Goal: Task Accomplishment & Management: Manage account settings

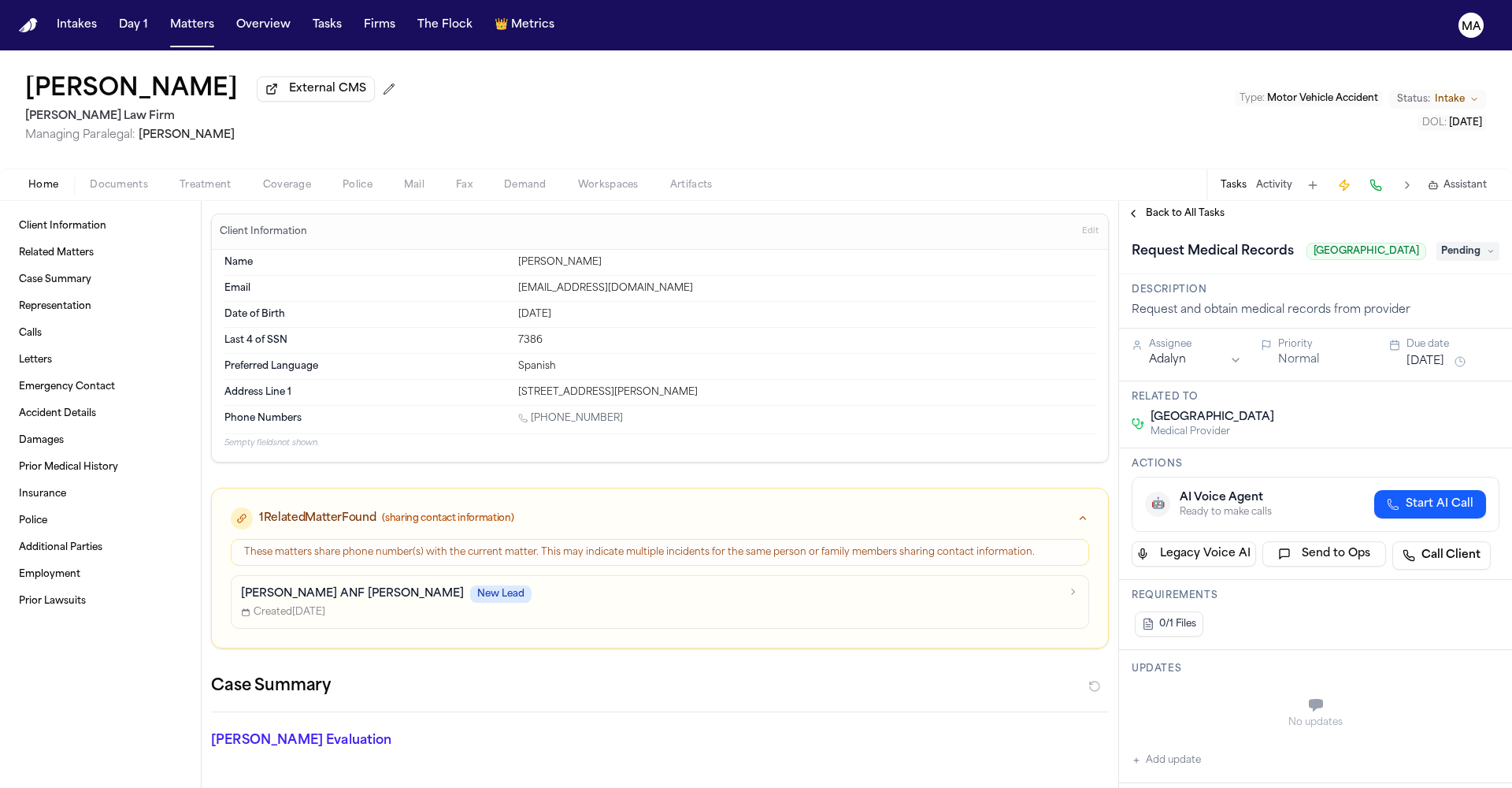
click at [1152, 207] on span "Back to All Tasks" at bounding box center [1185, 214] width 79 height 13
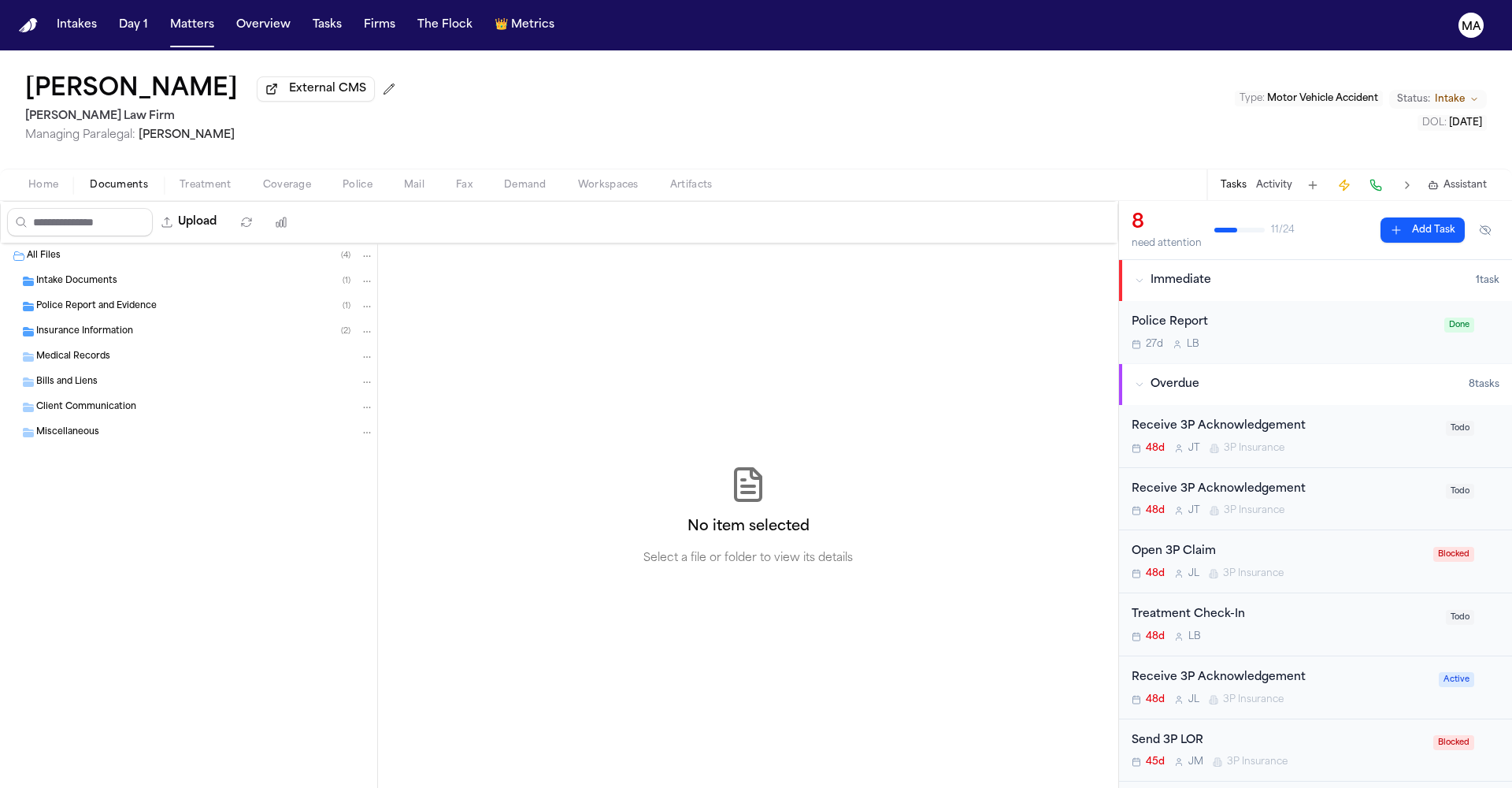
click at [81, 193] on span "button" at bounding box center [119, 194] width 77 height 2
click at [123, 319] on div "Insurance Information ( 2 )" at bounding box center [189, 331] width 377 height 25
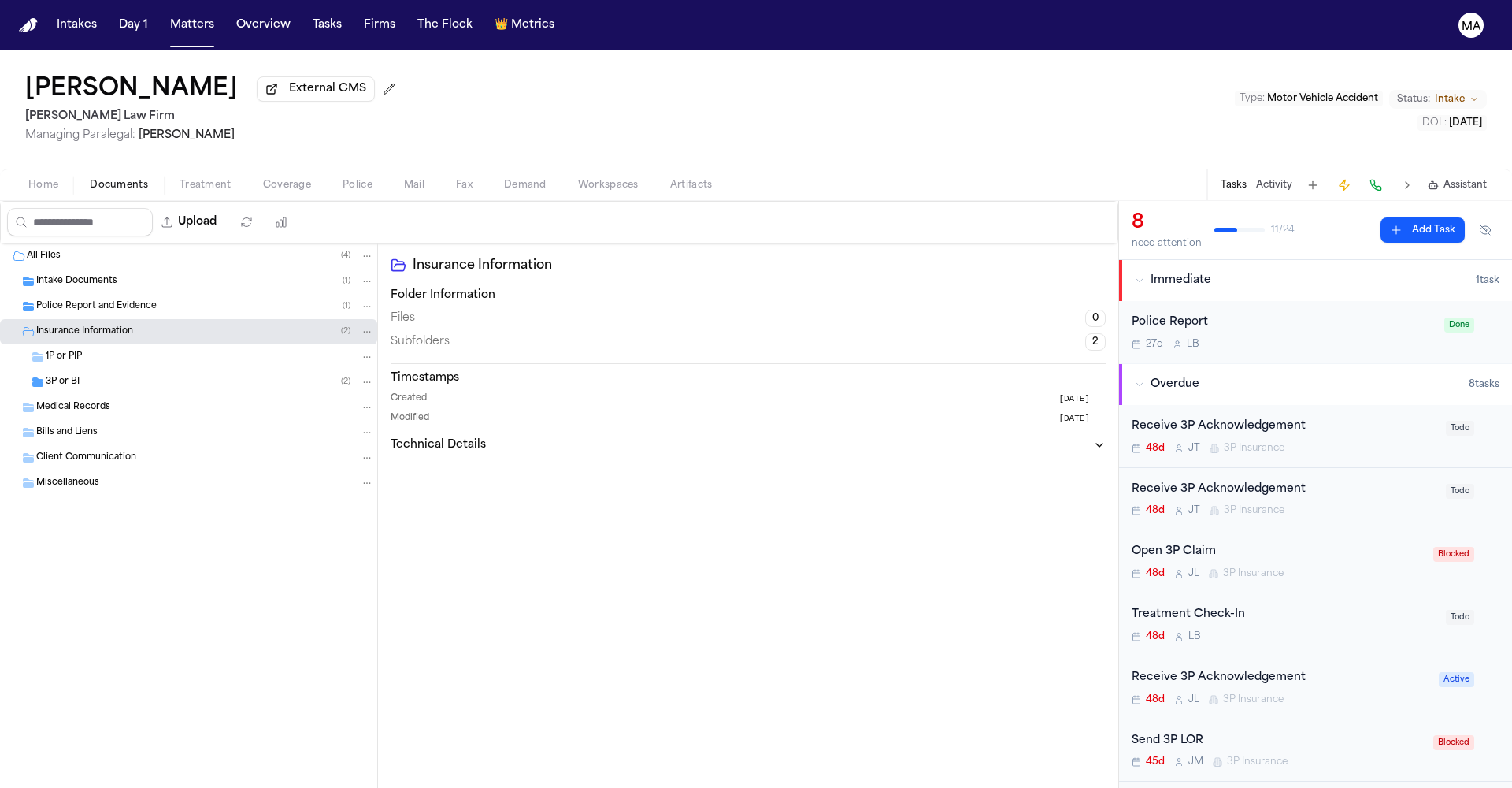
click at [123, 294] on div "Police Report and Evidence ( 1 )" at bounding box center [189, 306] width 377 height 25
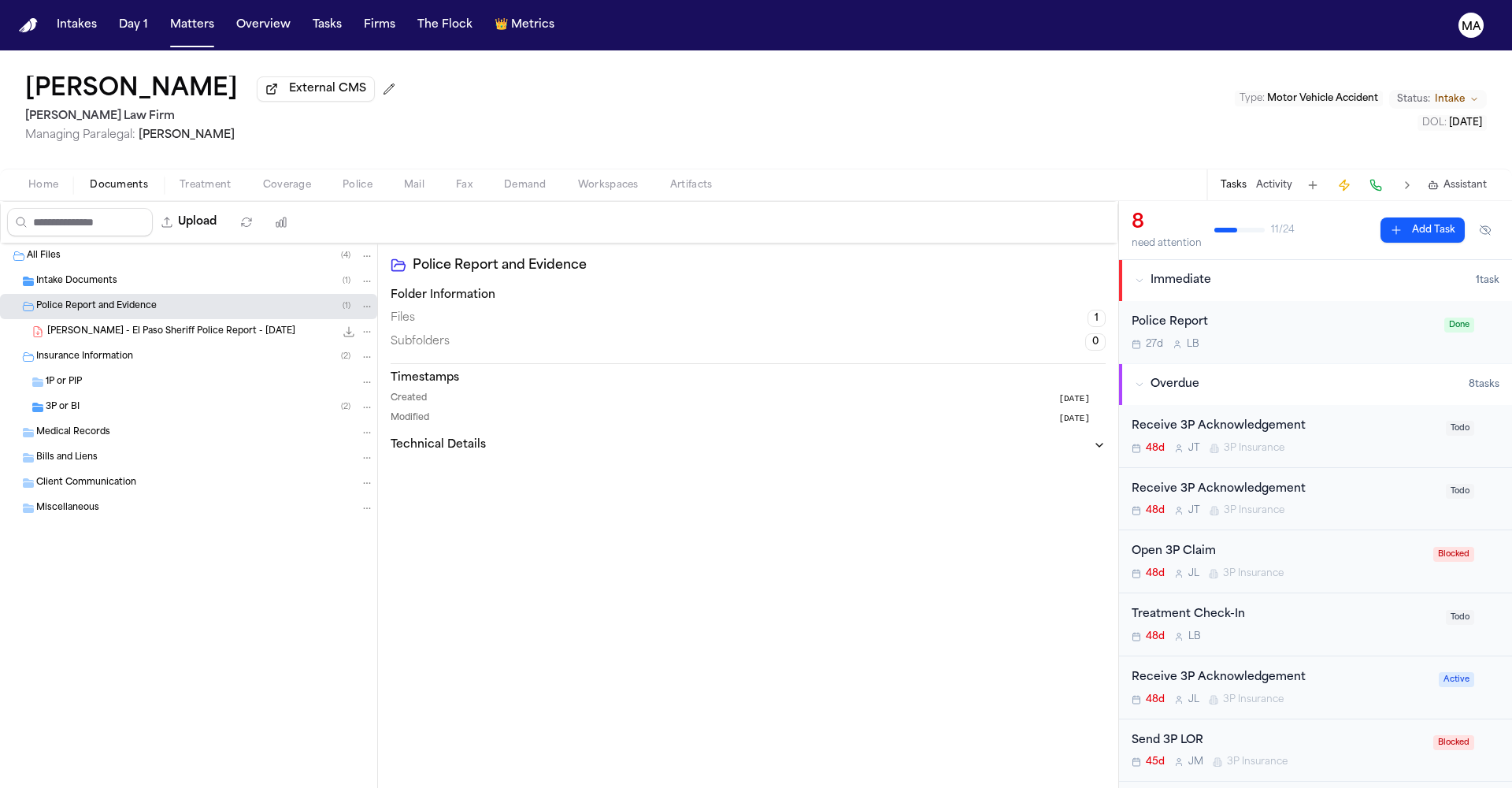
click at [122, 274] on div "Intake Documents ( 1 )" at bounding box center [205, 281] width 338 height 14
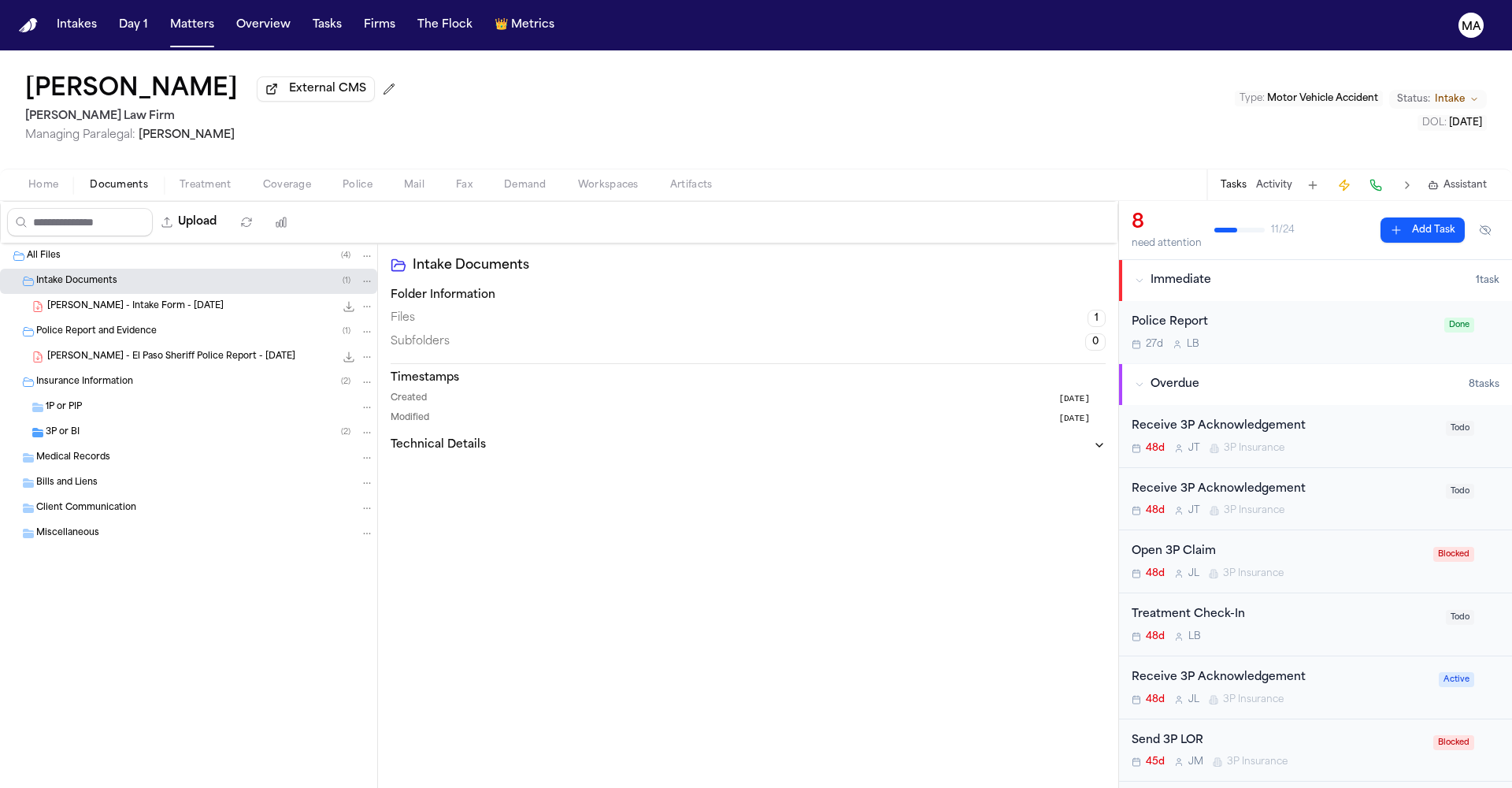
click at [170, 193] on span "button" at bounding box center [205, 194] width 71 height 2
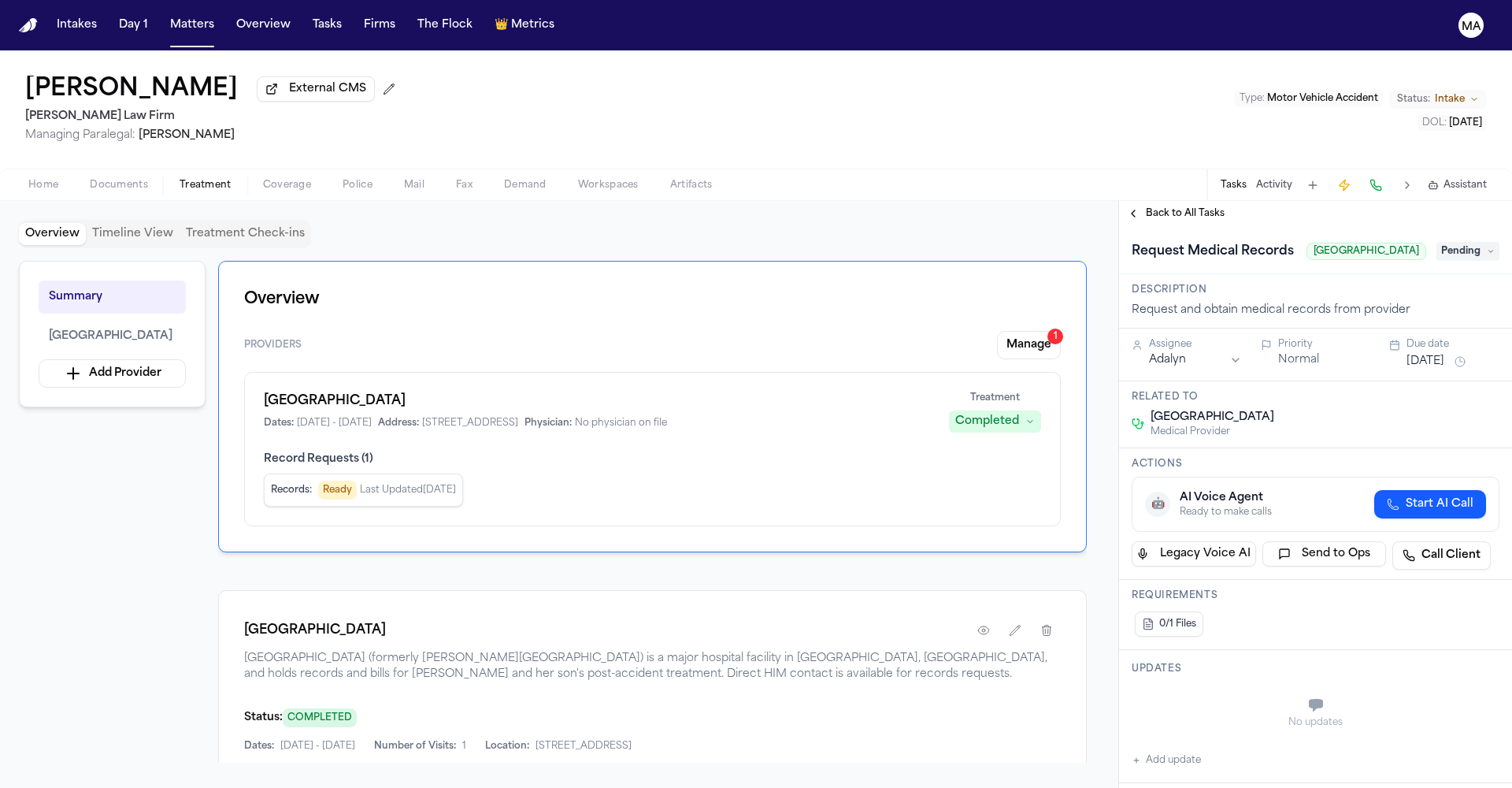
click at [1146, 207] on span "Back to All Tasks" at bounding box center [1185, 214] width 79 height 13
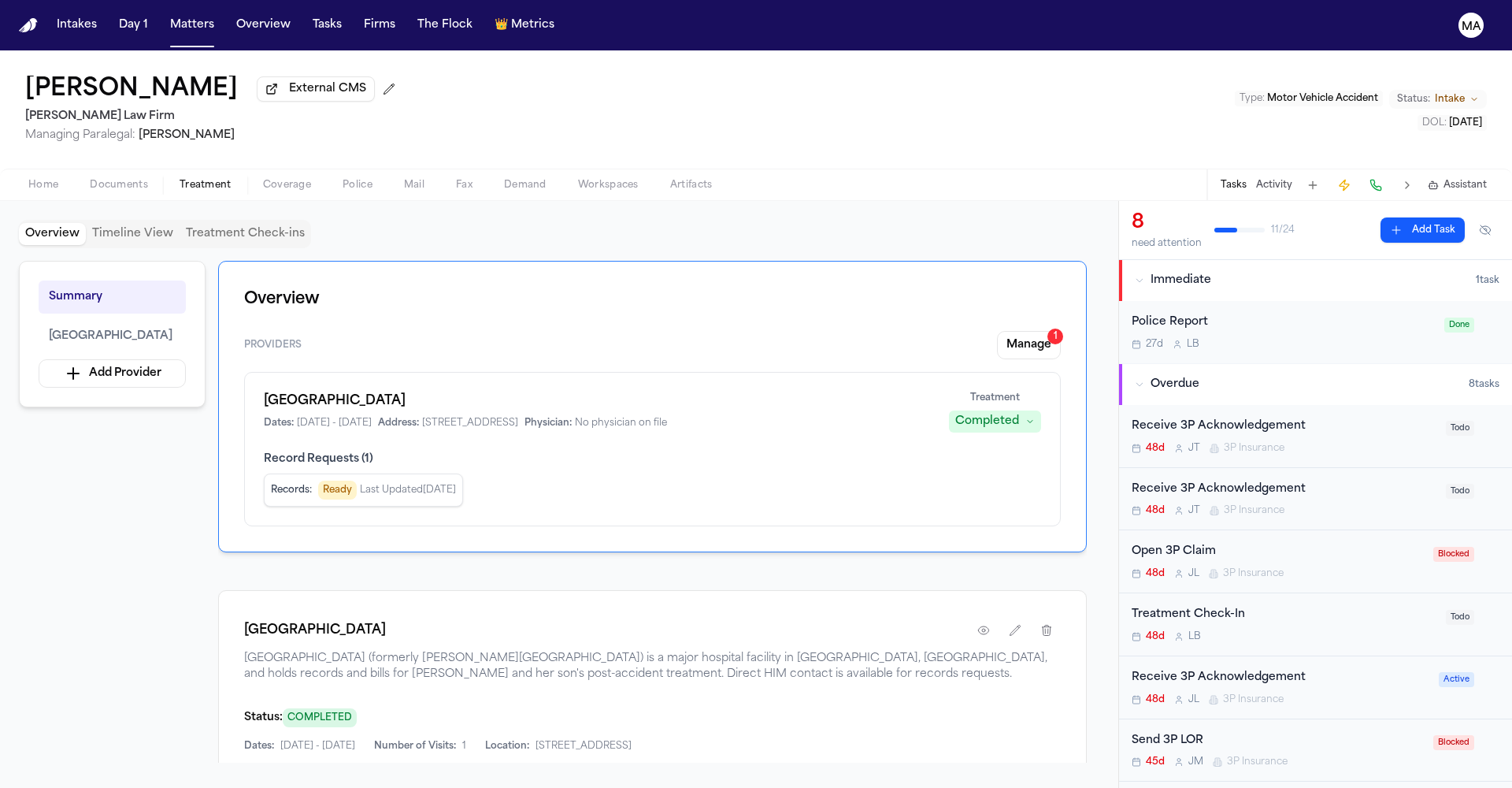
click at [1019, 220] on div "Overview Timeline View Treatment Check-ins" at bounding box center [559, 234] width 1081 height 29
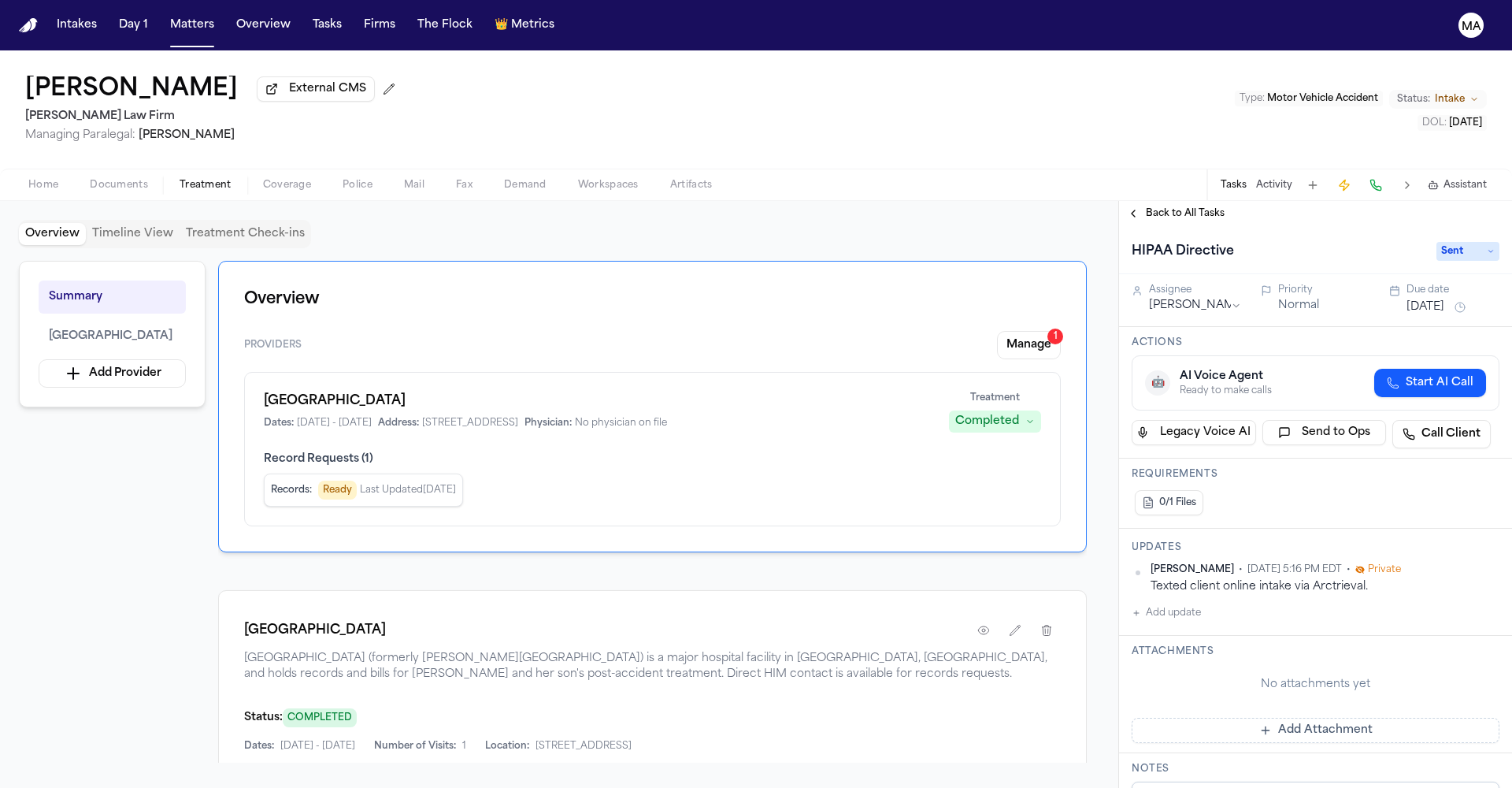
click at [1146, 207] on span "Back to All Tasks" at bounding box center [1185, 214] width 79 height 13
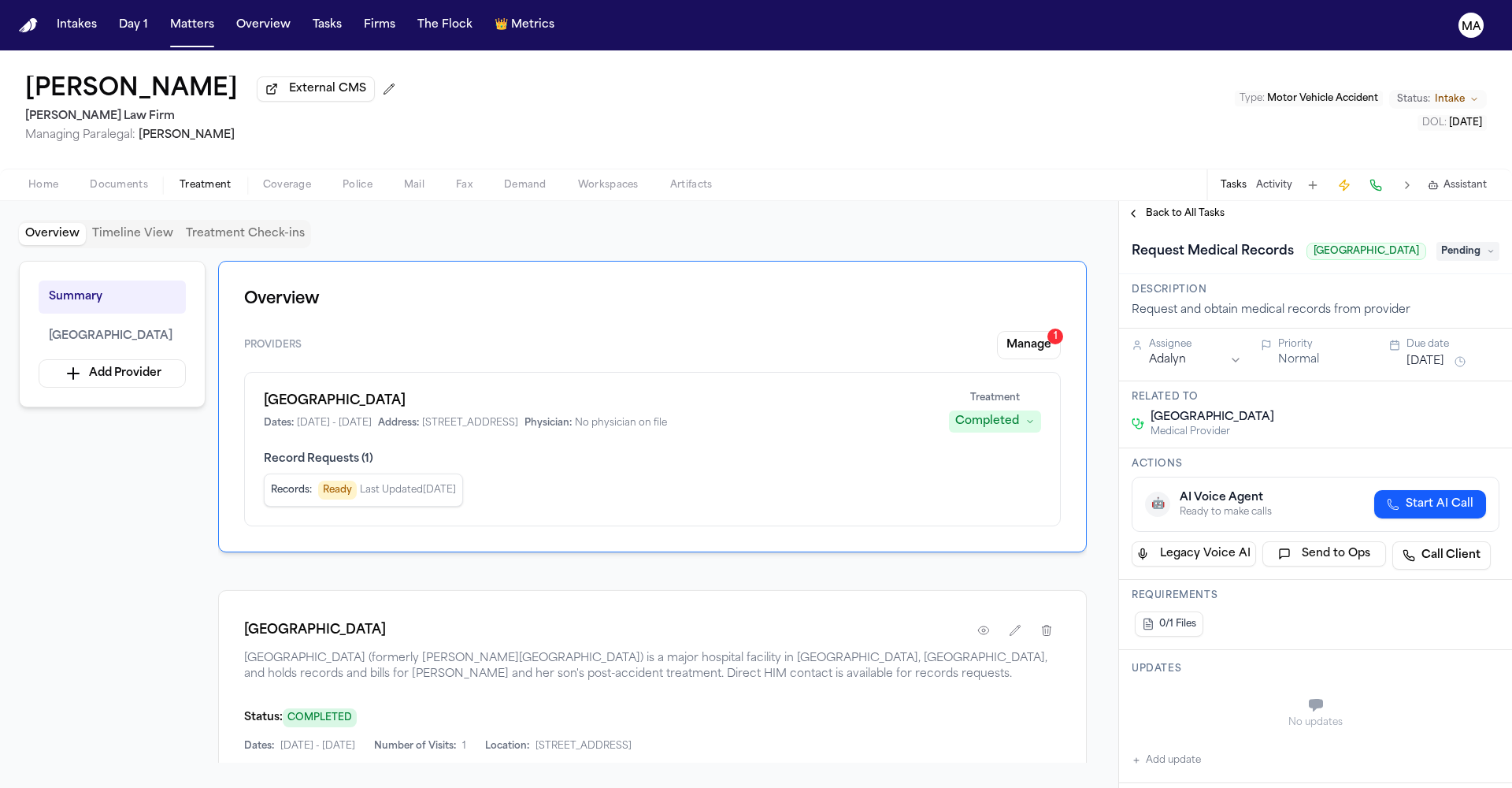
click at [1161, 751] on button "Add update" at bounding box center [1167, 760] width 70 height 19
click at [1242, 650] on div "Updates Private Cancel Add" at bounding box center [1315, 712] width 393 height 124
click at [1246, 691] on textarea "Add your update" at bounding box center [1325, 707] width 336 height 32
type textarea "**********"
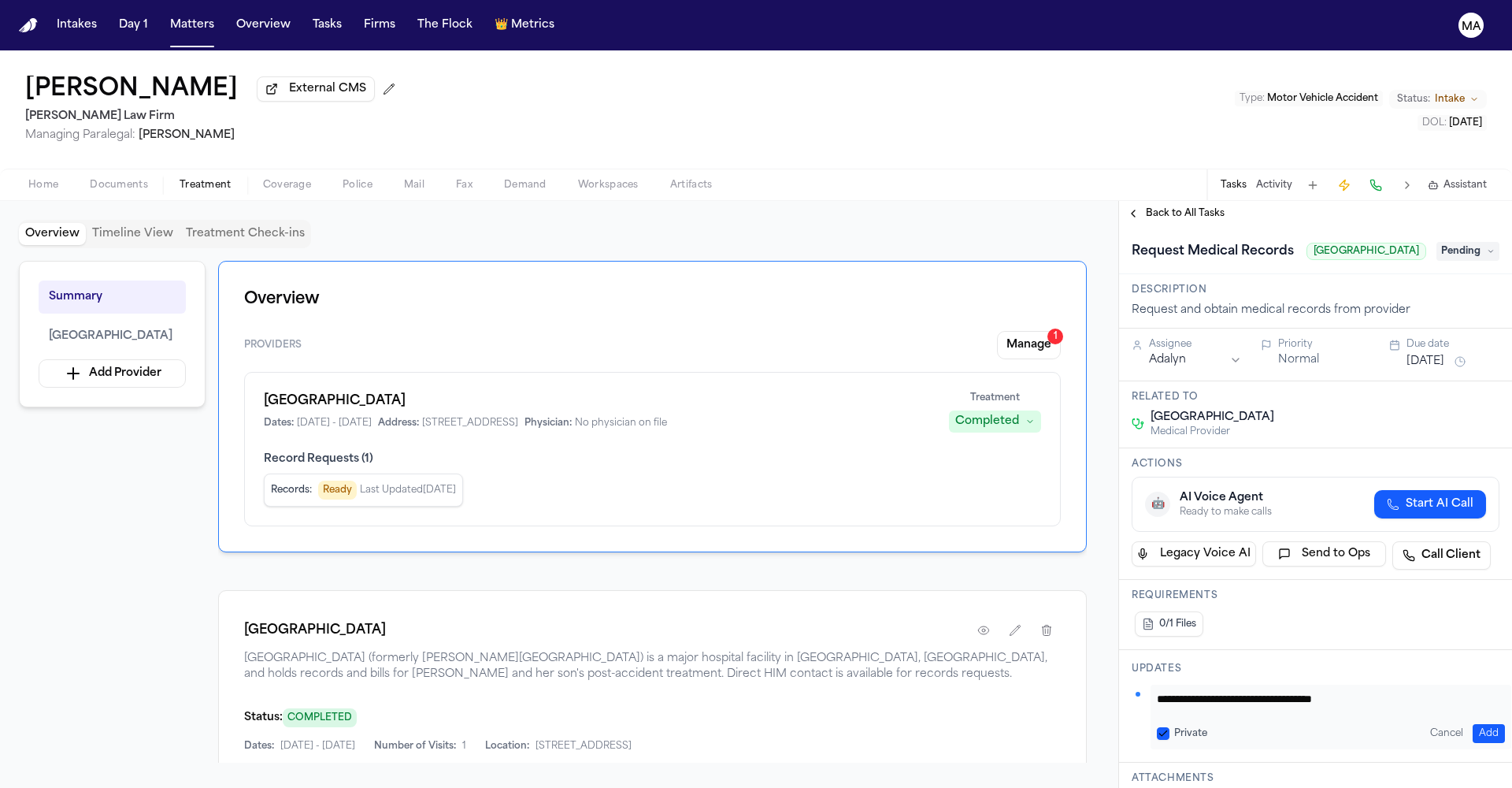
click at [1477, 724] on button "Add" at bounding box center [1489, 733] width 33 height 19
click at [1289, 685] on div "Mohamed Abdullah • Sep 22, 2025 8:23 AM EDT • Private Pending completion of arc…" at bounding box center [1316, 715] width 368 height 59
click at [1151, 207] on span "Back to All Tasks" at bounding box center [1185, 214] width 79 height 13
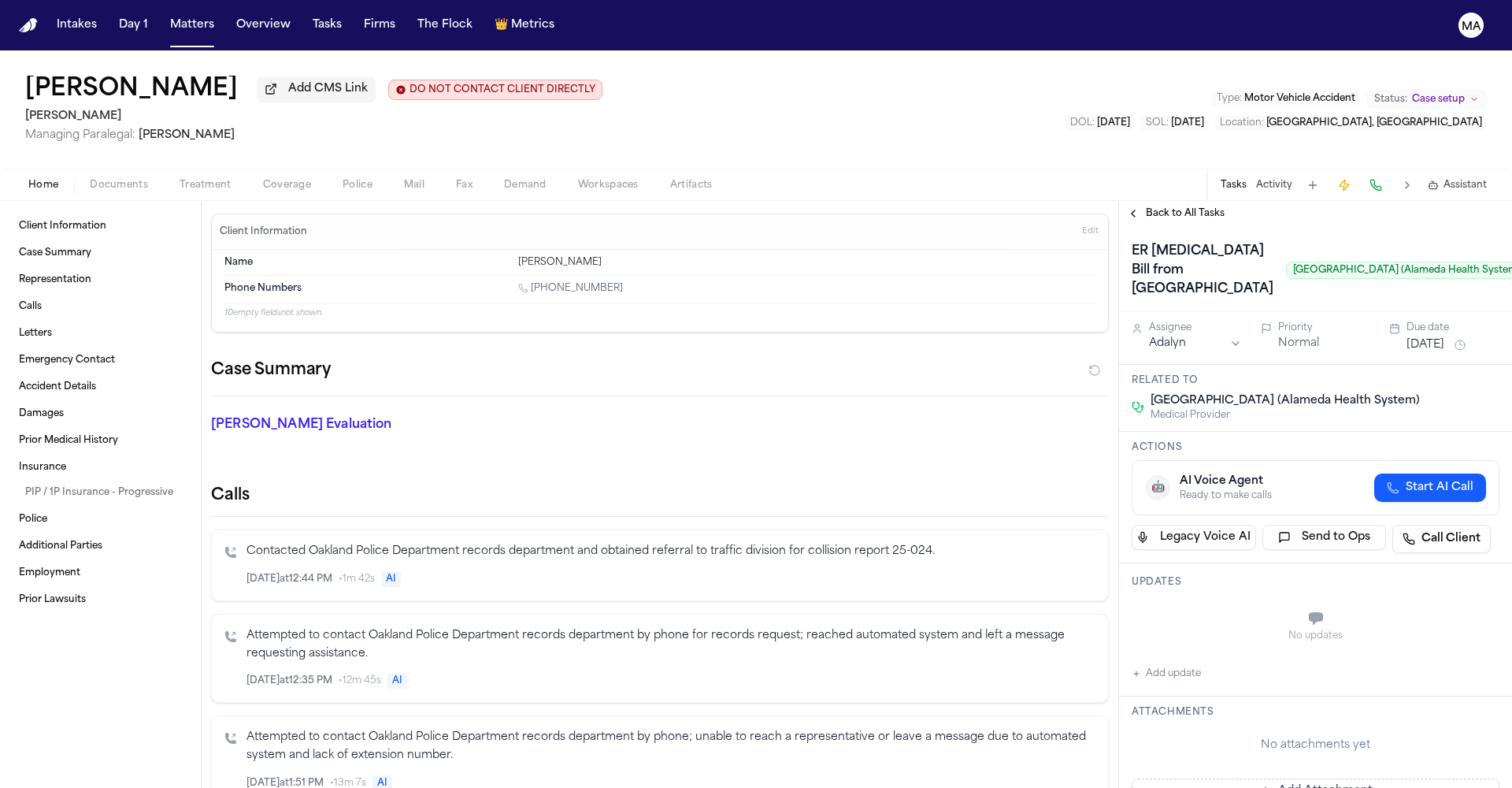
click at [1159, 207] on span "Back to All Tasks" at bounding box center [1185, 214] width 79 height 13
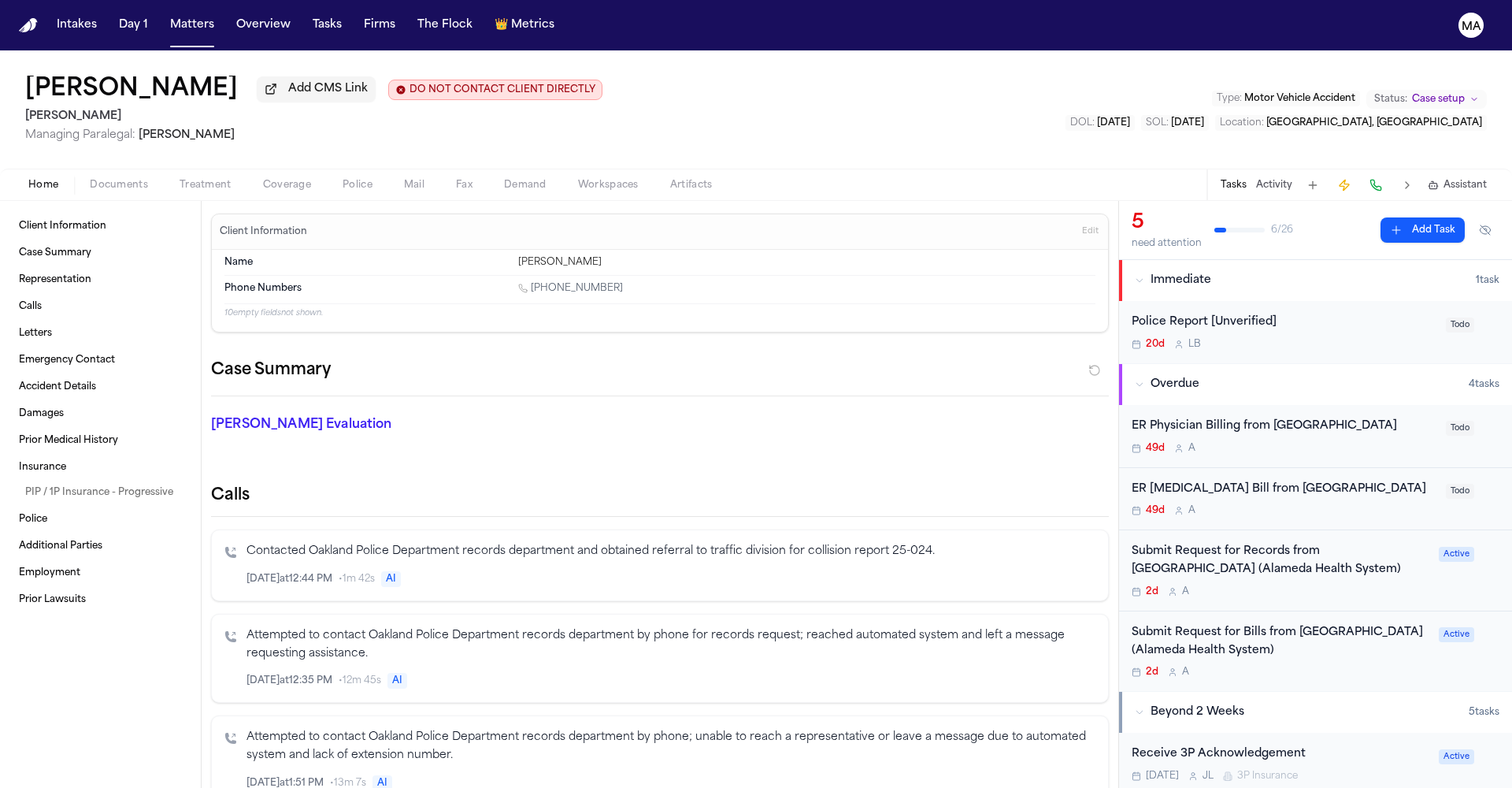
click at [1284, 624] on div "Submit Request for Bills from [GEOGRAPHIC_DATA] (Alameda Health System)" at bounding box center [1281, 642] width 298 height 36
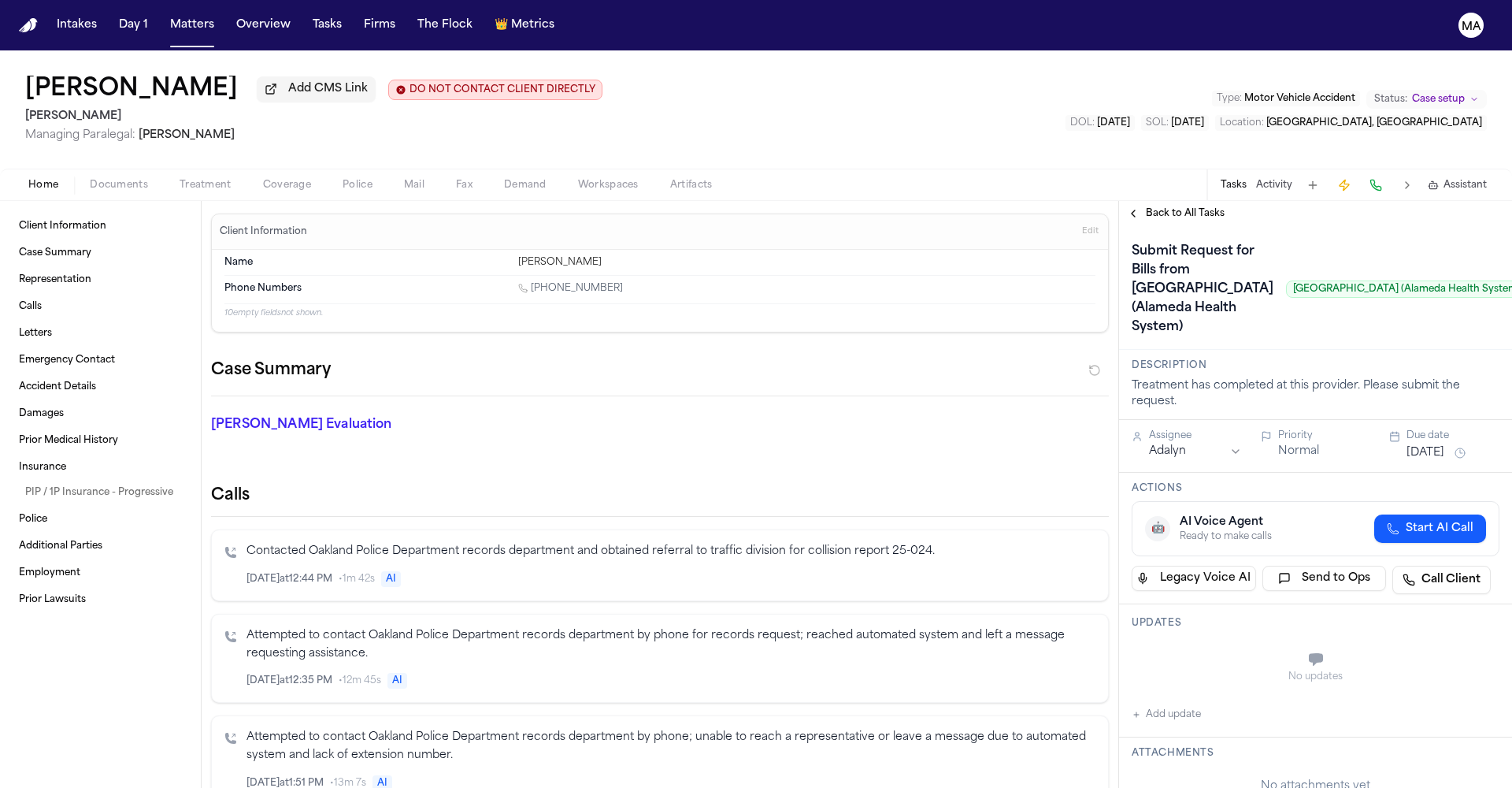
click at [1158, 207] on span "Back to All Tasks" at bounding box center [1185, 214] width 79 height 13
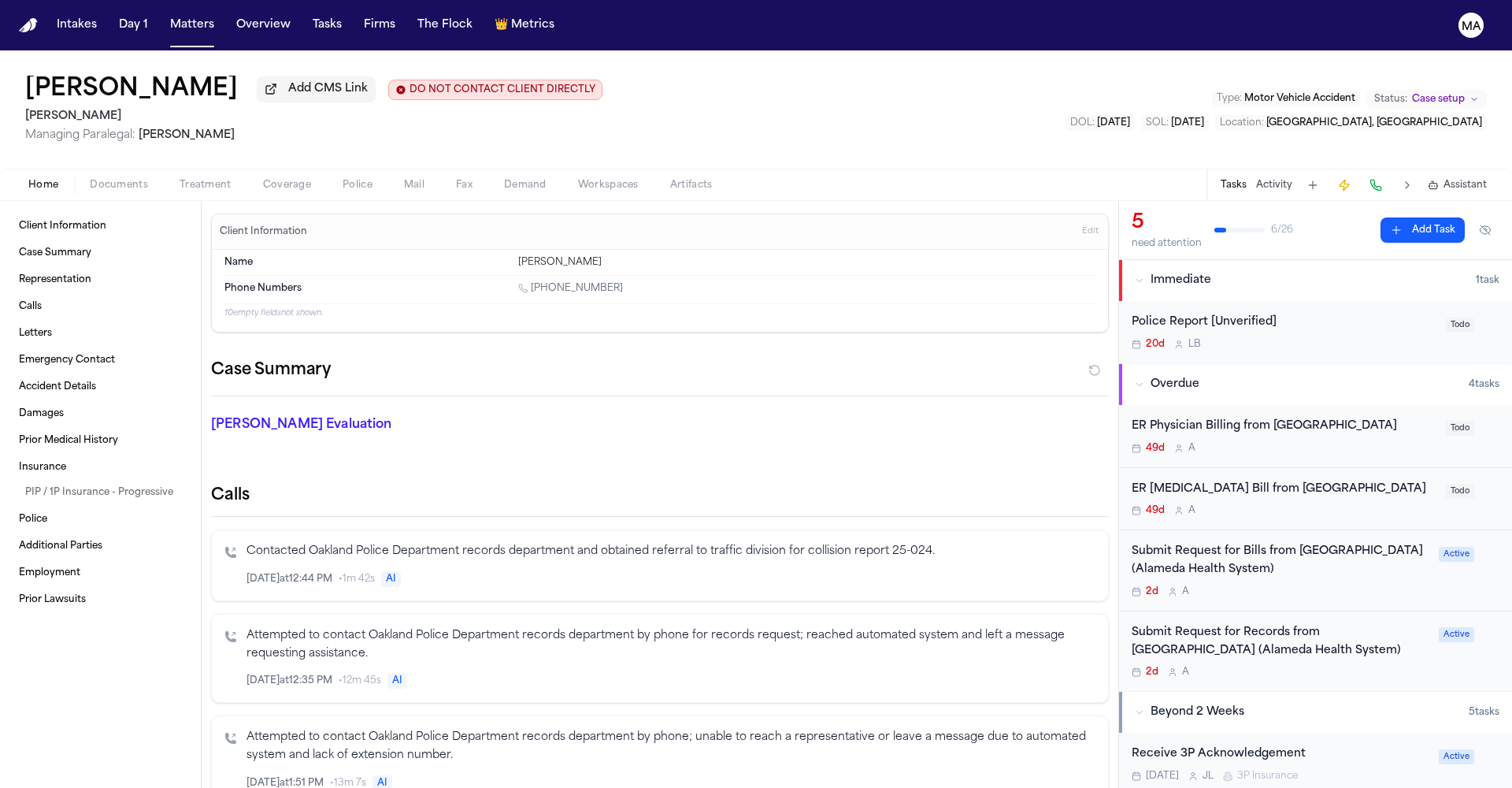
click at [179, 179] on span "Treatment" at bounding box center [205, 186] width 52 height 13
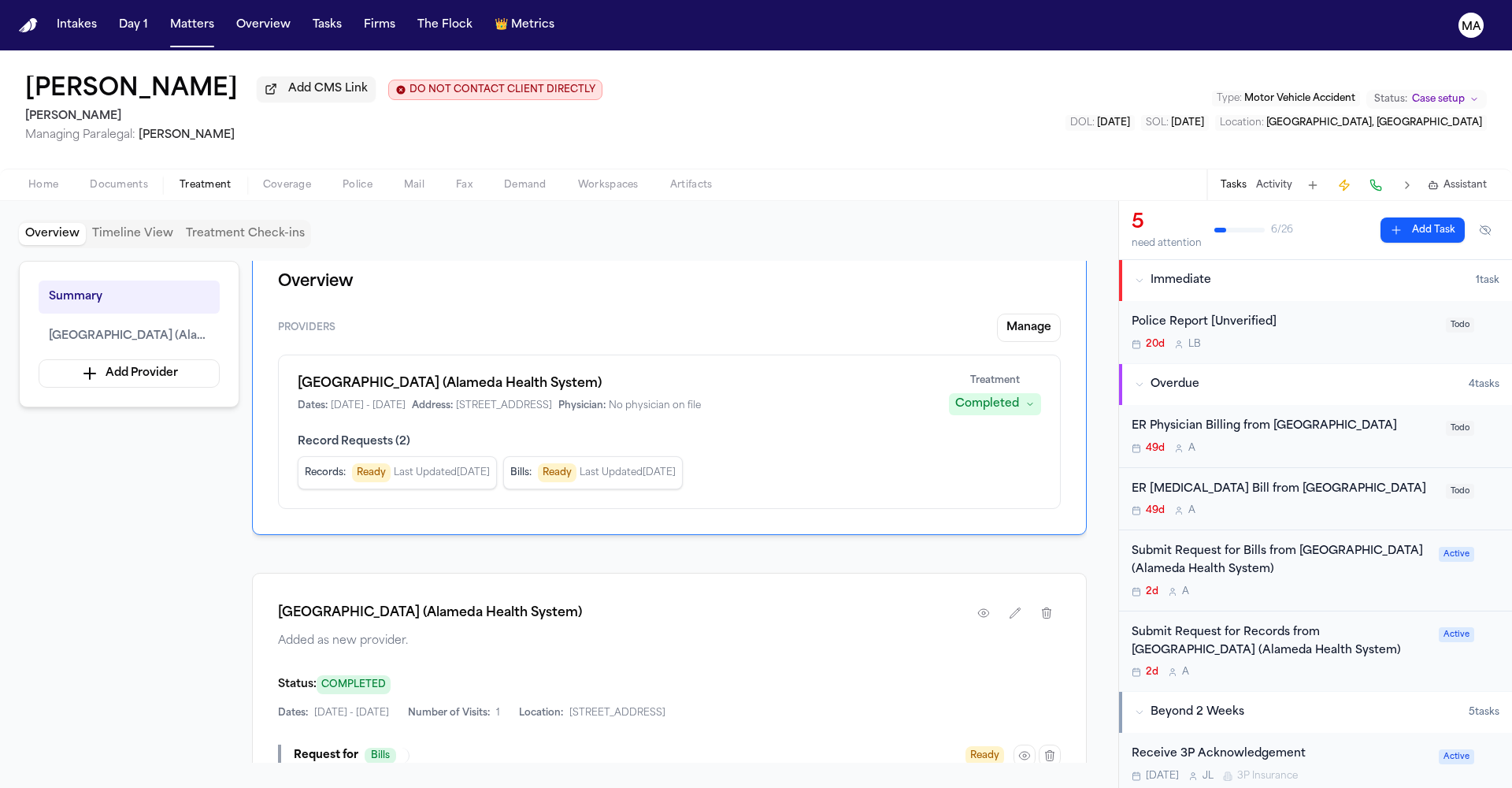
scroll to position [22, 0]
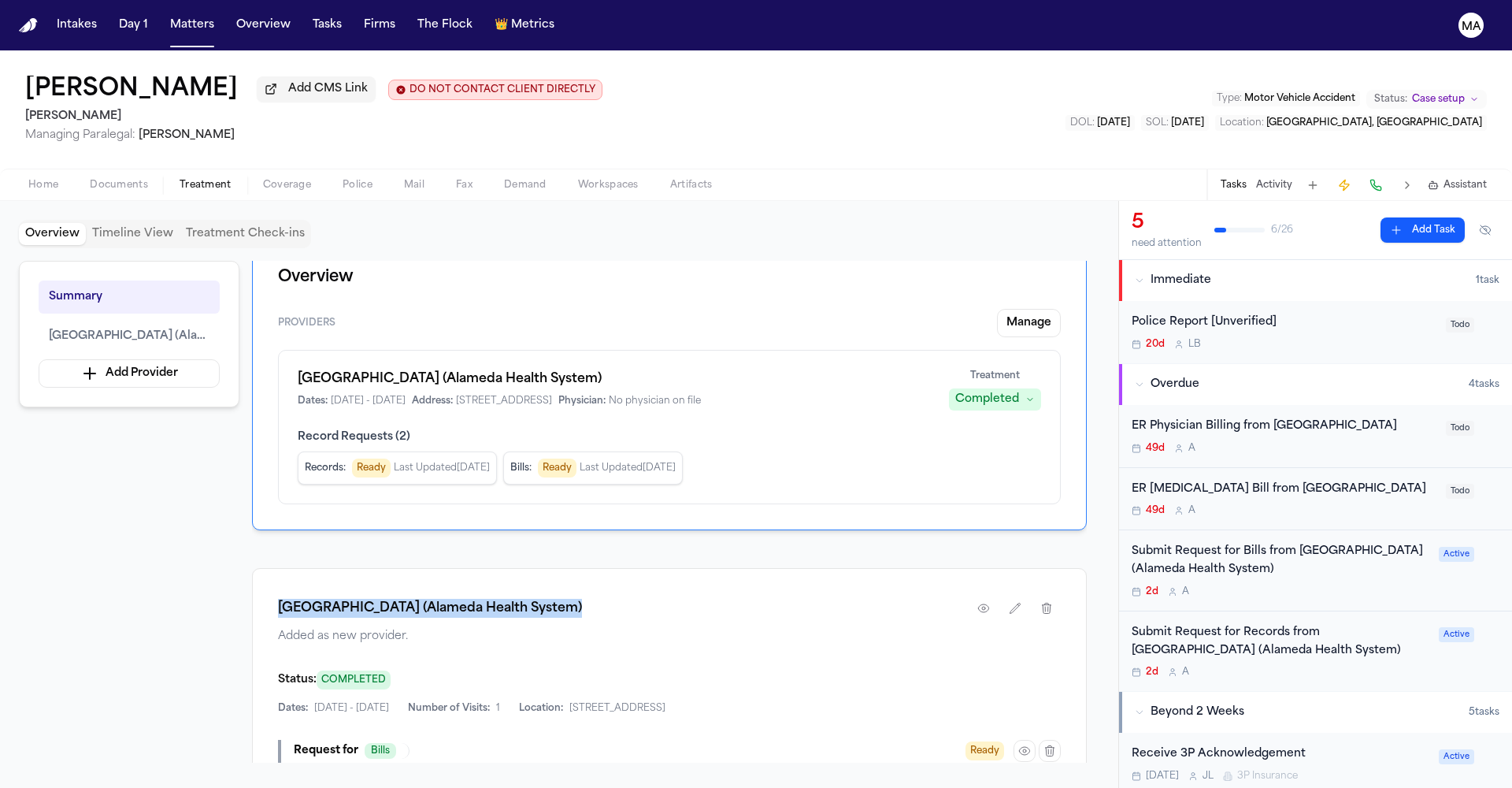
drag, startPoint x: 388, startPoint y: 335, endPoint x: 192, endPoint y: 330, distance: 196.1
click at [192, 330] on div "Summary Highland Hospital (Alameda Health System) Add Provider Overview Provide…" at bounding box center [559, 512] width 1081 height 502
copy h1 "Highland Hospital (Alameda Health System)"
click at [1293, 179] on button "Activity" at bounding box center [1274, 186] width 36 height 13
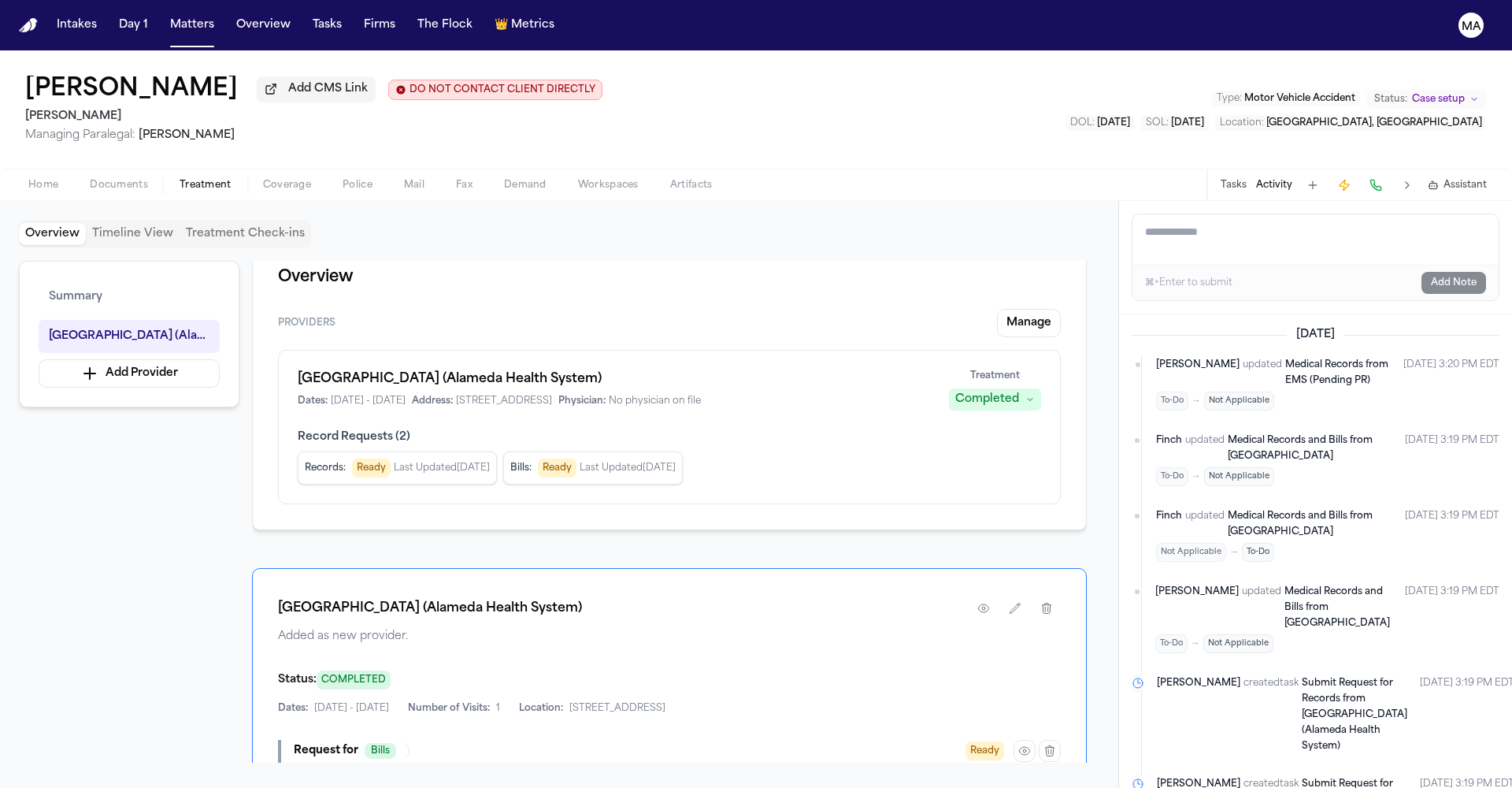
click at [1200, 215] on textarea "Add a note to this matter" at bounding box center [1316, 240] width 366 height 50
paste textarea "**********"
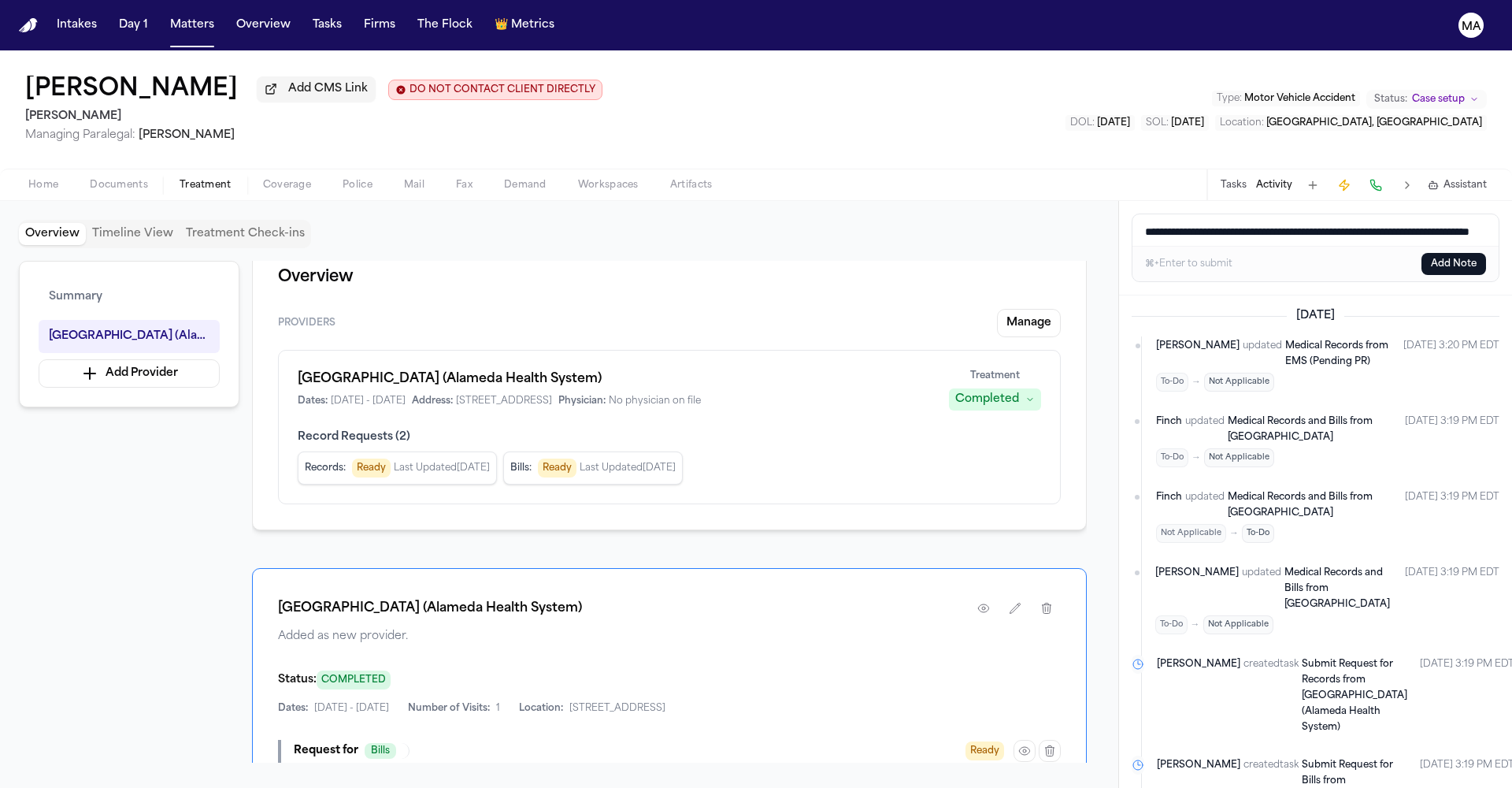
type textarea "**********"
click at [1476, 253] on button "Add Note" at bounding box center [1454, 264] width 65 height 22
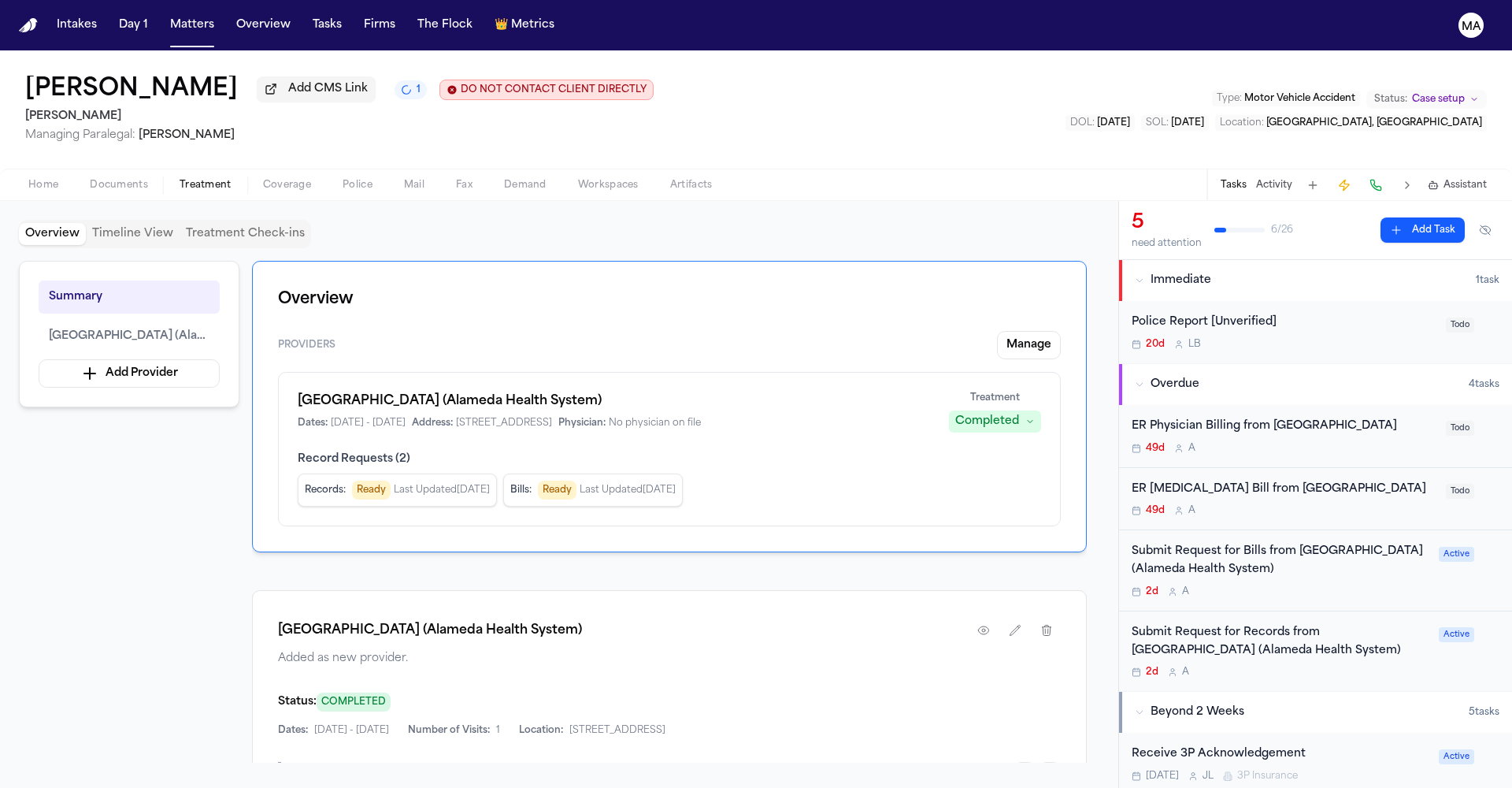
click at [29, 179] on span "Home" at bounding box center [44, 186] width 30 height 13
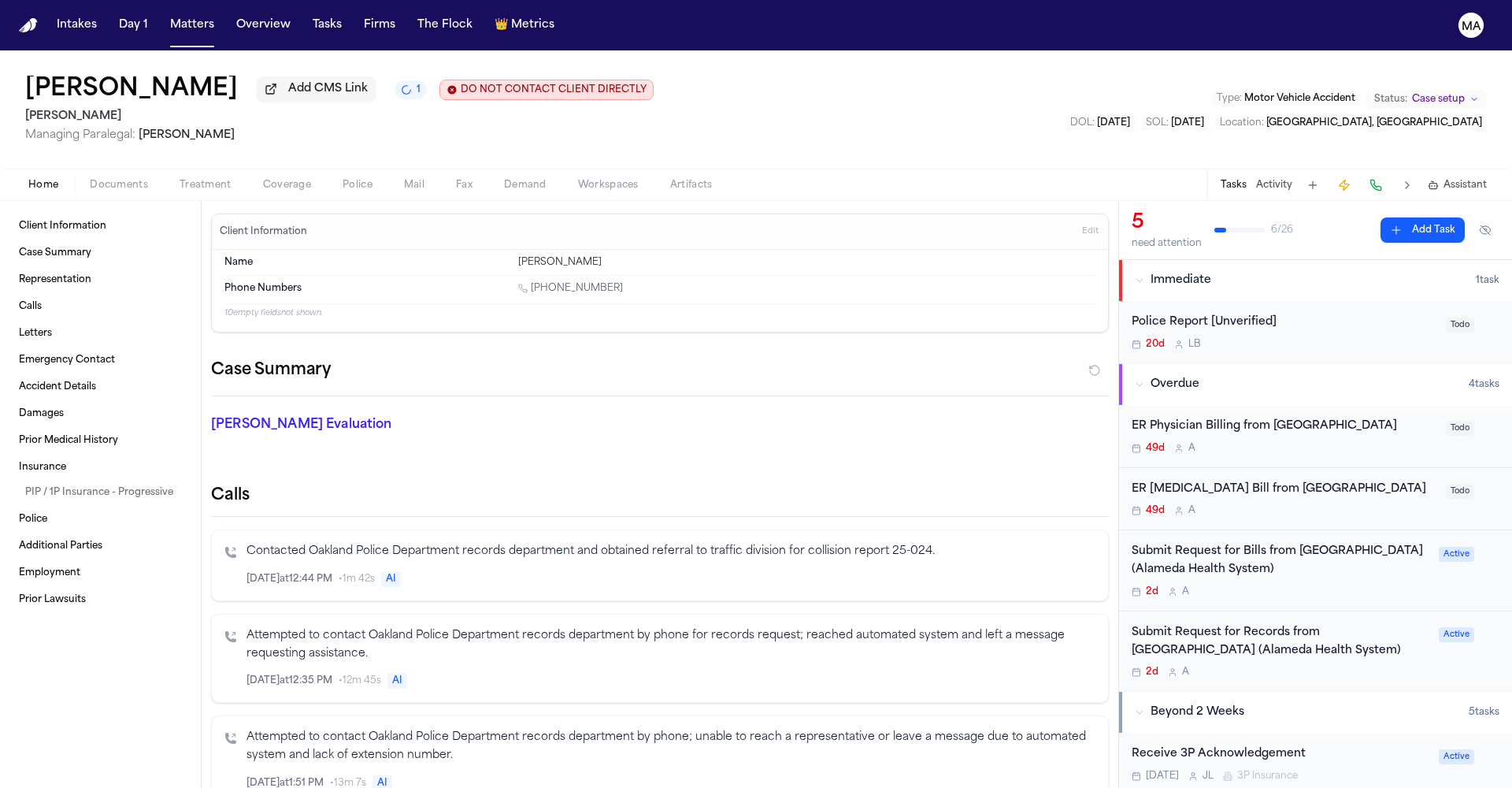
click at [179, 179] on span "Treatment" at bounding box center [205, 186] width 52 height 13
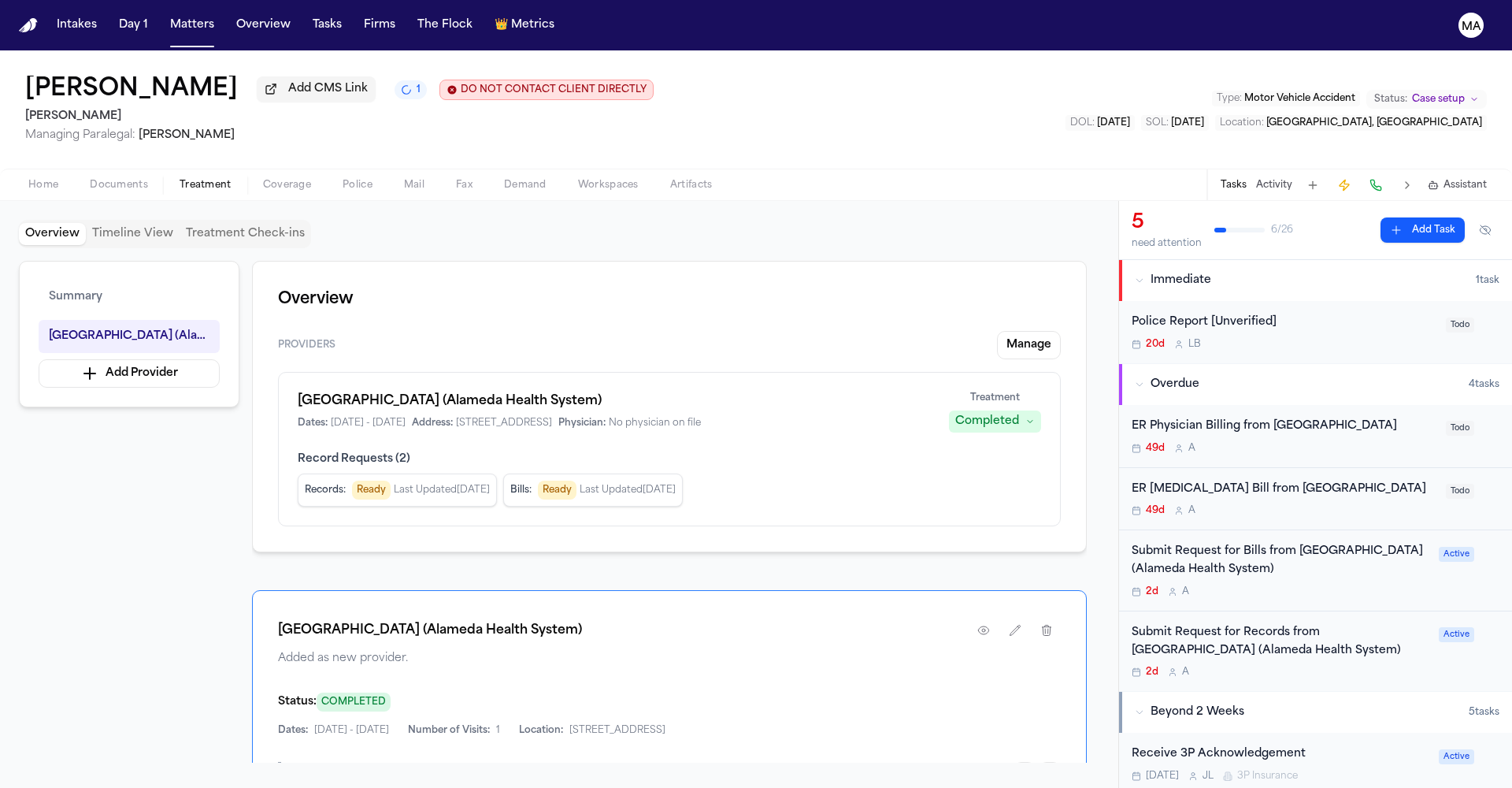
click at [378, 261] on div "Overview Providers Manage Highland Hospital (Alameda Health System) Dates: 6/1/…" at bounding box center [669, 407] width 835 height 292
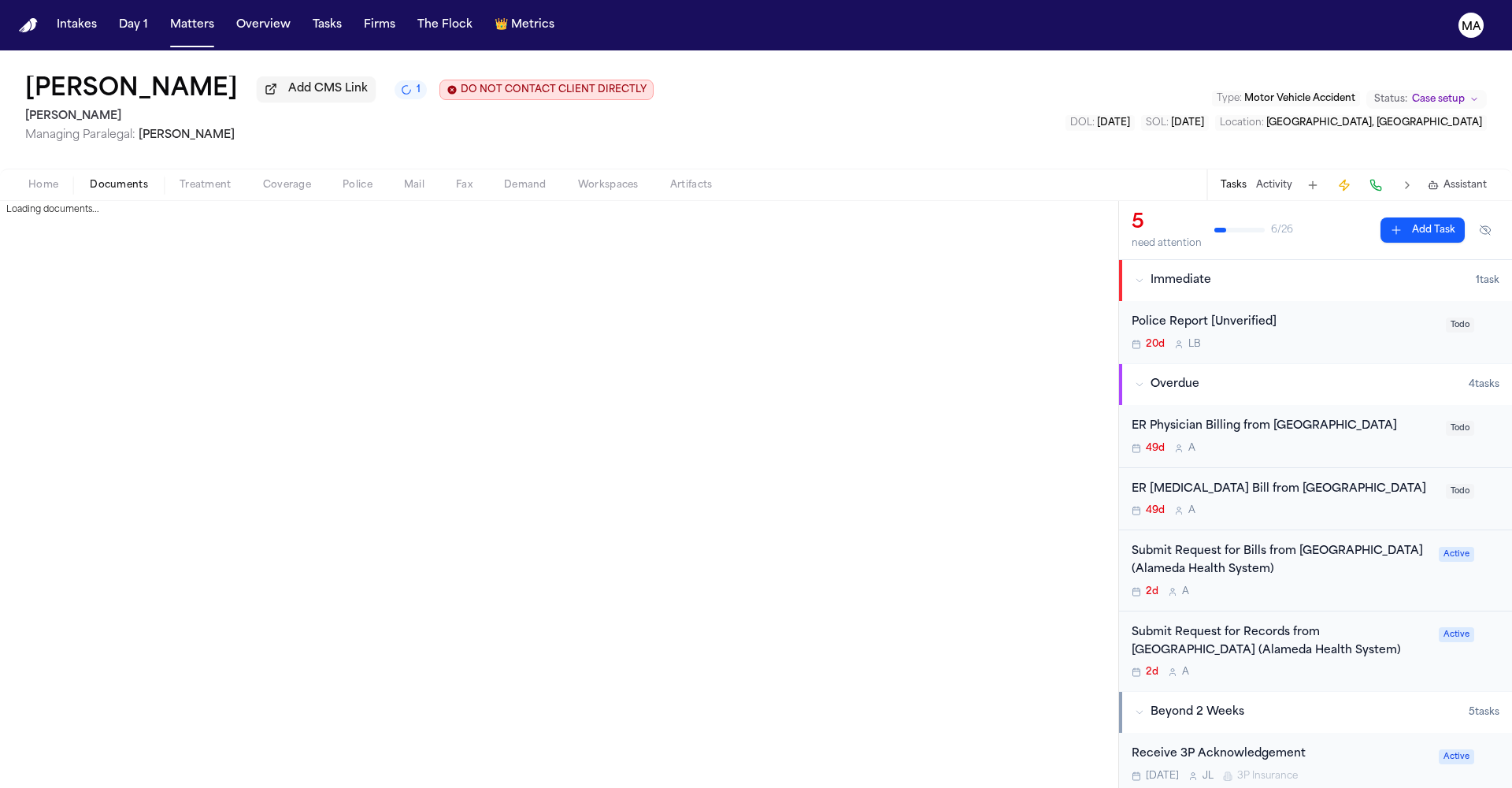
click at [90, 179] on span "Documents" at bounding box center [119, 186] width 59 height 13
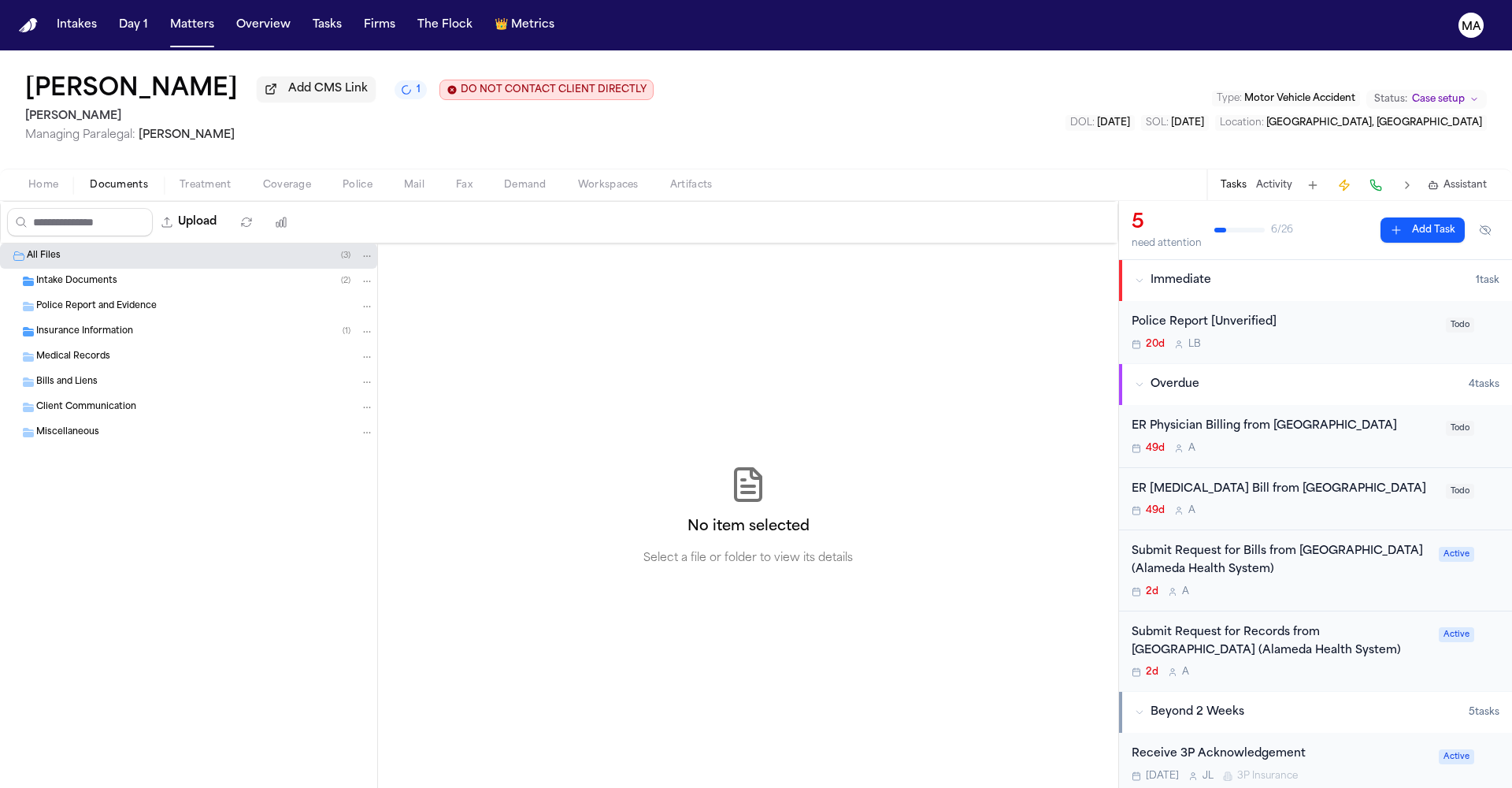
click at [100, 325] on span "Insurance Information" at bounding box center [85, 332] width 97 height 13
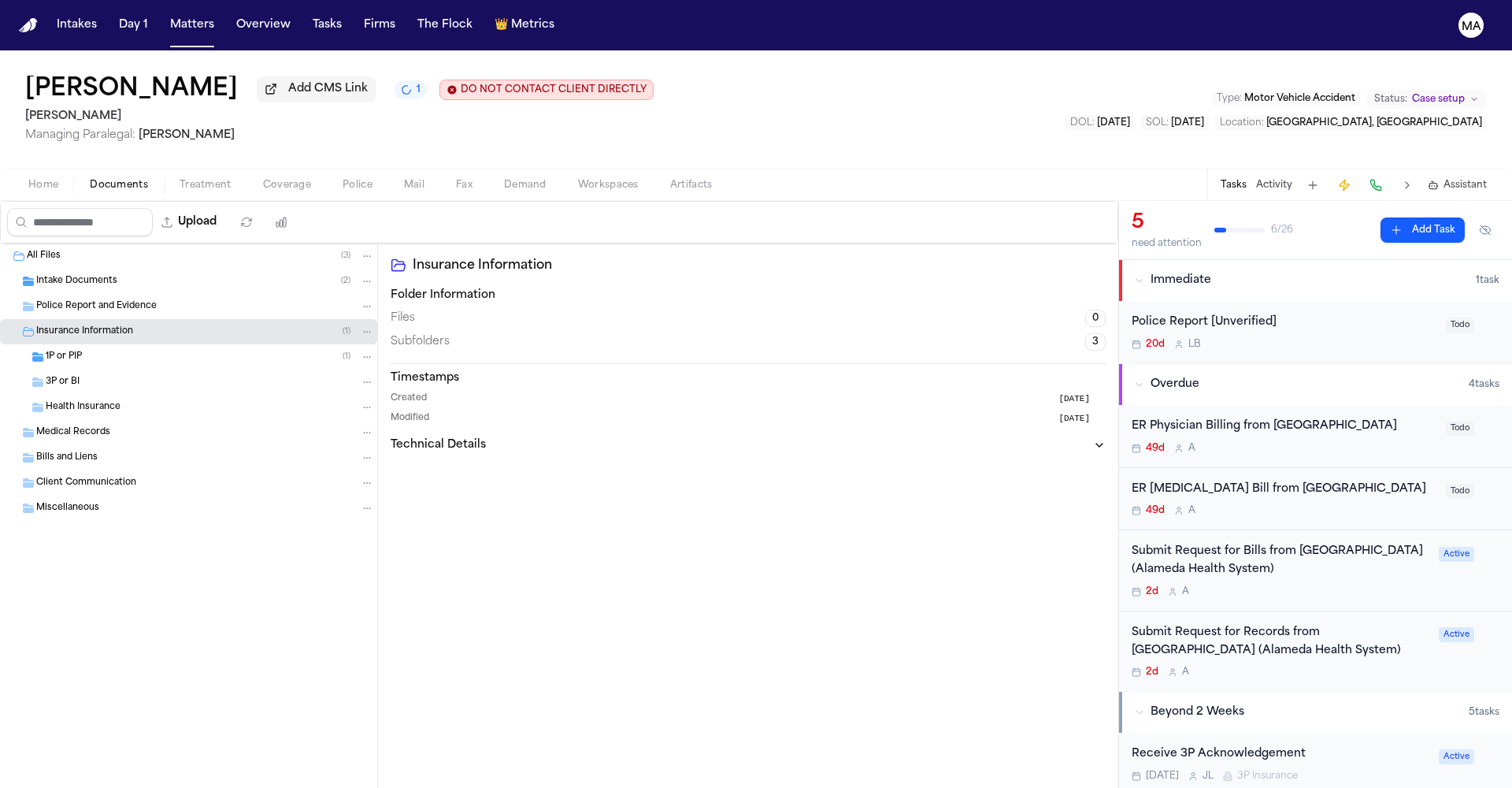
click at [103, 243] on div "All Files ( 3 )" at bounding box center [189, 256] width 377 height 25
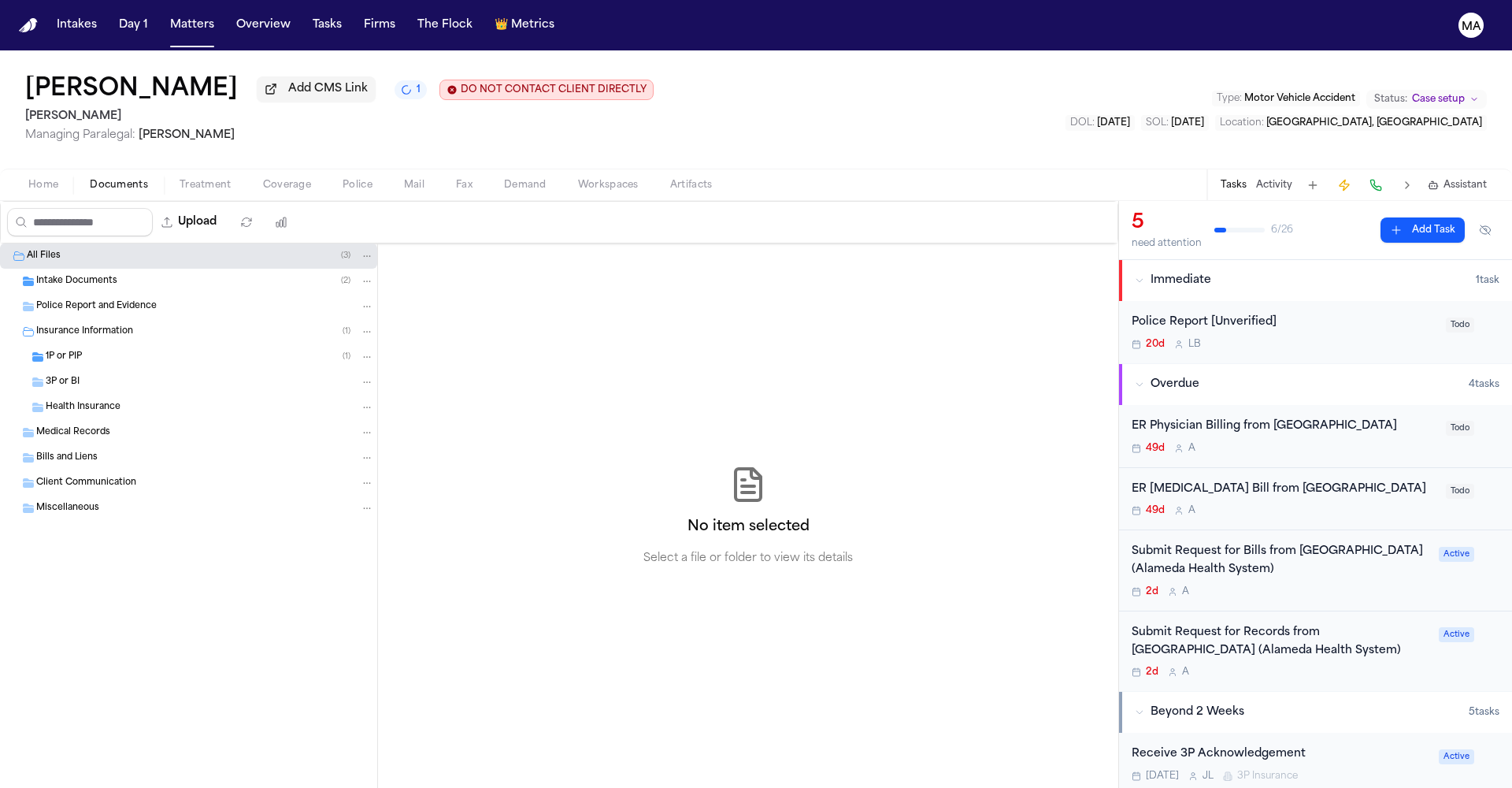
click at [134, 269] on div "Intake Documents ( 2 )" at bounding box center [189, 281] width 377 height 25
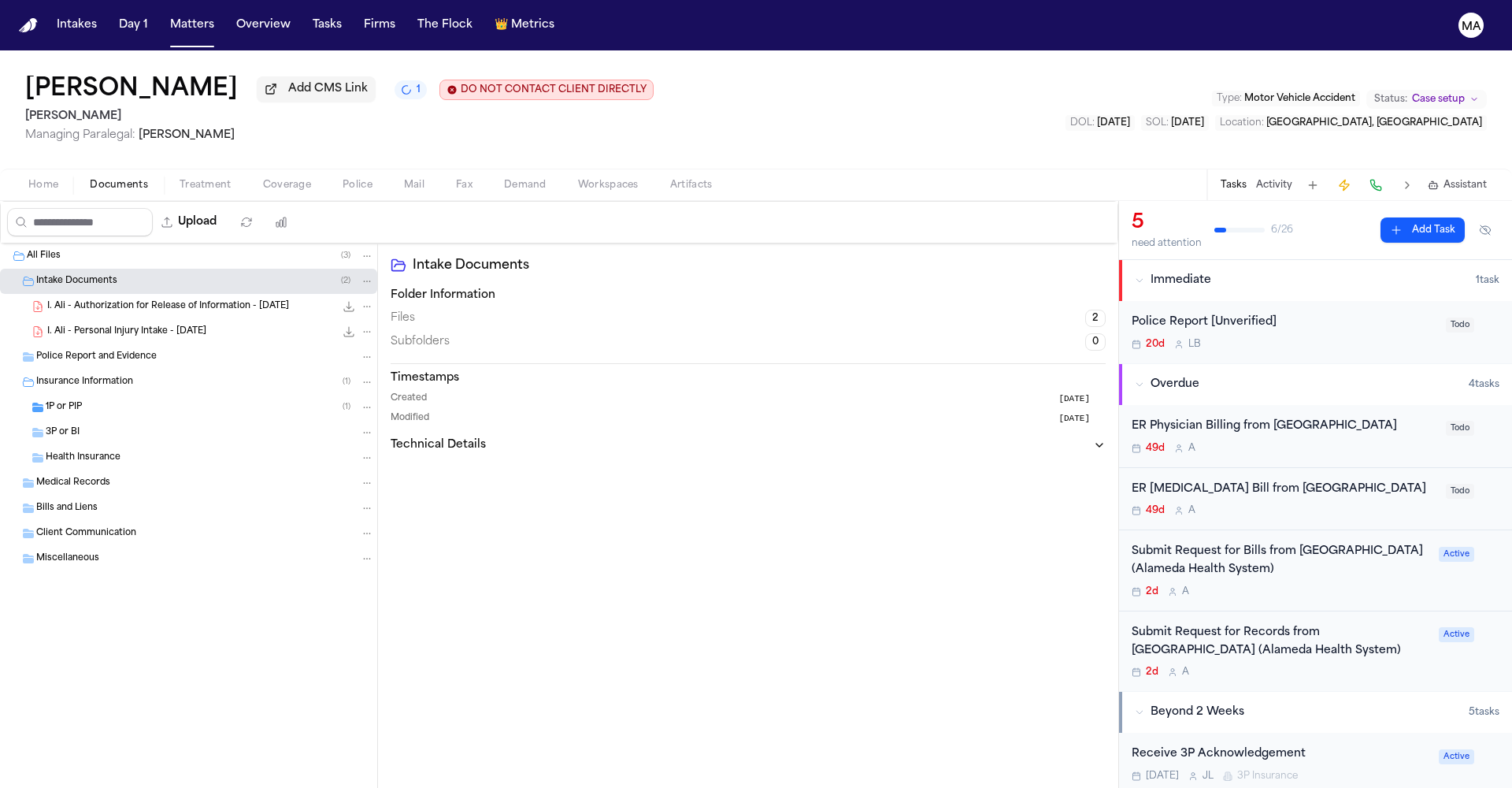
click at [1237, 480] on div "ER [MEDICAL_DATA] Bill from [GEOGRAPHIC_DATA]" at bounding box center [1284, 490] width 305 height 19
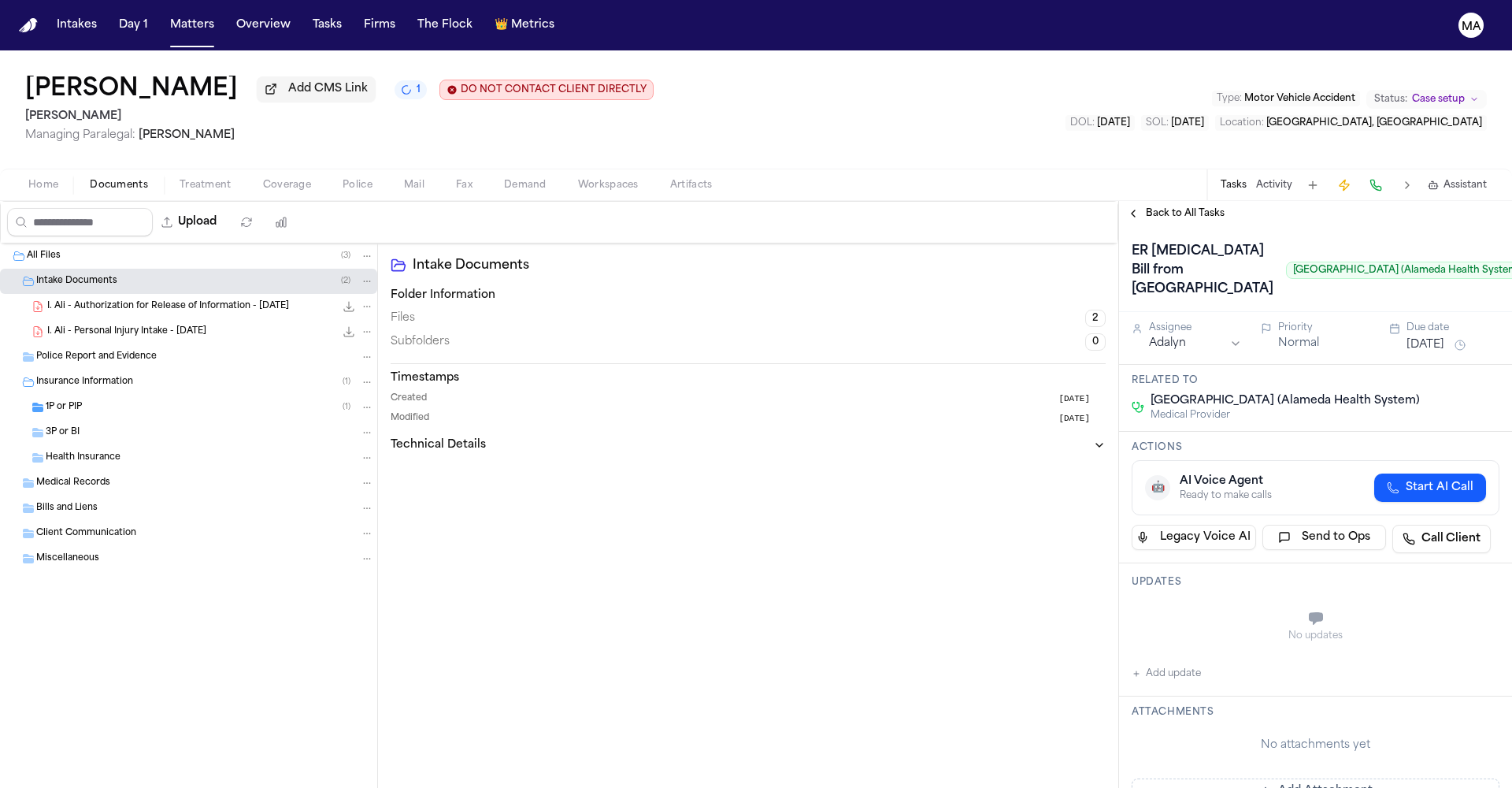
click at [1168, 207] on span "Back to All Tasks" at bounding box center [1185, 214] width 79 height 13
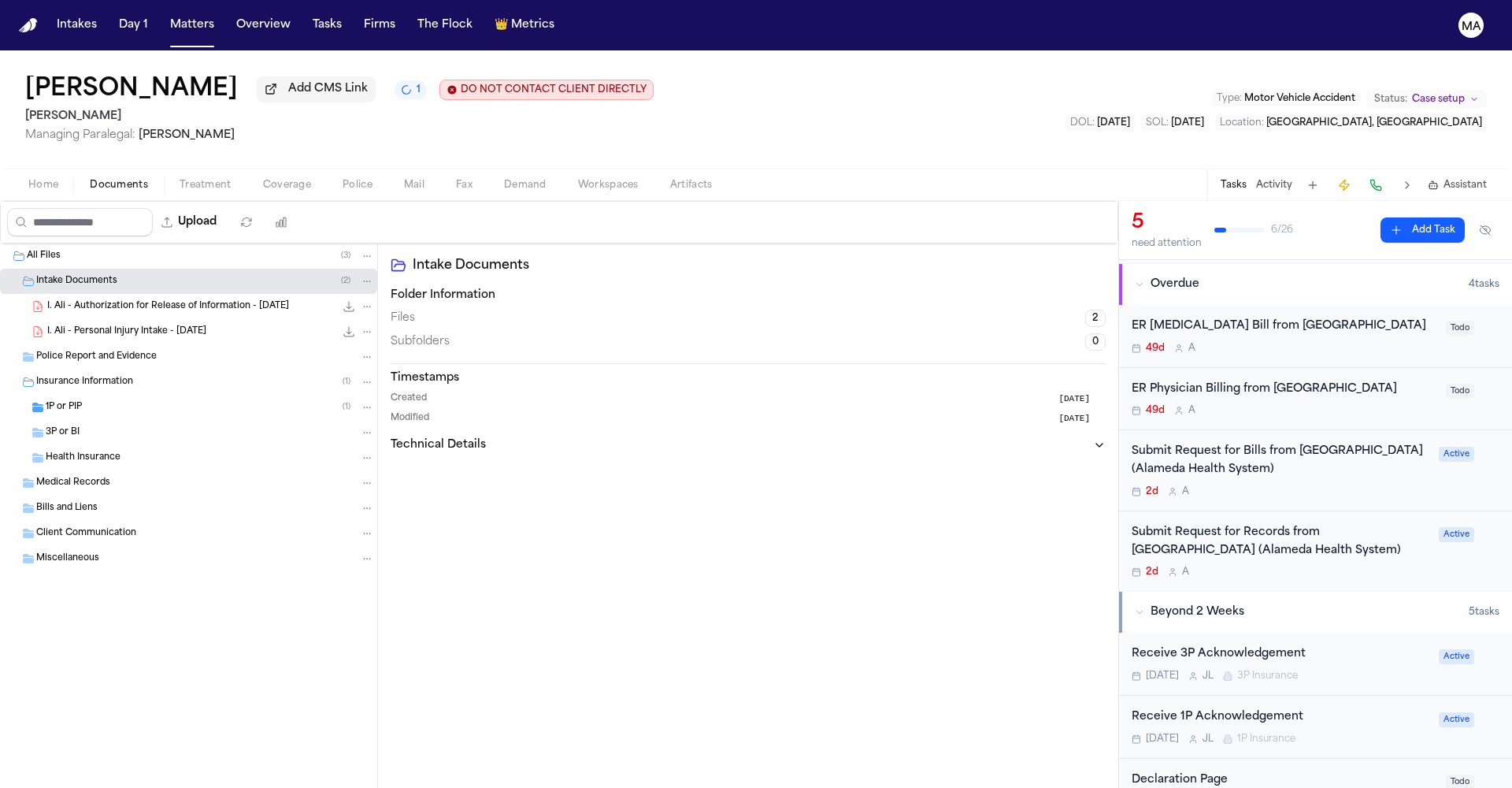
scroll to position [485, 0]
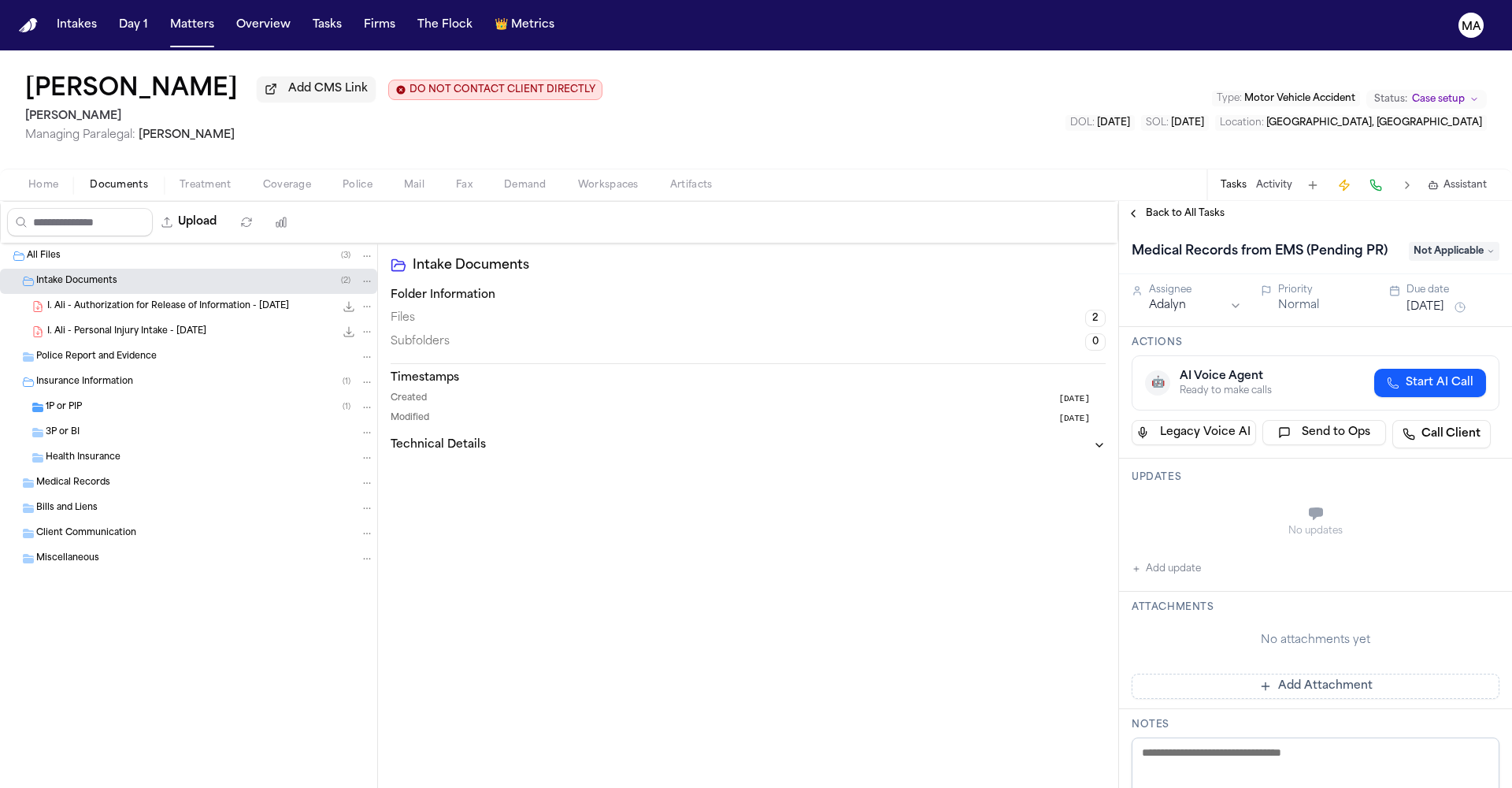
click at [1155, 201] on div "Back to All Tasks" at bounding box center [1315, 213] width 393 height 25
click at [1157, 207] on span "Back to All Tasks" at bounding box center [1185, 214] width 79 height 13
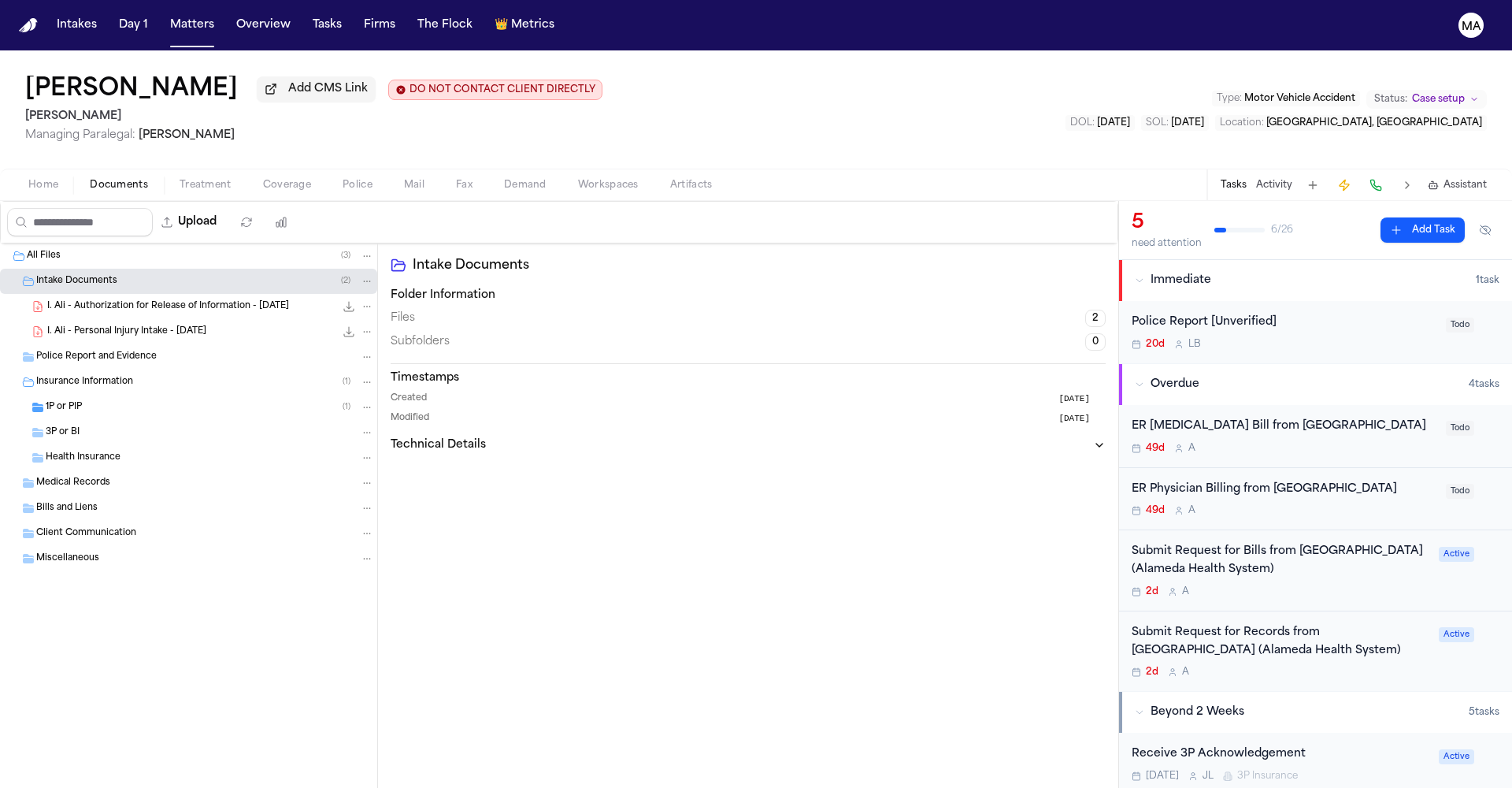
scroll to position [485, 0]
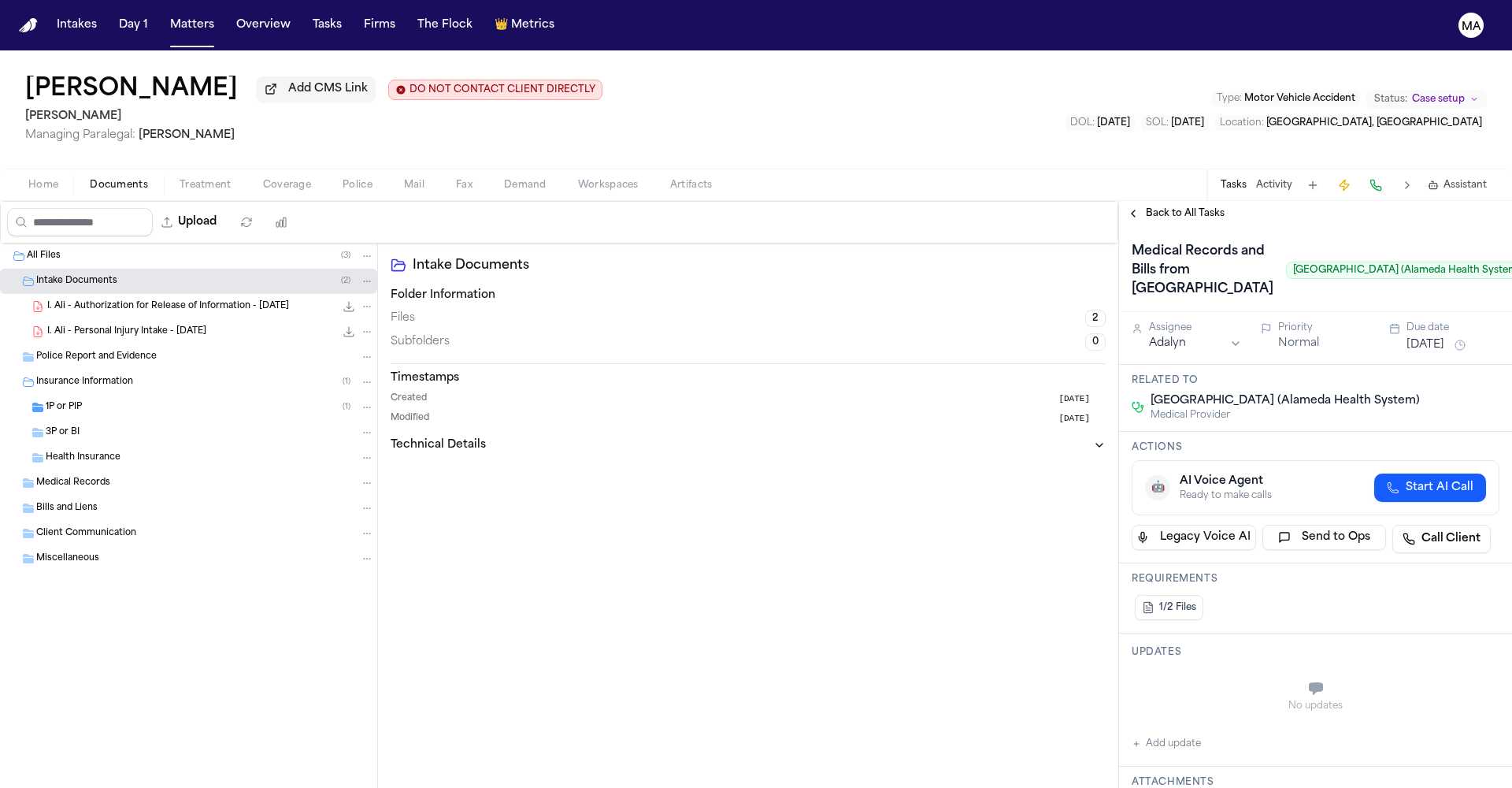
click at [1146, 207] on span "Back to All Tasks" at bounding box center [1185, 214] width 79 height 13
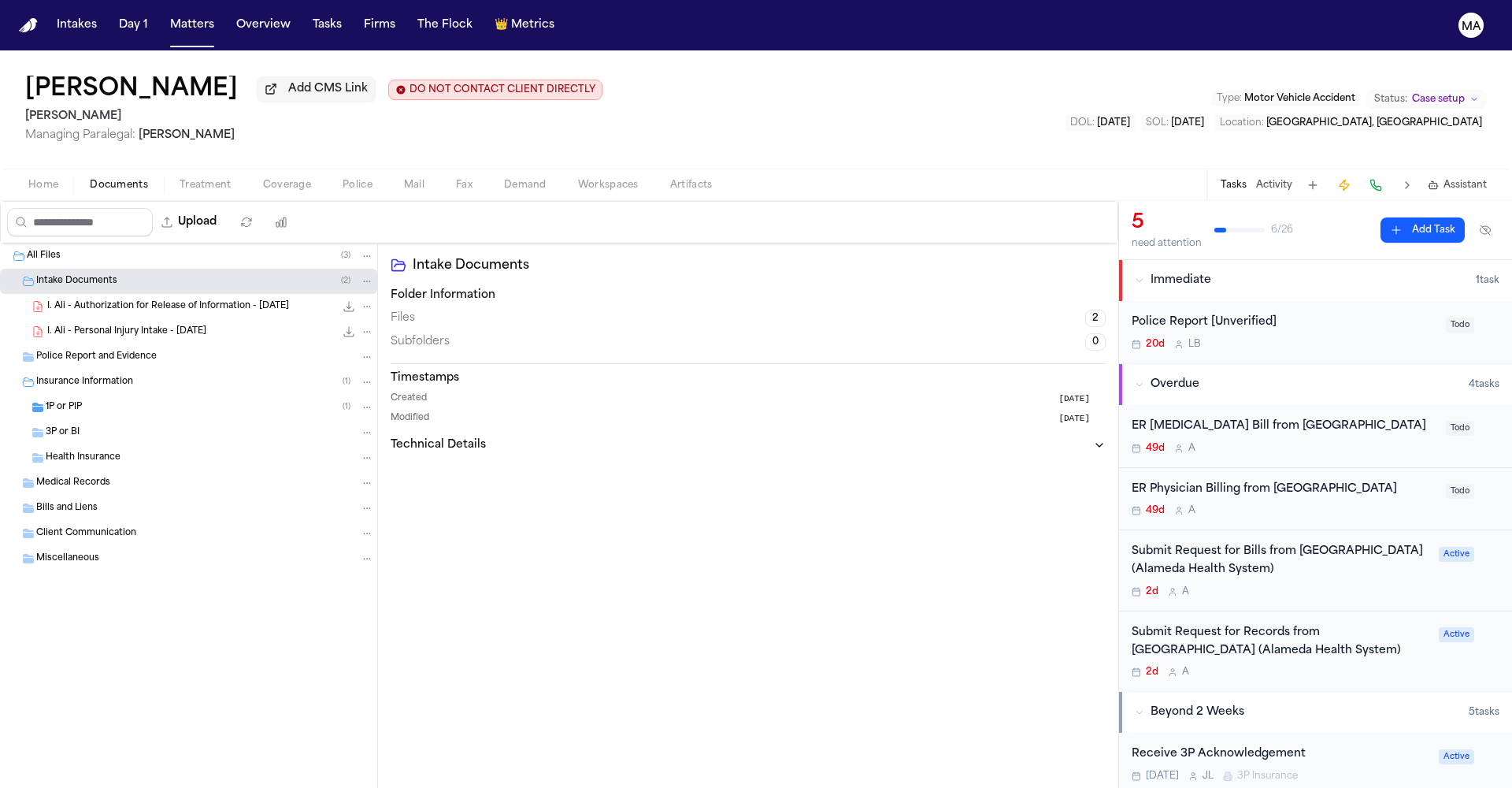
click at [984, 379] on div "Intake Documents Folder Information Files 2 Subfolders 0 Timestamps Created 3 m…" at bounding box center [748, 516] width 740 height 545
click at [827, 335] on div "Intake Documents Folder Information Files 2 Subfolders 0 Timestamps Created 3 m…" at bounding box center [748, 516] width 740 height 545
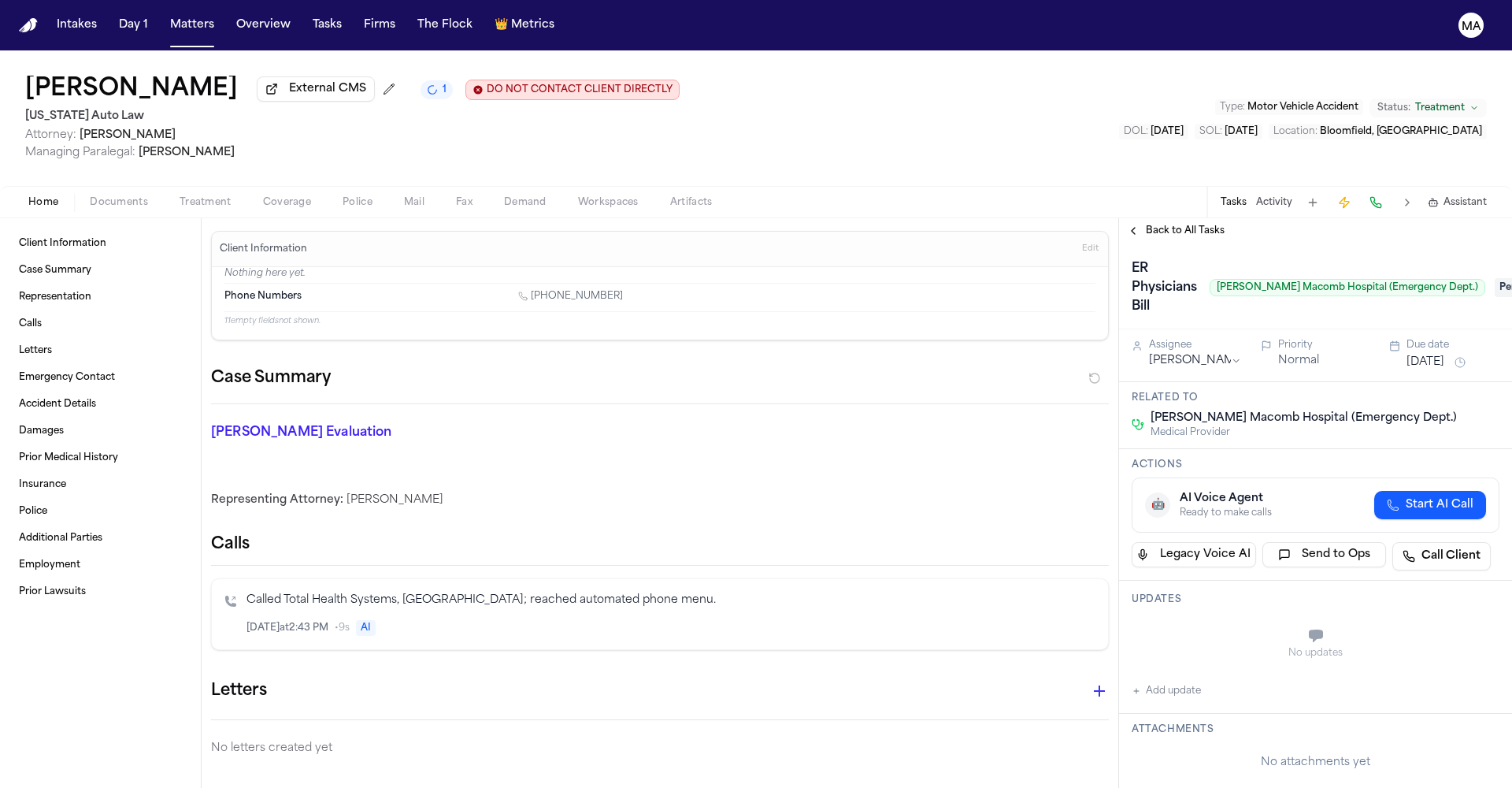
click at [100, 196] on span "Documents" at bounding box center [119, 203] width 59 height 13
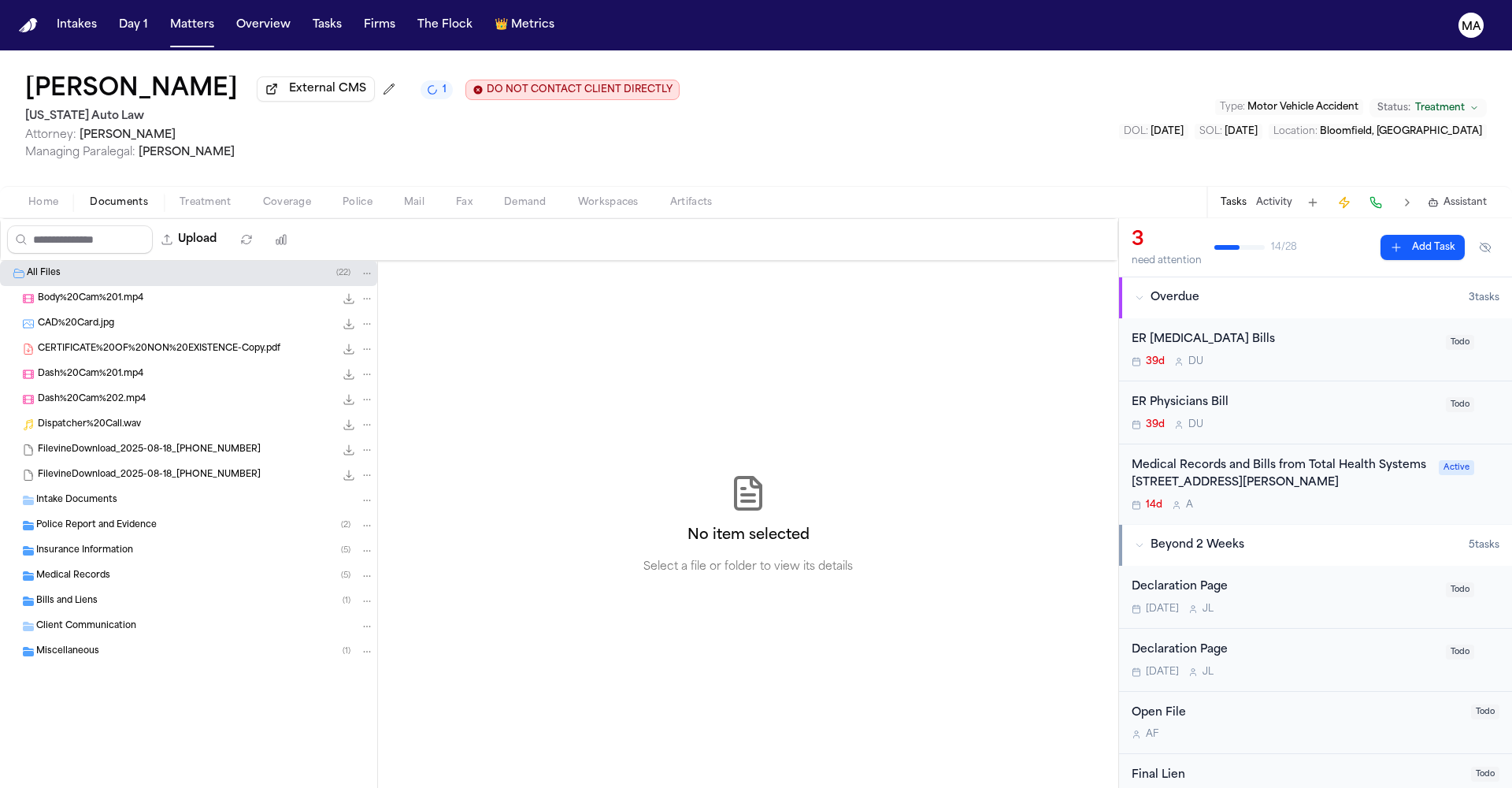
click at [102, 569] on div "Medical Records ( 5 )" at bounding box center [205, 575] width 338 height 14
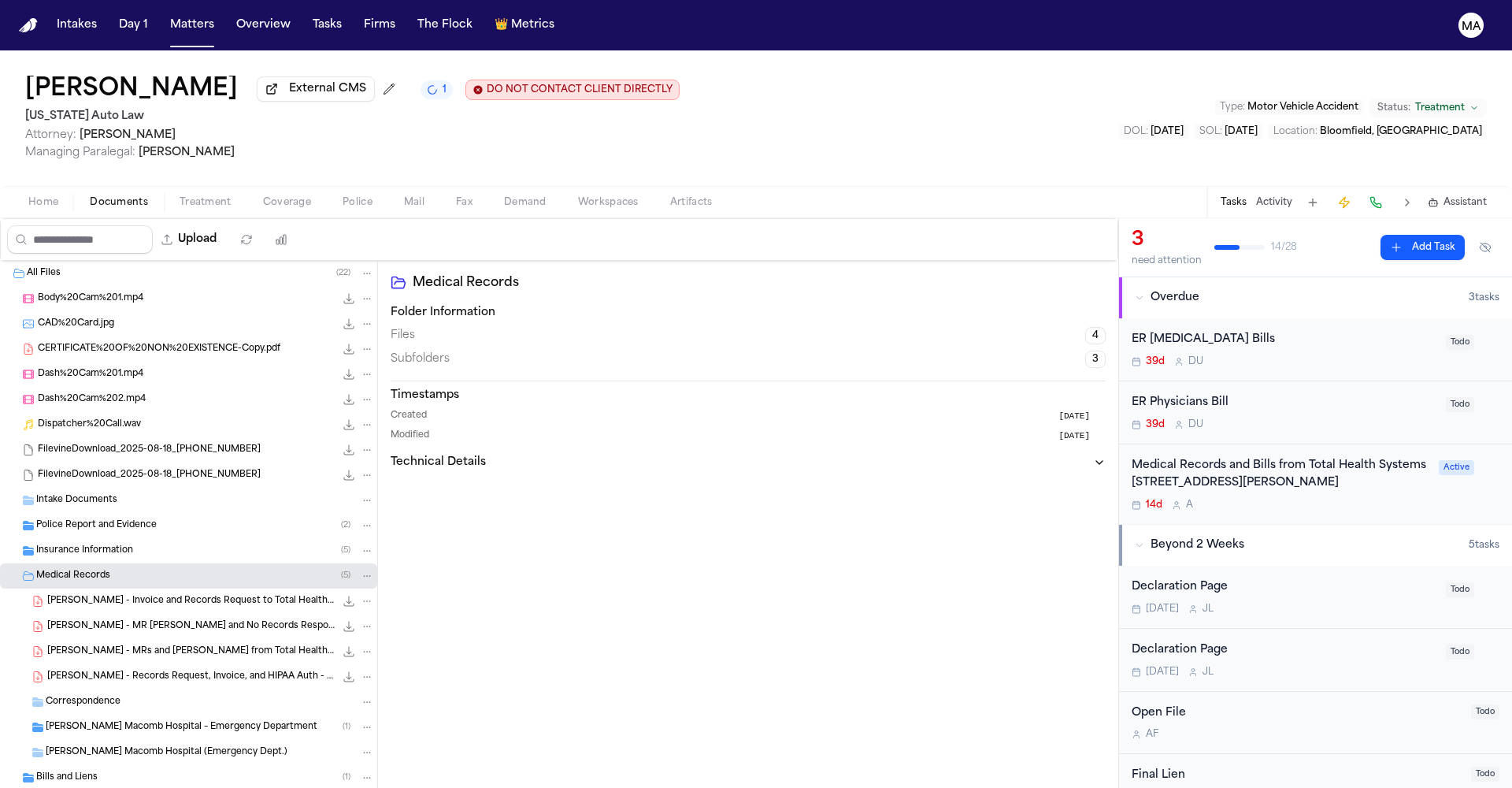
click at [117, 646] on span "T. Edwards - MRs and Bills from Total Health Systems - 5.2024 to 8.2025" at bounding box center [191, 652] width 288 height 13
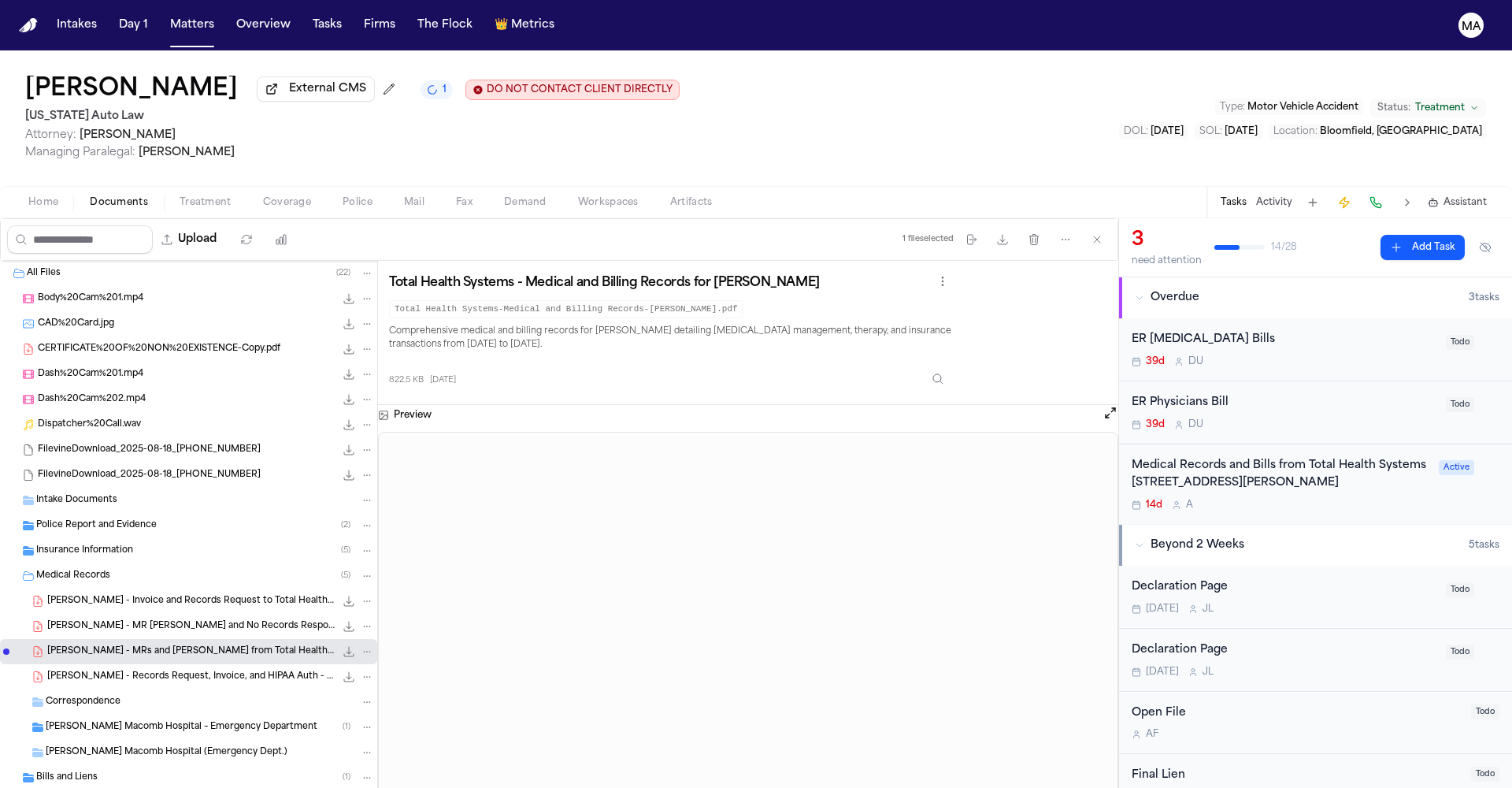
click at [98, 614] on div "T. Edwards - MR Request and No Records Response from Total Health Systems - 8.7…" at bounding box center [189, 626] width 377 height 25
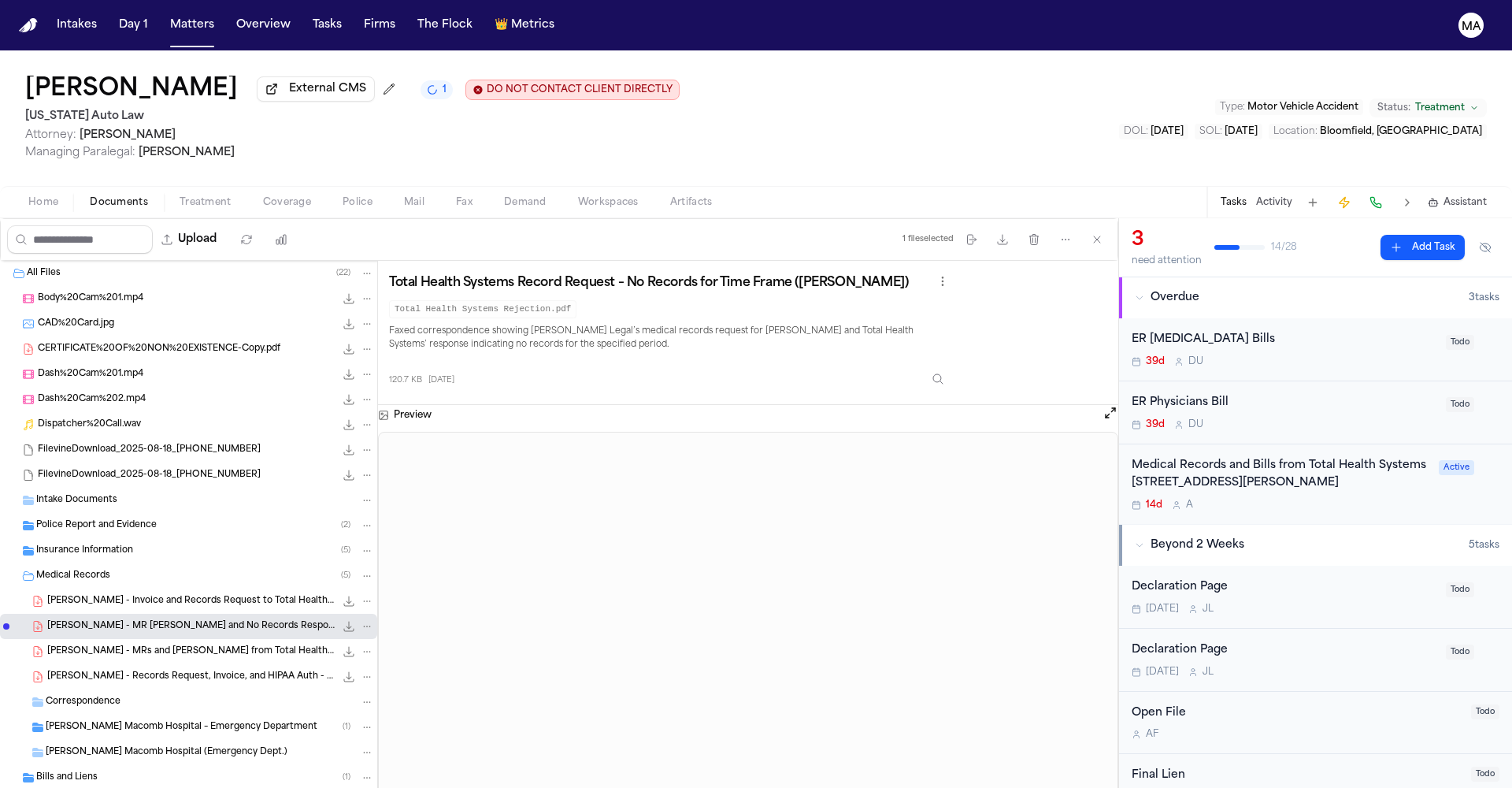
click at [98, 664] on div "T. Edwards - Records Request, Invoice, and HIPAA Auth - Total Health Systems - …" at bounding box center [189, 676] width 377 height 25
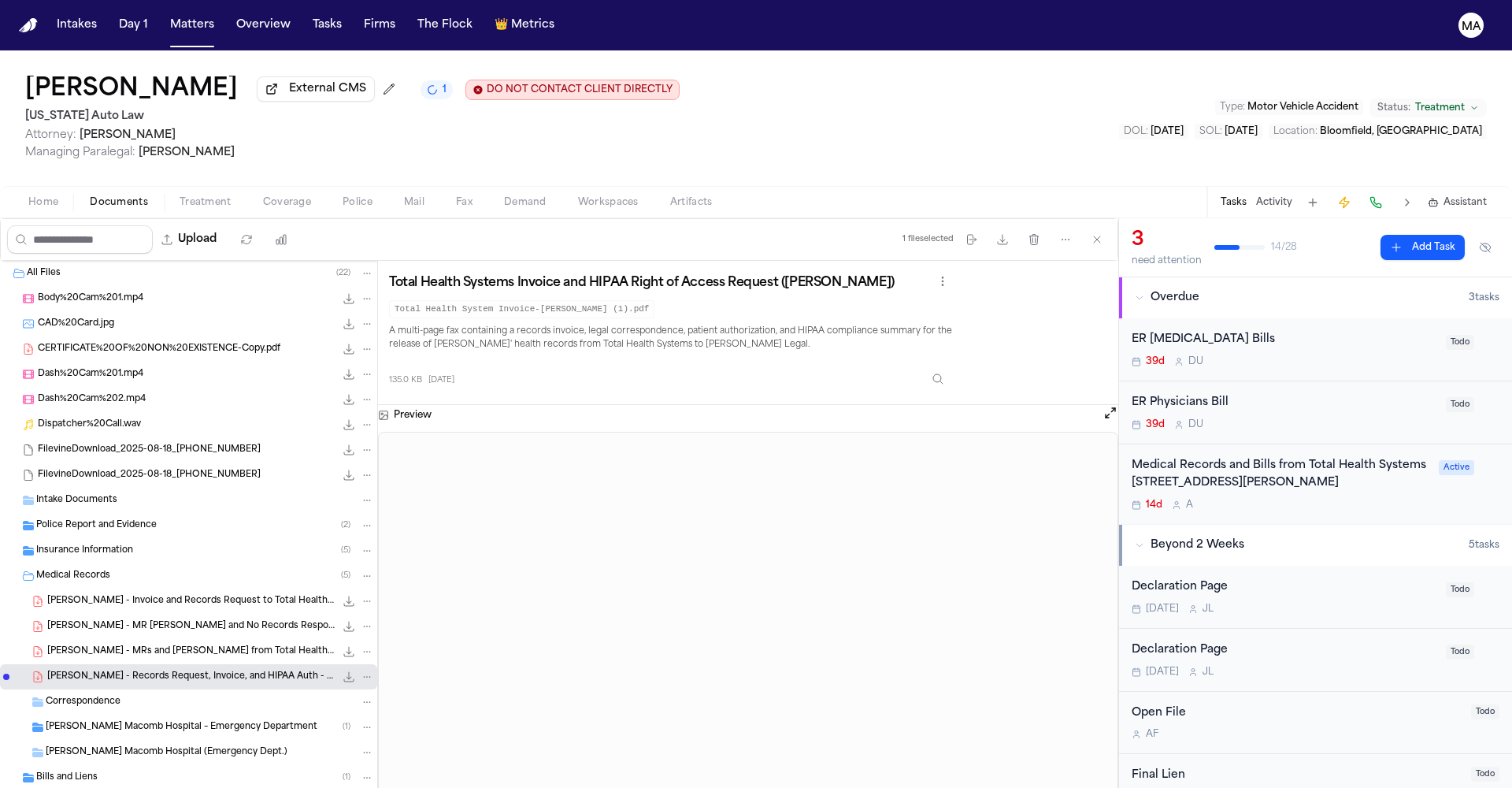
click at [102, 589] on div "T. Edwards - Invoice and Records Request to Total Health Systems - 5.14.24 to 8…" at bounding box center [189, 601] width 377 height 25
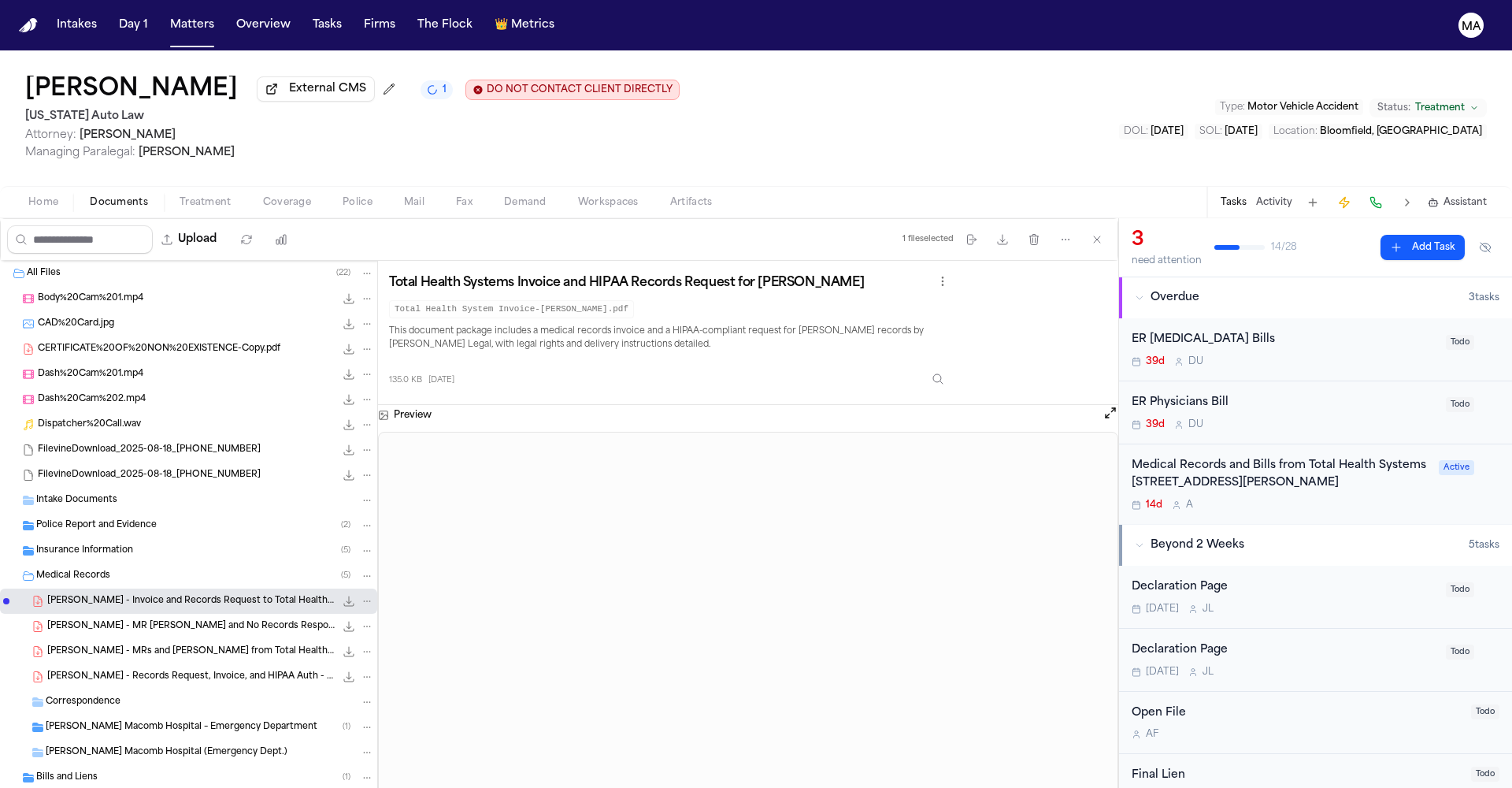
click at [96, 721] on span "Henry Ford Macomb Hospital – Emergency Department" at bounding box center [181, 728] width 272 height 13
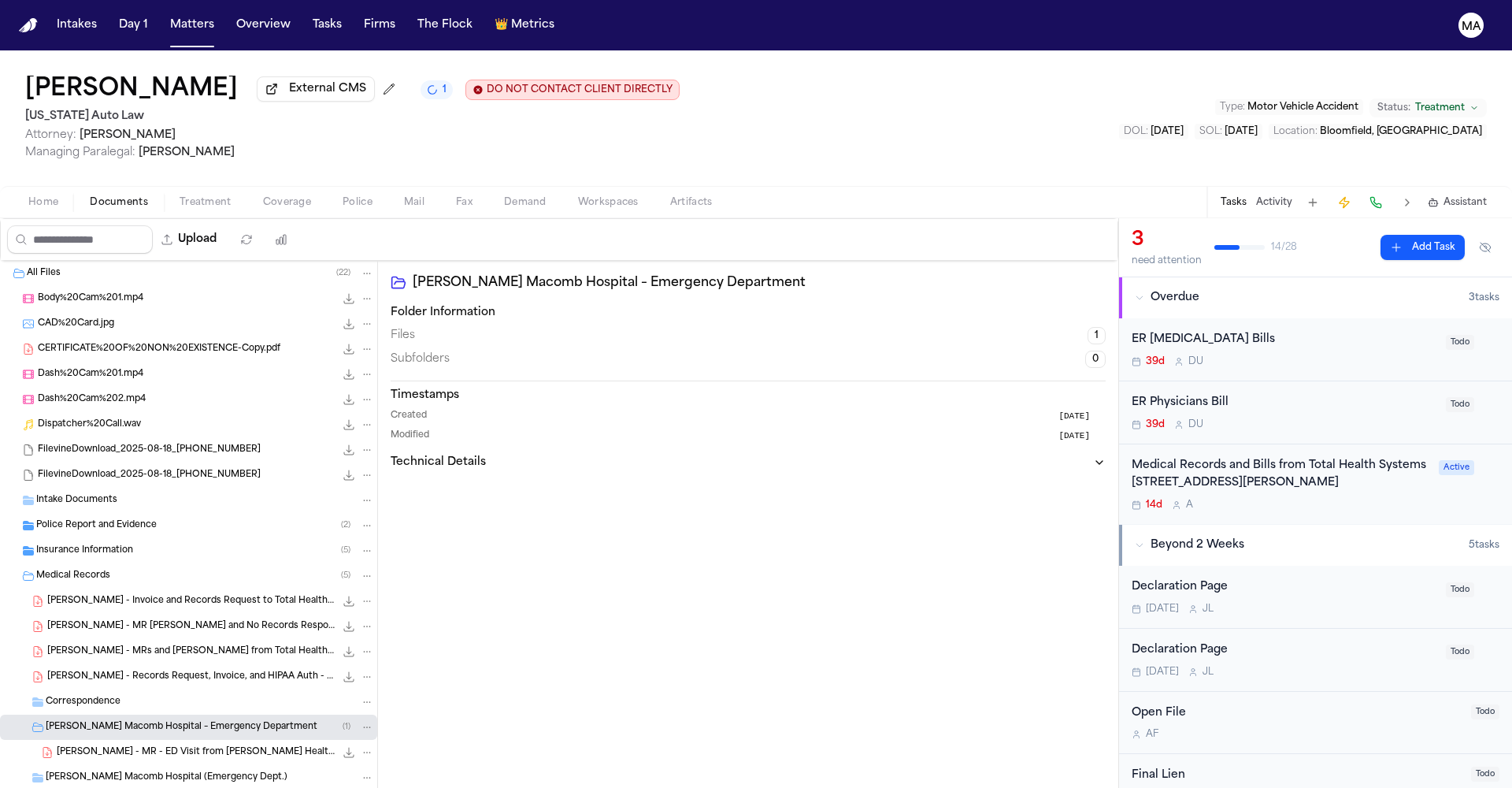
click at [85, 740] on div "T. Edwards - MR - ED Visit from Henry Ford Health - 5.15.25 7.6 MB • PDF" at bounding box center [189, 752] width 377 height 25
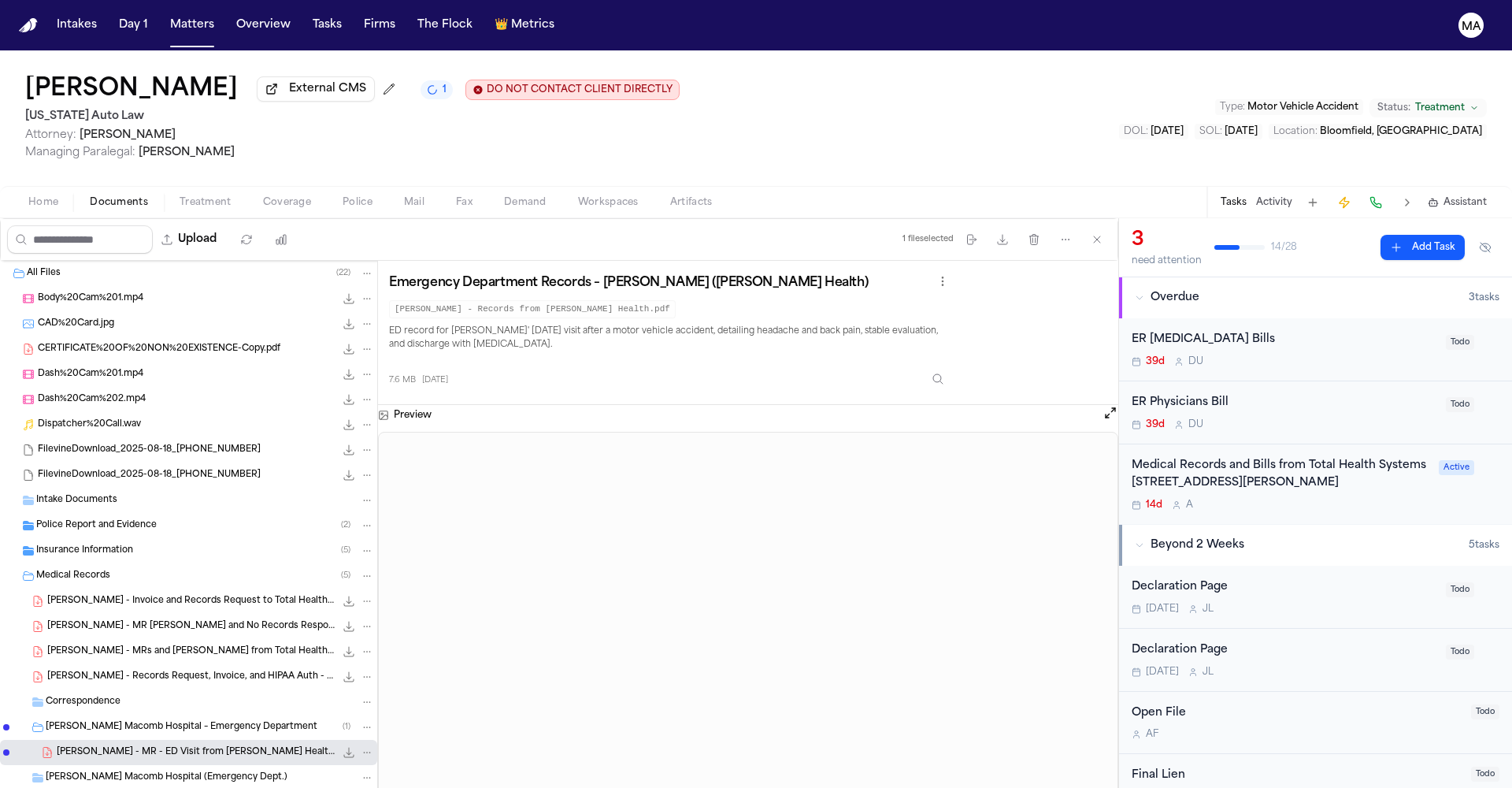
scroll to position [3, 0]
click at [70, 787] on div "Bills and Liens ( 1 )" at bounding box center [189, 803] width 377 height 25
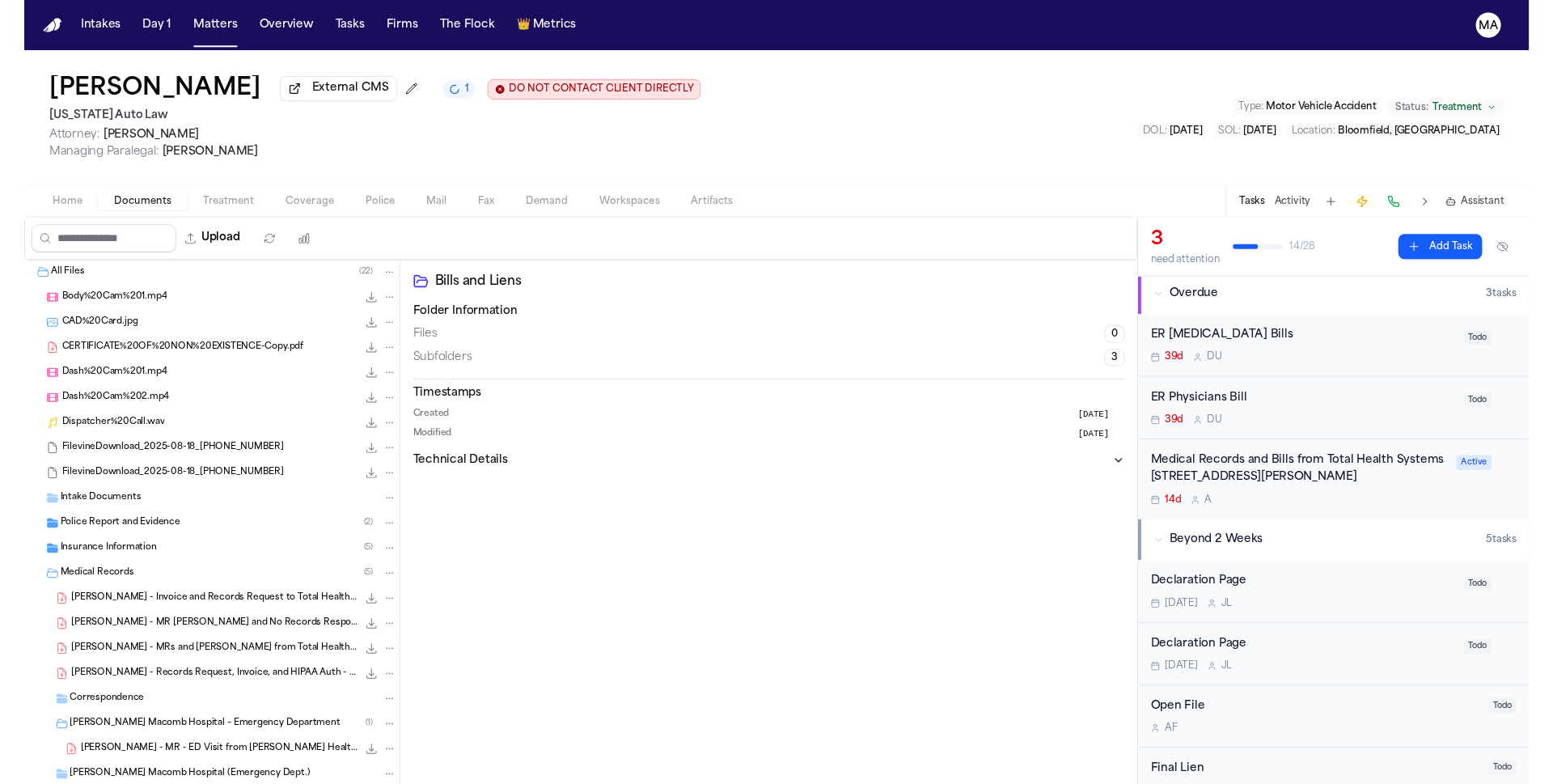
scroll to position [98, 0]
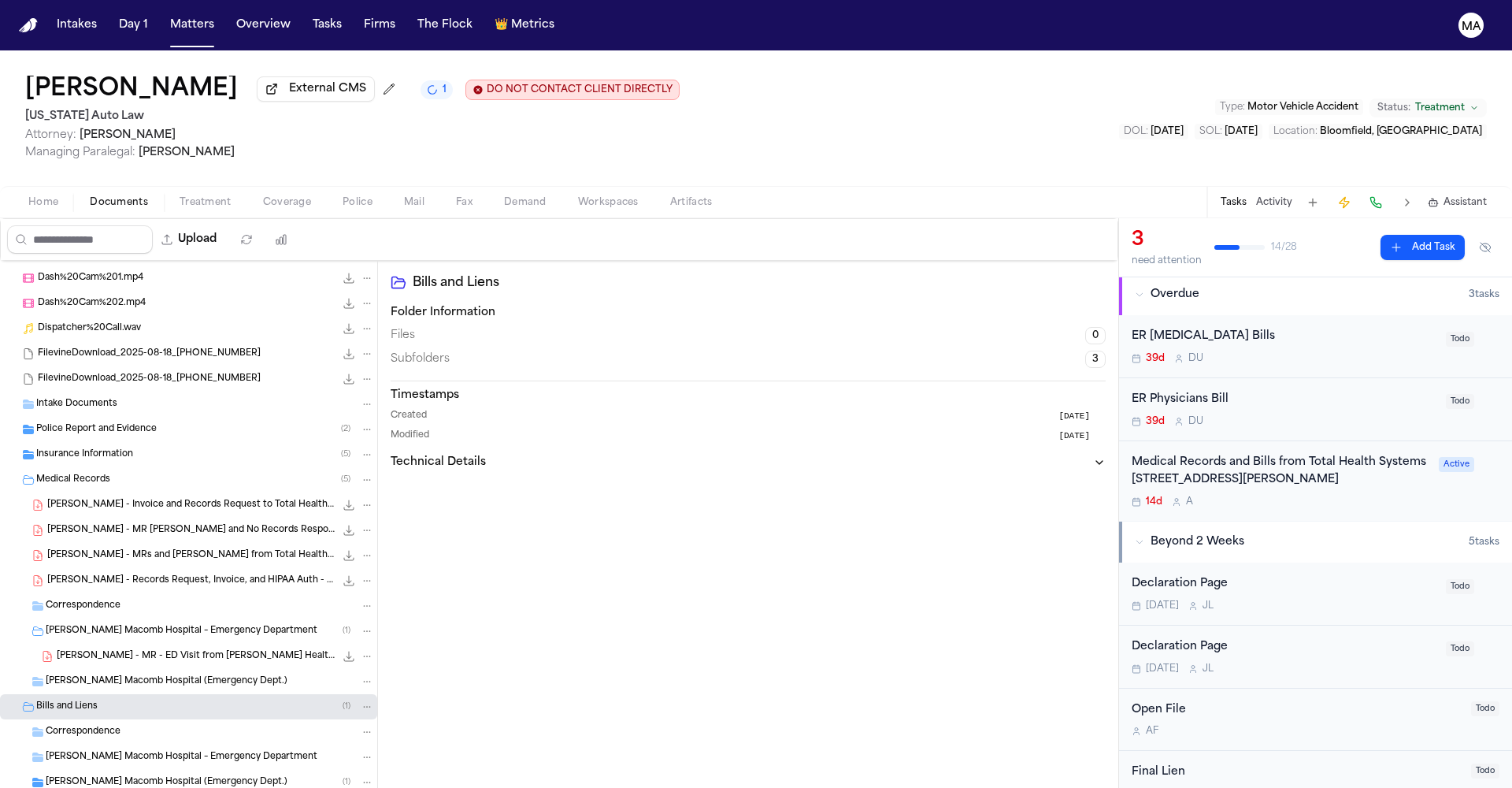
click at [80, 776] on span "Henry Ford Macomb Hospital (Emergency Dept.)" at bounding box center [166, 782] width 241 height 13
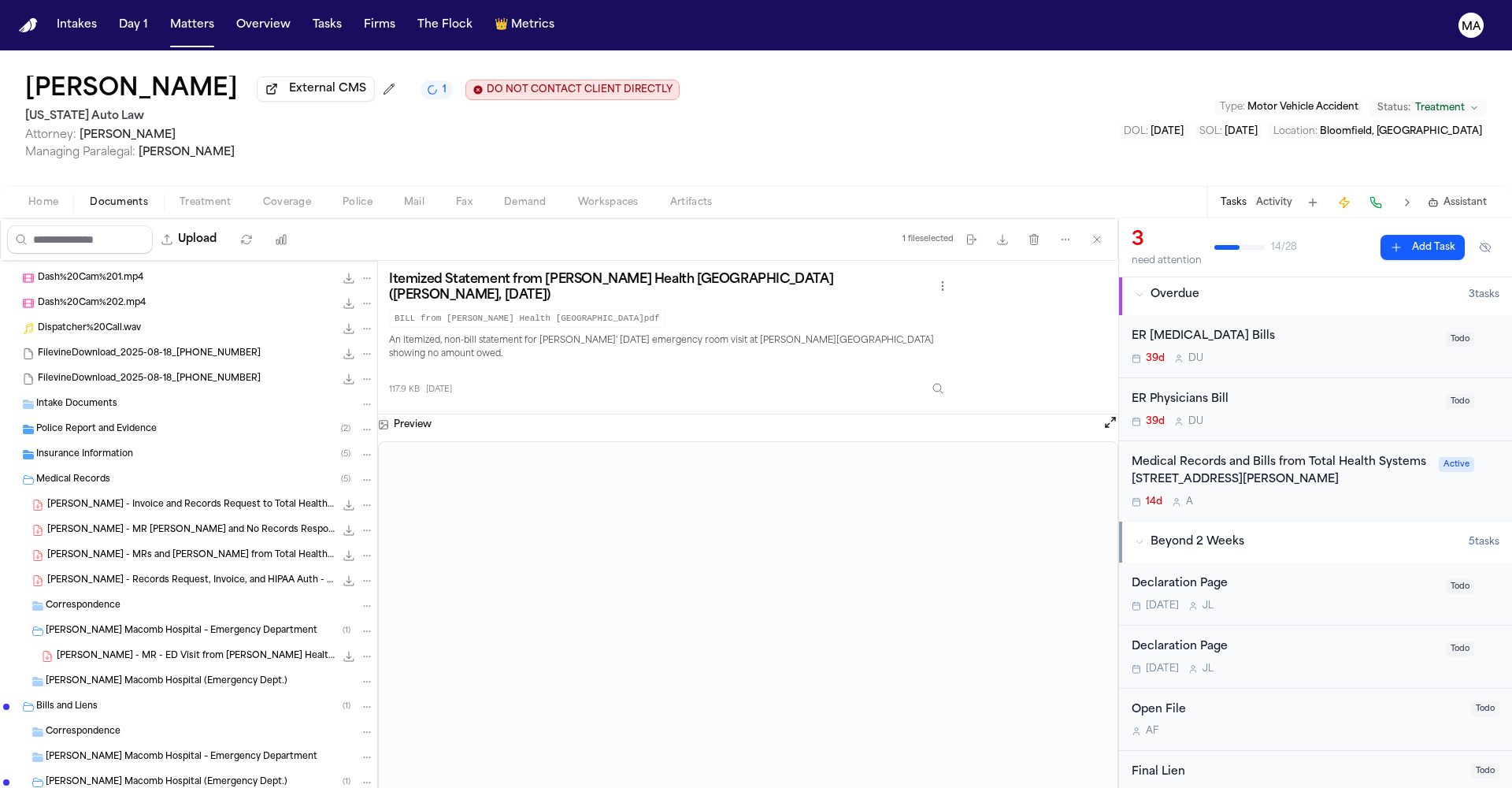
click at [95, 644] on div "T. Edwards - MR - ED Visit from Henry Ford Health - 5.15.25 7.6 MB • PDF" at bounding box center [189, 656] width 377 height 25
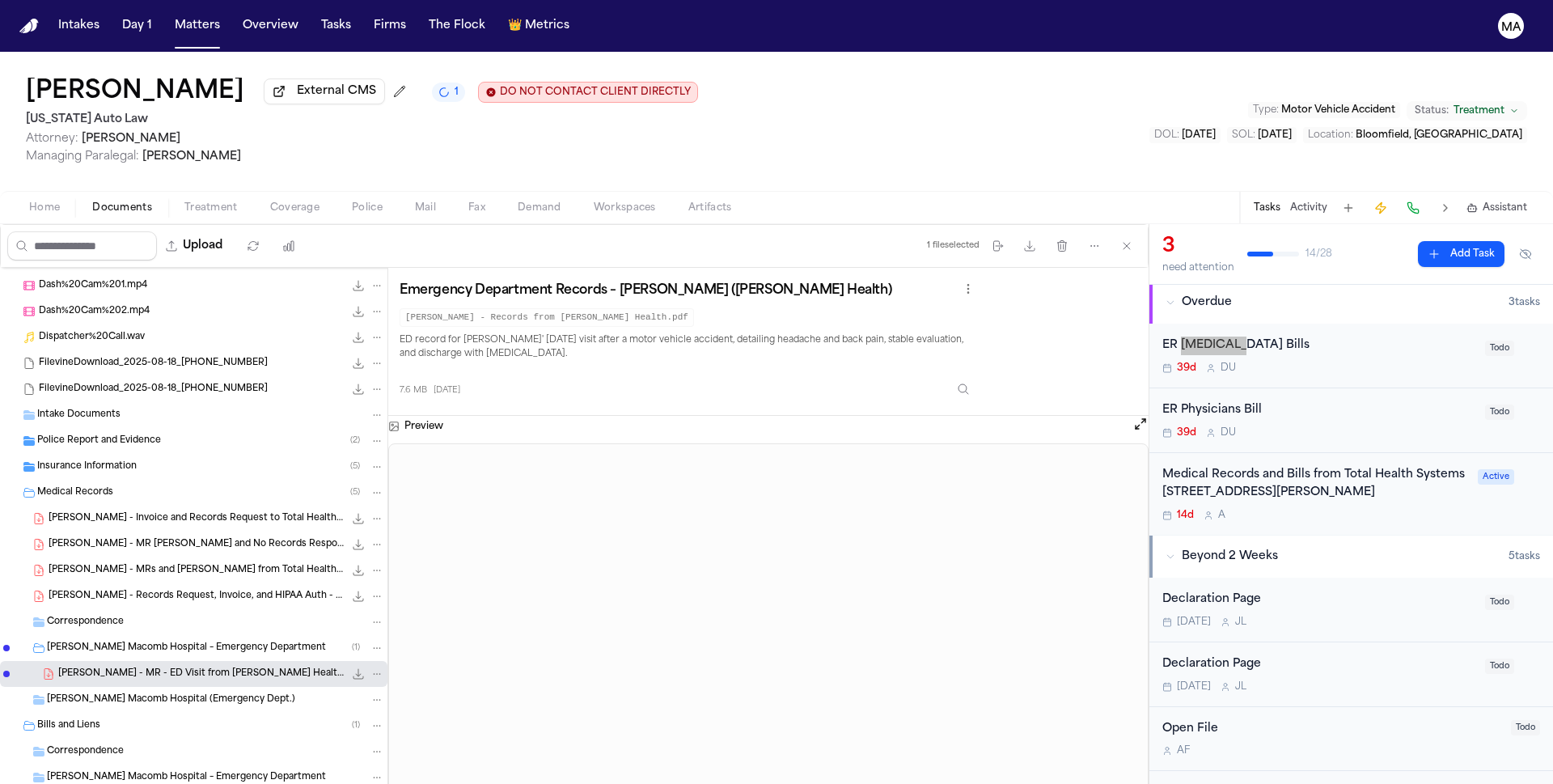
scroll to position [0, 0]
click at [1150, 90] on div "Taylor Edwards External CMS 1 DO NOT CONTACT CLIENT DIRECTLY DO NOT CONTACT Mic…" at bounding box center [776, 121] width 1553 height 139
click at [1211, 340] on div "ER Radiology Bills" at bounding box center [1319, 349] width 313 height 19
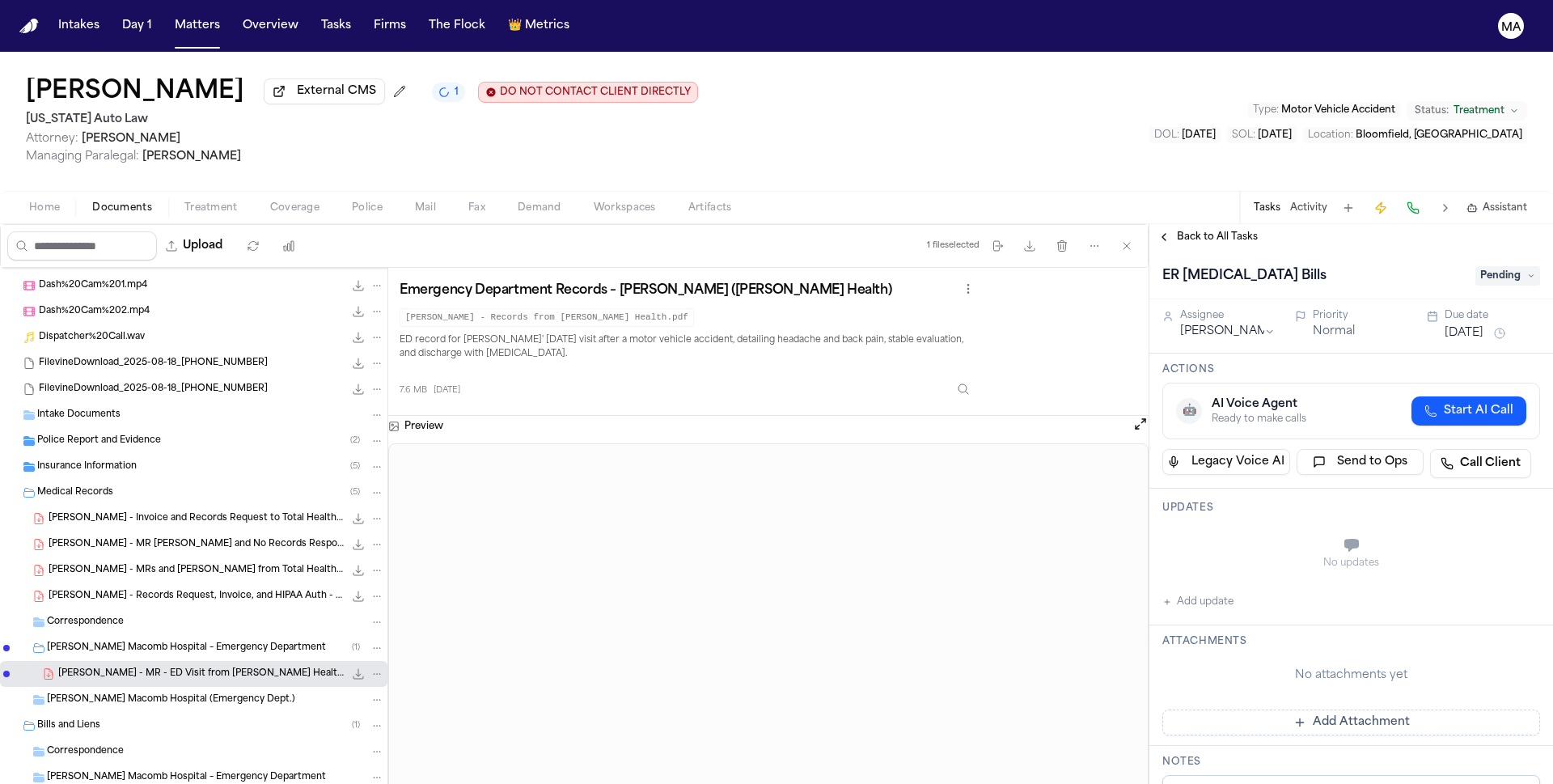
click at [1504, 266] on span "Pending" at bounding box center [1508, 276] width 65 height 19
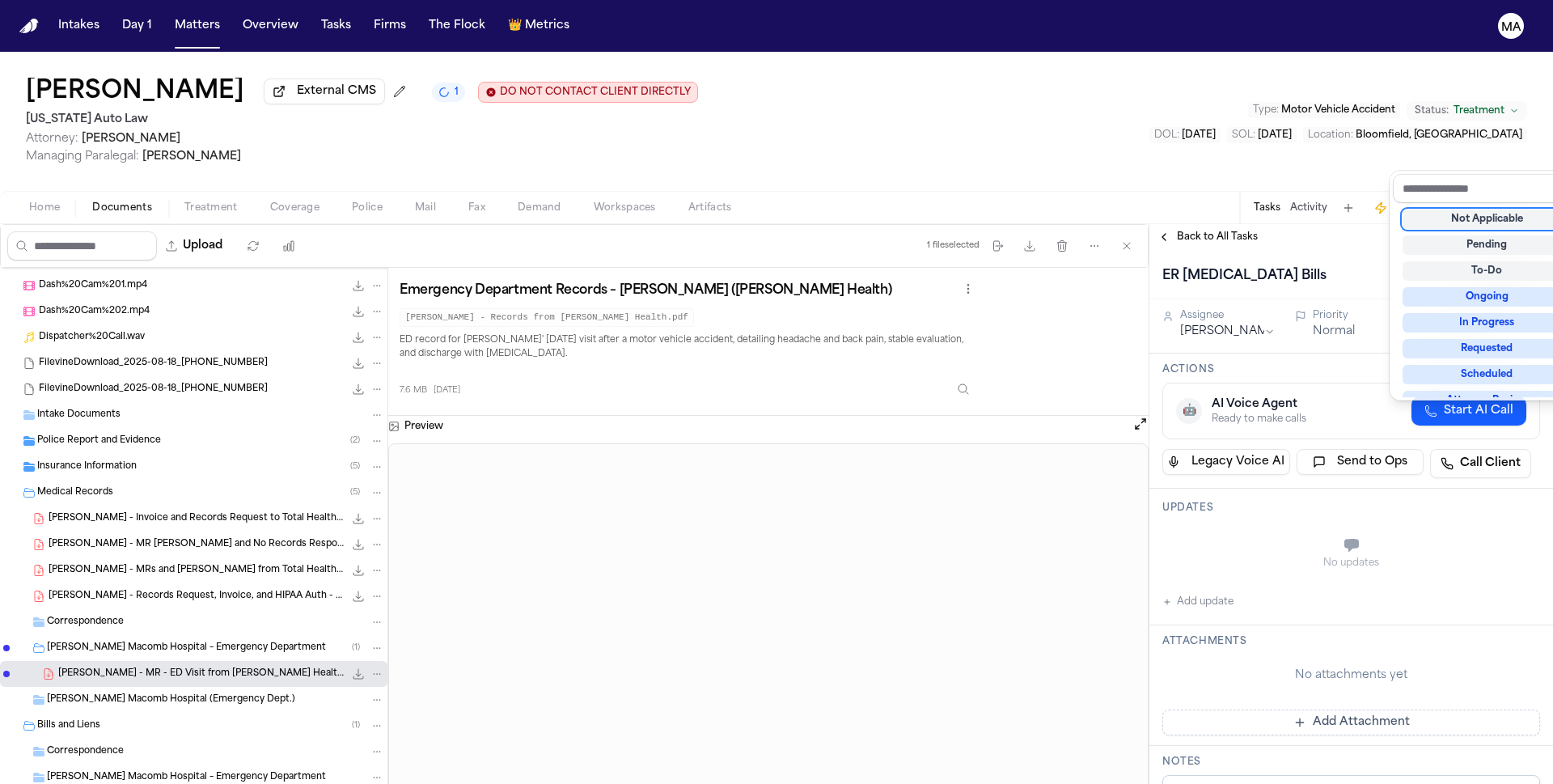
click at [1479, 210] on div "Not Applicable" at bounding box center [1487, 219] width 169 height 19
click at [1323, 250] on div "ER Radiology Bills Not Applicable" at bounding box center [1351, 275] width 404 height 50
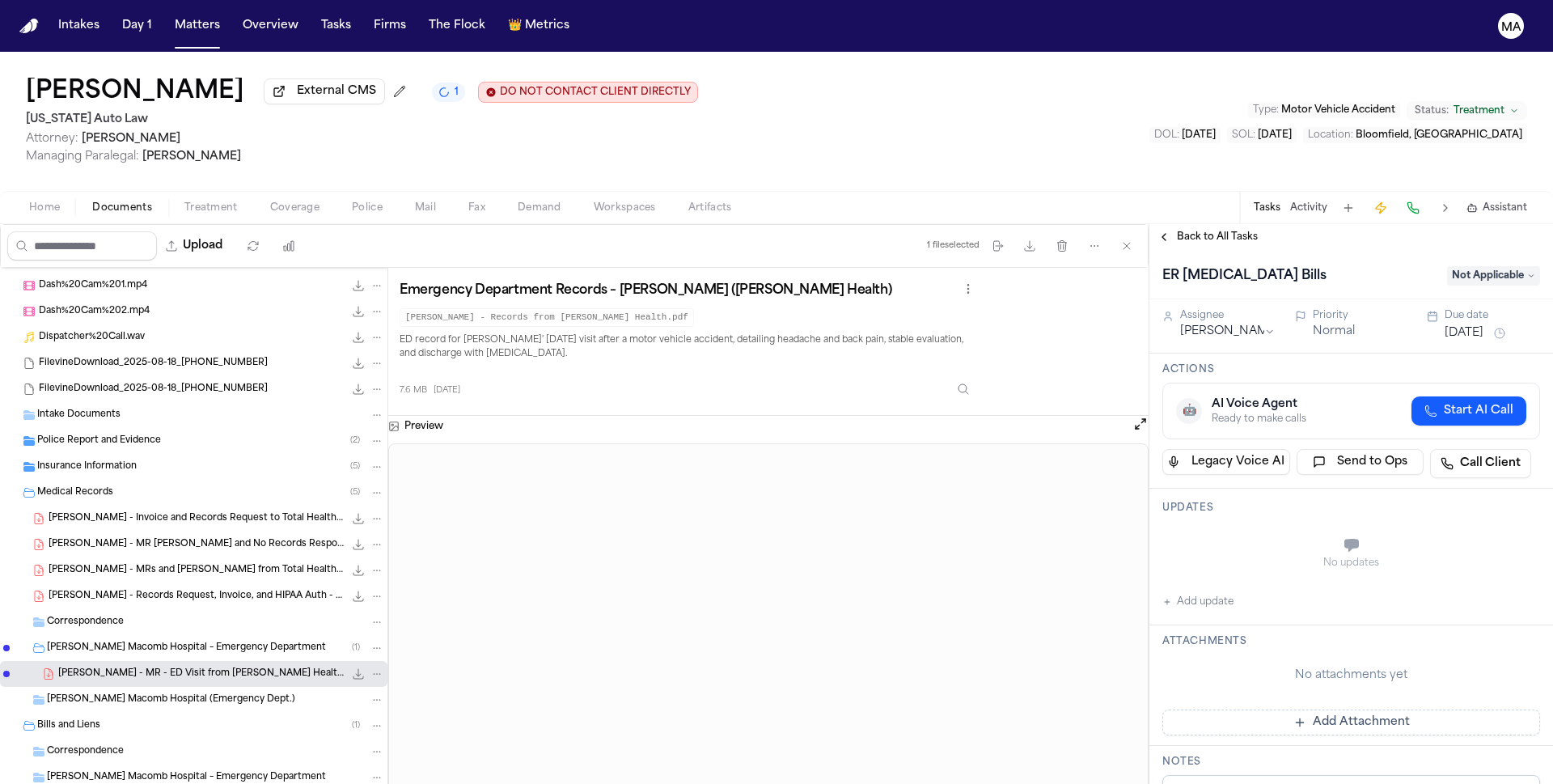
click at [1199, 231] on span "Back to All Tasks" at bounding box center [1217, 237] width 81 height 13
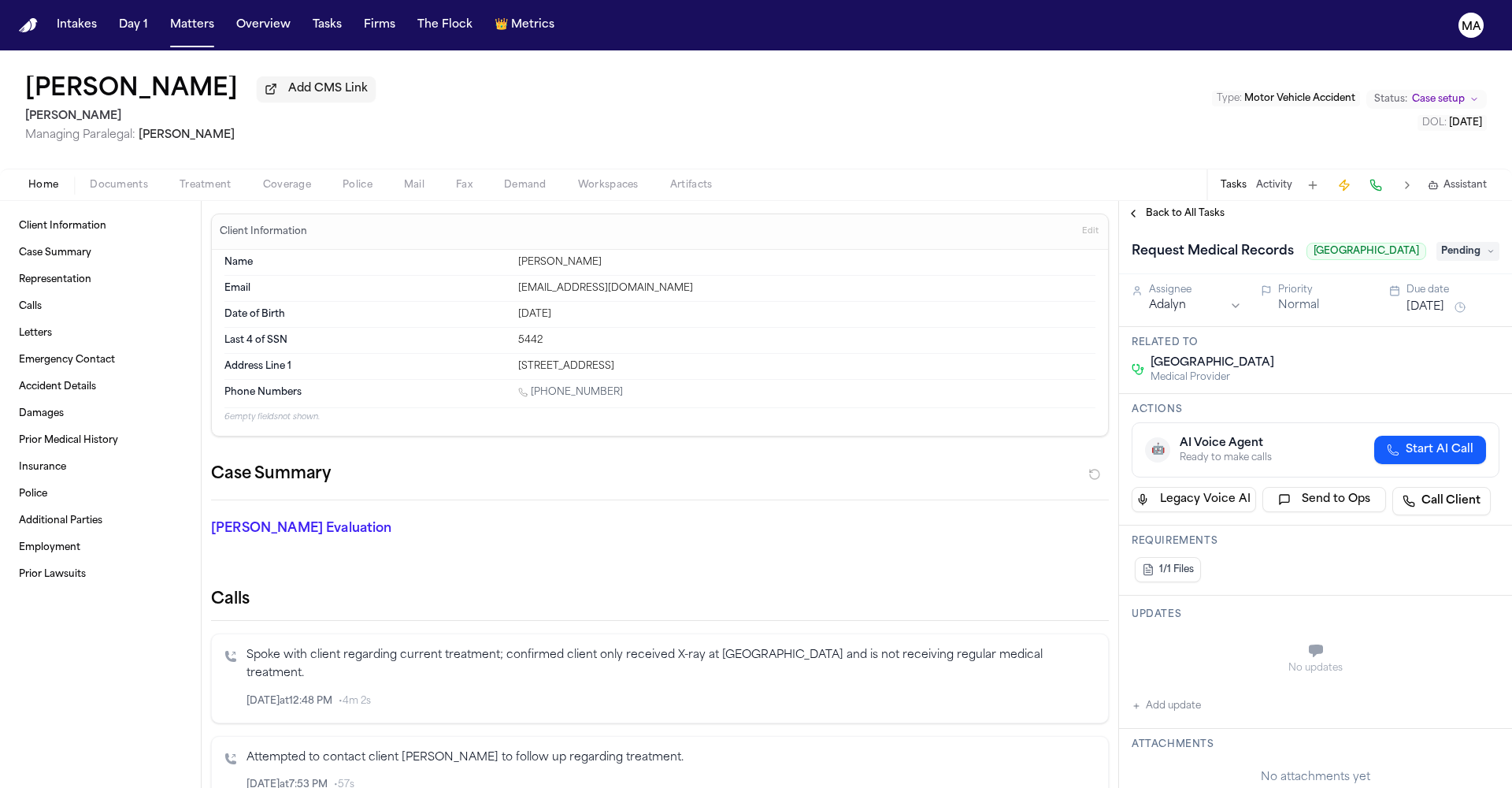
click at [1172, 207] on span "Back to All Tasks" at bounding box center [1185, 214] width 79 height 13
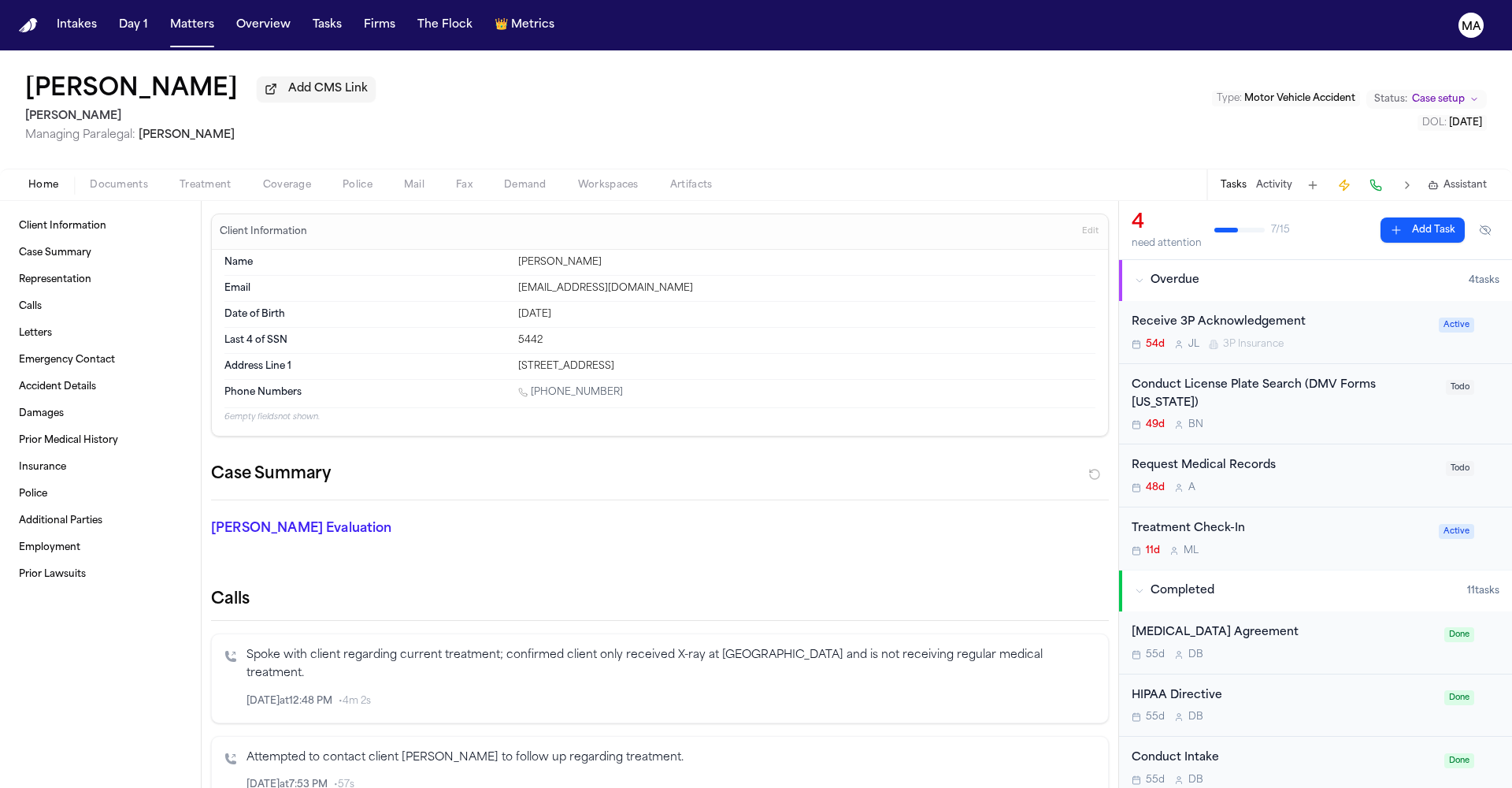
click at [90, 179] on span "Documents" at bounding box center [119, 186] width 59 height 13
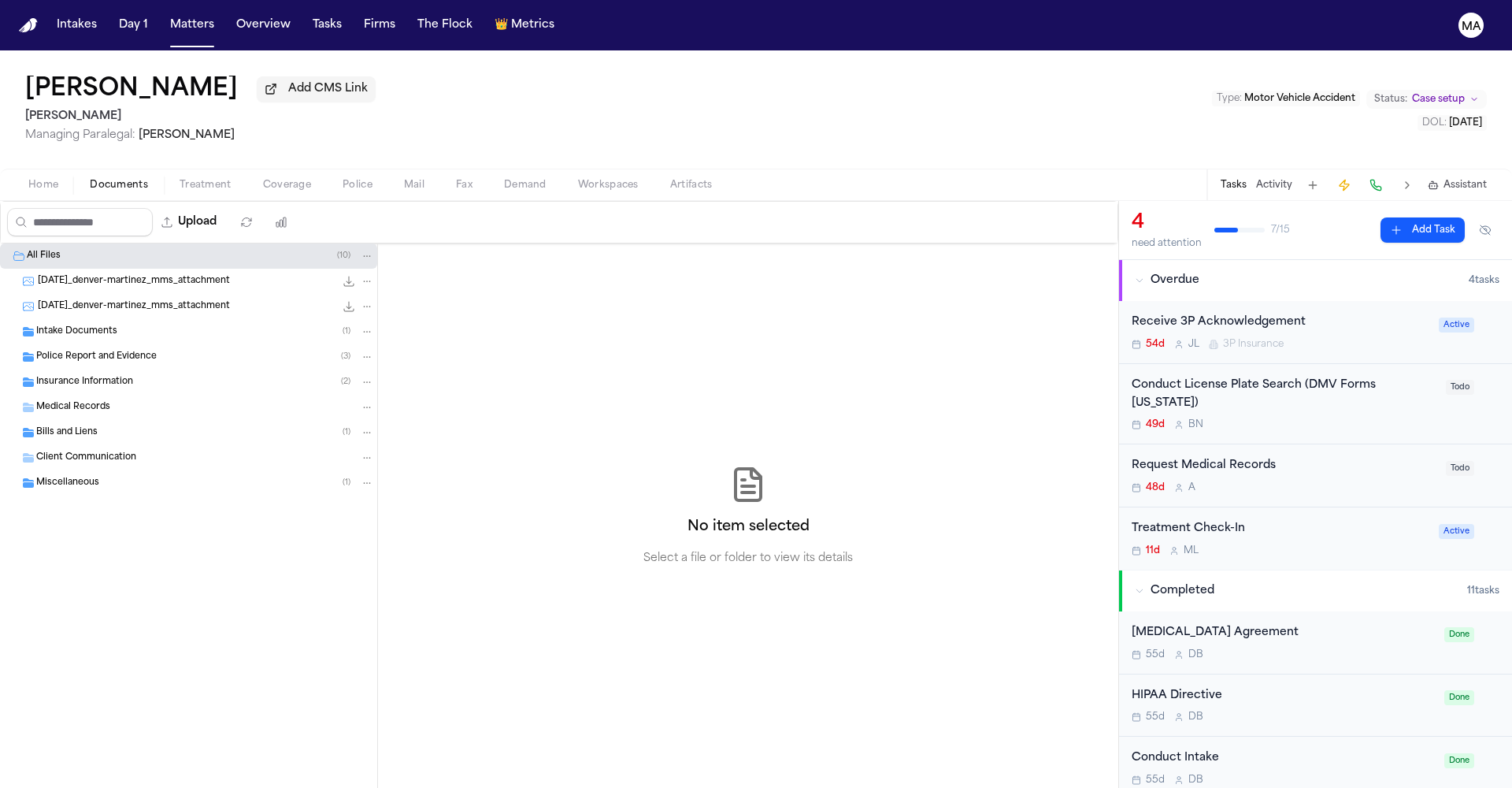
click at [85, 376] on span "Insurance Information" at bounding box center [85, 383] width 97 height 13
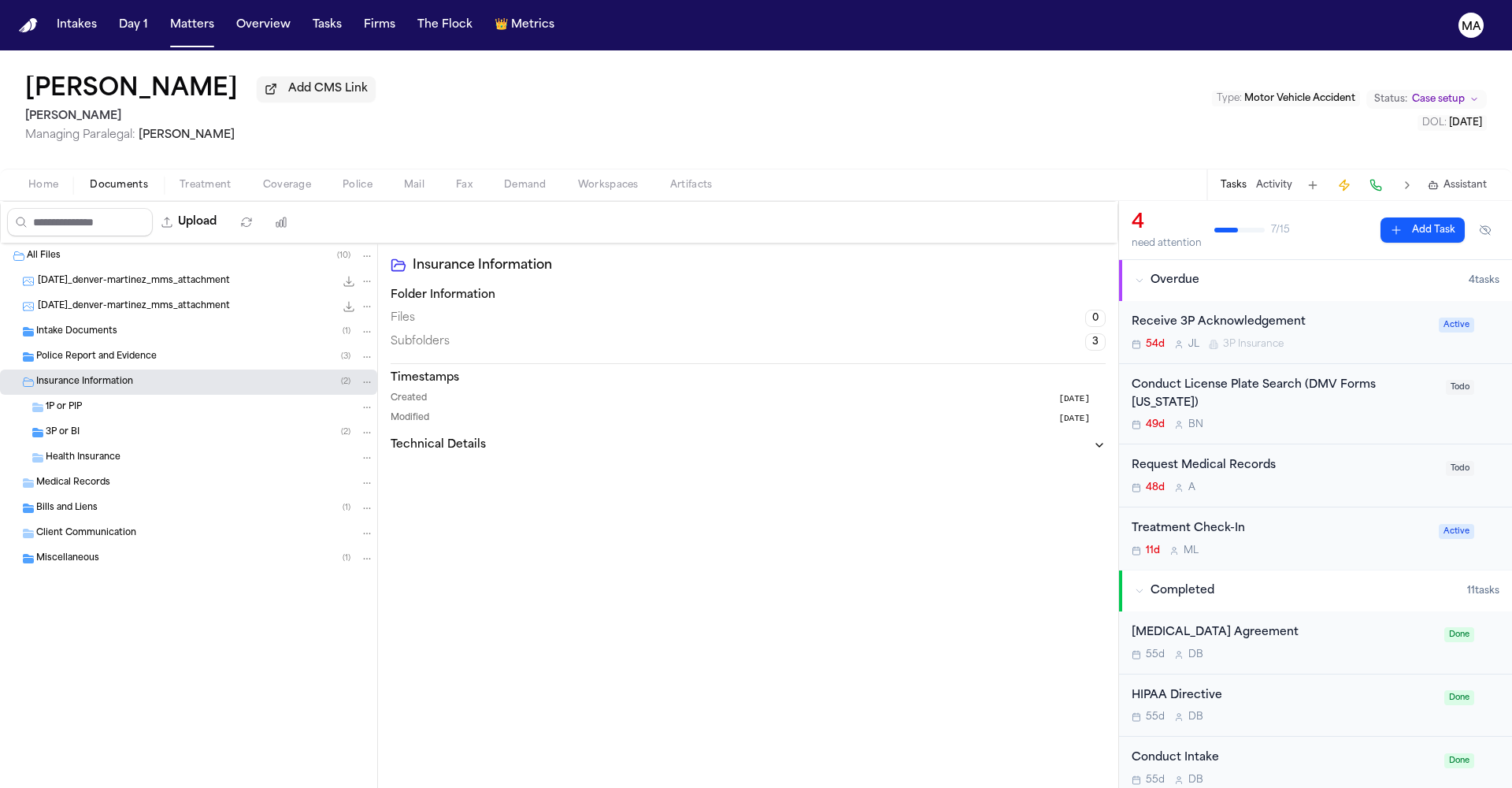
click at [85, 350] on span "Police Report and Evidence" at bounding box center [97, 357] width 121 height 13
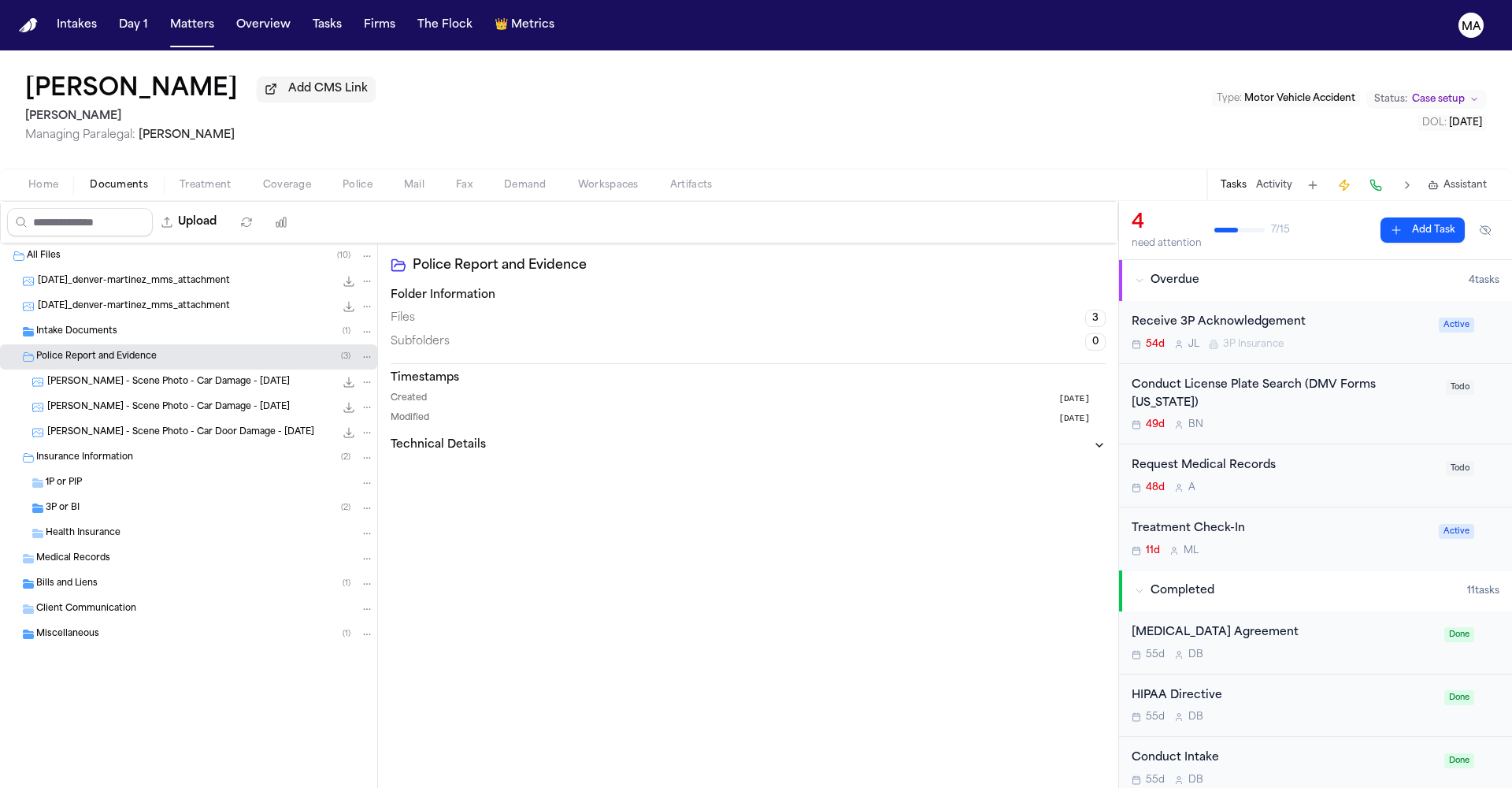
click at [88, 325] on span "Intake Documents" at bounding box center [76, 332] width 81 height 13
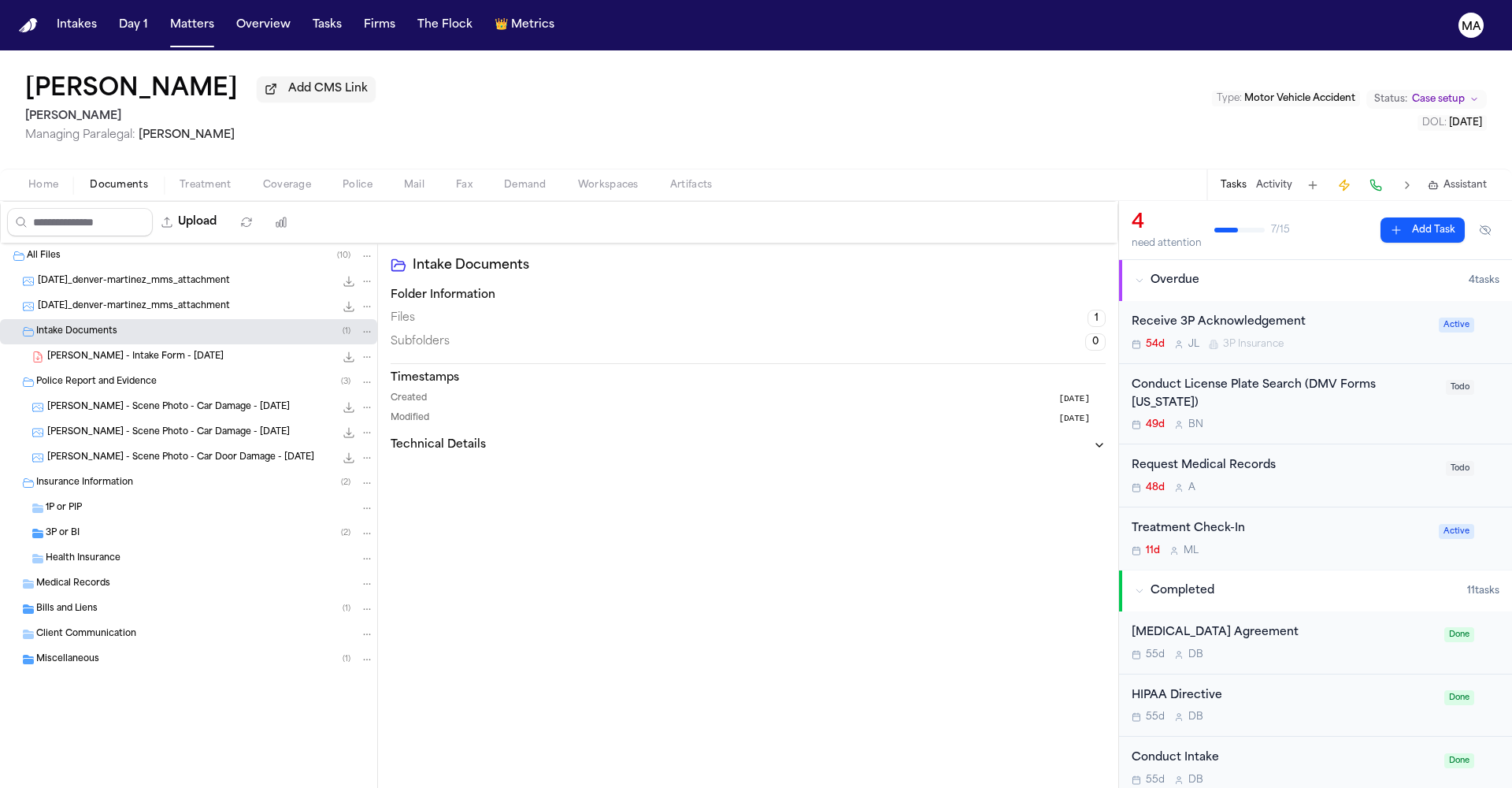
click at [91, 345] on div "[PERSON_NAME] - Intake Form - [DATE] 22.4 KB • PDF" at bounding box center [189, 357] width 377 height 25
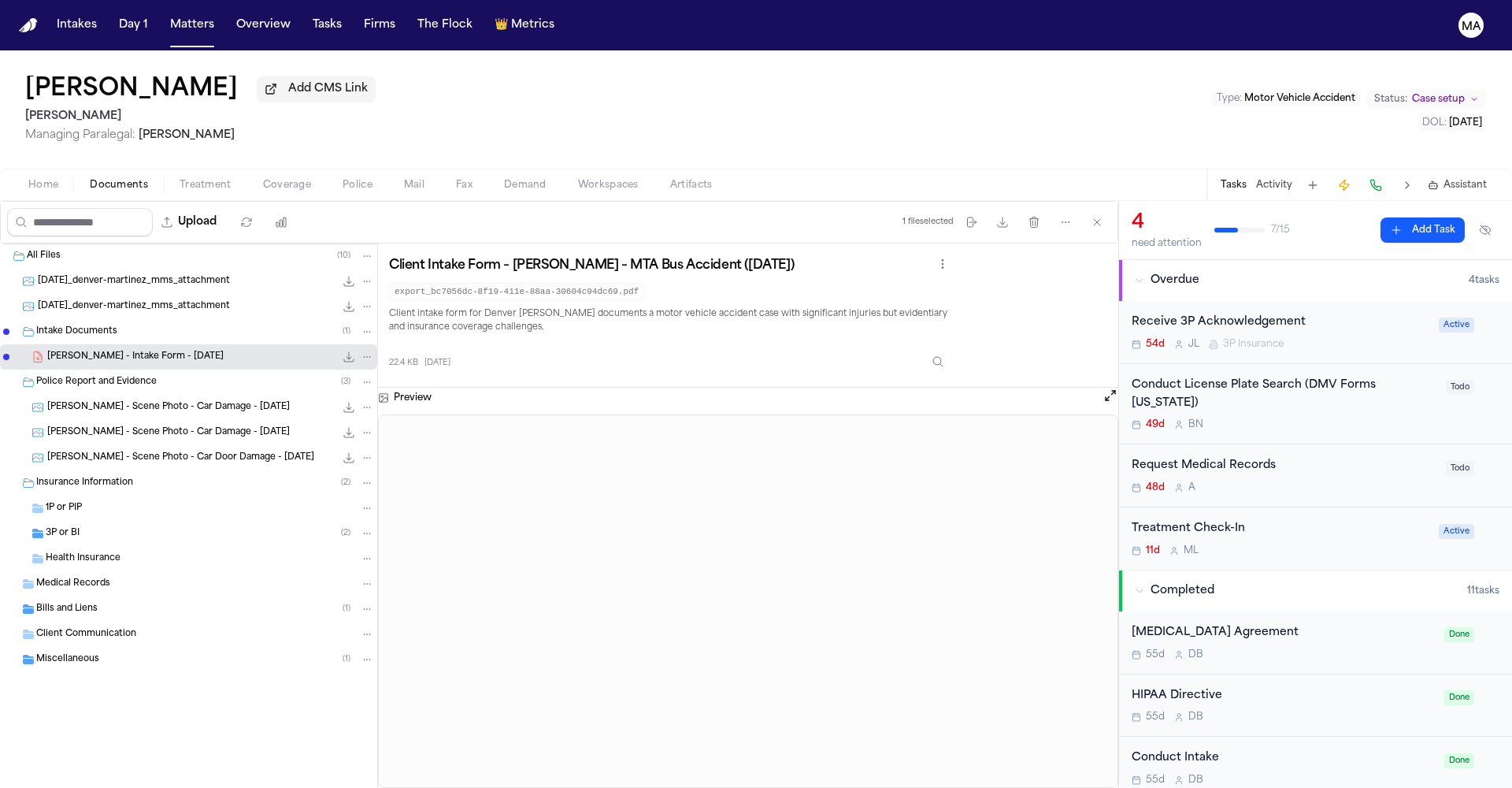
click at [85, 527] on div "3P or BI ( 2 )" at bounding box center [210, 533] width 329 height 14
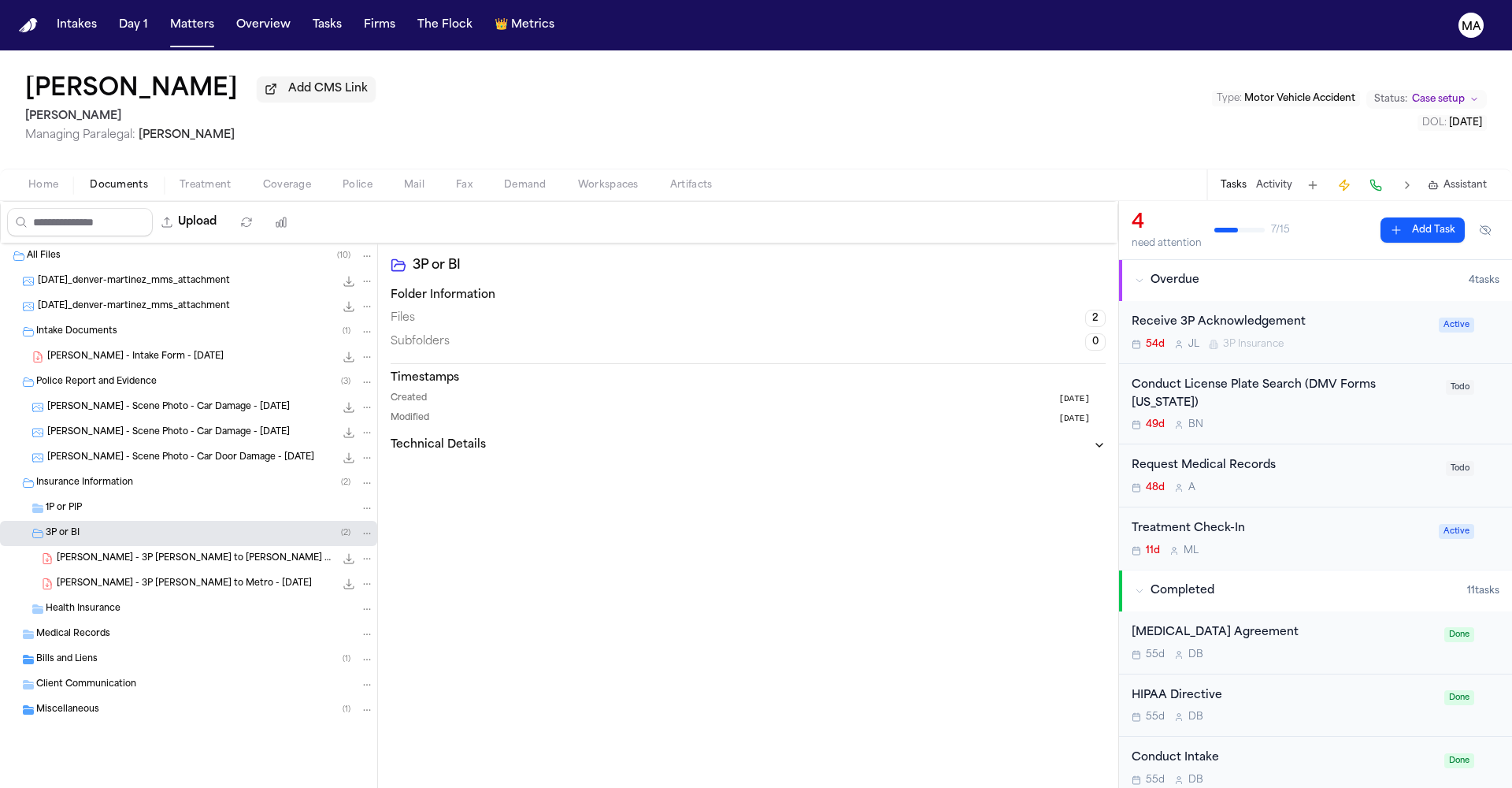
click at [102, 571] on div "[PERSON_NAME] - 3P [PERSON_NAME] to Metro - [DATE] 130.4 KB • PDF" at bounding box center [189, 584] width 377 height 25
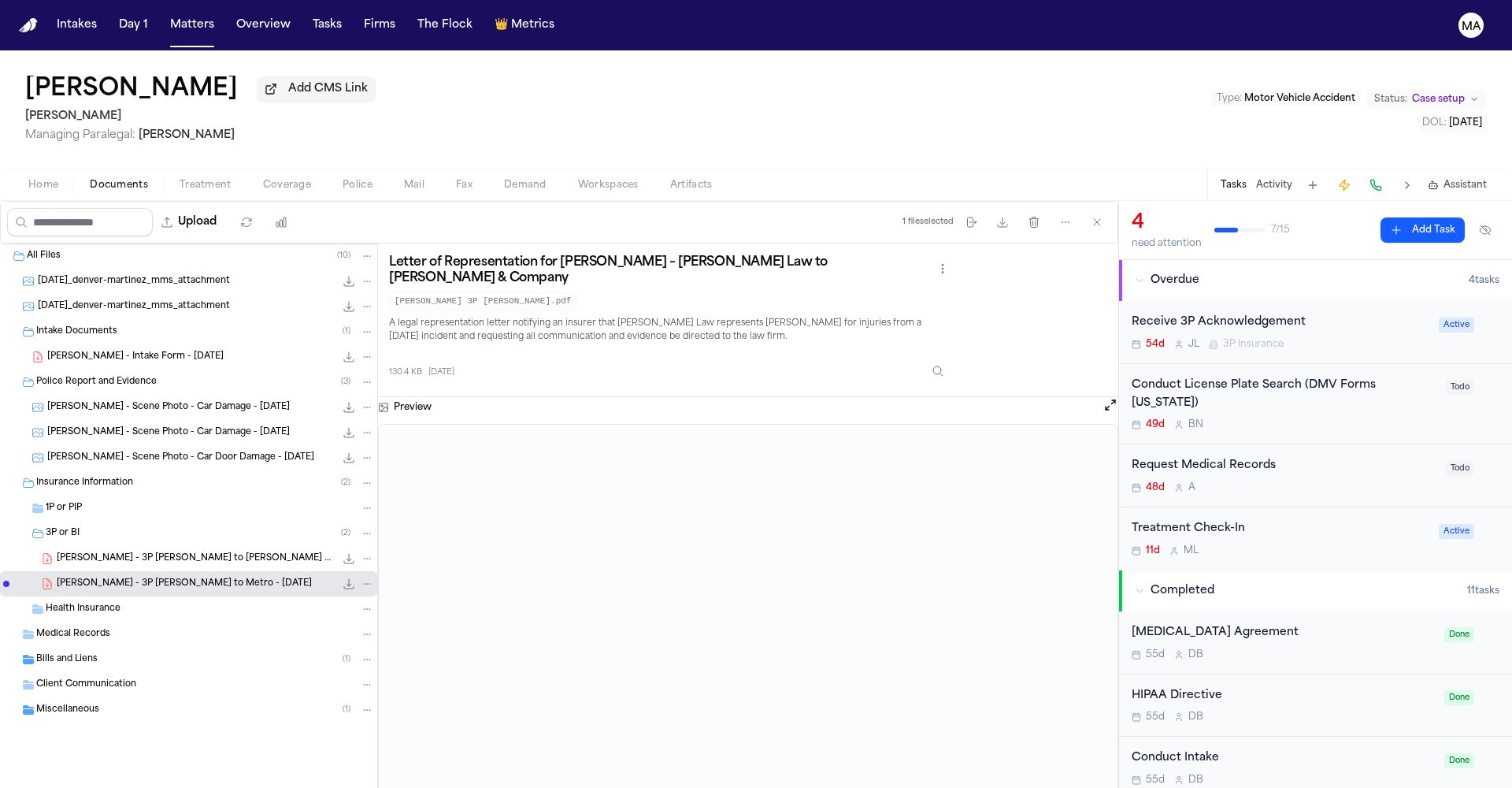
click at [95, 553] on span "[PERSON_NAME] - 3P [PERSON_NAME] to [PERSON_NAME] & Company (TPA for Metro) - […" at bounding box center [195, 559] width 278 height 13
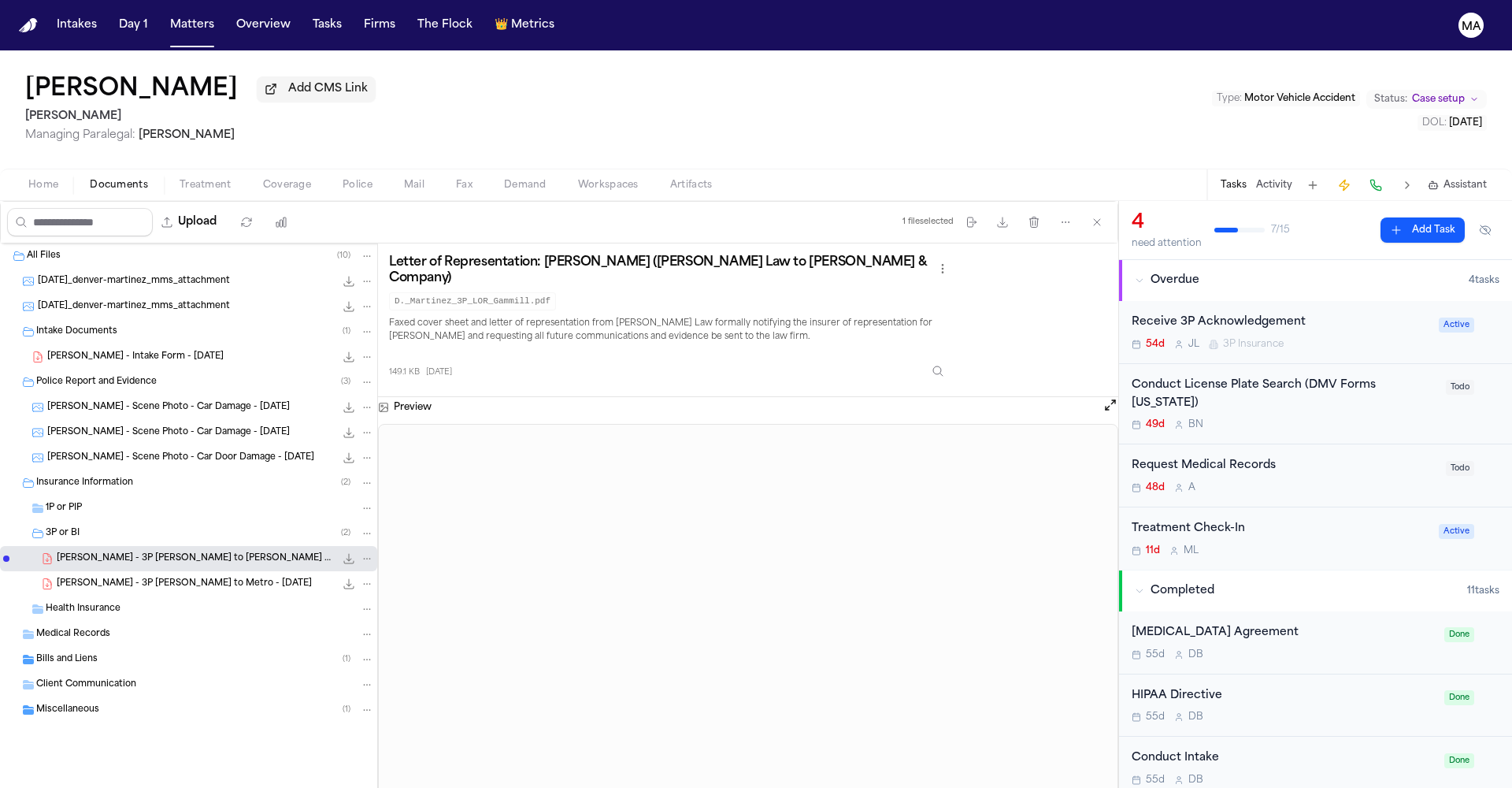
click at [85, 652] on div "Bills and Liens ( 1 )" at bounding box center [205, 659] width 338 height 14
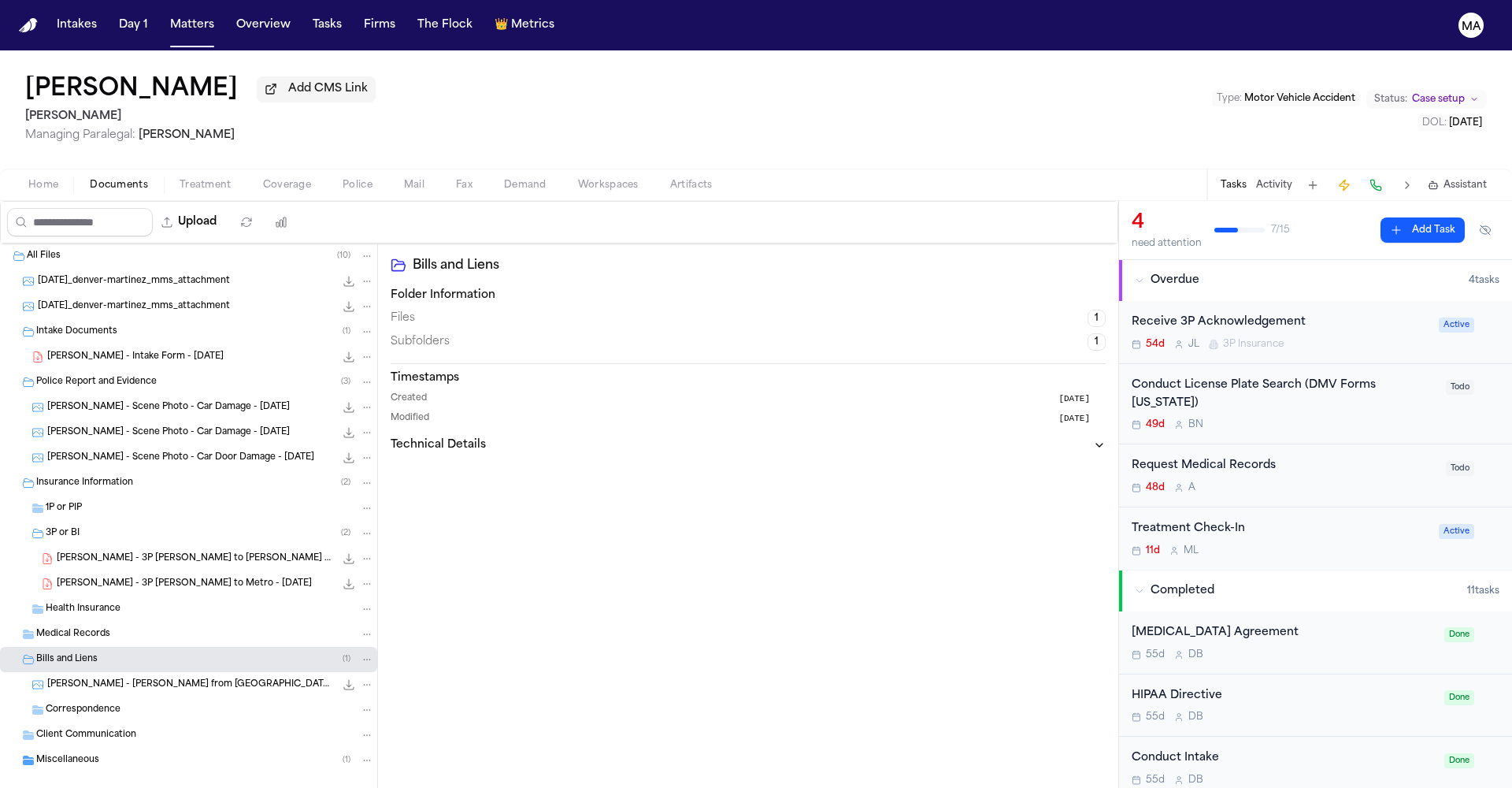
click at [95, 678] on span "[PERSON_NAME] - [PERSON_NAME] from [GEOGRAPHIC_DATA] - [DATE]" at bounding box center [191, 685] width 288 height 13
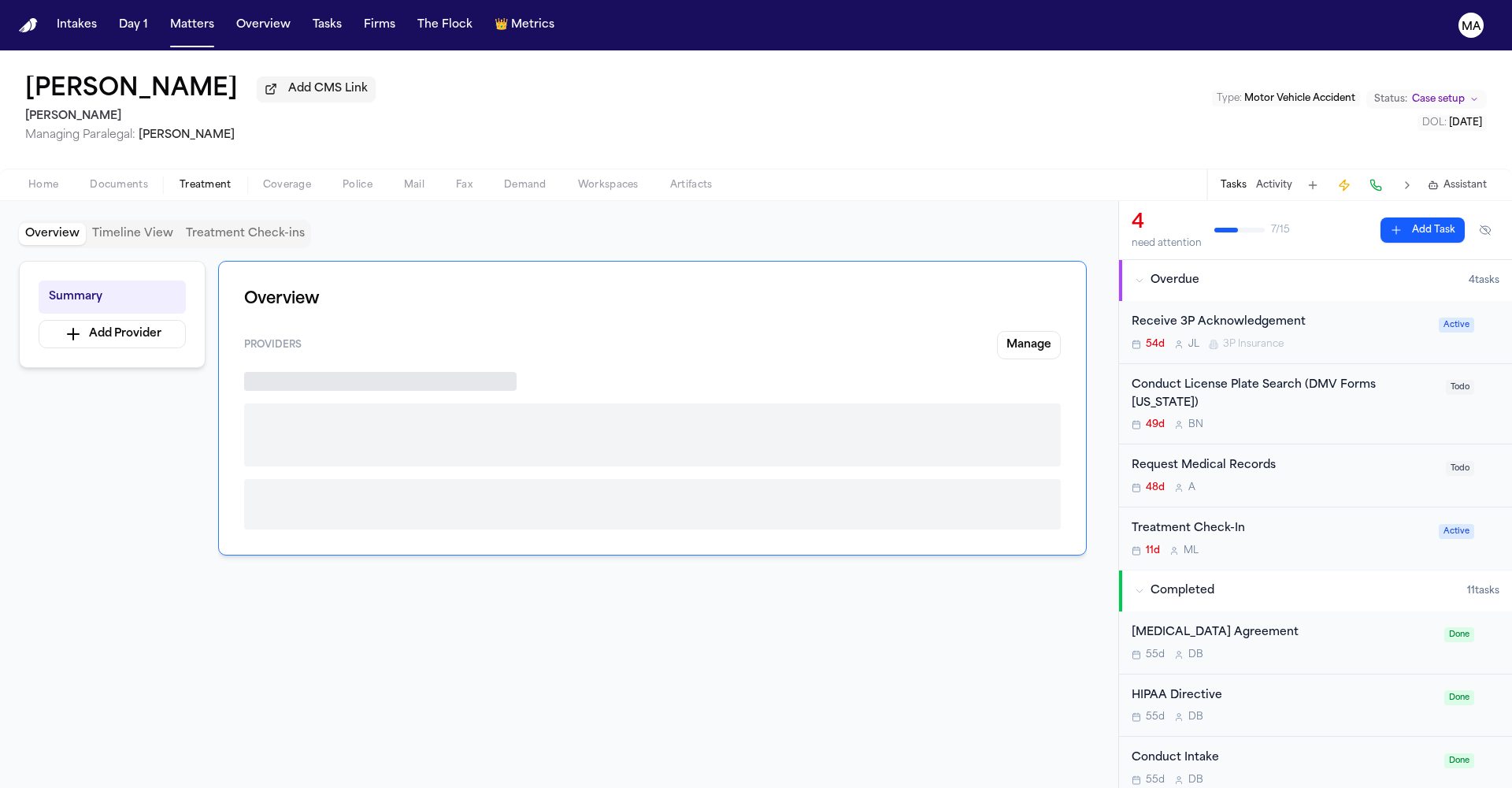
click at [179, 179] on span "Treatment" at bounding box center [205, 186] width 52 height 13
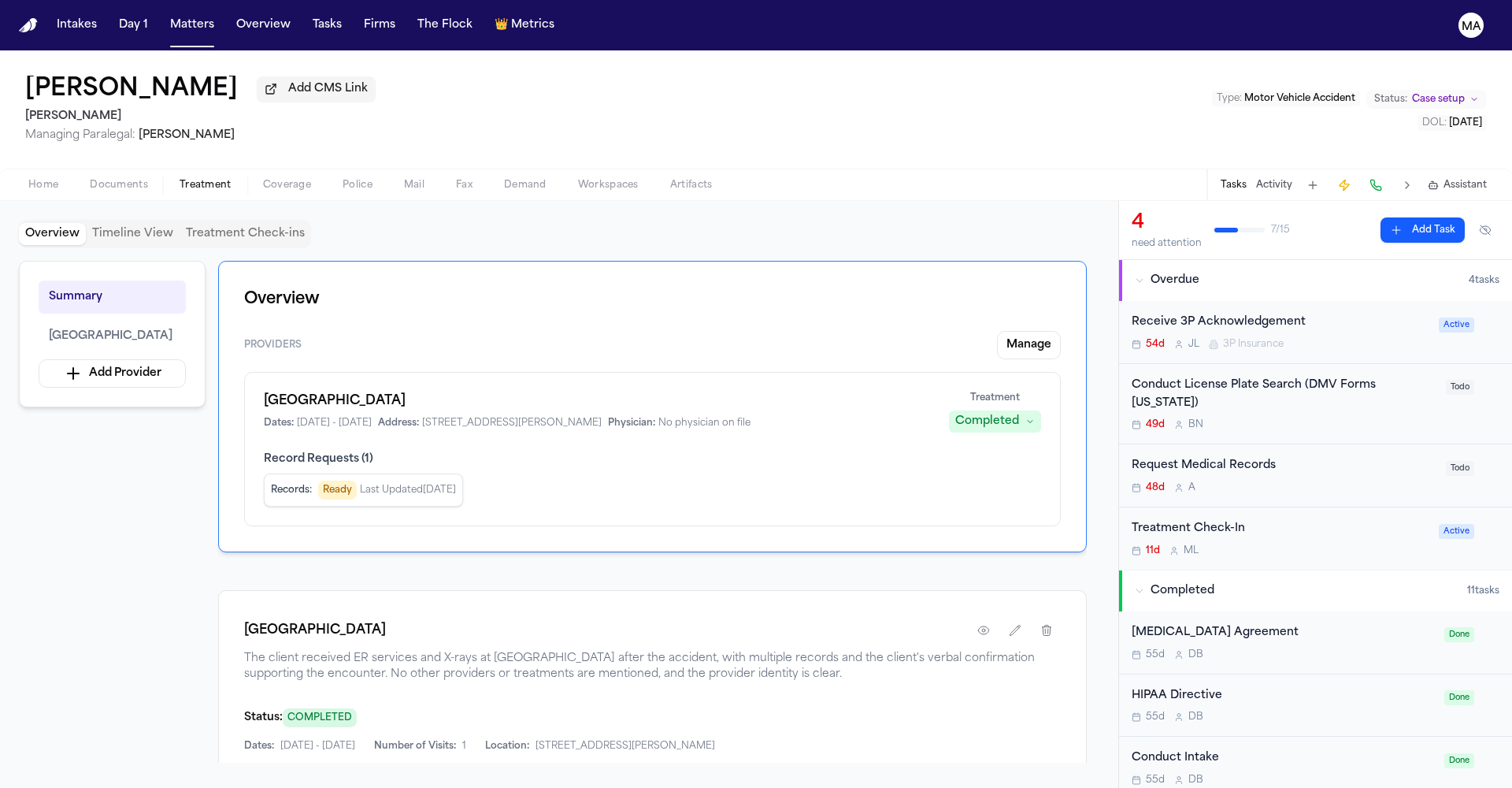
click at [90, 179] on span "Documents" at bounding box center [119, 186] width 59 height 13
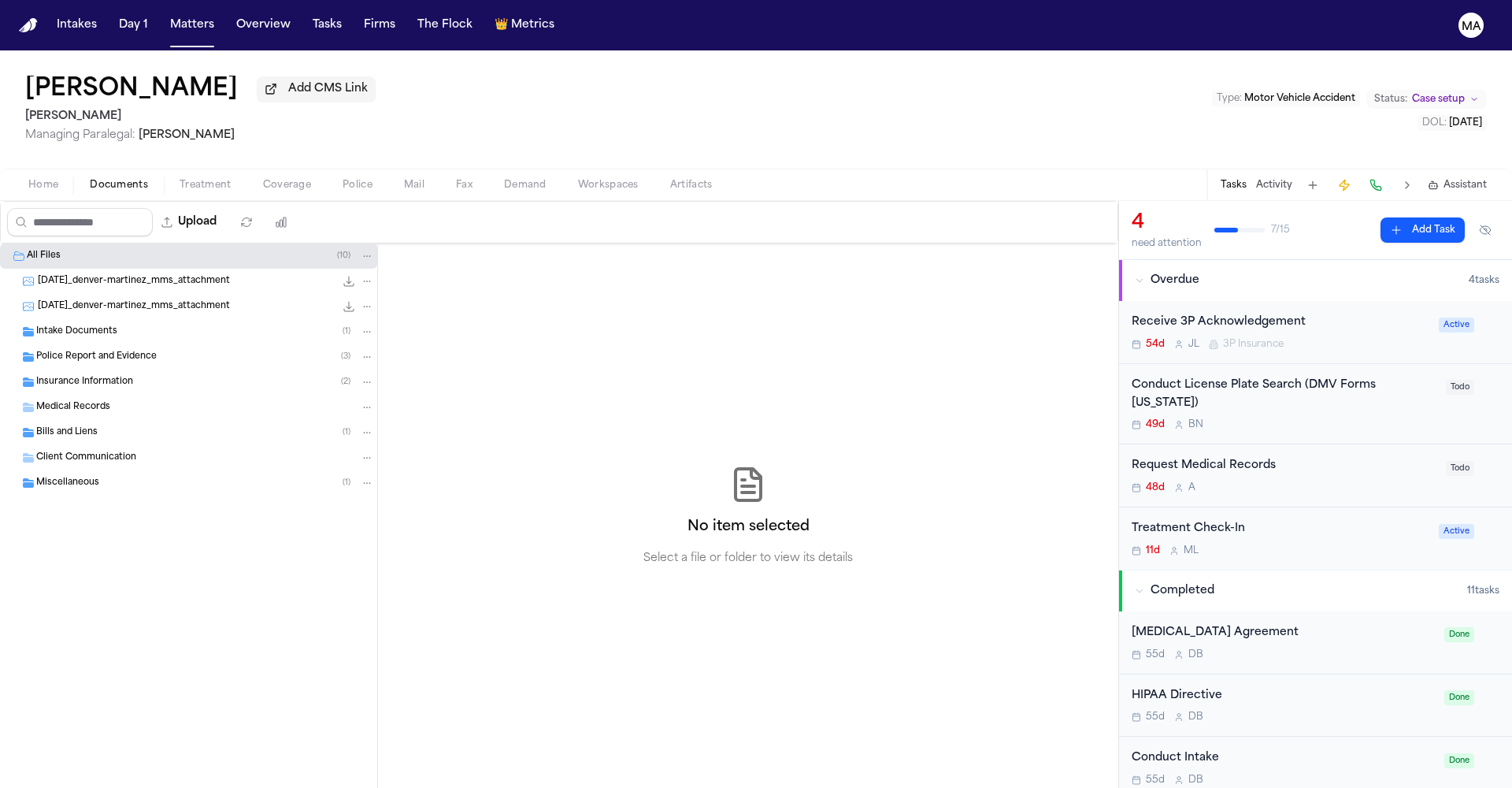
click at [247, 176] on button "Coverage" at bounding box center [287, 185] width 80 height 19
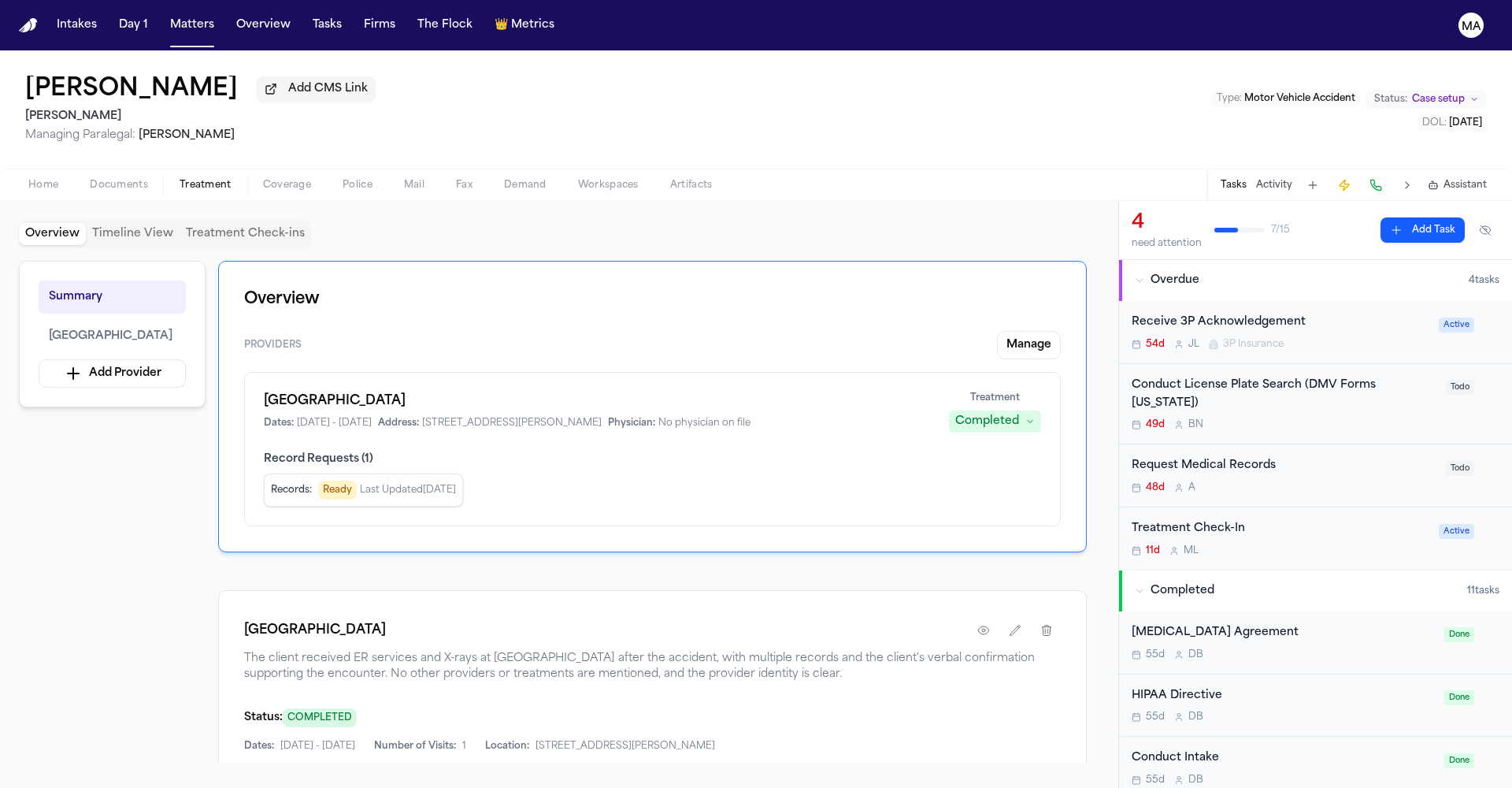
click at [179, 179] on span "Treatment" at bounding box center [205, 186] width 52 height 13
click at [1191, 457] on div "Request Medical Records" at bounding box center [1284, 466] width 305 height 19
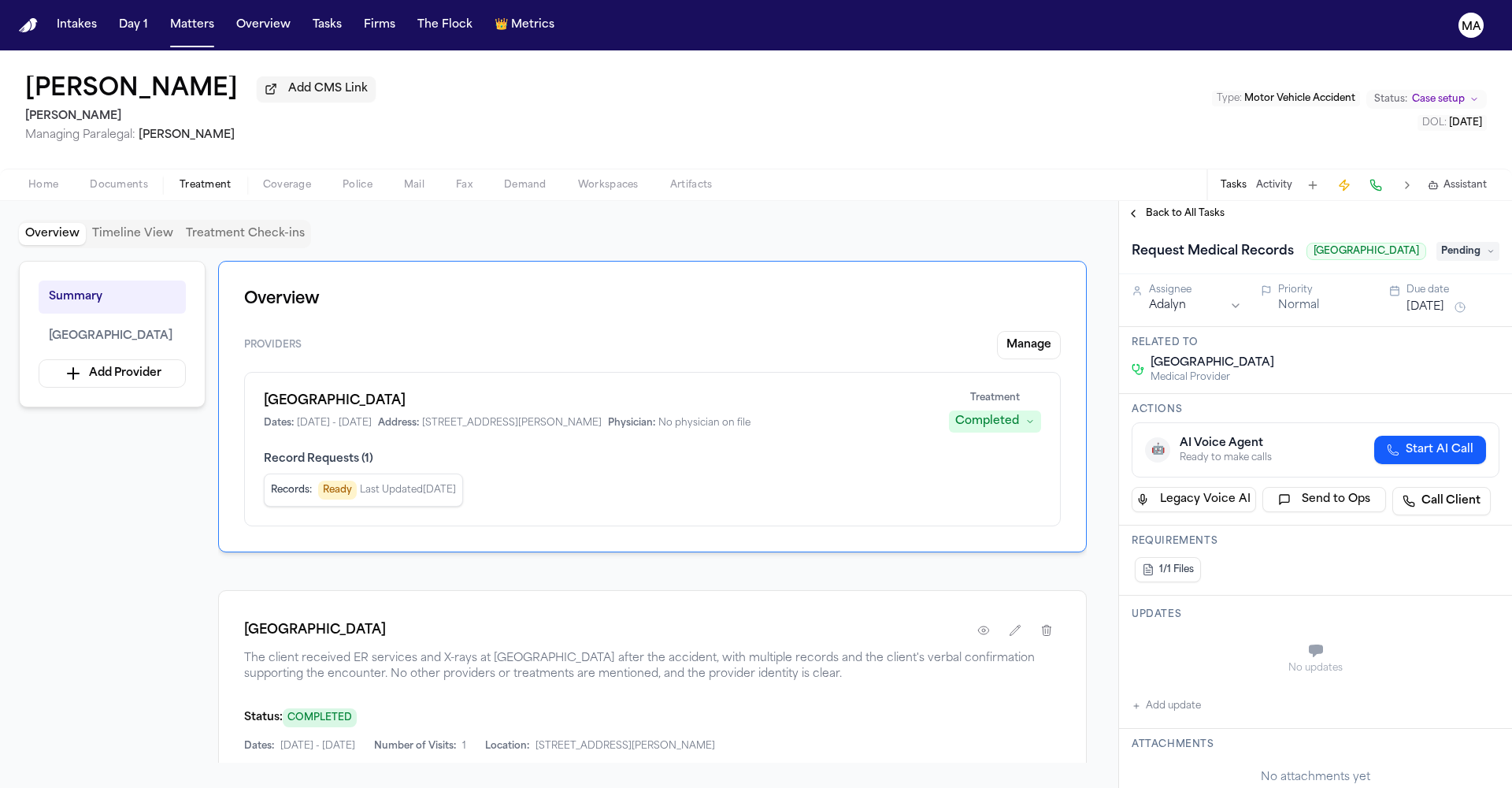
click at [1170, 207] on span "Back to All Tasks" at bounding box center [1185, 214] width 79 height 13
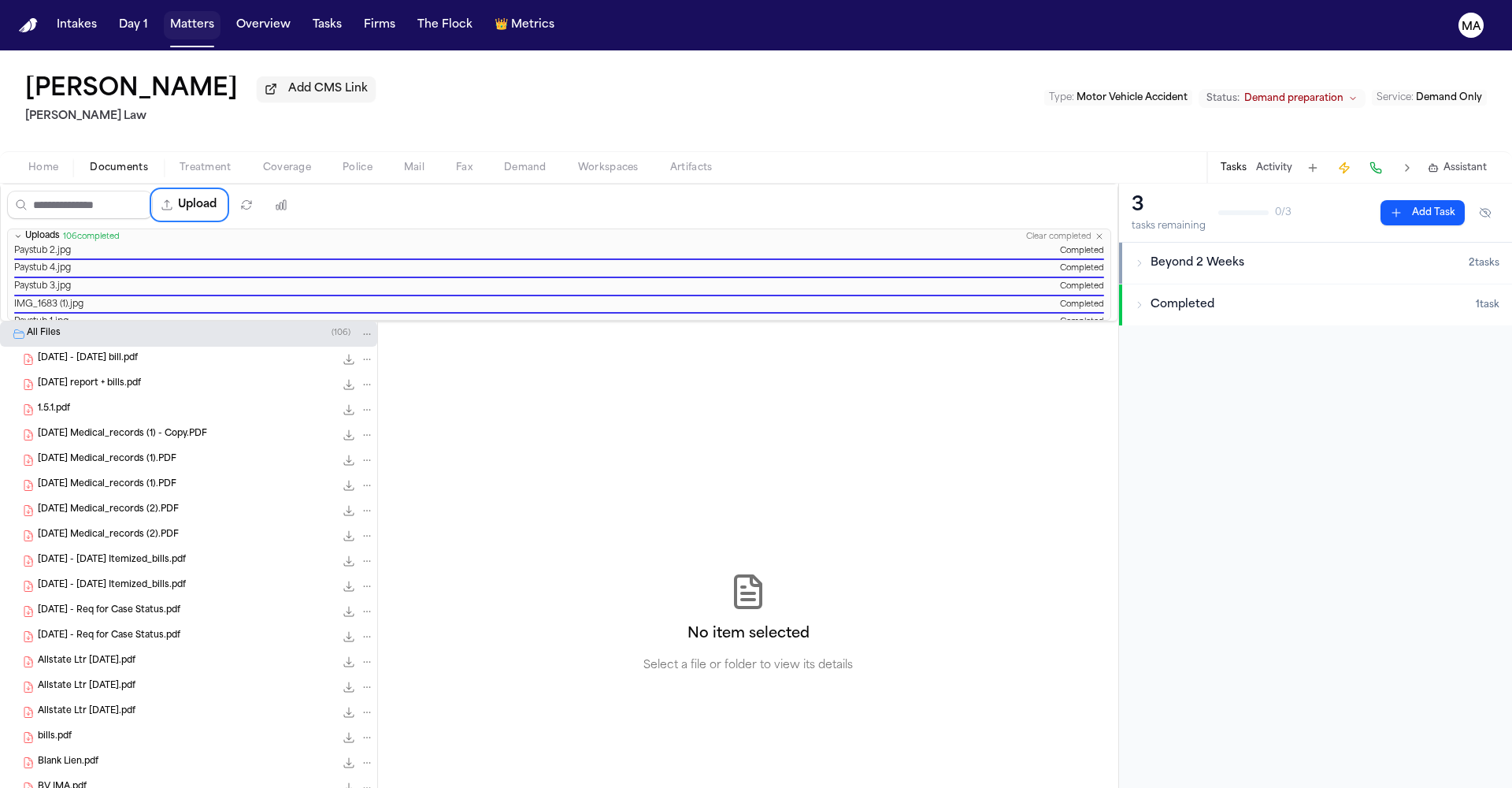
click at [163, 18] on button "Matters" at bounding box center [191, 25] width 57 height 29
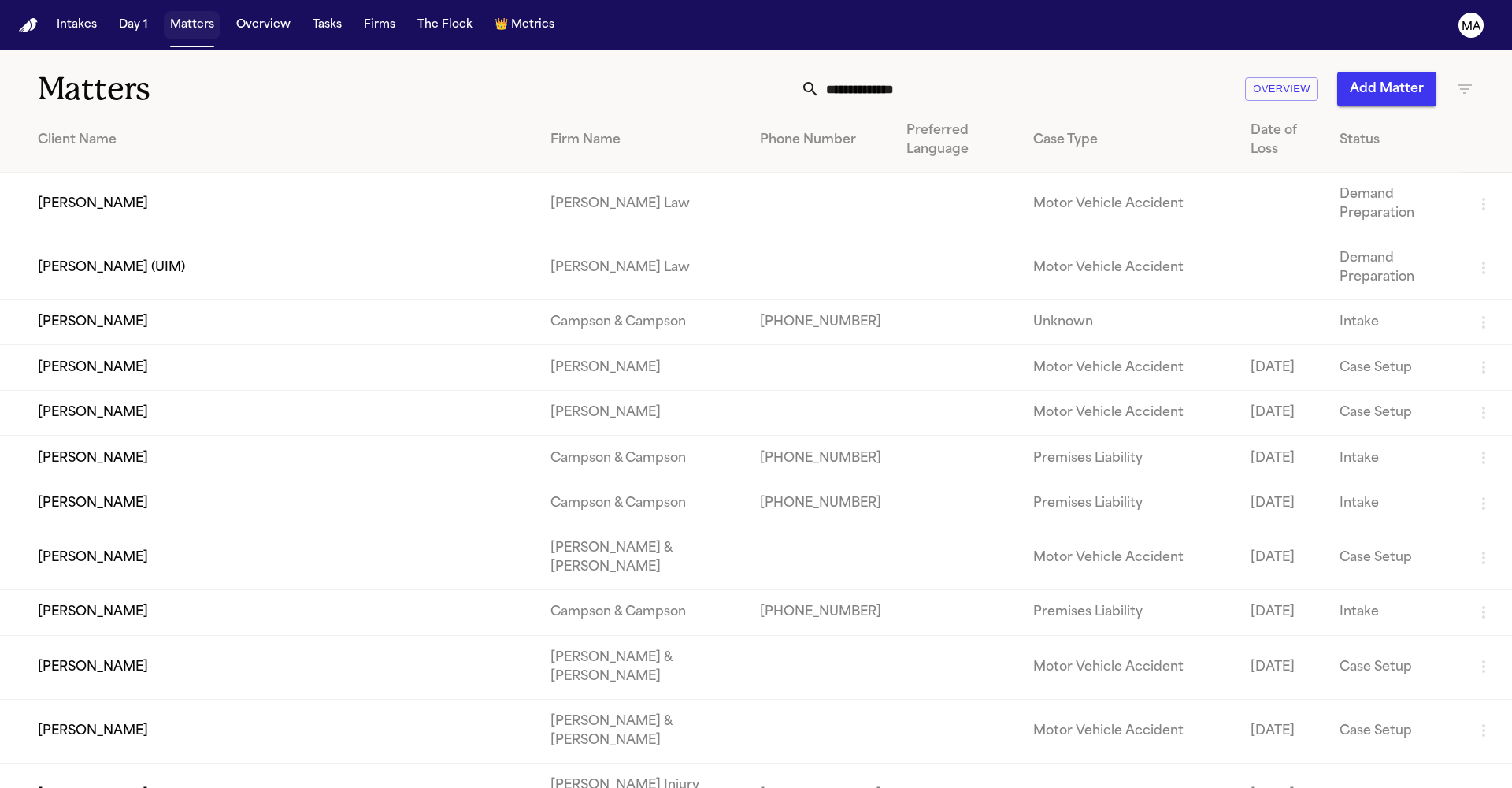
click at [163, 14] on button "Matters" at bounding box center [191, 25] width 57 height 29
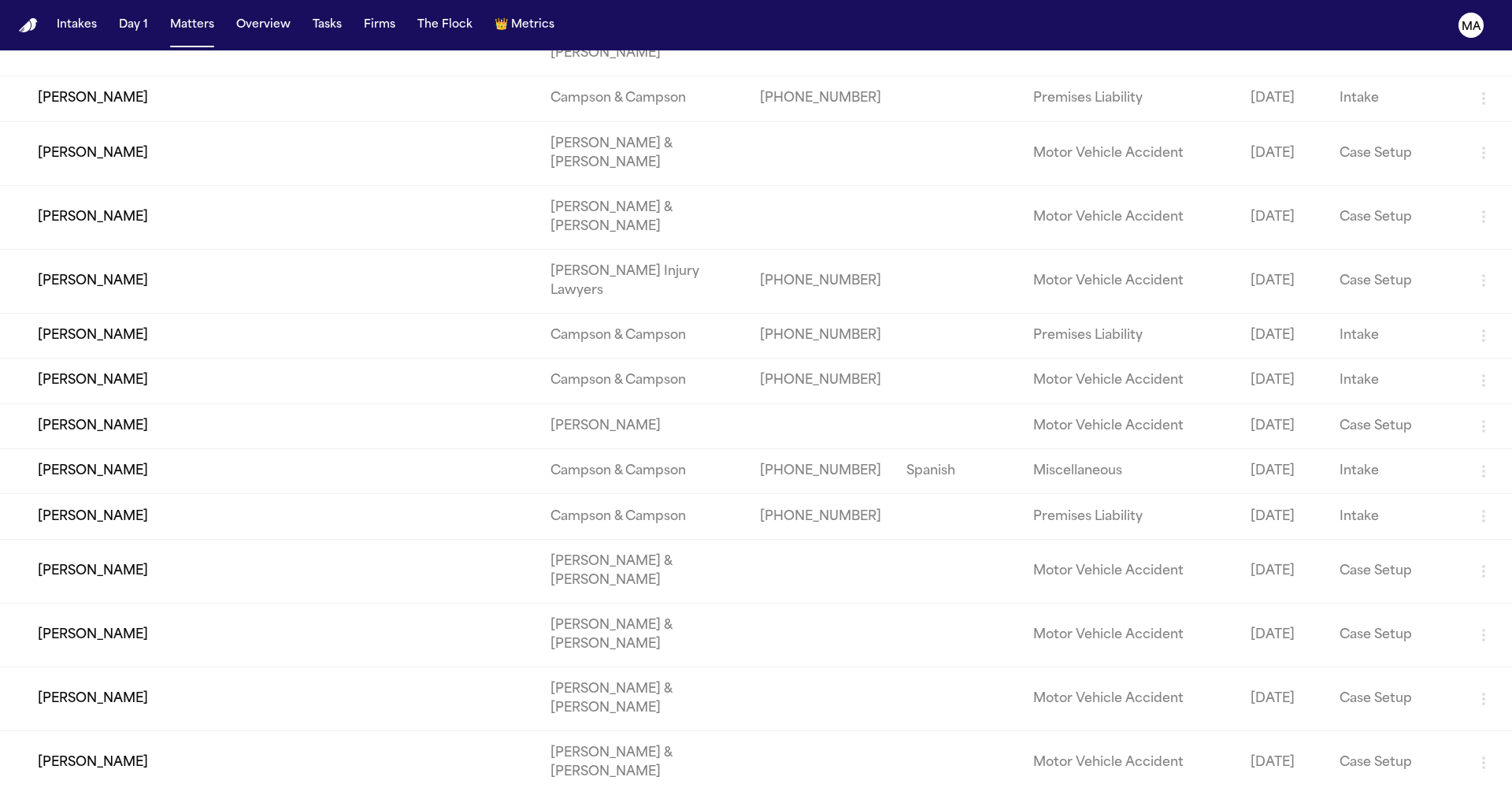
scroll to position [543, 0]
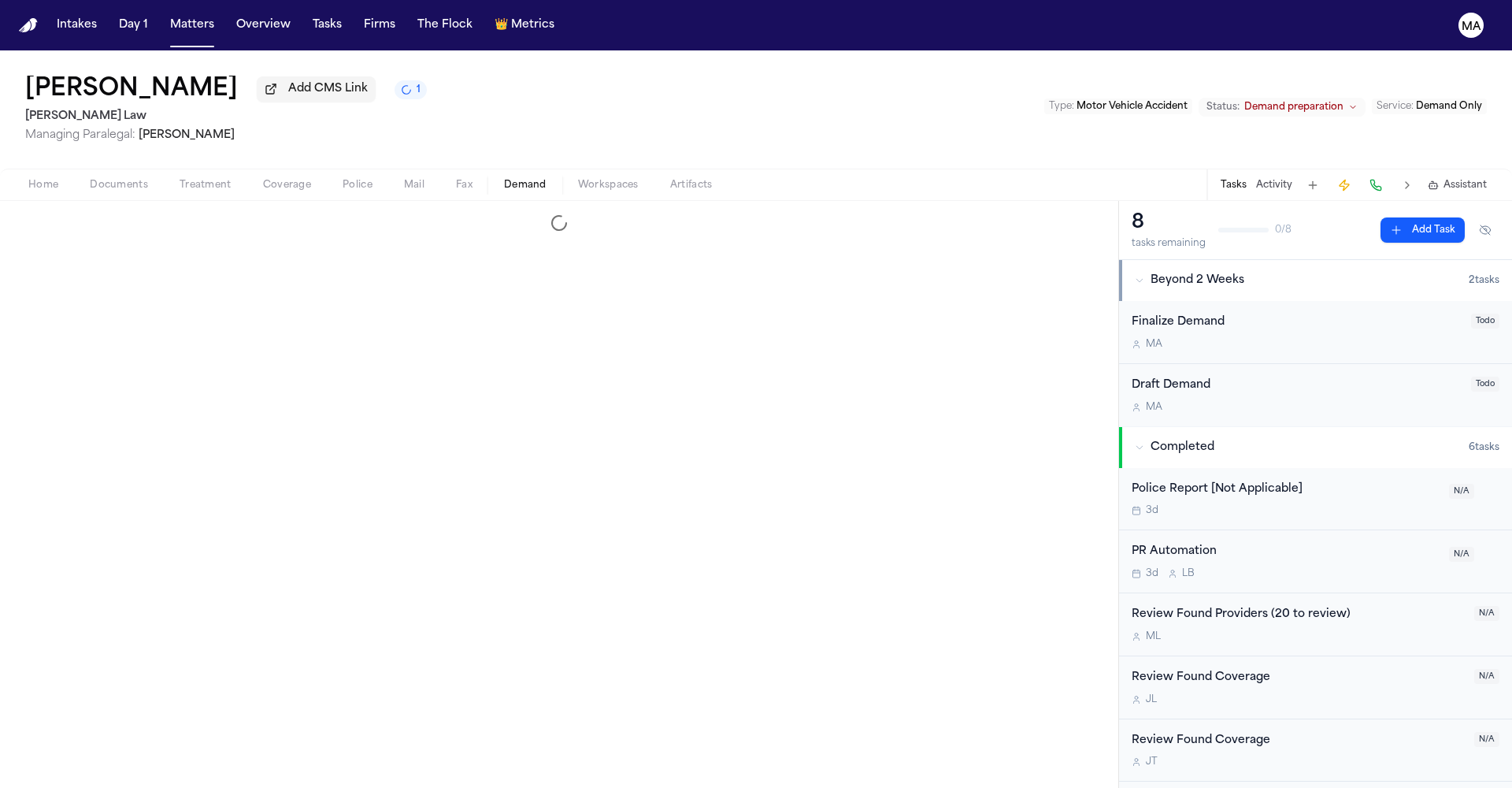
click at [504, 179] on span "Demand" at bounding box center [526, 186] width 43 height 13
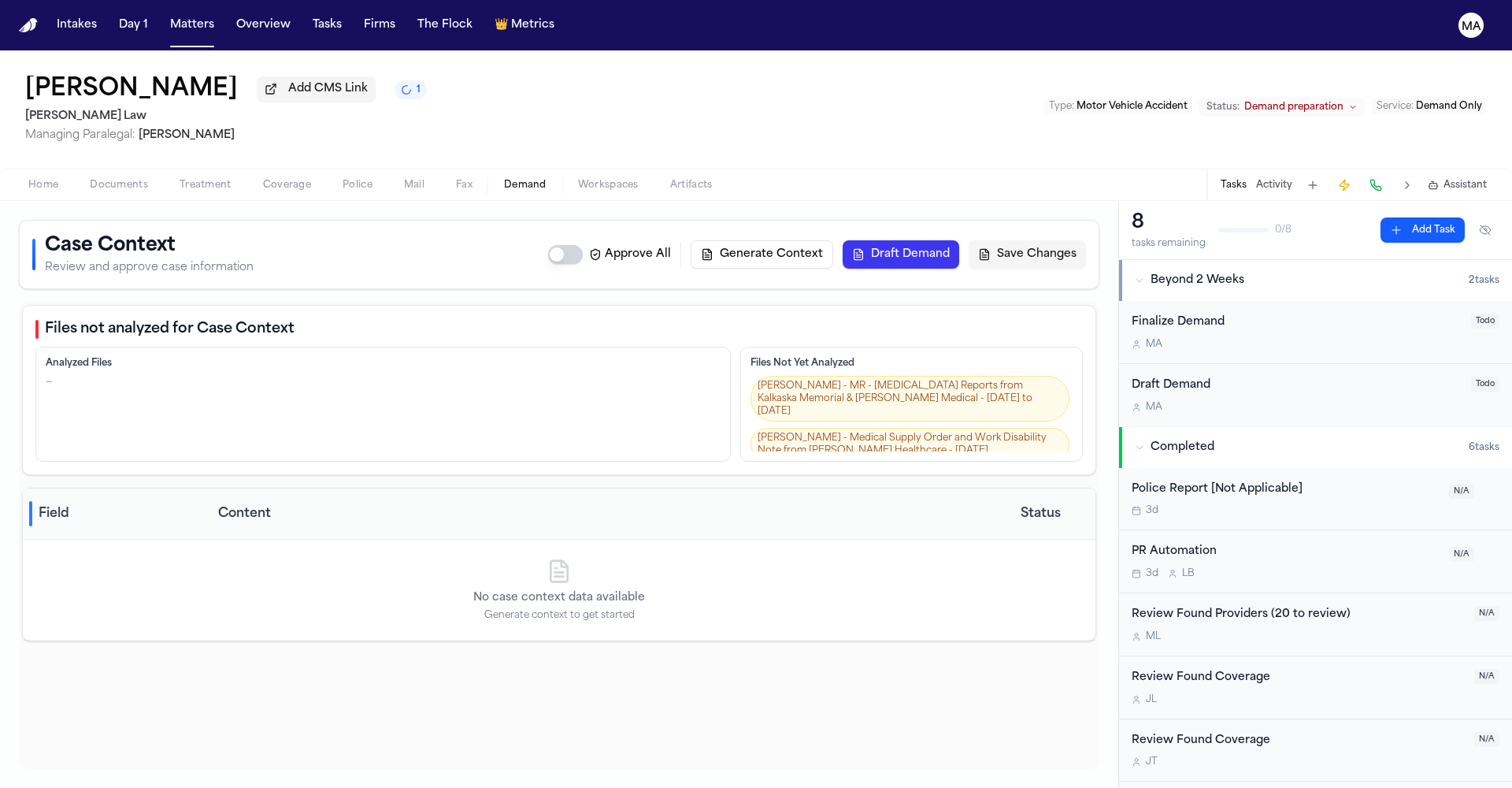
click at [833, 241] on button "Generate Context" at bounding box center [763, 255] width 143 height 29
click at [163, 14] on button "Matters" at bounding box center [191, 25] width 57 height 29
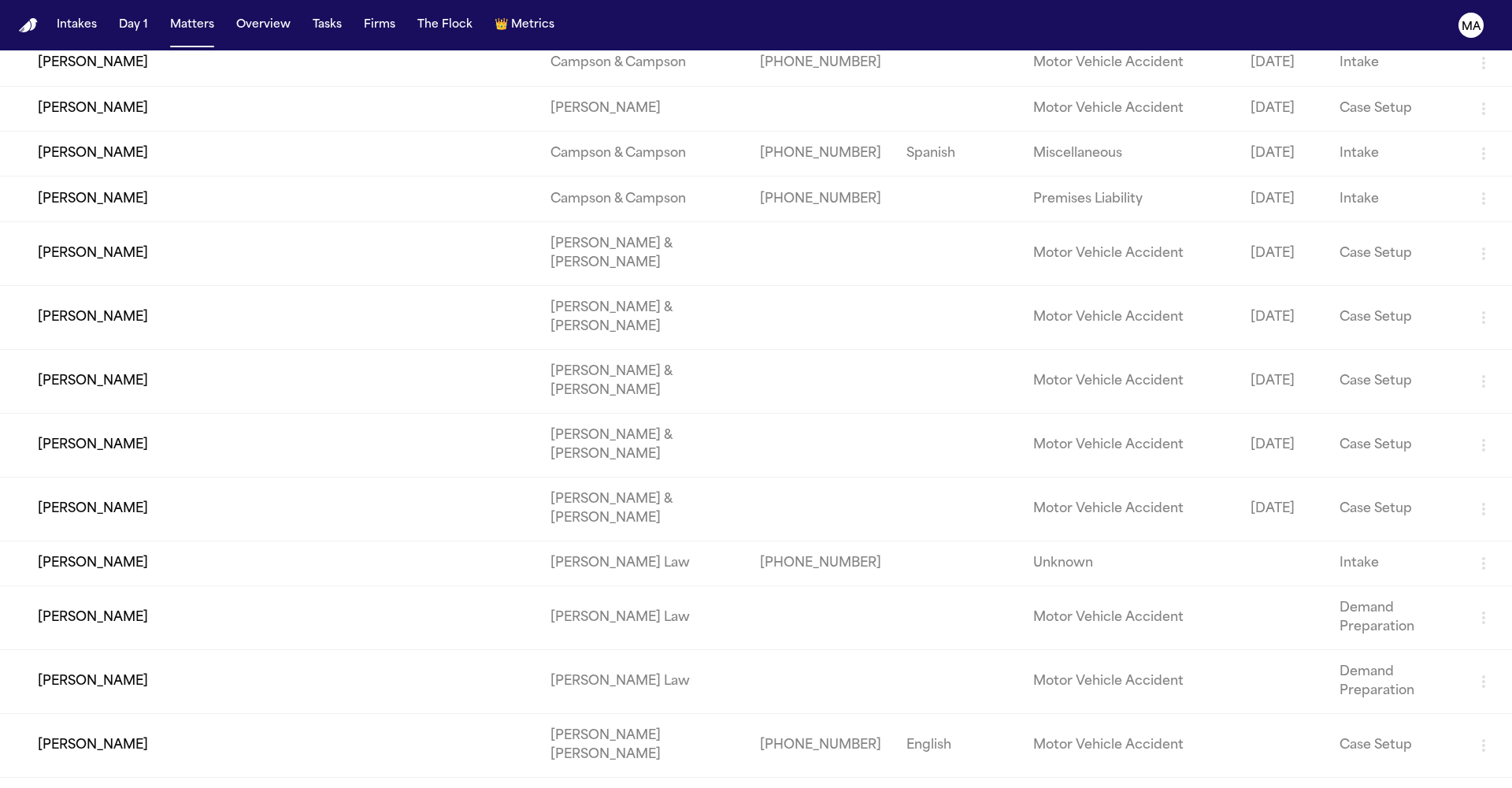
scroll to position [834, 0]
click at [70, 584] on td "Larry Davis" at bounding box center [268, 615] width 538 height 64
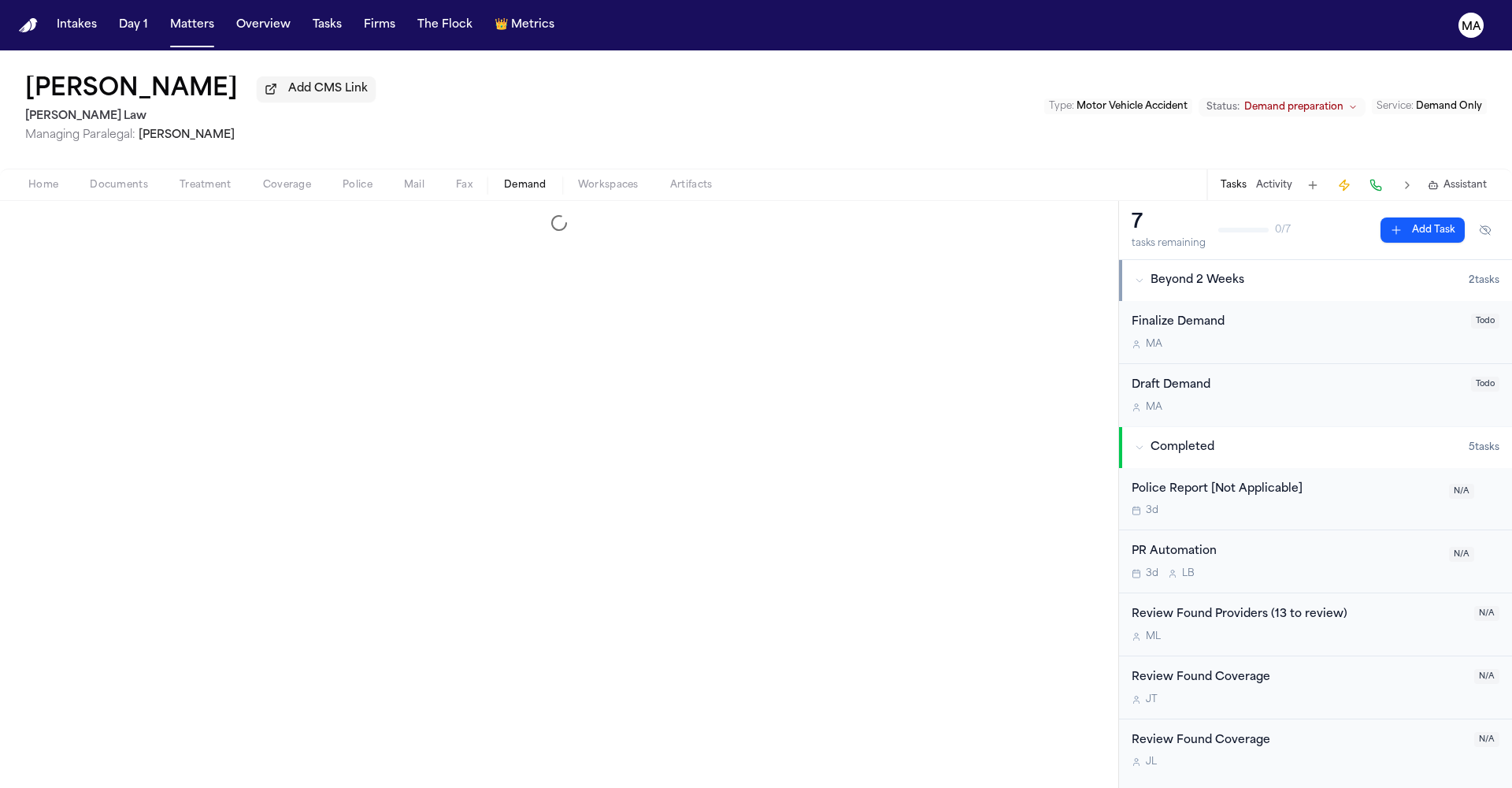
click at [495, 193] on span "button" at bounding box center [526, 194] width 61 height 2
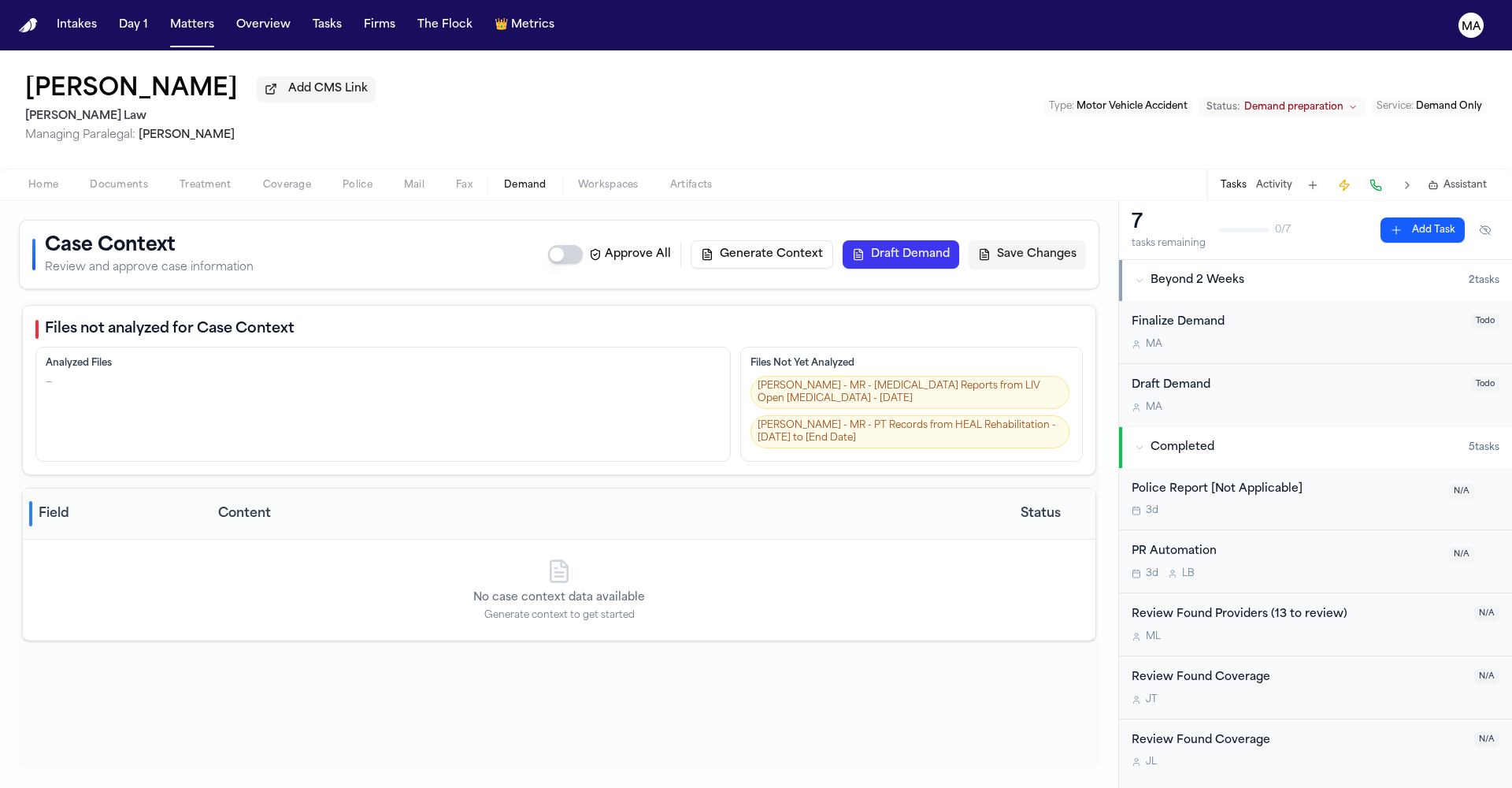
click at [833, 241] on button "Generate Context" at bounding box center [763, 255] width 143 height 29
click at [561, 72] on div "Larry Davis Add CMS Link Jalal Law Managing Paralegal: Michelle Landazabal Type…" at bounding box center [756, 109] width 1512 height 118
click at [163, 19] on button "Matters" at bounding box center [191, 25] width 57 height 29
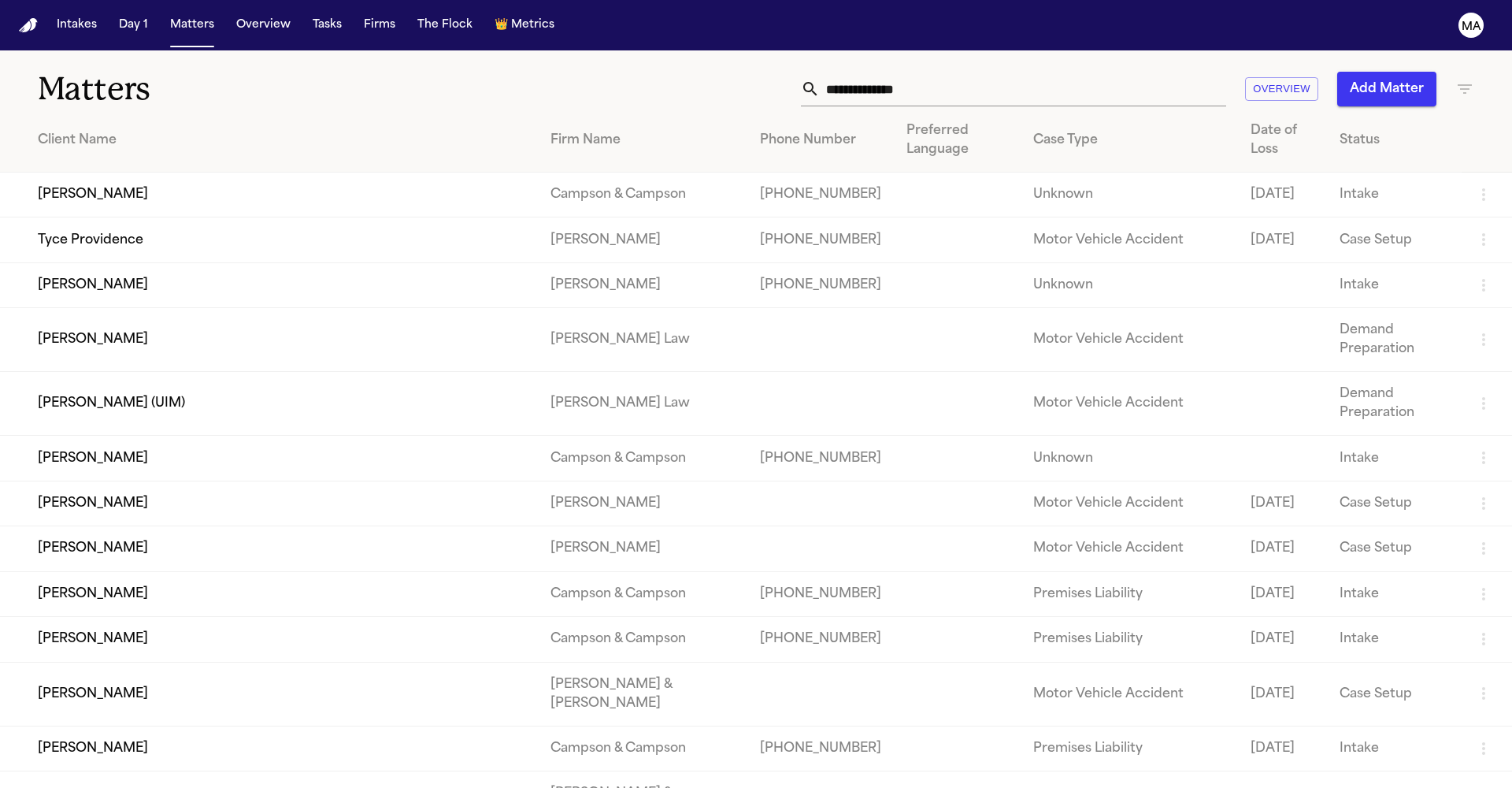
click at [1458, 80] on icon "button" at bounding box center [1465, 89] width 19 height 19
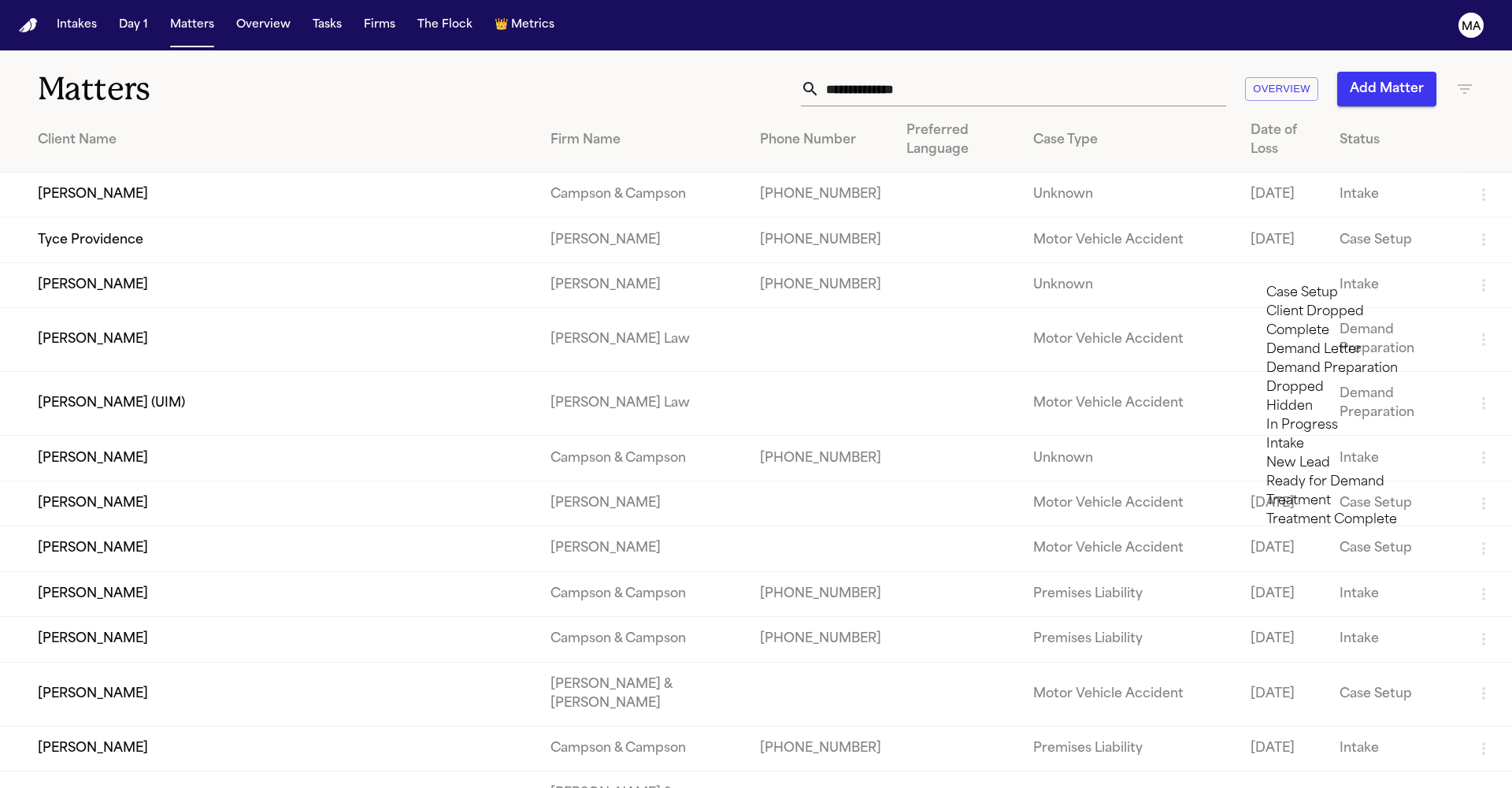
click at [1336, 283] on body "Intakes Day 1 Matters Overview Tasks Firms The Flock 👑 Metrics MA Matters Overv…" at bounding box center [756, 492] width 1512 height 984
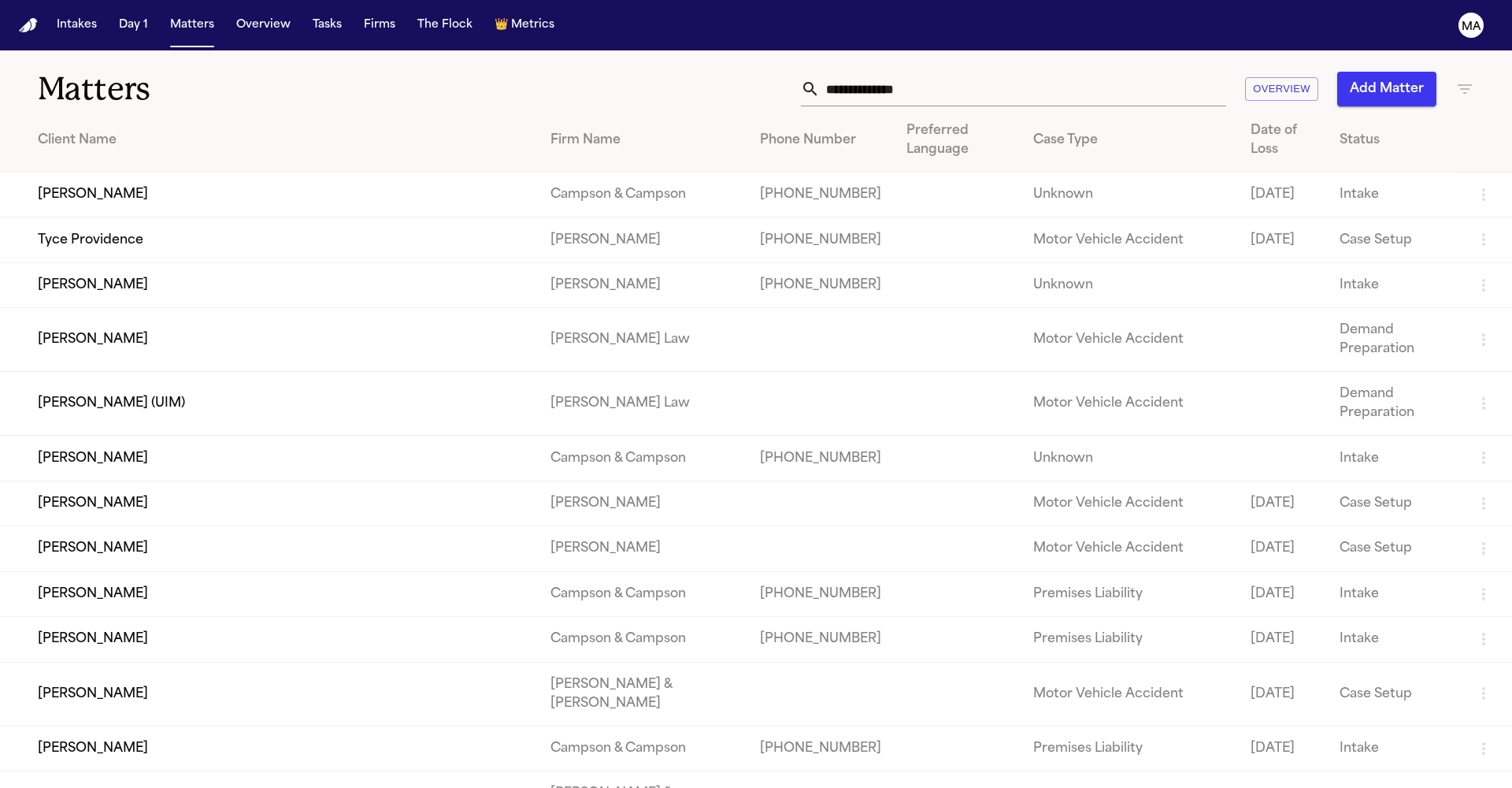
type input "*****"
click at [1359, 292] on li "Ready for Demand" at bounding box center [1378, 293] width 224 height 19
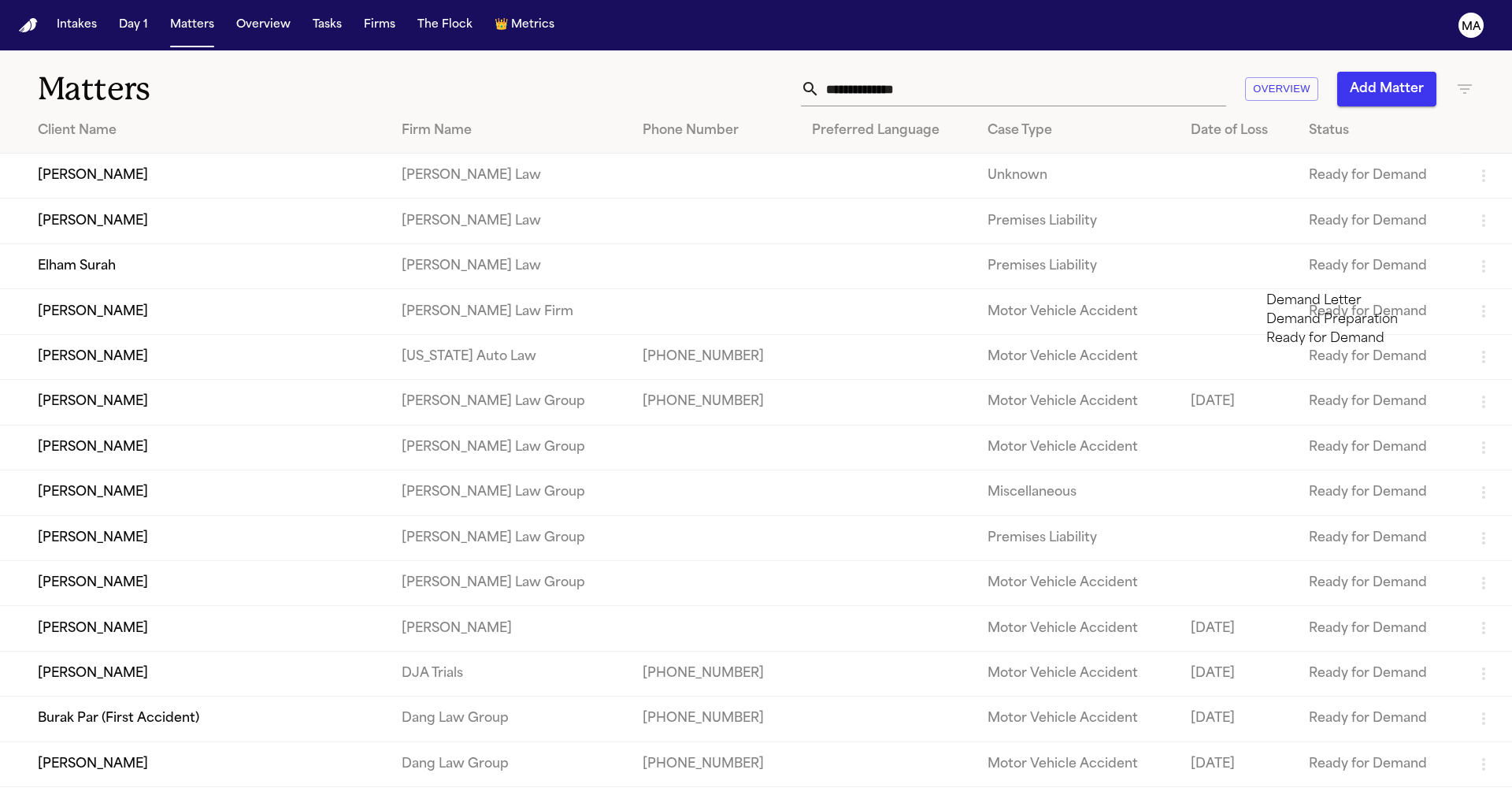
type input "******"
click at [1352, 325] on li "Demand Preparation" at bounding box center [1378, 320] width 224 height 19
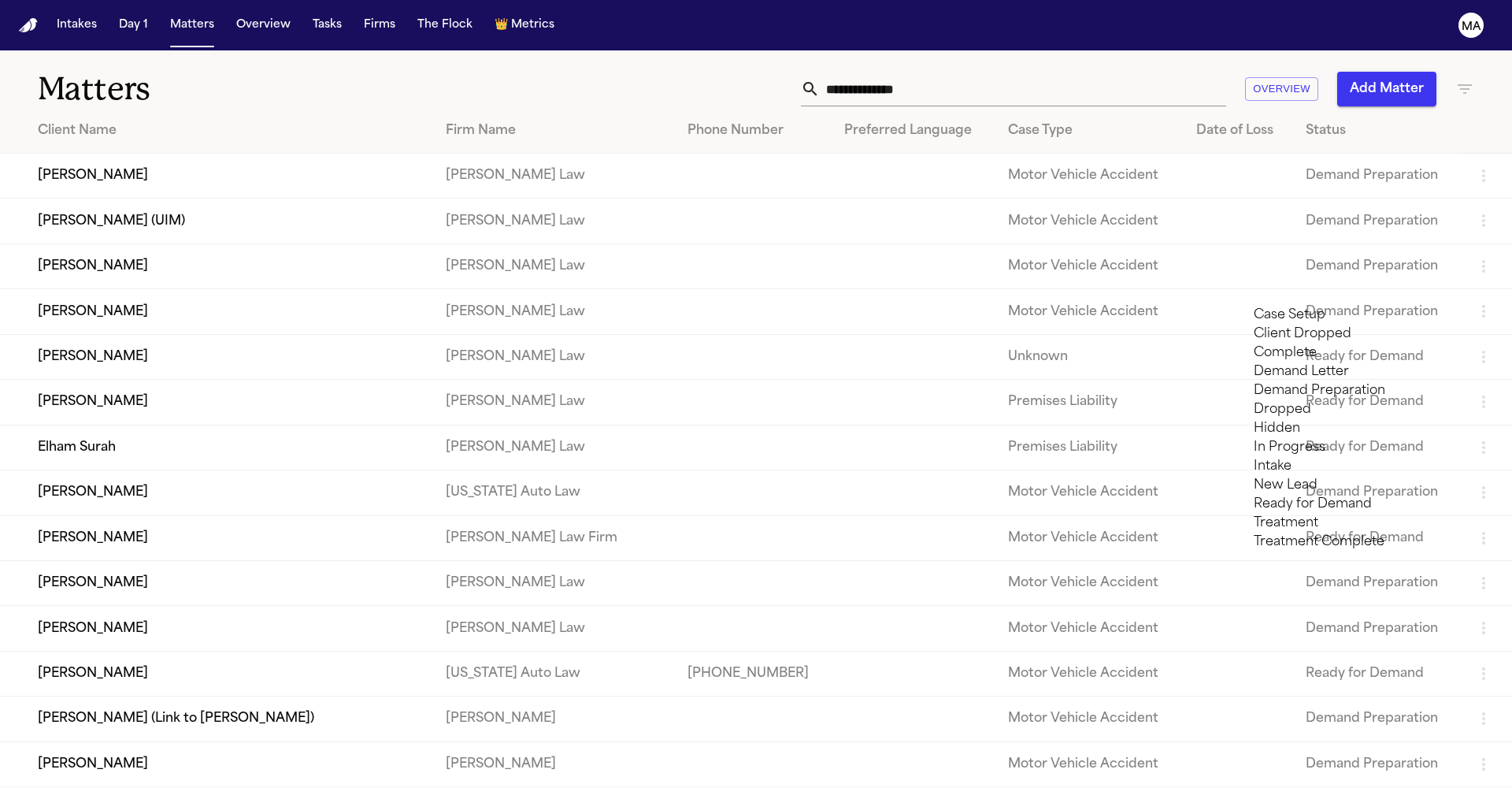
click at [239, 787] on div at bounding box center [756, 788] width 1512 height 0
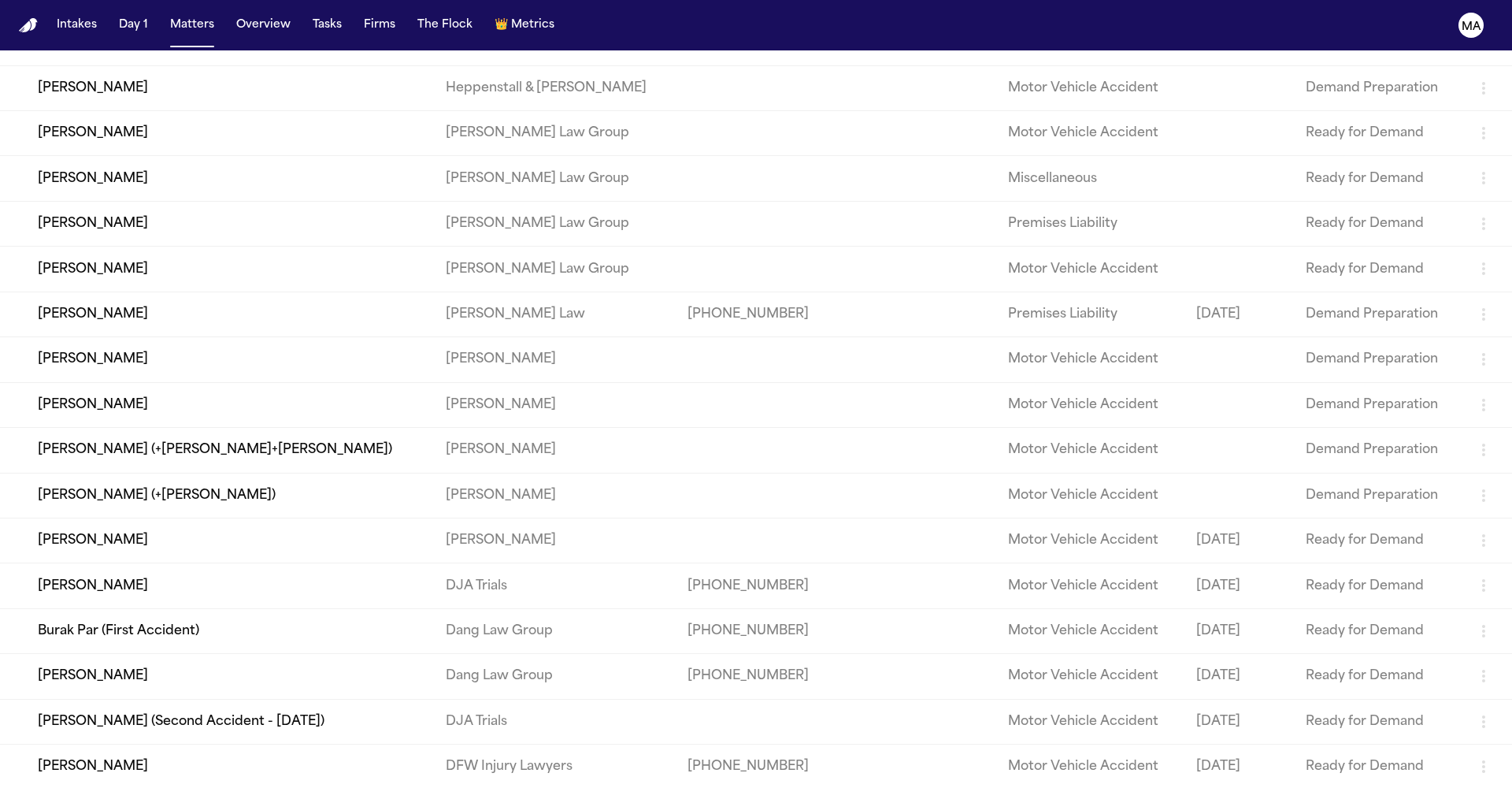
scroll to position [768, 0]
click at [149, 562] on td "[PERSON_NAME]" at bounding box center [216, 584] width 433 height 45
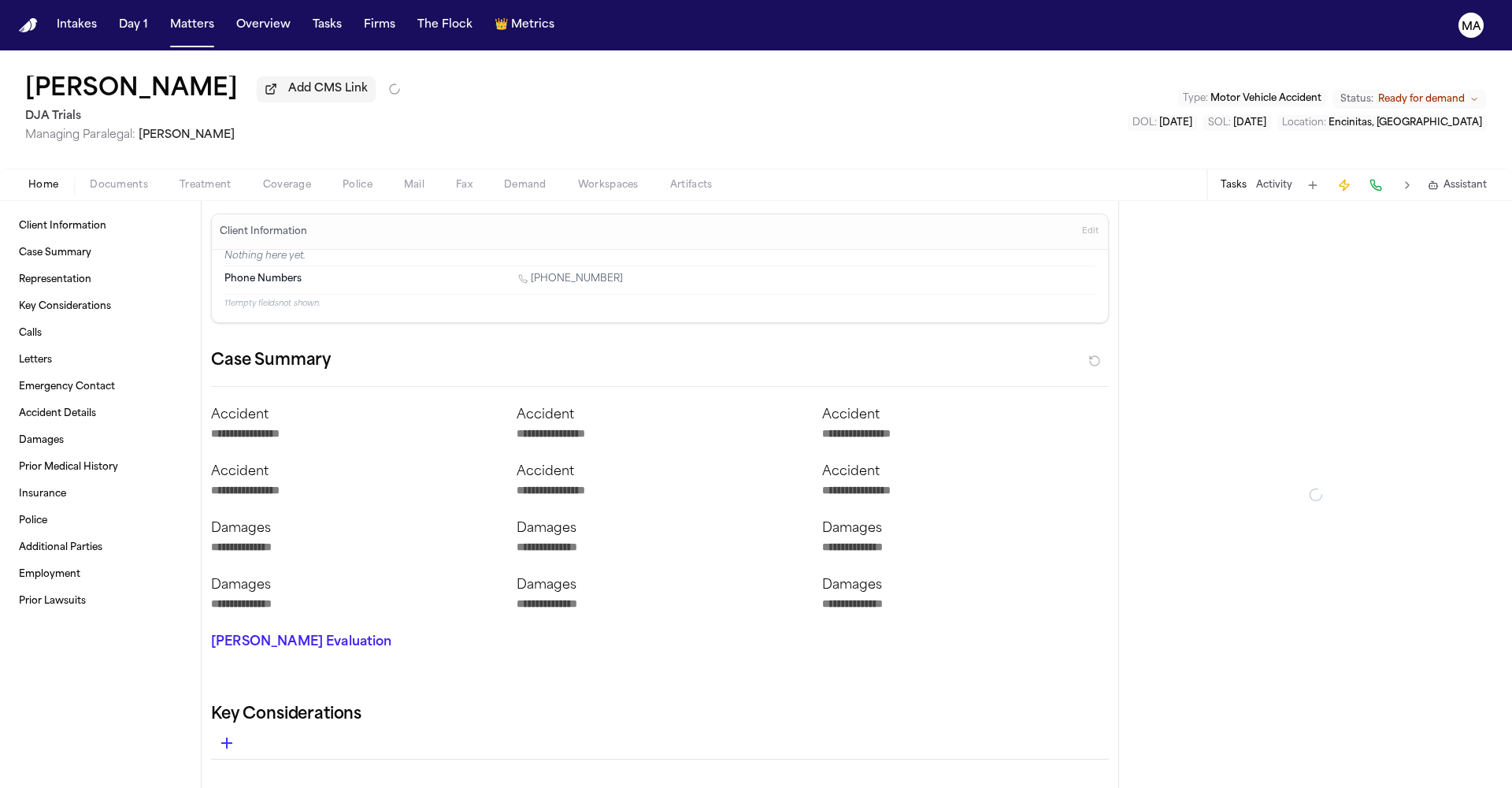
type textarea "*"
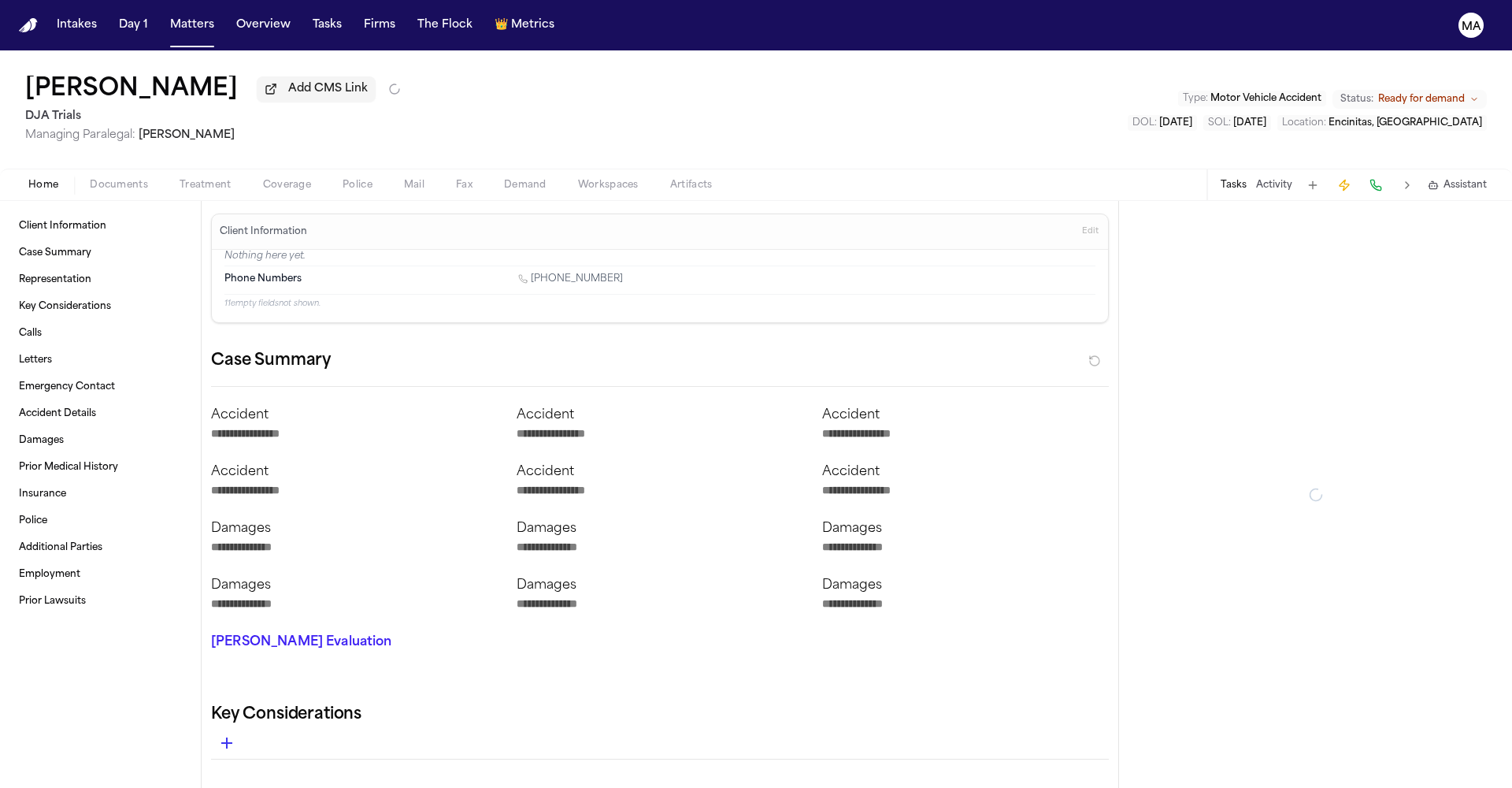
type textarea "*"
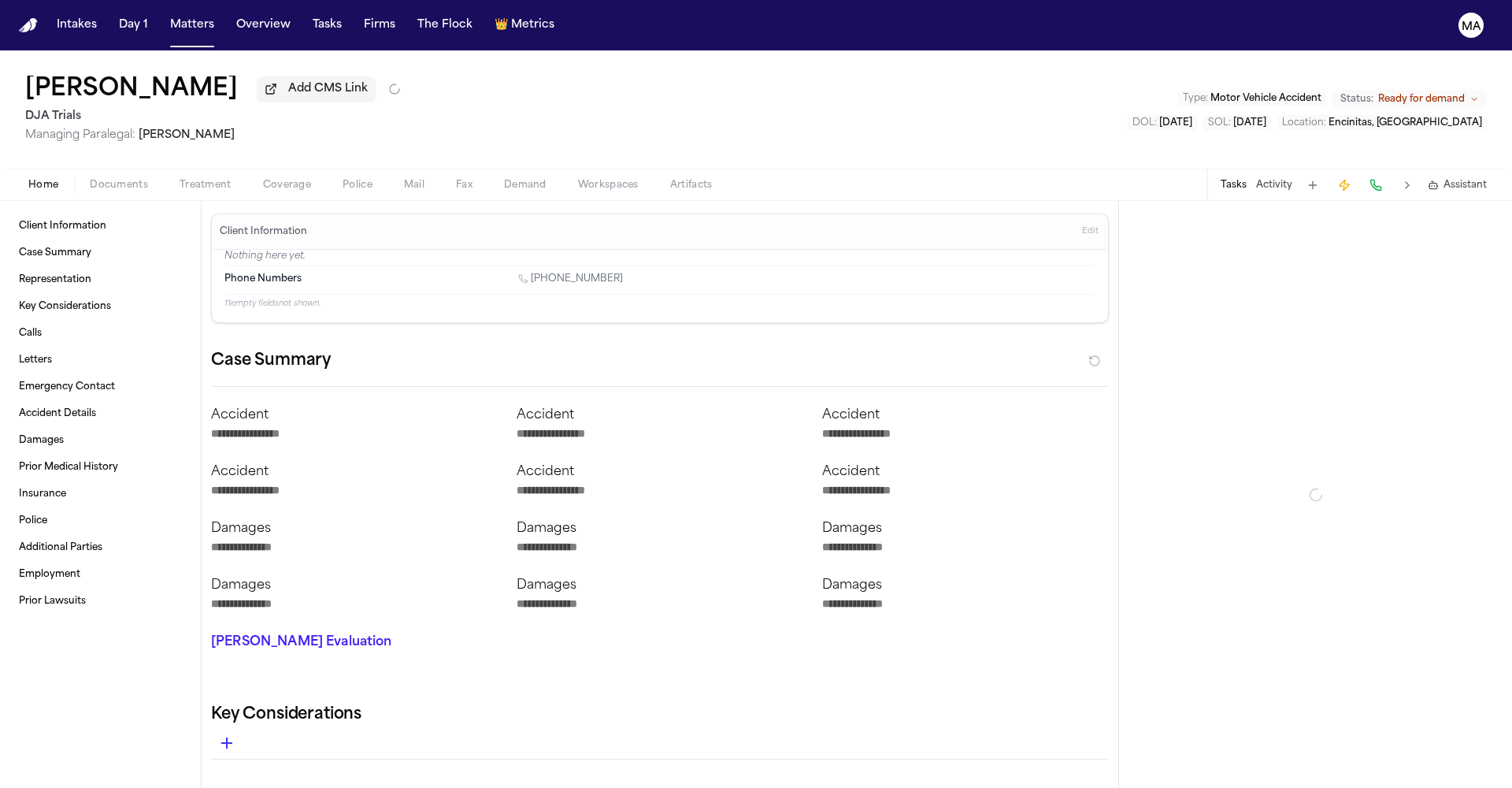
type textarea "*"
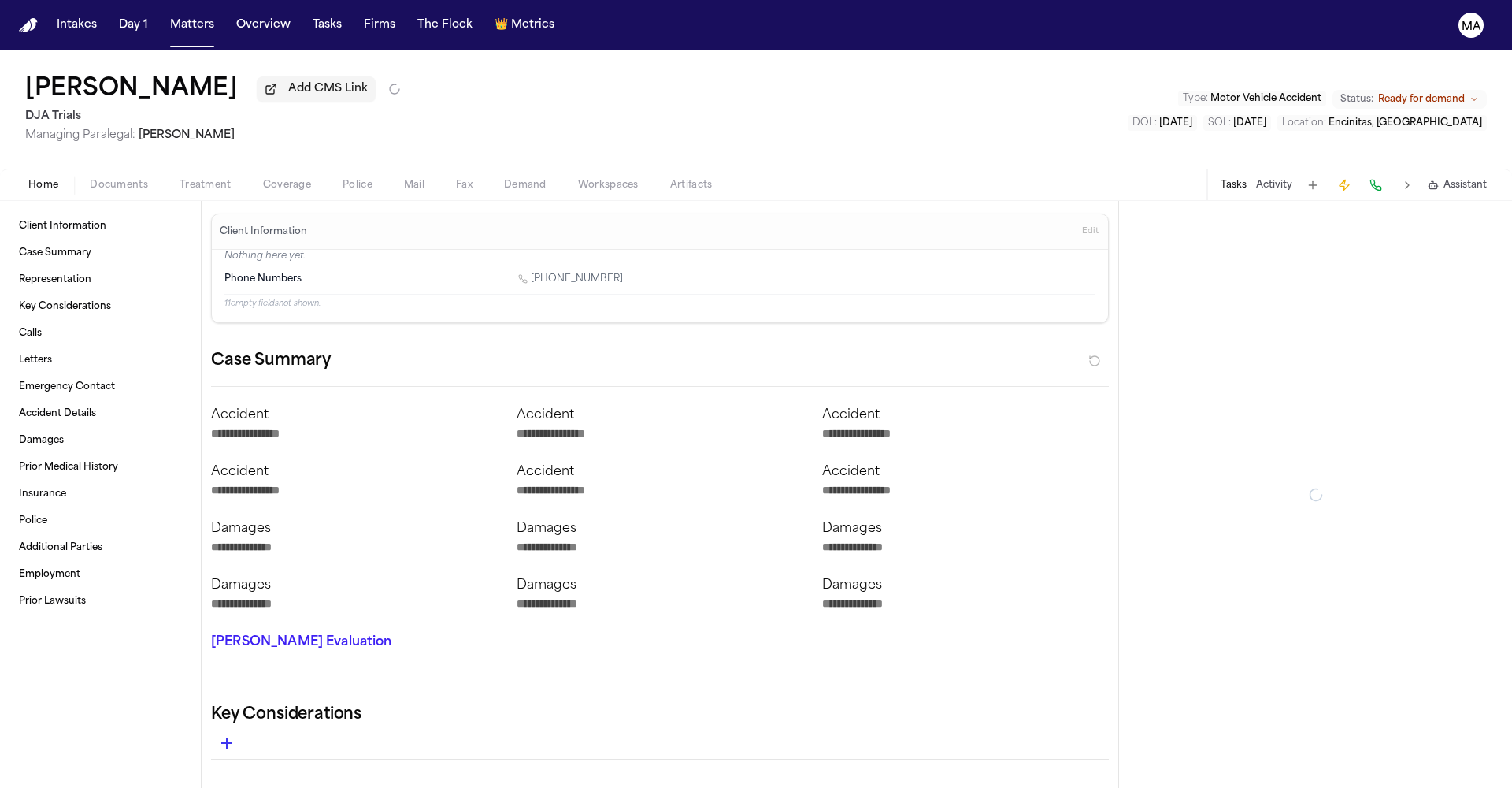
type textarea "*"
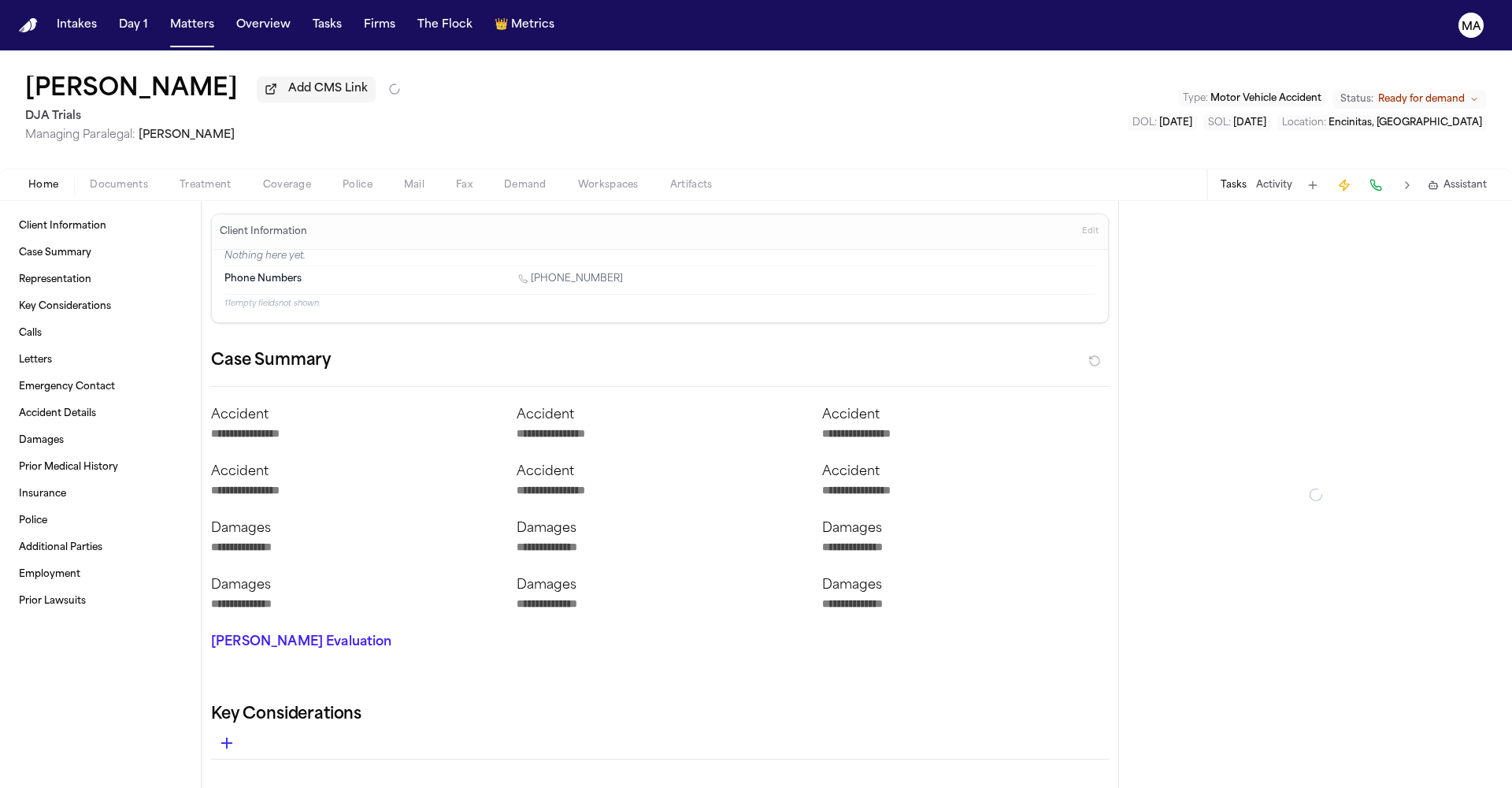
type textarea "*"
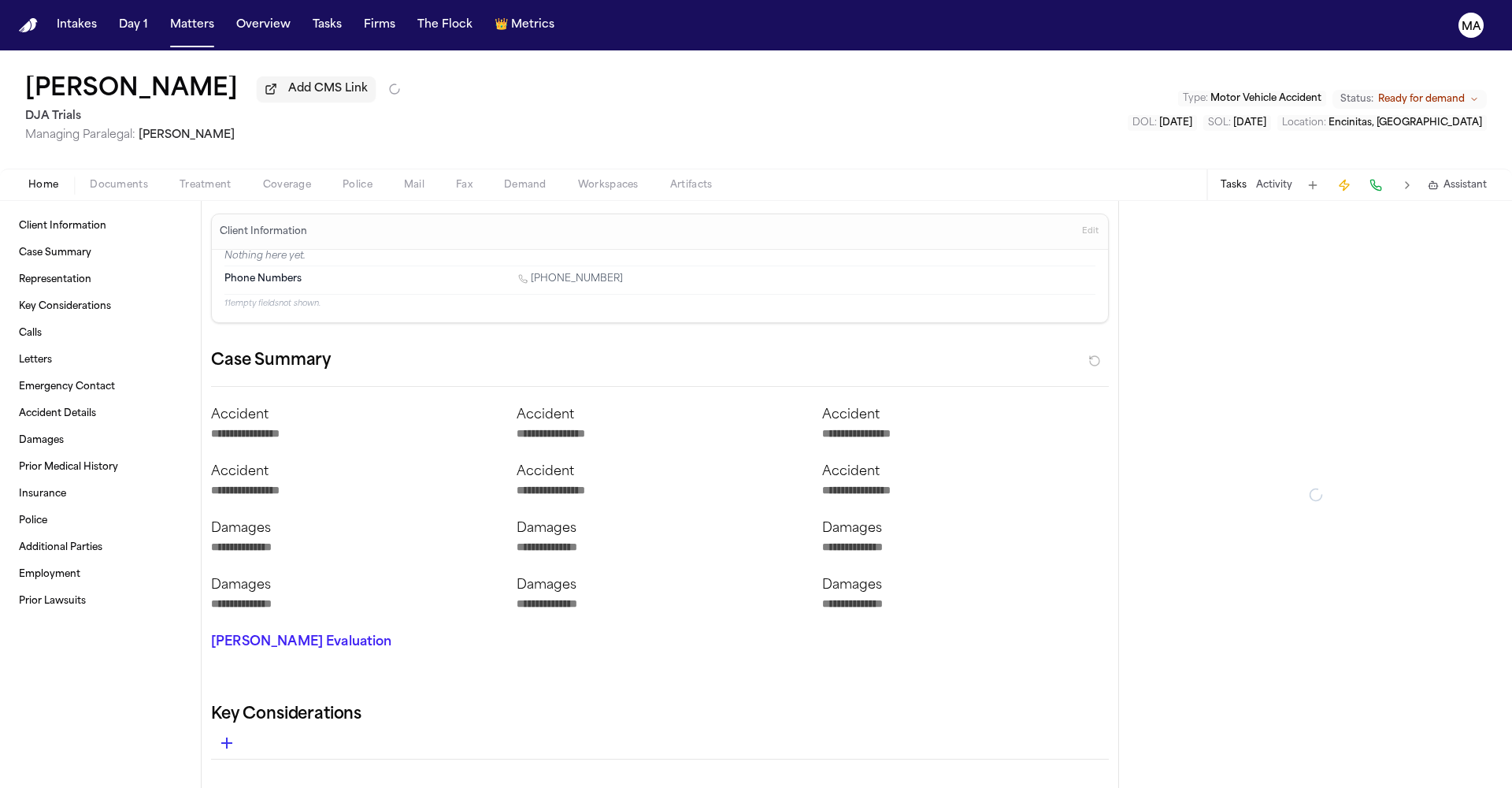
type textarea "*"
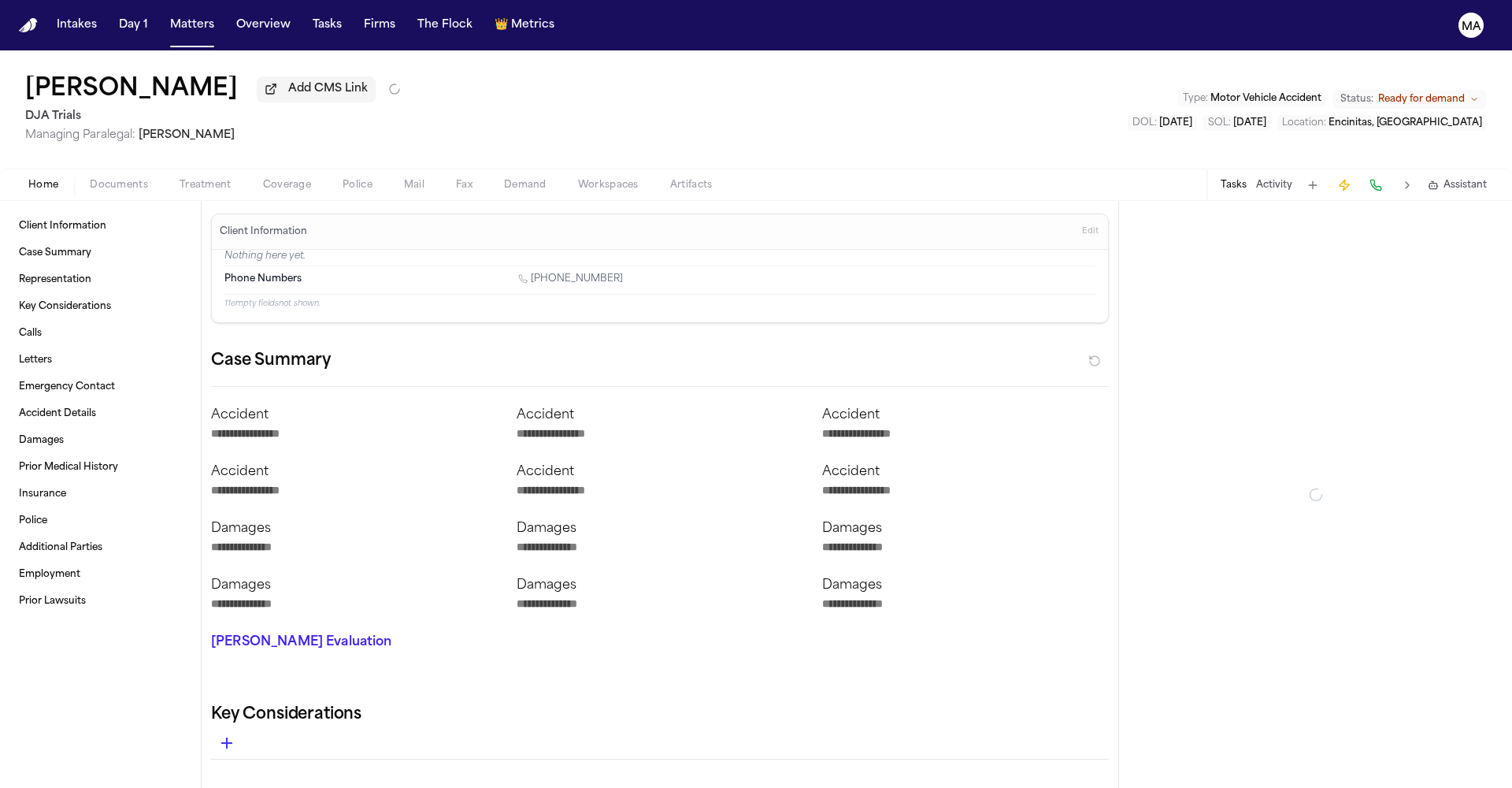
type textarea "*"
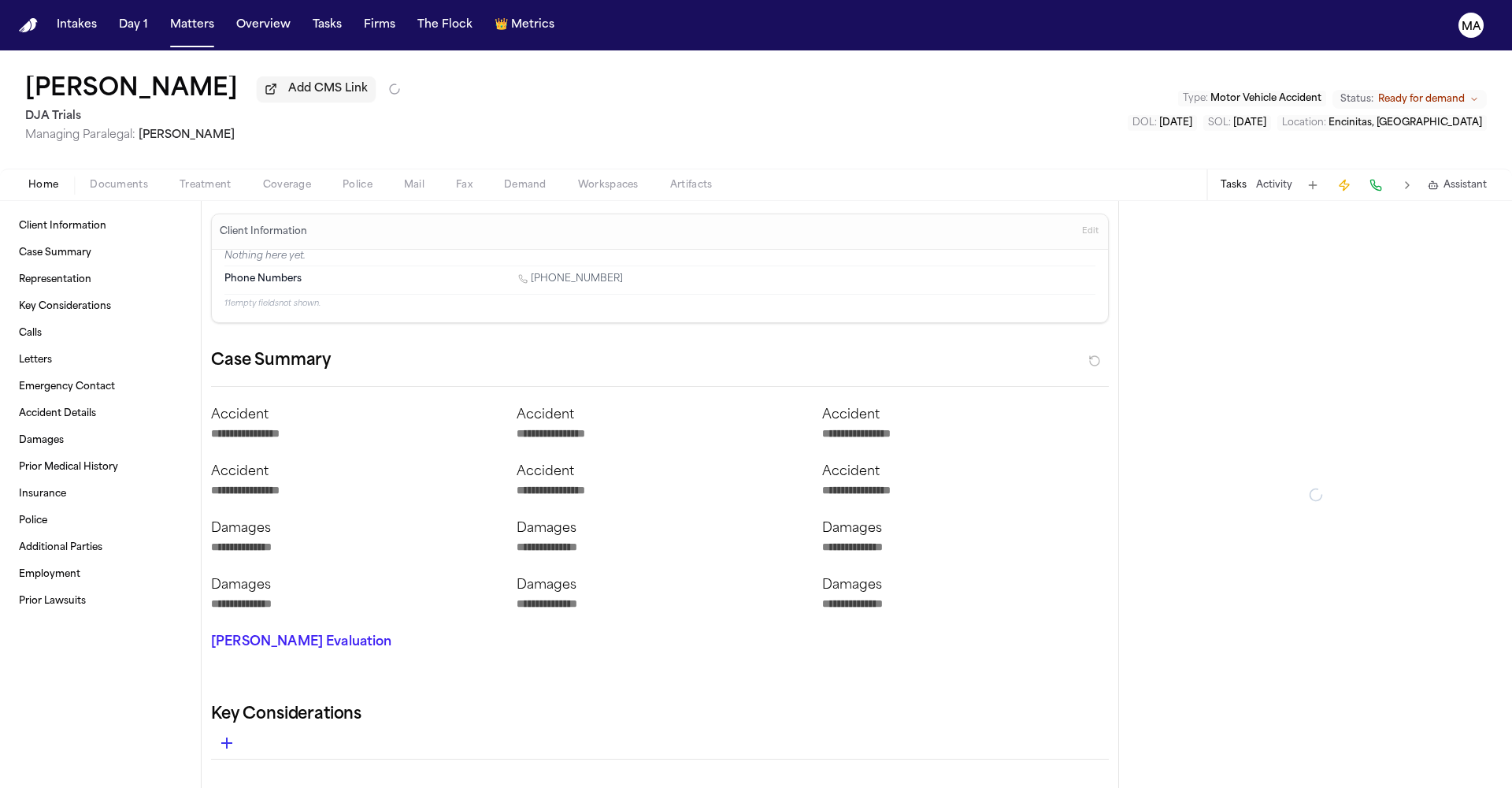
type textarea "*"
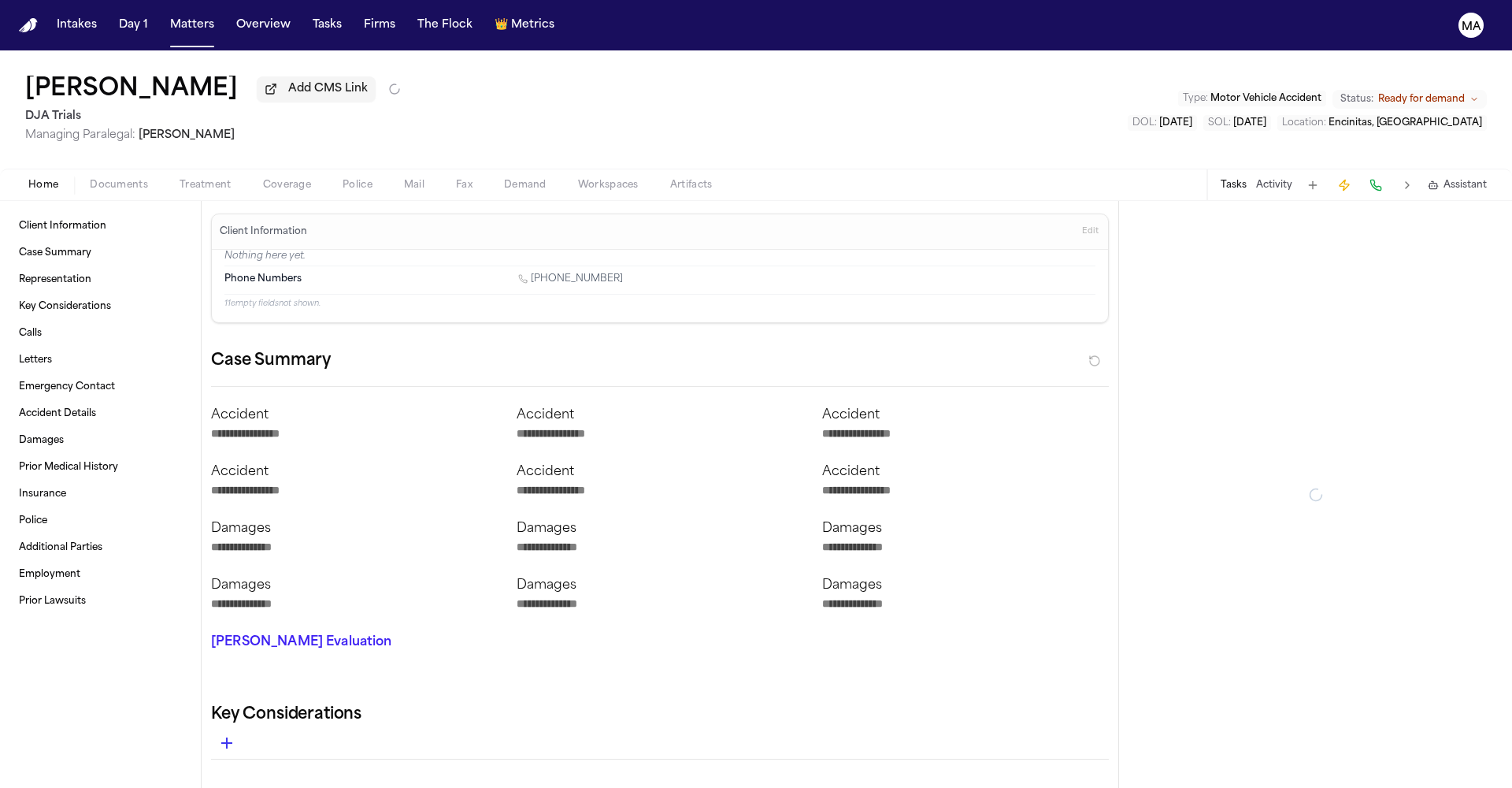
type textarea "*"
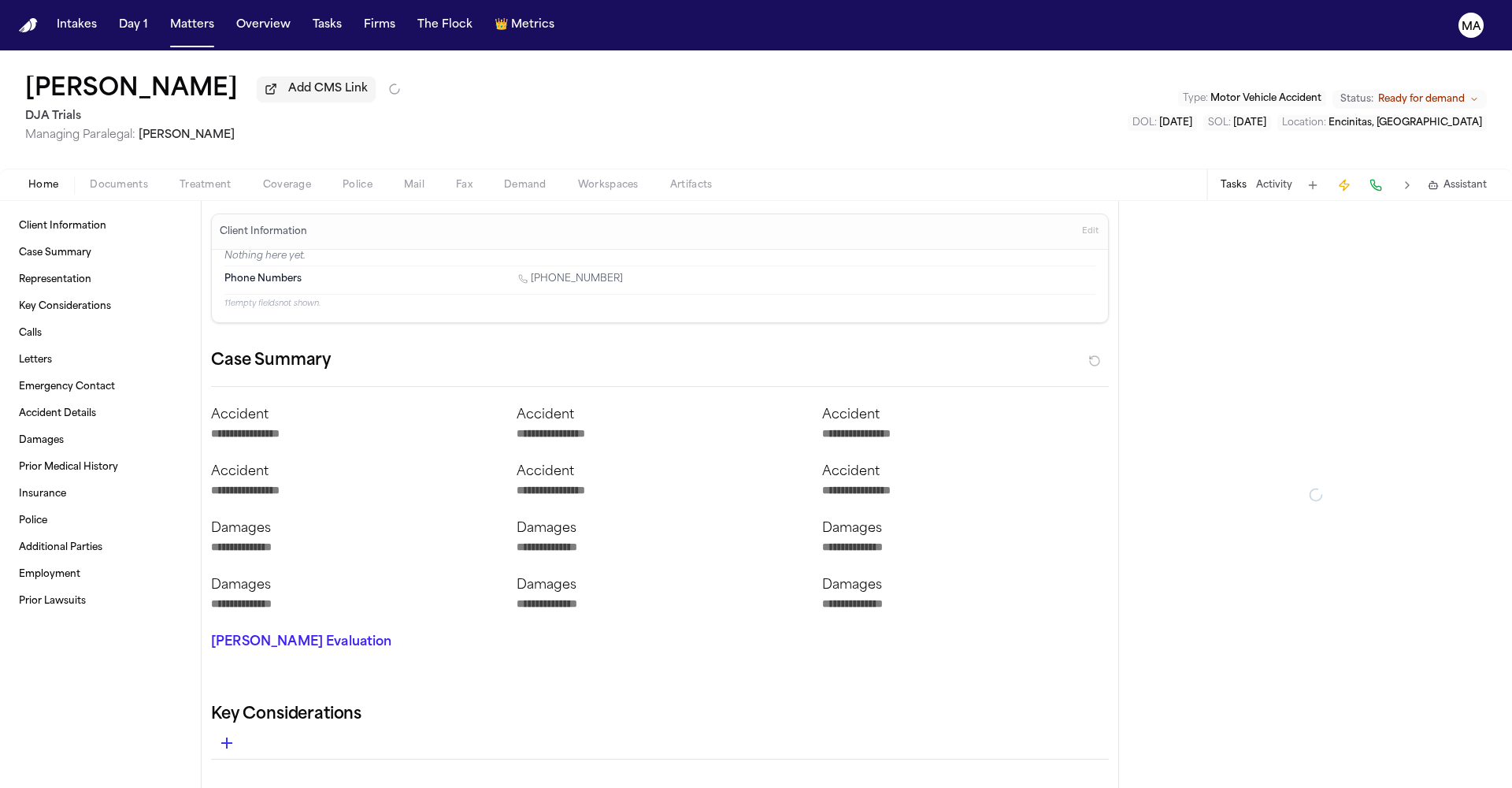
type textarea "*"
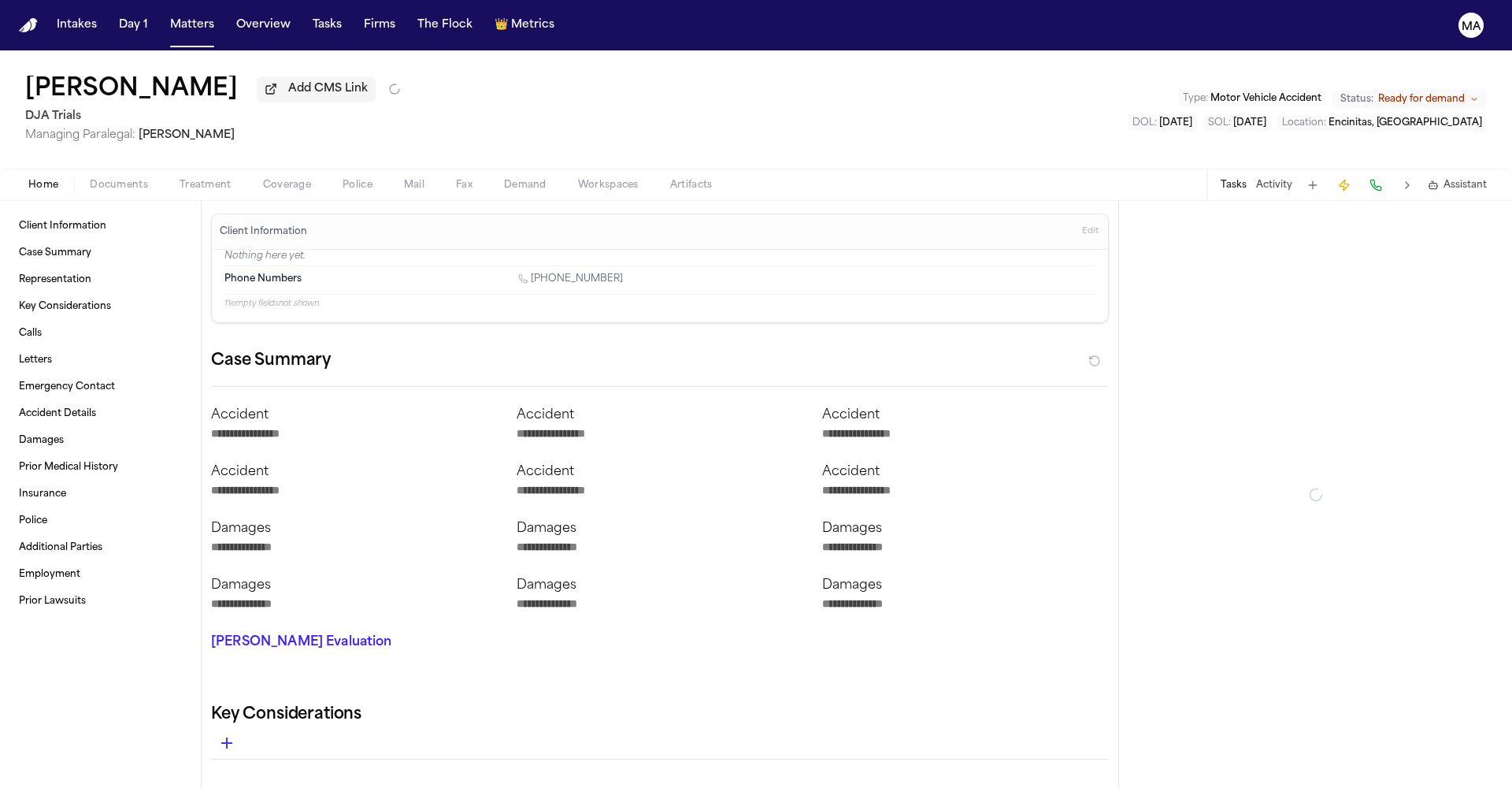
type textarea "*"
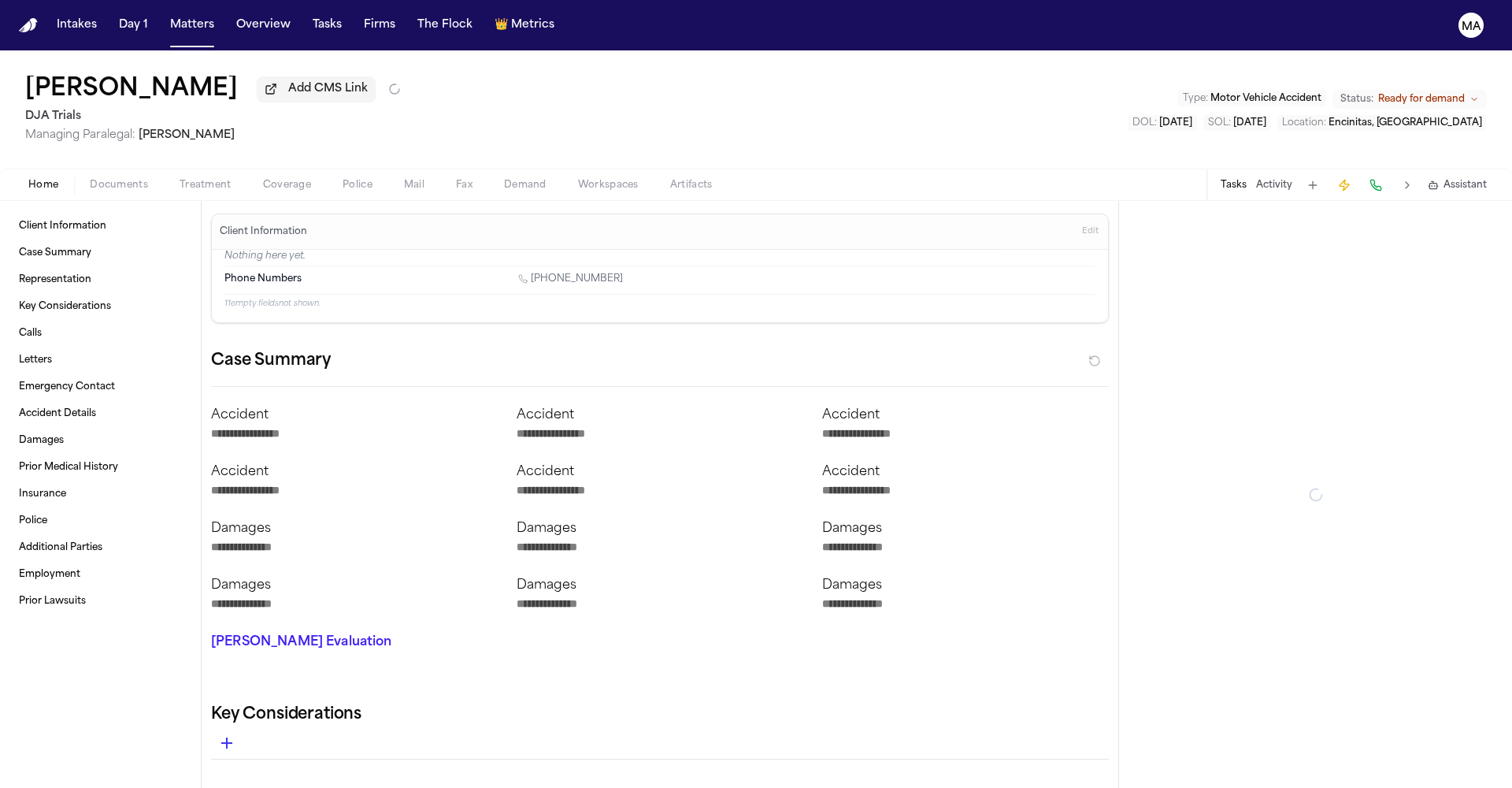
type textarea "*"
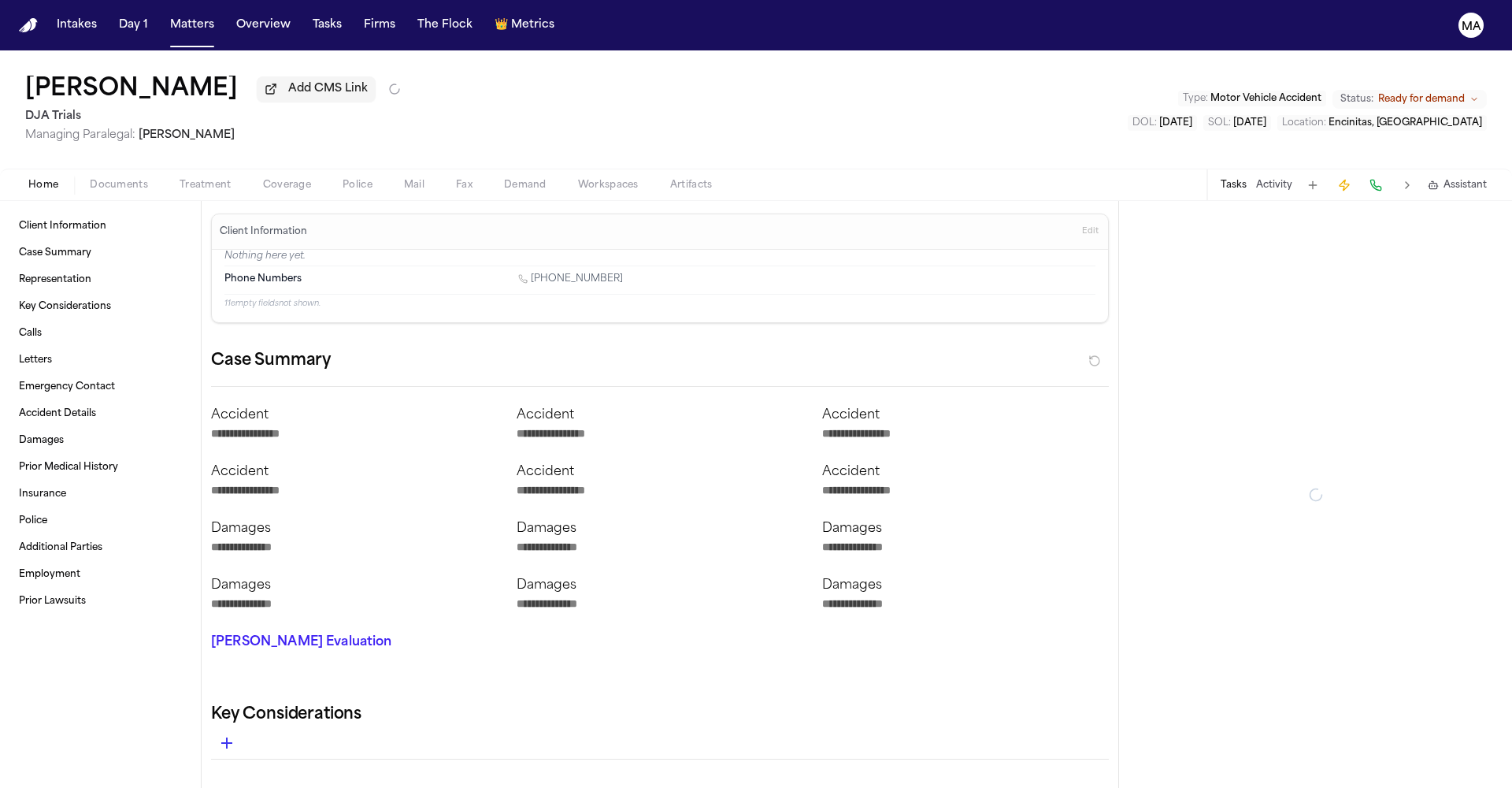
type textarea "*"
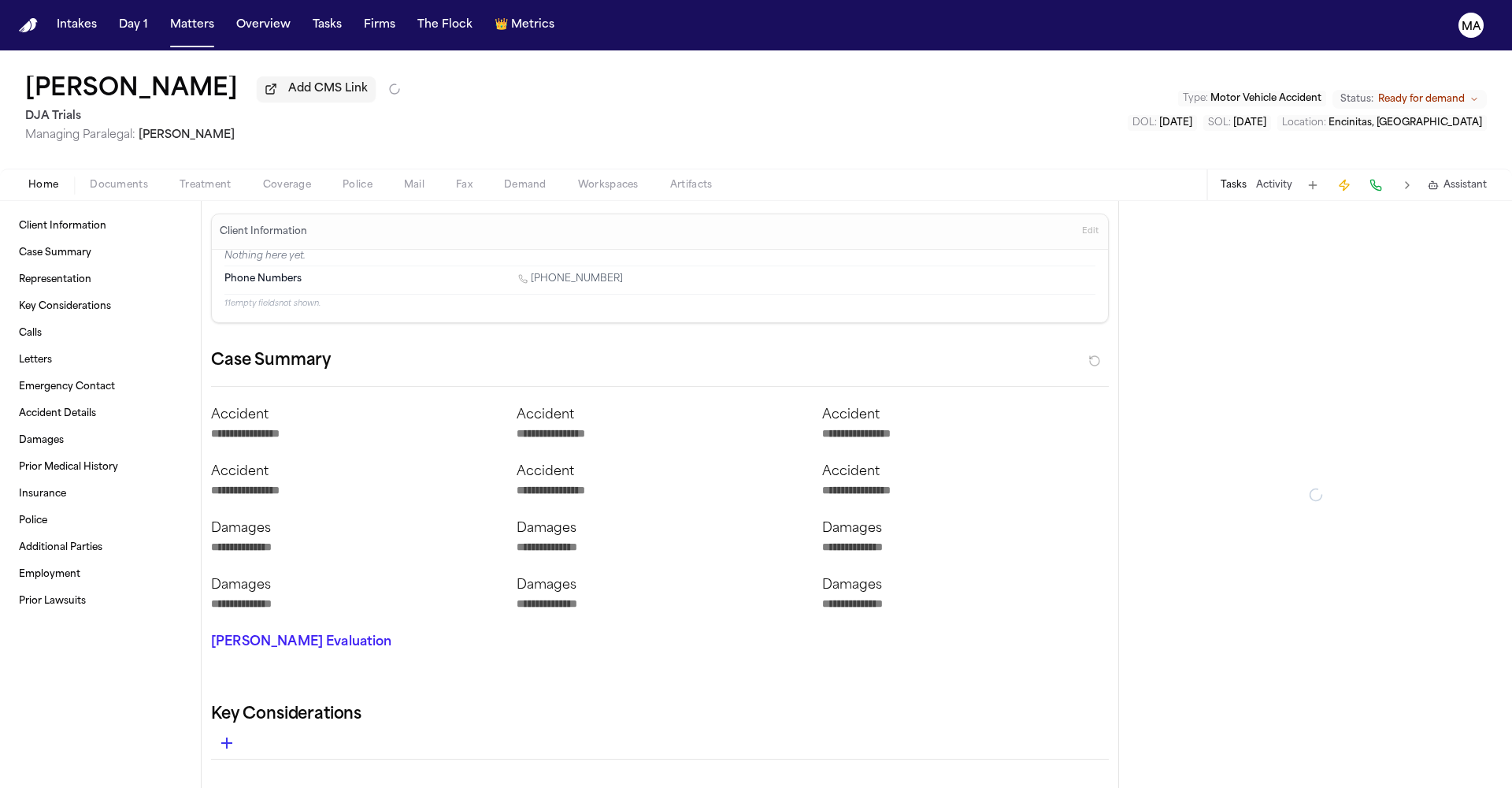
type textarea "*"
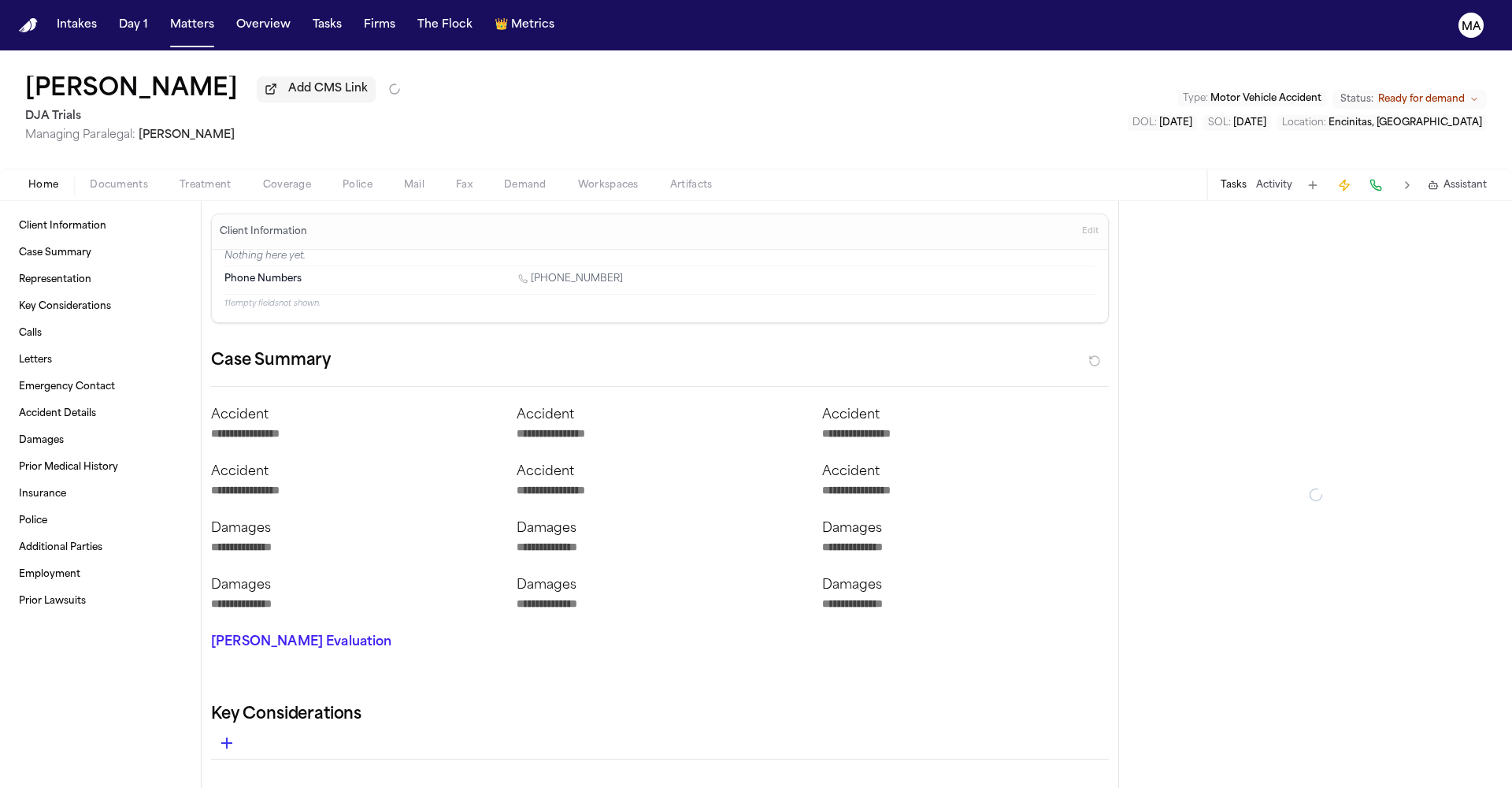
type textarea "*"
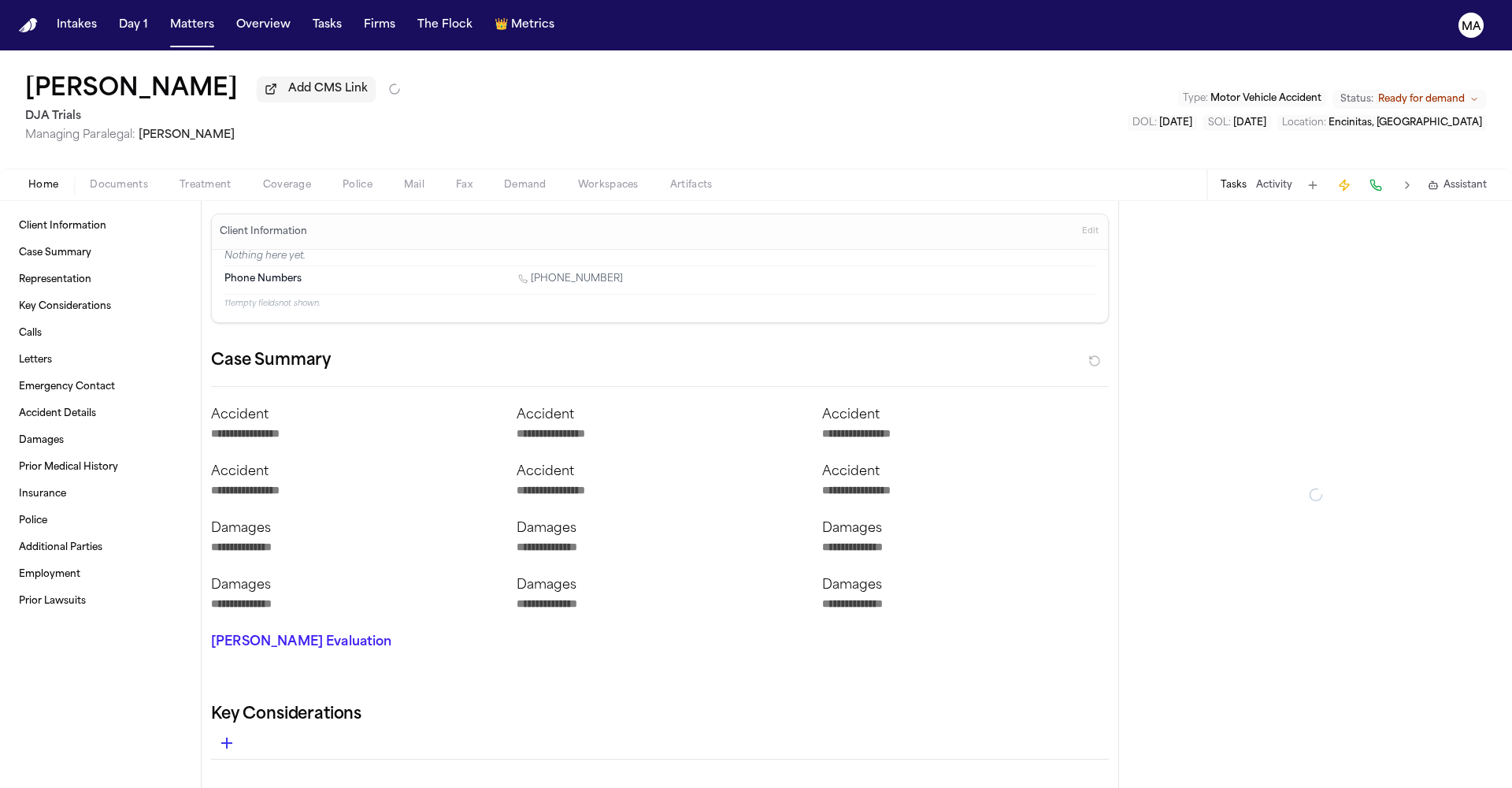
type textarea "*"
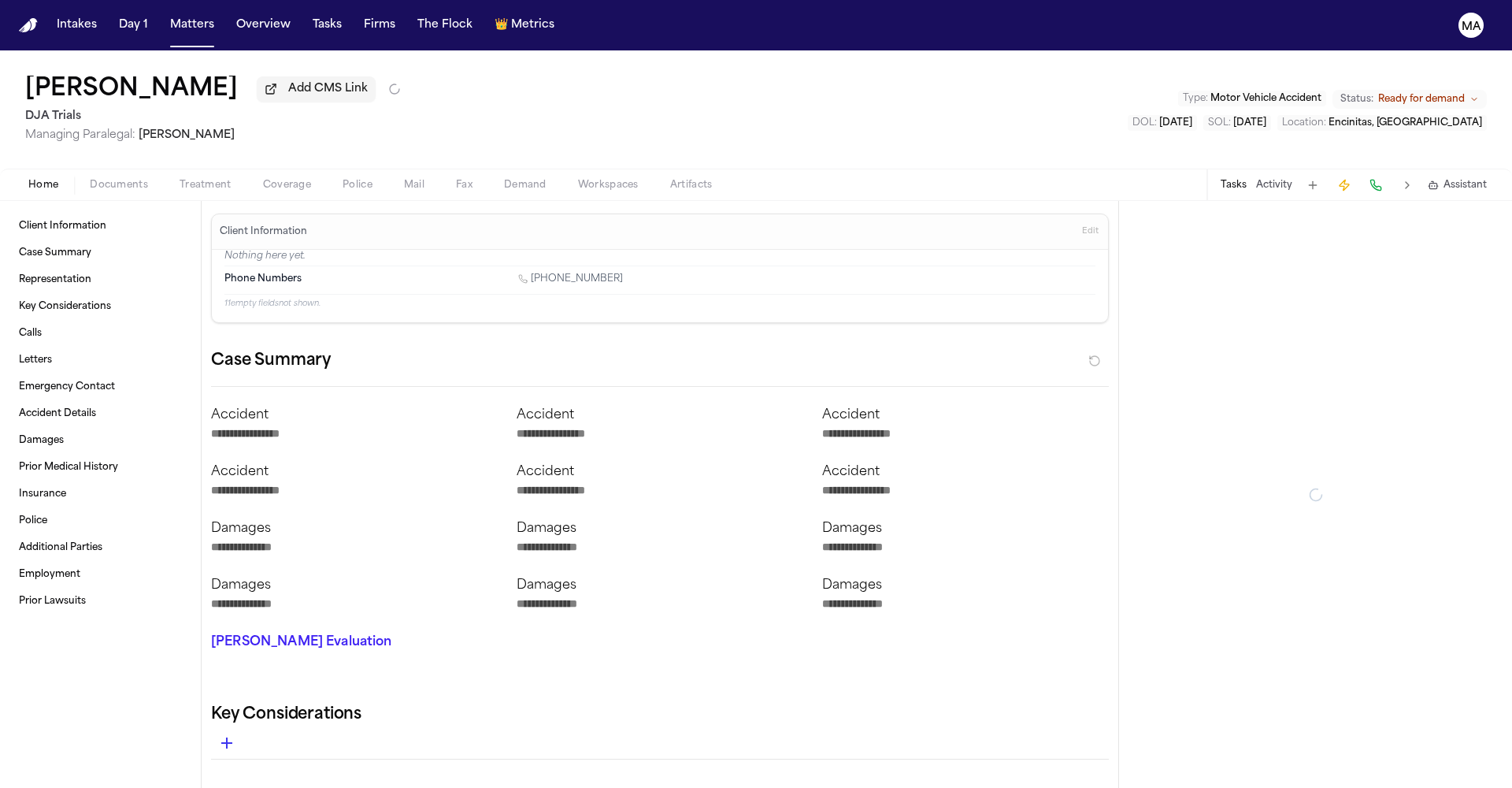
type textarea "*"
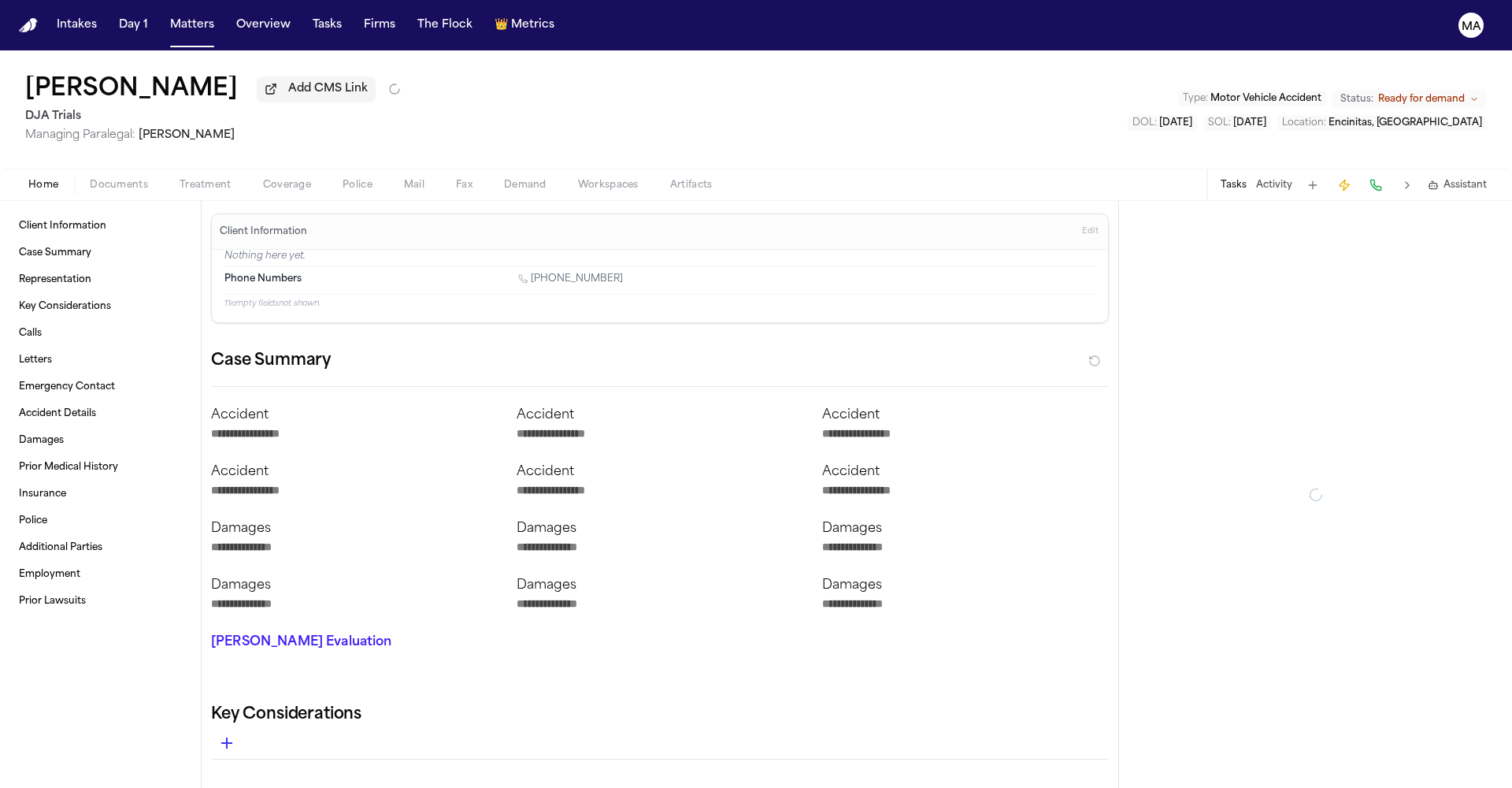
type textarea "*"
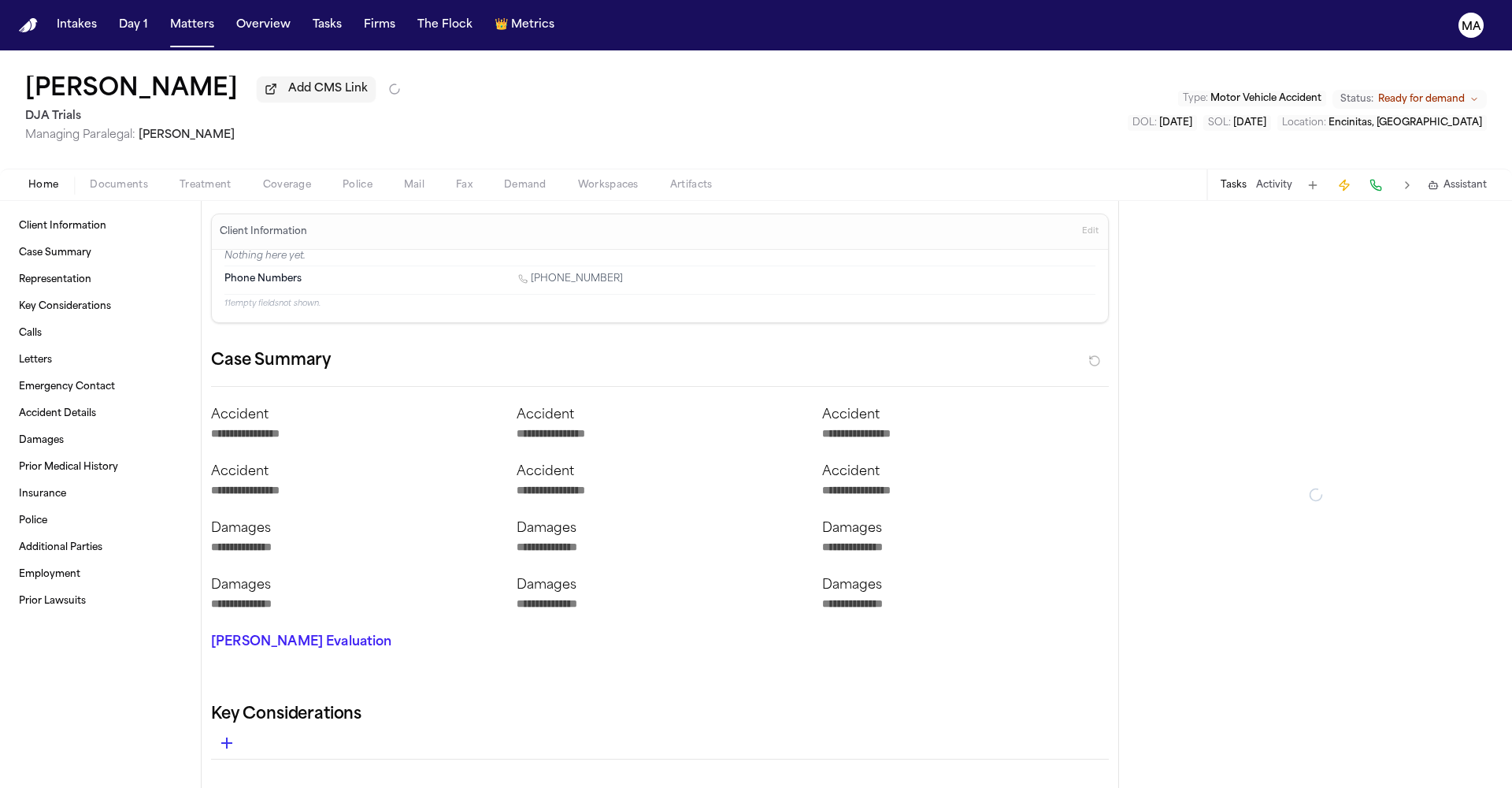
type textarea "*"
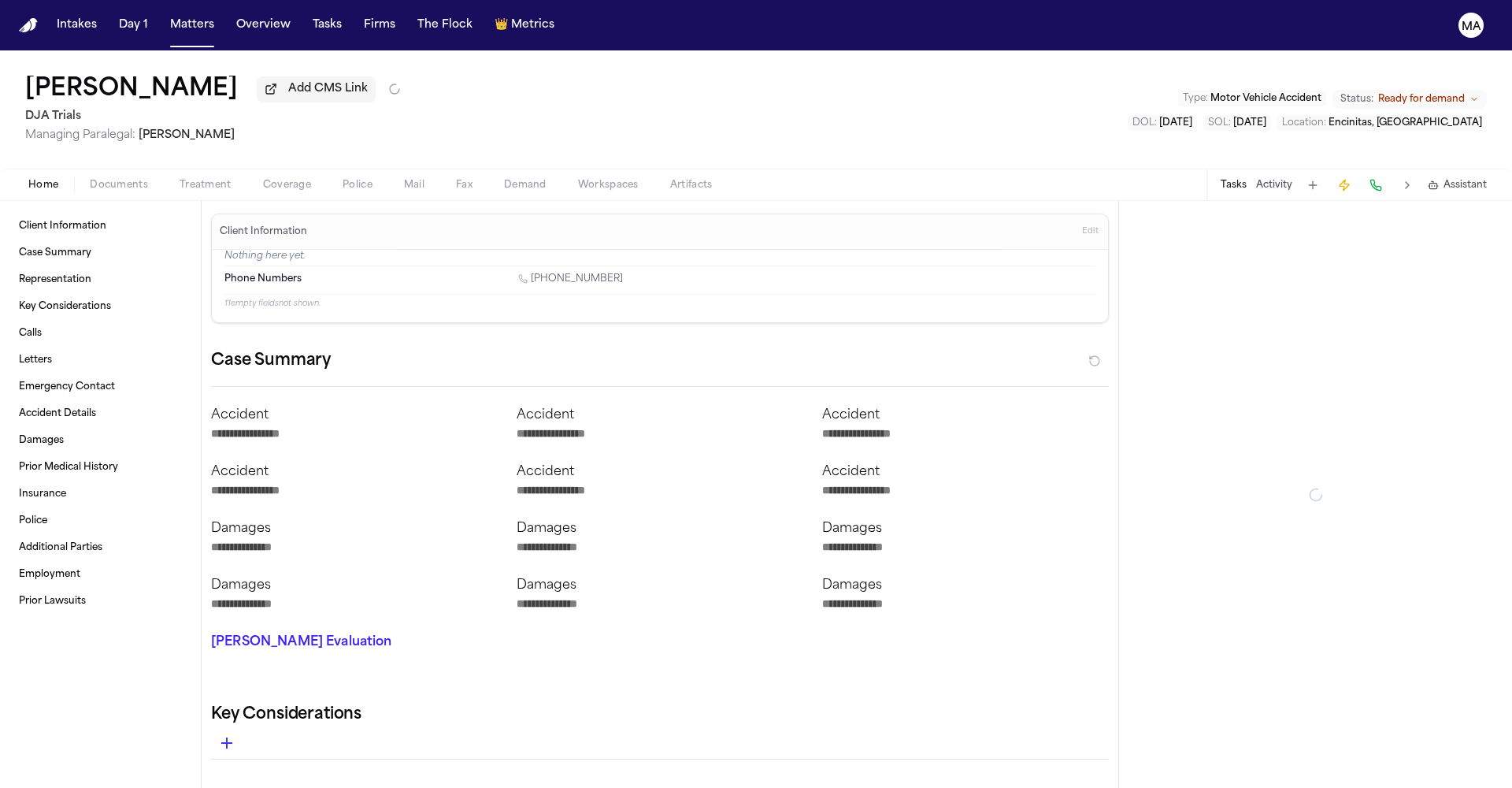
type textarea "*"
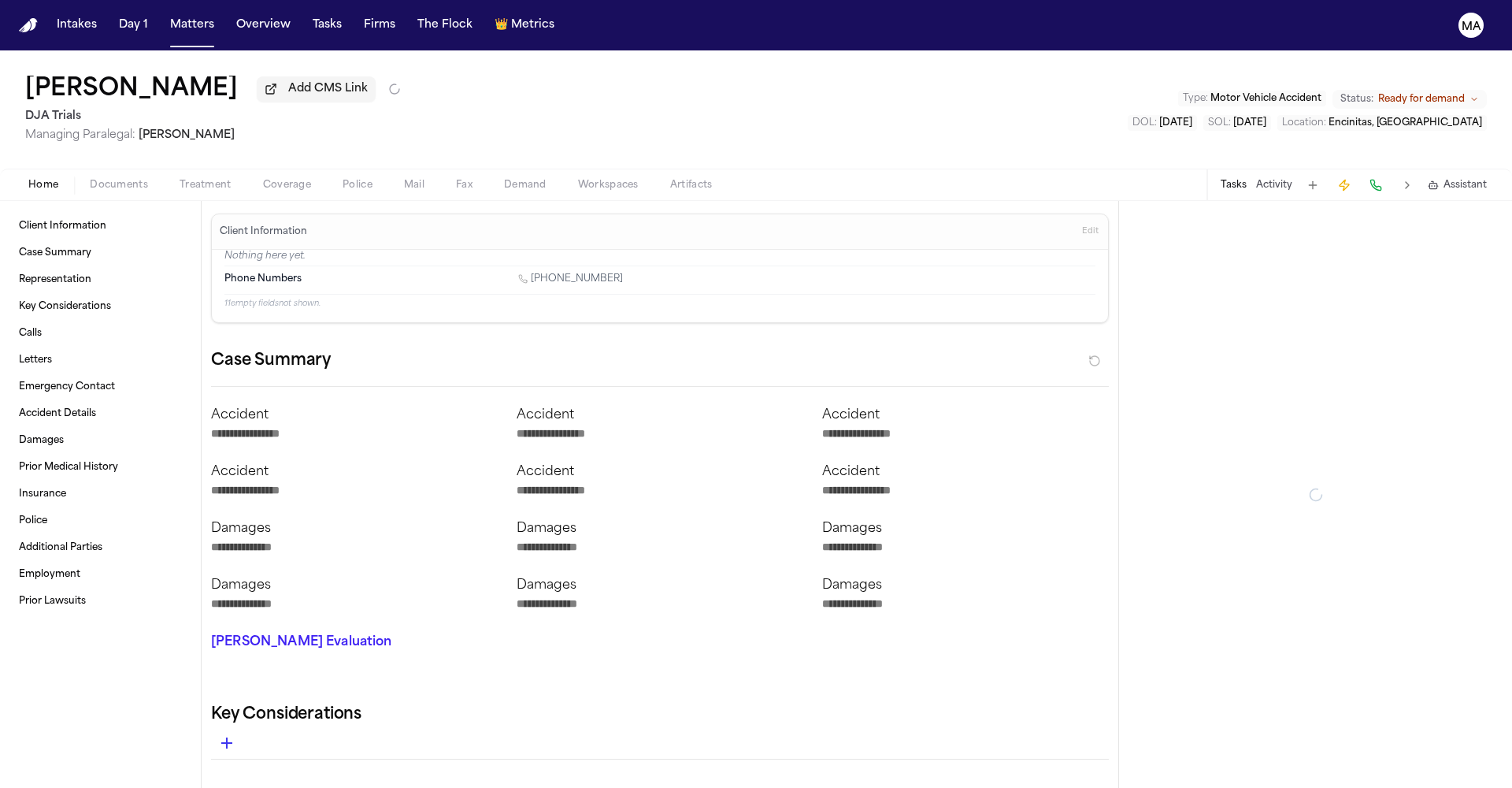
type textarea "*"
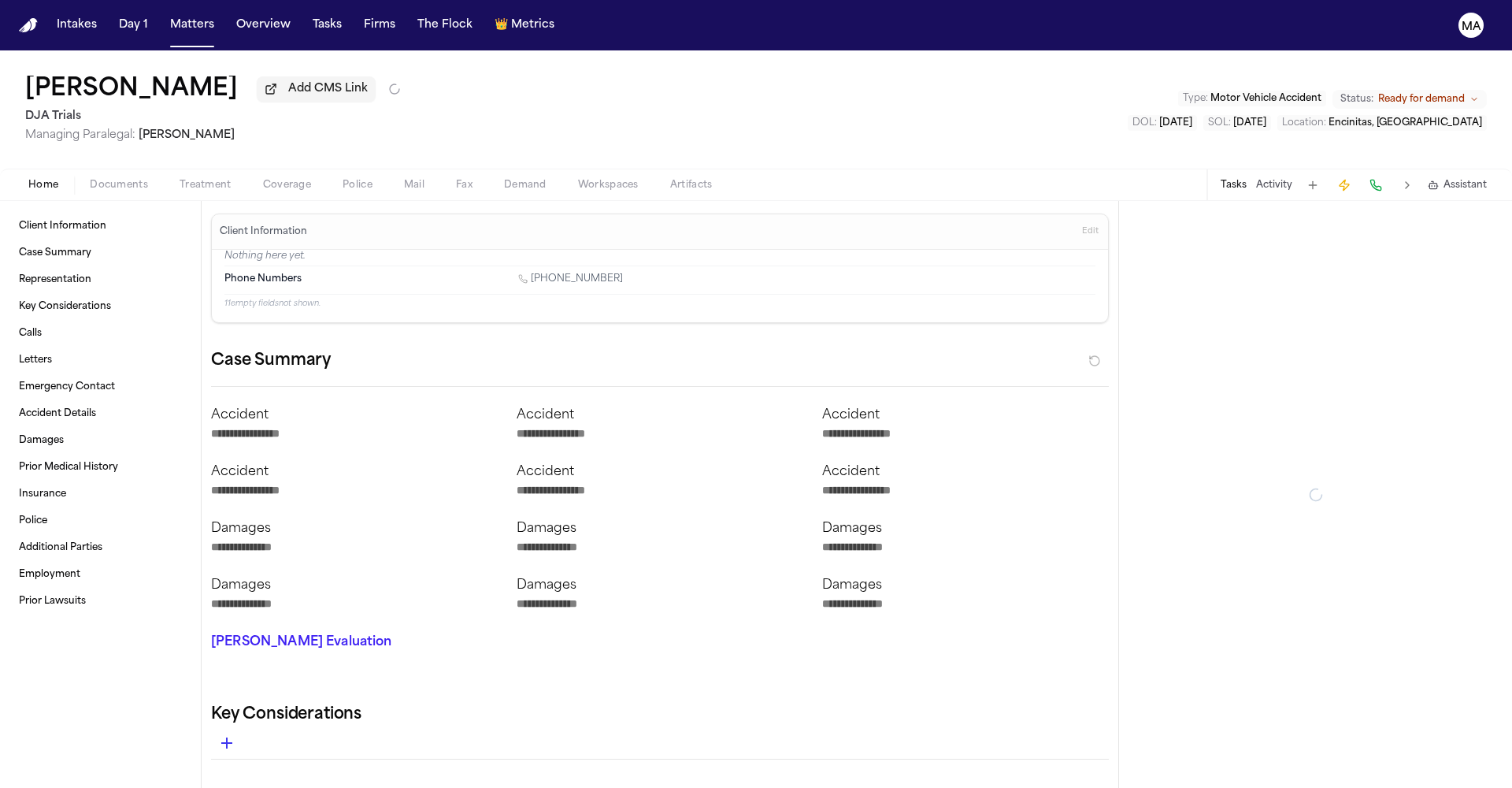
type textarea "*"
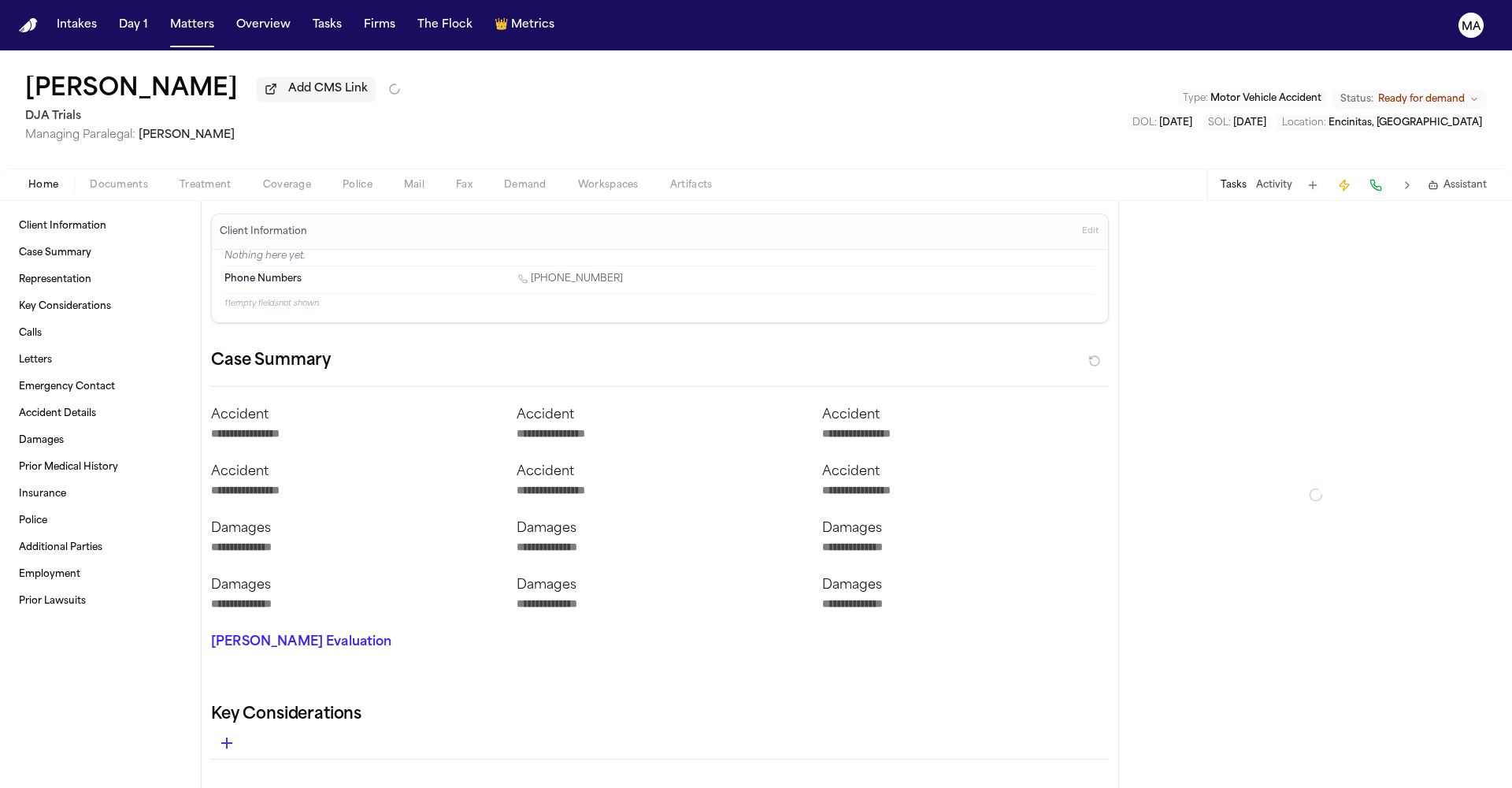
type textarea "*"
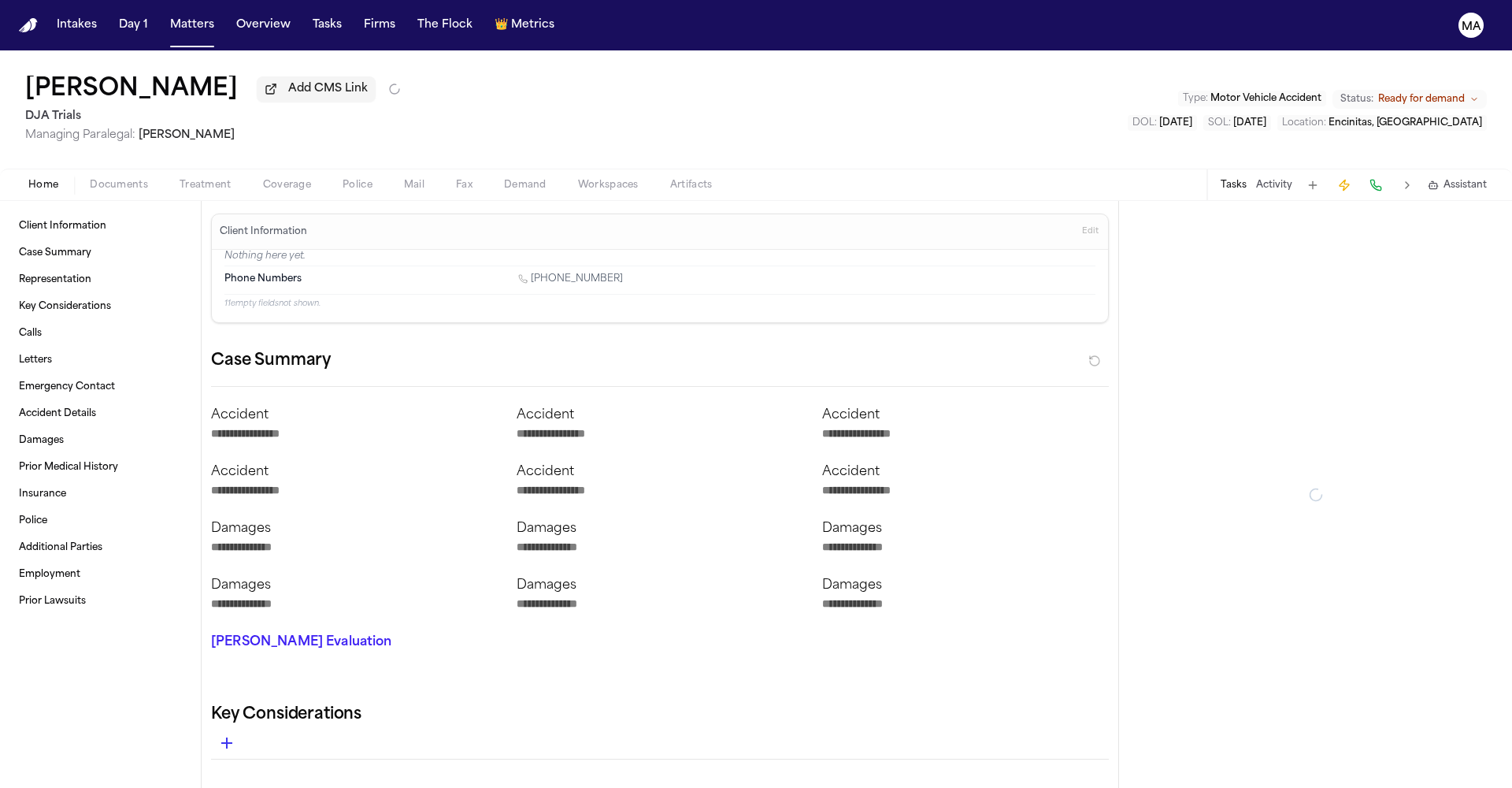
type textarea "*"
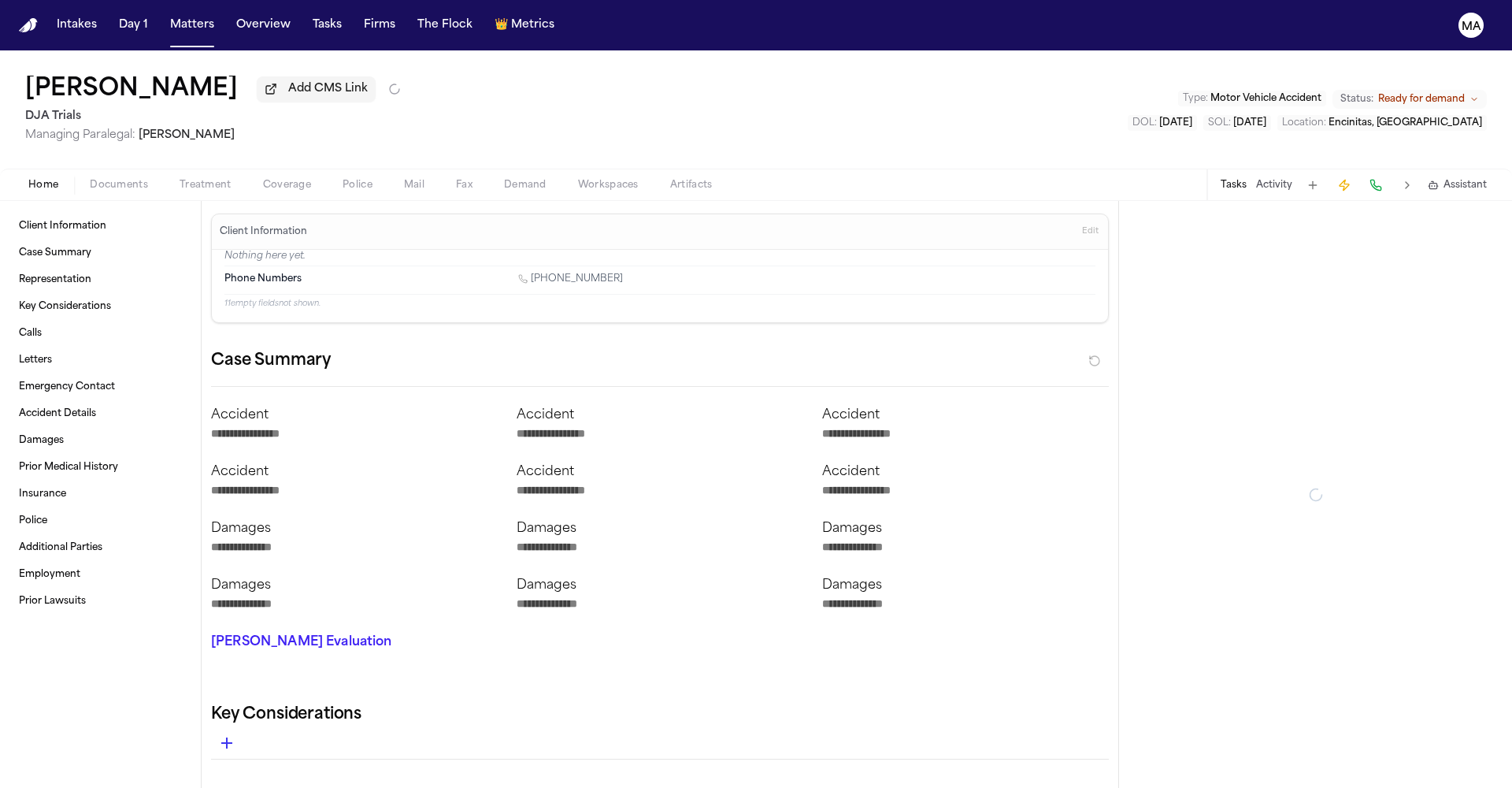
type textarea "*"
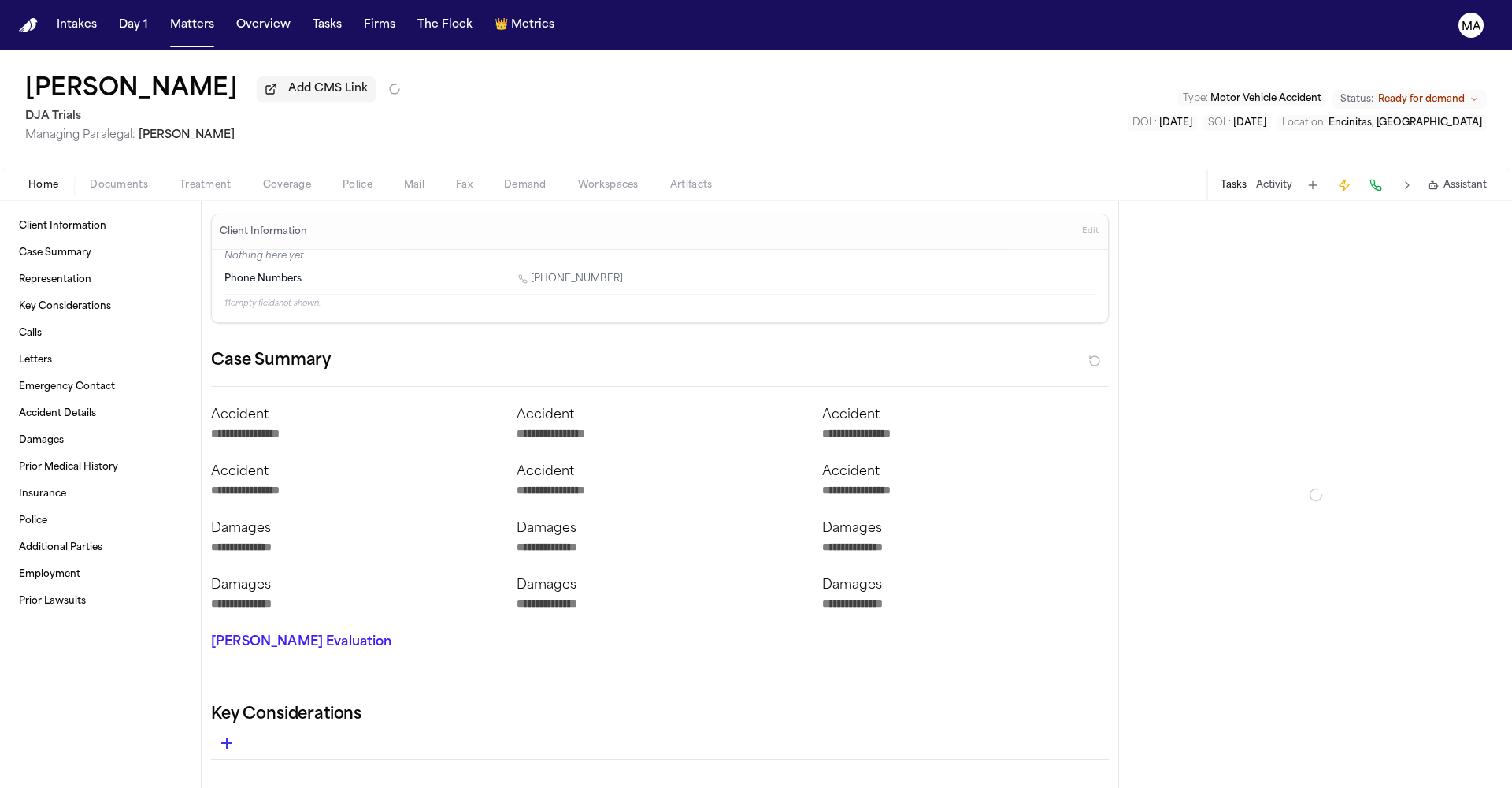
type textarea "*"
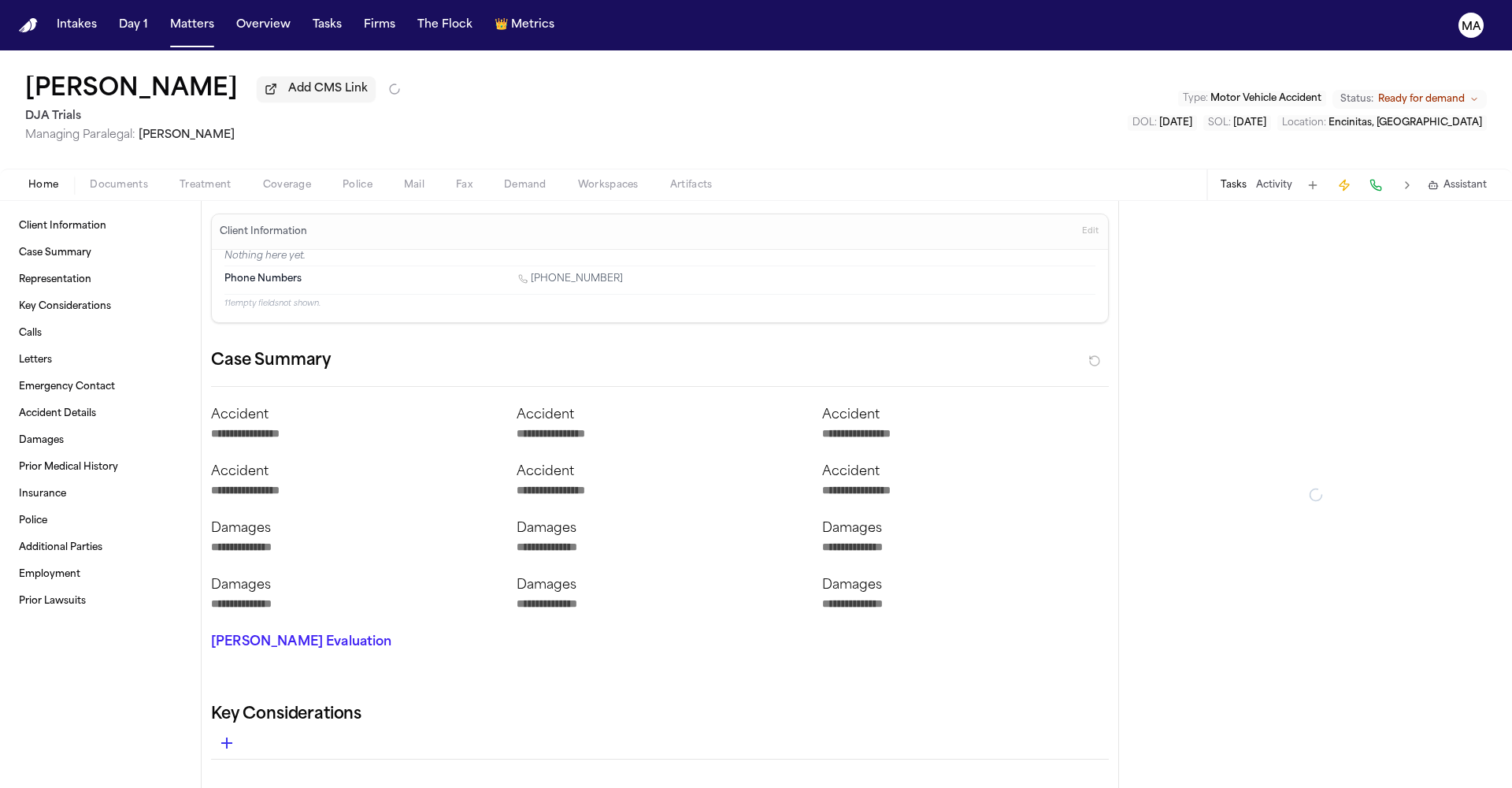
type textarea "*"
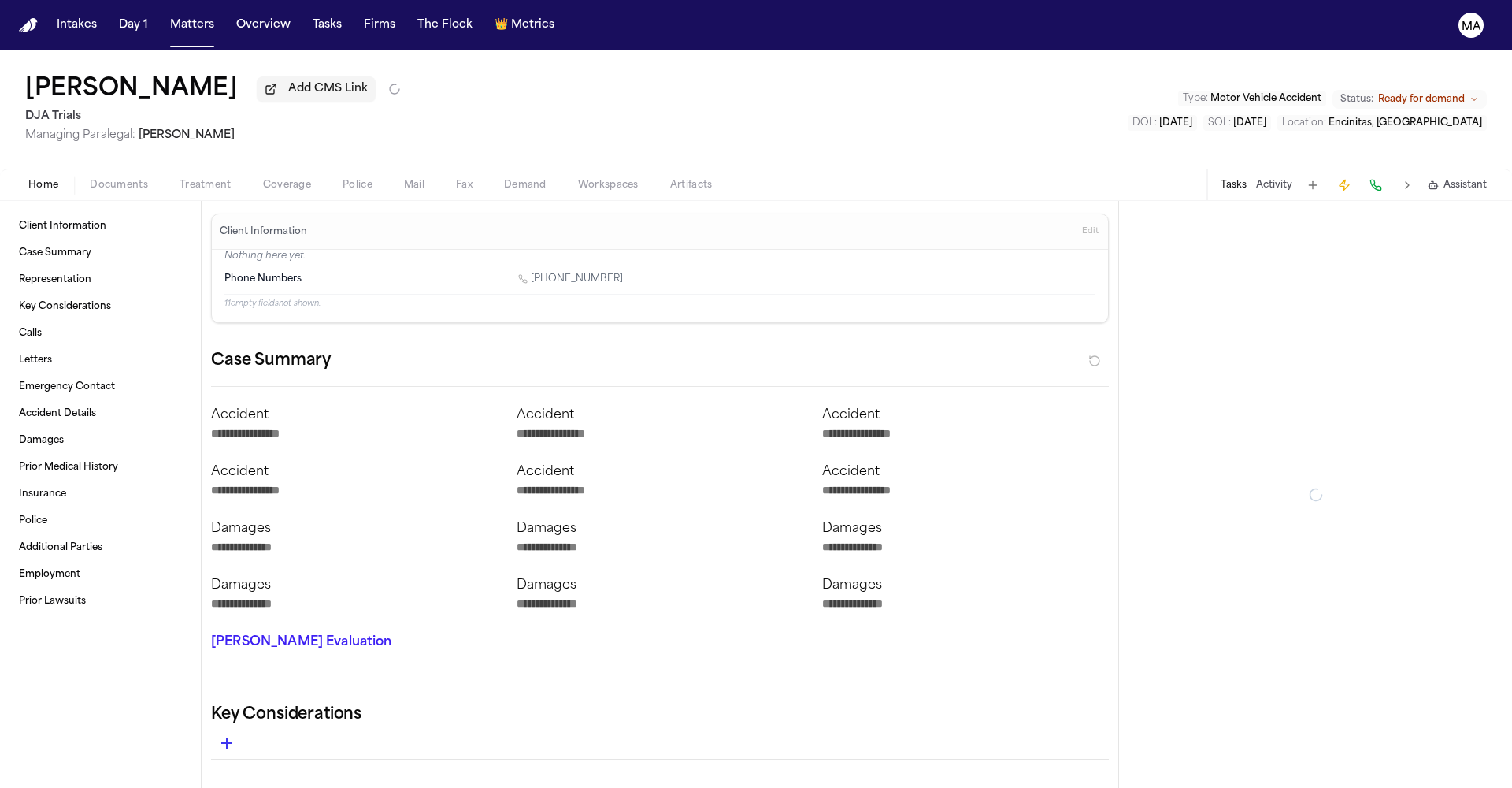
type textarea "*"
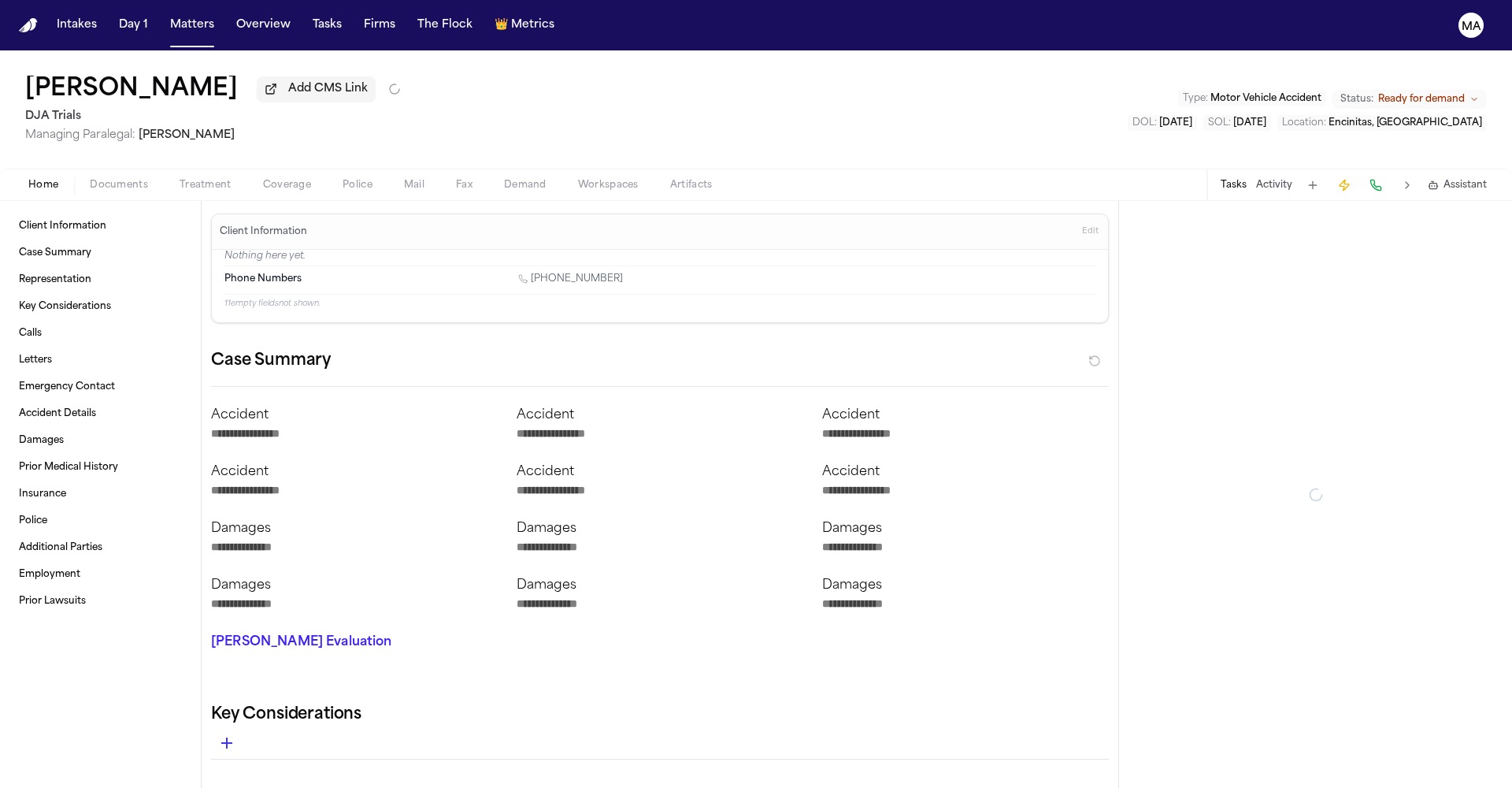
type textarea "*"
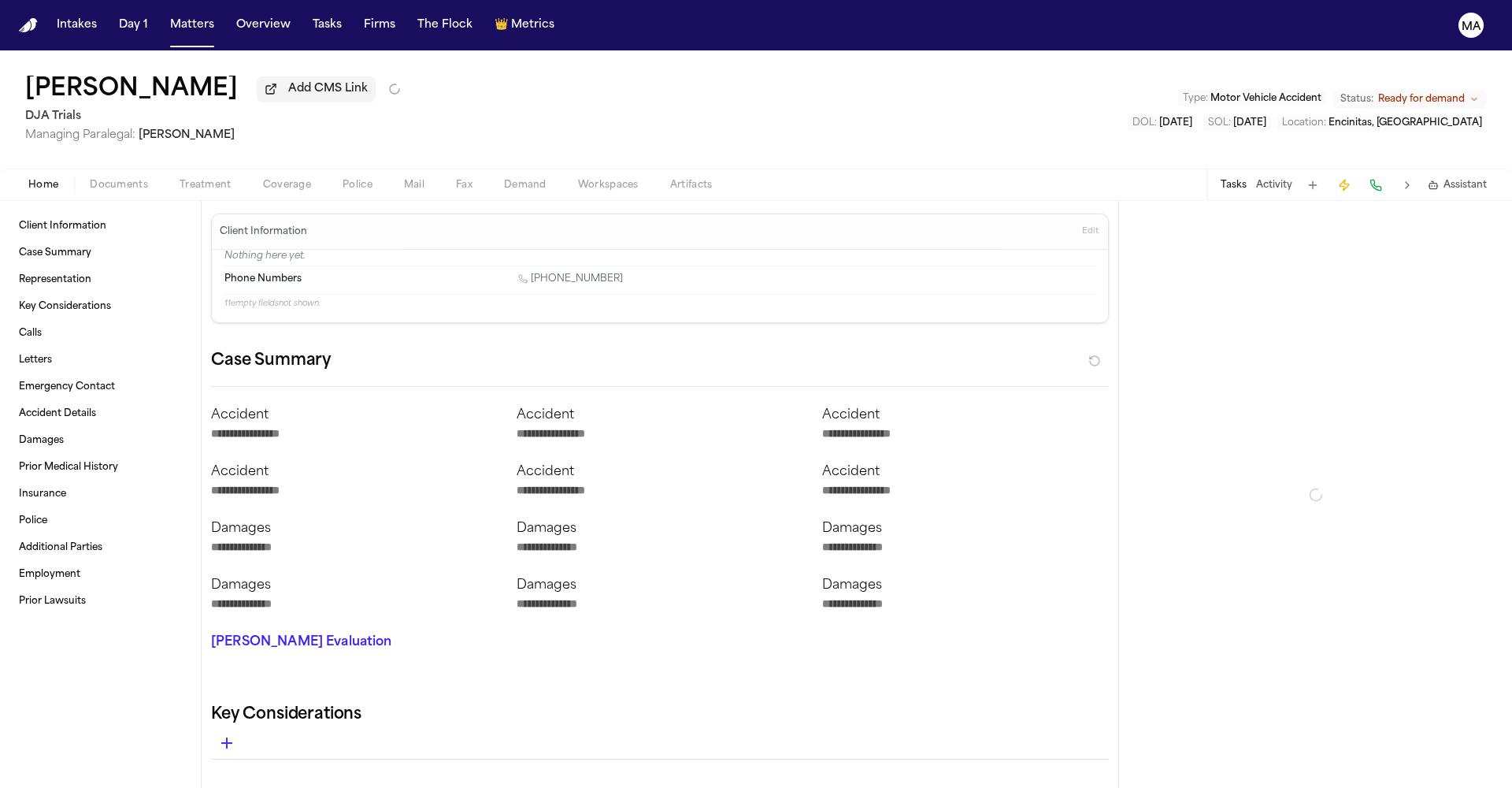
type textarea "*"
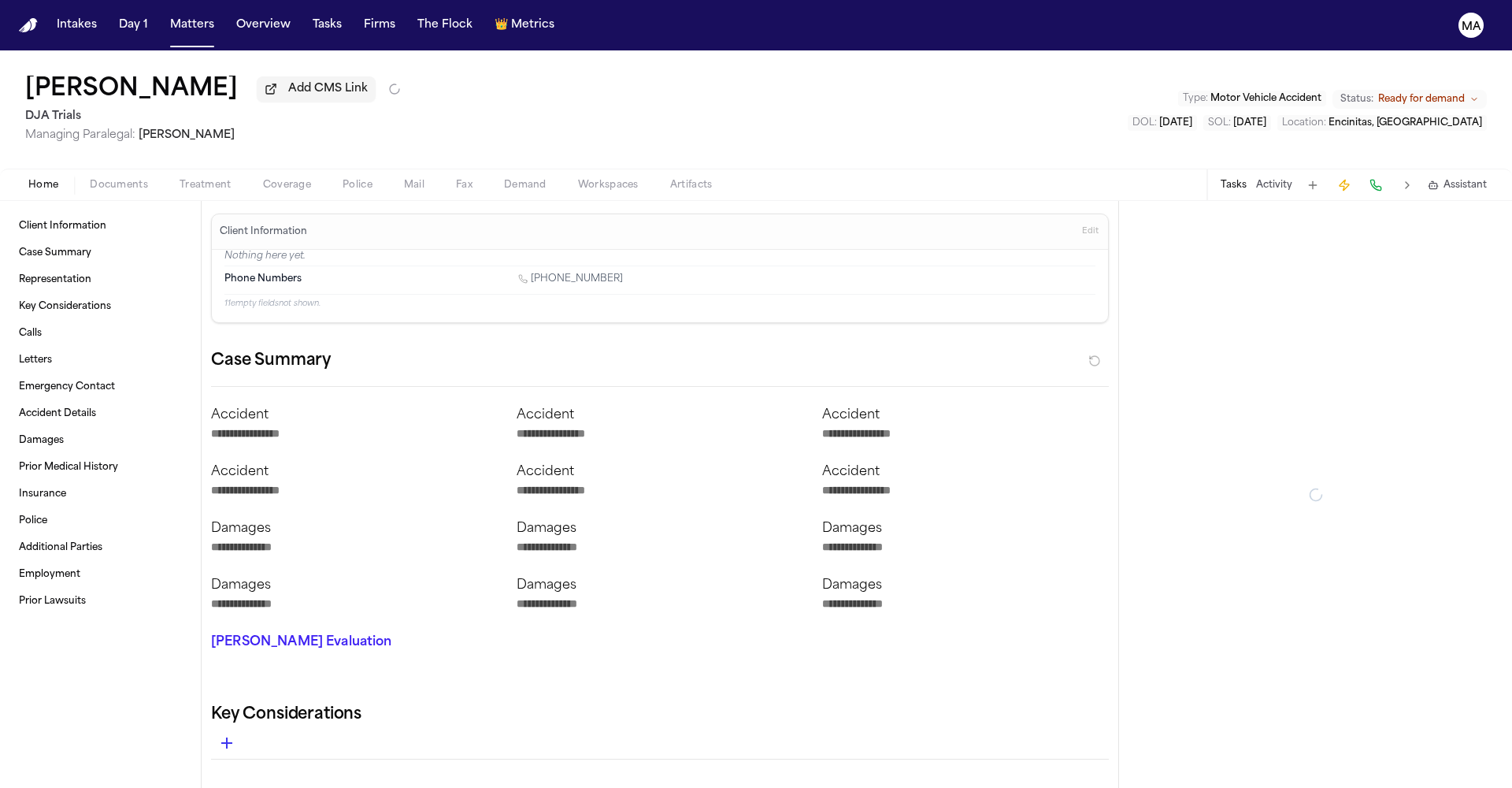
type textarea "*"
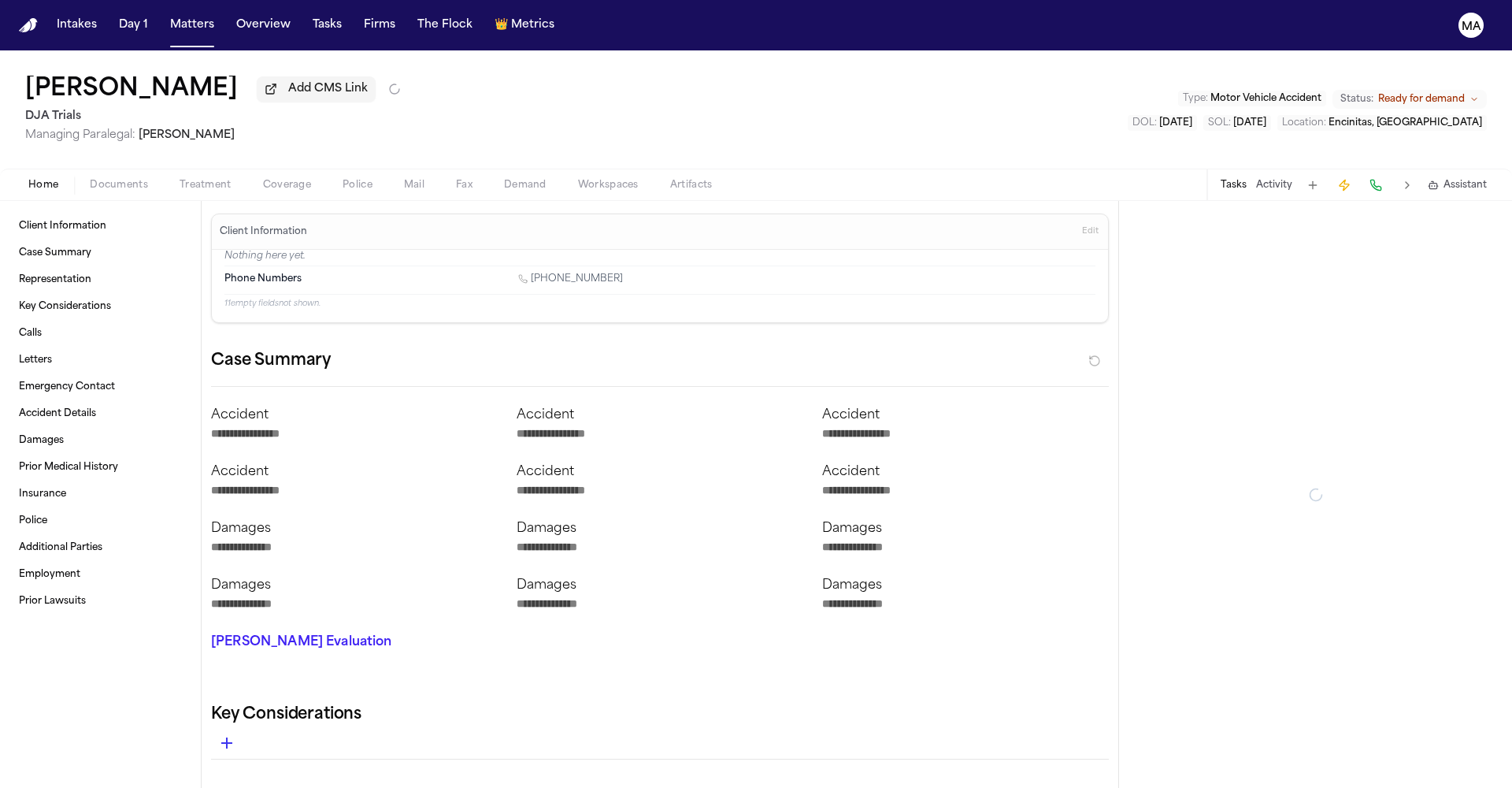
type textarea "*"
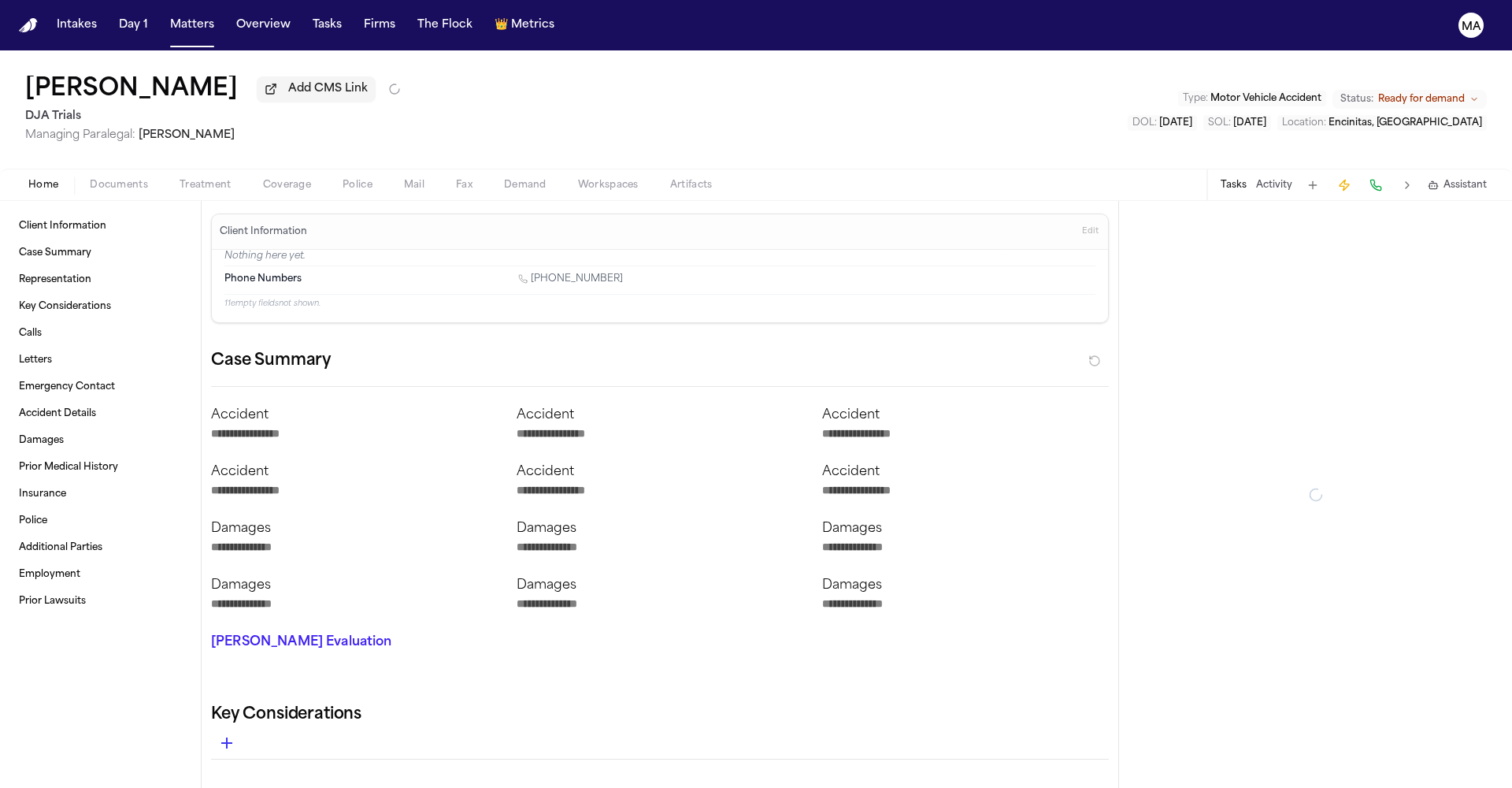
type textarea "*"
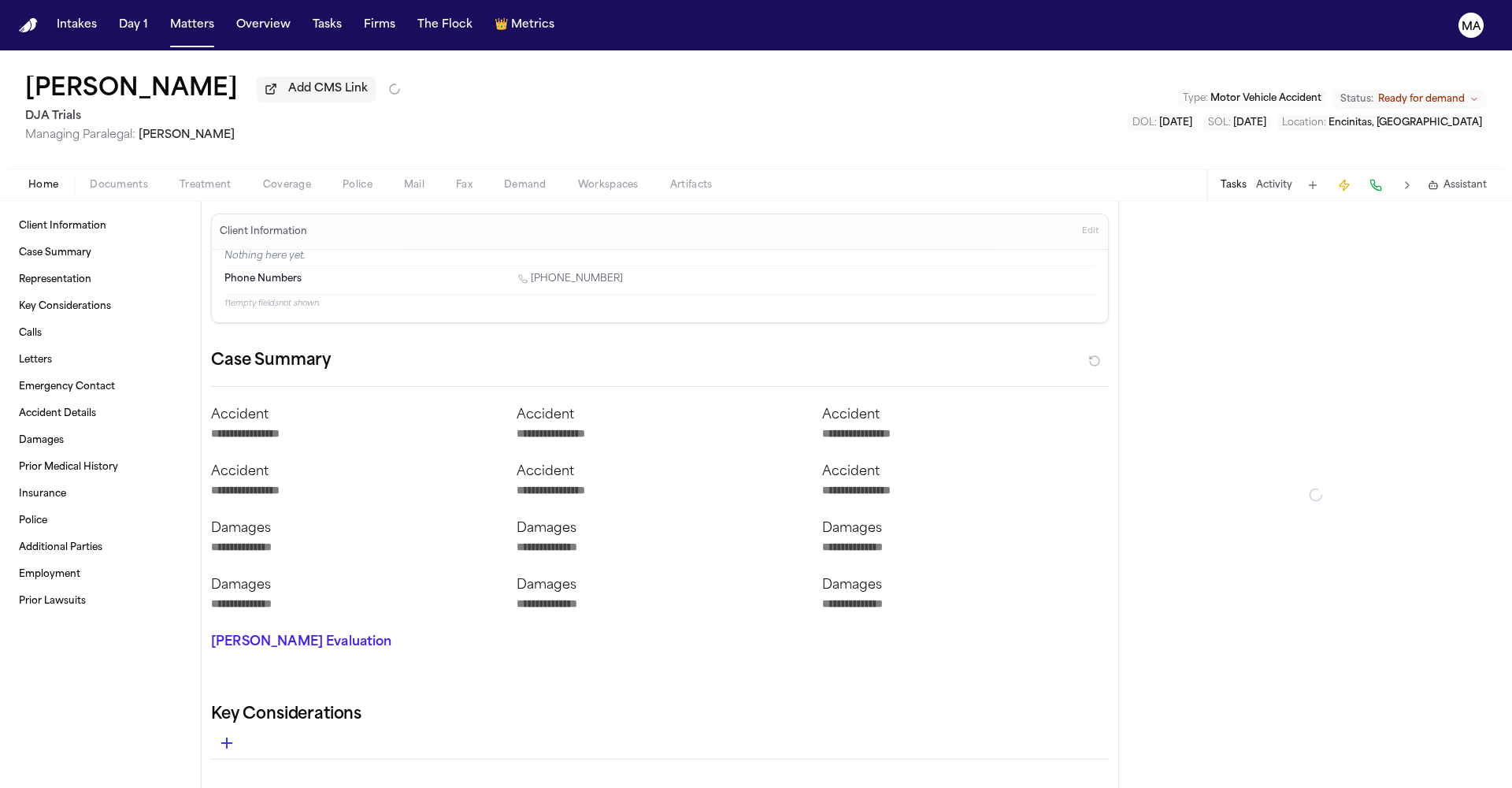
type textarea "*"
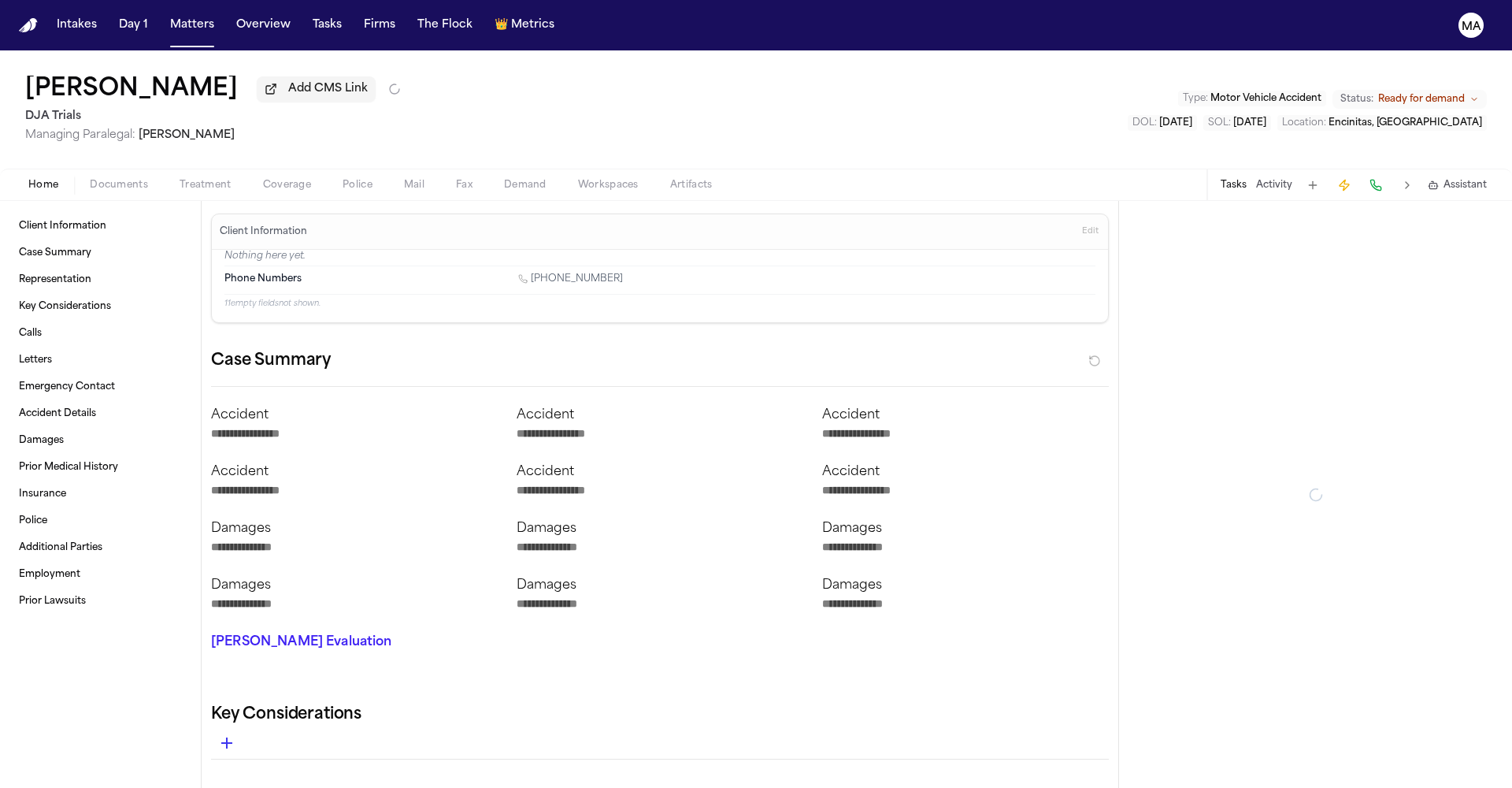
type textarea "*"
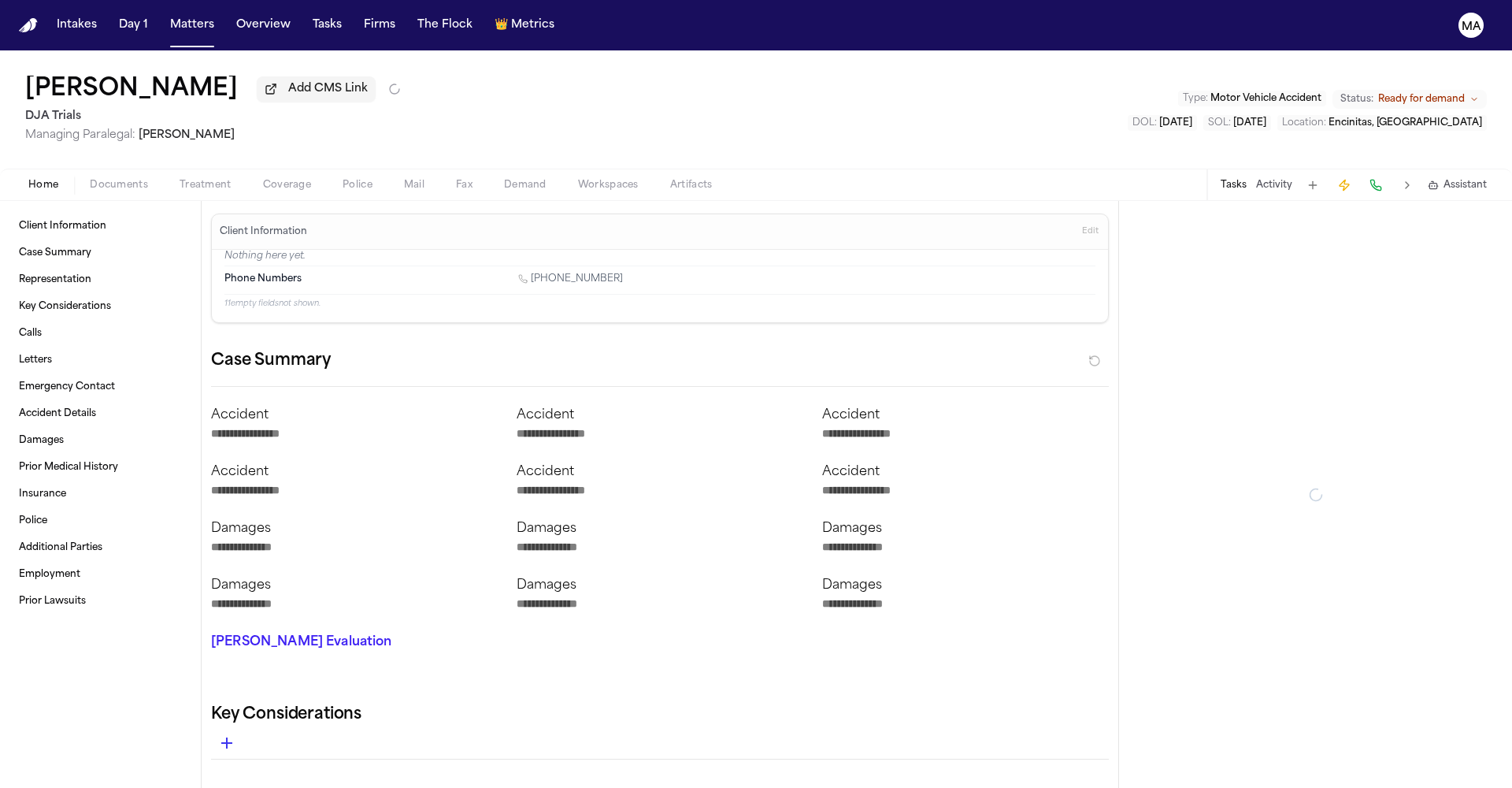
type textarea "*"
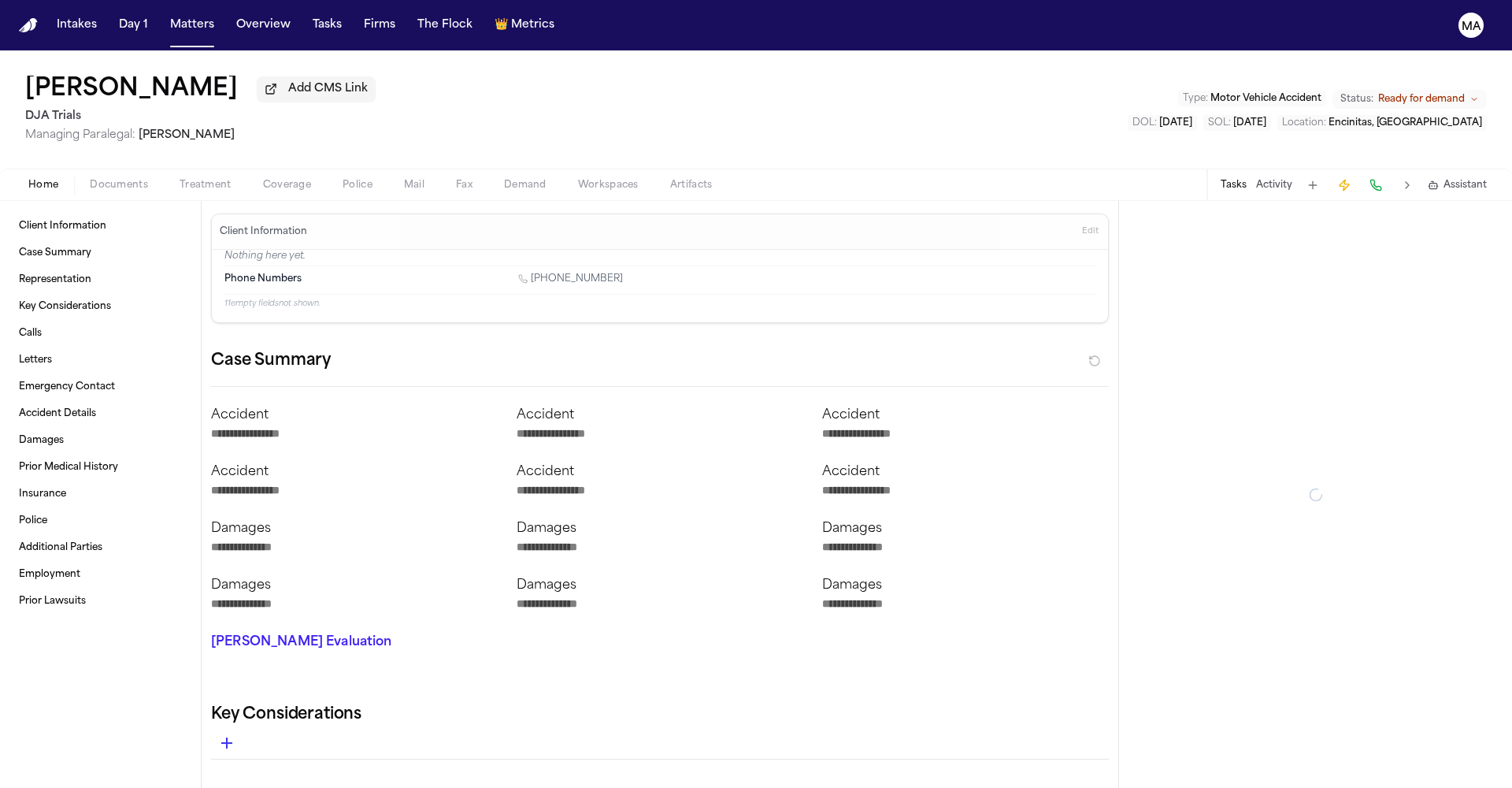
type textarea "*"
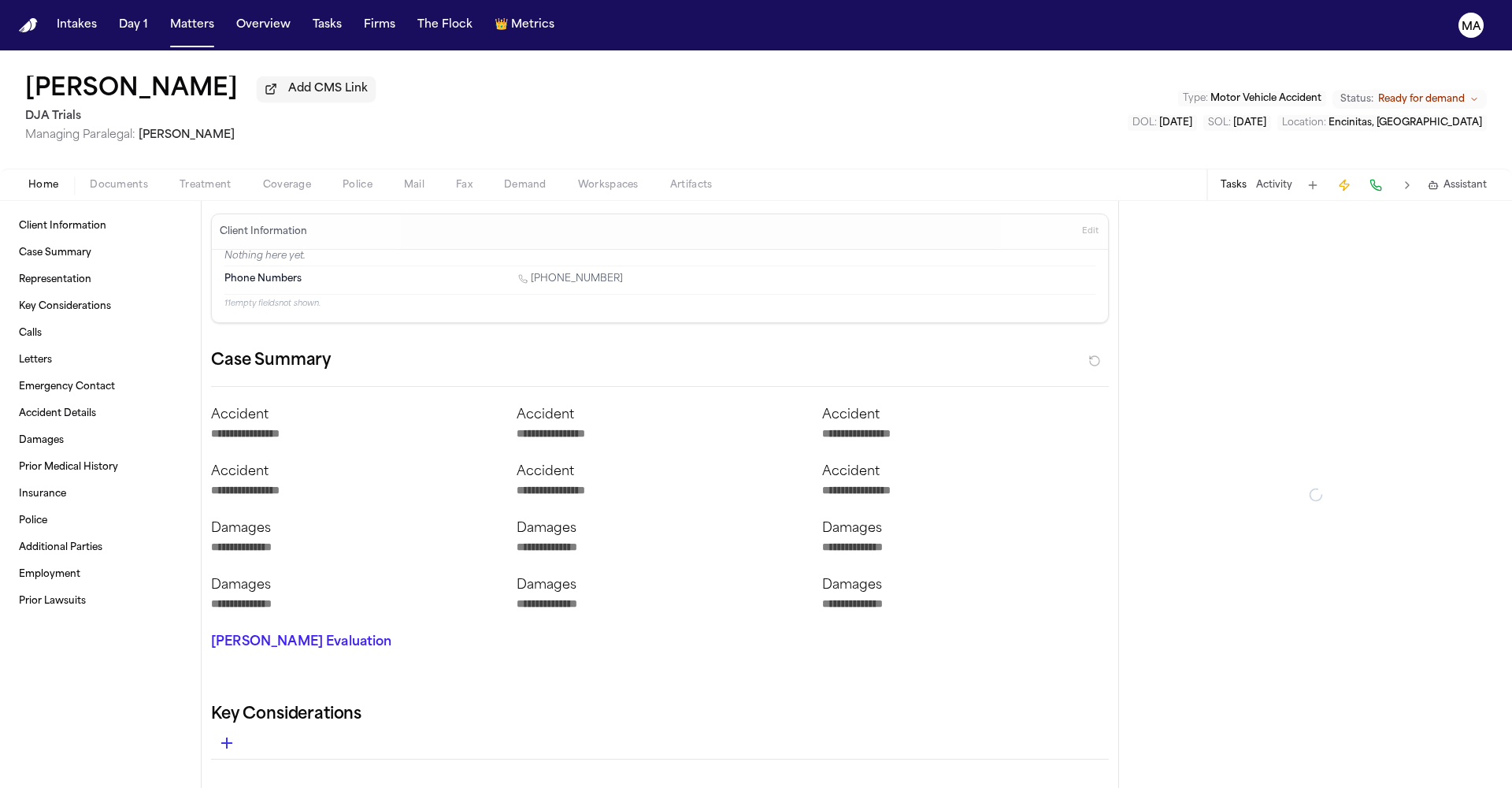
type textarea "*"
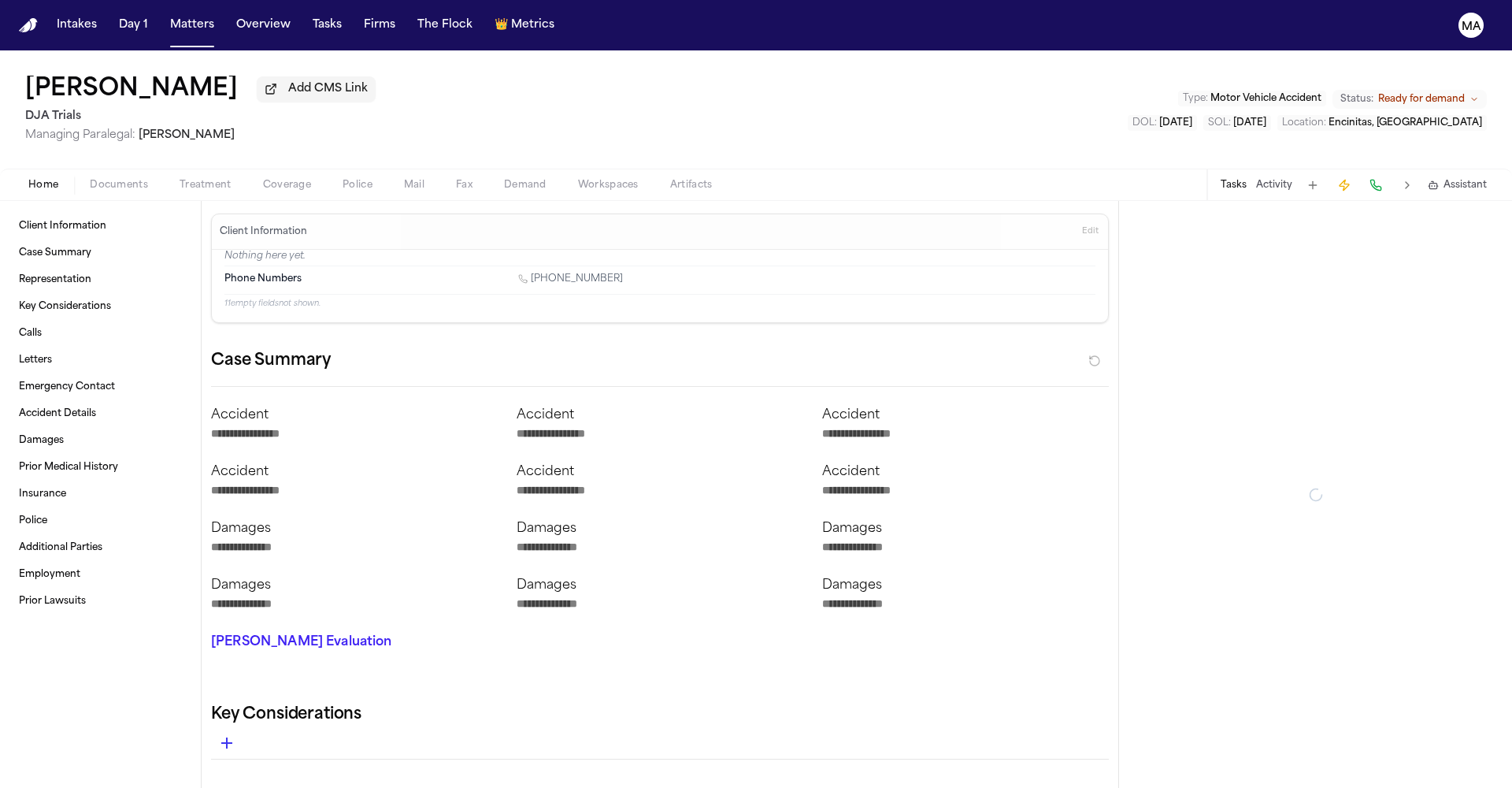
type textarea "*"
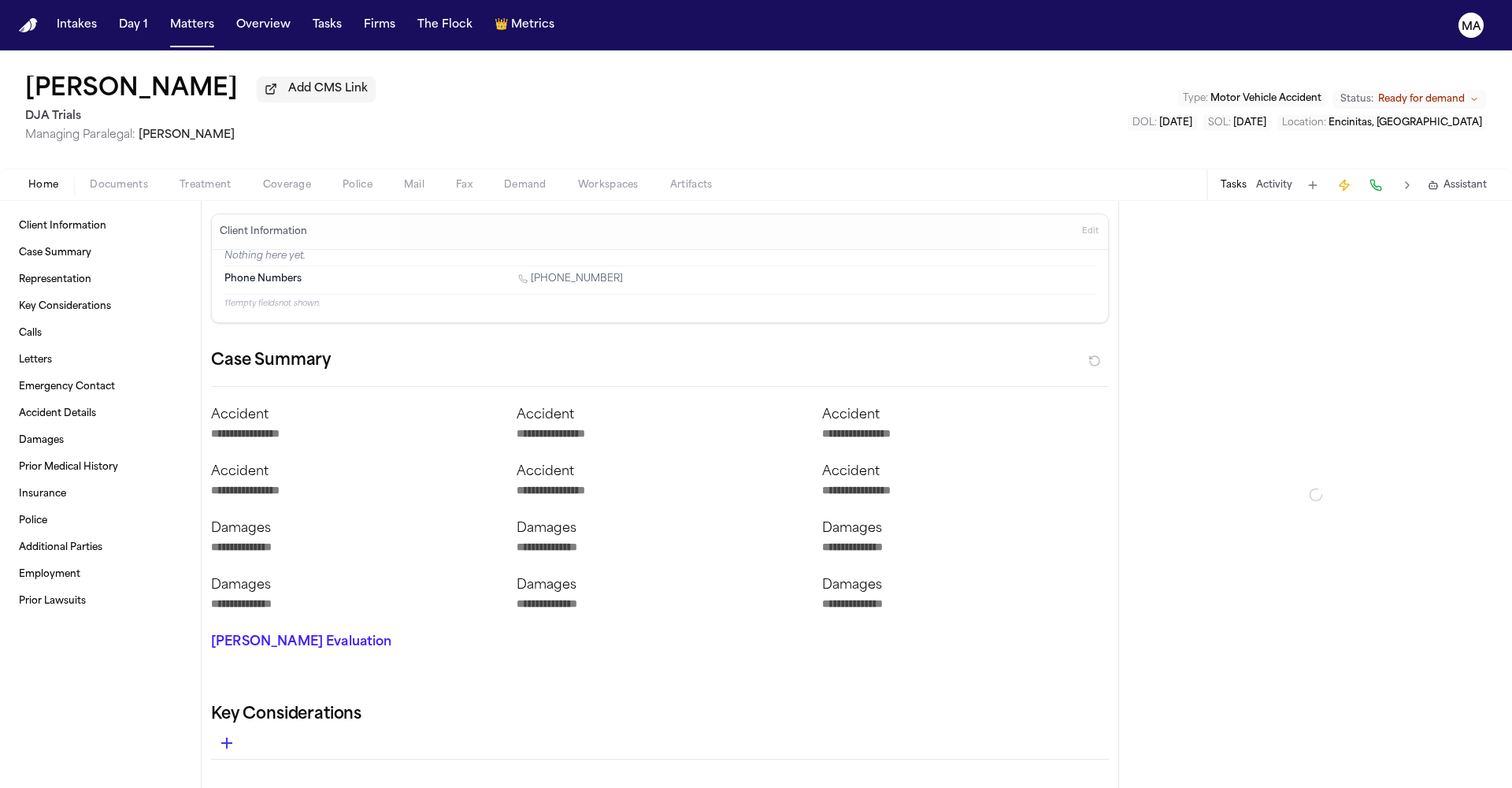
type textarea "*"
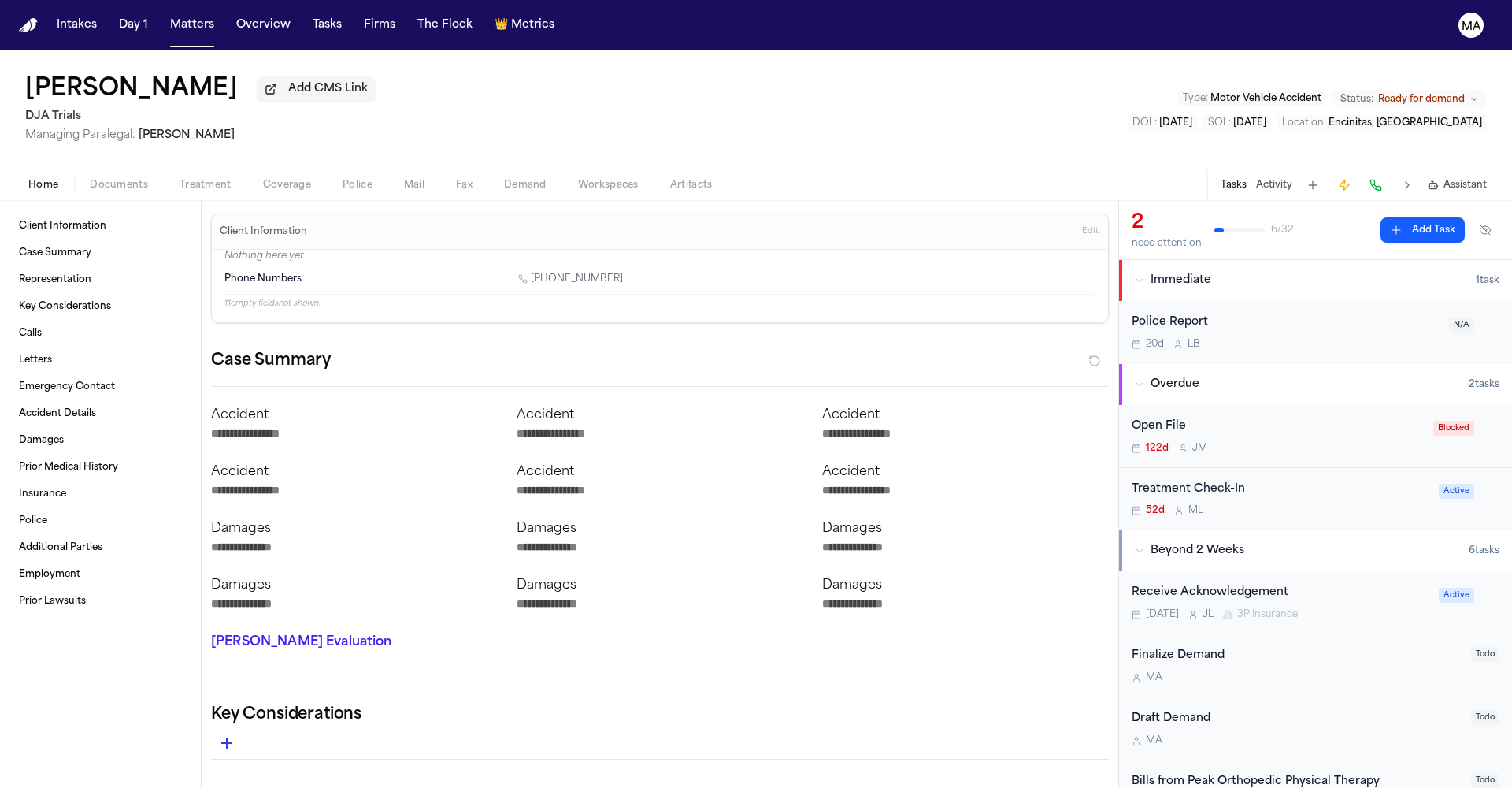
click at [1466, 93] on span "Ready for demand" at bounding box center [1421, 99] width 86 height 13
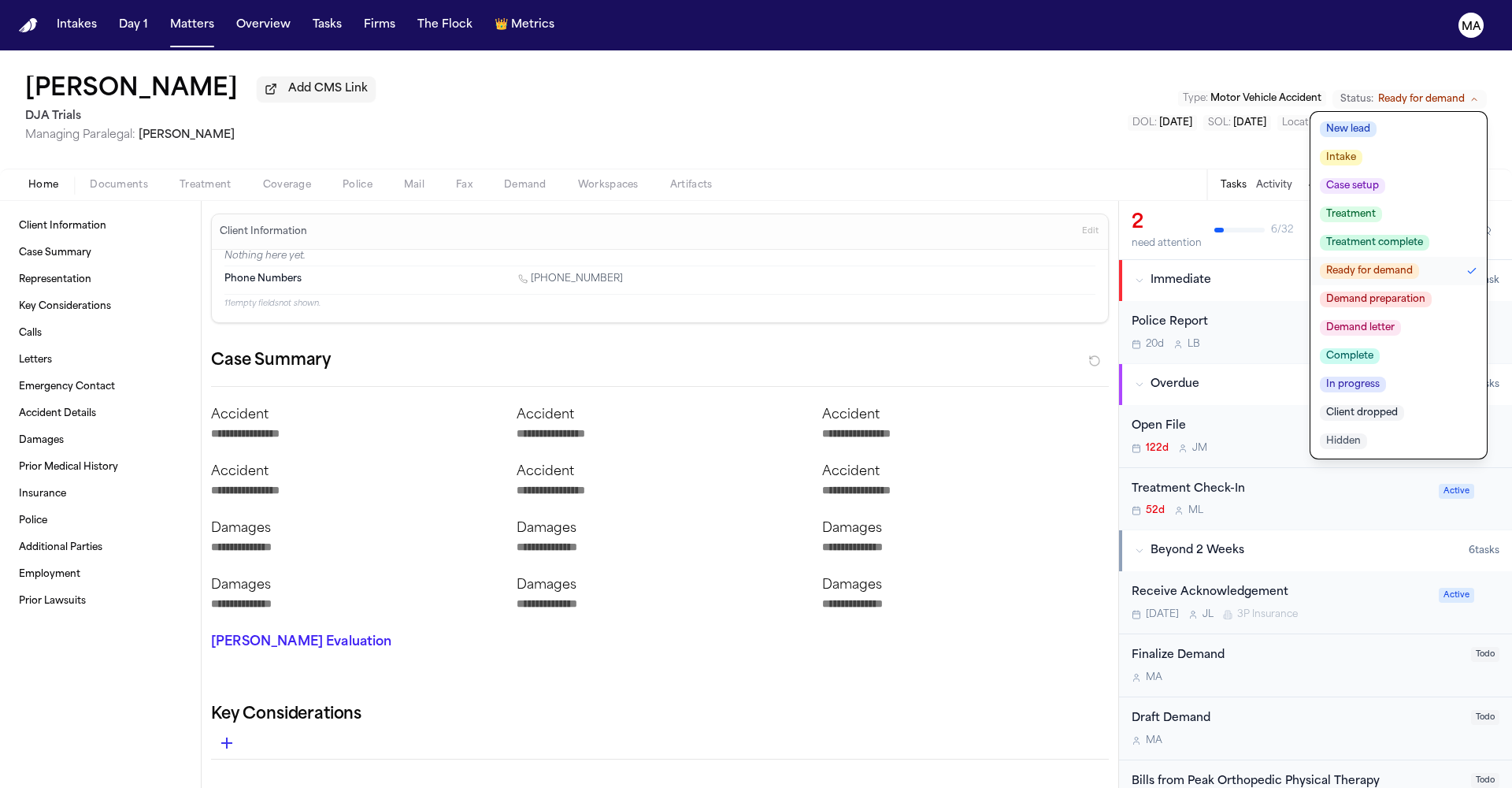
click at [1401, 320] on span "Demand letter" at bounding box center [1360, 327] width 81 height 16
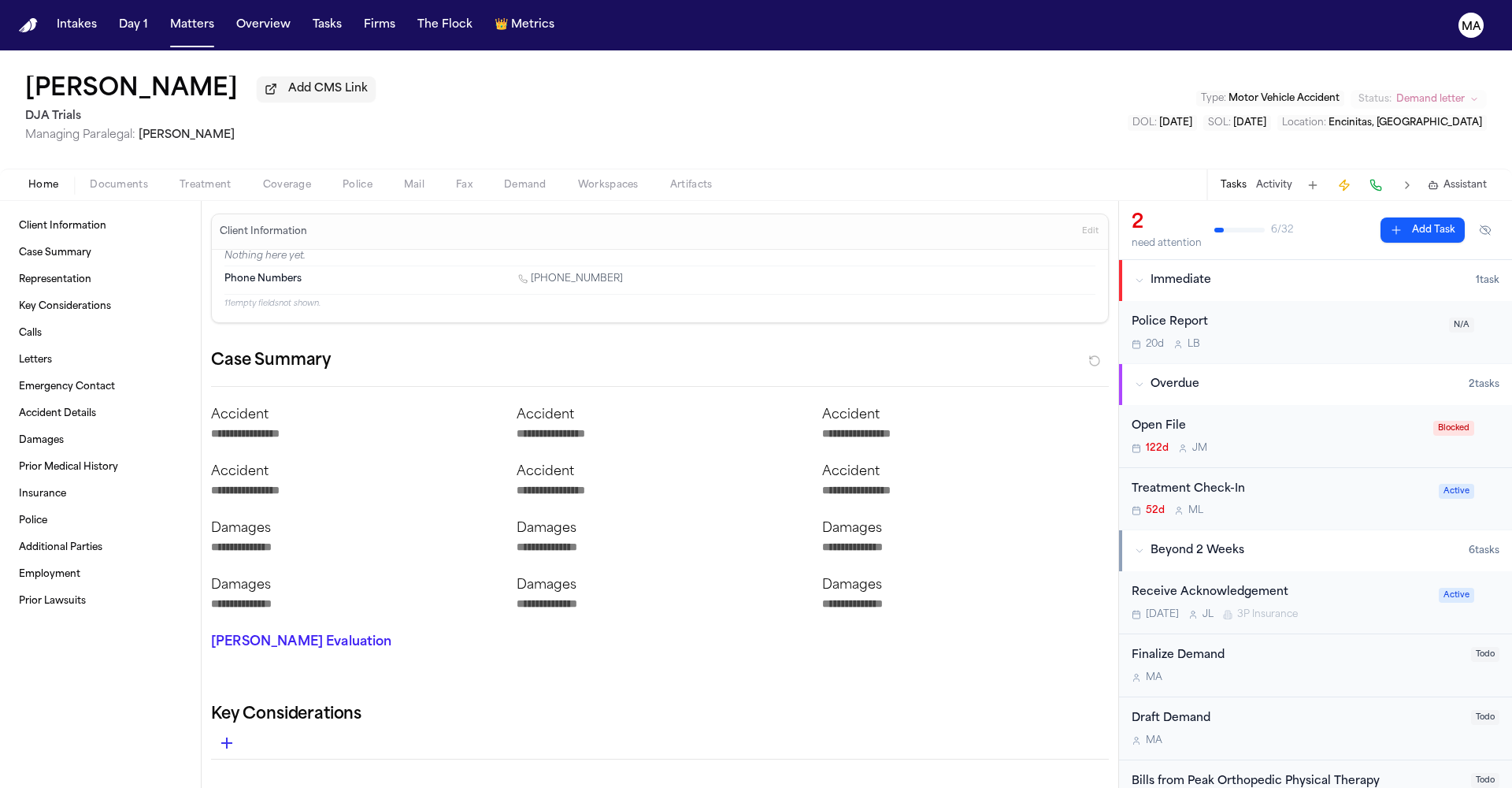
click at [1035, 78] on div "Rachel Gardner Add CMS Link DJA Trials Managing Paralegal: Michelle Landazabal …" at bounding box center [756, 109] width 1512 height 118
click at [1454, 93] on span "Demand letter" at bounding box center [1431, 99] width 69 height 13
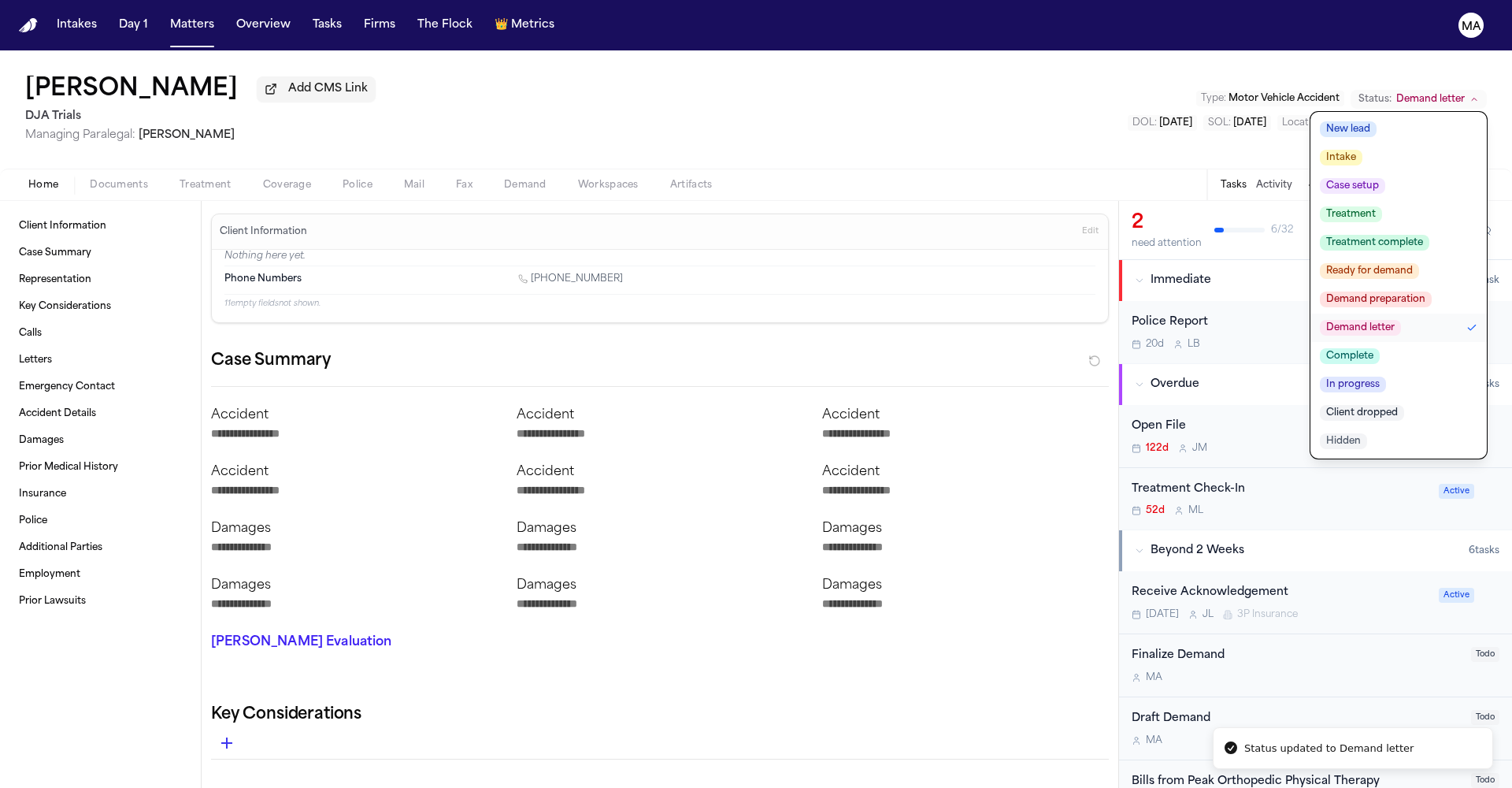
click at [1380, 348] on span "Complete" at bounding box center [1349, 356] width 59 height 16
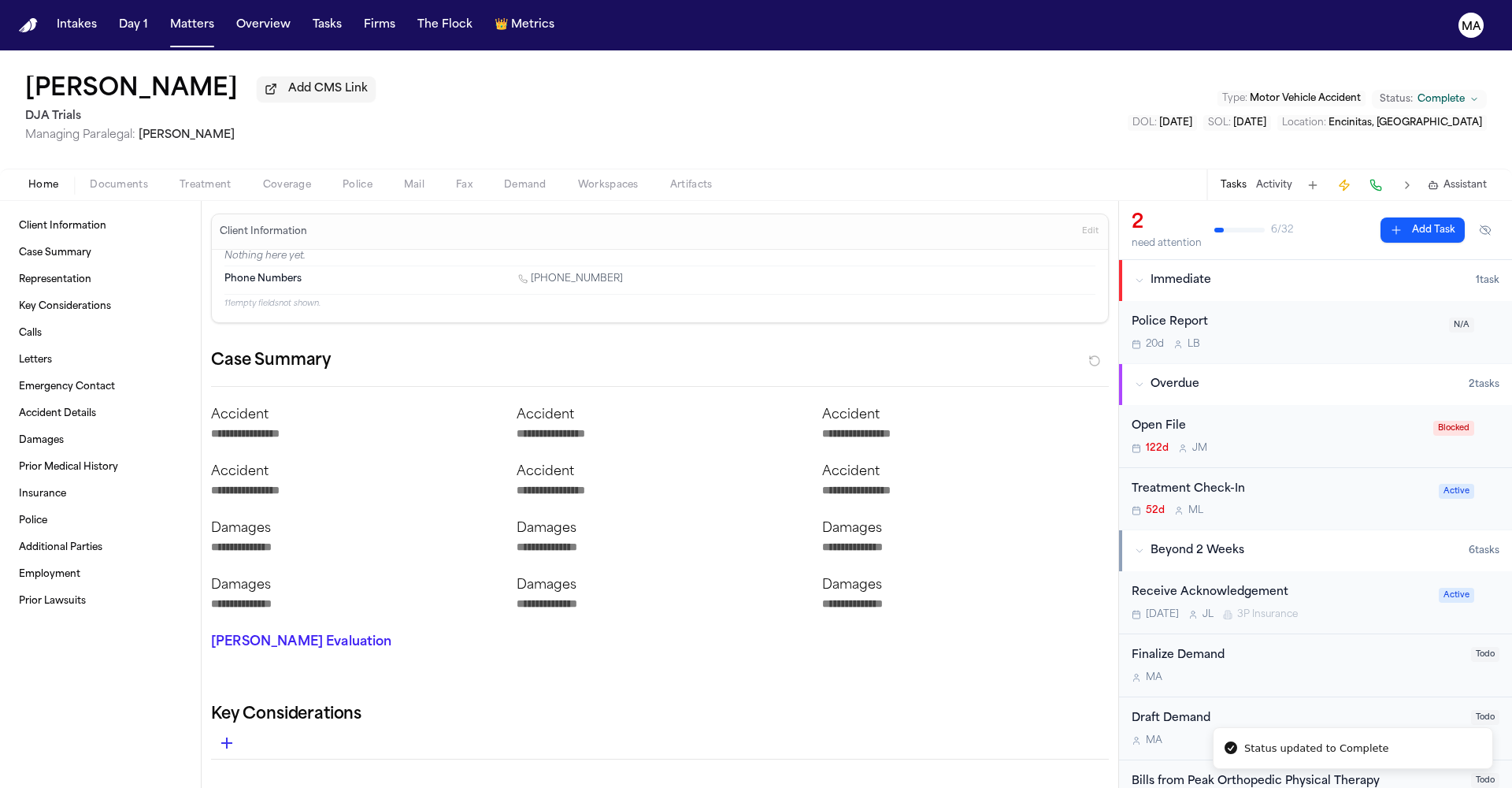
click at [758, 61] on div "Rachel Gardner Add CMS Link DJA Trials Managing Paralegal: Michelle Landazabal …" at bounding box center [756, 109] width 1512 height 118
click at [163, 20] on button "Matters" at bounding box center [191, 25] width 57 height 29
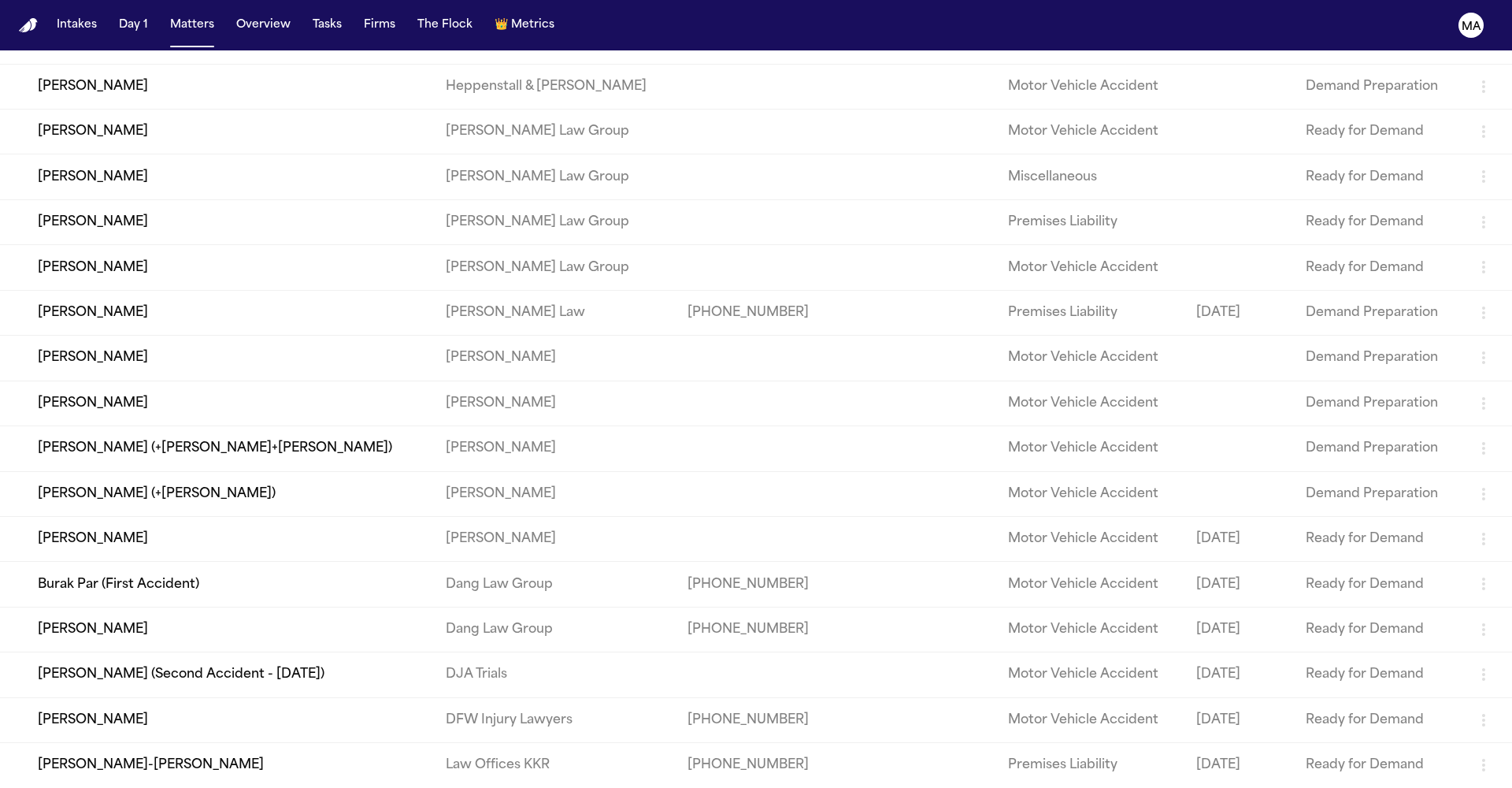
scroll to position [724, 0]
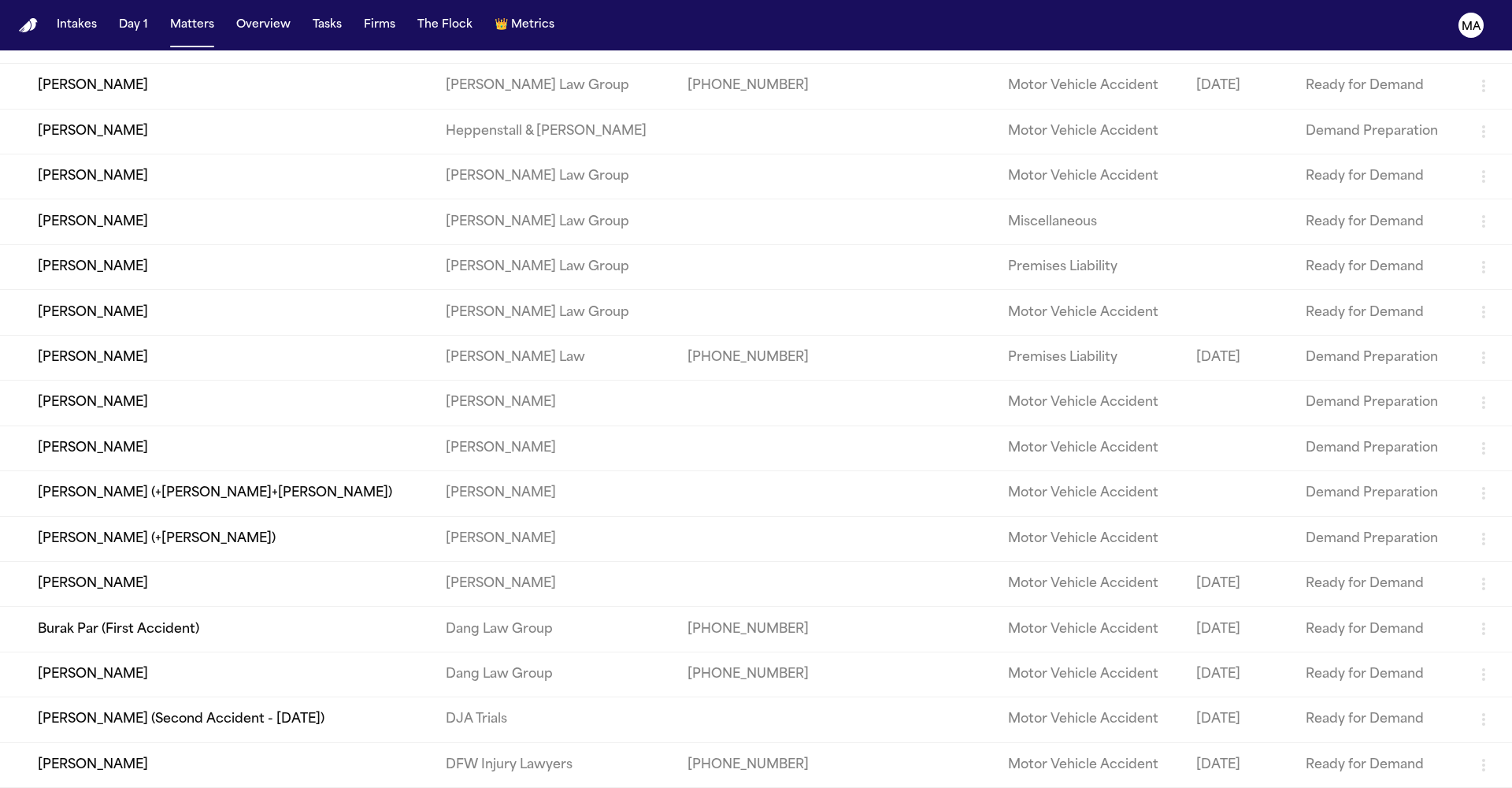
click at [129, 742] on td "Adrian Castro" at bounding box center [216, 765] width 433 height 45
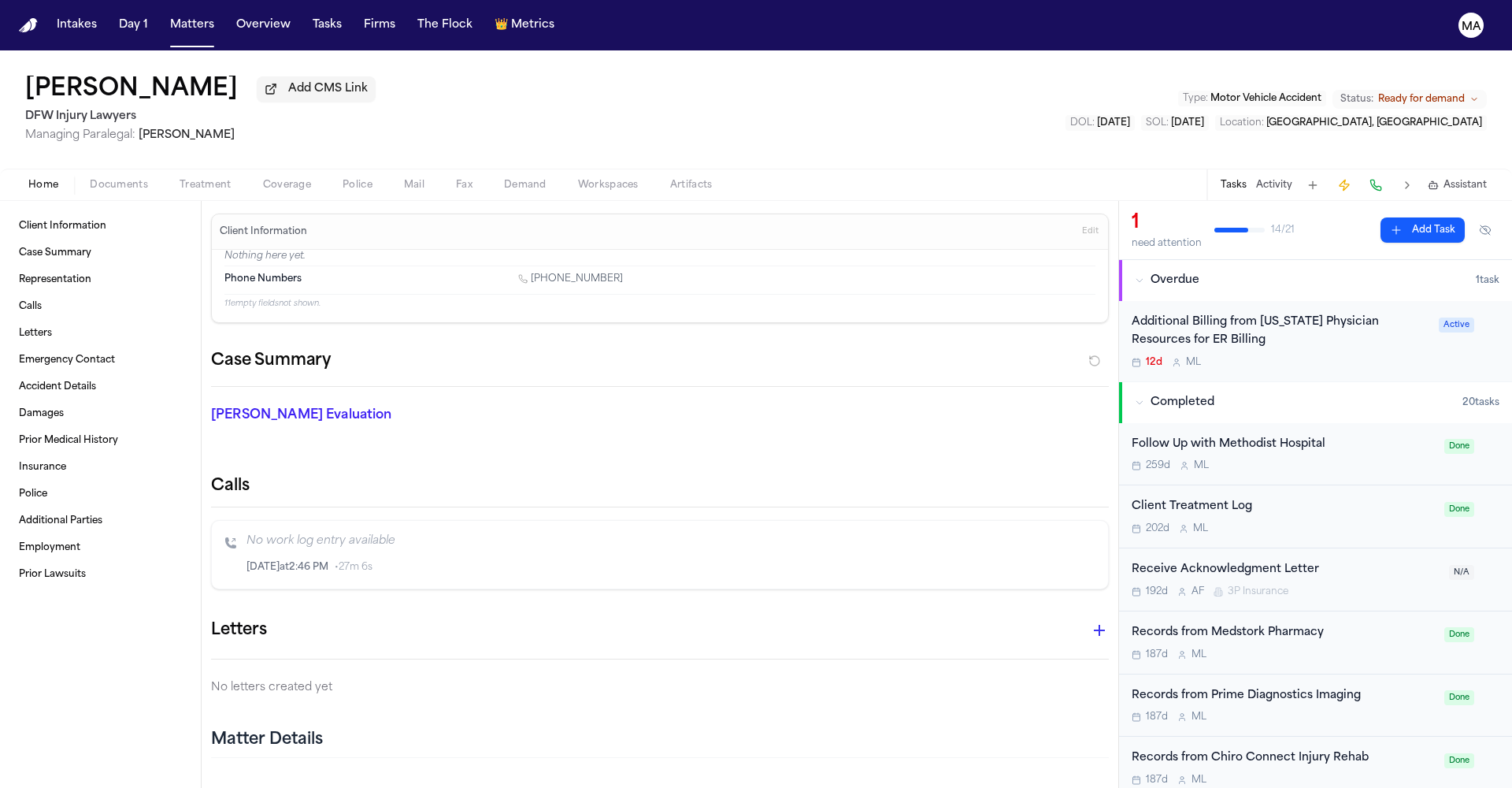
click at [1463, 93] on span "Ready for demand" at bounding box center [1421, 99] width 86 height 13
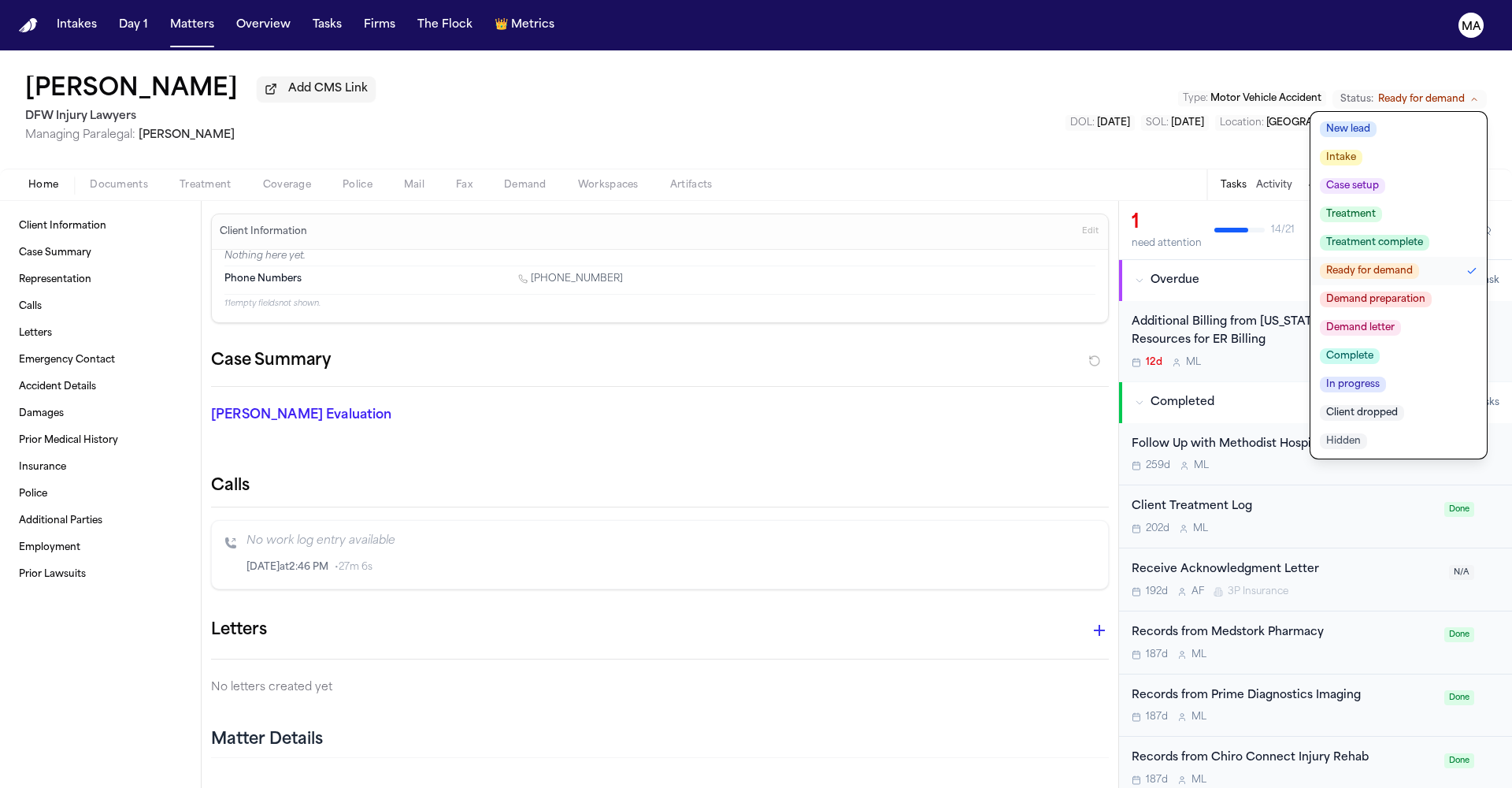
click at [1380, 348] on span "Complete" at bounding box center [1349, 356] width 59 height 16
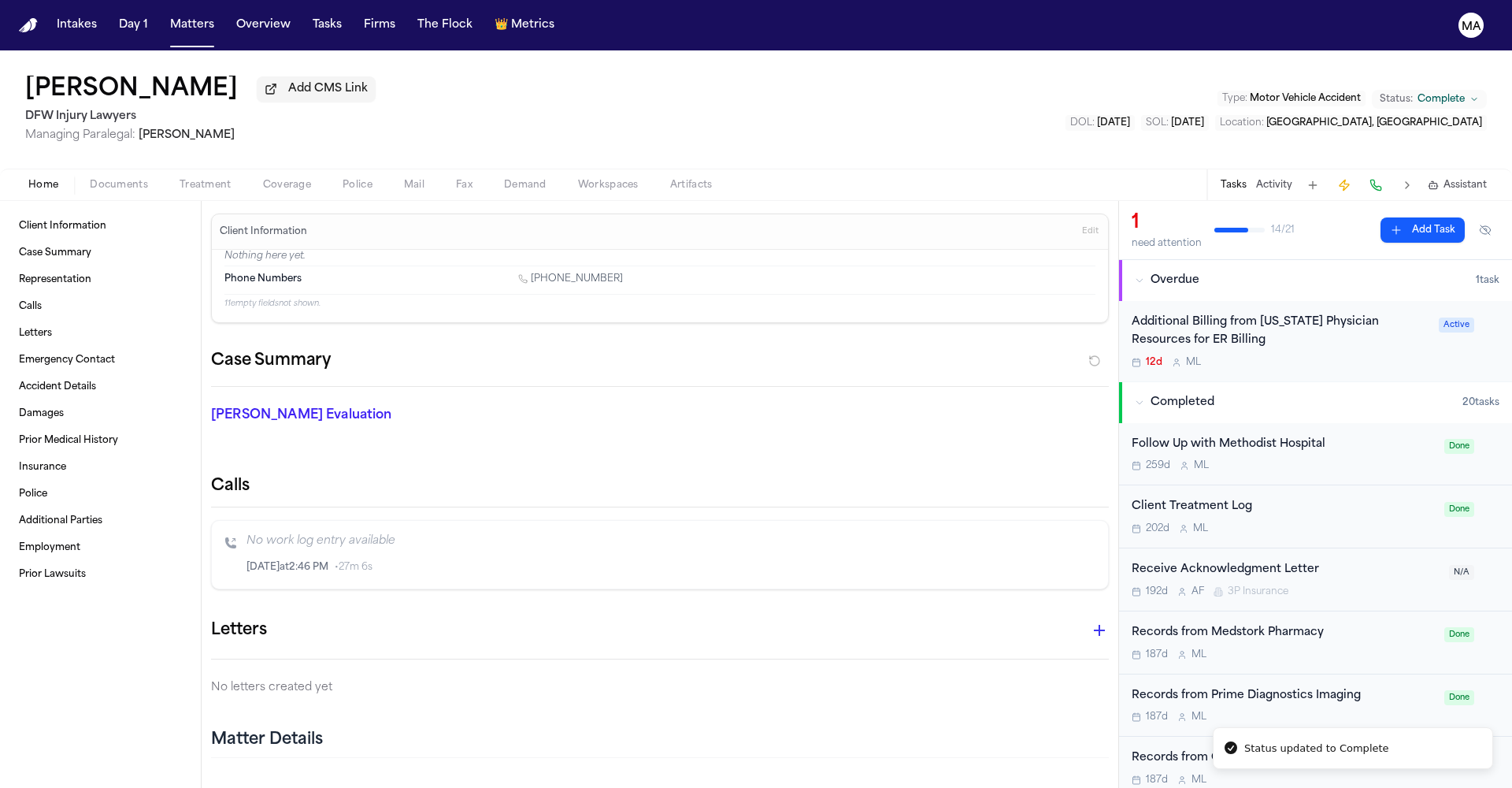
click at [718, 71] on div "Adrian Castro Add CMS Link DFW Injury Lawyers Managing Paralegal: Michelle Land…" at bounding box center [756, 109] width 1512 height 118
click at [163, 19] on button "Matters" at bounding box center [191, 25] width 57 height 29
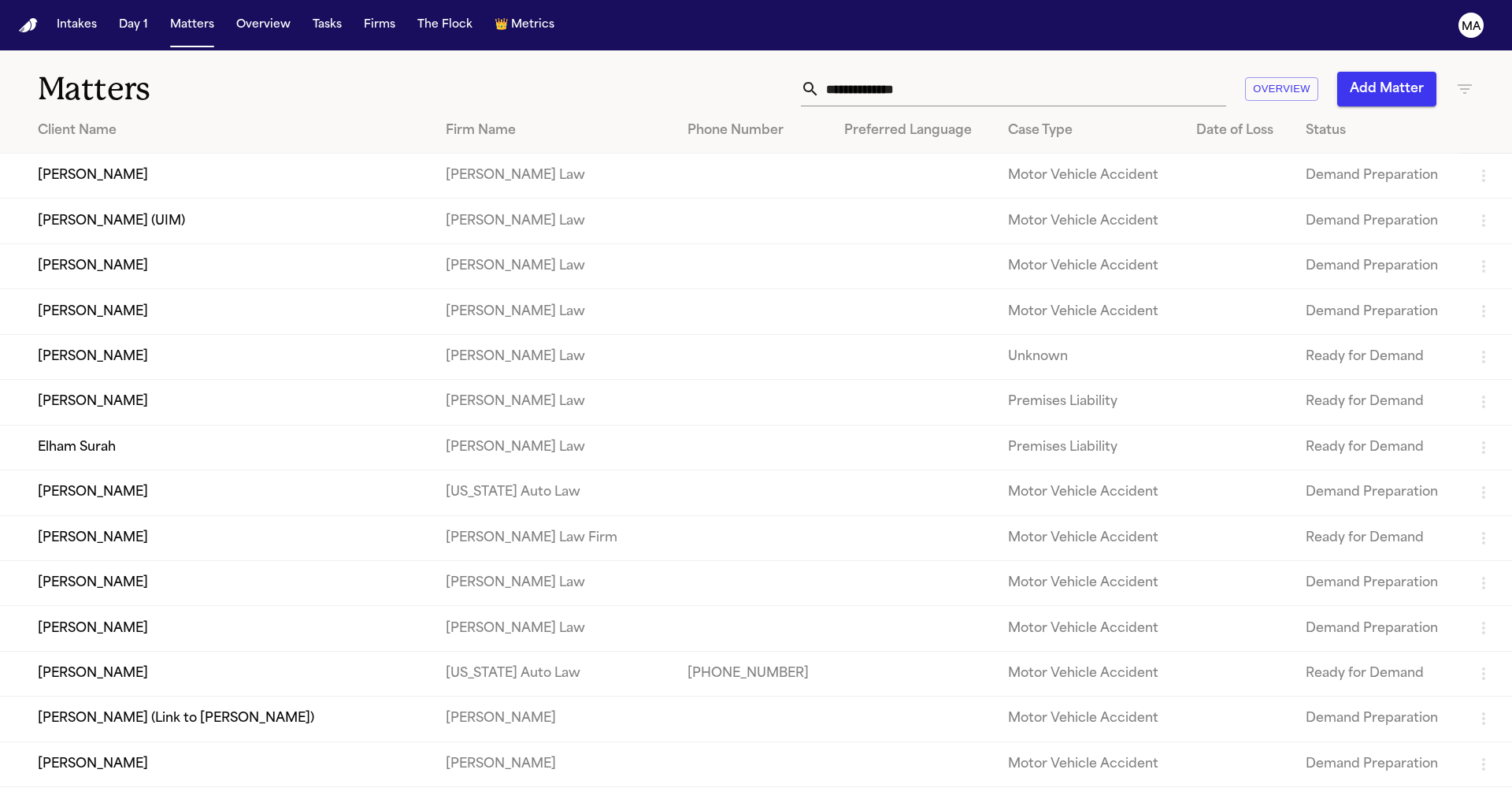
click at [1090, 72] on input "text" at bounding box center [1023, 88] width 407 height 34
click at [1470, 80] on icon "button" at bounding box center [1465, 89] width 19 height 19
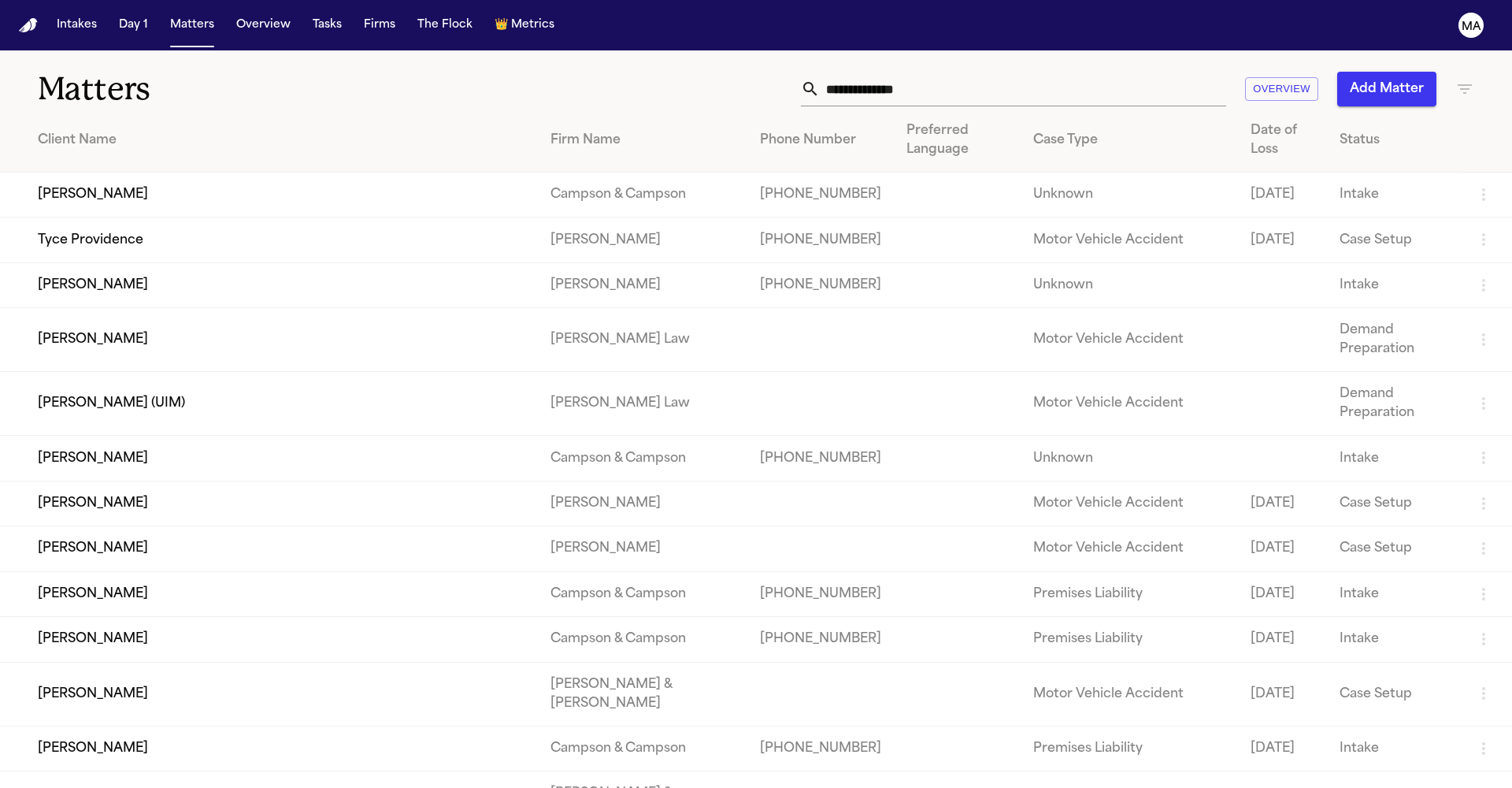
click at [1124, 787] on div at bounding box center [756, 788] width 1512 height 0
click at [1101, 72] on input "text" at bounding box center [1023, 88] width 407 height 34
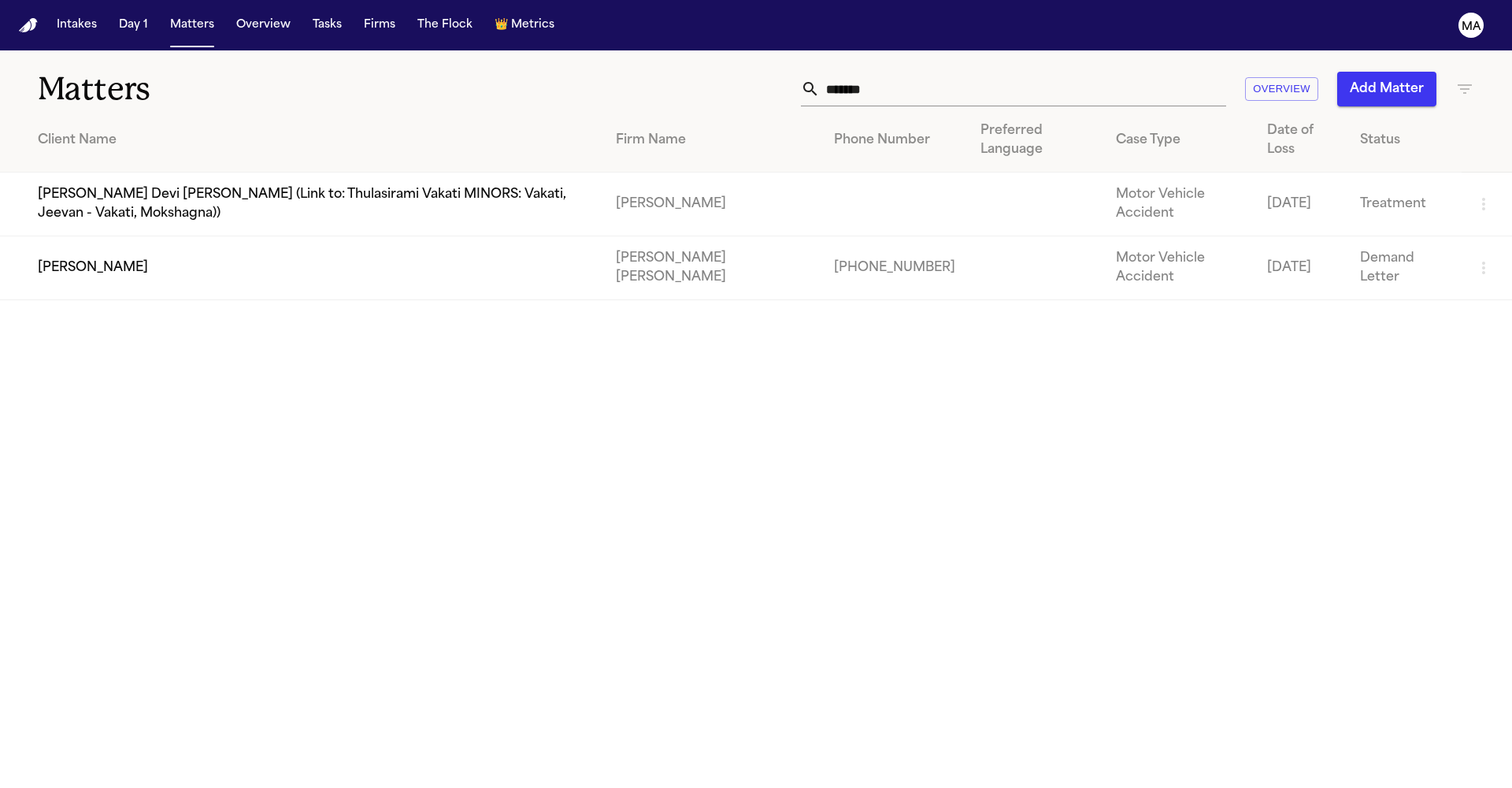
click at [177, 236] on td "[PERSON_NAME]" at bounding box center [302, 268] width 604 height 64
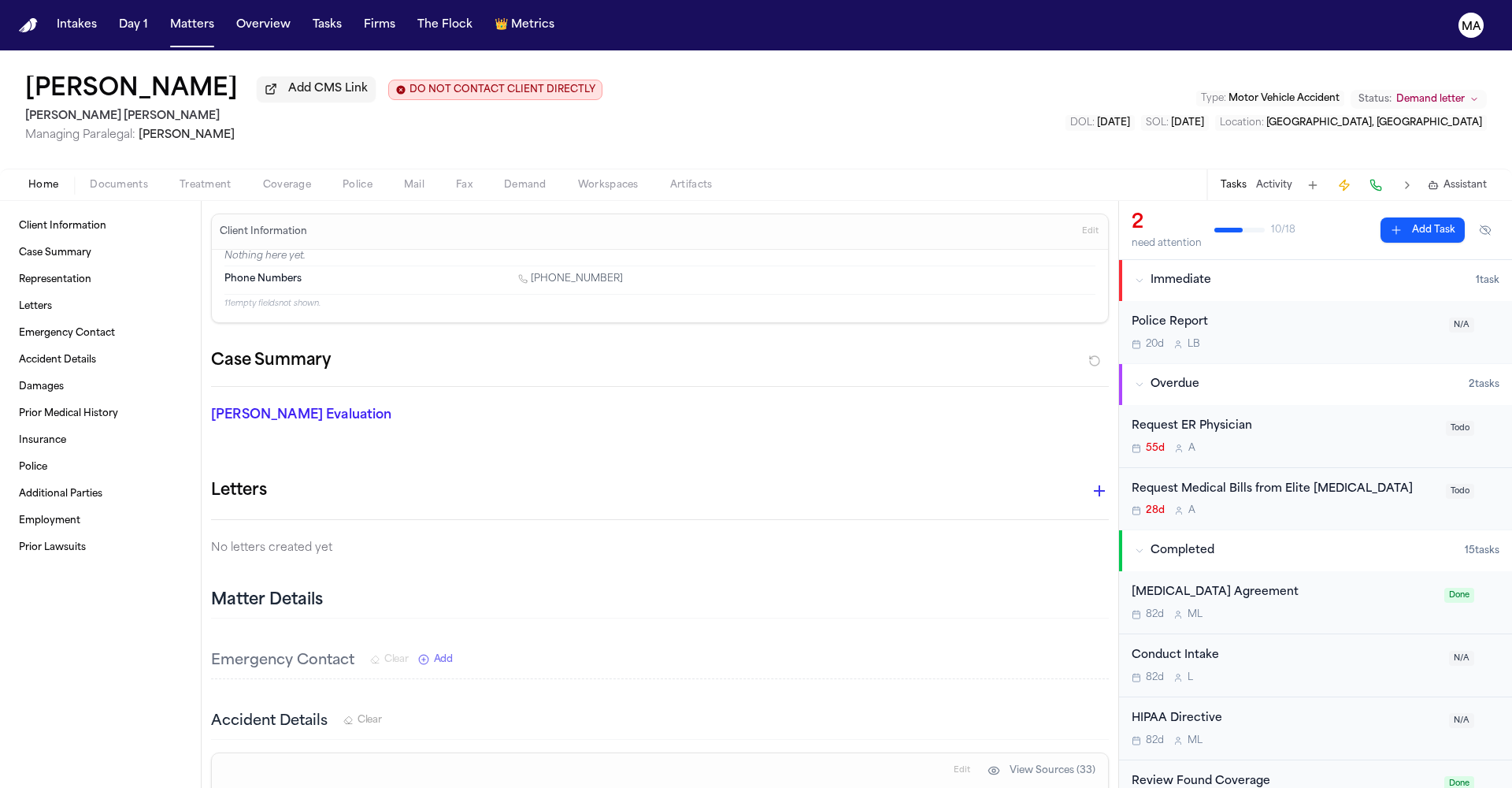
click at [1466, 93] on span "Demand letter" at bounding box center [1431, 99] width 69 height 13
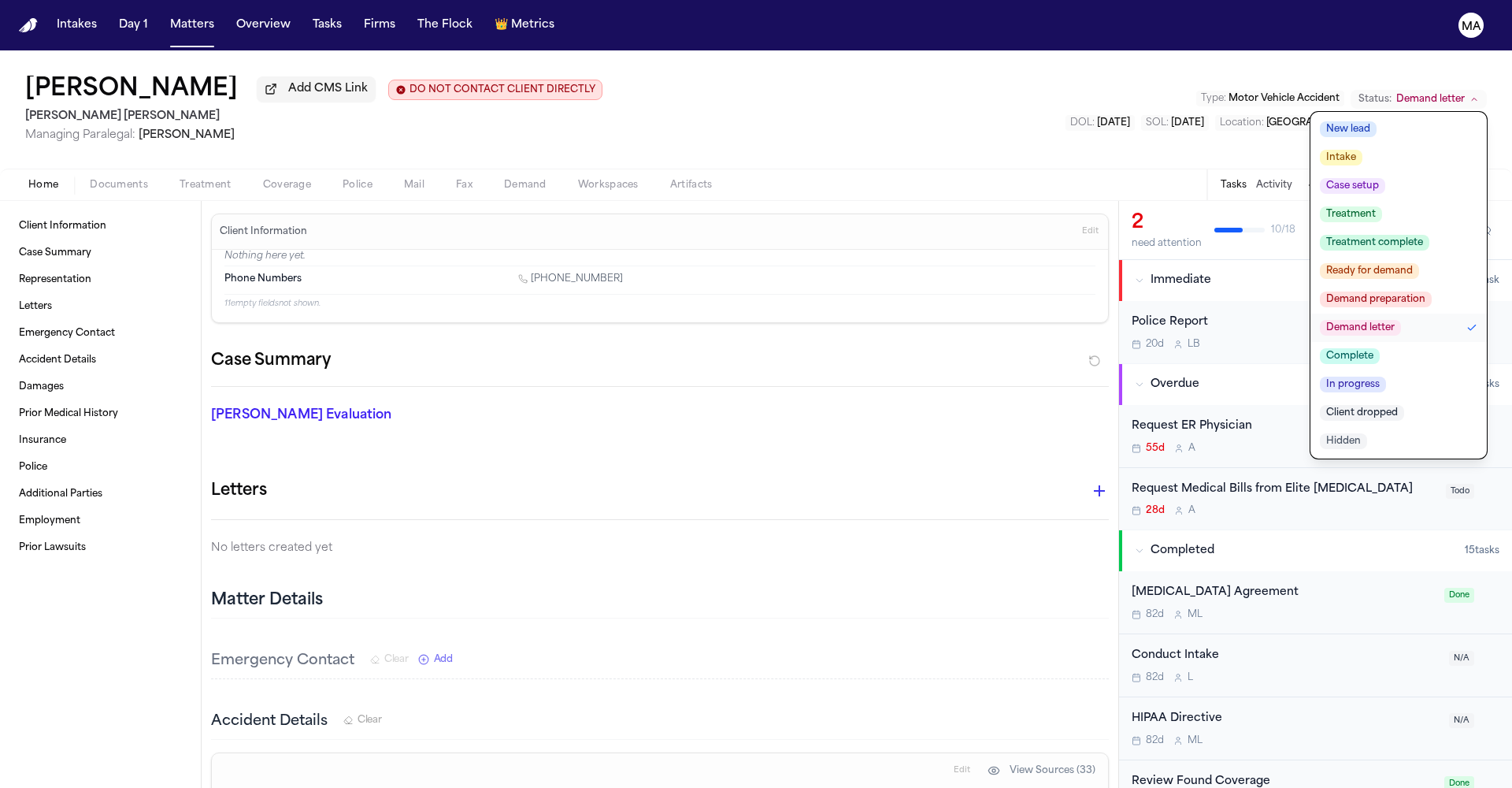
click at [1432, 292] on span "Demand preparation" at bounding box center [1375, 299] width 111 height 16
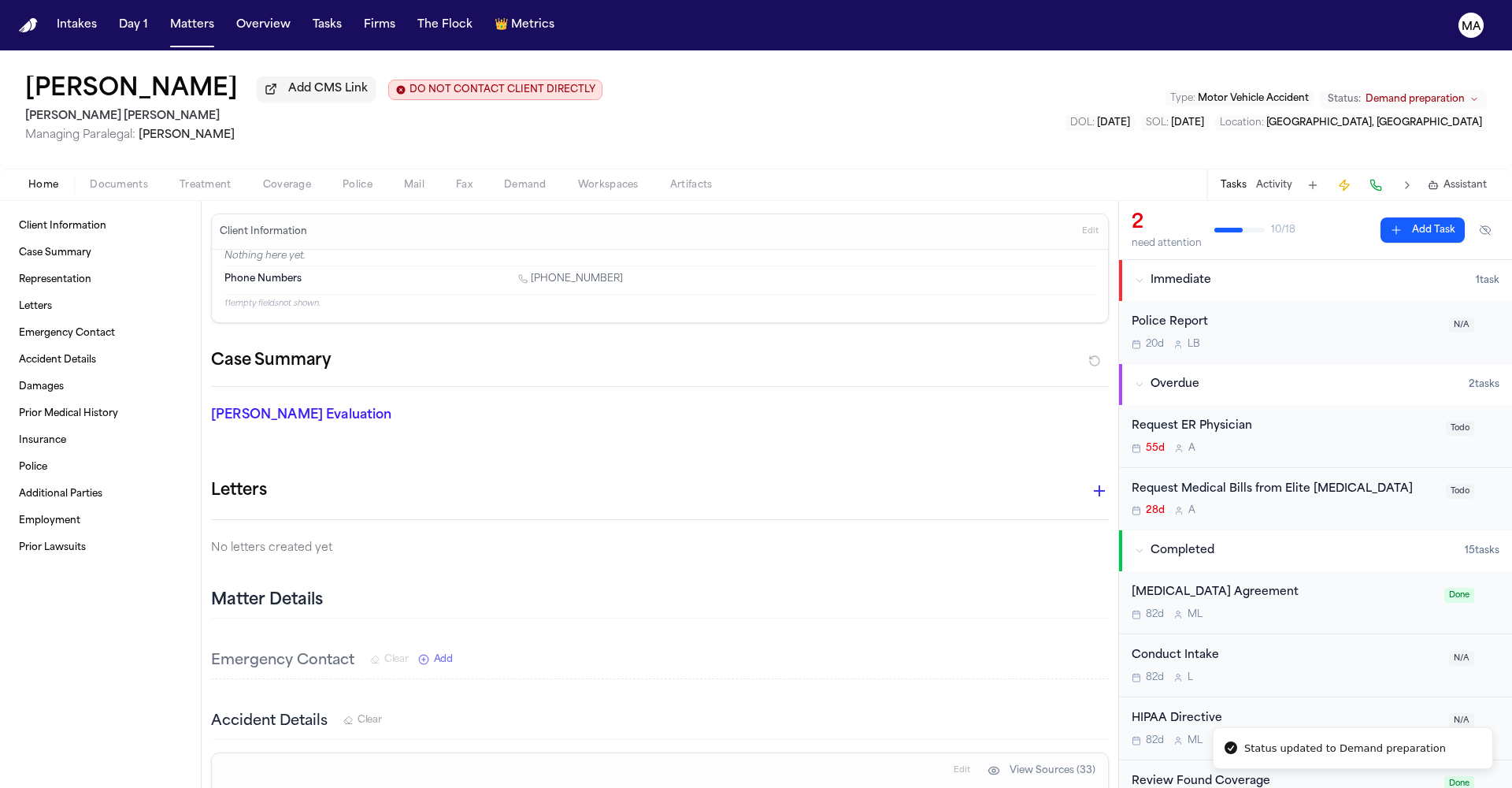
click at [1084, 95] on div "Devin Johnson Add CMS Link DO NOT CONTACT CLIENT DIRECTLY DO NOT CONTACT Blaska…" at bounding box center [756, 109] width 1512 height 118
click at [163, 19] on button "Matters" at bounding box center [191, 25] width 57 height 29
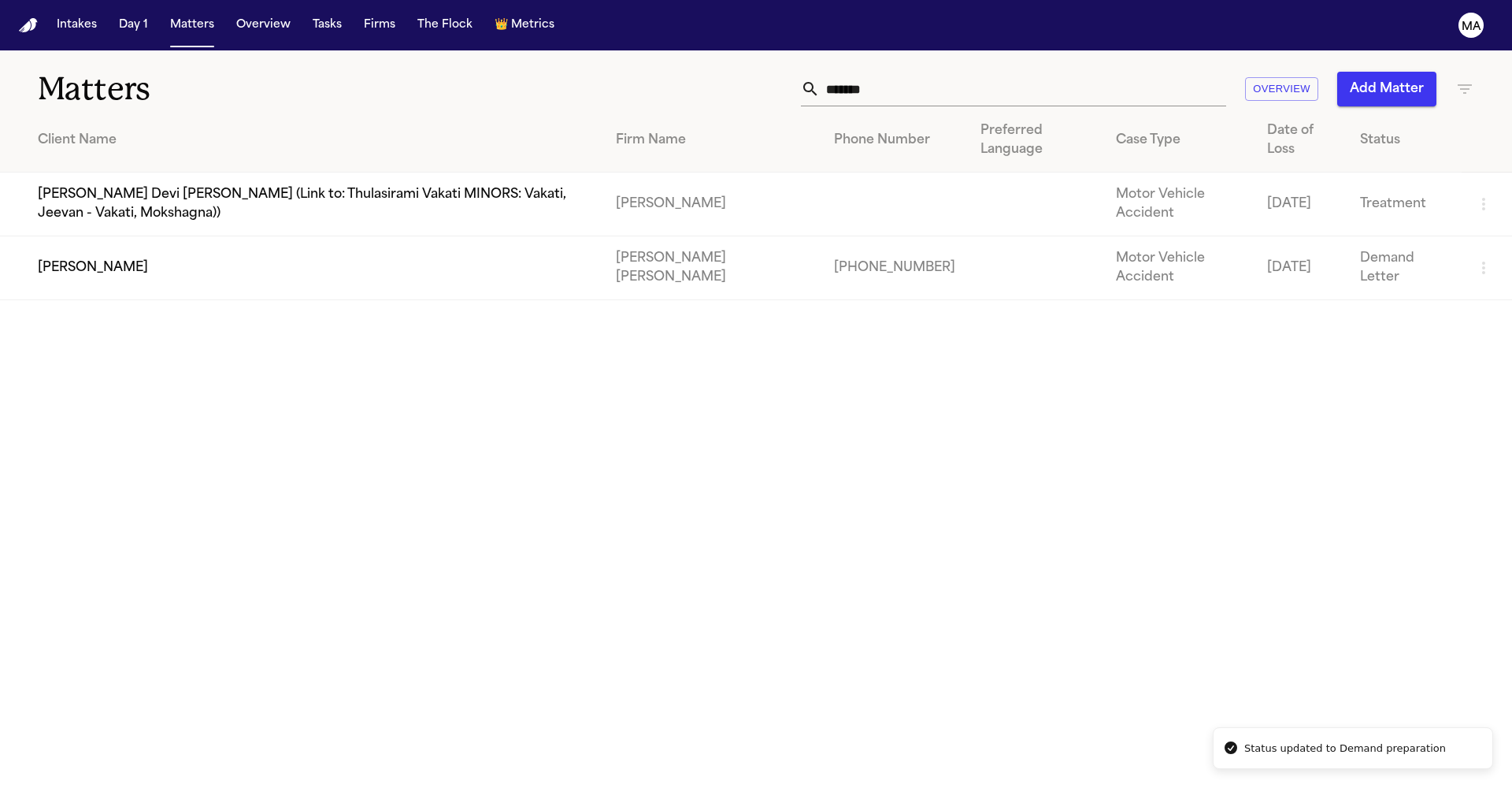
drag, startPoint x: 1151, startPoint y: 63, endPoint x: 772, endPoint y: 70, distance: 379.1
click at [772, 72] on div "******* Overview Add Matter" at bounding box center [965, 88] width 1019 height 34
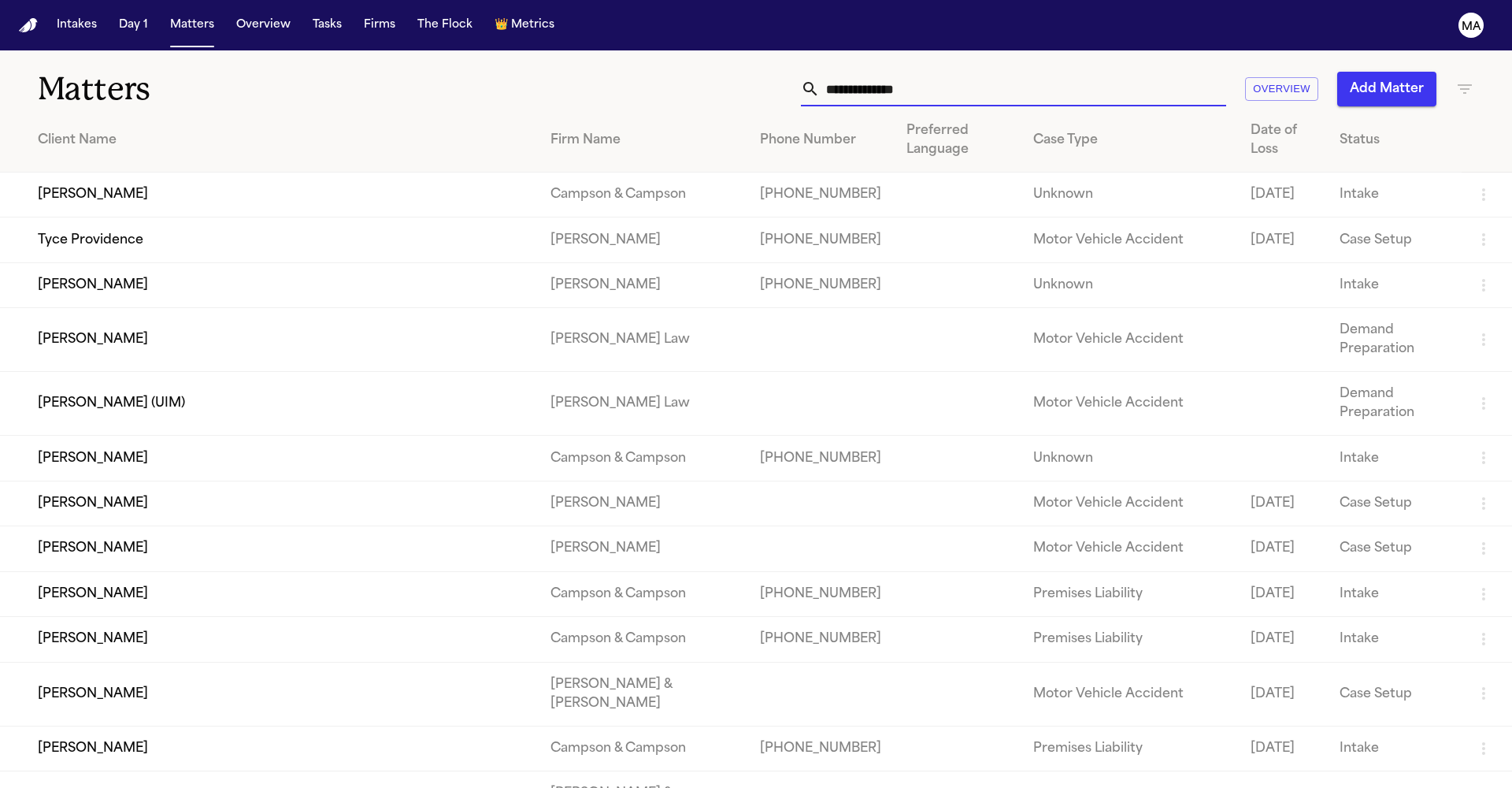
click at [273, 109] on th "Client Name" at bounding box center [268, 140] width 538 height 64
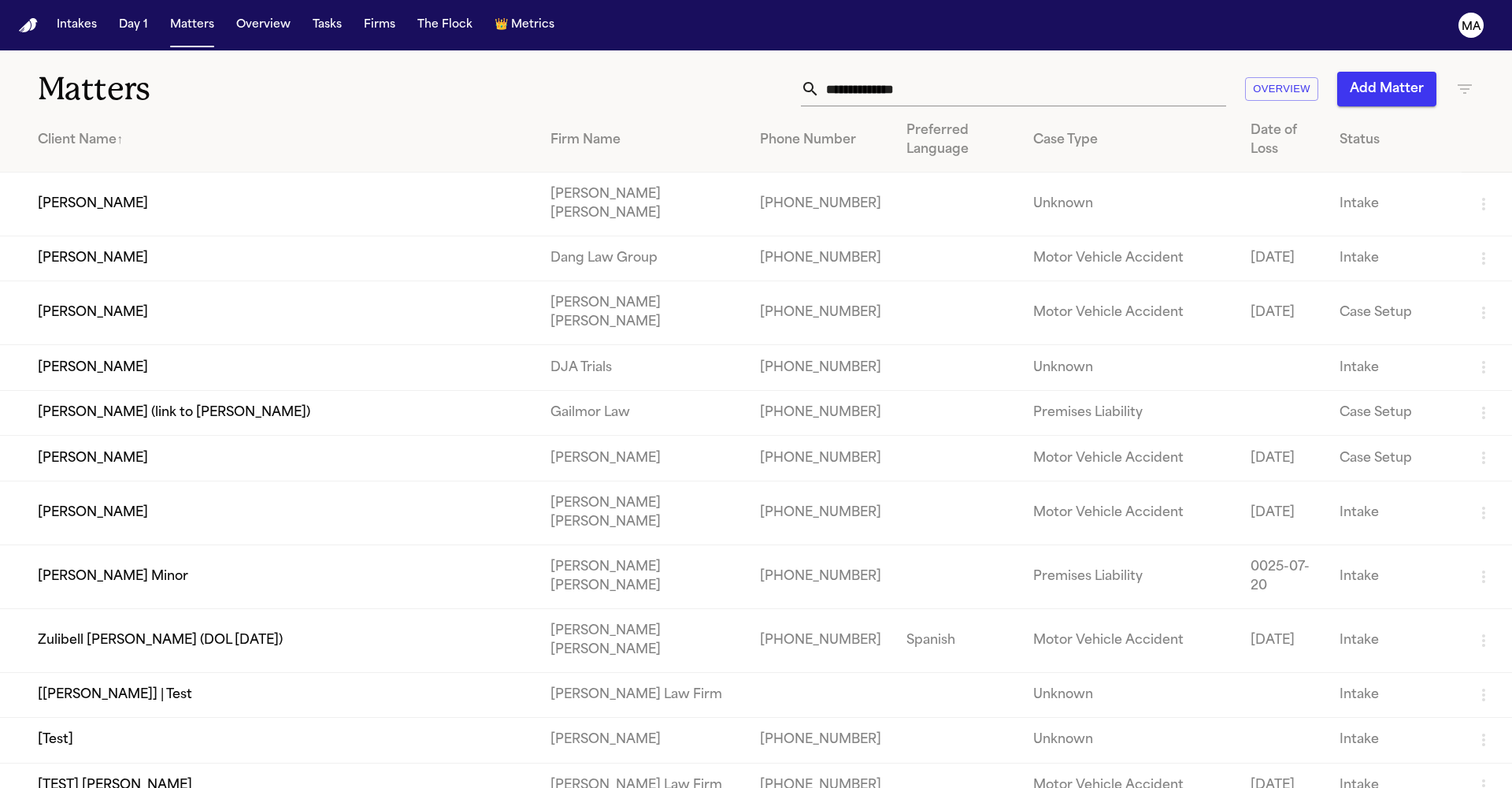
click at [1465, 80] on icon "button" at bounding box center [1465, 89] width 19 height 19
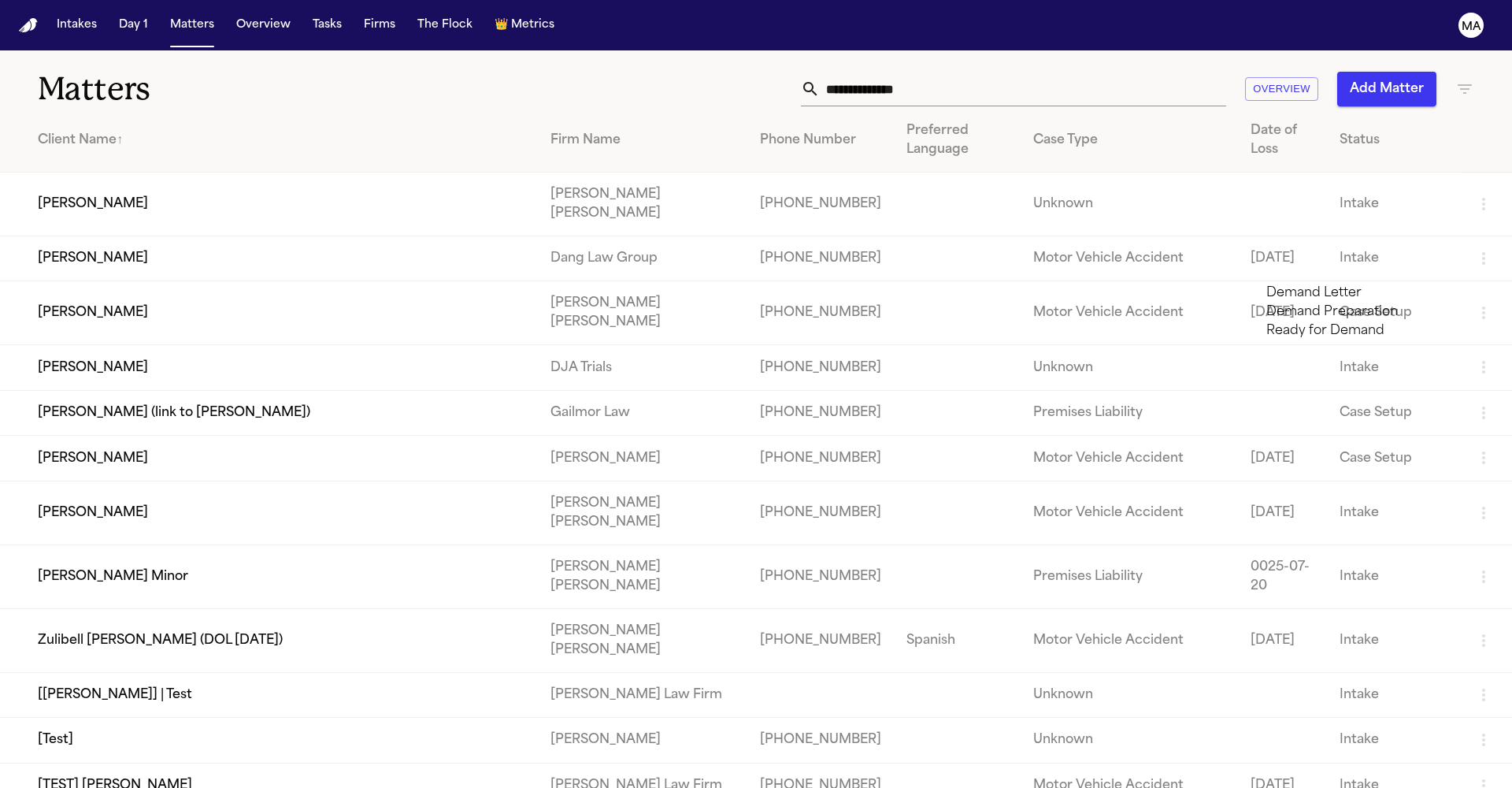
click at [1407, 322] on li "Demand Preparation" at bounding box center [1378, 312] width 224 height 19
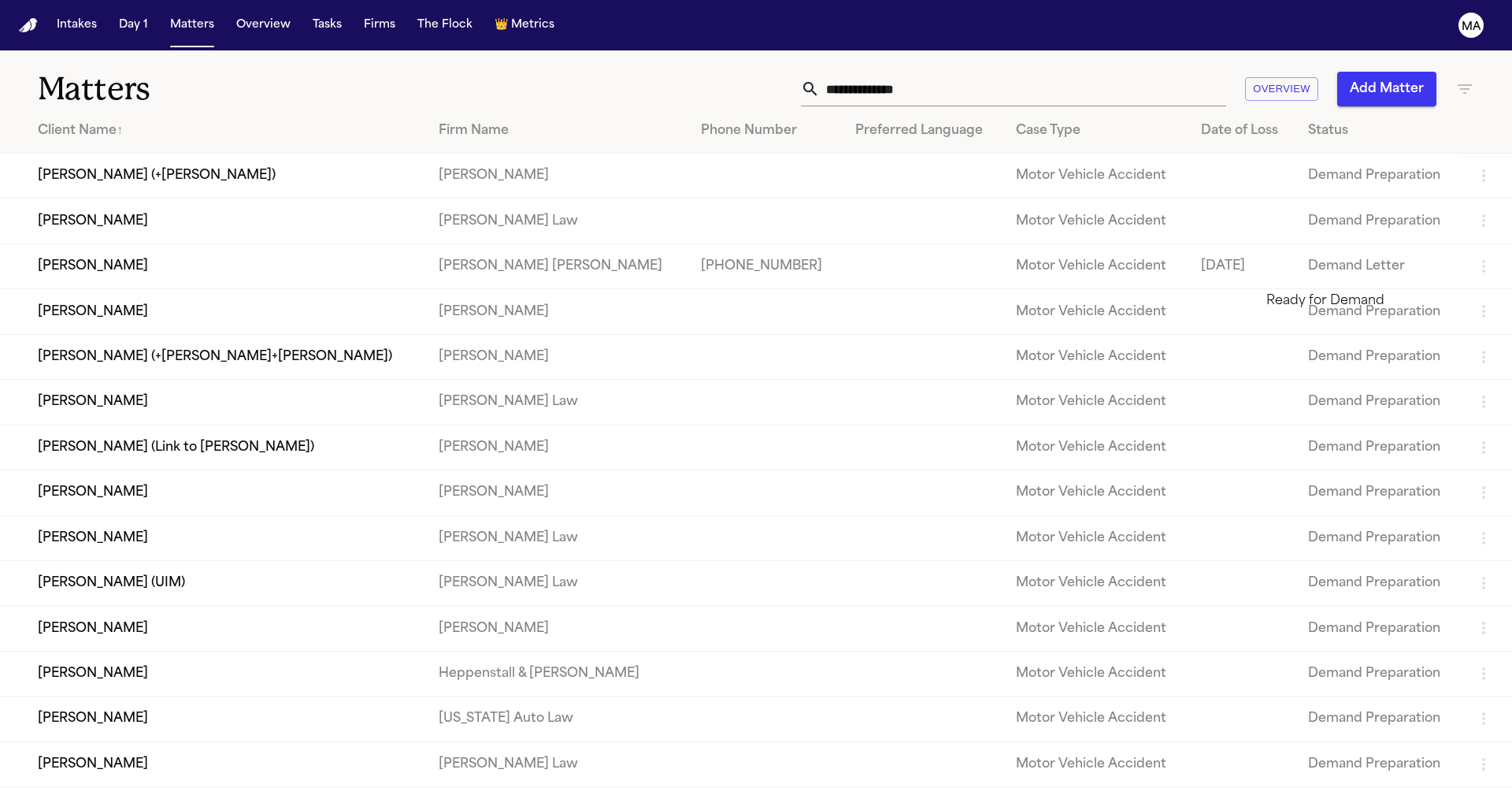
click at [1350, 309] on li "Ready for Demand" at bounding box center [1378, 301] width 224 height 19
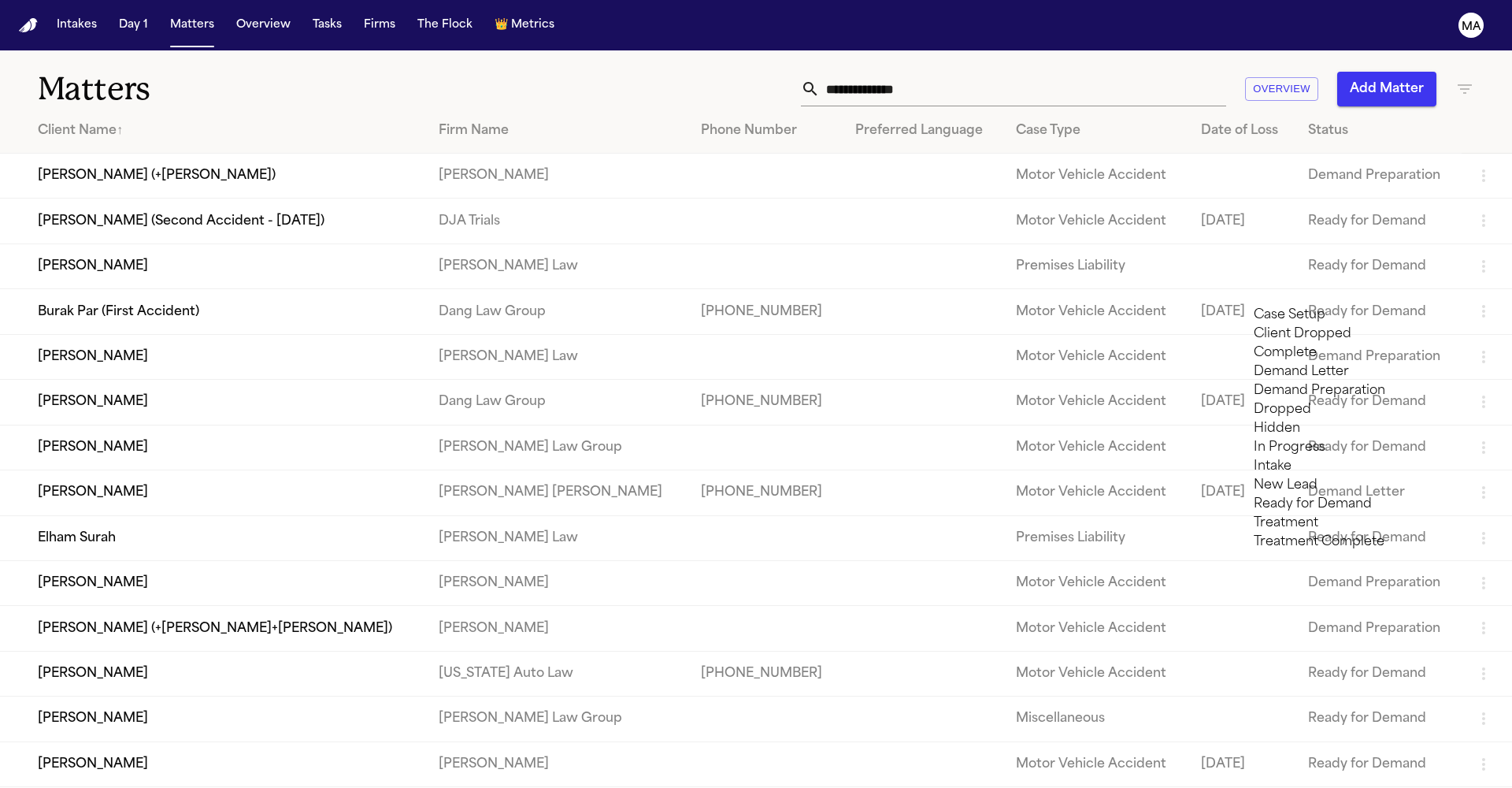
click at [476, 787] on div at bounding box center [756, 788] width 1512 height 0
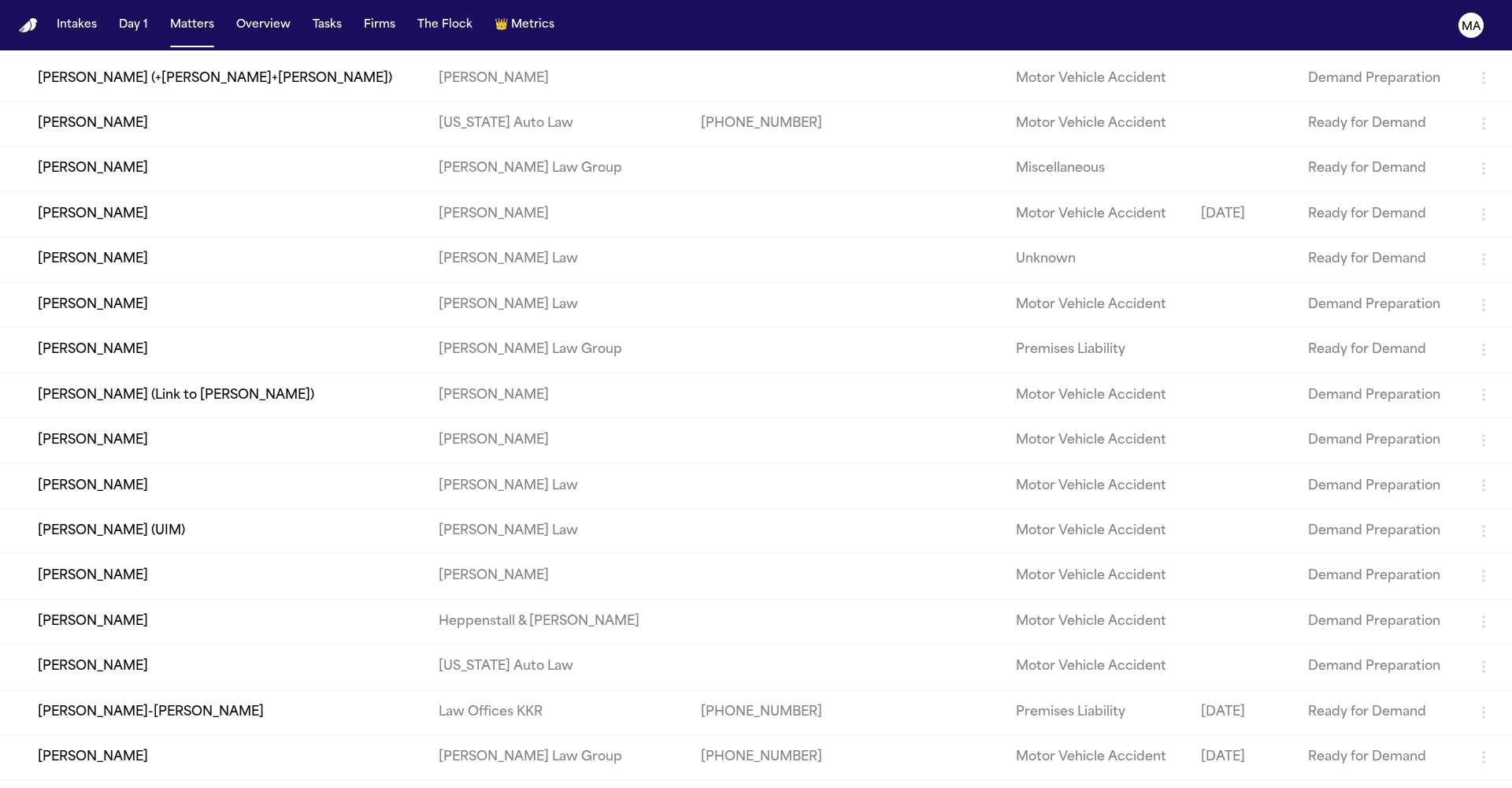
scroll to position [724, 0]
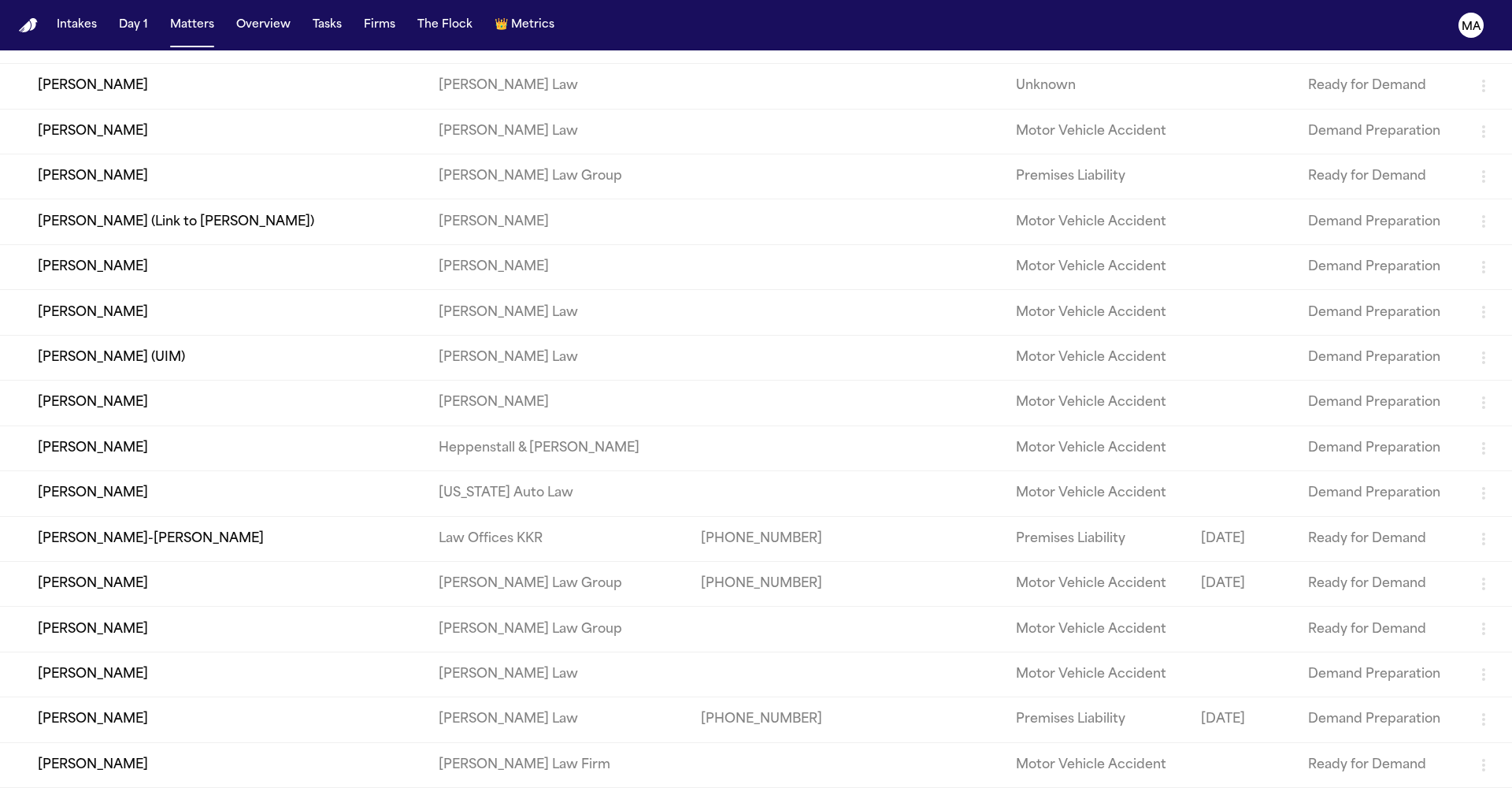
click at [147, 109] on td "Larry Davis" at bounding box center [213, 131] width 426 height 45
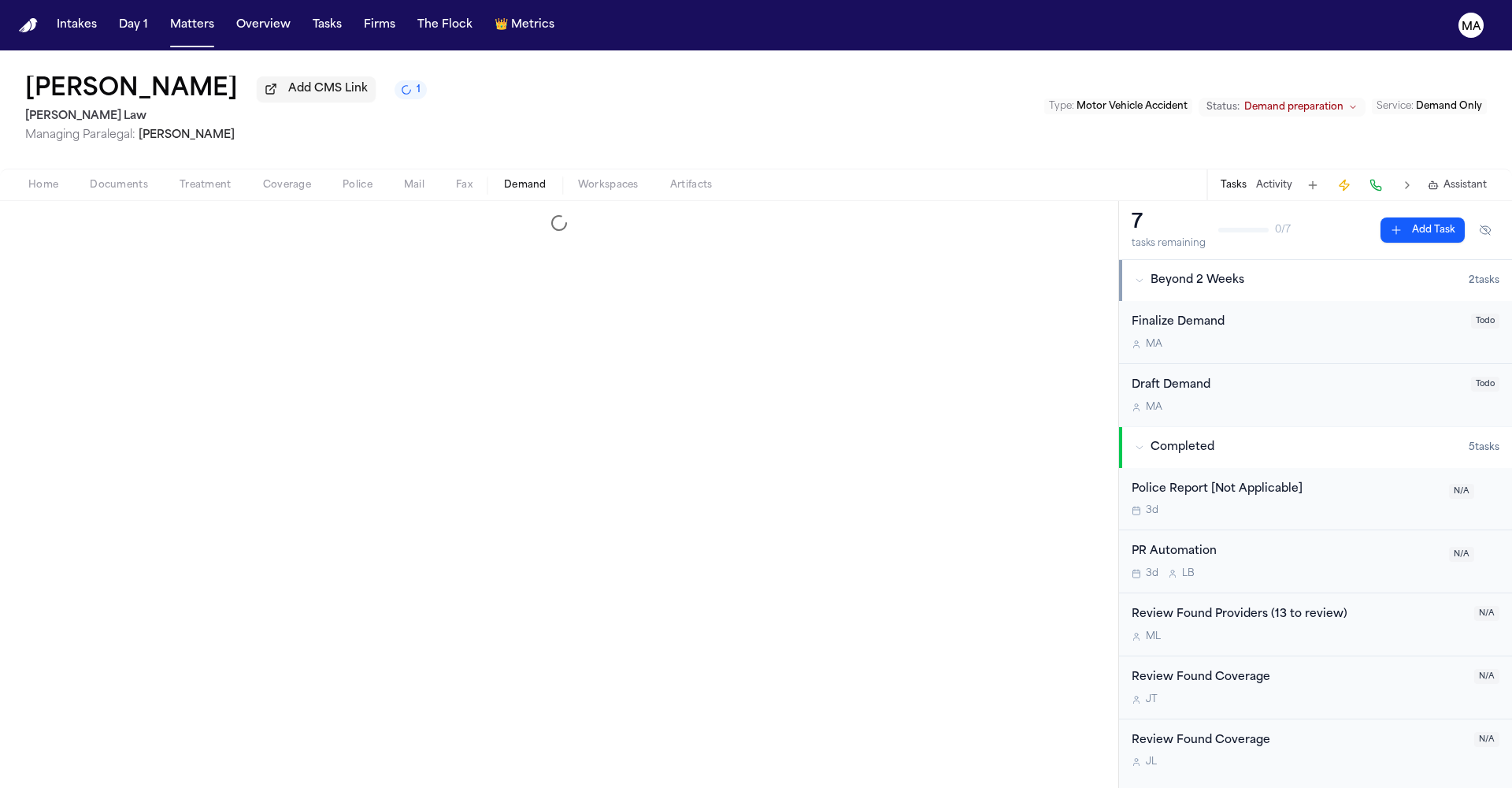
click at [489, 176] on button "Demand" at bounding box center [526, 185] width 74 height 19
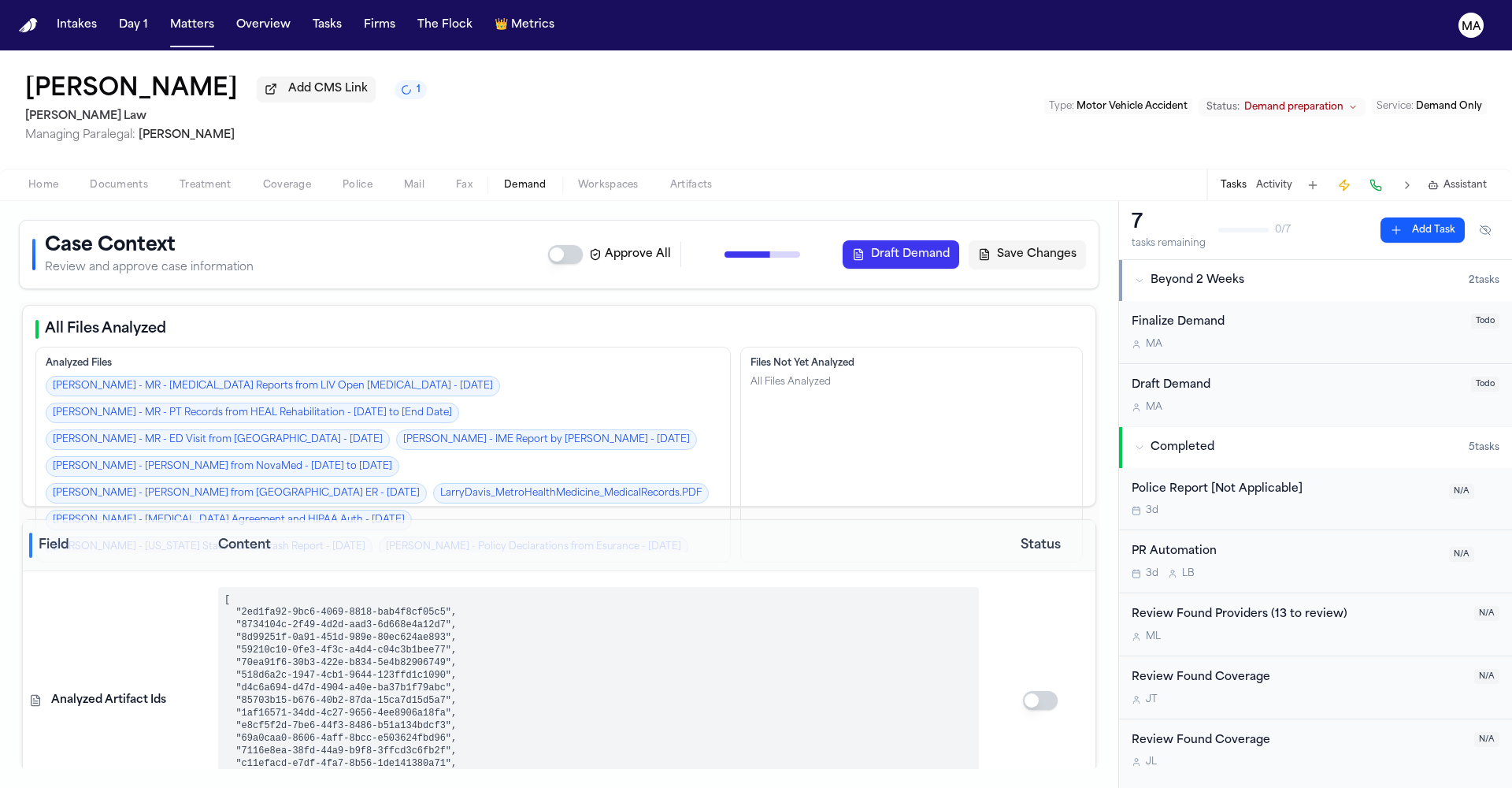
click at [1480, 201] on div "7 tasks remaining 0 / 7 Add Task" at bounding box center [1315, 230] width 393 height 59
click at [1479, 179] on span "Assistant" at bounding box center [1466, 186] width 44 height 13
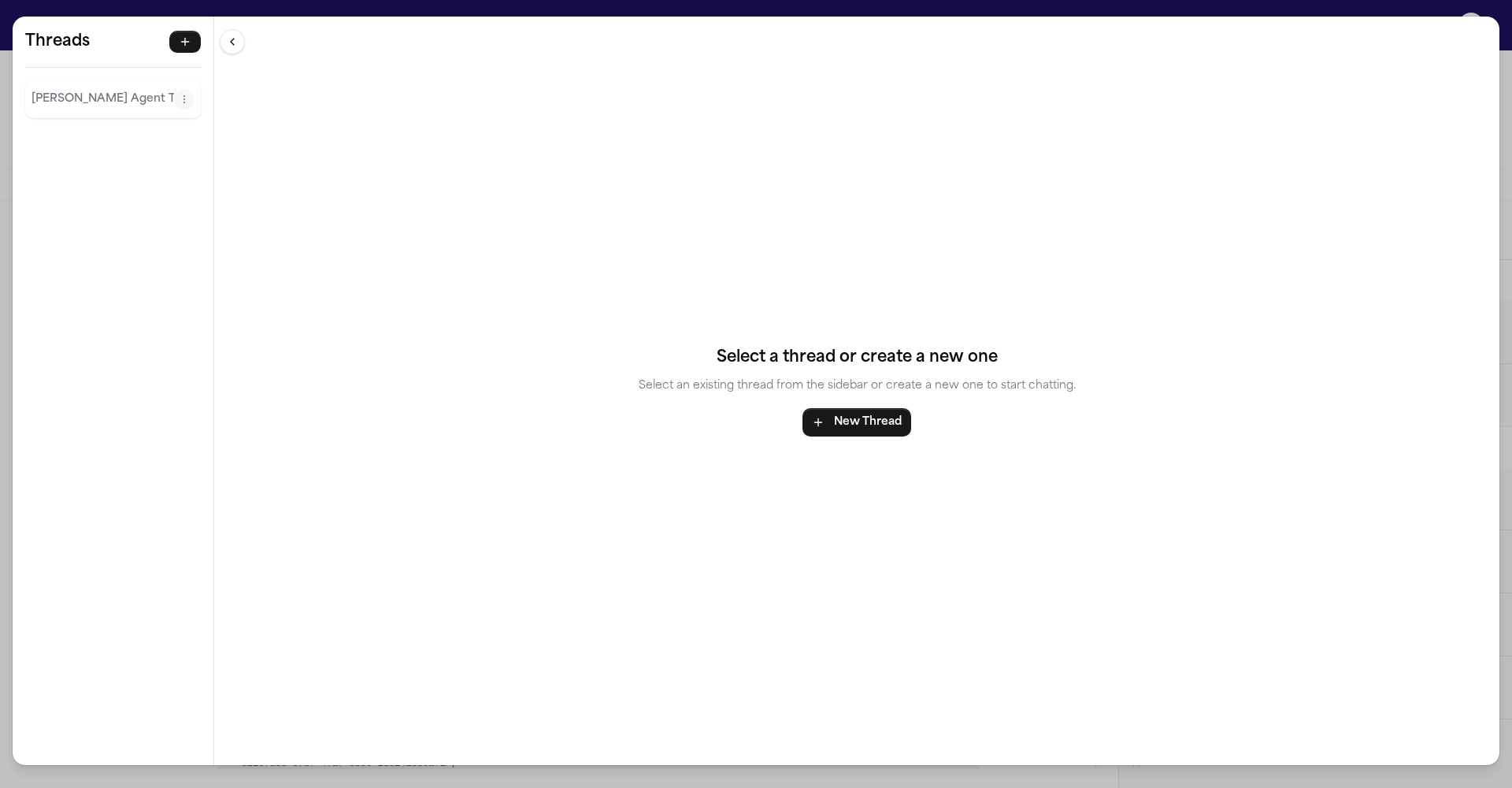
click at [59, 81] on div "[PERSON_NAME] Agent Thread" at bounding box center [112, 99] width 176 height 38
click at [53, 90] on p "[PERSON_NAME] Agent Thread" at bounding box center [103, 99] width 143 height 19
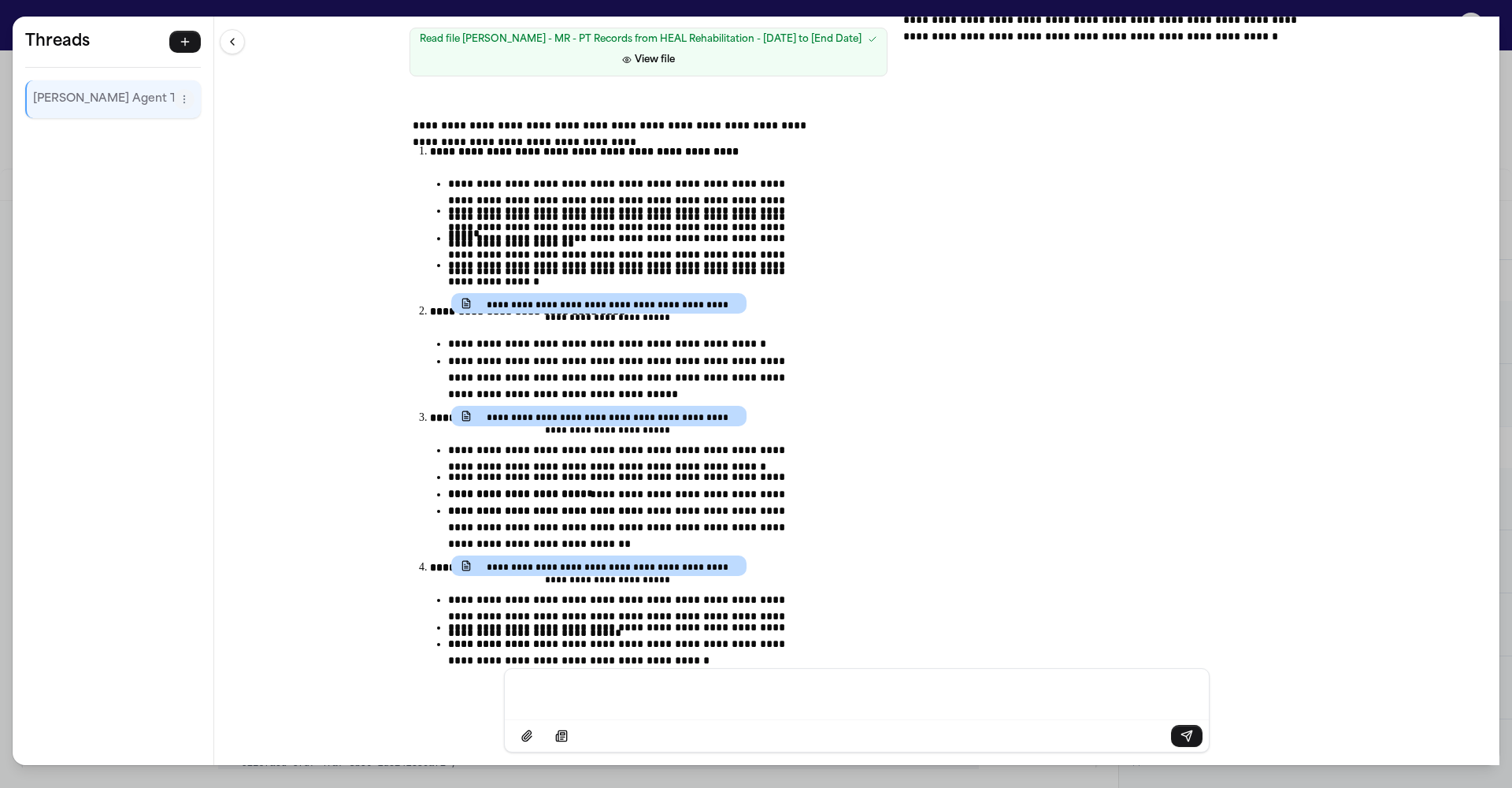
scroll to position [10681, 0]
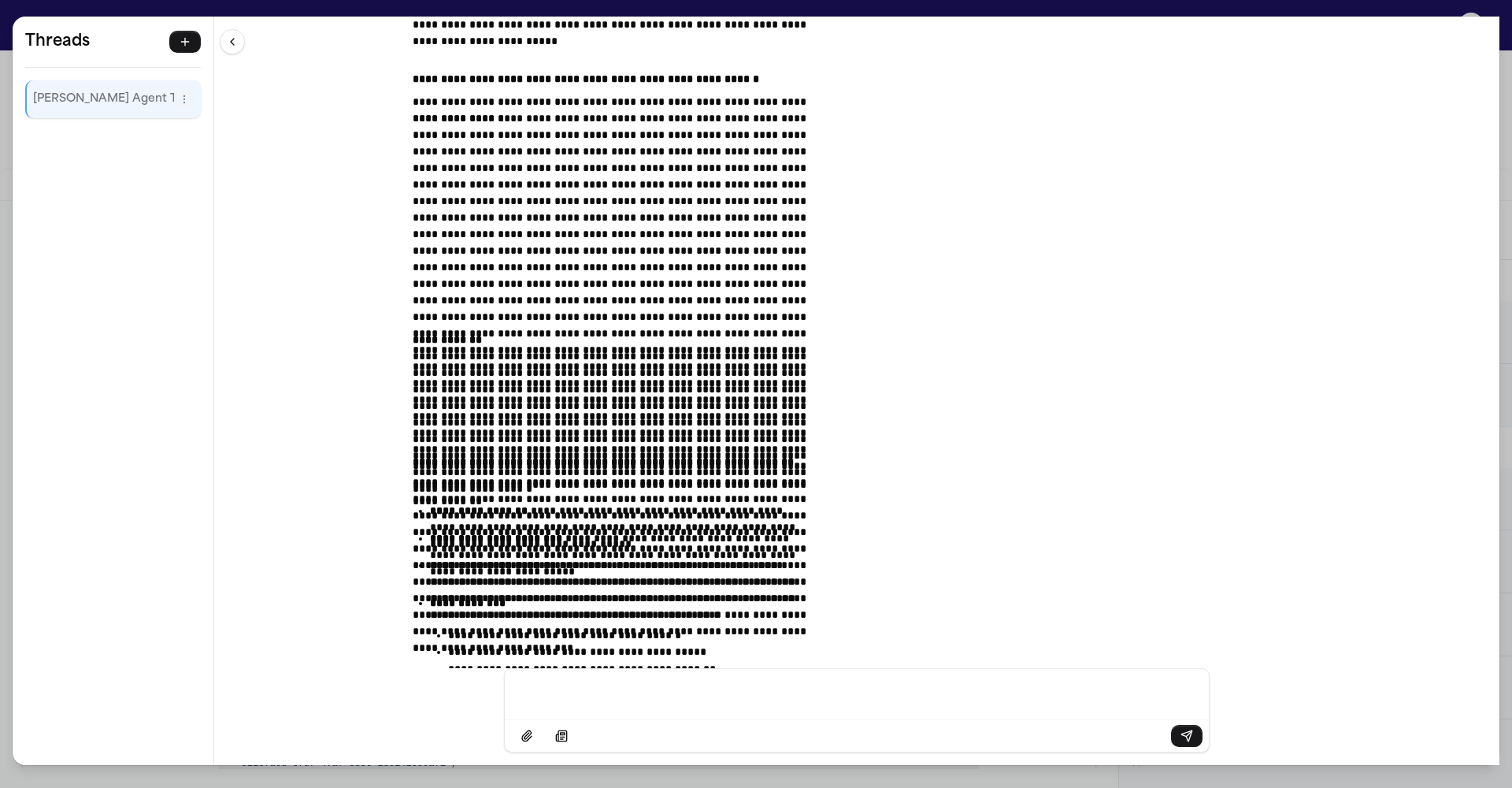
click at [454, 12] on div "**********" at bounding box center [756, 394] width 1512 height 788
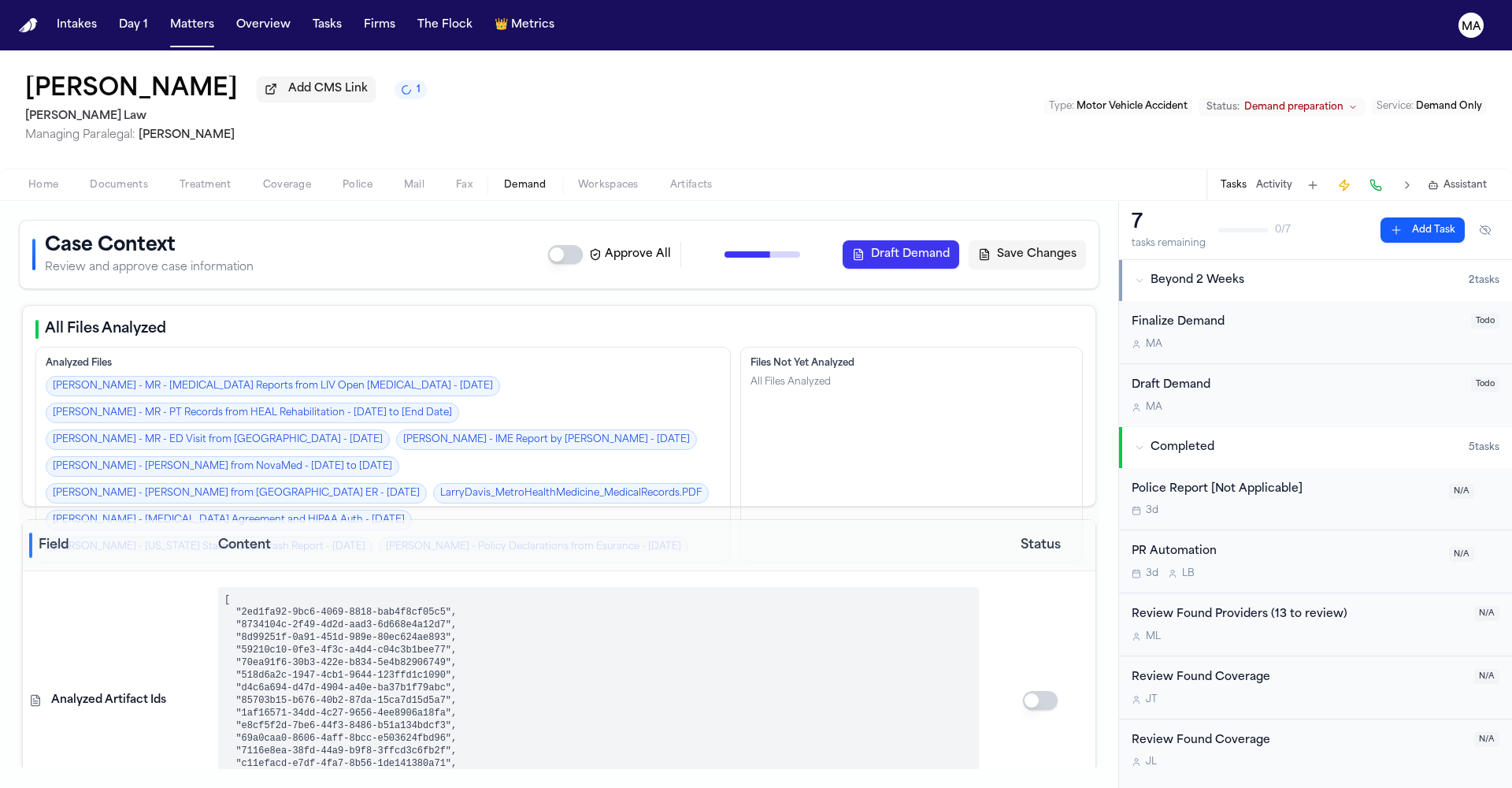
click at [417, 233] on div "Case Context Review and approve case information Approve All Generate Context D…" at bounding box center [559, 255] width 1054 height 43
click at [163, 13] on button "Matters" at bounding box center [191, 25] width 57 height 29
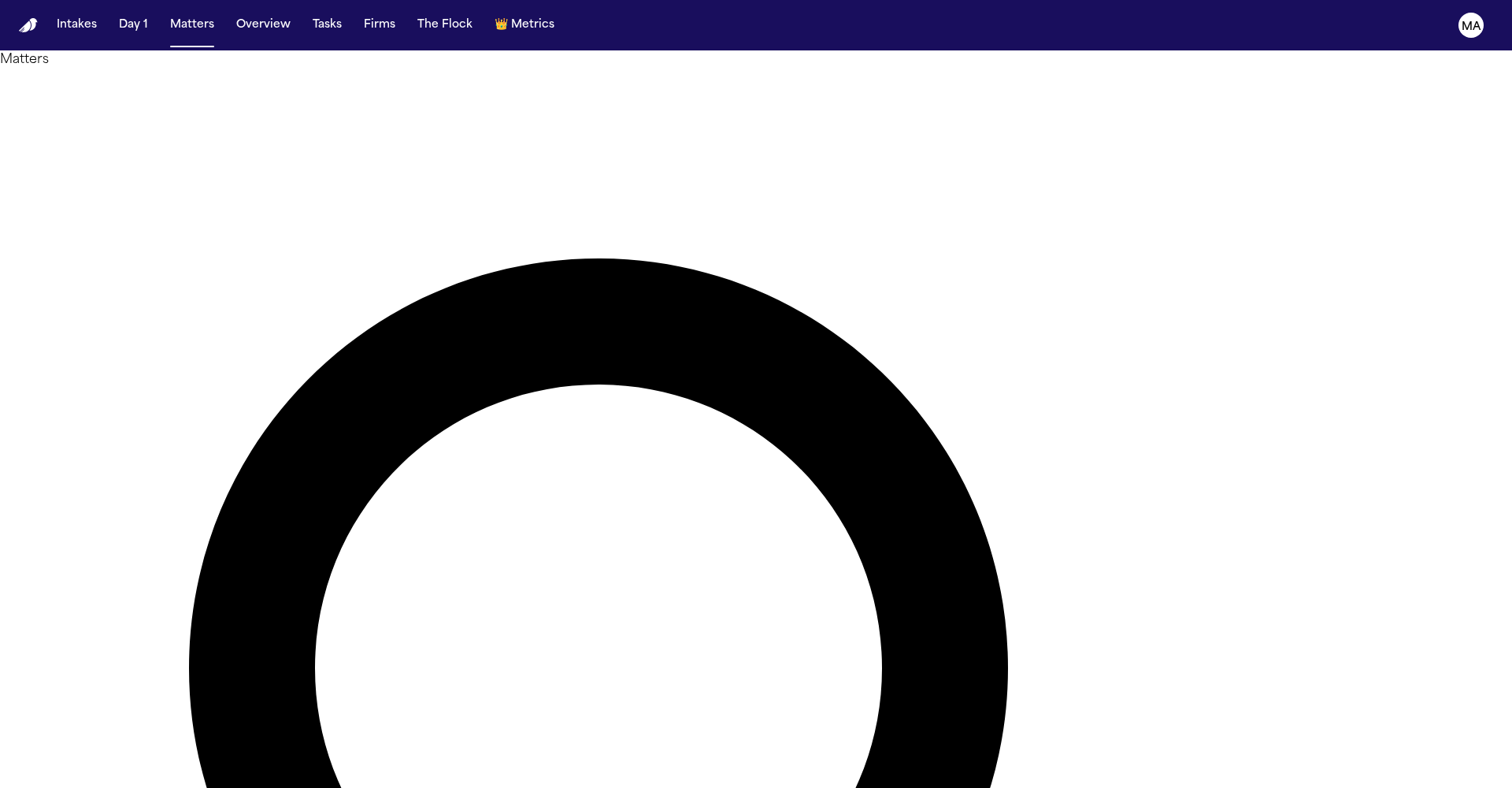
type input "********"
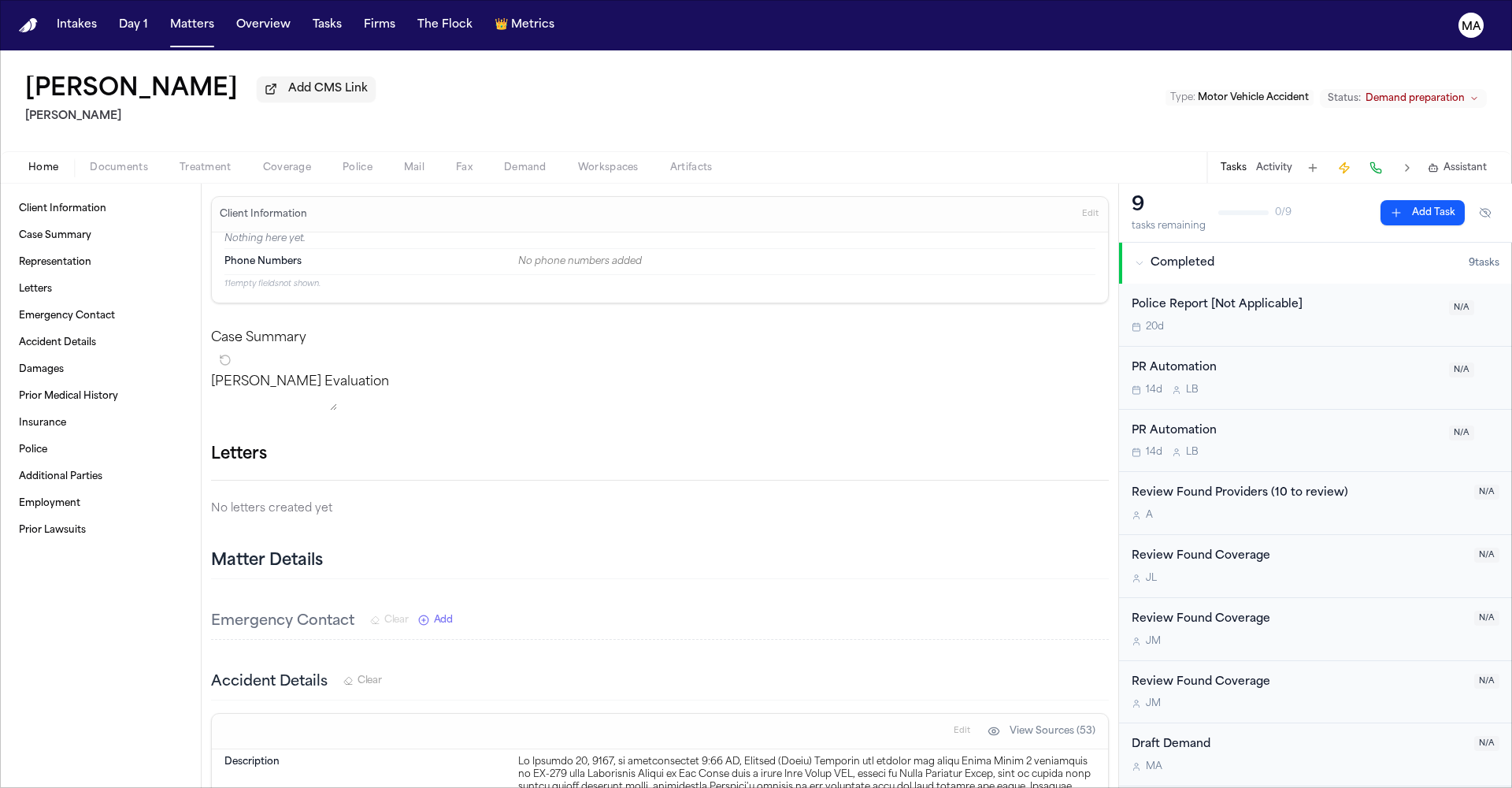
click at [121, 21] on nav "Intakes Day 1 Matters Overview Tasks Firms The Flock 👑 Metrics MA" at bounding box center [756, 25] width 1512 height 50
click at [163, 19] on button "Matters" at bounding box center [191, 25] width 57 height 29
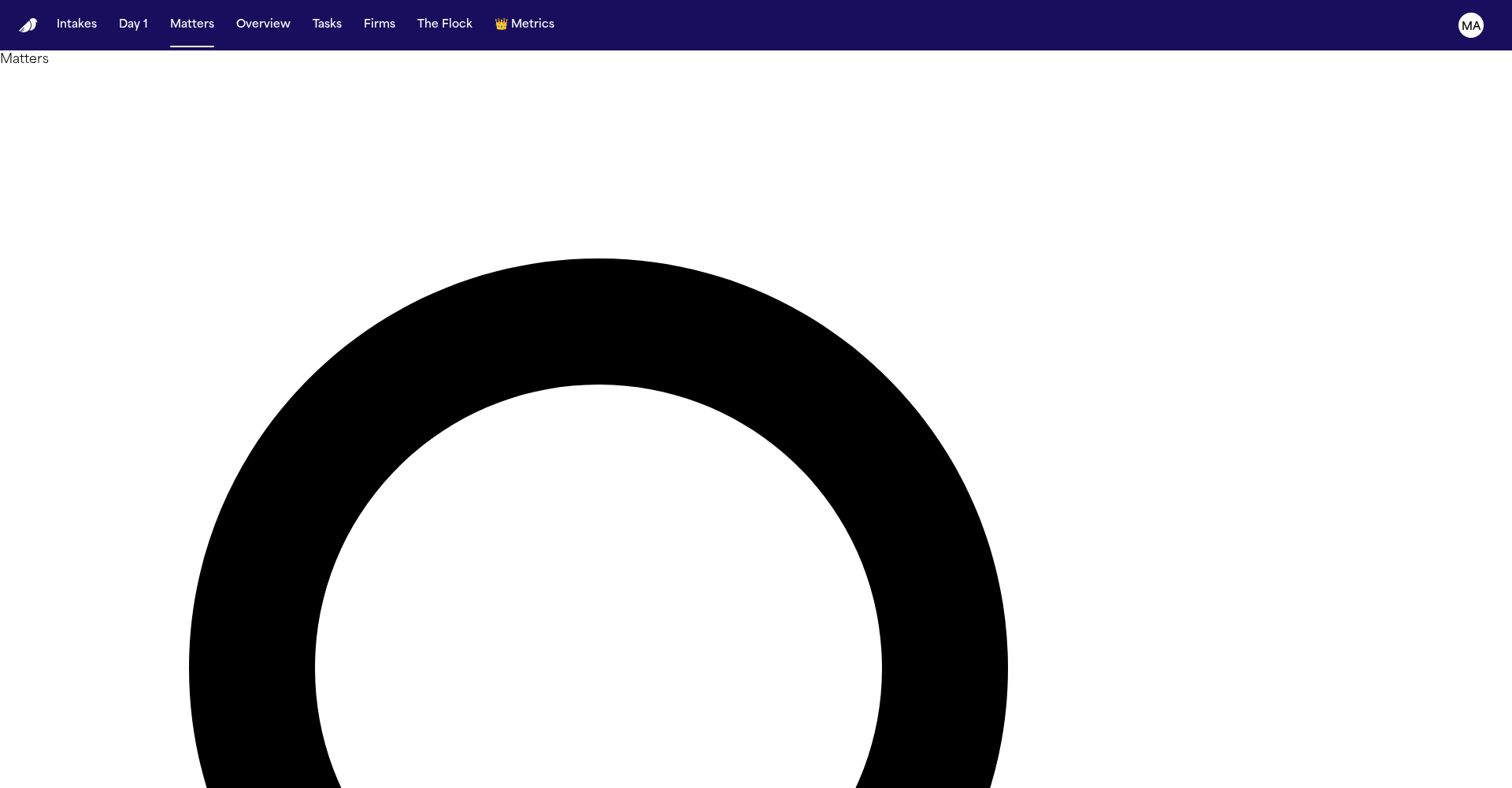
drag, startPoint x: 1102, startPoint y: 70, endPoint x: 871, endPoint y: 72, distance: 231.0
type input "*"
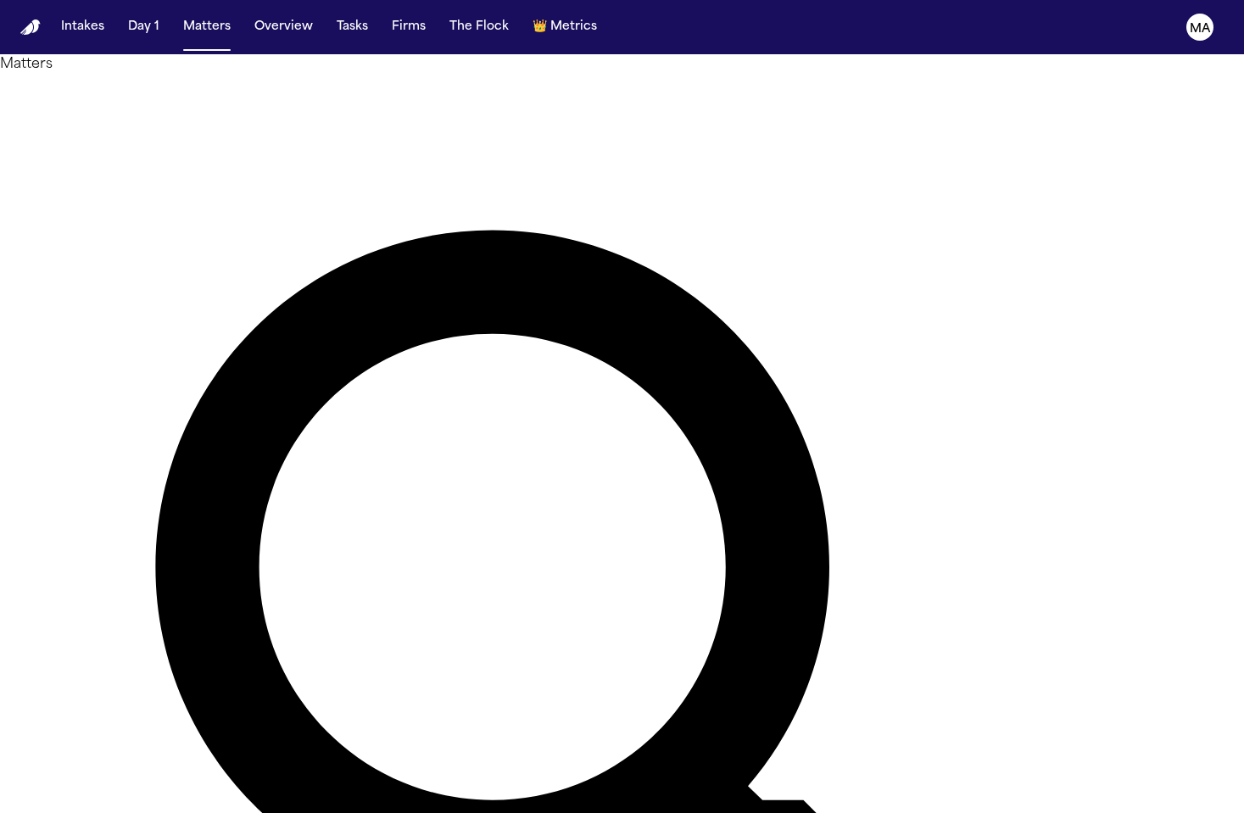
type input "********"
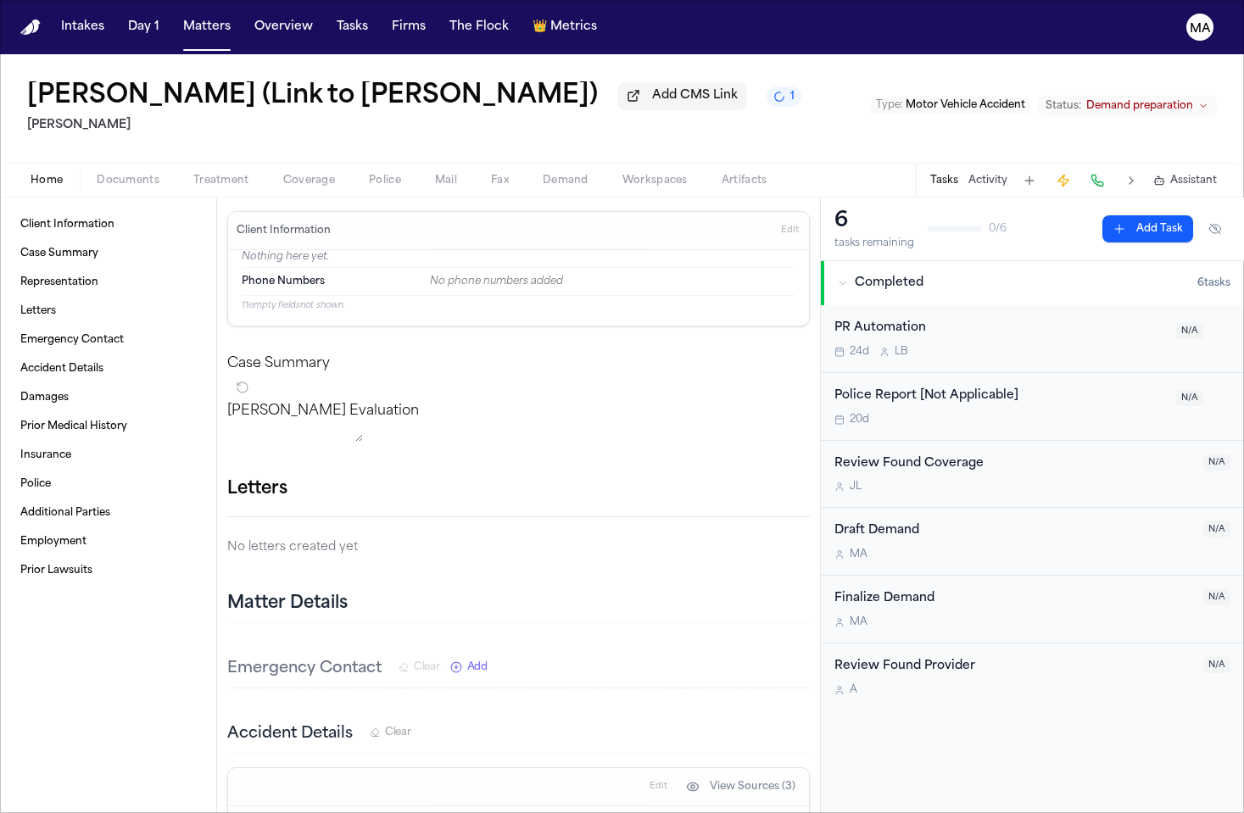
click at [1198, 174] on span "Assistant" at bounding box center [1193, 181] width 47 height 14
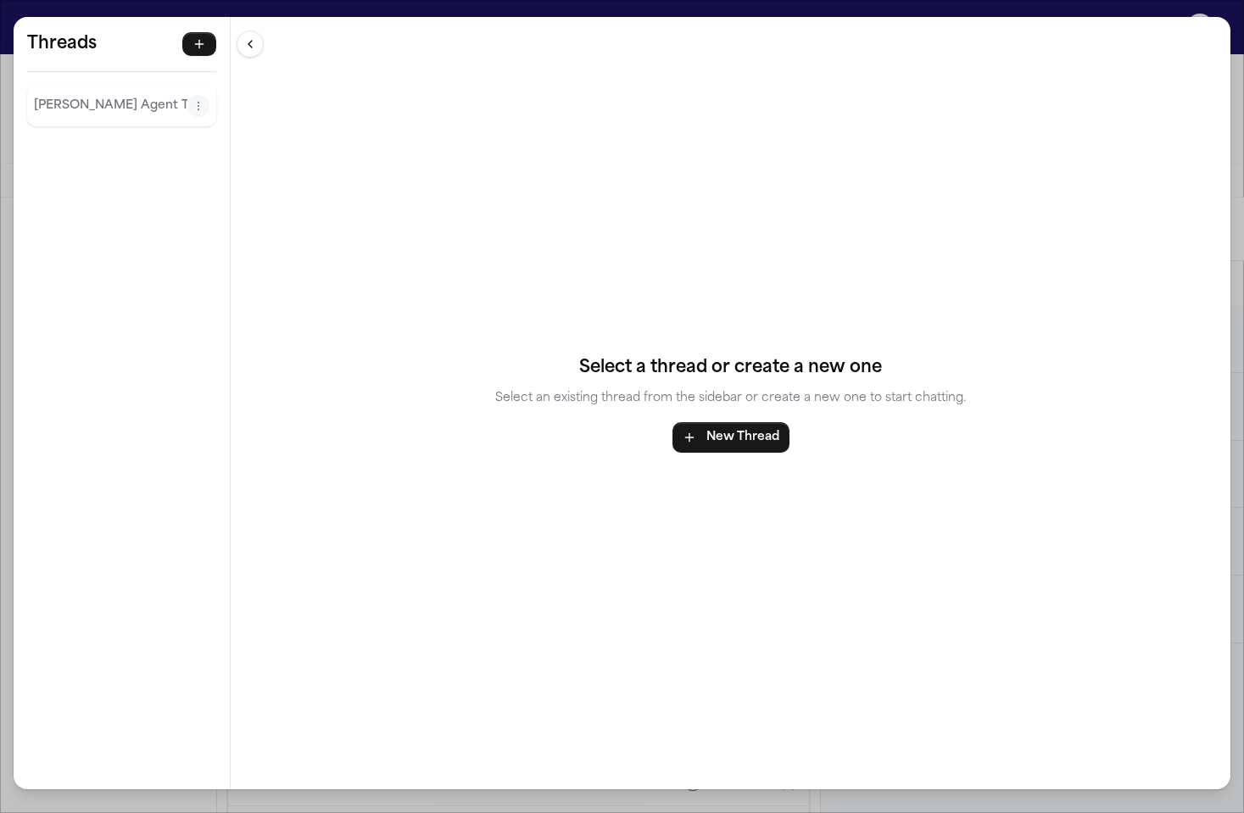
click at [386, 7] on div "Threads Finch Agent Thread Threads Finch Agent Thread Select a thread or create…" at bounding box center [622, 406] width 1244 height 813
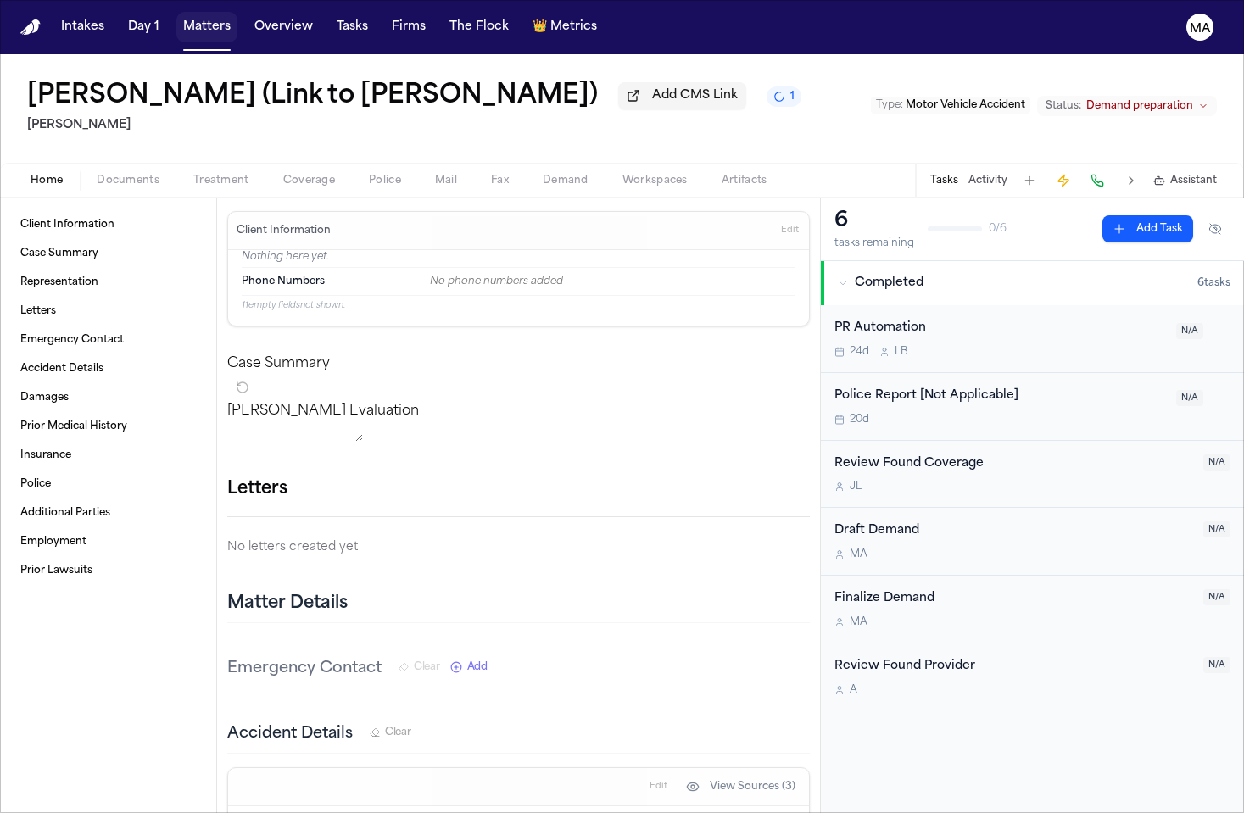
click at [176, 18] on button "Matters" at bounding box center [206, 27] width 61 height 31
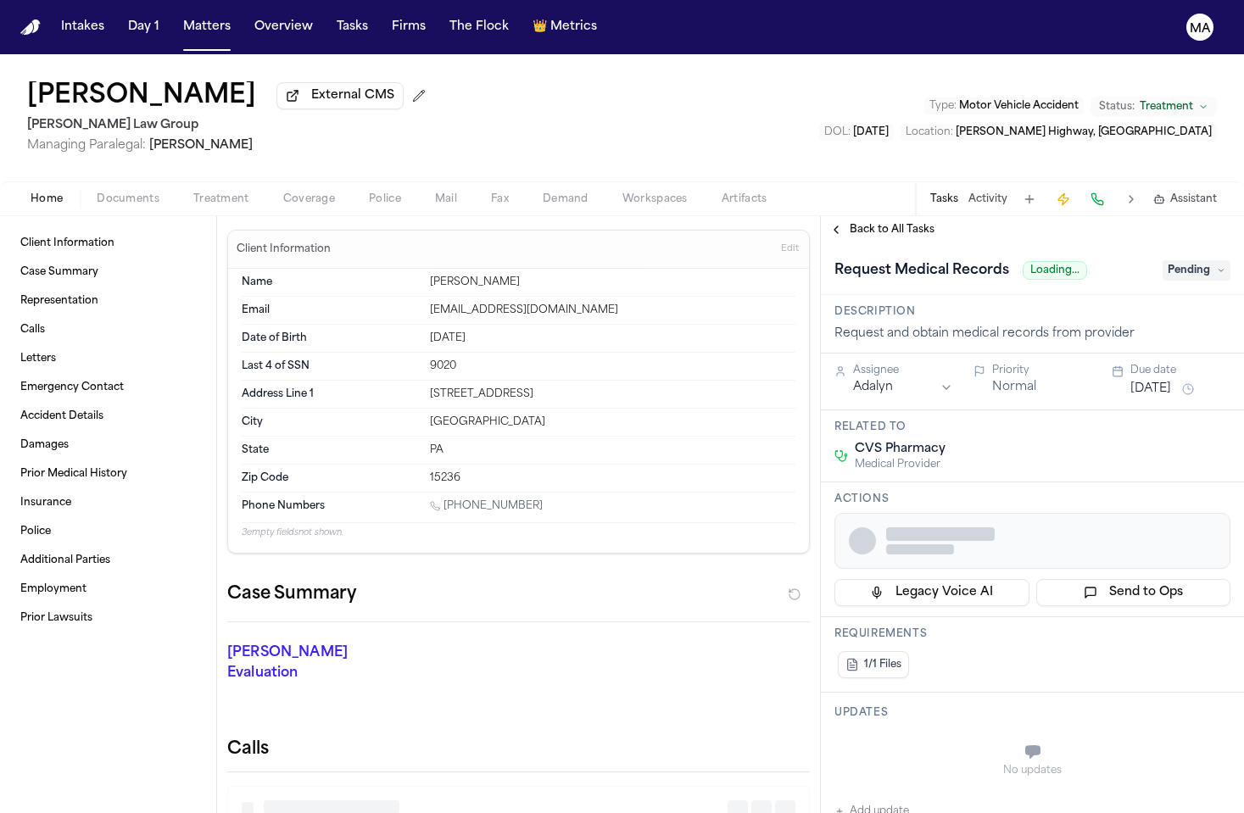
click at [107, 193] on span "Documents" at bounding box center [128, 200] width 63 height 14
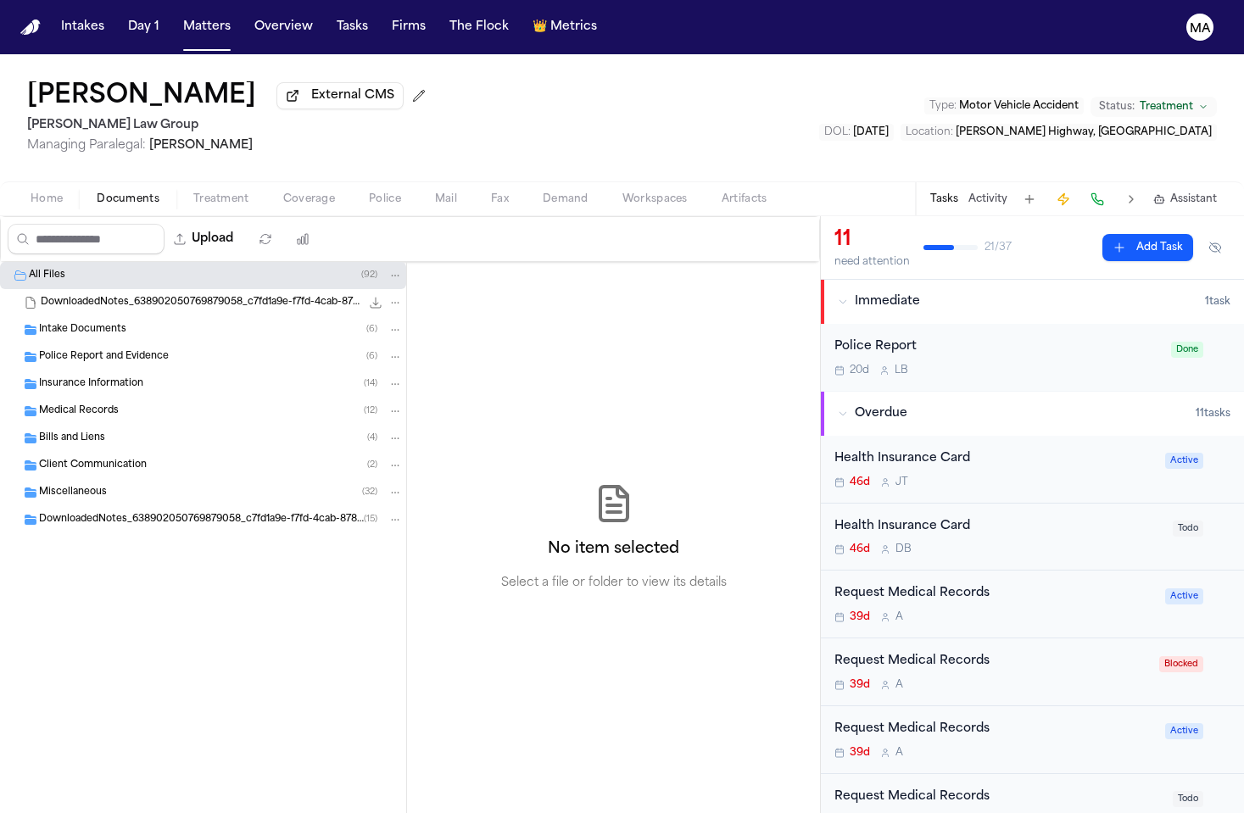
click at [99, 404] on div "Medical Records ( 12 )" at bounding box center [221, 411] width 364 height 15
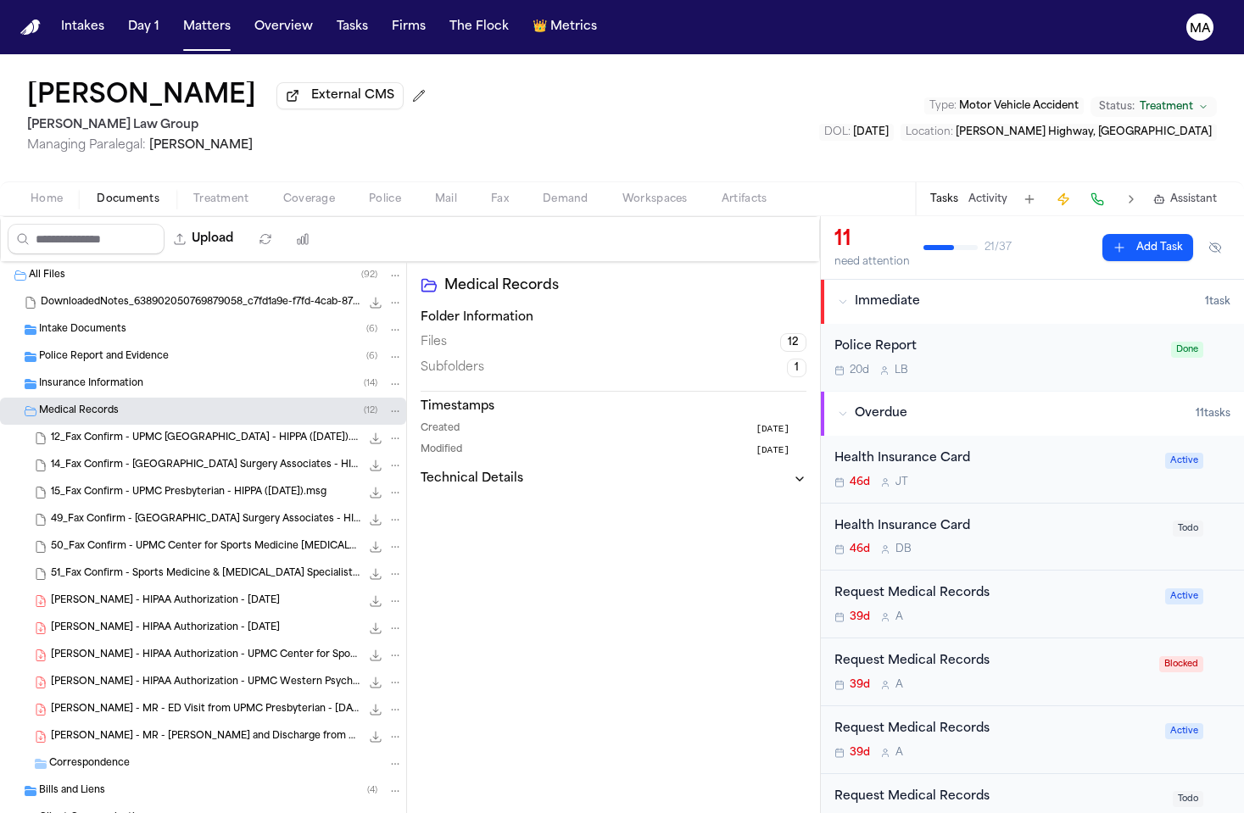
click at [118, 595] on span "[PERSON_NAME] - HIPAA Authorization - [DATE]" at bounding box center [165, 602] width 229 height 14
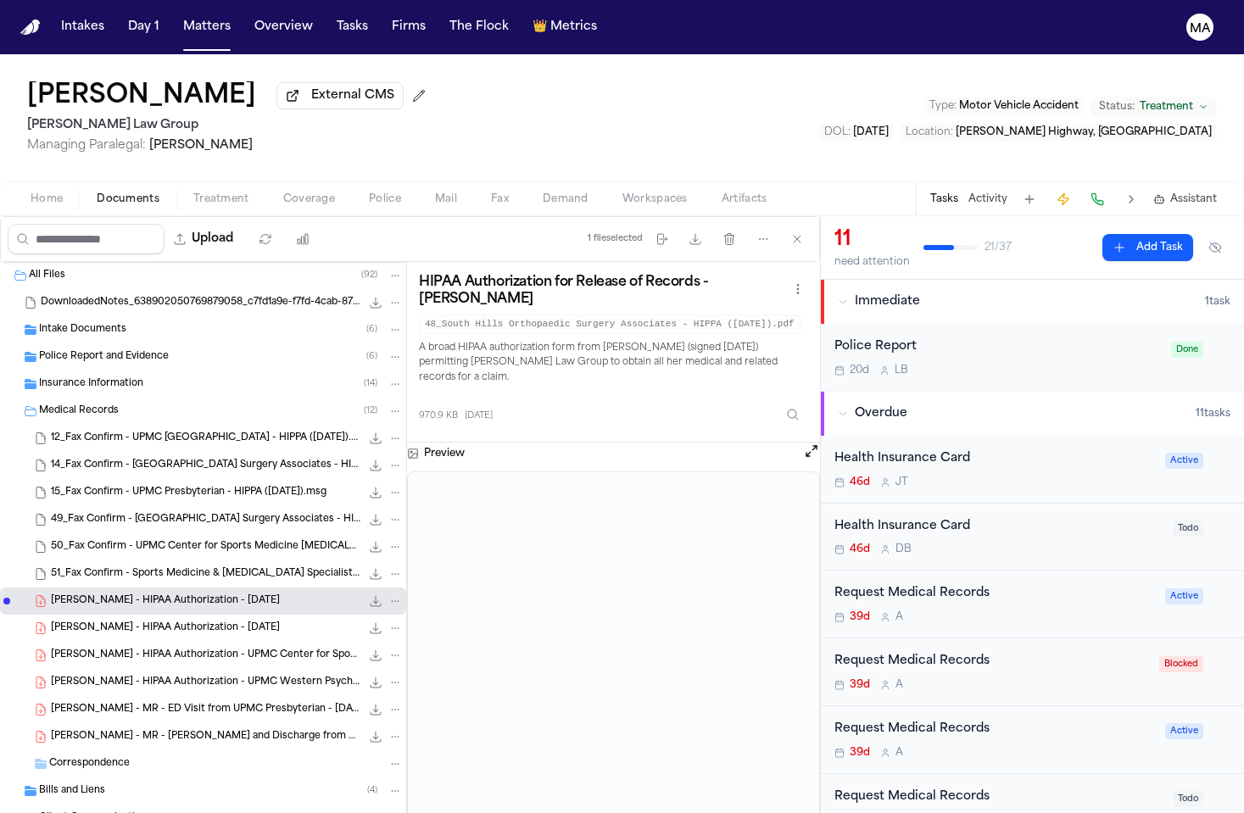
click at [113, 622] on span "[PERSON_NAME] - HIPAA Authorization - [DATE]" at bounding box center [165, 629] width 229 height 14
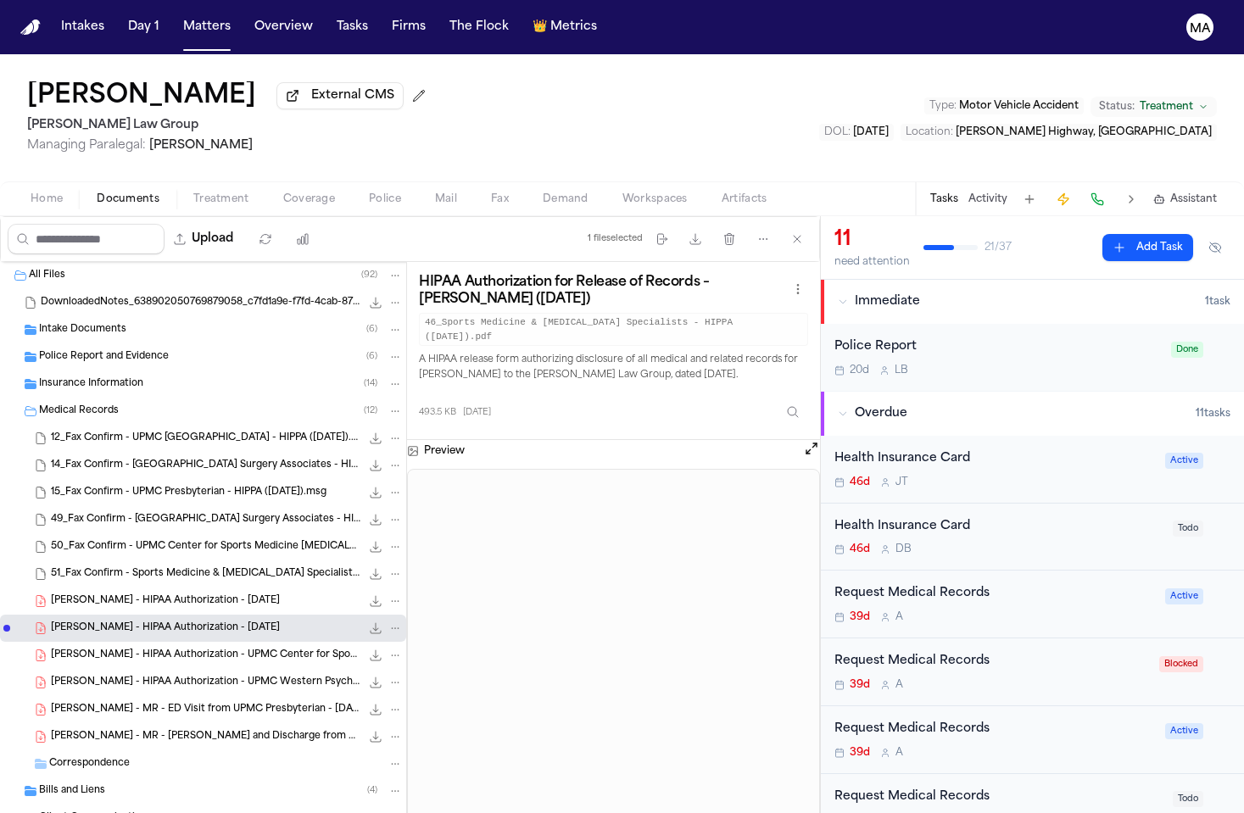
click at [903, 584] on div "Request Medical Records" at bounding box center [995, 594] width 321 height 20
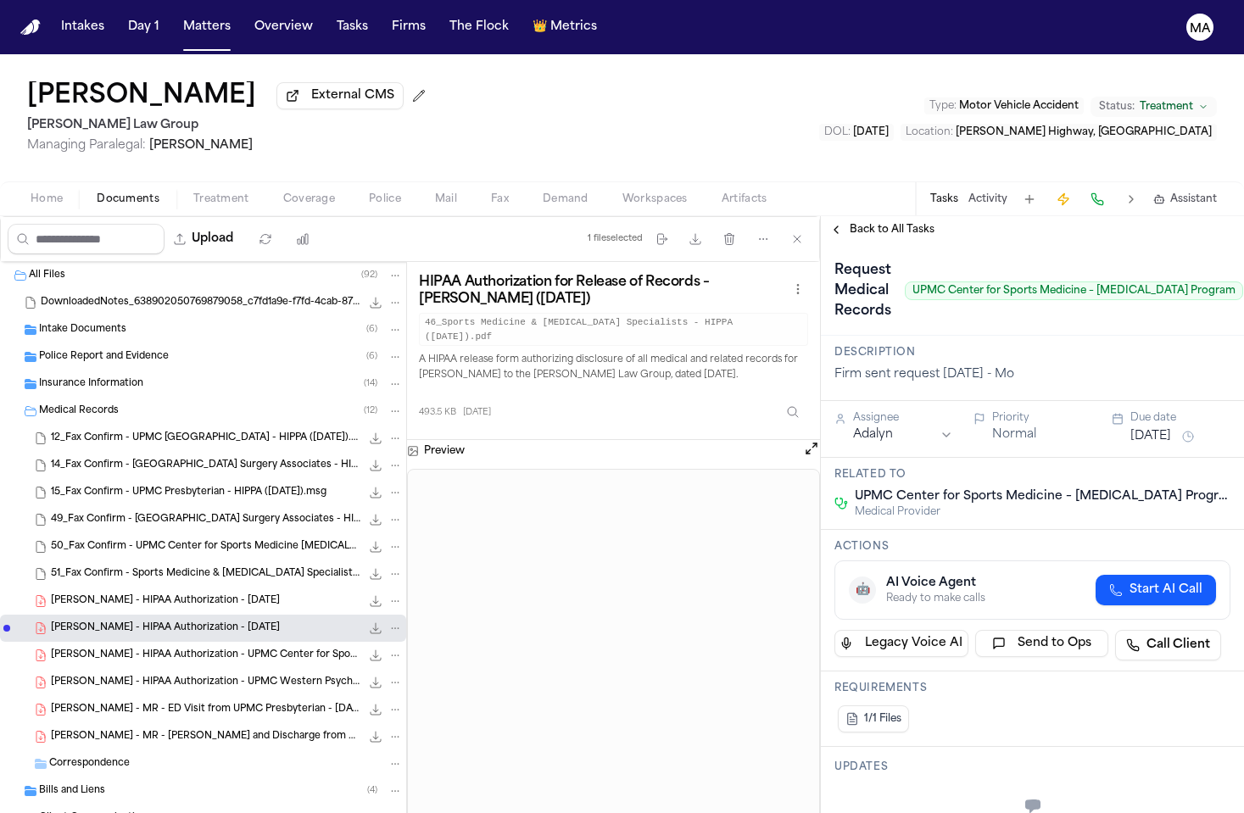
click at [91, 778] on div "Bills and Liens ( 4 )" at bounding box center [203, 791] width 406 height 27
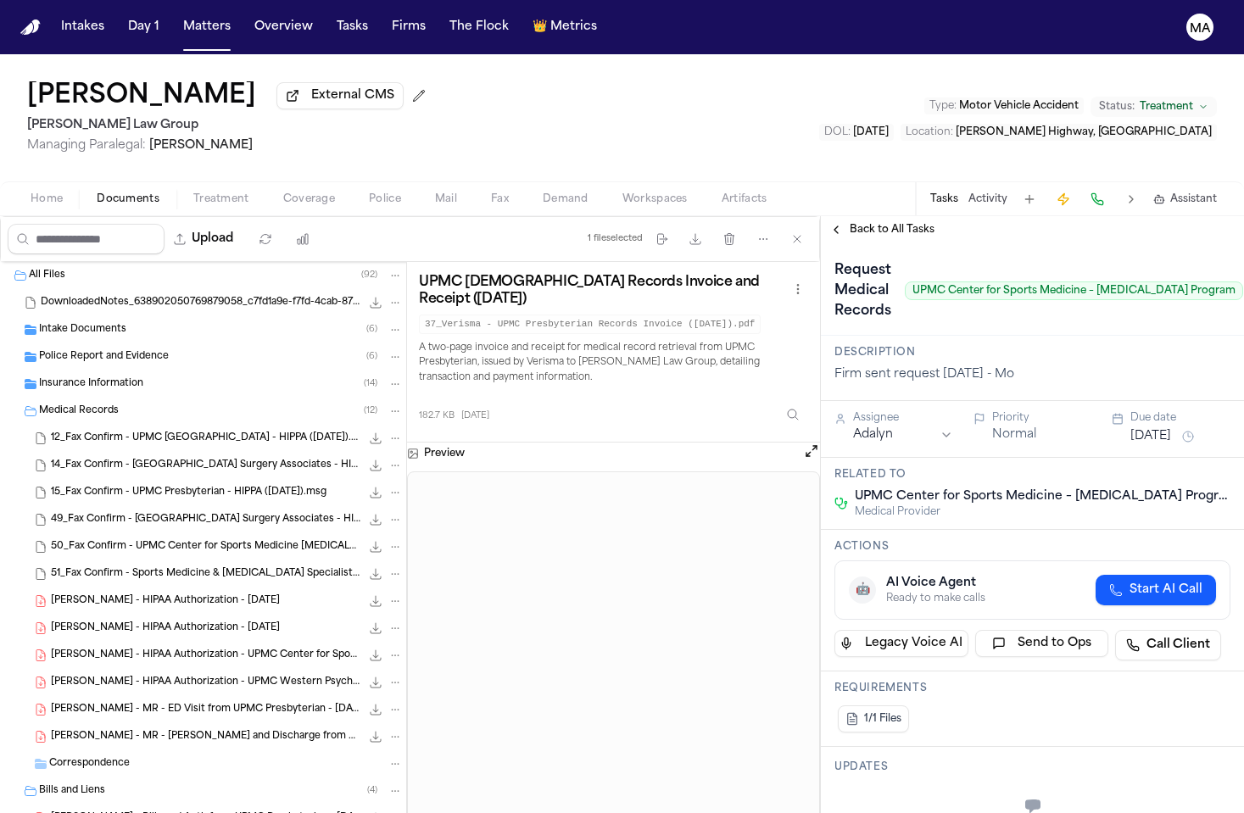
click at [98, 730] on span "[PERSON_NAME] - MR - [PERSON_NAME] and Discharge from UPMC Western Psych - [DAT…" at bounding box center [206, 737] width 310 height 14
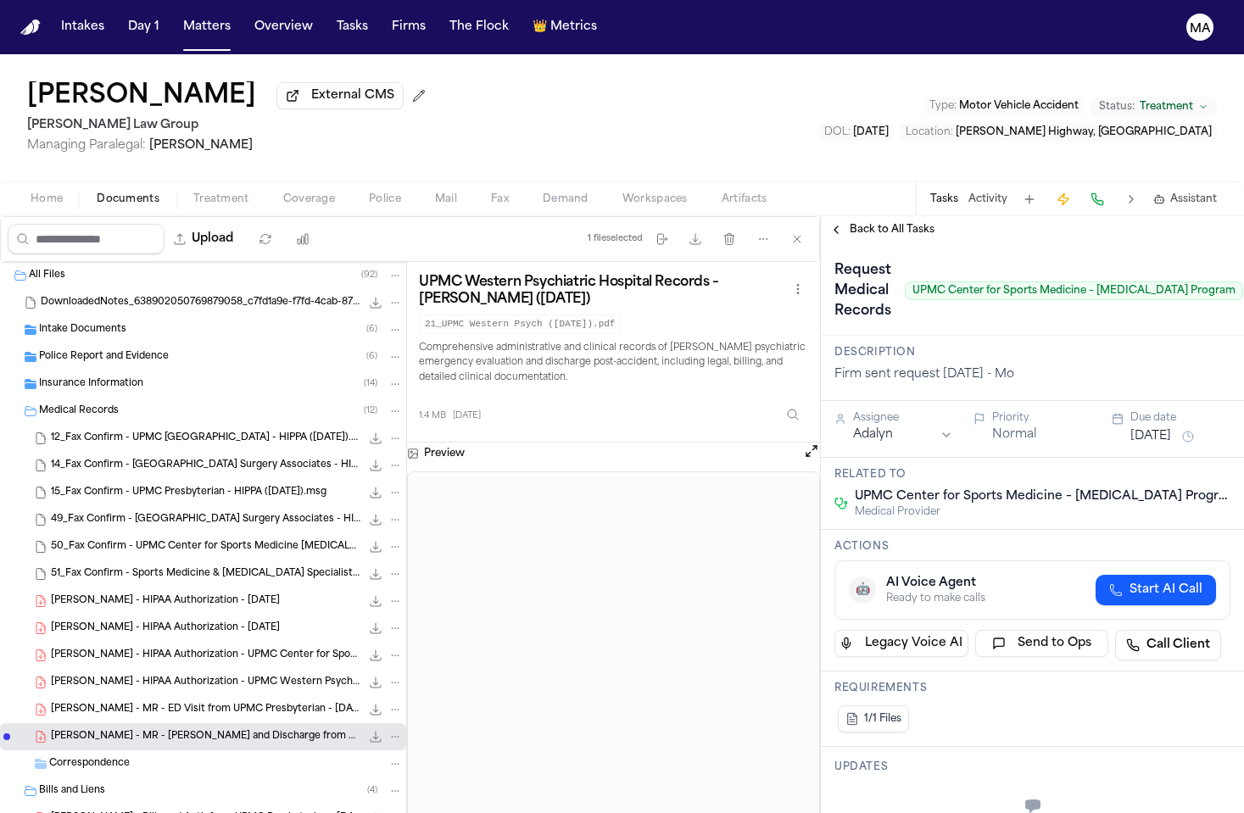
click at [850, 223] on span "Back to All Tasks" at bounding box center [892, 230] width 85 height 14
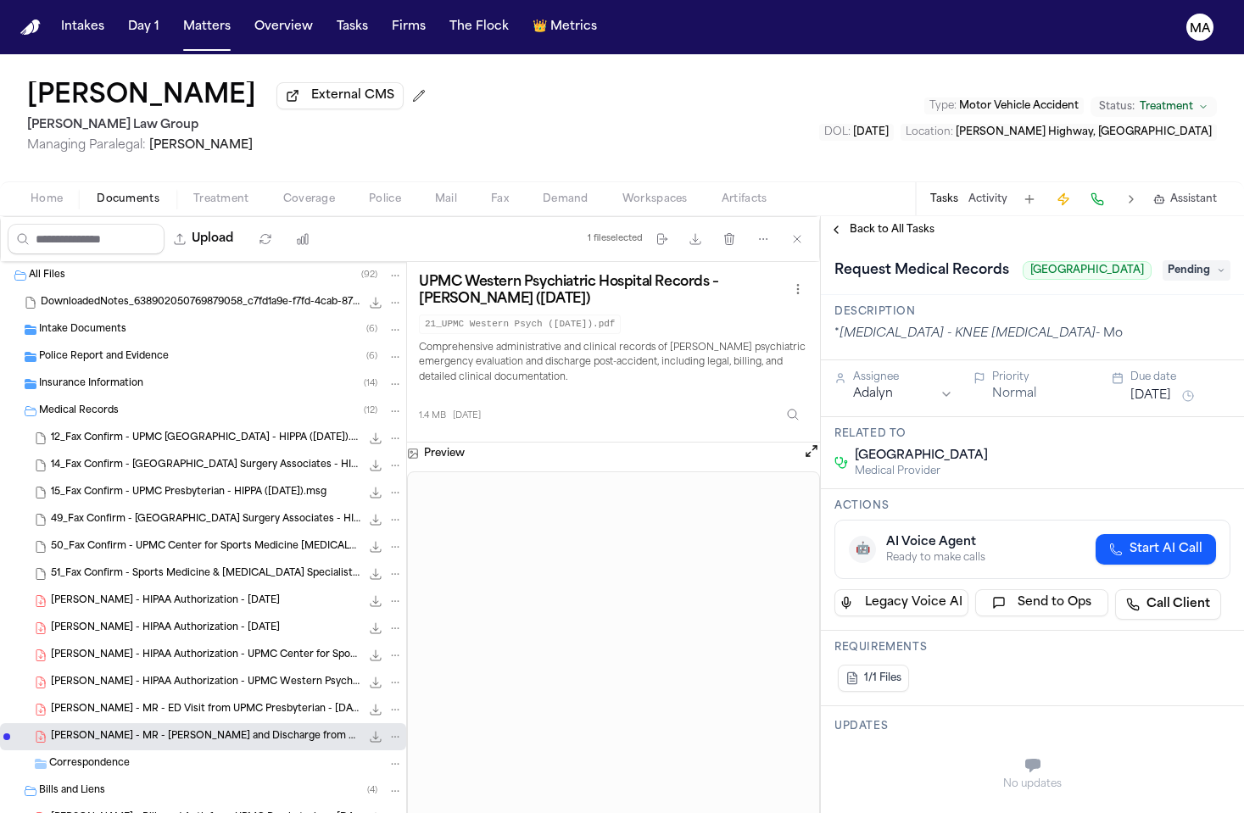
click at [857, 223] on span "Back to All Tasks" at bounding box center [892, 230] width 85 height 14
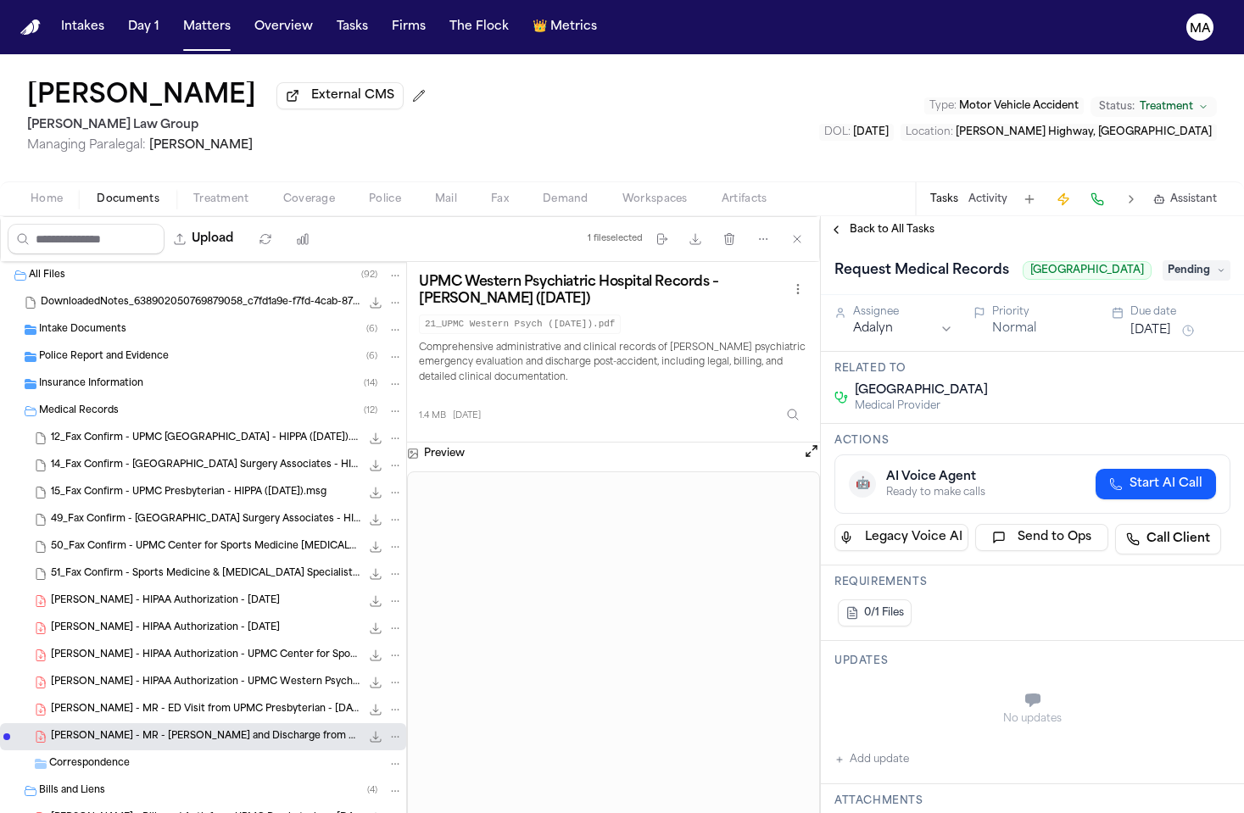
click at [877, 223] on span "Back to All Tasks" at bounding box center [892, 230] width 85 height 14
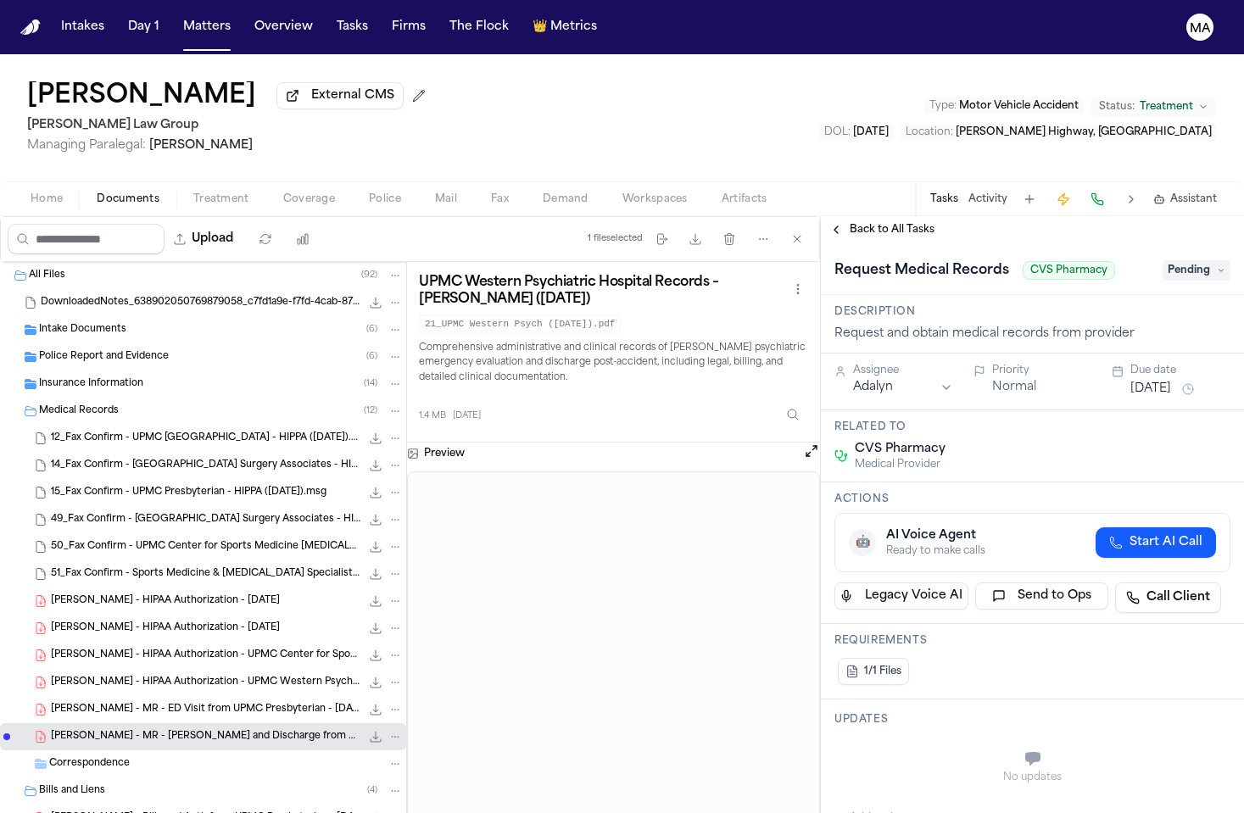
click at [866, 223] on span "Back to All Tasks" at bounding box center [892, 230] width 85 height 14
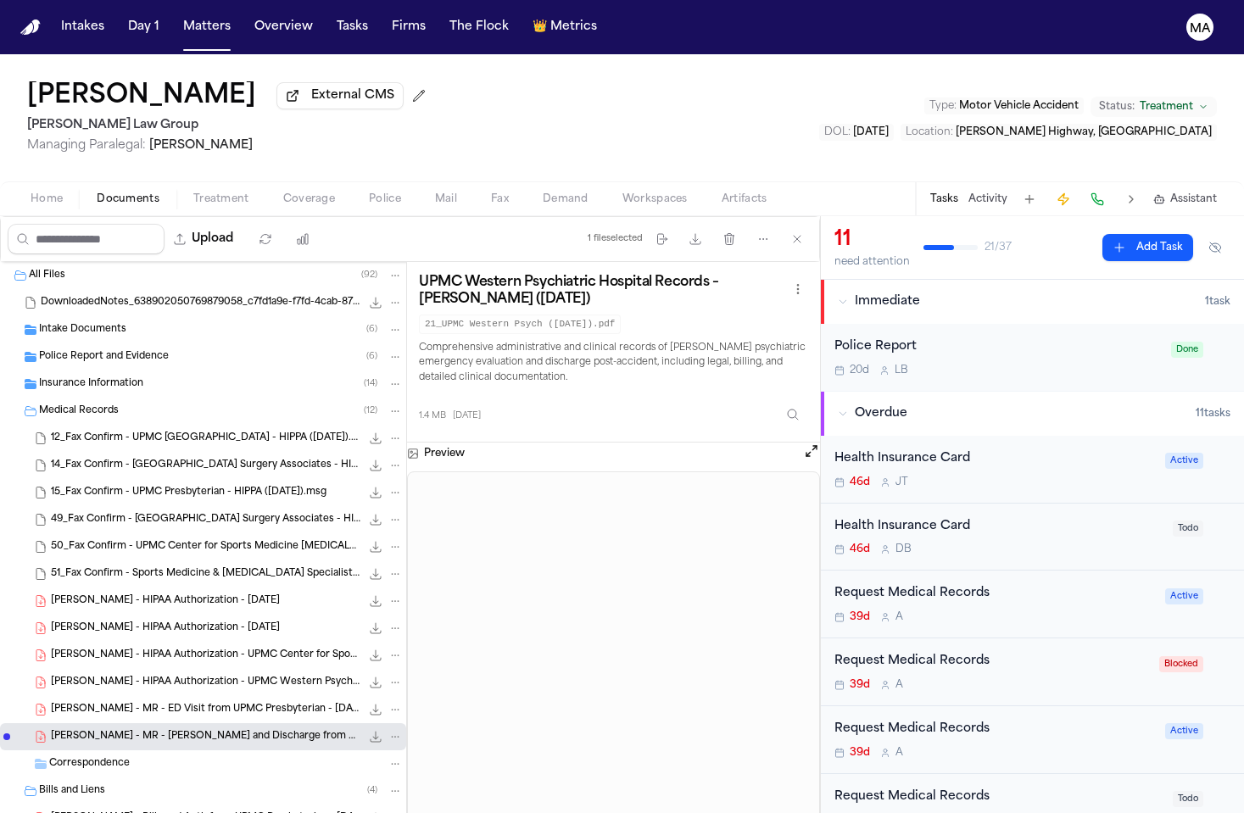
click at [876, 788] on div "Request Medical Records" at bounding box center [999, 798] width 328 height 20
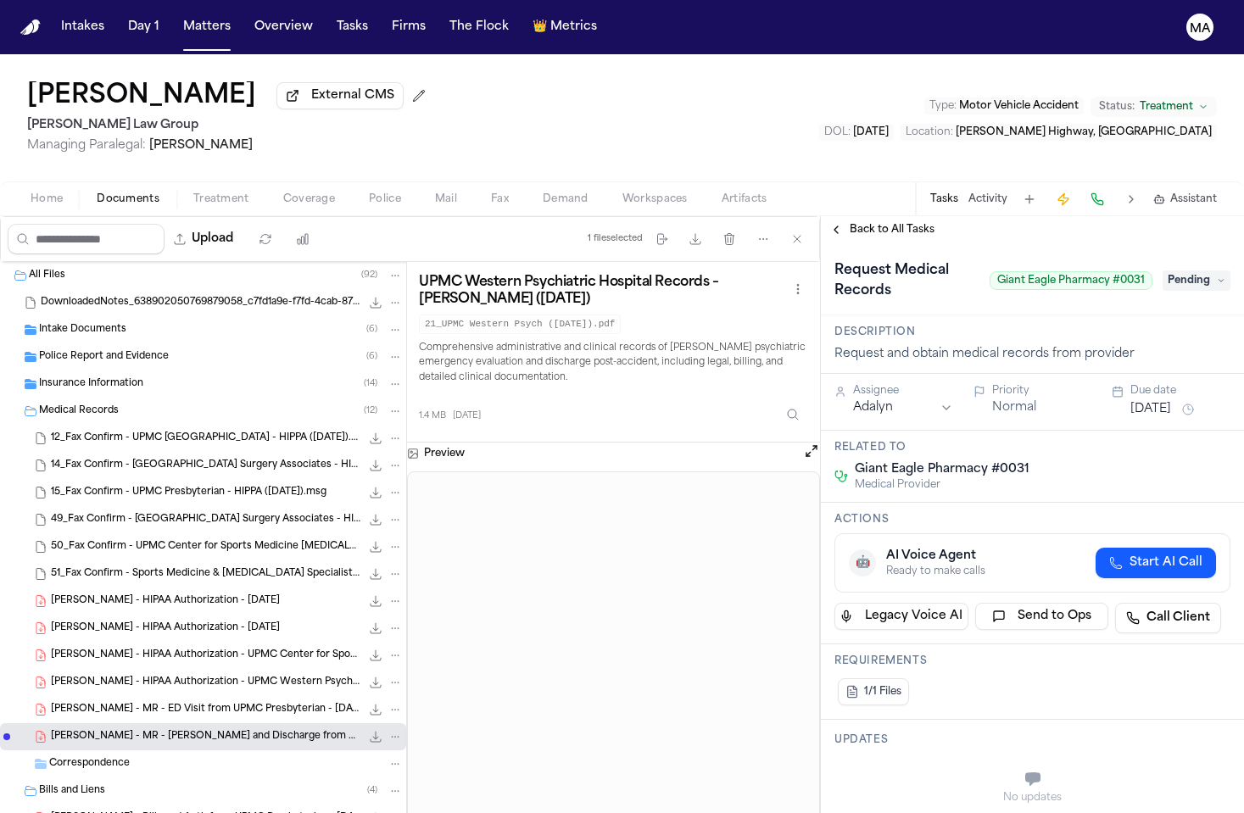
click at [878, 223] on span "Back to All Tasks" at bounding box center [892, 230] width 85 height 14
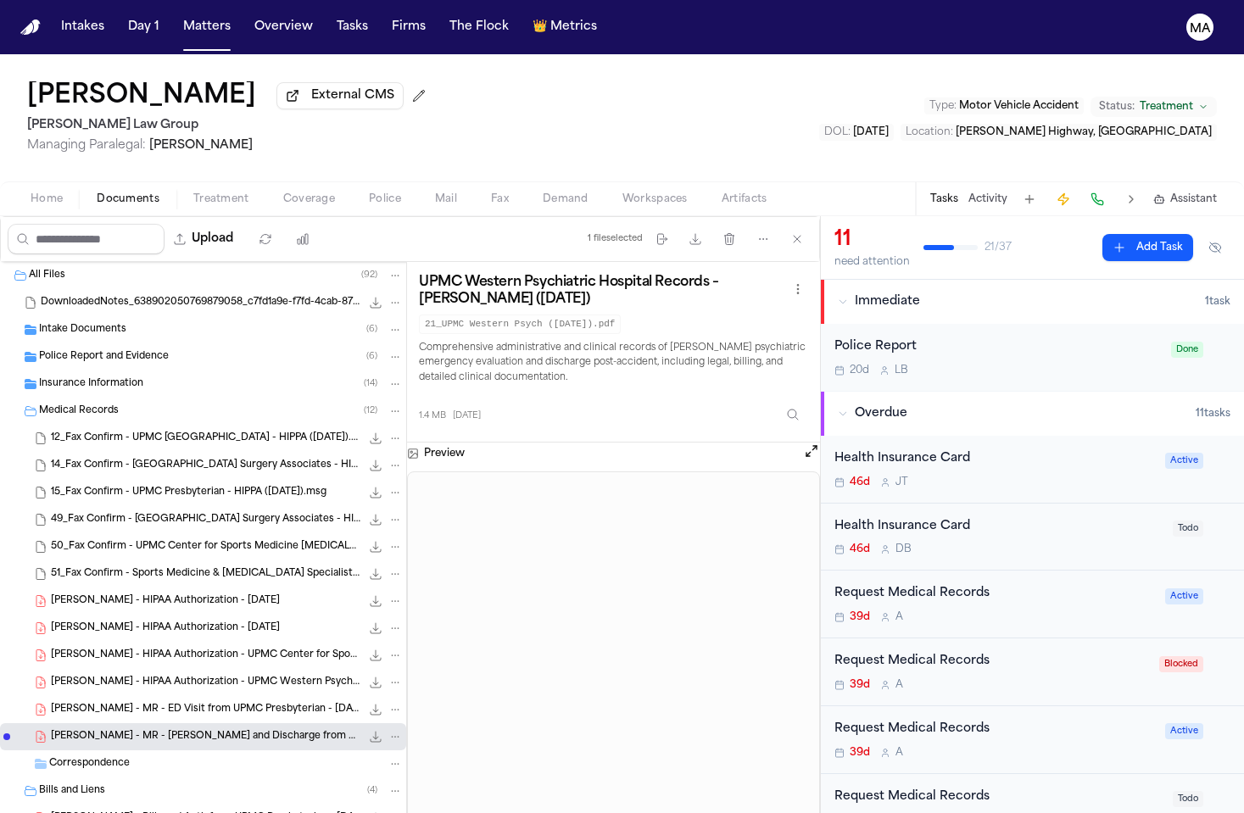
scroll to position [154, 0]
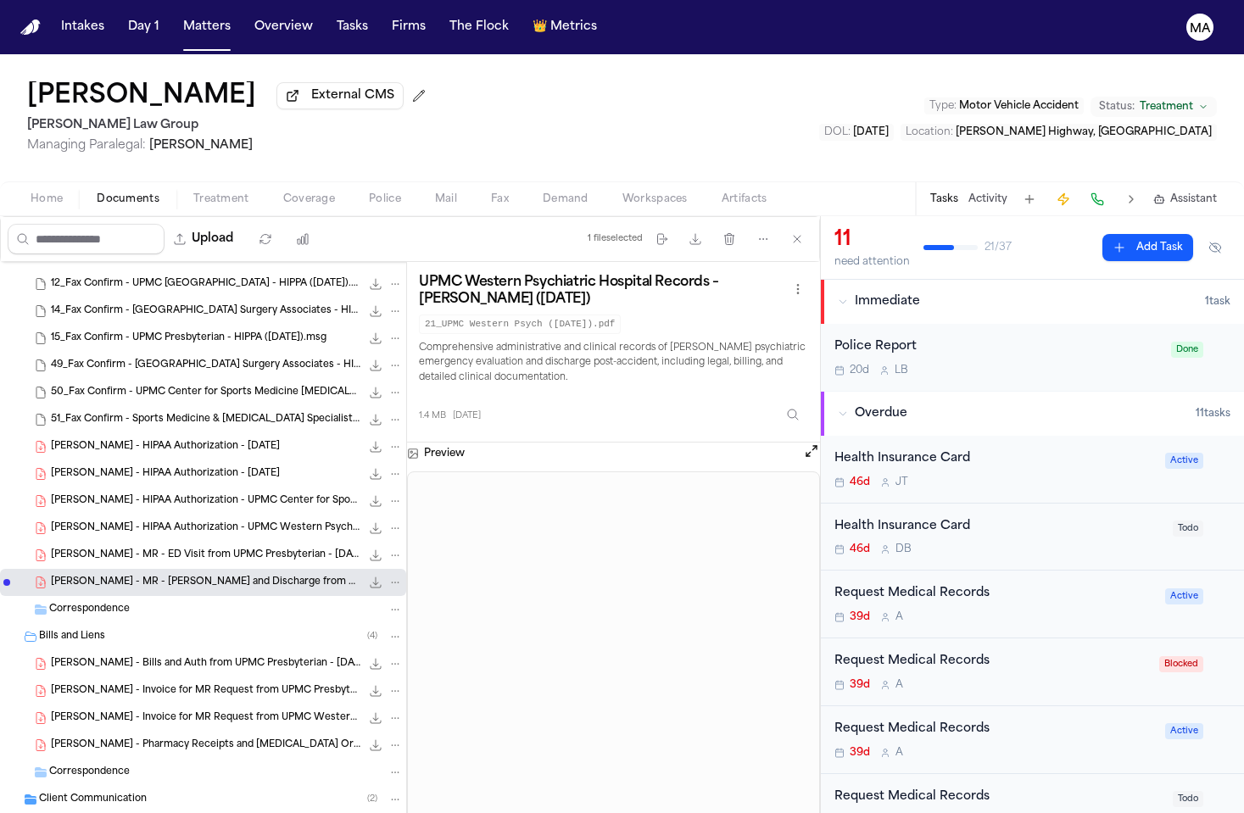
click at [96, 812] on div "Miscellaneous ( 32 )" at bounding box center [203, 826] width 406 height 27
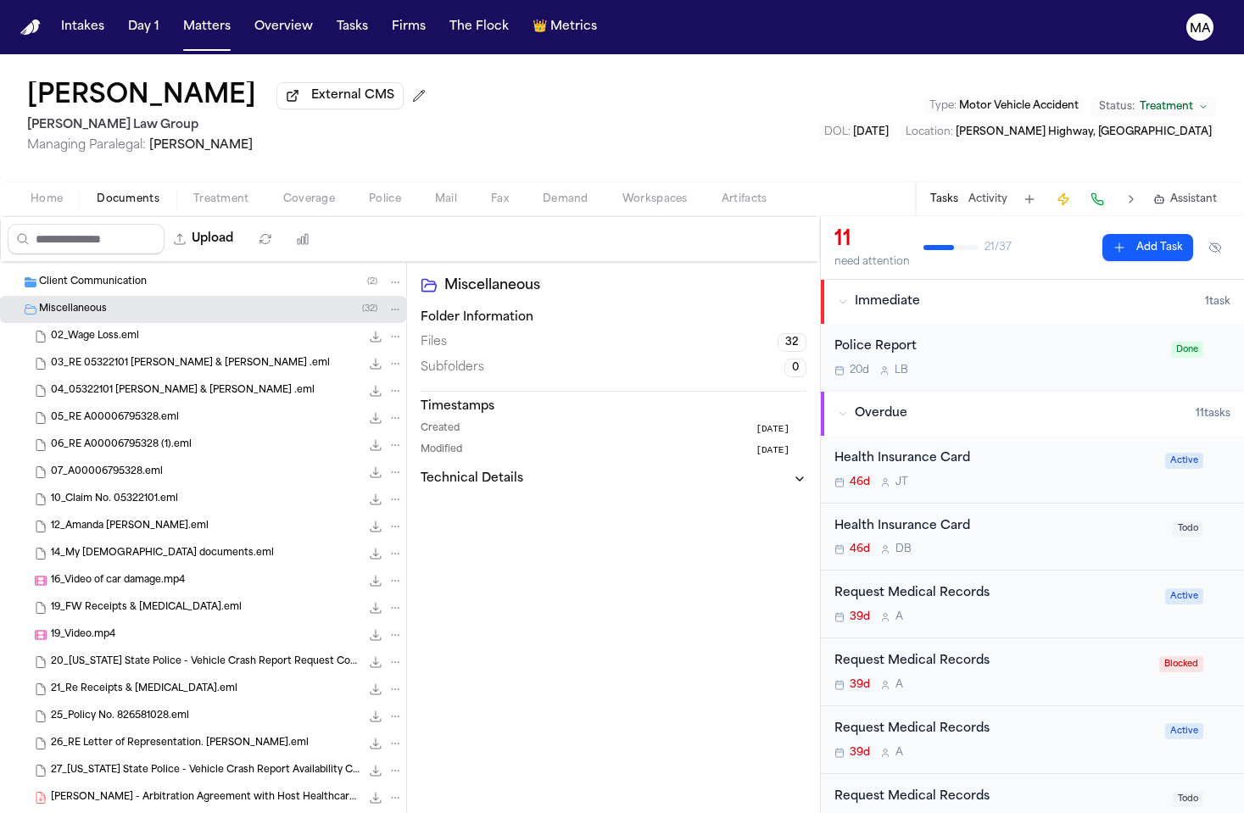
scroll to position [1023, 0]
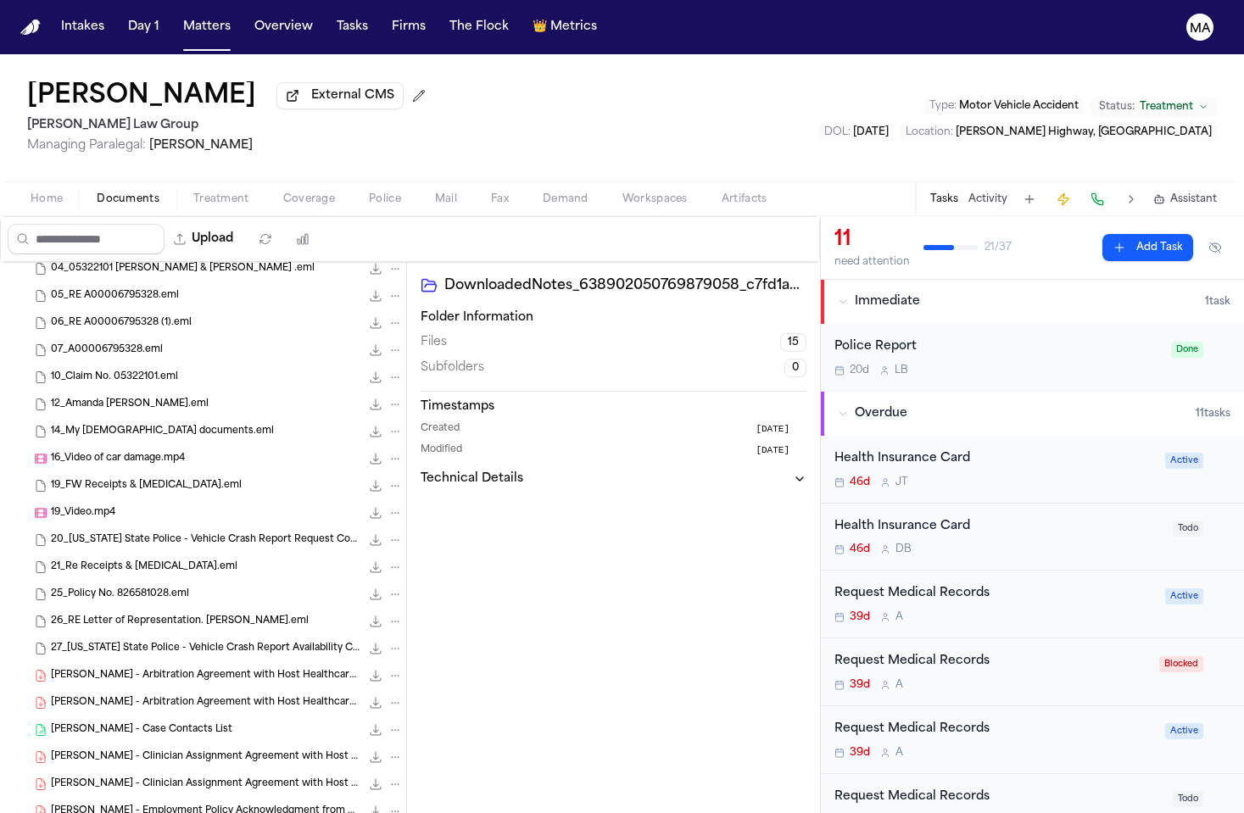
scroll to position [775, 0]
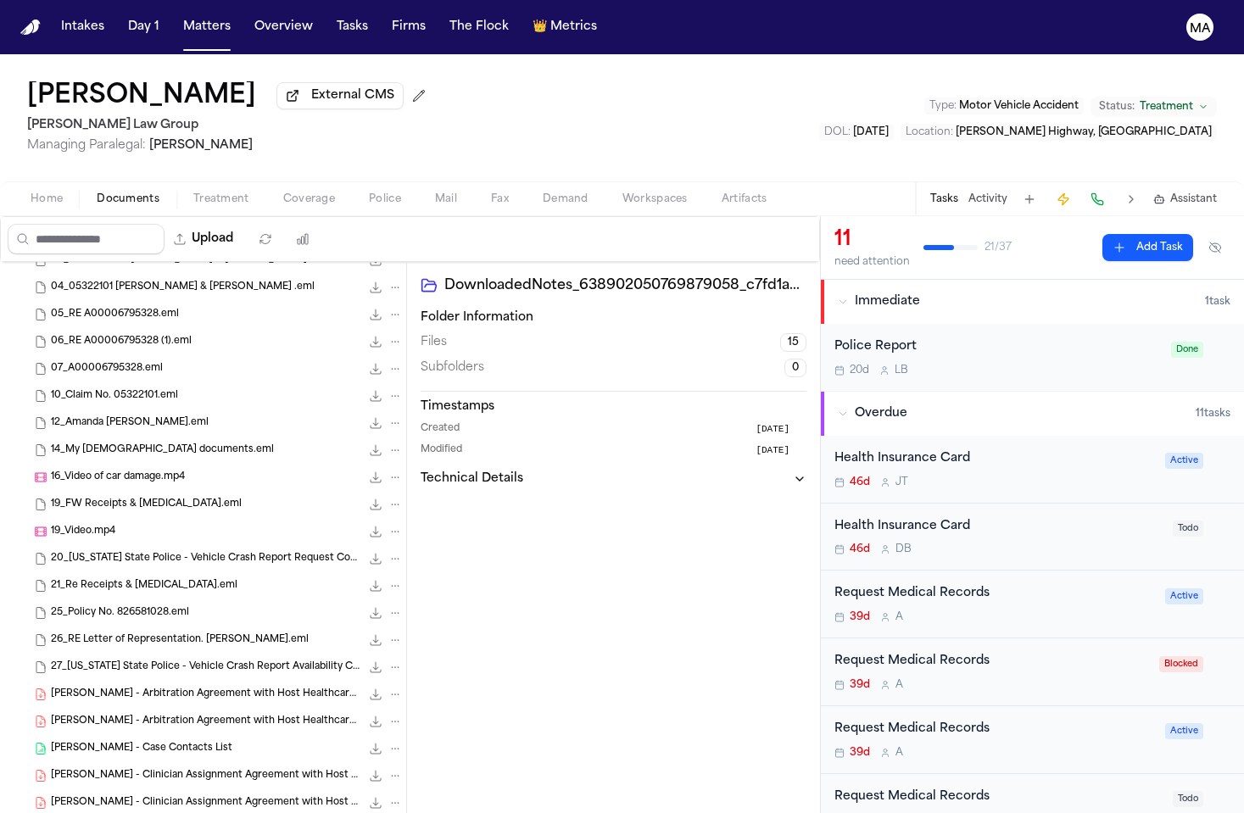
click at [101, 790] on div "[PERSON_NAME] - Clinician Assignment Agreement with Host Healthcare - [DATE] 71…" at bounding box center [203, 803] width 406 height 27
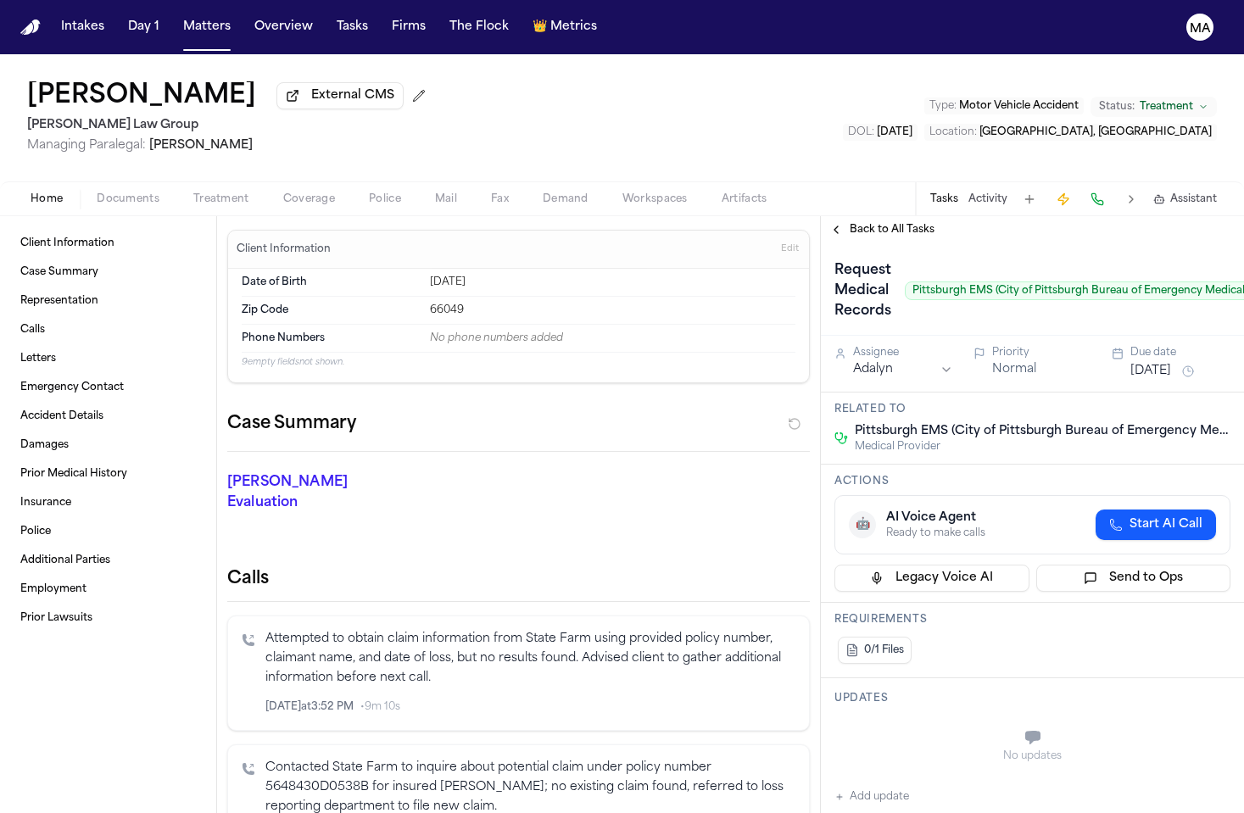
click at [881, 223] on span "Back to All Tasks" at bounding box center [892, 230] width 85 height 14
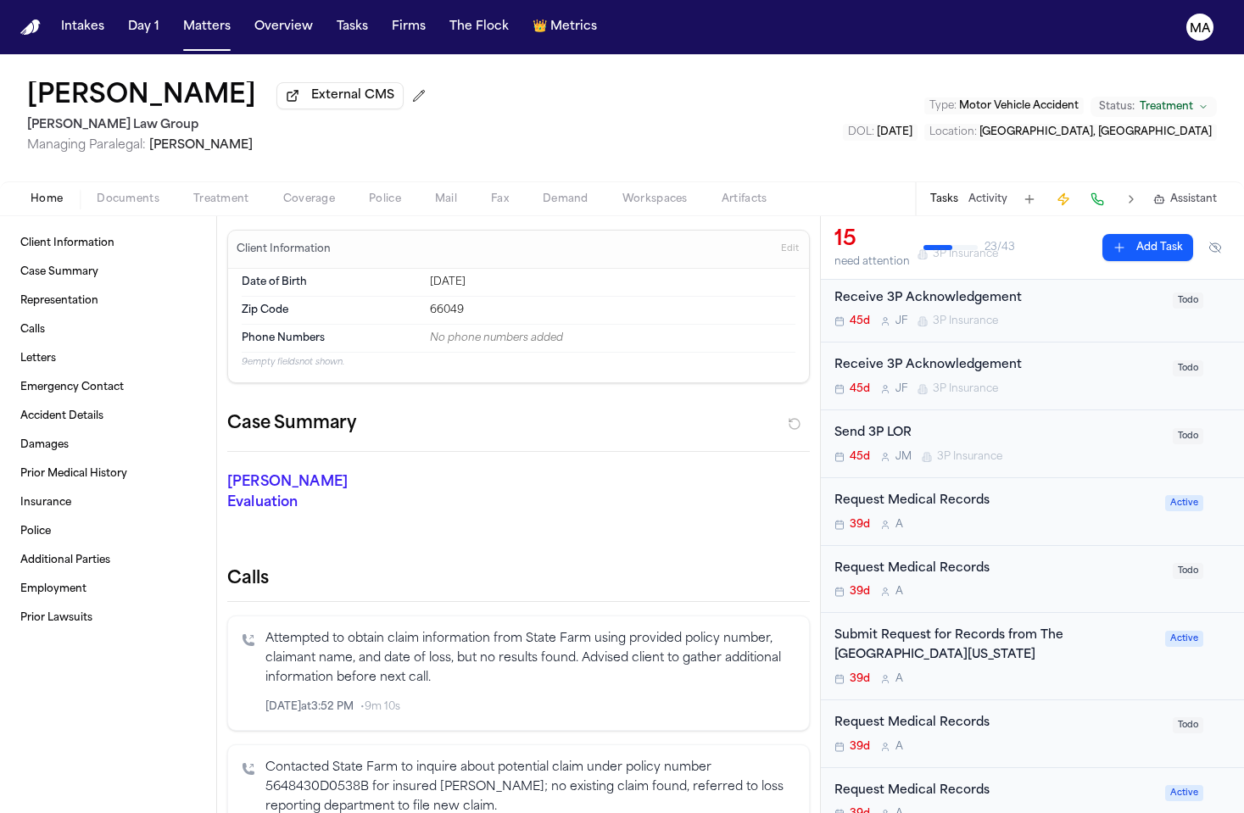
scroll to position [189, 0]
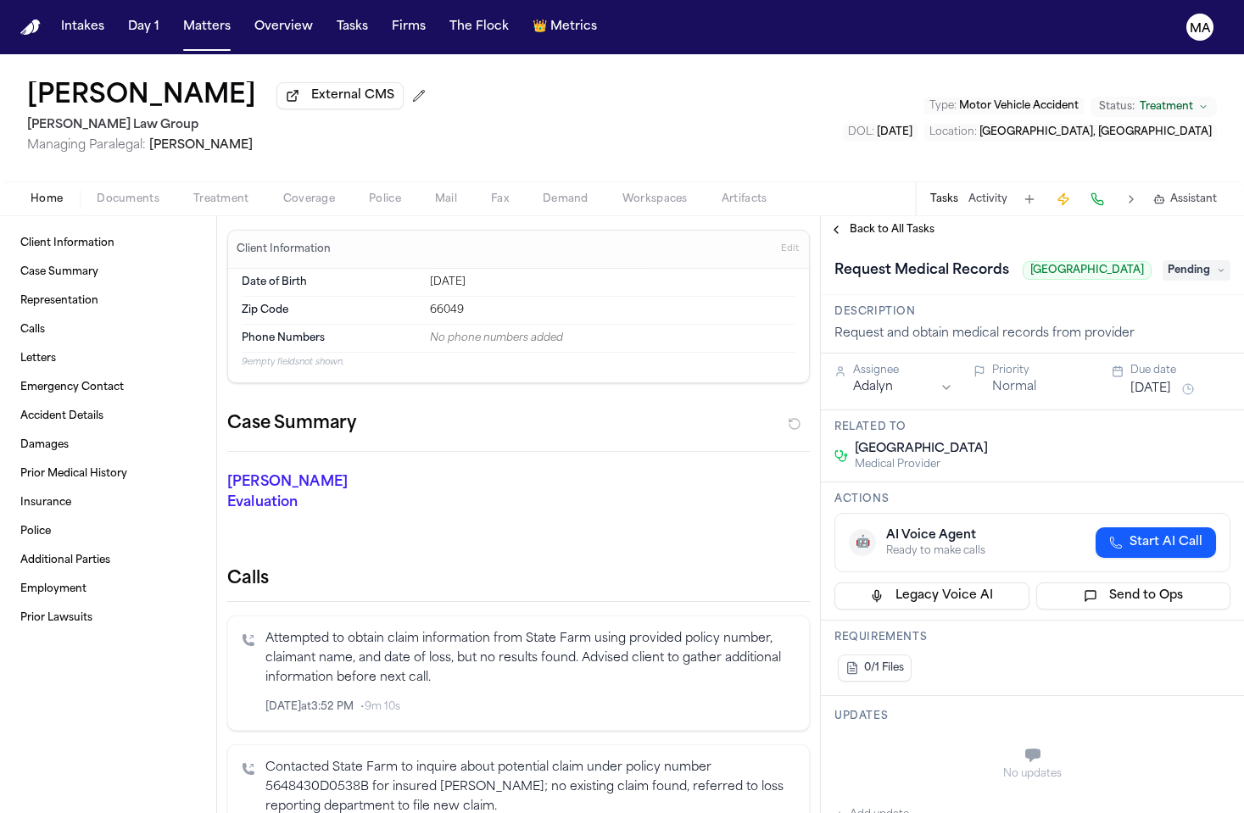
click at [868, 223] on span "Back to All Tasks" at bounding box center [892, 230] width 85 height 14
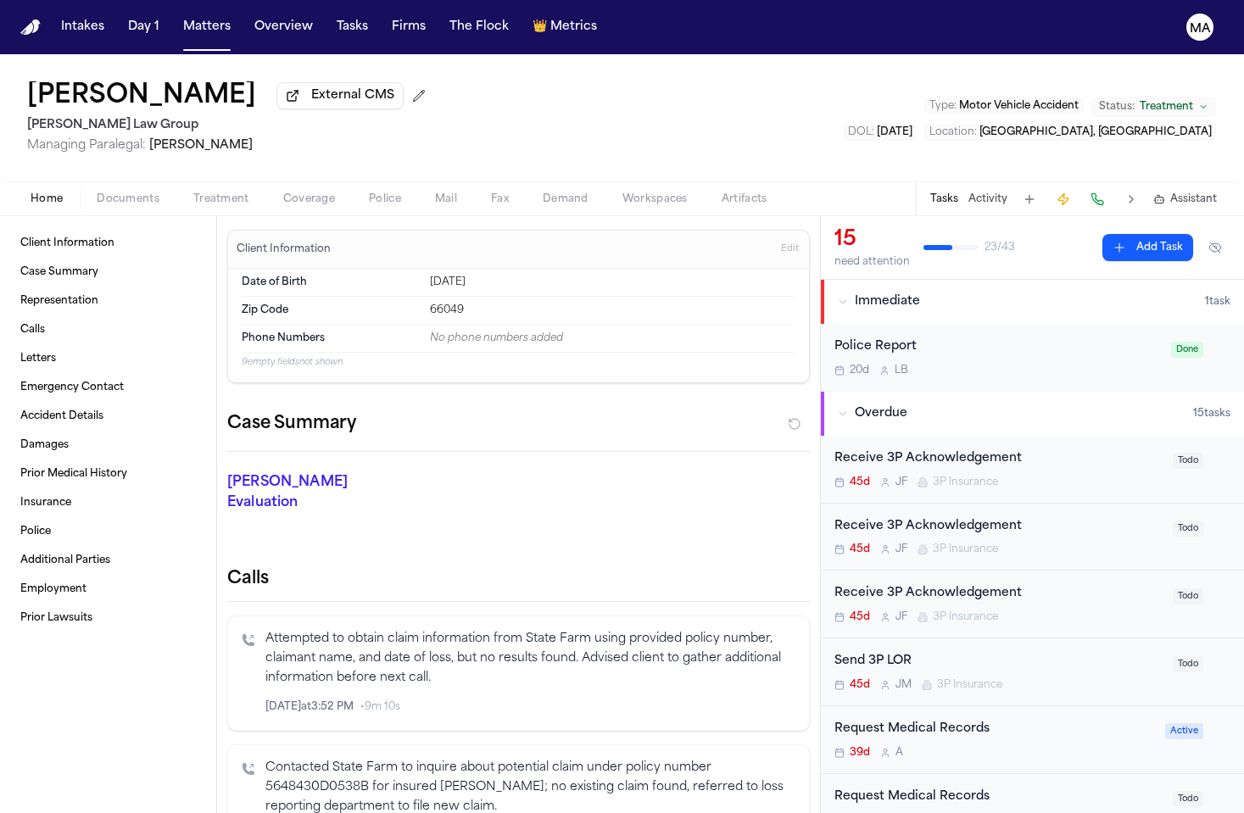
click at [97, 193] on span "Documents" at bounding box center [128, 200] width 63 height 14
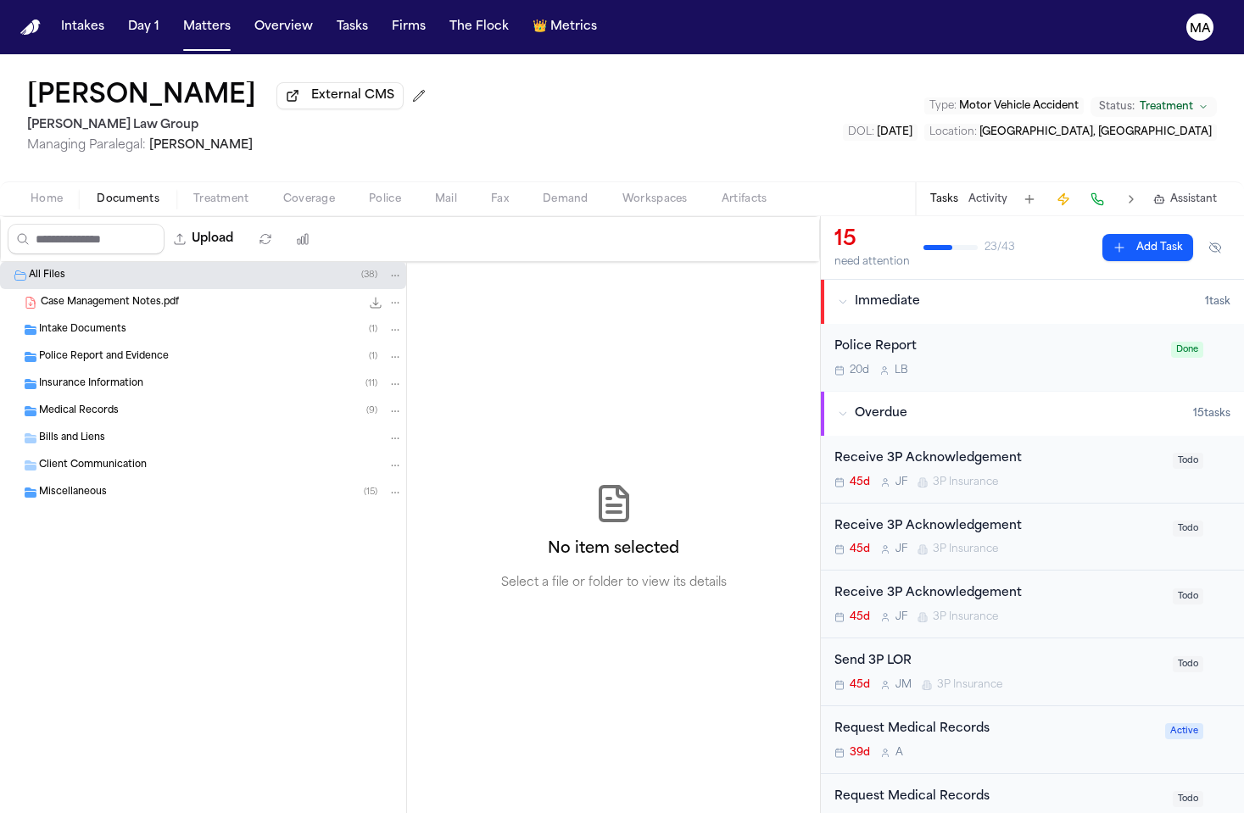
click at [125, 398] on div "Medical Records ( 9 )" at bounding box center [203, 411] width 406 height 27
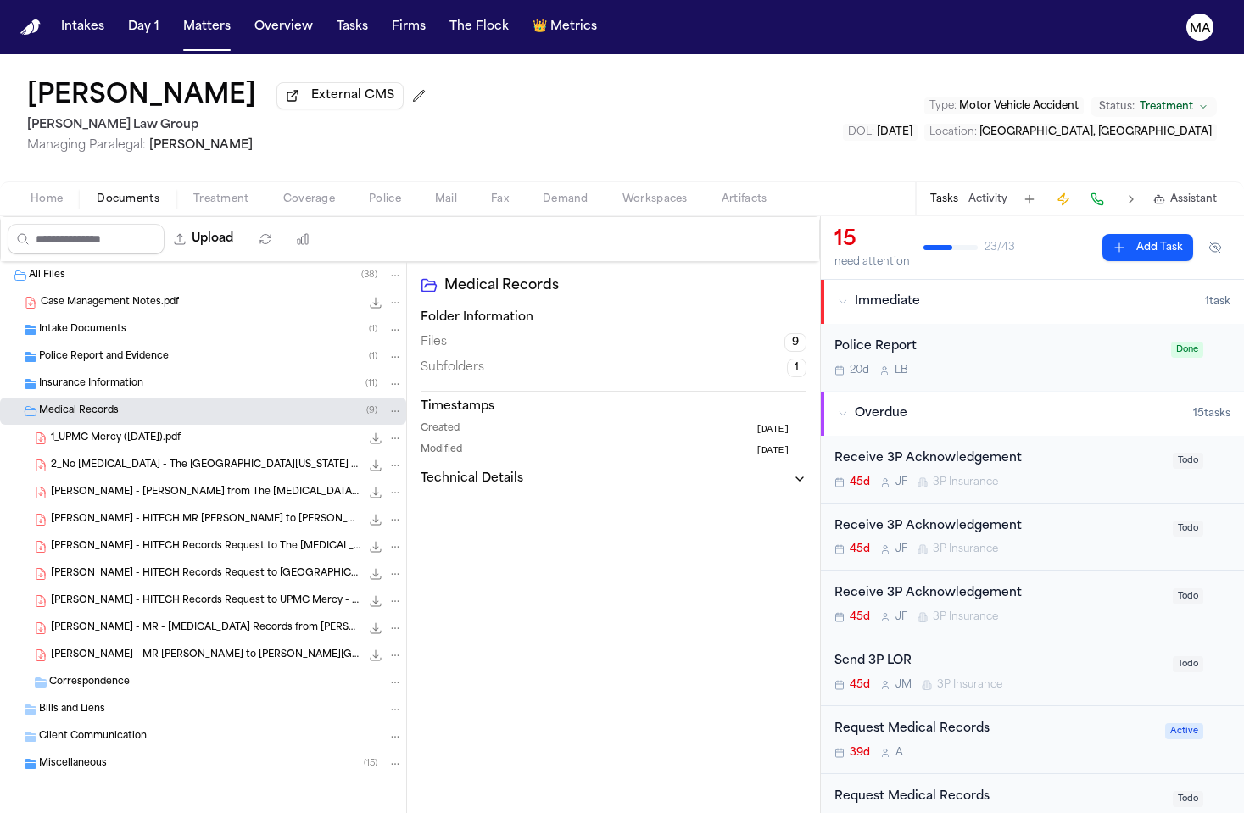
click at [120, 479] on div "[PERSON_NAME] - [PERSON_NAME] from The [MEDICAL_DATA] Experience - [DATE] to [D…" at bounding box center [203, 492] width 406 height 27
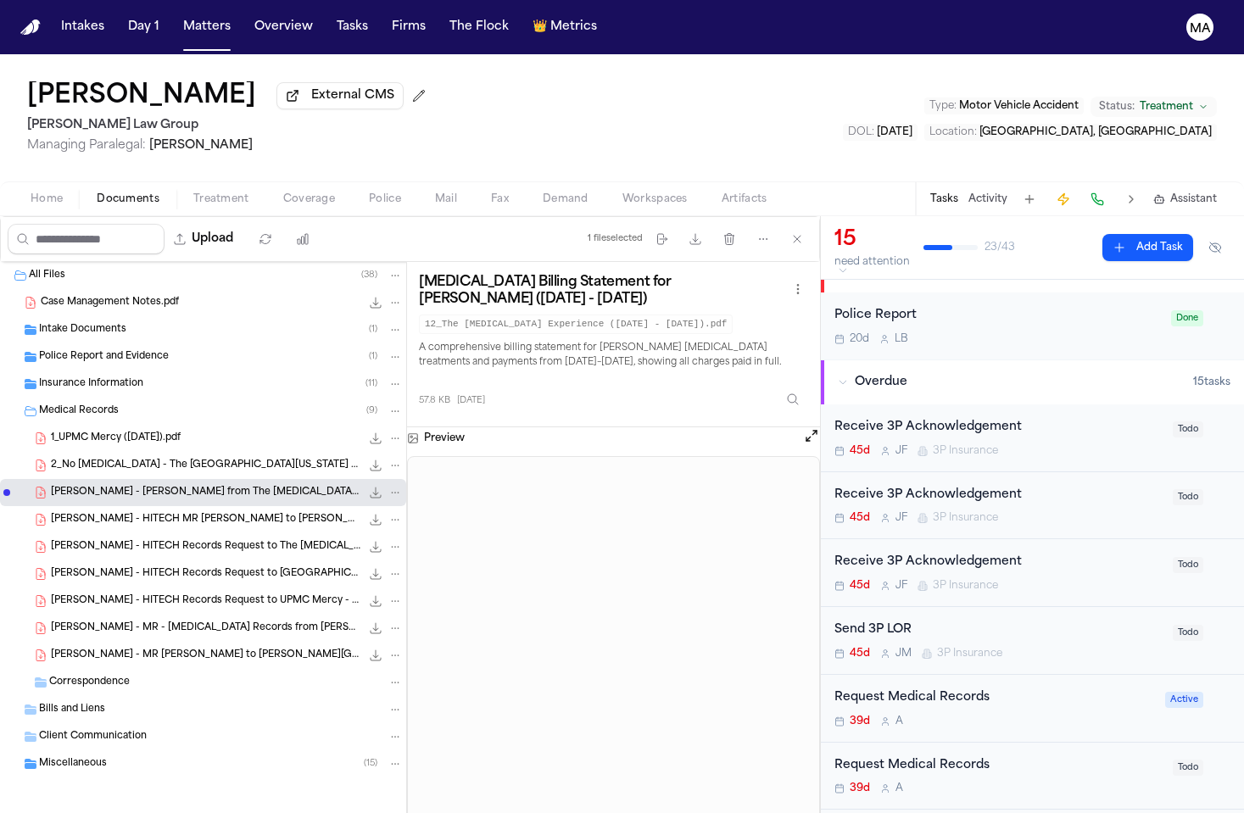
scroll to position [63, 0]
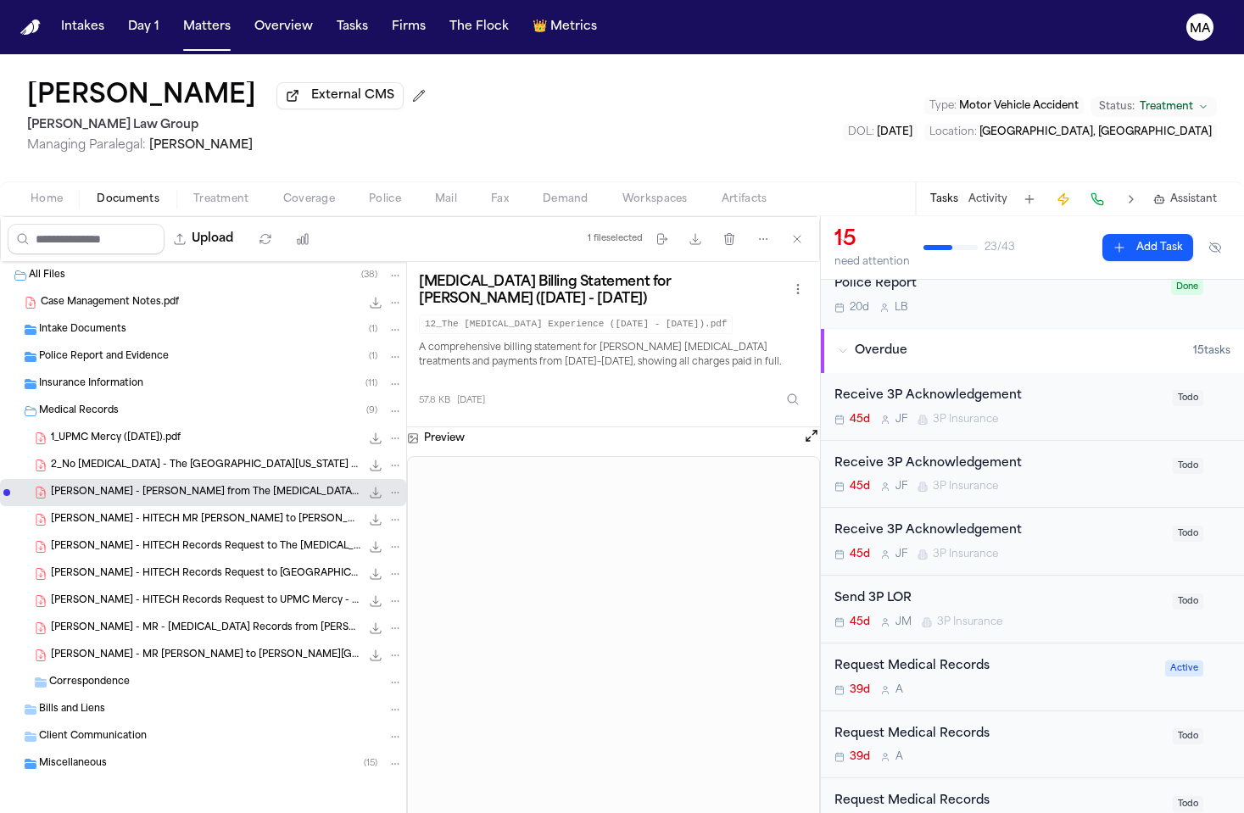
click at [924, 725] on div "Request Medical Records" at bounding box center [999, 735] width 328 height 20
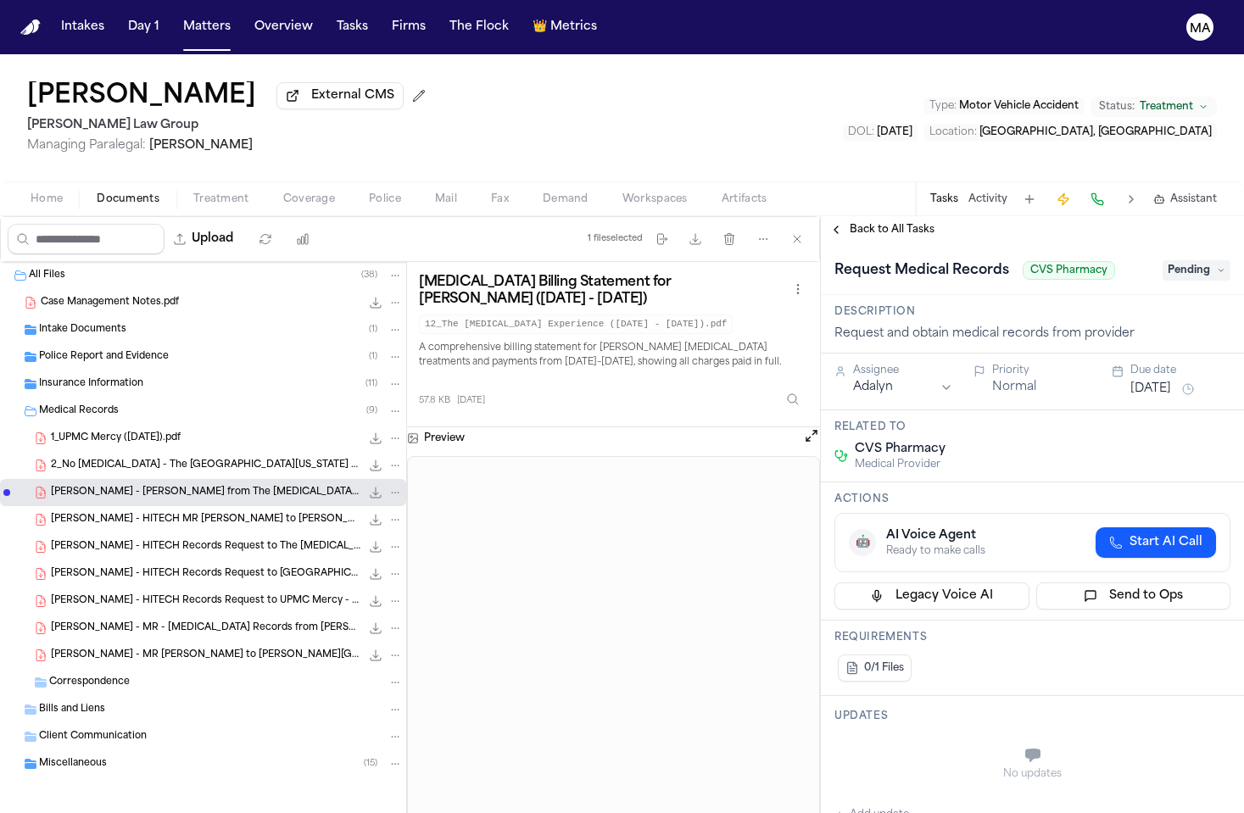
click at [877, 223] on span "Back to All Tasks" at bounding box center [892, 230] width 85 height 14
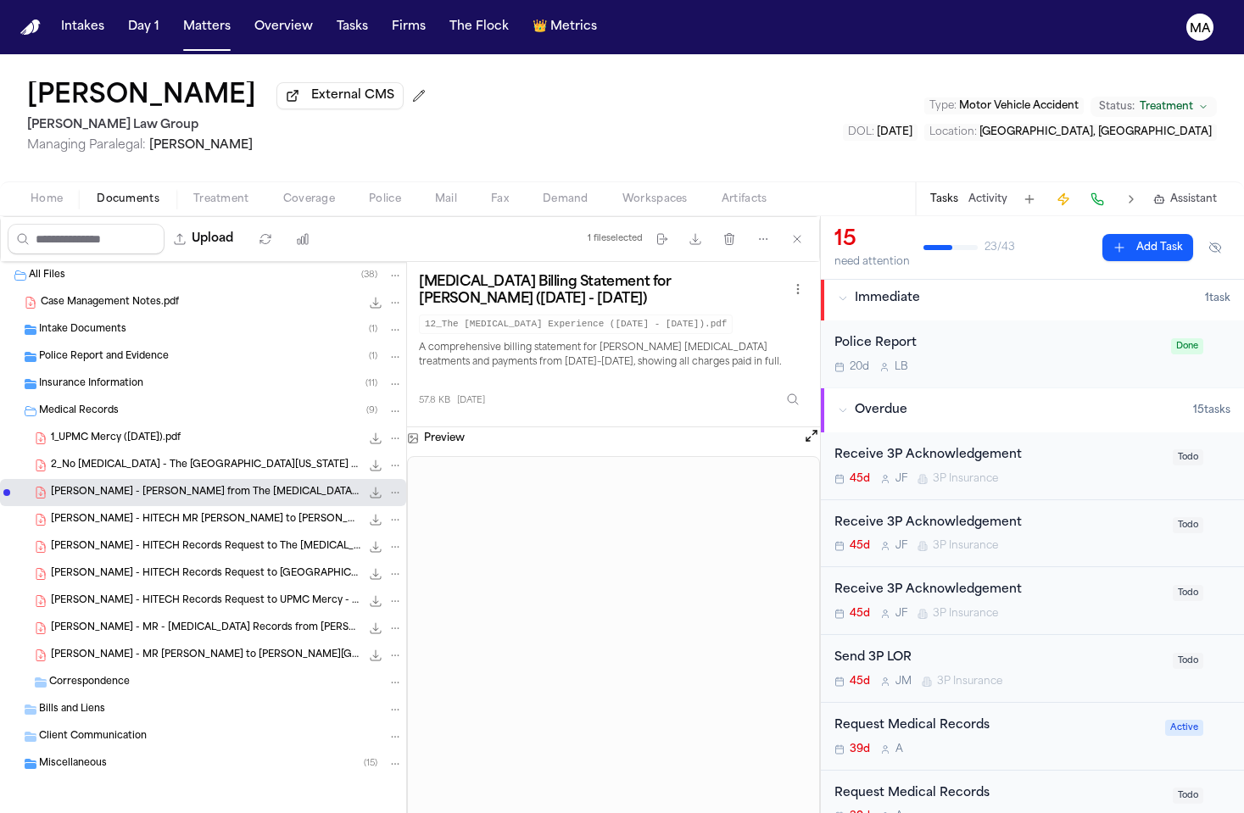
scroll to position [25, 0]
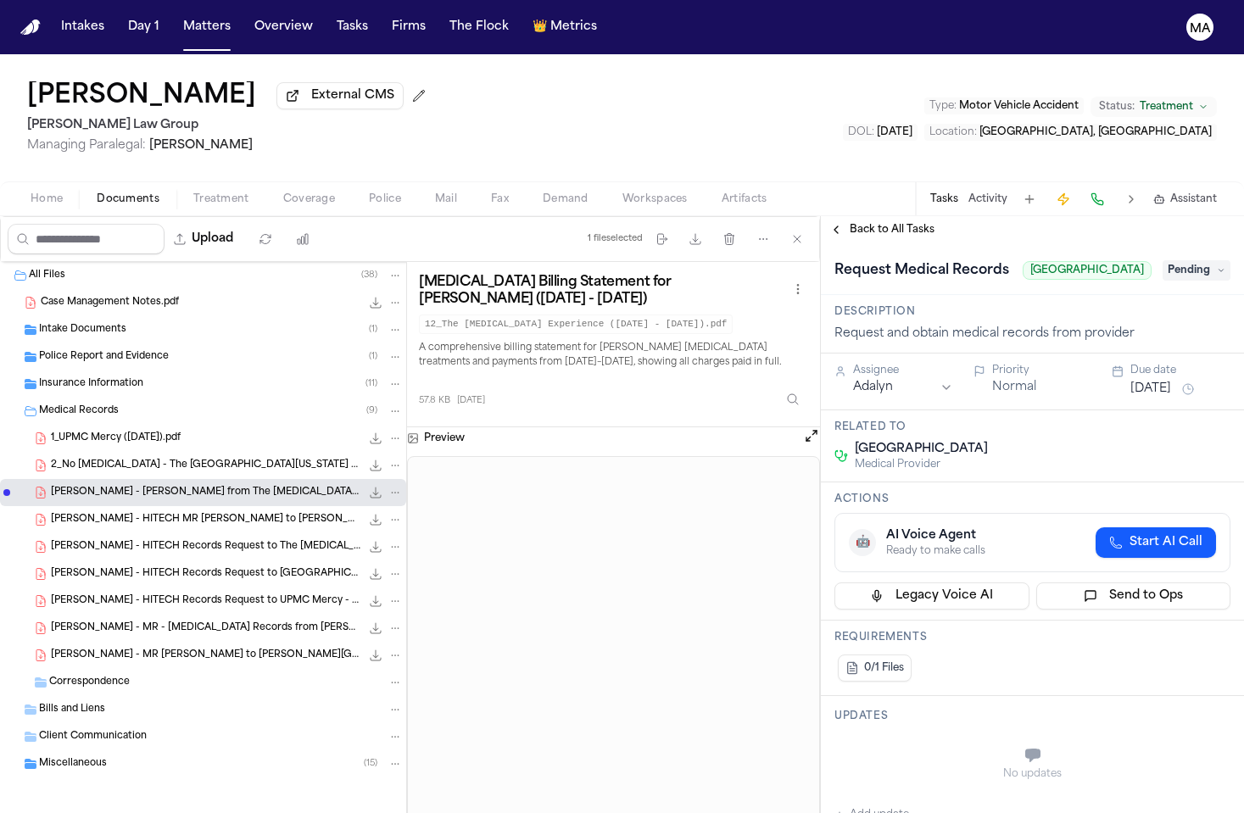
click at [871, 223] on span "Back to All Tasks" at bounding box center [892, 230] width 85 height 14
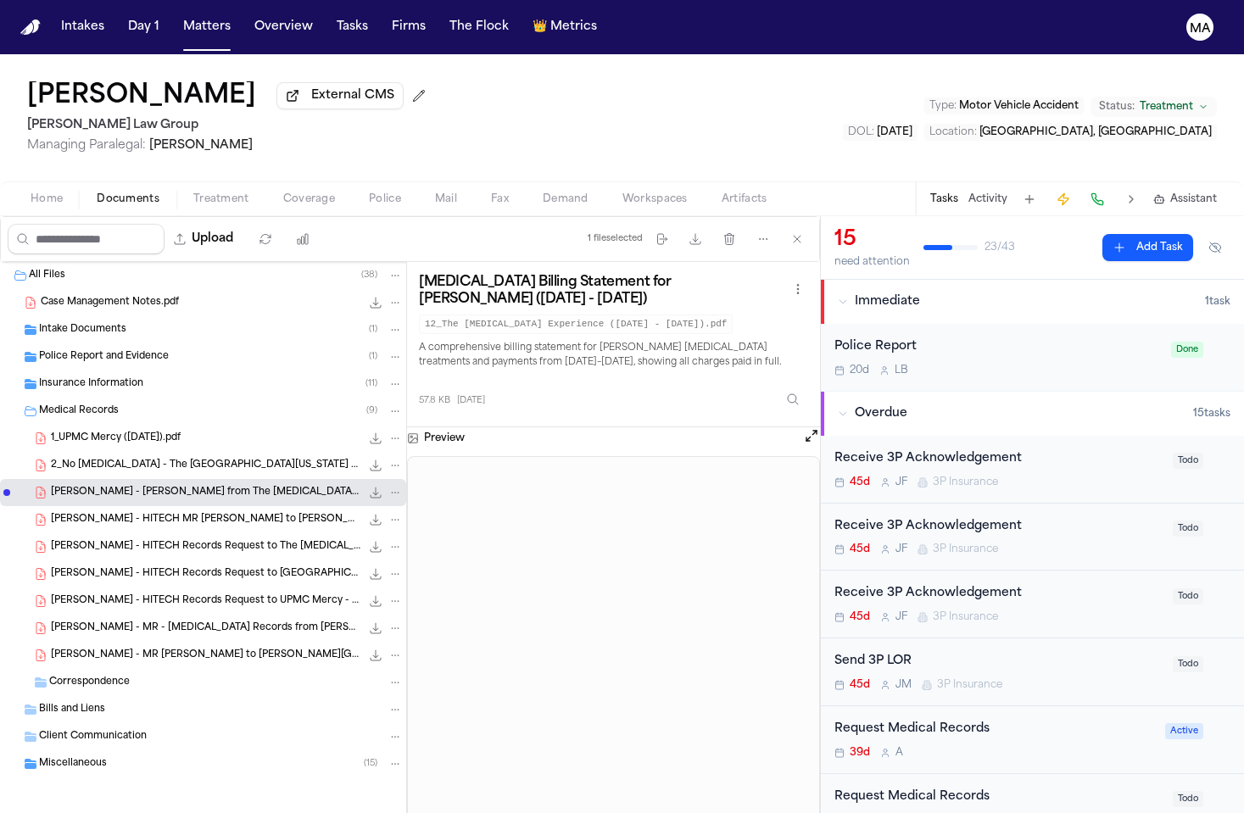
scroll to position [31, 0]
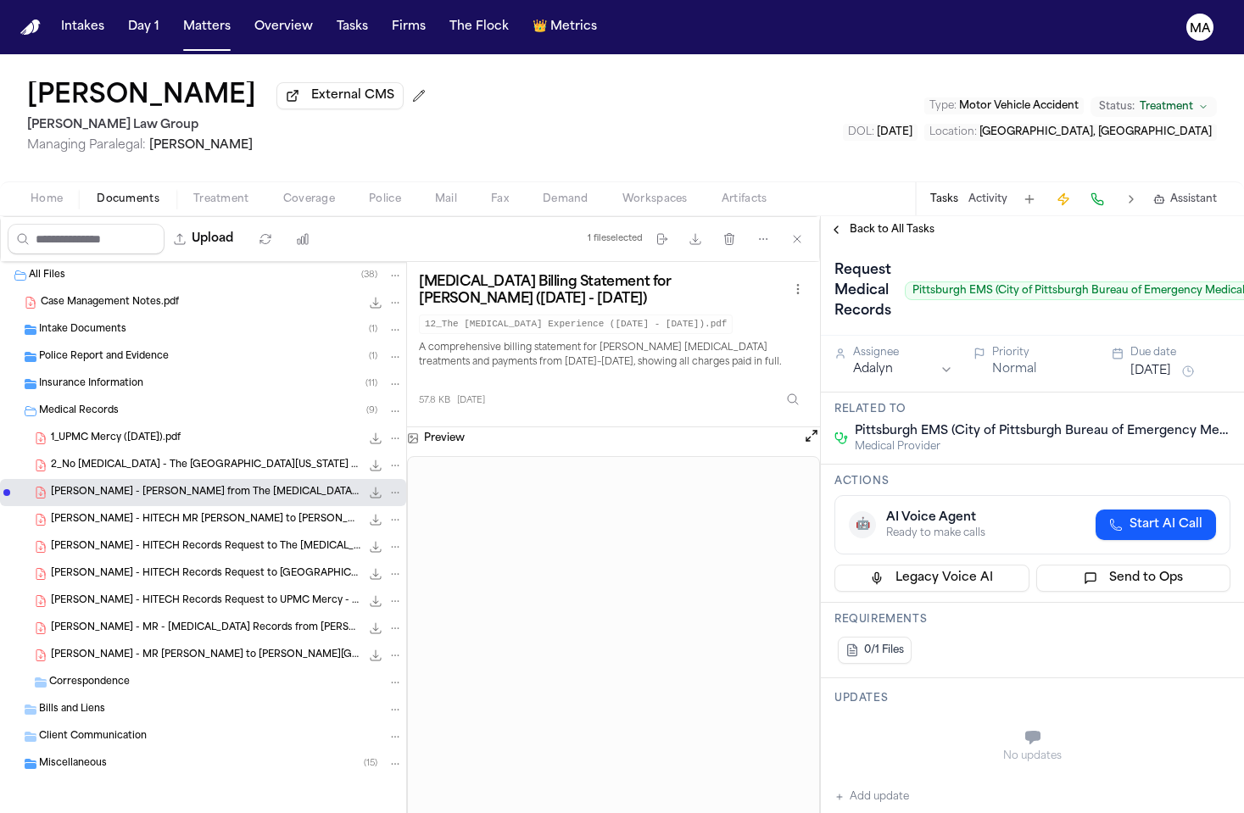
click at [850, 223] on span "Back to All Tasks" at bounding box center [892, 230] width 85 height 14
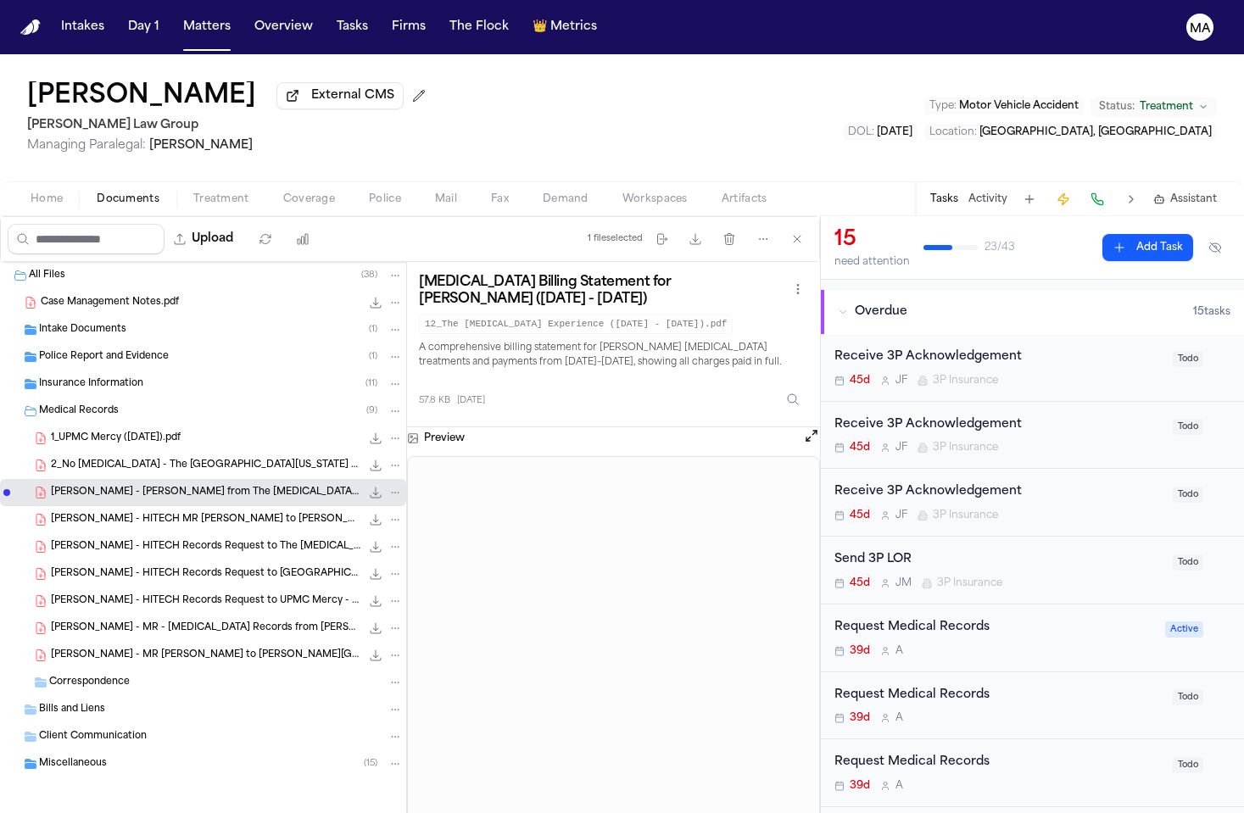
scroll to position [141, 0]
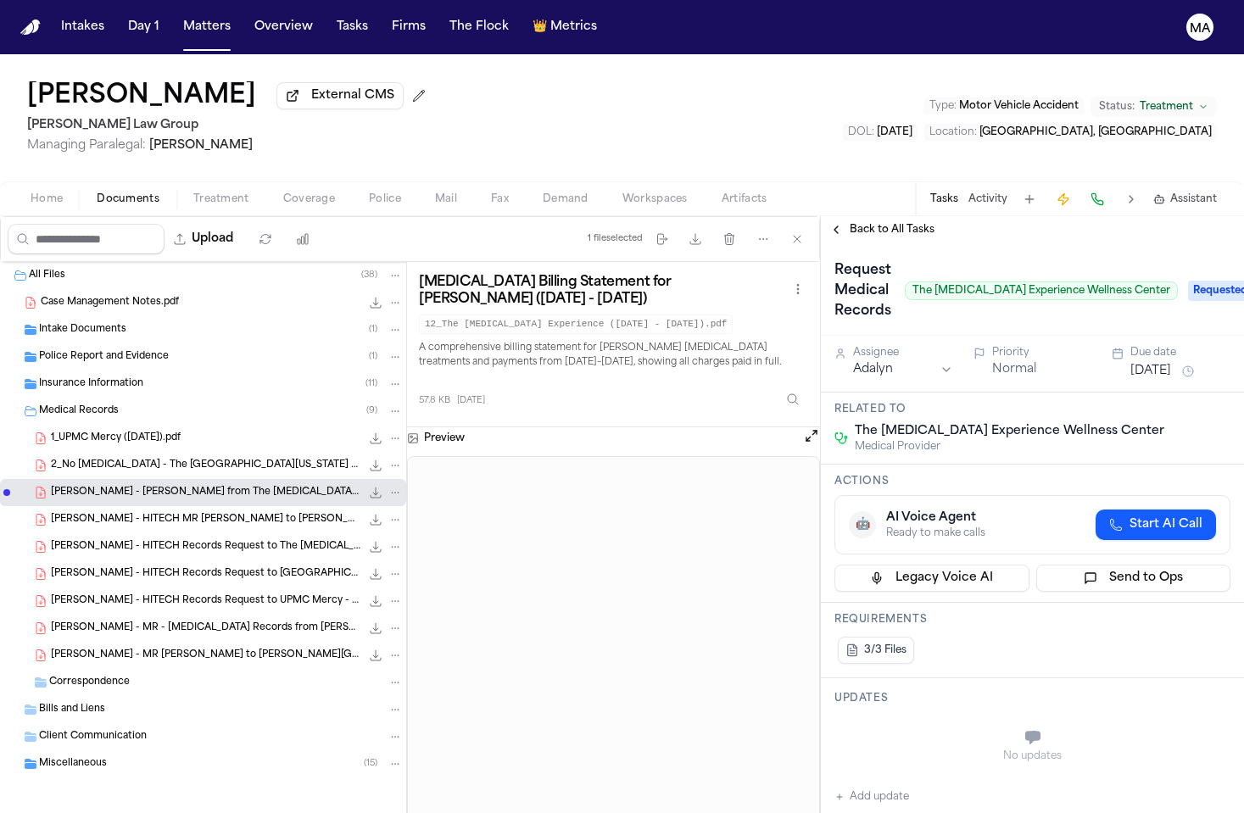
click at [119, 622] on span "S. Yang - MR - Chiropractic Records from Dr. Howarter - 7.2.25 to 7.8.25" at bounding box center [206, 629] width 310 height 14
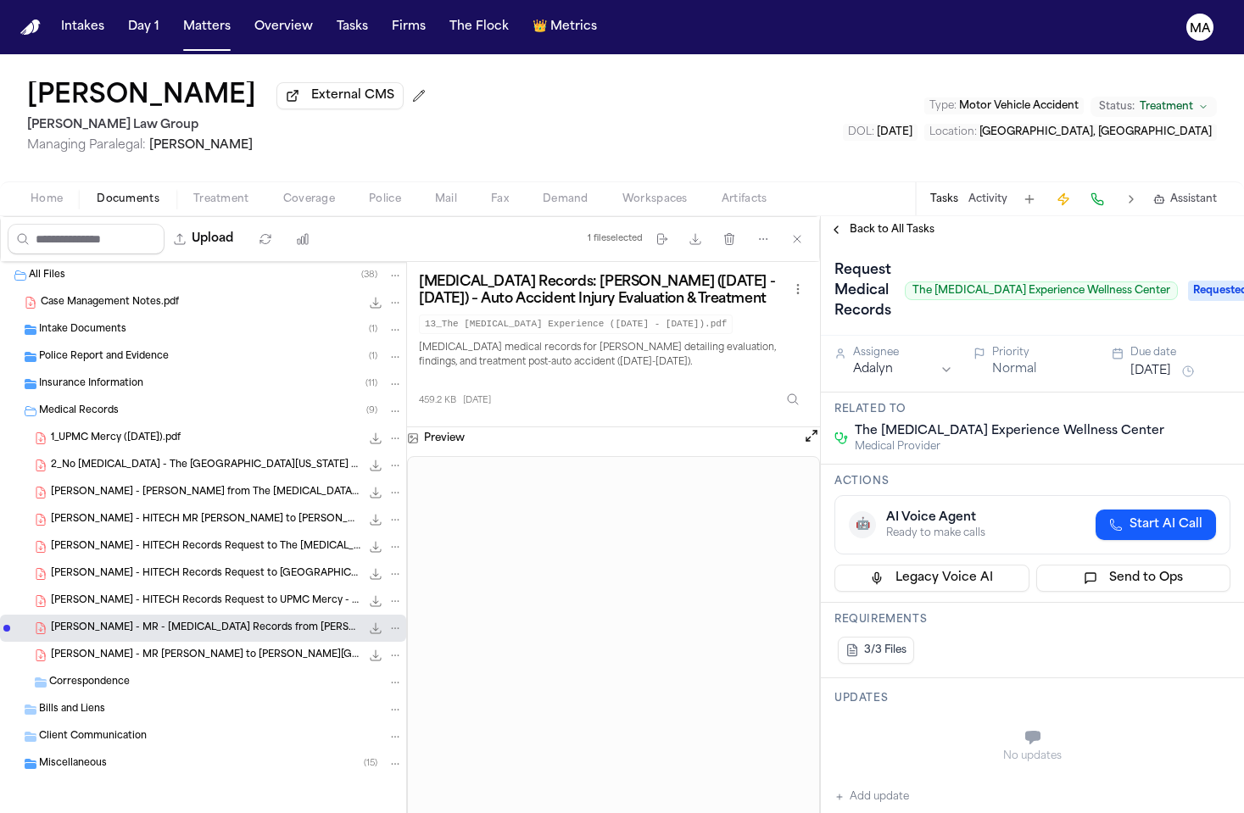
click at [865, 787] on button "Add update" at bounding box center [872, 797] width 75 height 20
click at [962, 723] on textarea "Add your update" at bounding box center [1043, 740] width 362 height 34
drag, startPoint x: 957, startPoint y: 423, endPoint x: 916, endPoint y: 420, distance: 40.9
click at [916, 723] on textarea "**********" at bounding box center [1049, 734] width 375 height 22
type textarea "**********"
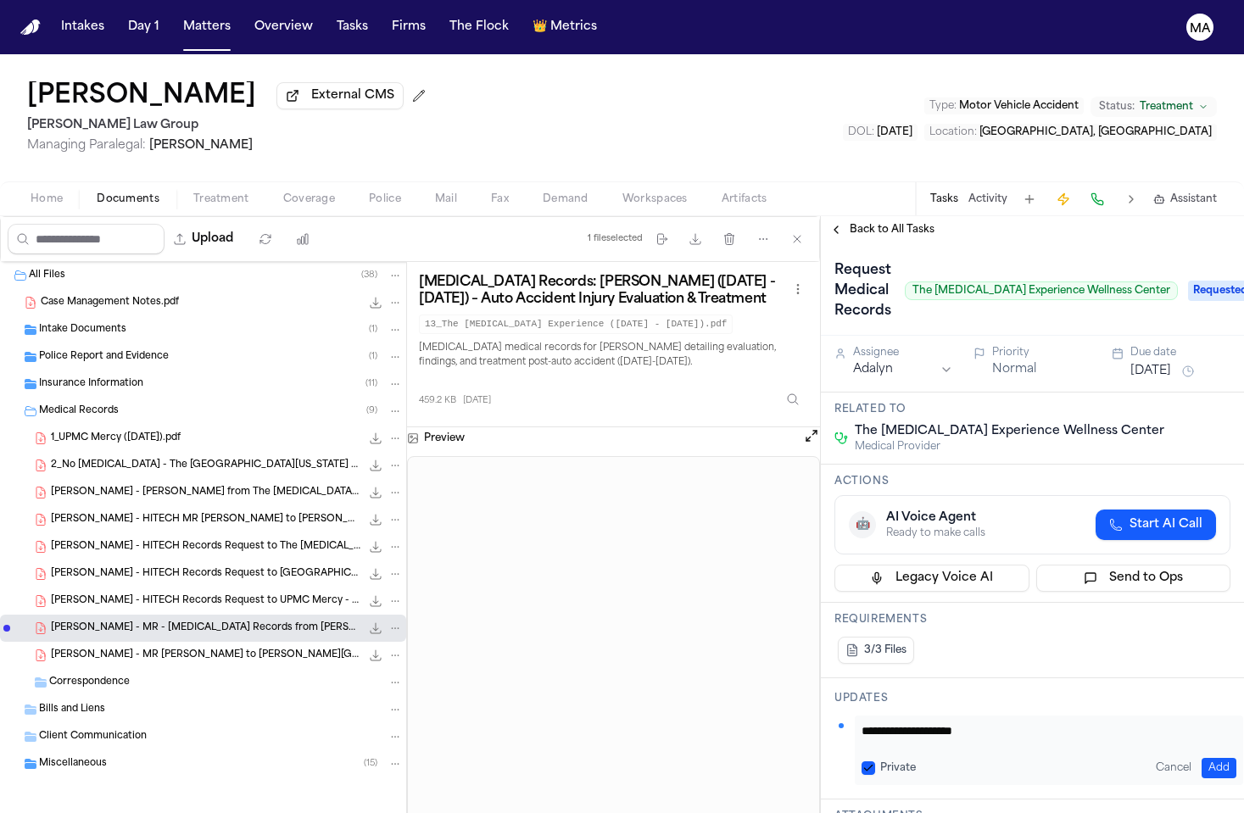
click at [1222, 716] on div "**********" at bounding box center [1049, 751] width 388 height 70
click at [1208, 758] on button "Add" at bounding box center [1219, 768] width 35 height 20
click at [863, 223] on span "Back to All Tasks" at bounding box center [892, 230] width 85 height 14
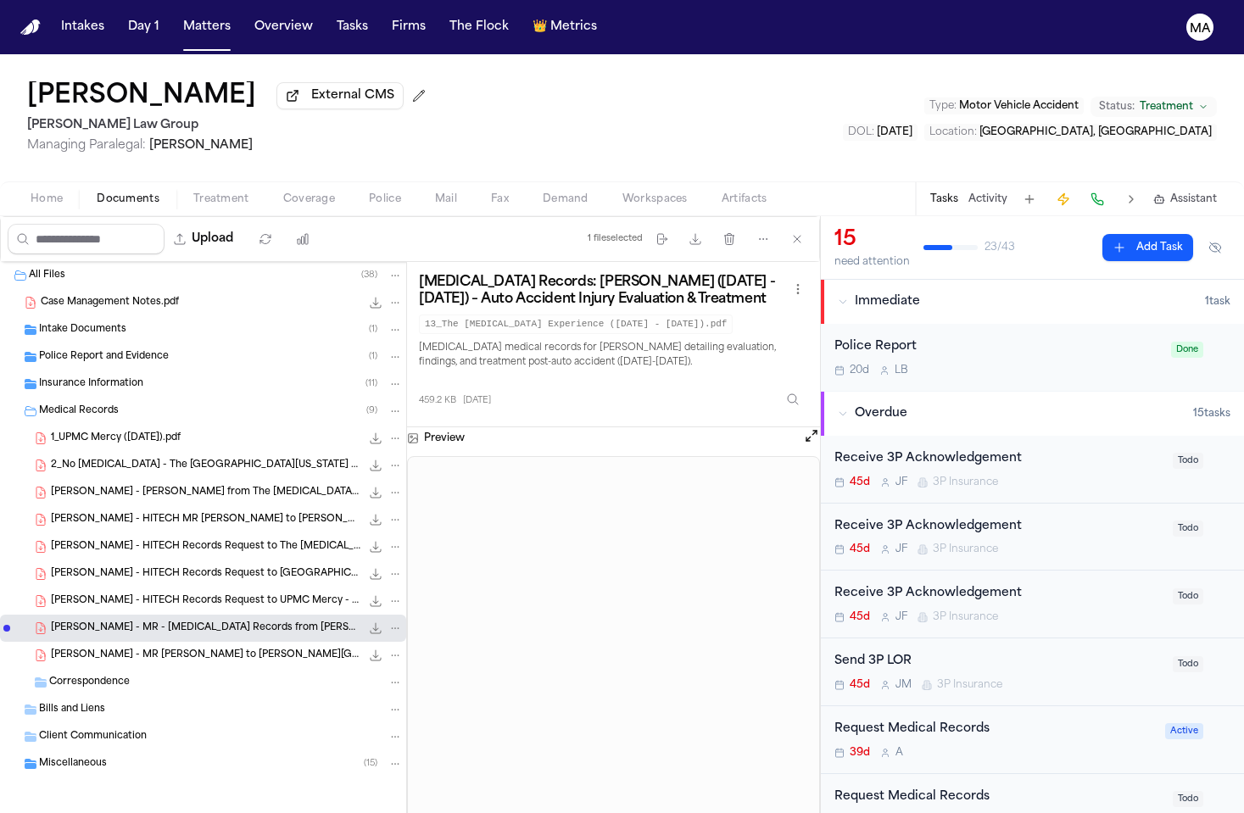
click at [903, 788] on div "Request Medical Records" at bounding box center [999, 798] width 328 height 20
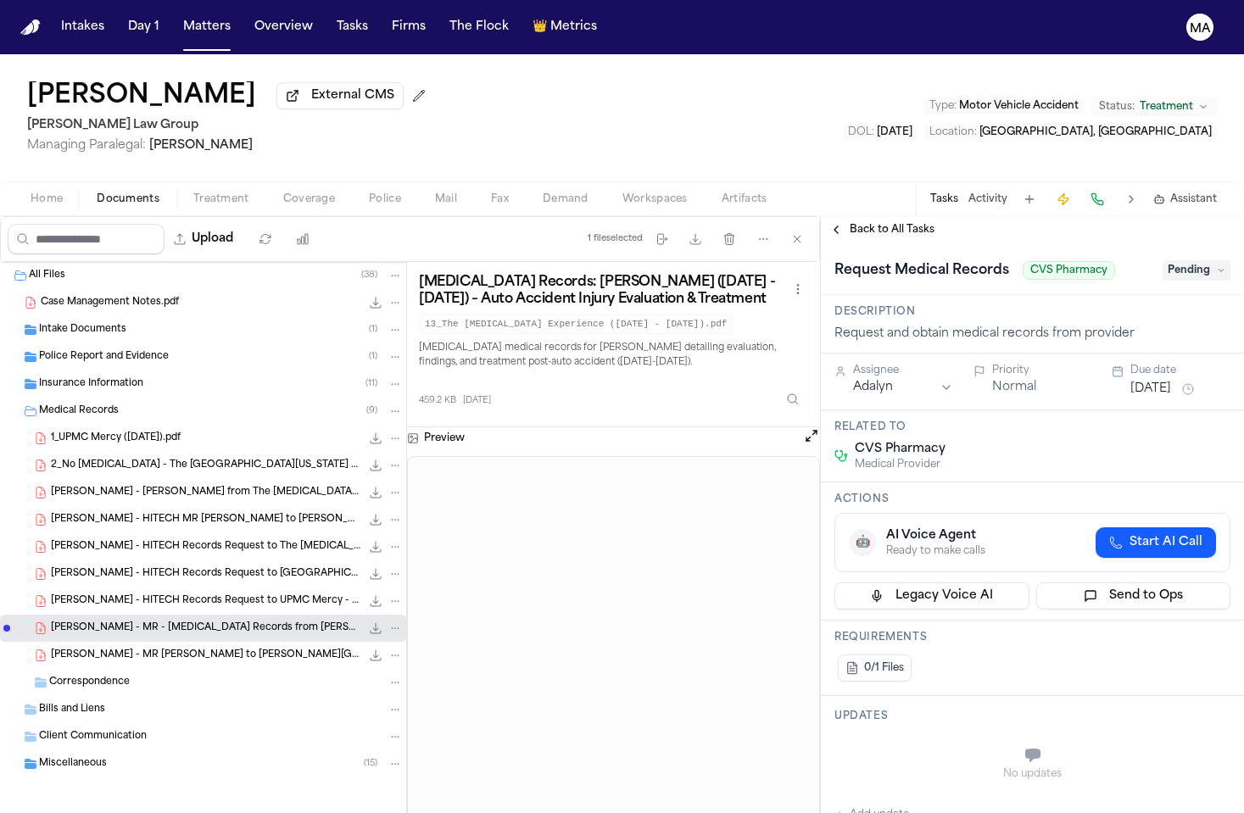
click at [891, 223] on span "Back to All Tasks" at bounding box center [892, 230] width 85 height 14
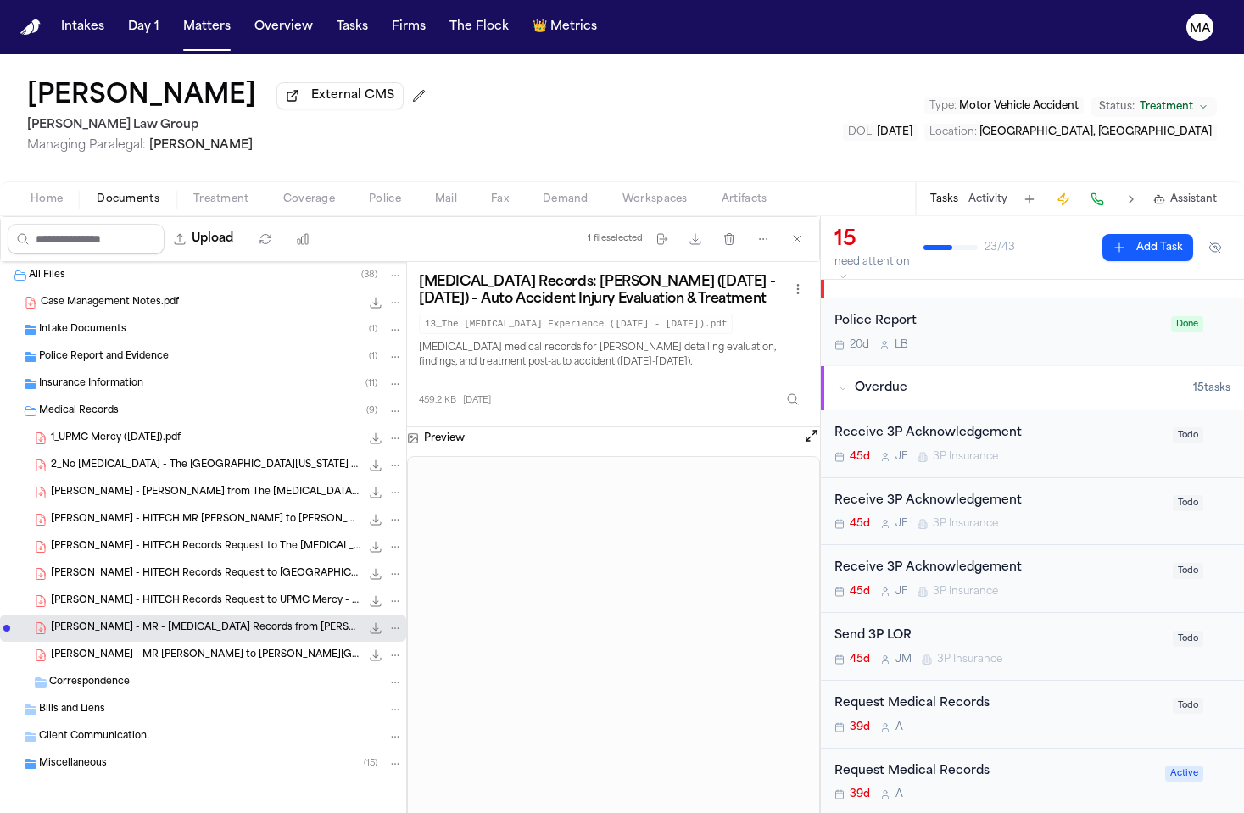
scroll to position [49, 0]
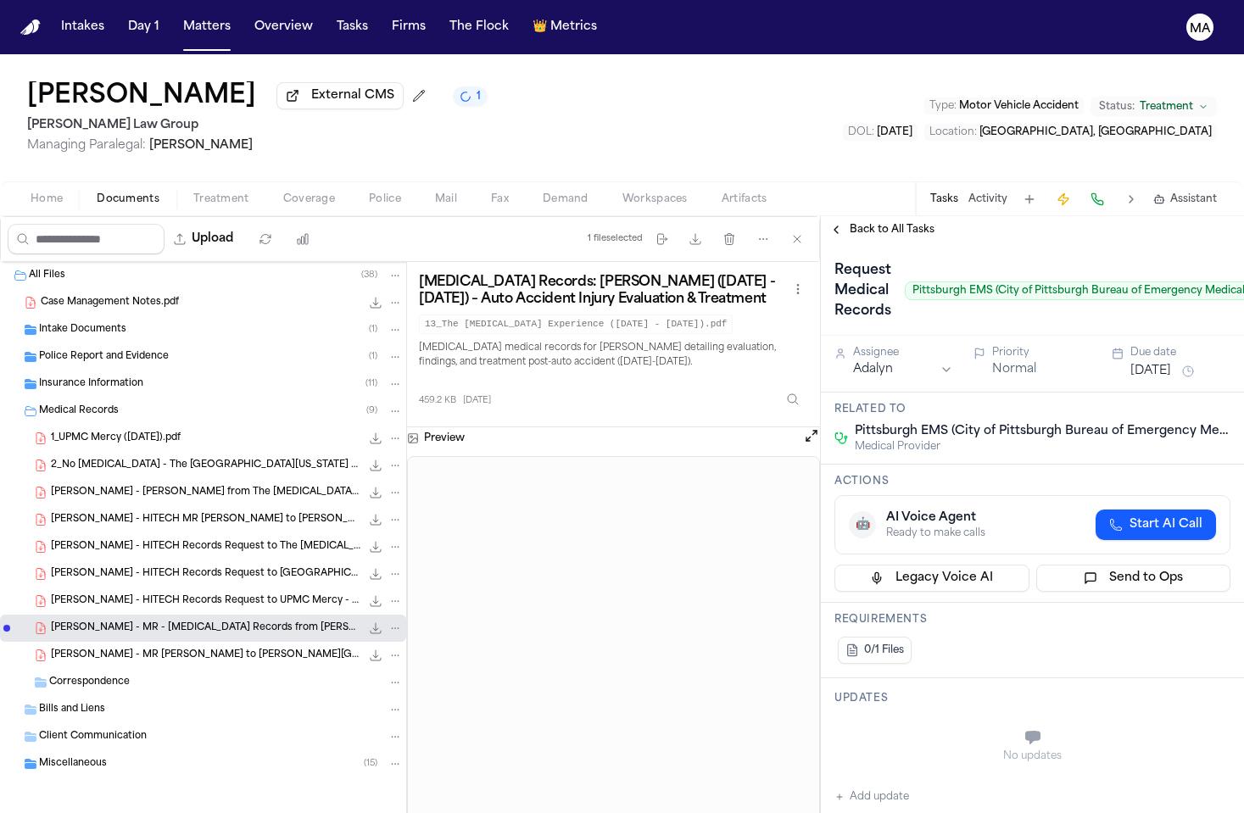
click at [855, 223] on span "Back to All Tasks" at bounding box center [892, 230] width 85 height 14
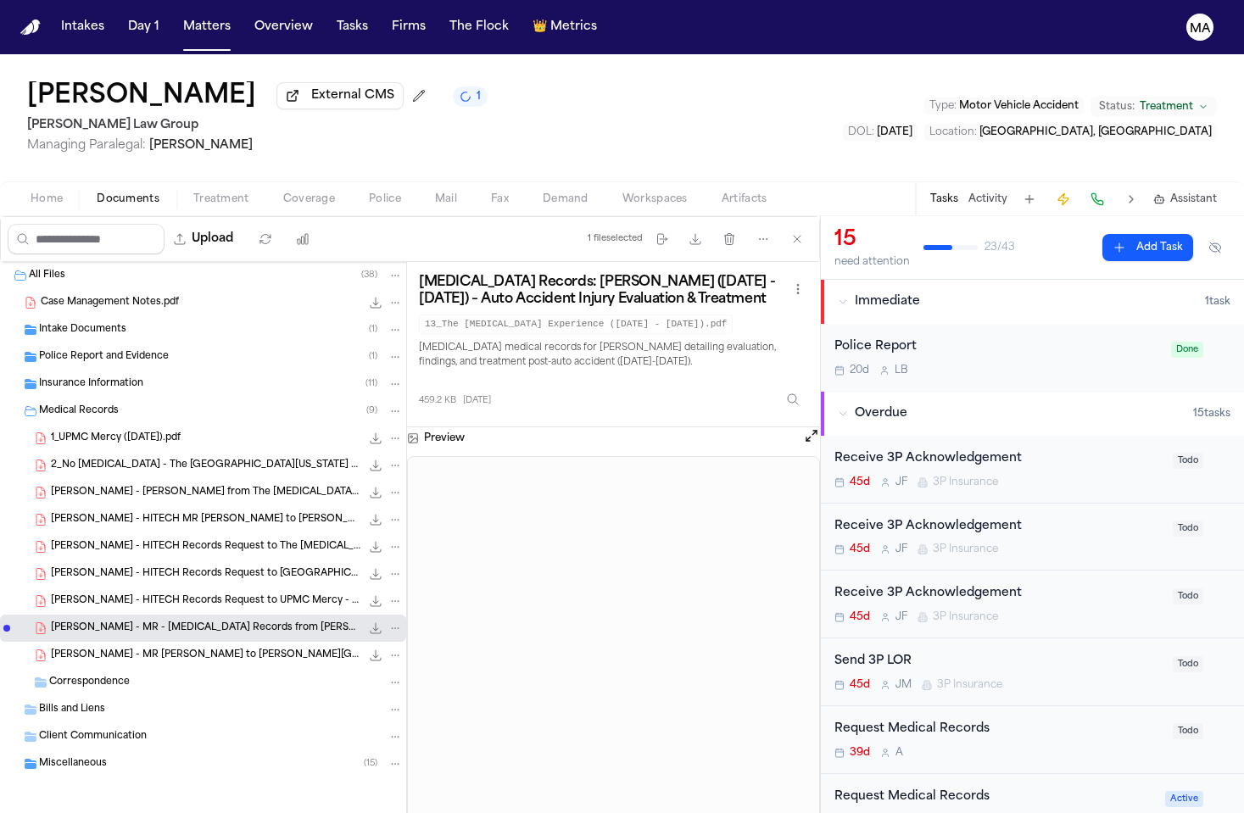
click at [102, 642] on div "S. Yang - MR Request to Lawrence Family Practice Center - 6.26.25 293.9 KB • PDF" at bounding box center [203, 655] width 406 height 27
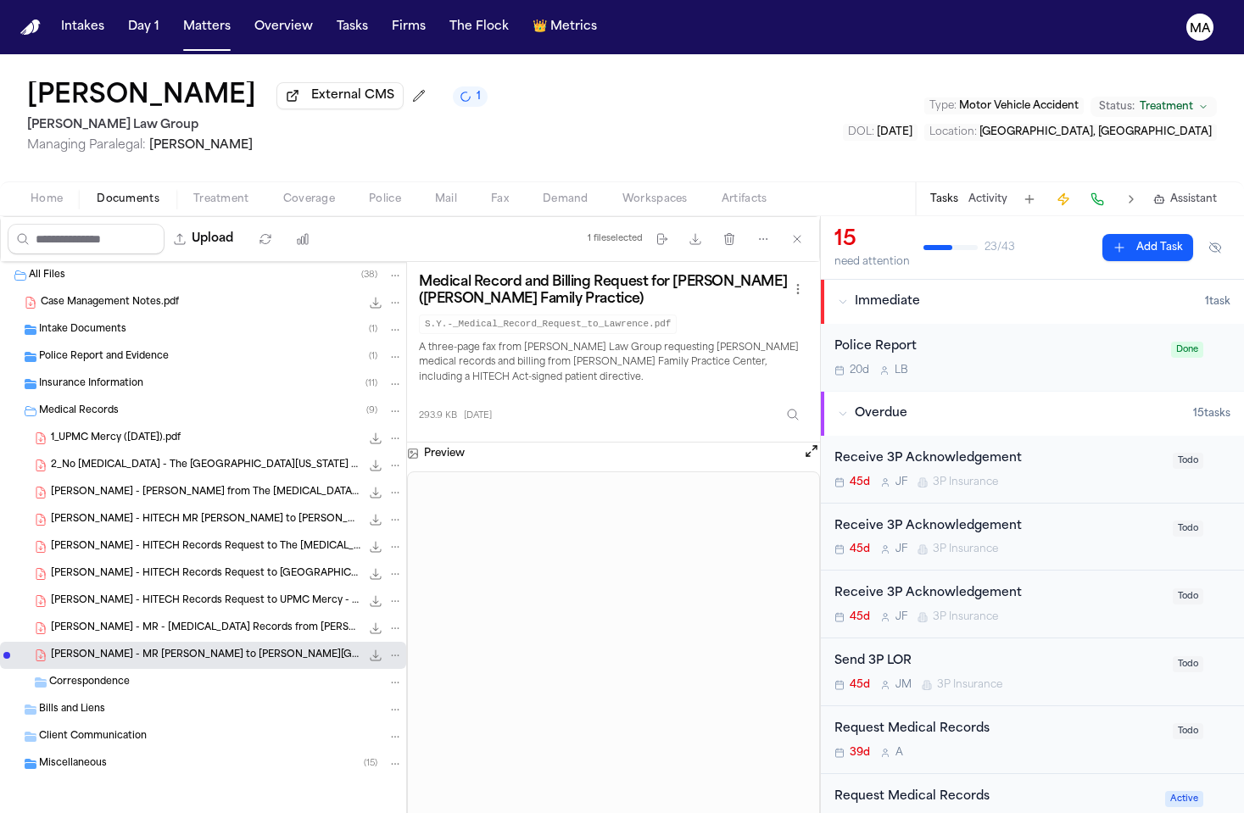
click at [117, 513] on span "S. Yang - HITECH MR Request to Lawrence Family Practice Center - 7.31.25" at bounding box center [206, 520] width 310 height 14
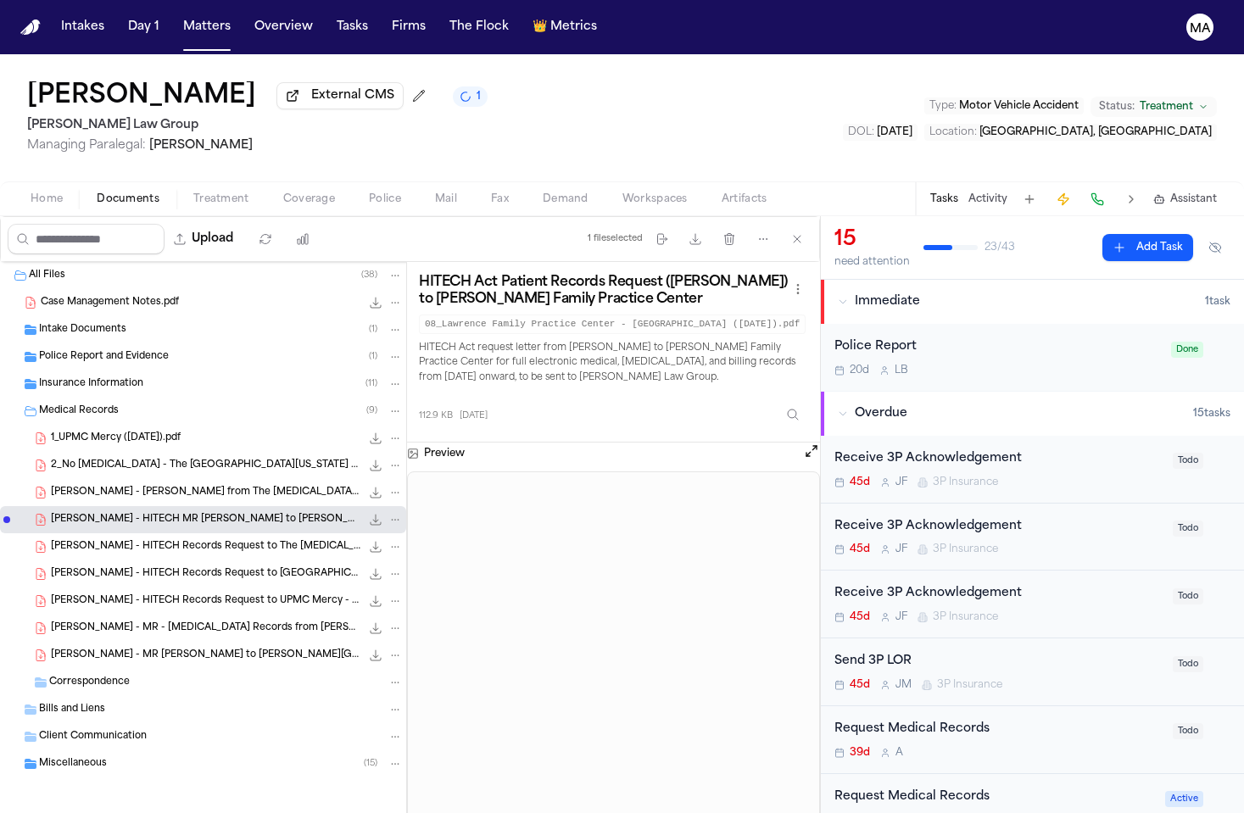
click at [118, 540] on span "S. Yang - HITECH Records Request to The Chiropractic Experience - 6.26.25" at bounding box center [206, 547] width 310 height 14
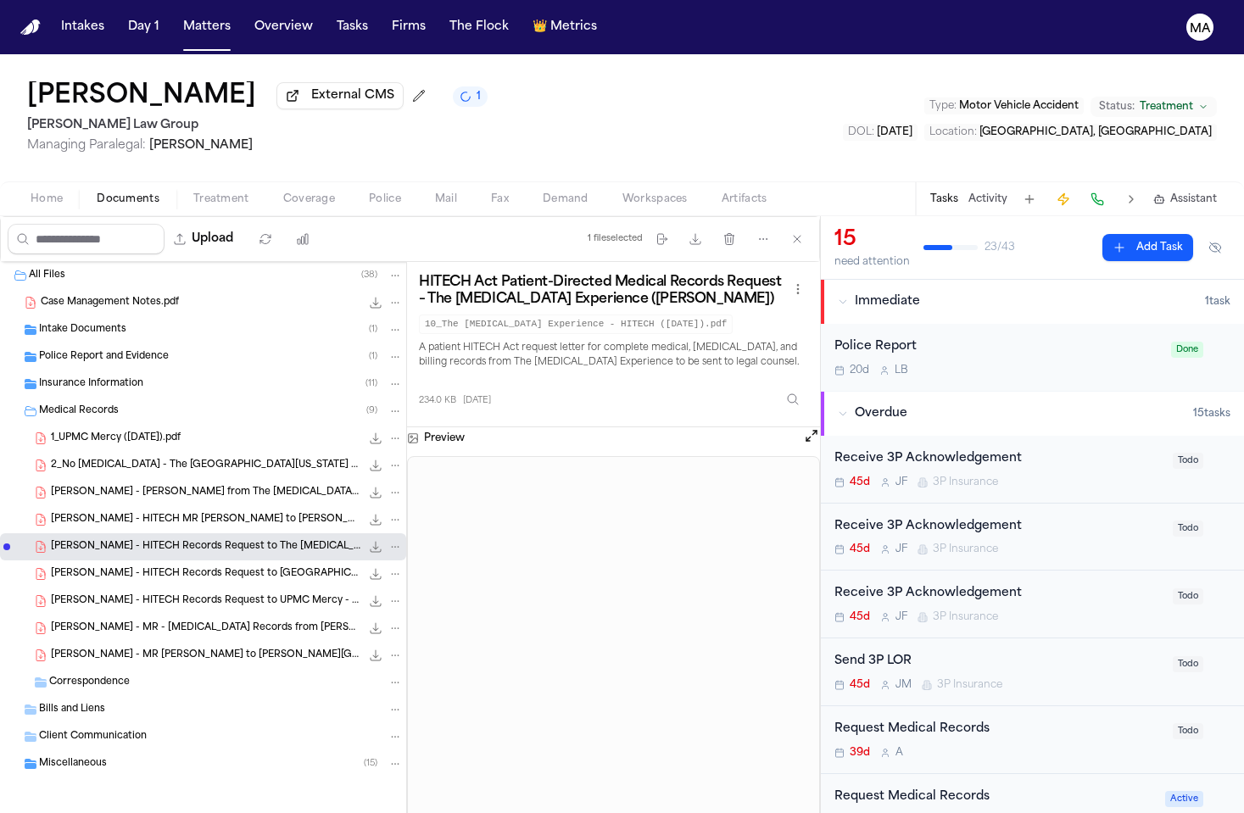
click at [114, 567] on span "S. Yang - HITECH Records Request to Univ of Kansas Hospital - 7.31.25" at bounding box center [206, 574] width 310 height 14
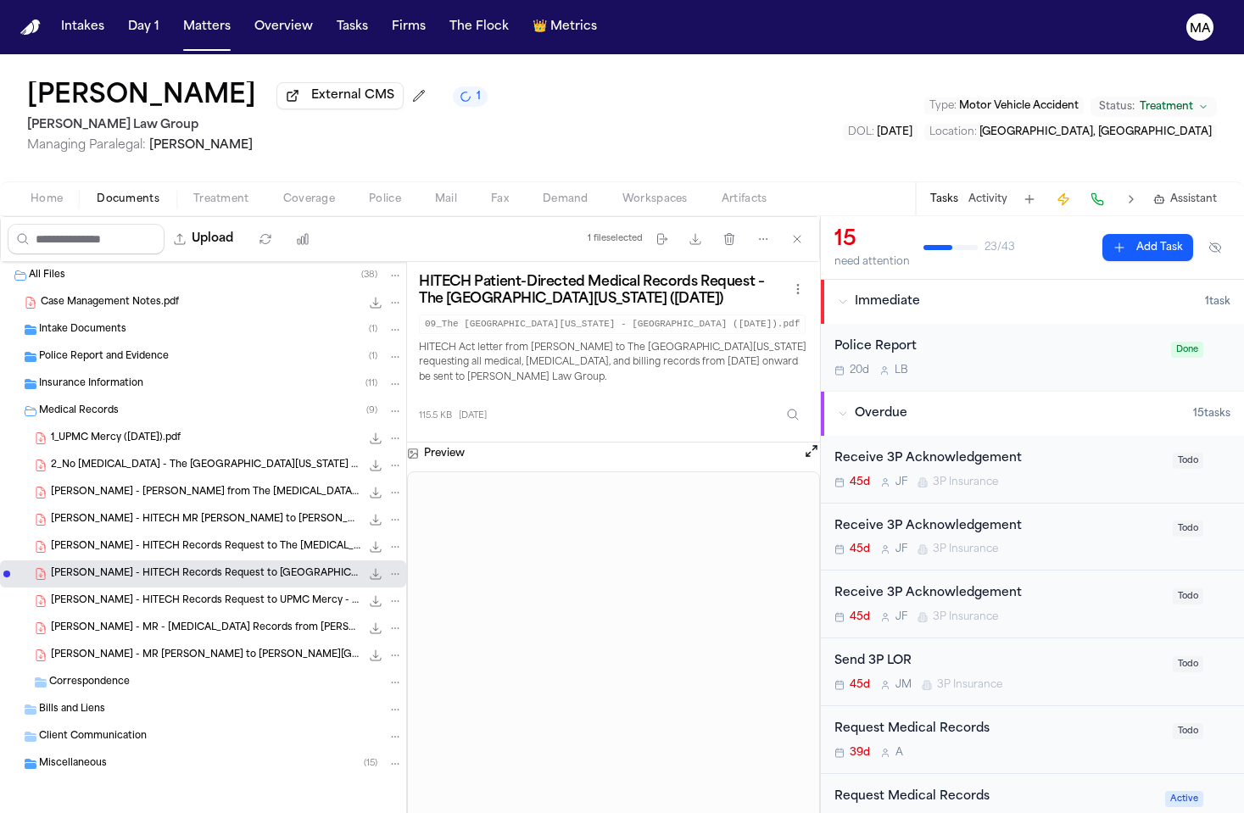
click at [114, 588] on div "S. Yang - HITECH Records Request to UPMC Mercy - 7.31.25 110.2 KB • PDF" at bounding box center [203, 601] width 406 height 27
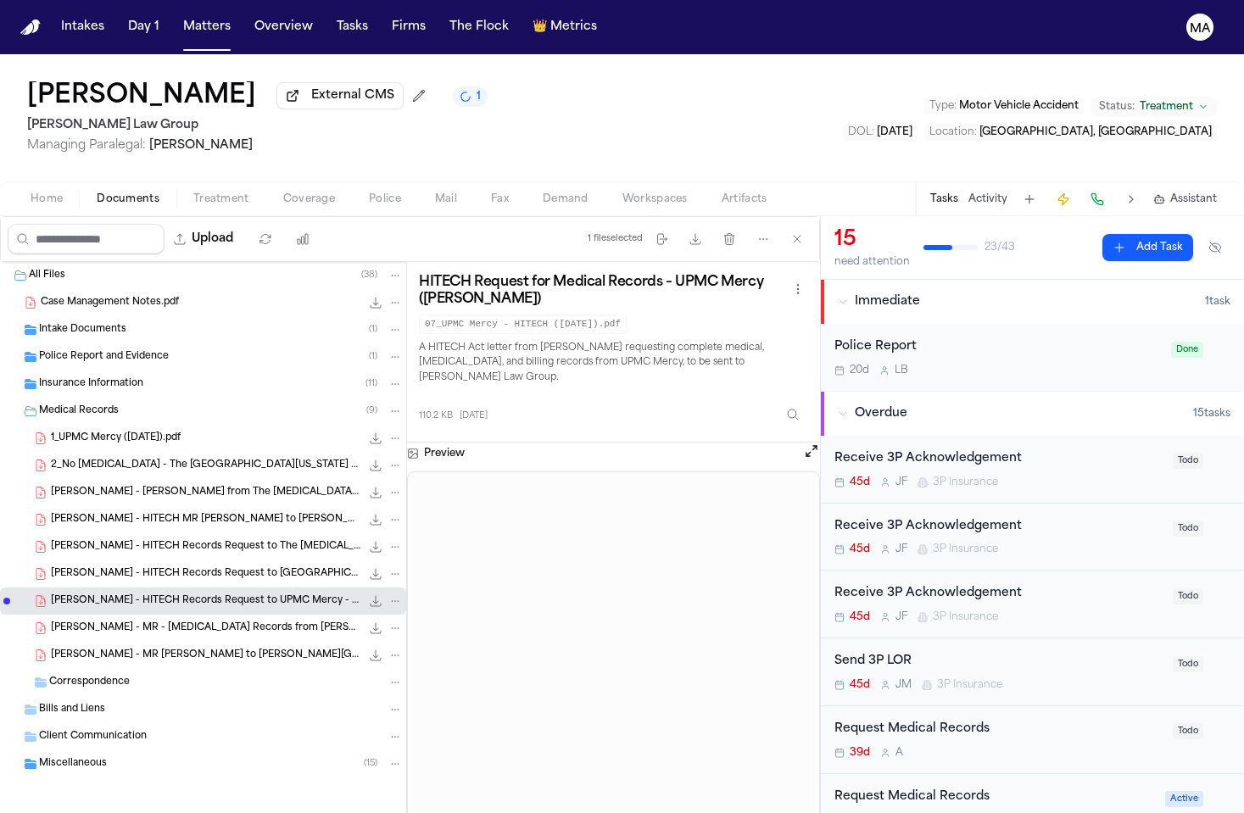
click at [116, 615] on div "S. Yang - MR - Chiropractic Records from Dr. Howarter - 7.2.25 to 7.8.25 459.2 …" at bounding box center [203, 628] width 406 height 27
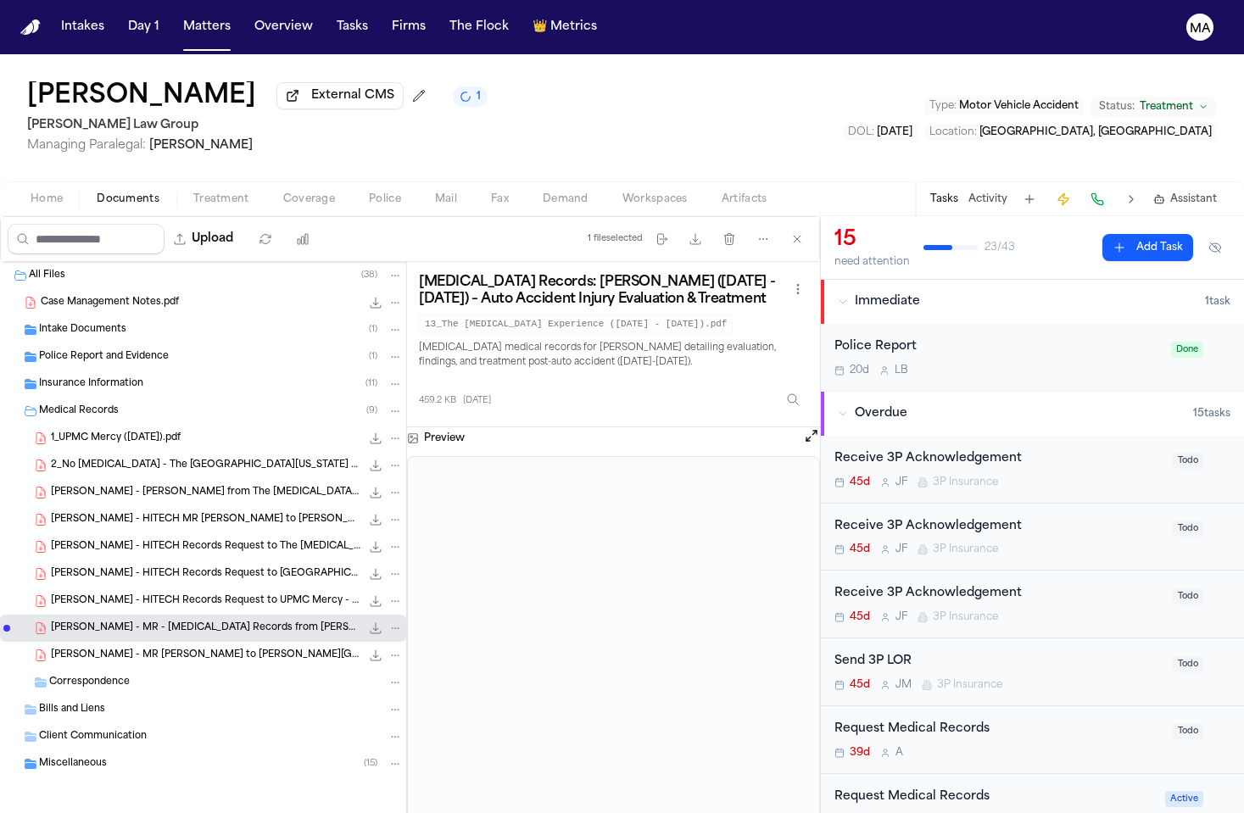
click at [122, 459] on span "2_No Radiology - The University of Kansas Hospital (8.13.25).pdf" at bounding box center [206, 466] width 310 height 14
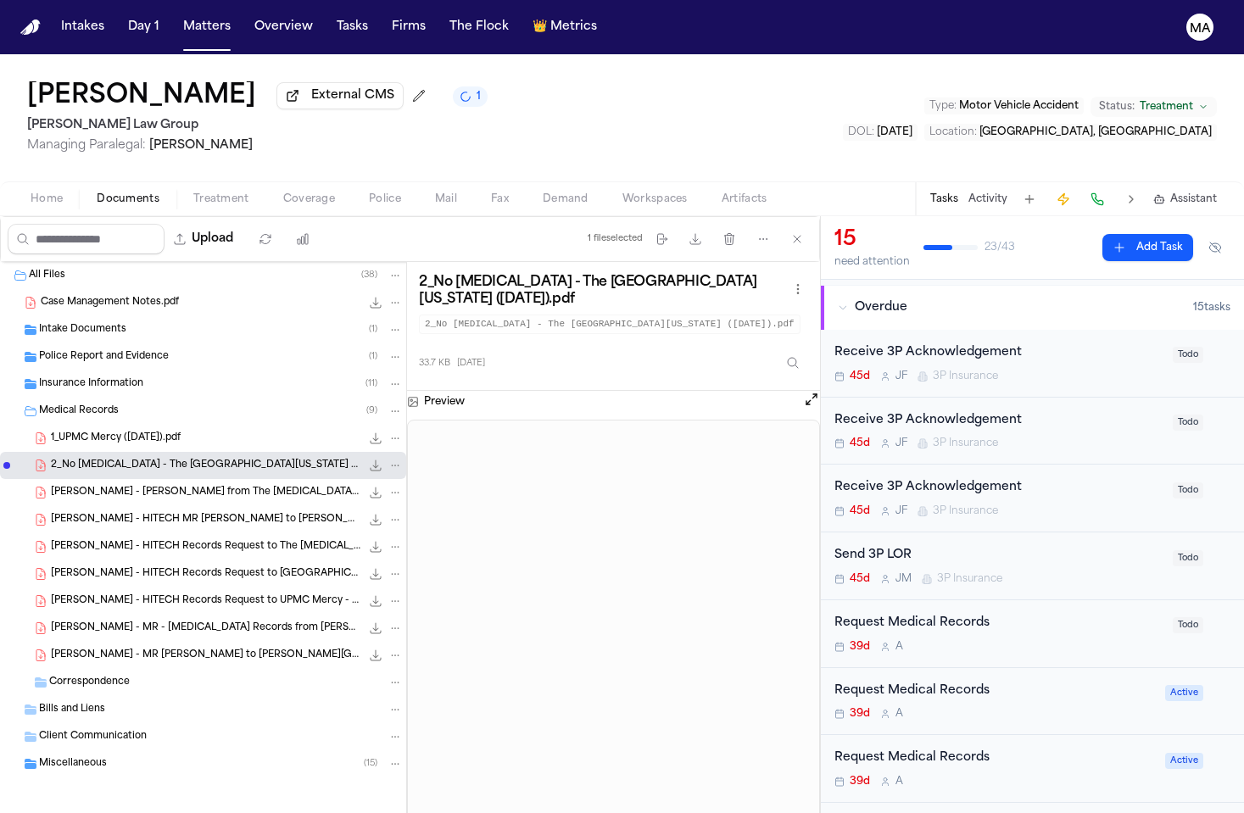
scroll to position [75, 0]
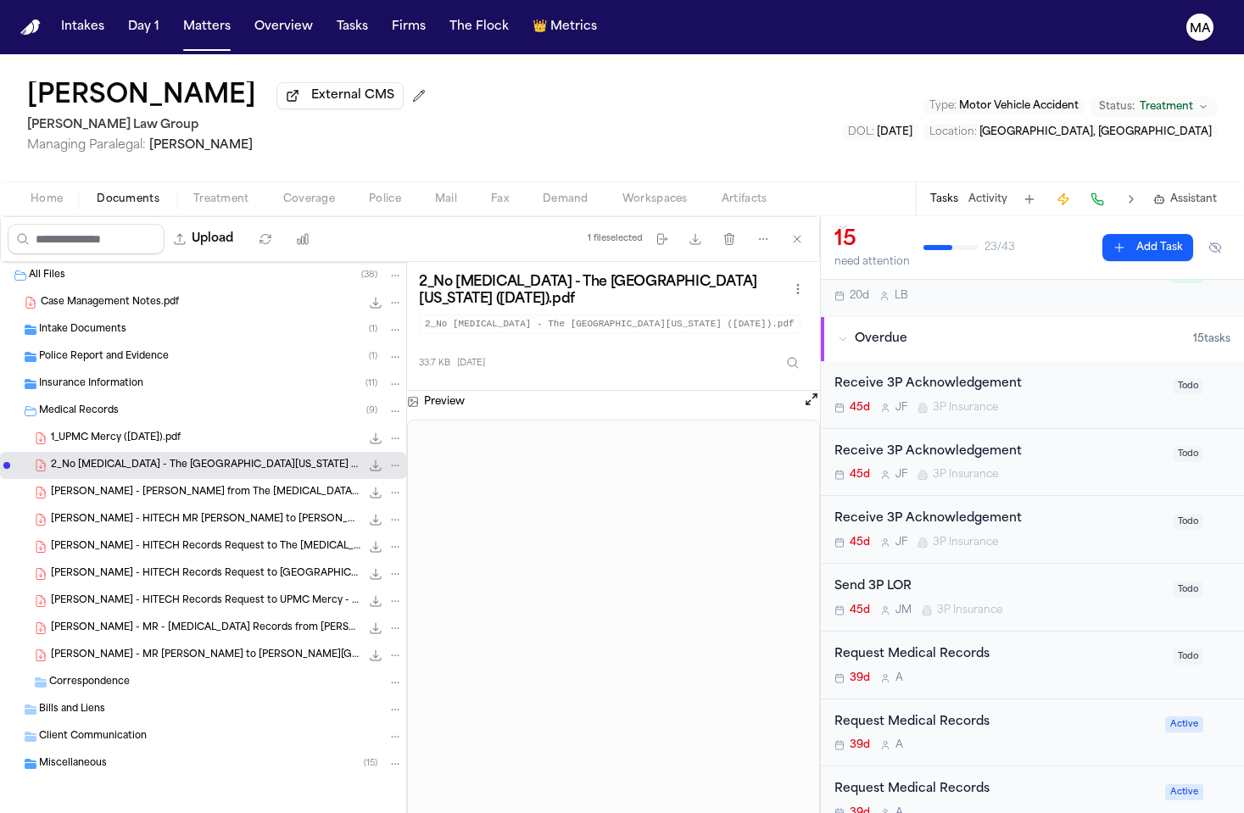
click at [906, 645] on div "Request Medical Records" at bounding box center [999, 655] width 328 height 20
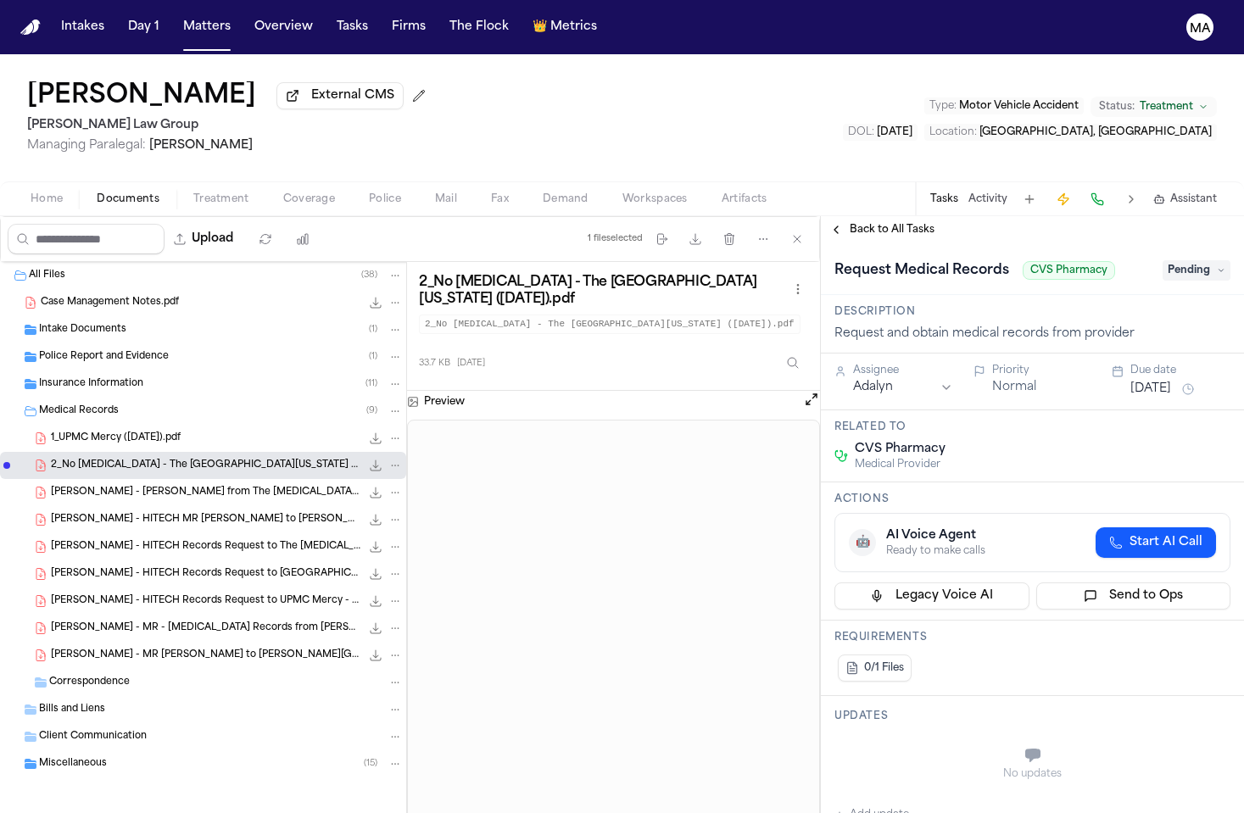
click at [1186, 260] on span "Pending" at bounding box center [1197, 270] width 68 height 20
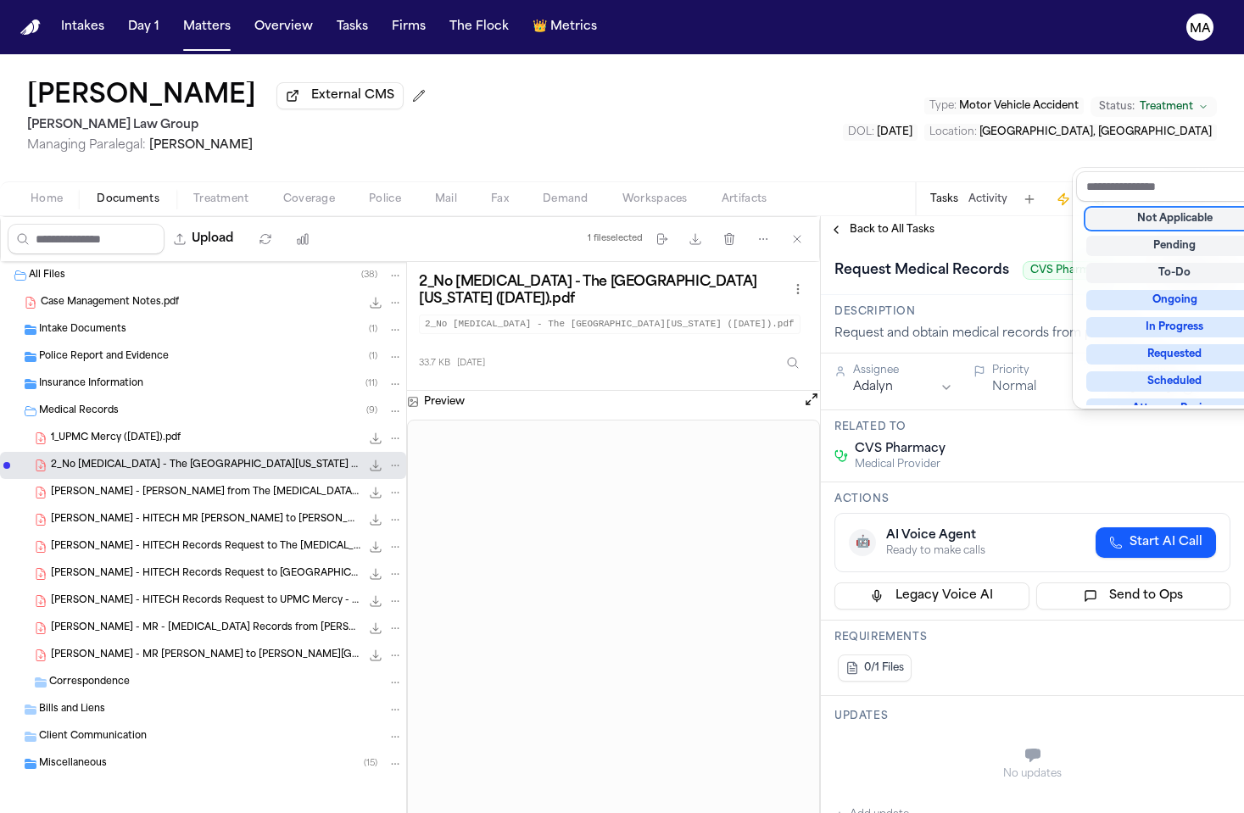
click at [1148, 209] on div "Not Applicable" at bounding box center [1174, 219] width 177 height 20
click at [1050, 243] on div "Request Medical Records CVS Pharmacy Not Applicable" at bounding box center [1032, 269] width 423 height 52
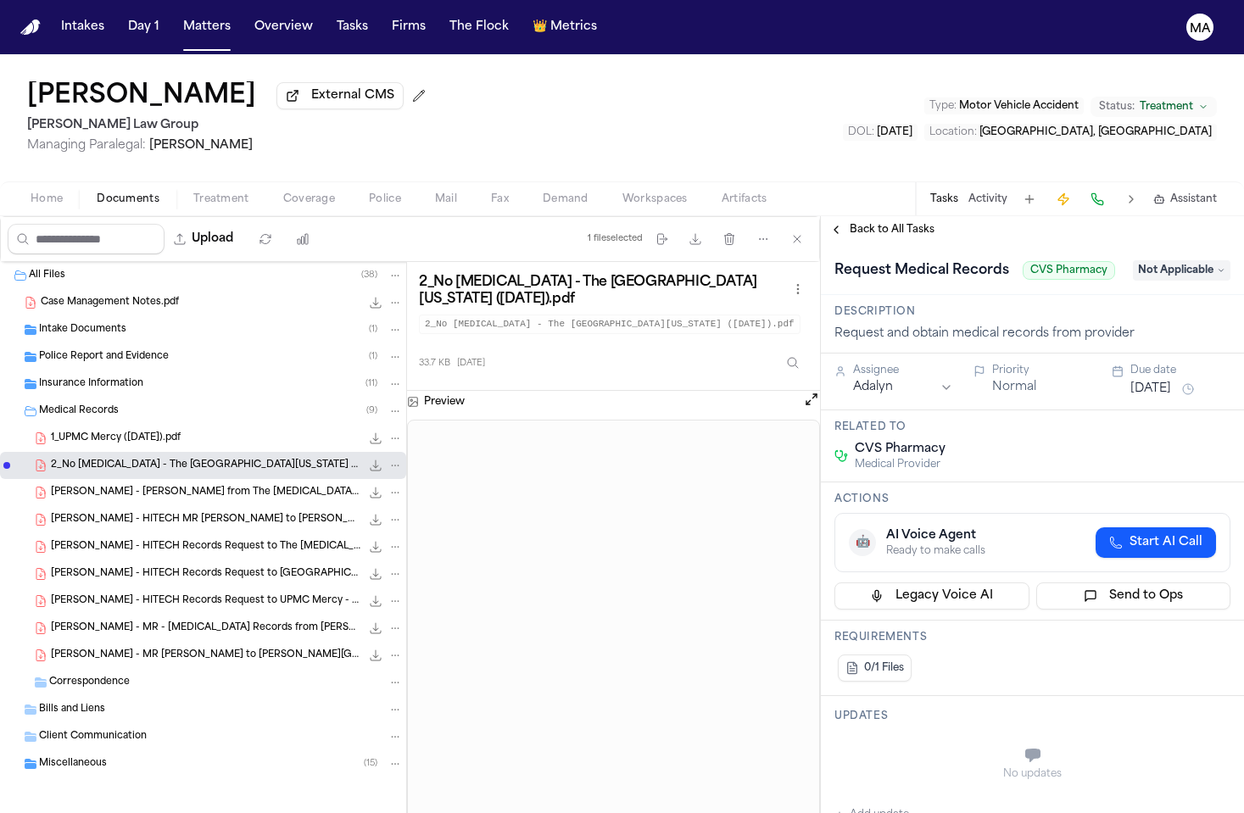
click at [880, 223] on span "Back to All Tasks" at bounding box center [892, 230] width 85 height 14
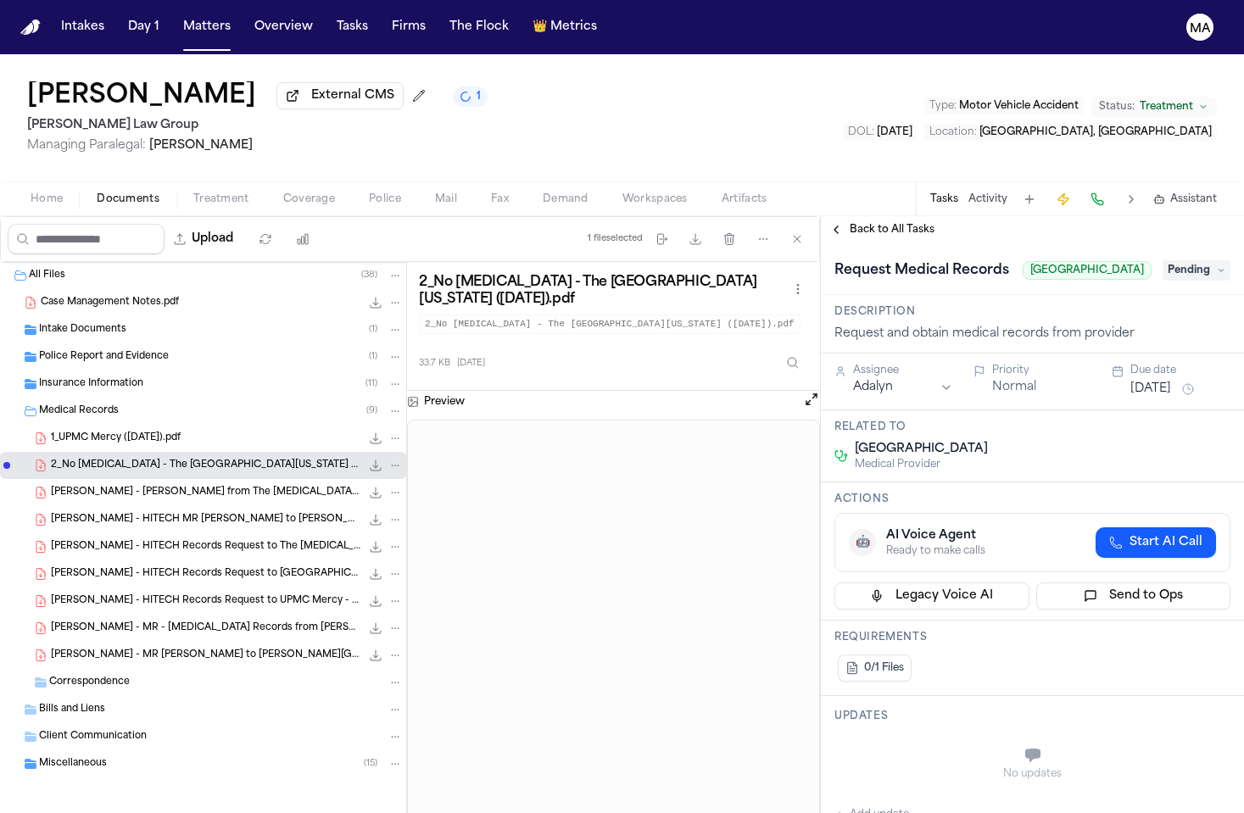
click at [124, 540] on span "S. Yang - HITECH Records Request to The Chiropractic Experience - 6.26.25" at bounding box center [206, 547] width 310 height 14
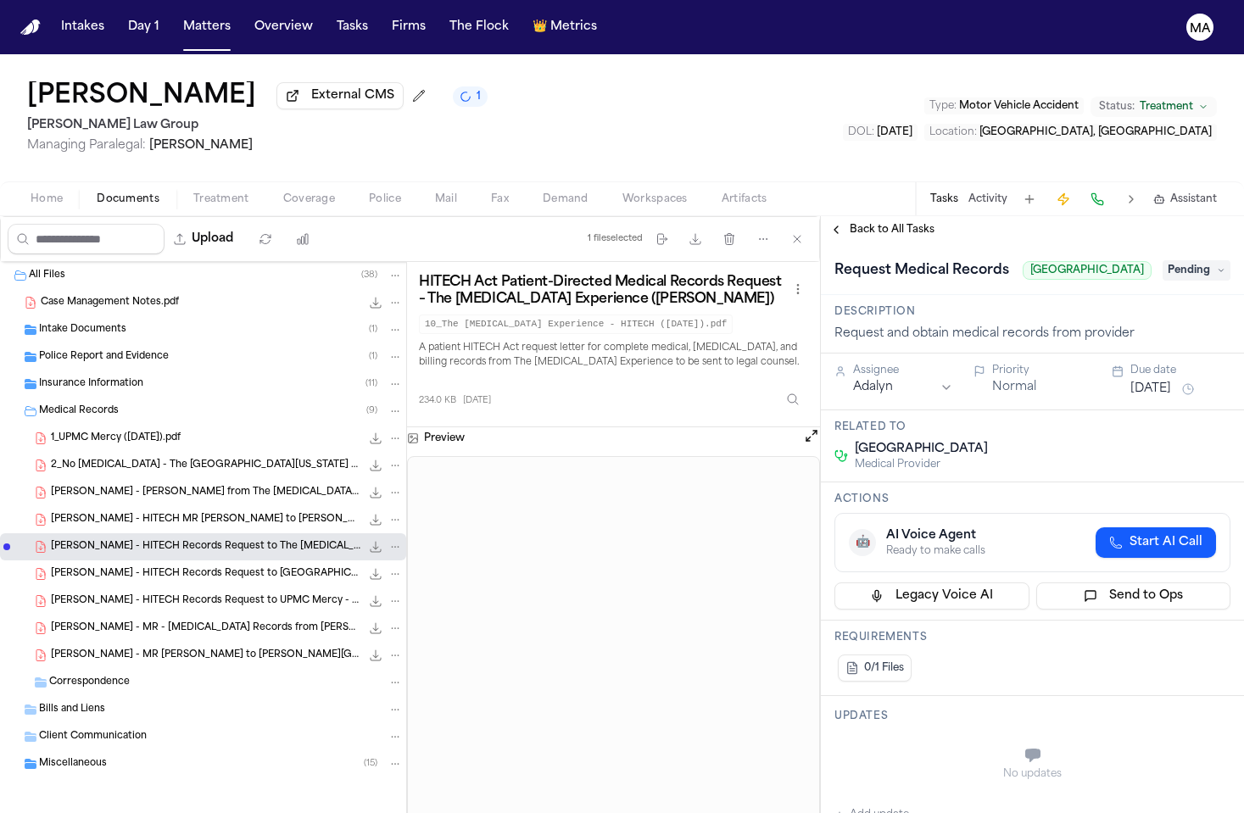
click at [121, 561] on div "S. Yang - HITECH Records Request to Univ of Kansas Hospital - 7.31.25 115.5 KB …" at bounding box center [203, 574] width 406 height 27
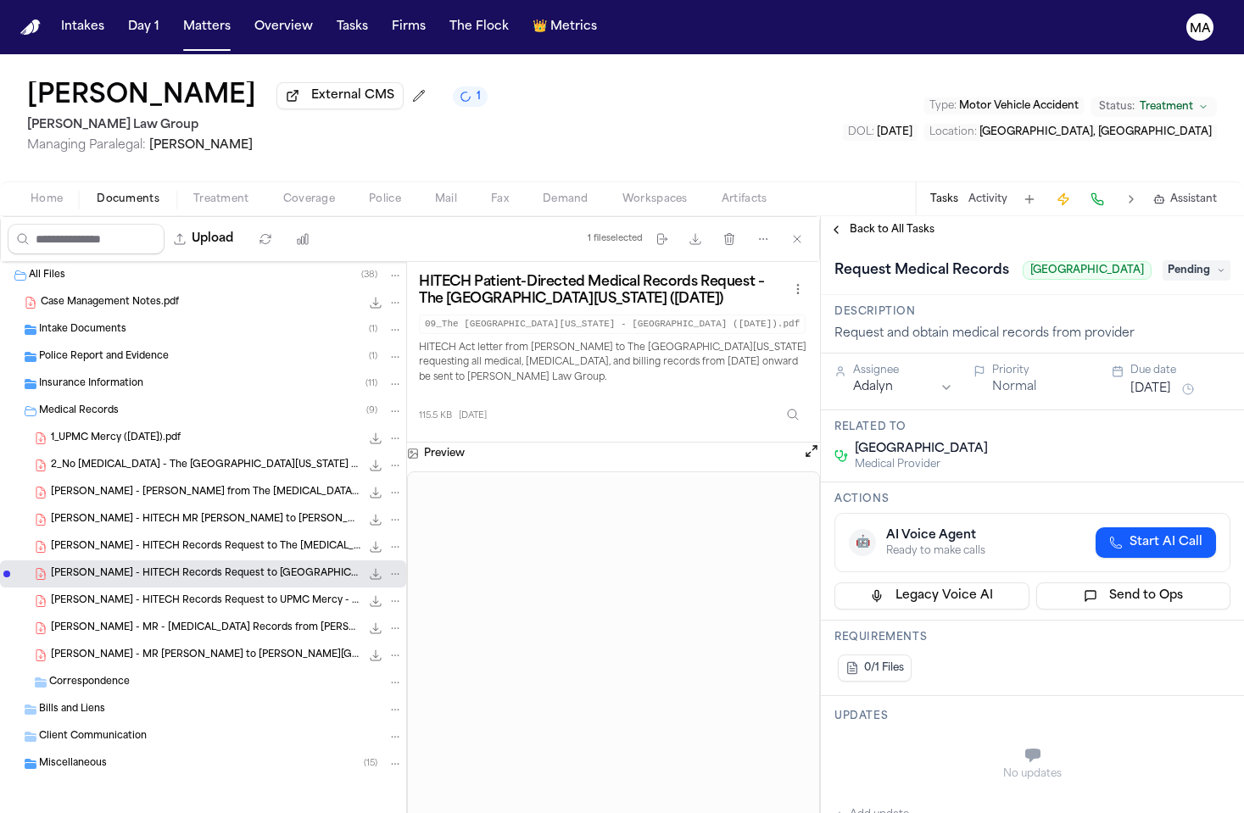
click at [124, 595] on span "S. Yang - HITECH Records Request to UPMC Mercy - 7.31.25" at bounding box center [206, 602] width 310 height 14
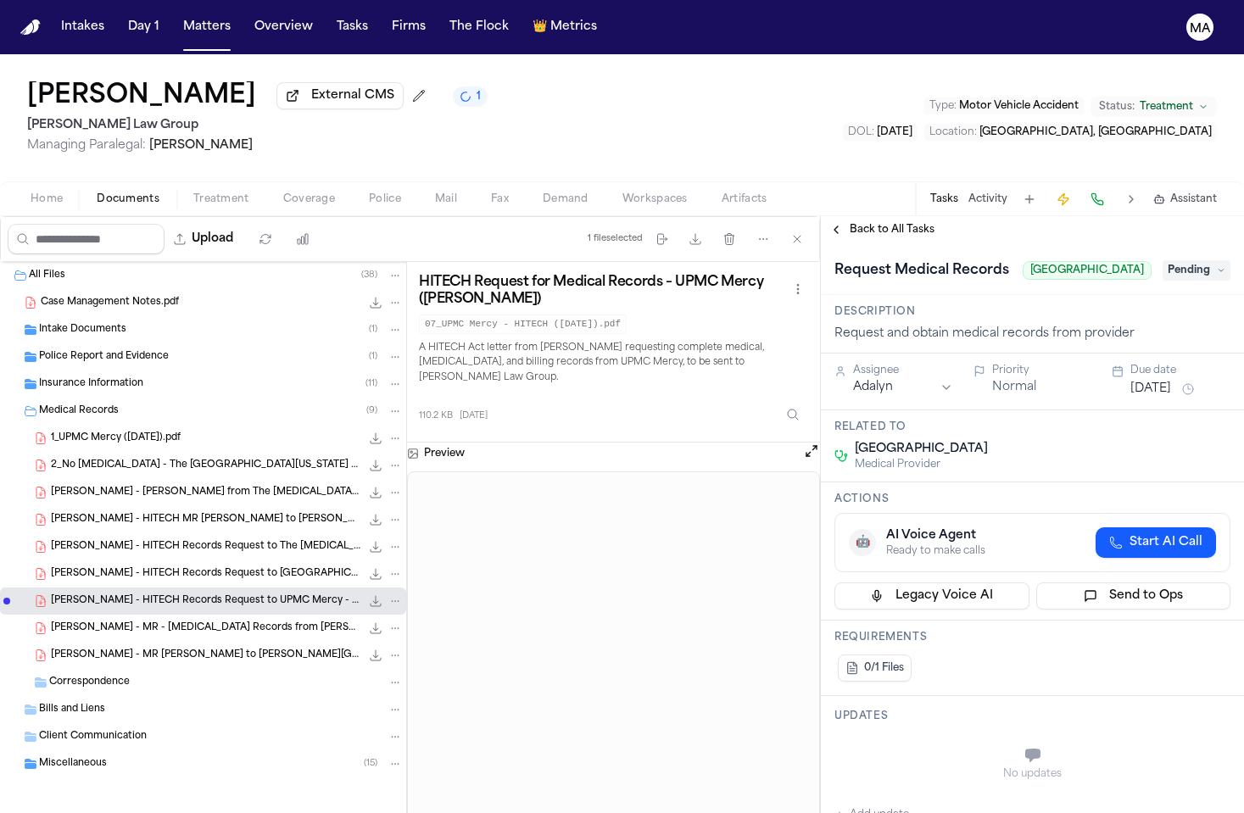
click at [128, 567] on span "S. Yang - HITECH Records Request to Univ of Kansas Hospital - 7.31.25" at bounding box center [206, 574] width 310 height 14
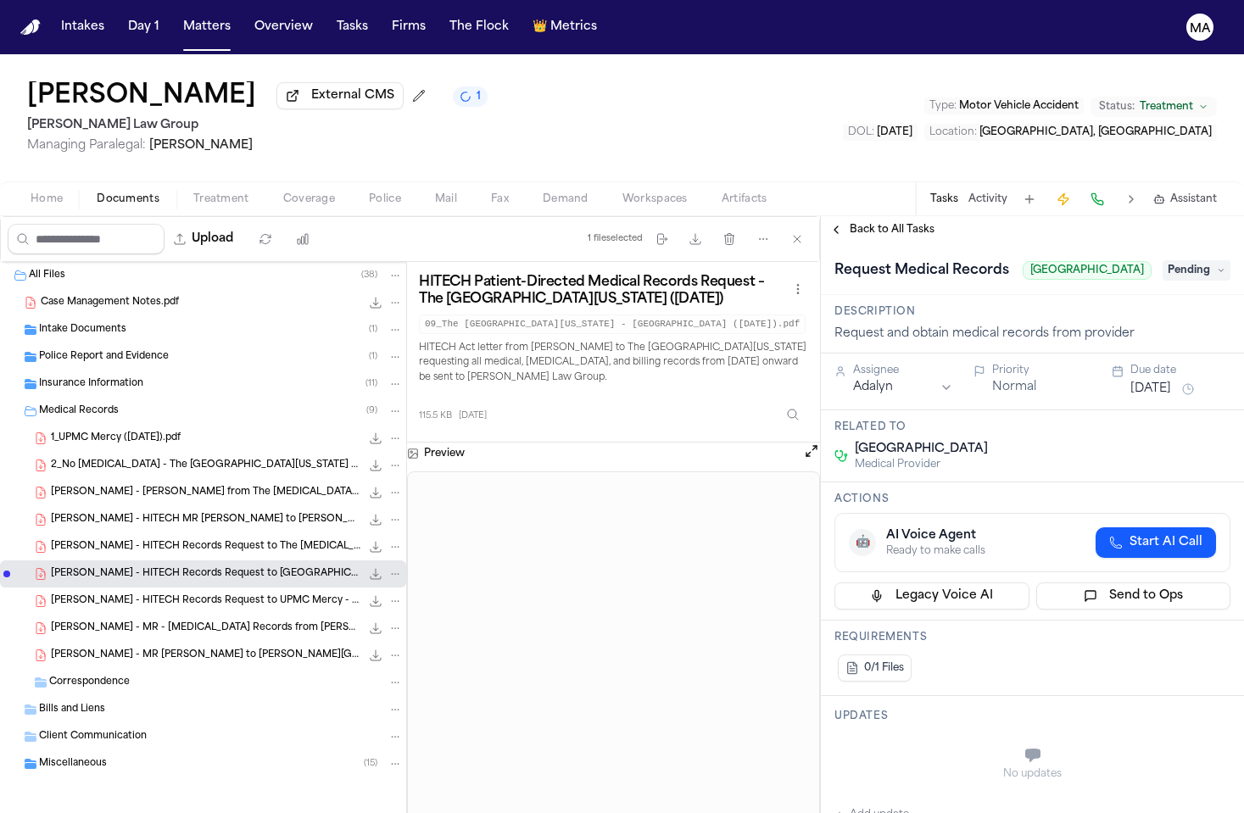
click at [133, 642] on div "S. Yang - MR Request to Lawrence Family Practice Center - 6.26.25 293.9 KB • PDF" at bounding box center [203, 655] width 406 height 27
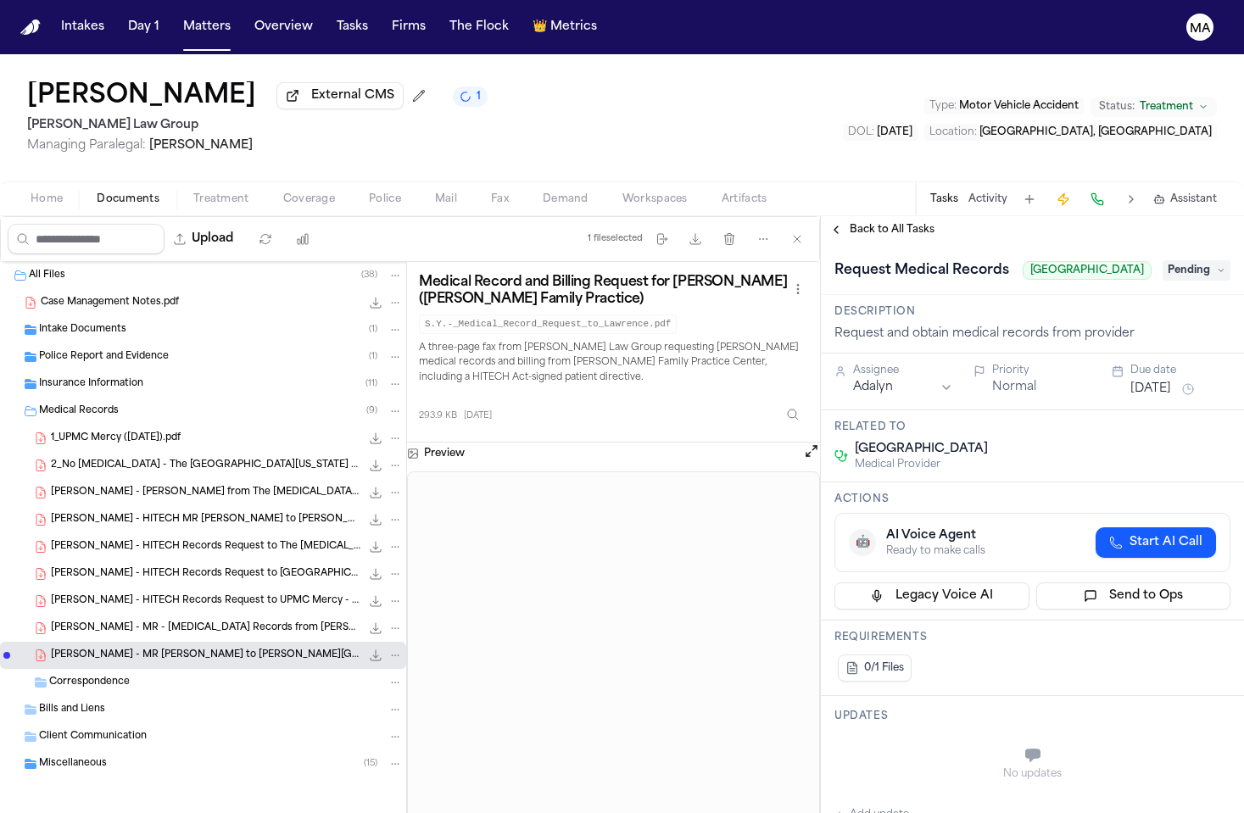
click at [127, 615] on div "S. Yang - MR - Chiropractic Records from Dr. Howarter - 7.2.25 to 7.8.25 459.2 …" at bounding box center [203, 628] width 406 height 27
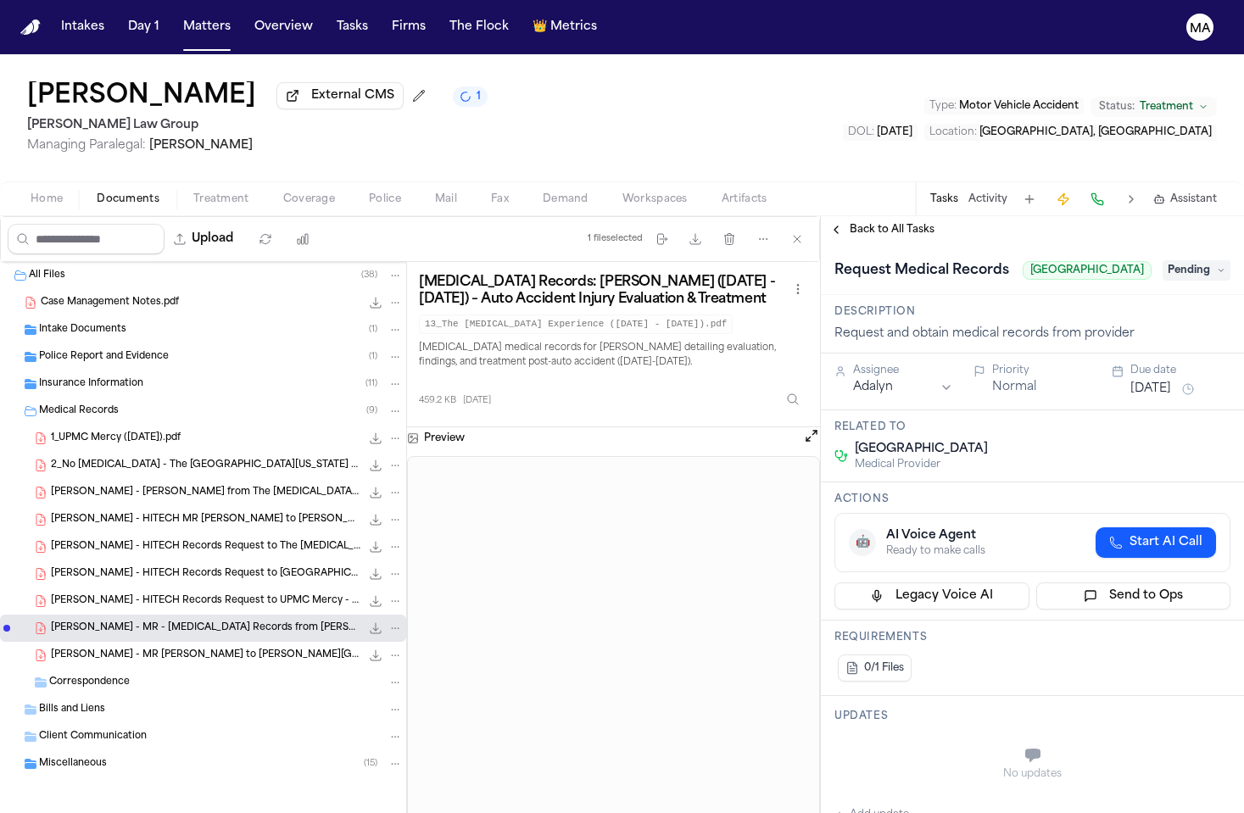
click at [124, 588] on div "S. Yang - HITECH Records Request to UPMC Mercy - 7.31.25 110.2 KB • PDF" at bounding box center [203, 601] width 406 height 27
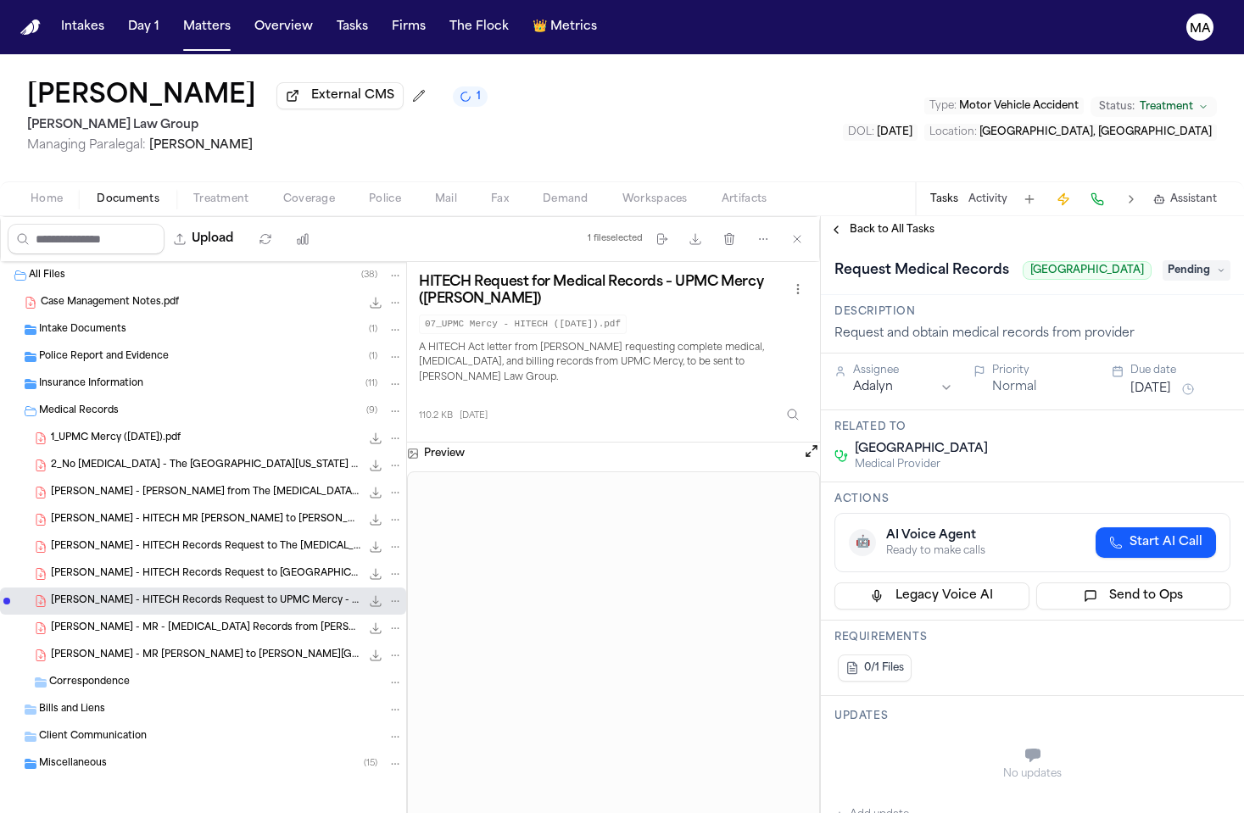
click at [124, 561] on div "S. Yang - HITECH Records Request to Univ of Kansas Hospital - 7.31.25 115.5 KB …" at bounding box center [203, 574] width 406 height 27
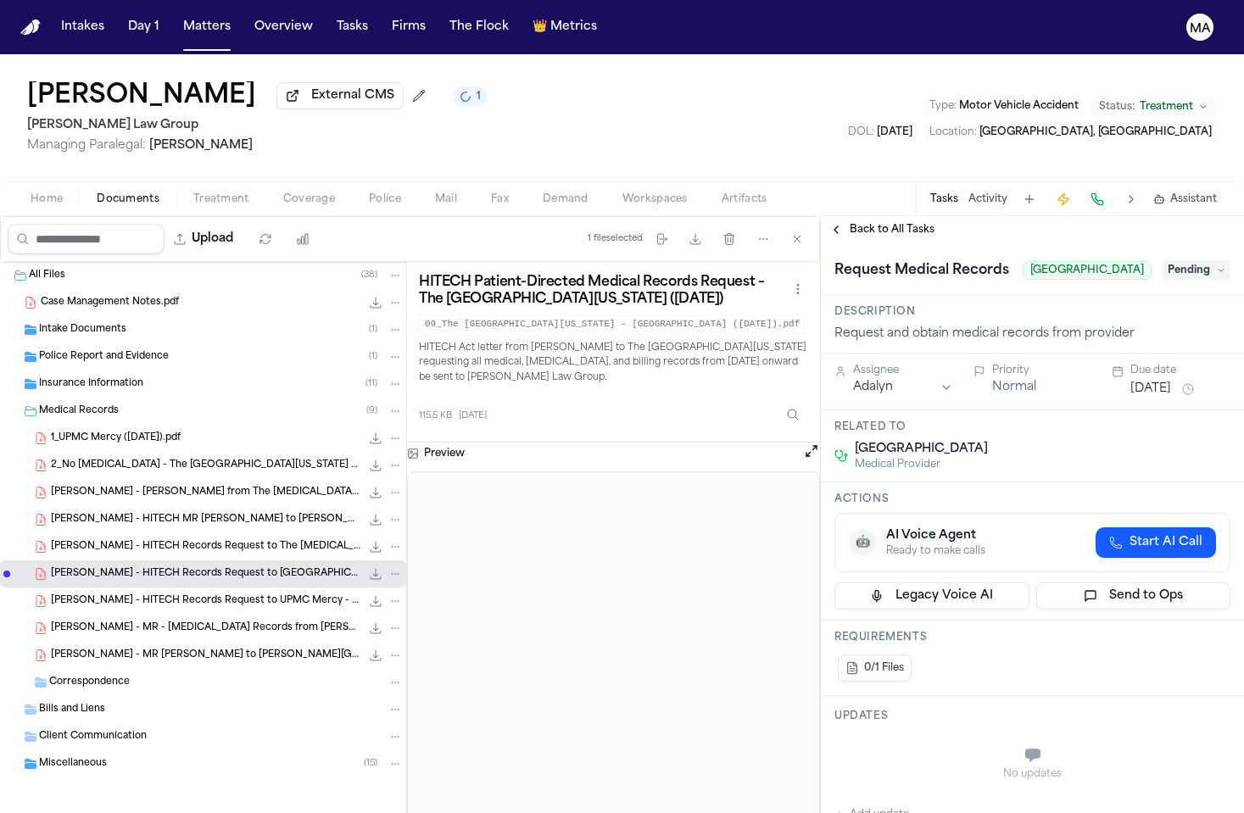
click at [124, 540] on span "S. Yang - HITECH Records Request to The Chiropractic Experience - 6.26.25" at bounding box center [206, 547] width 310 height 14
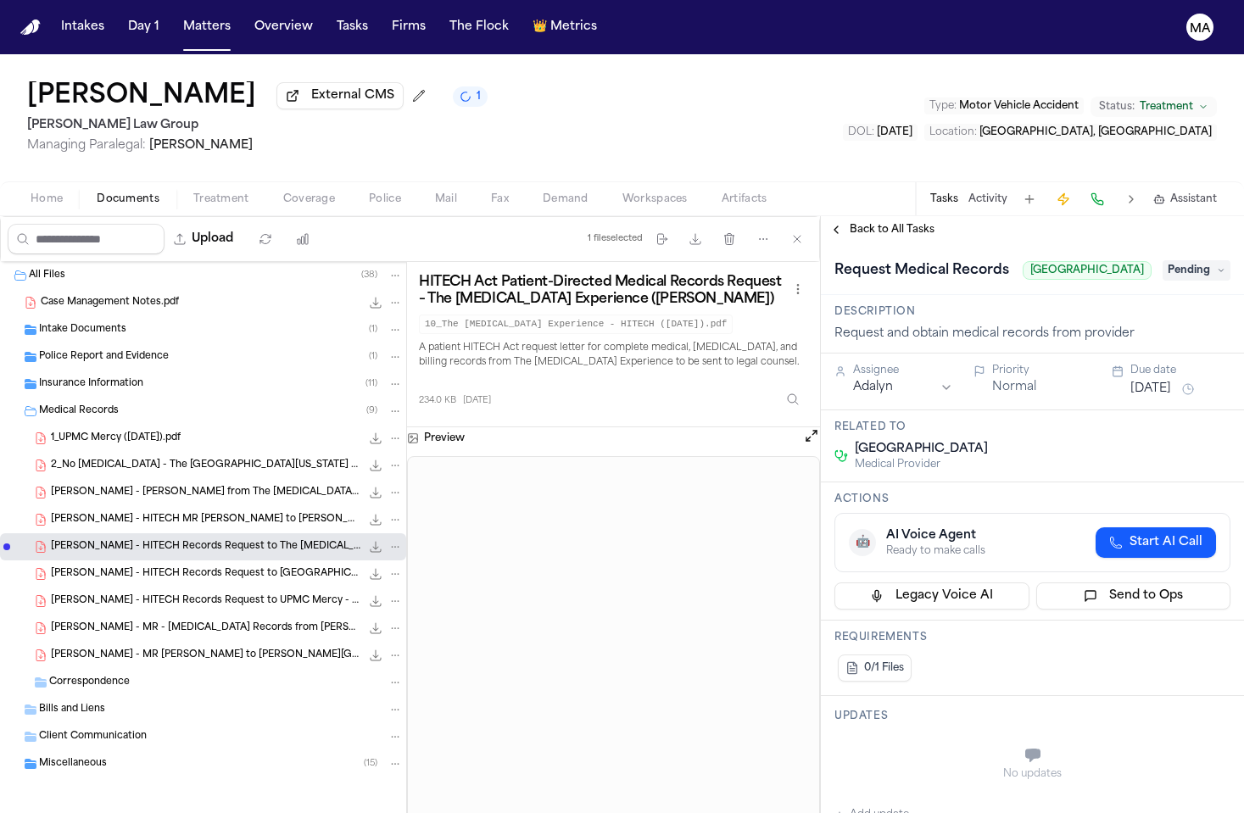
click at [115, 432] on span "1_UPMC Mercy (6.26.25).pdf" at bounding box center [116, 439] width 130 height 14
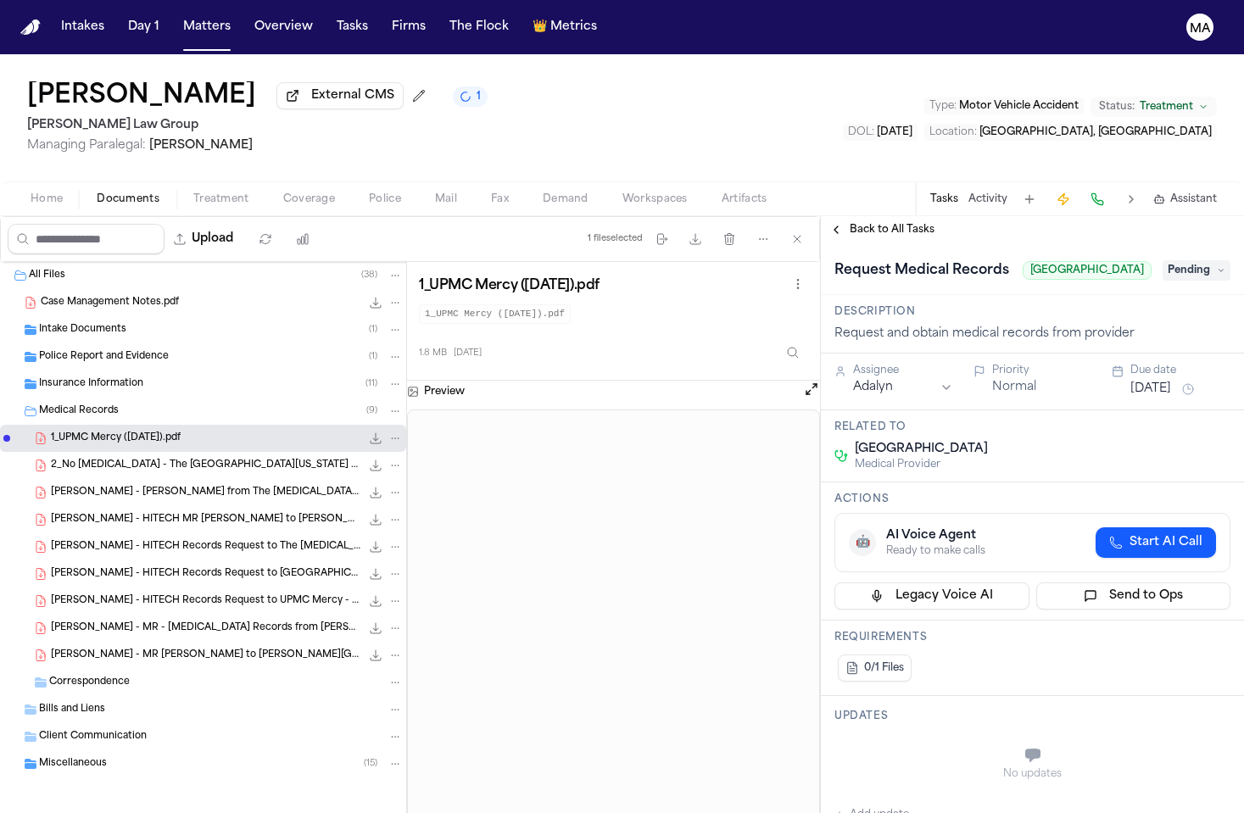
click at [875, 243] on div "Request Medical Records Allegheny General Hospital Pending" at bounding box center [1032, 269] width 423 height 52
click at [875, 223] on span "Back to All Tasks" at bounding box center [892, 230] width 85 height 14
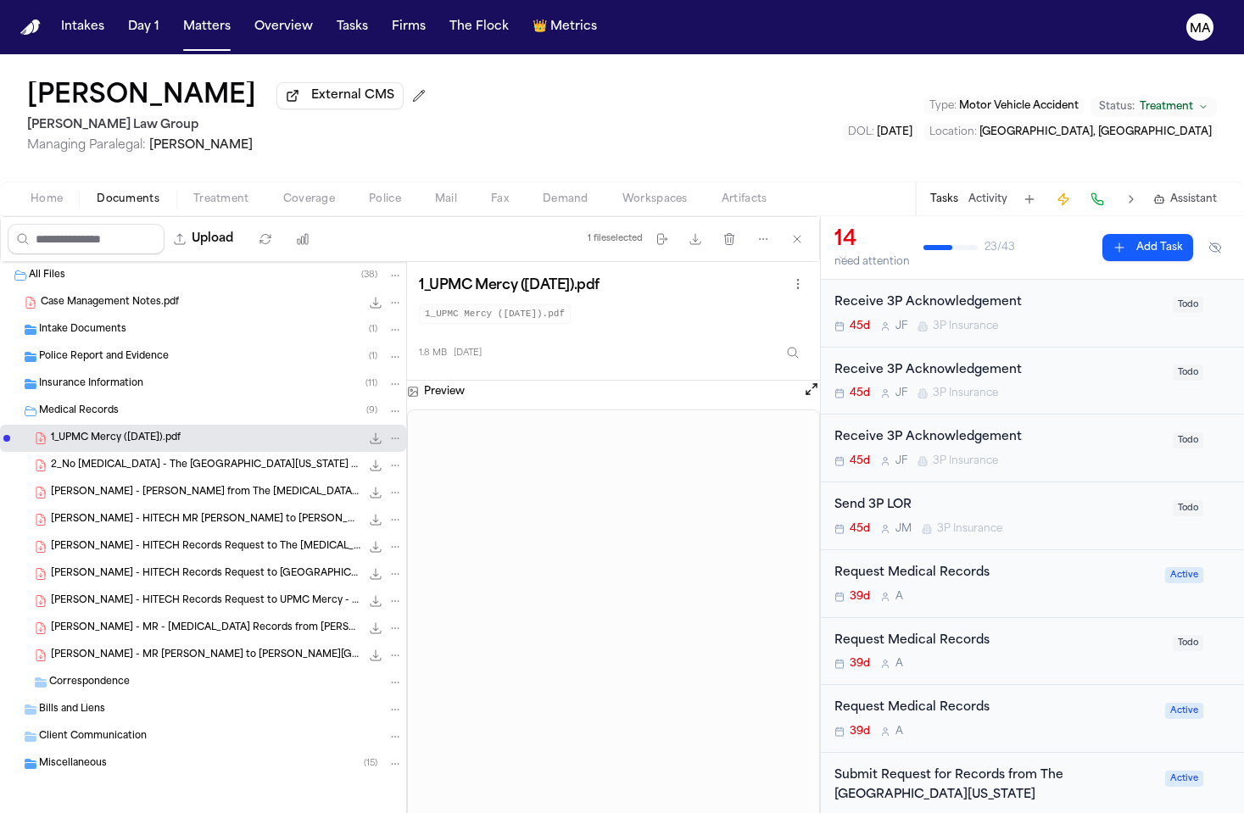
scroll to position [159, 0]
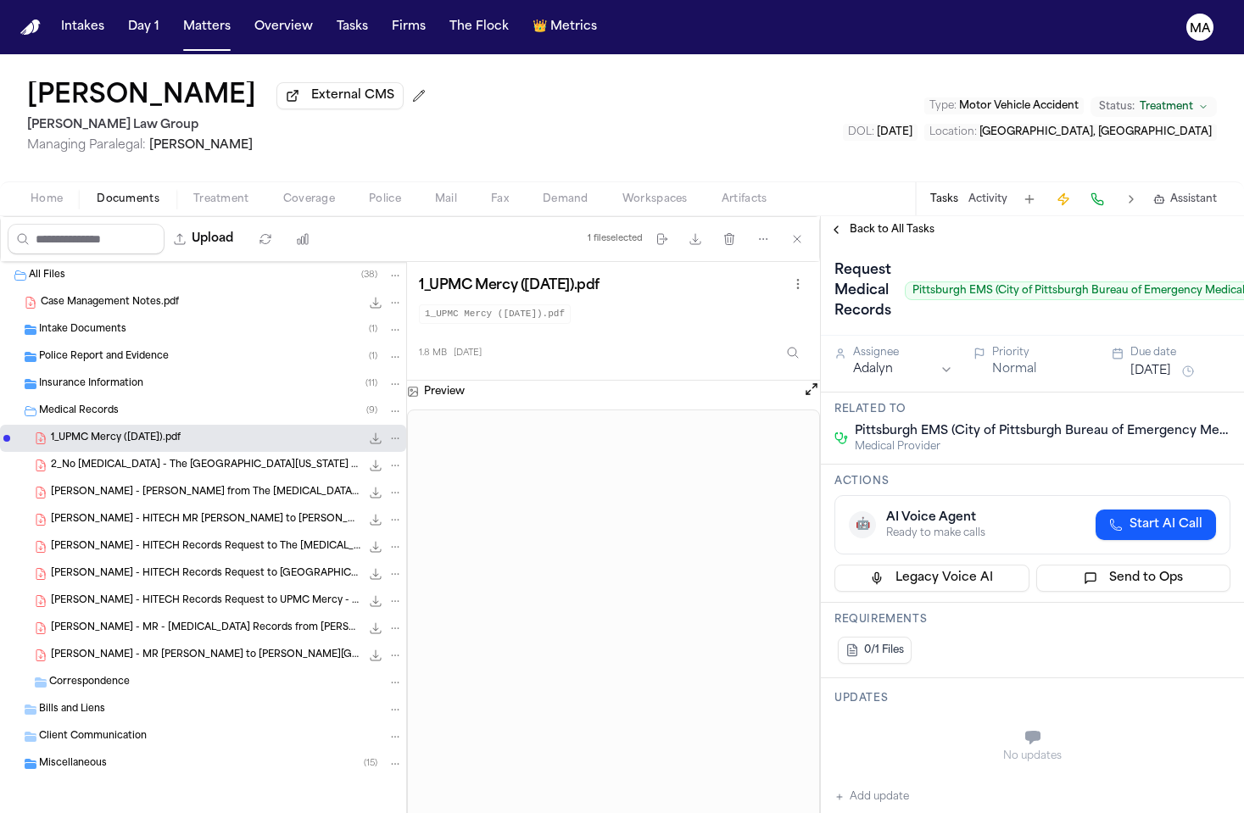
click at [865, 223] on span "Back to All Tasks" at bounding box center [892, 230] width 85 height 14
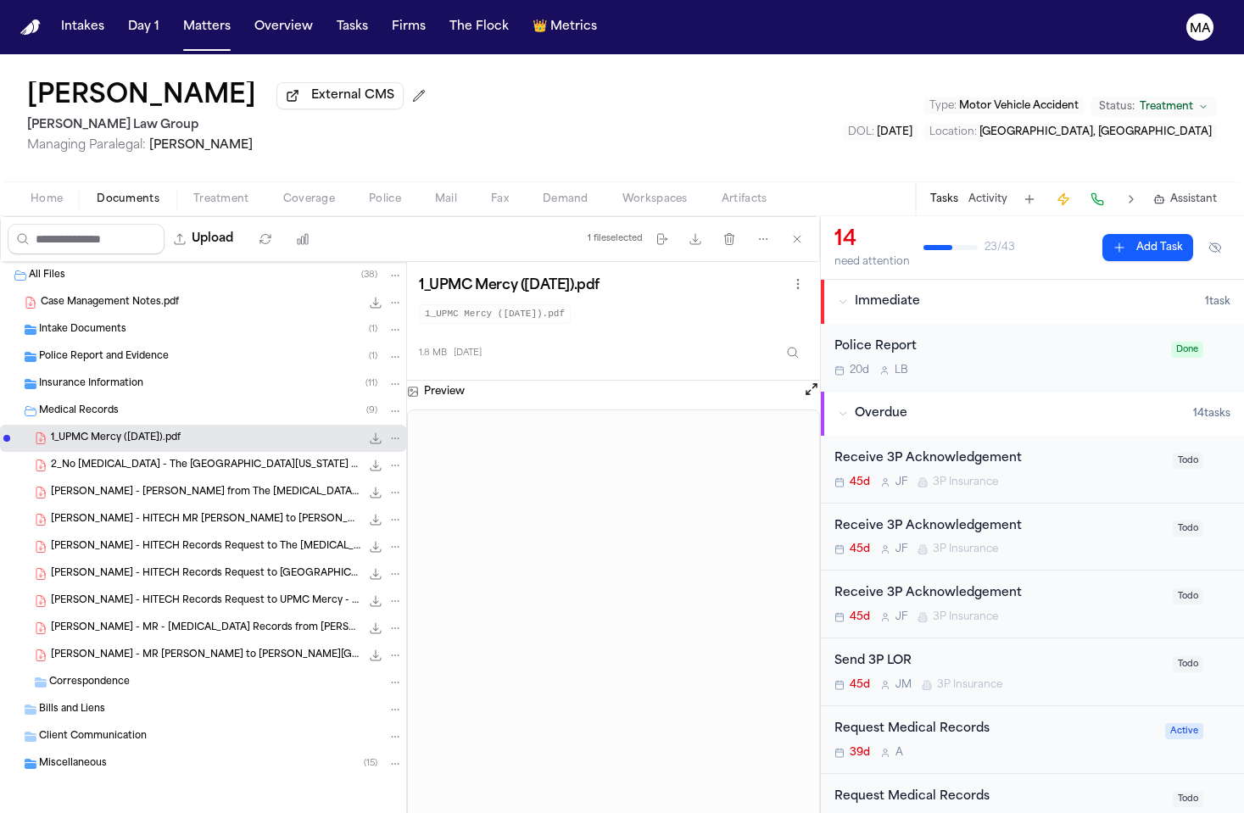
click at [868, 216] on div "14 need attention 23 / 43 Add Task" at bounding box center [1032, 248] width 423 height 64
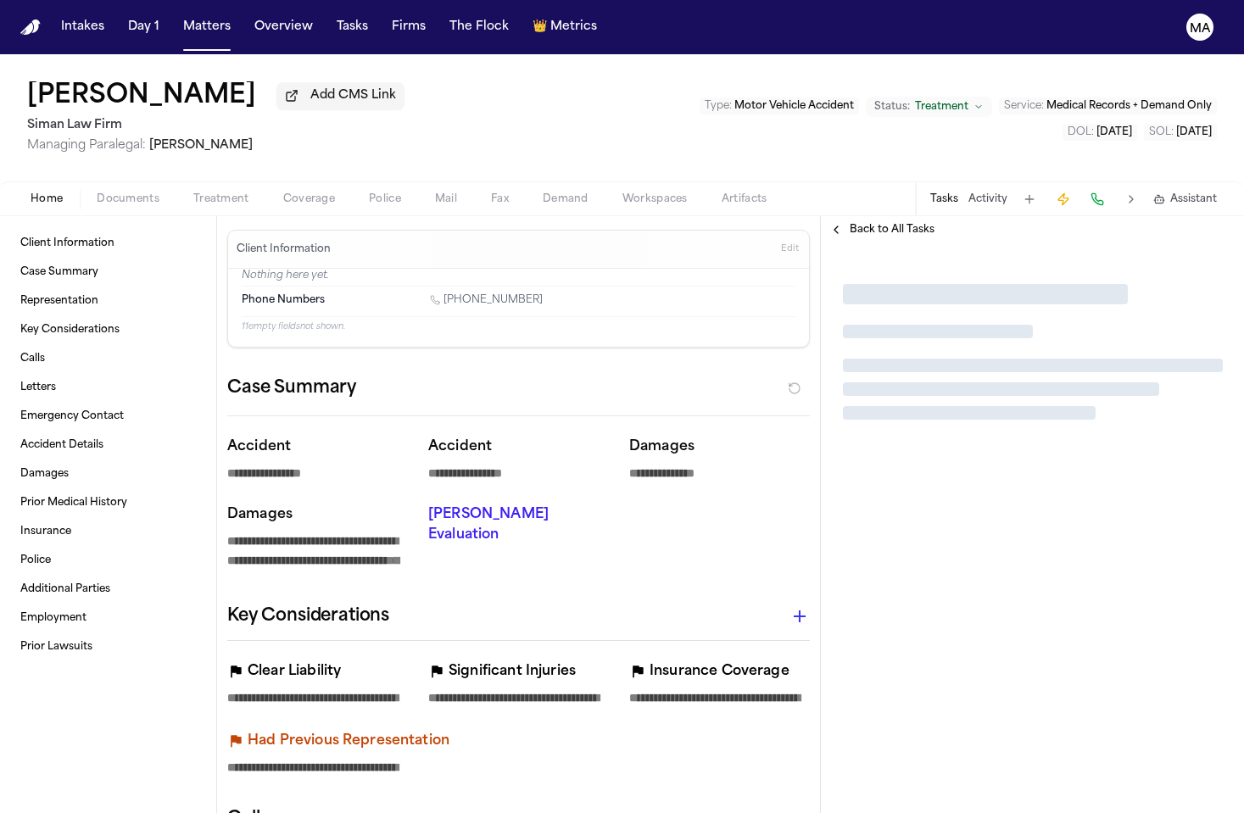
type textarea "*"
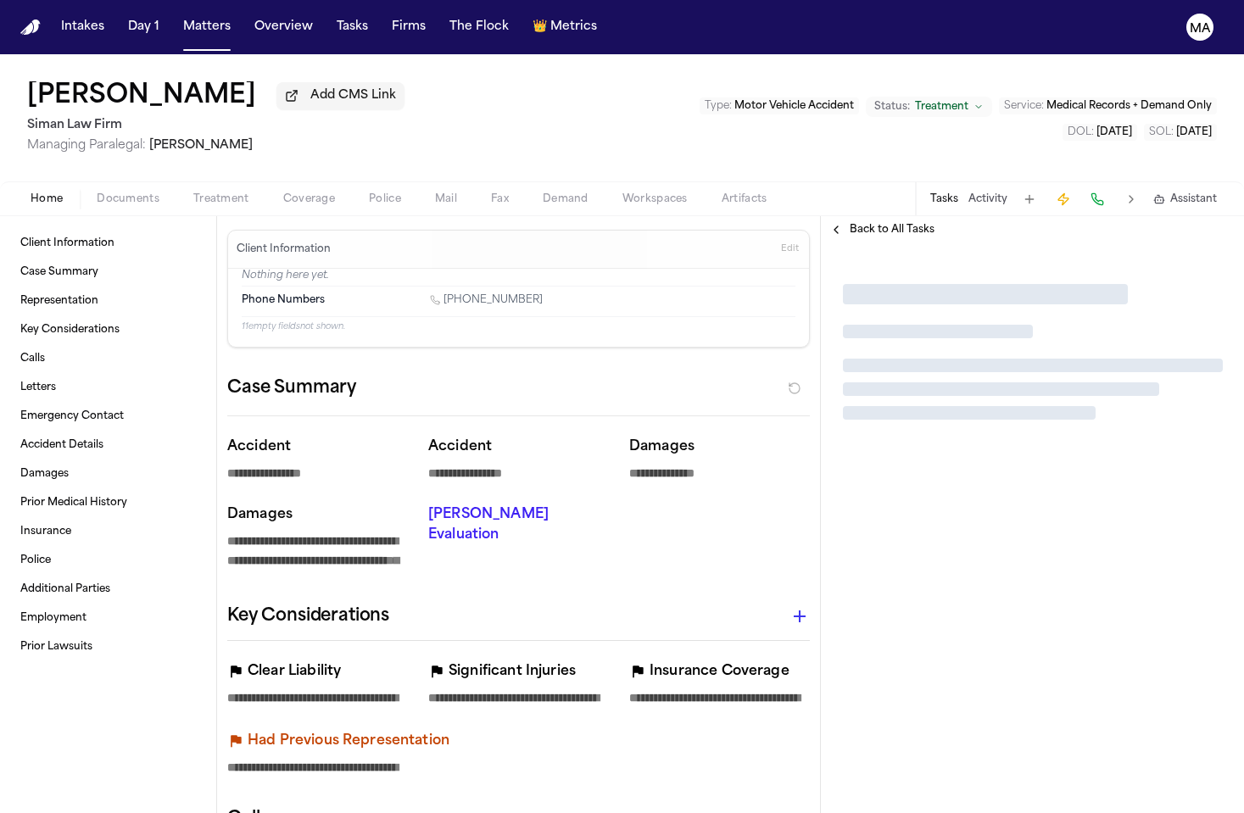
type textarea "*"
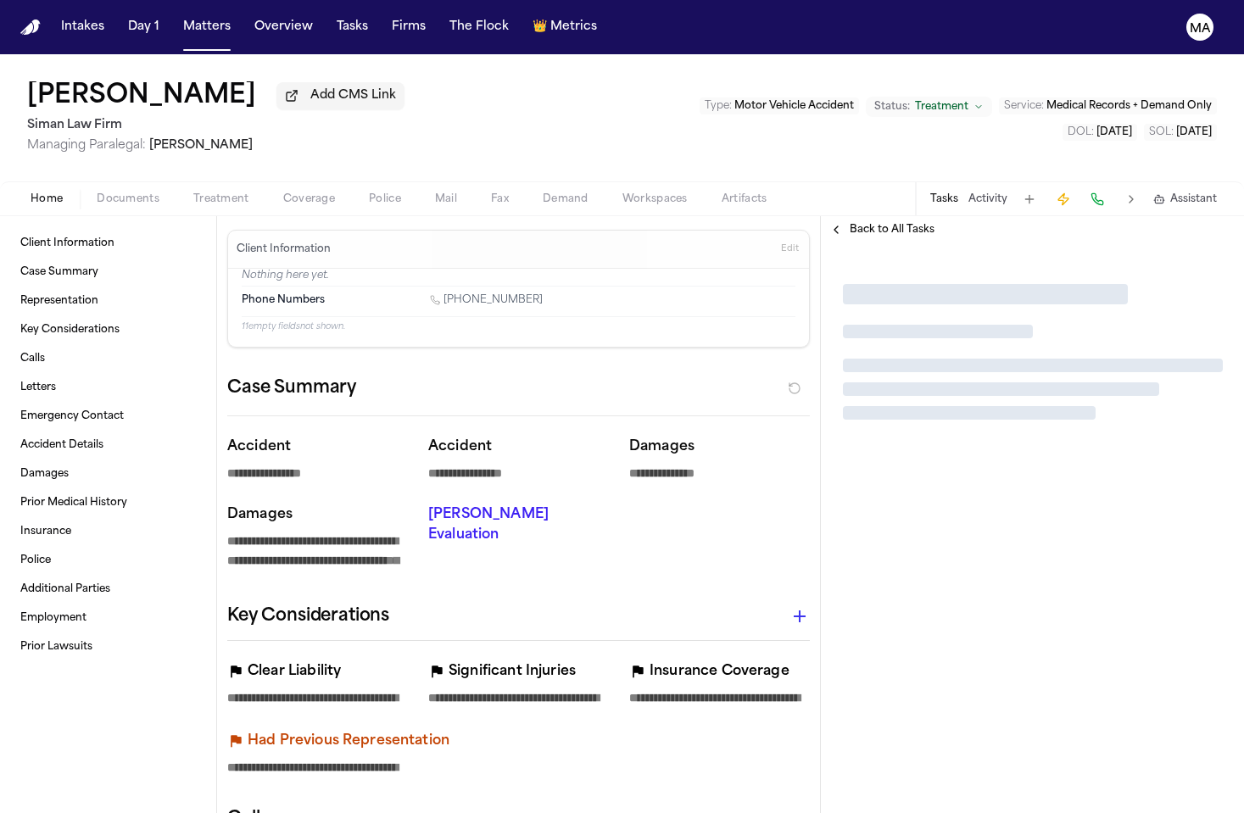
type textarea "*"
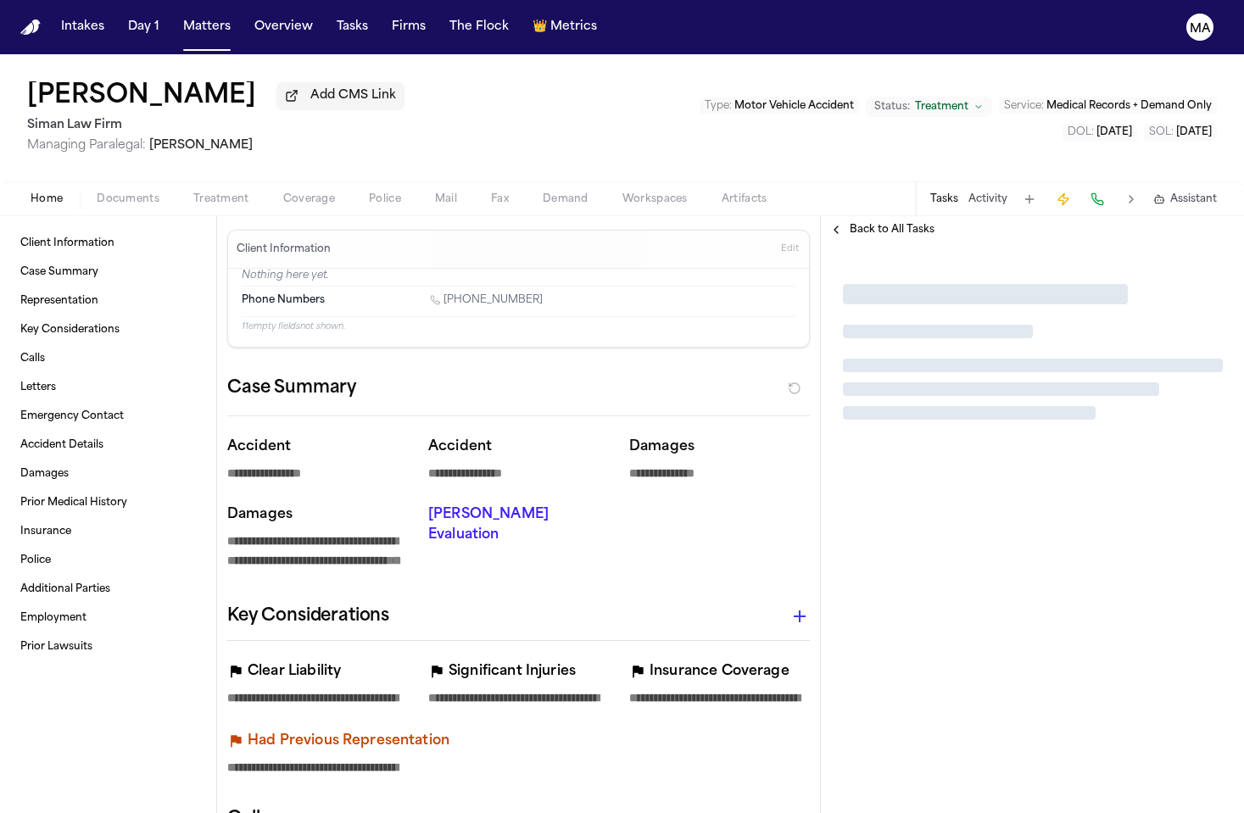
type textarea "*"
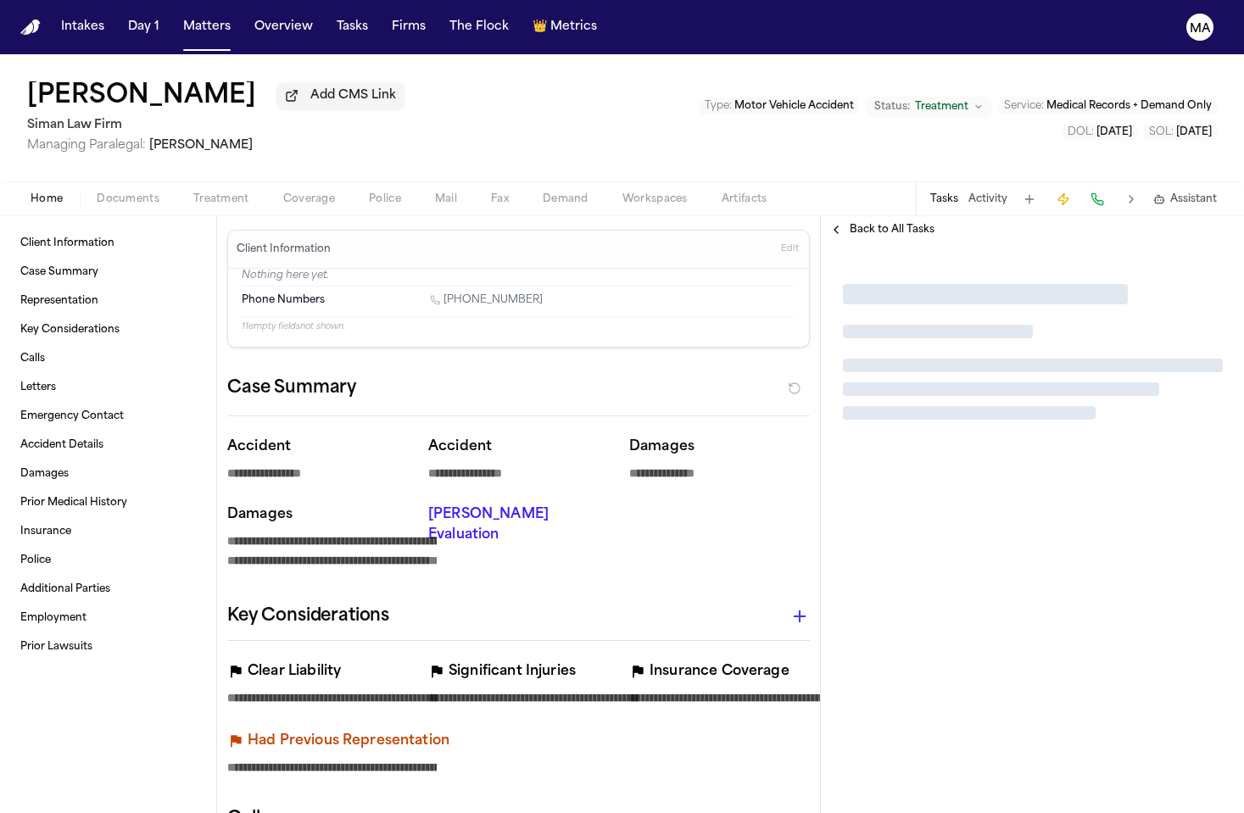
type textarea "*"
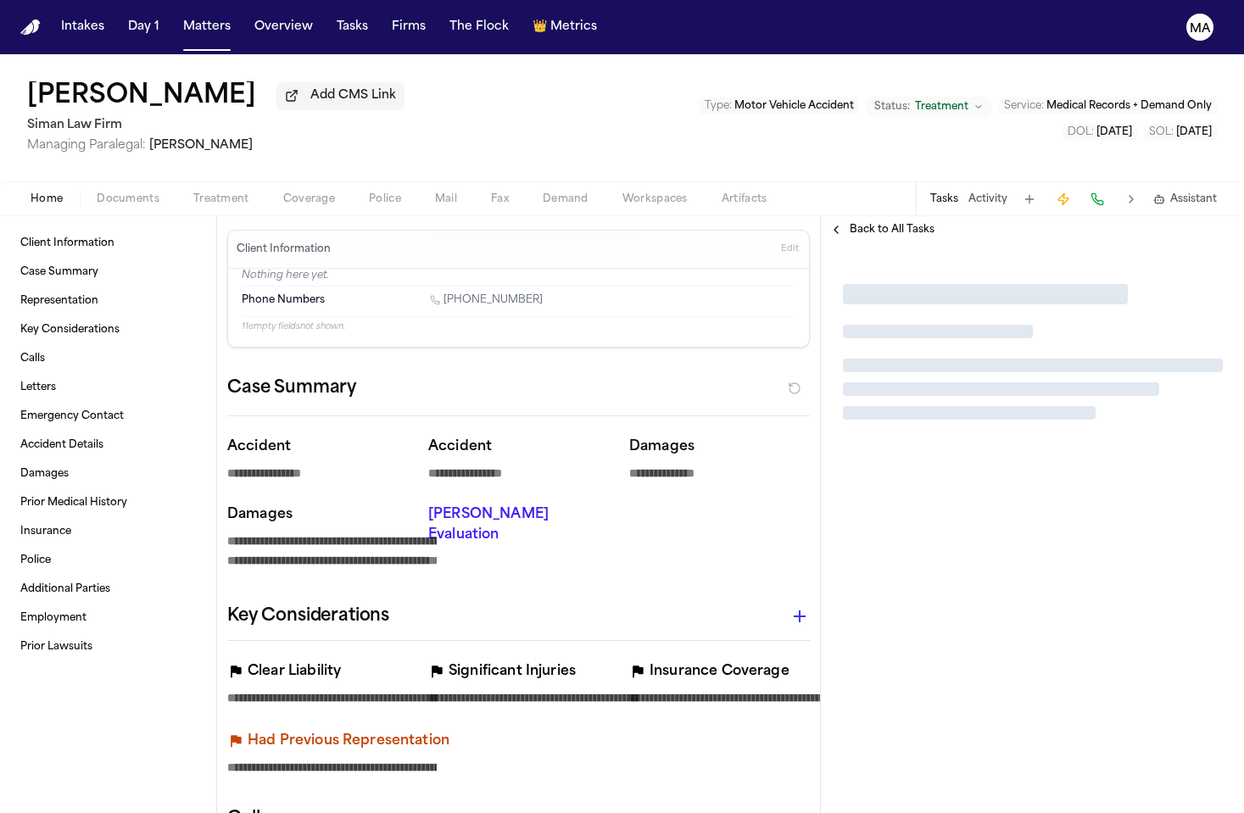
type textarea "*"
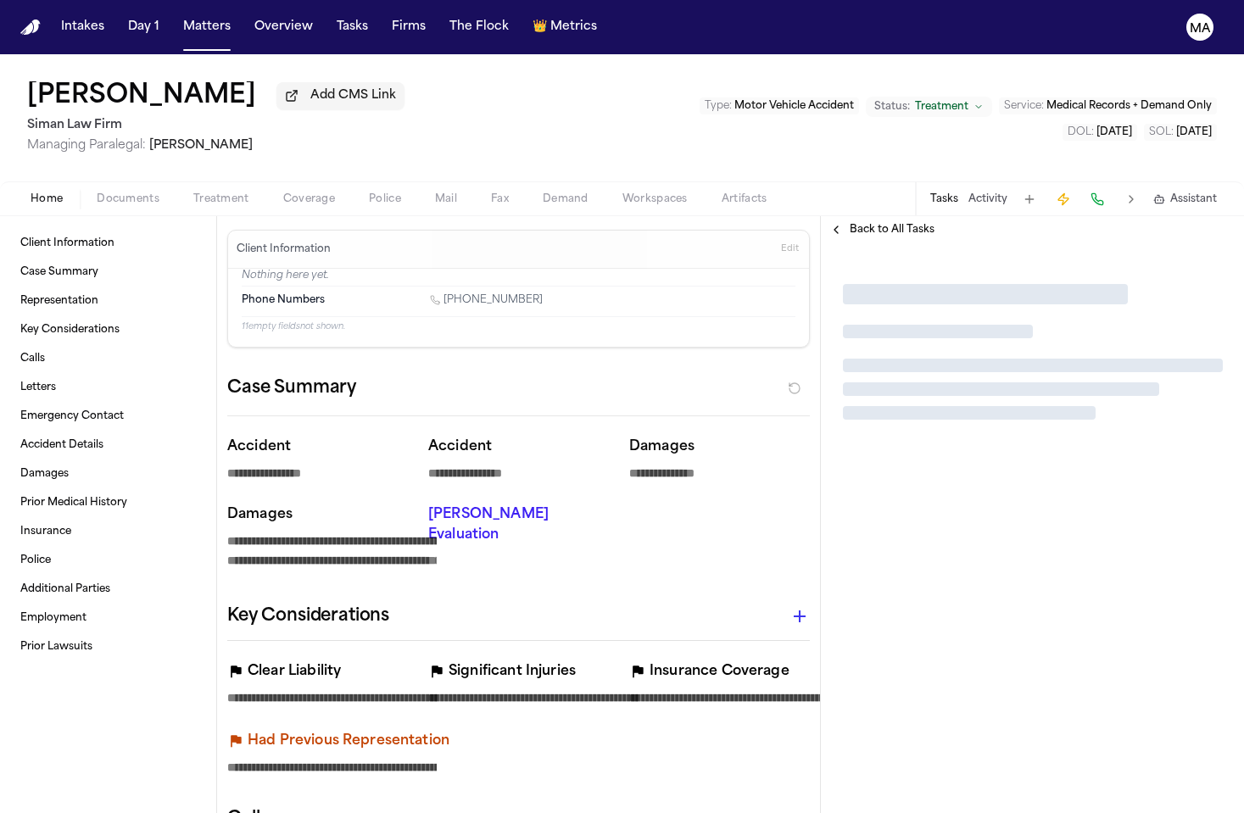
type textarea "*"
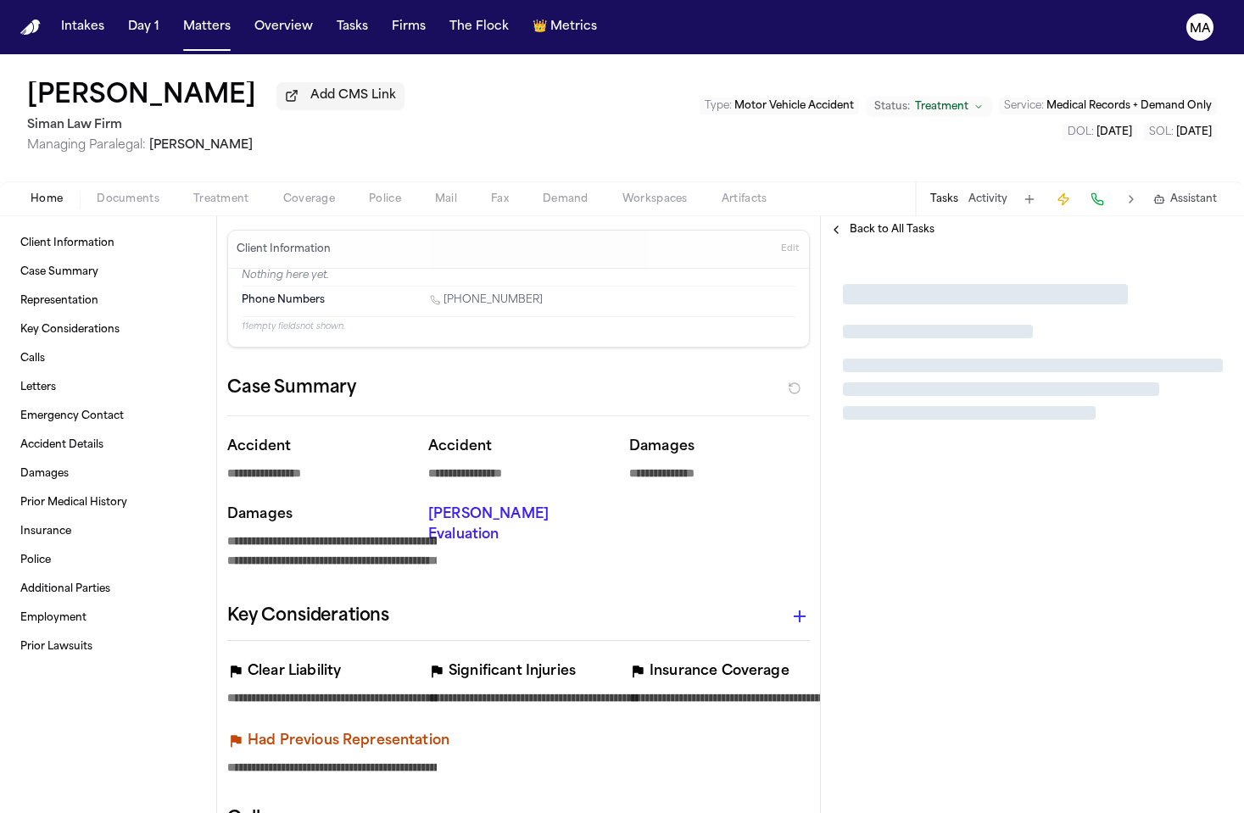
type textarea "*"
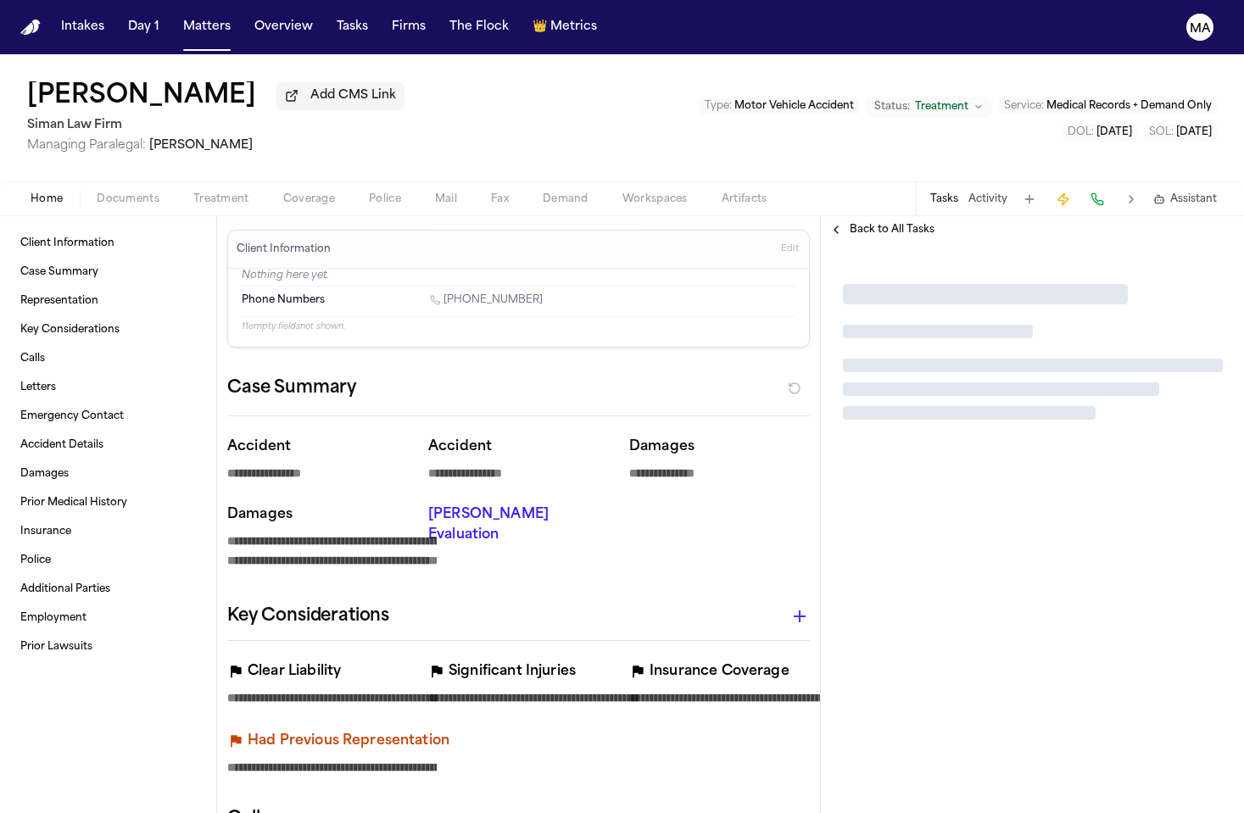
type textarea "*"
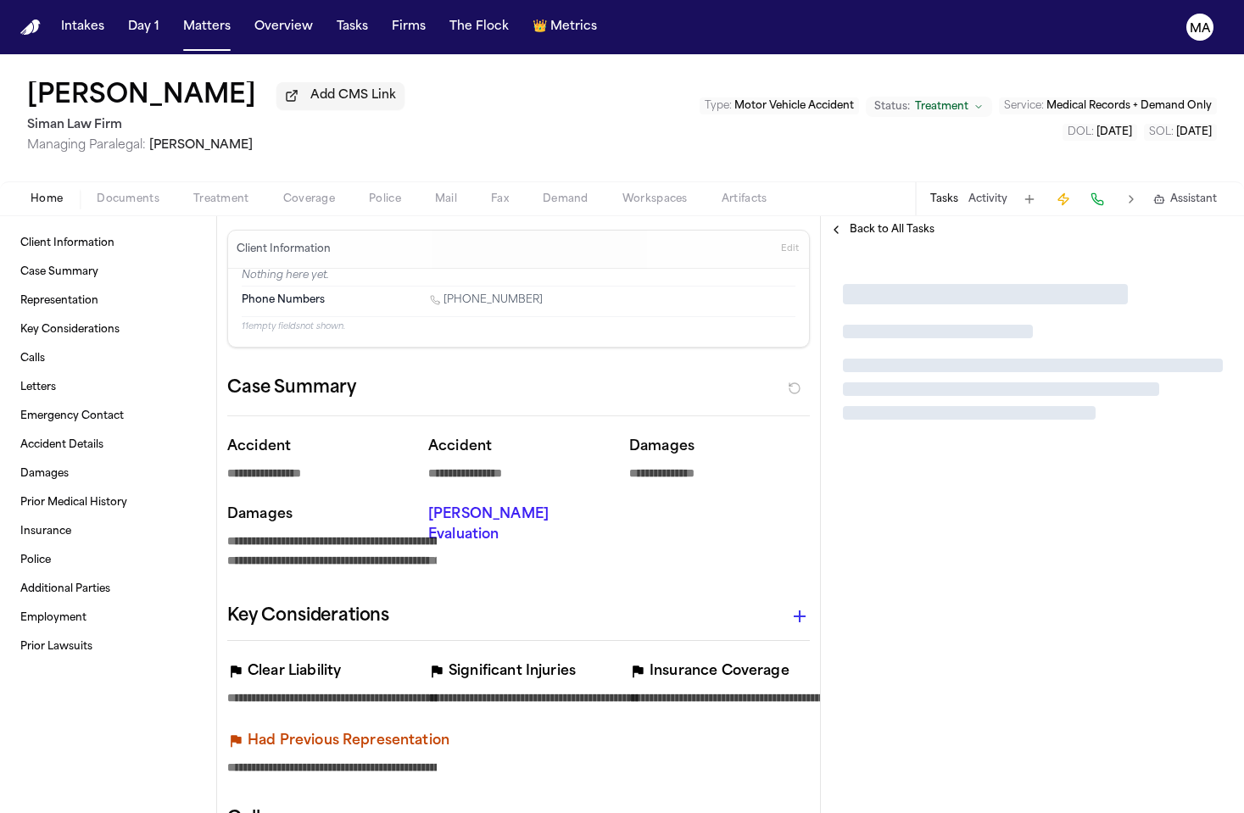
type textarea "*"
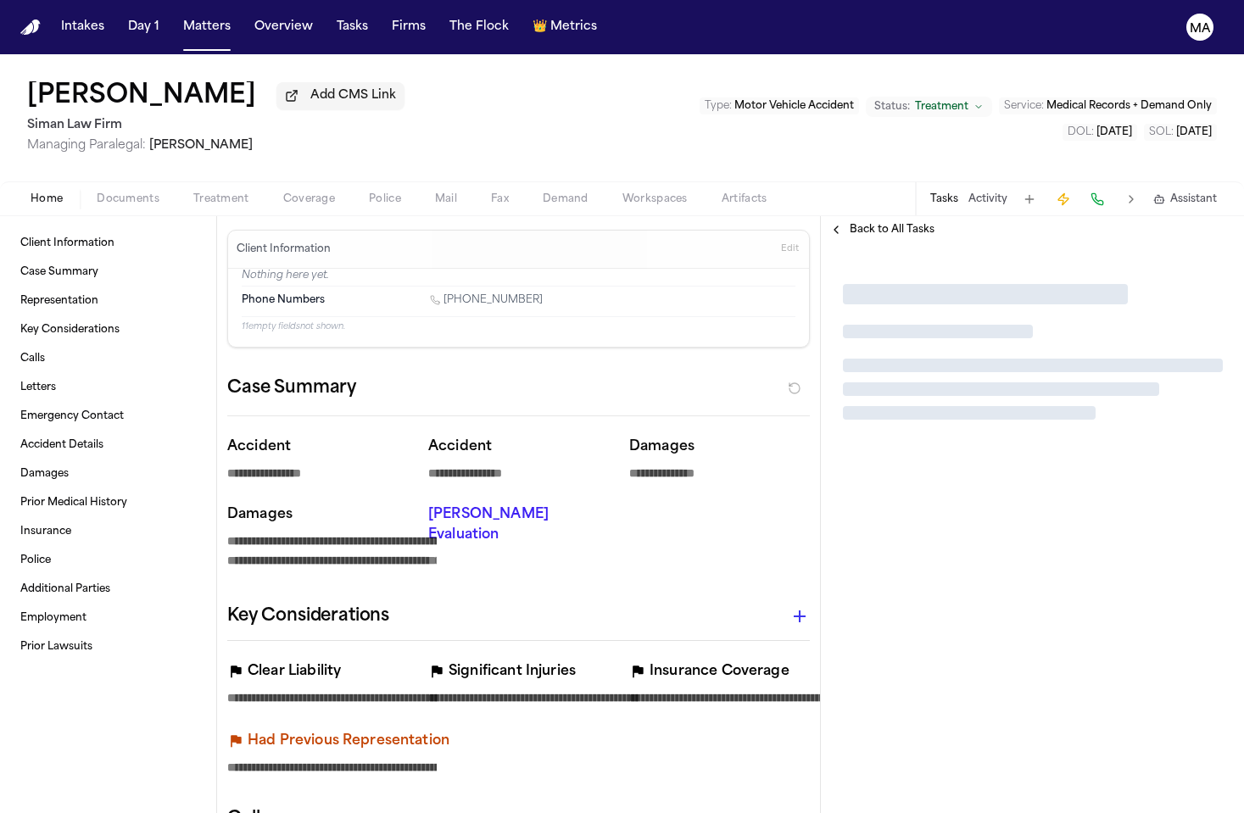
type textarea "*"
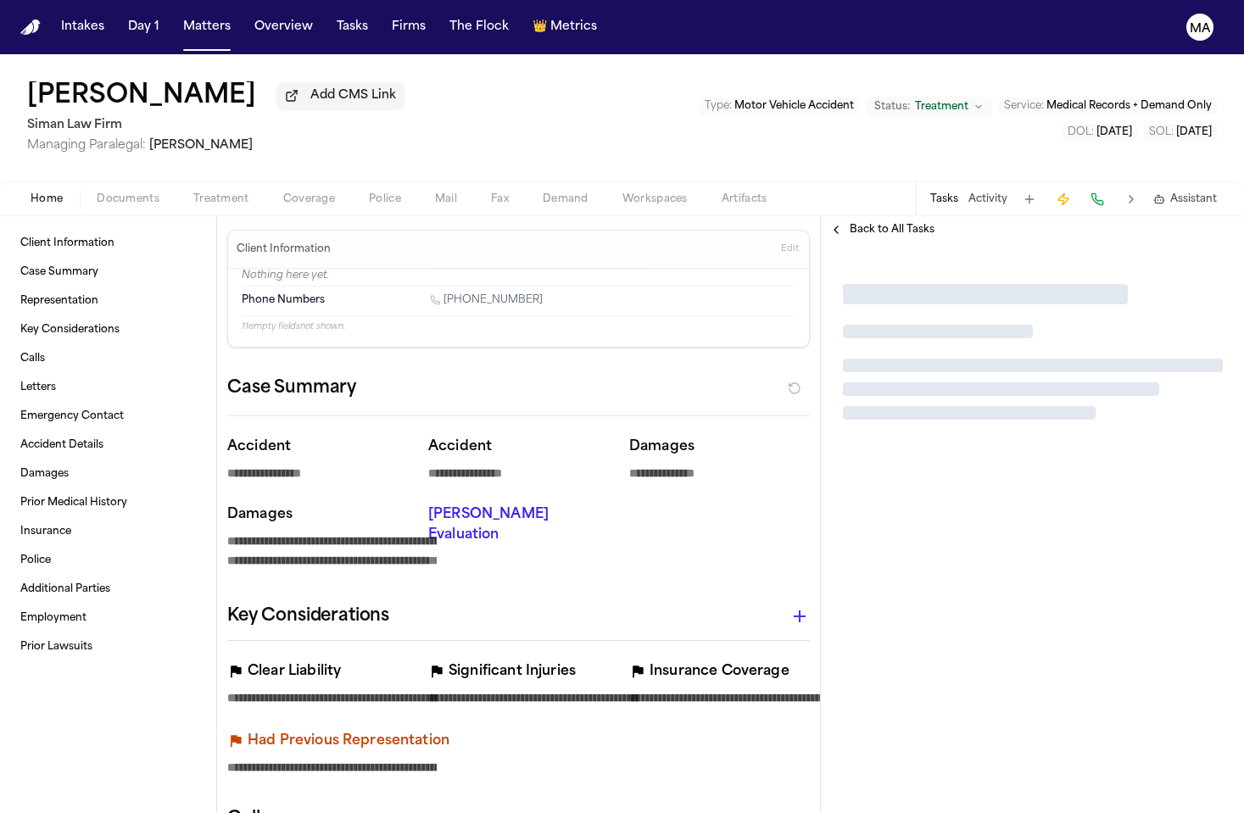
type textarea "*"
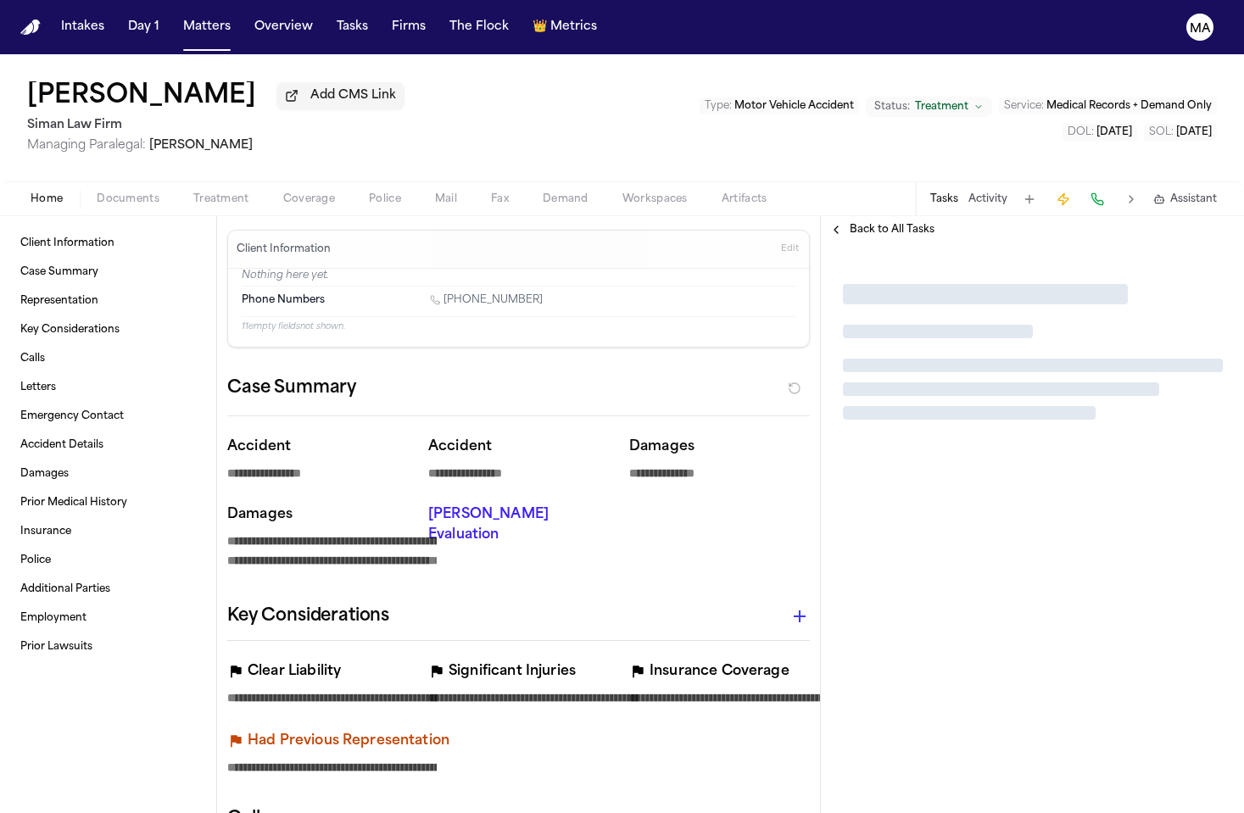
type textarea "*"
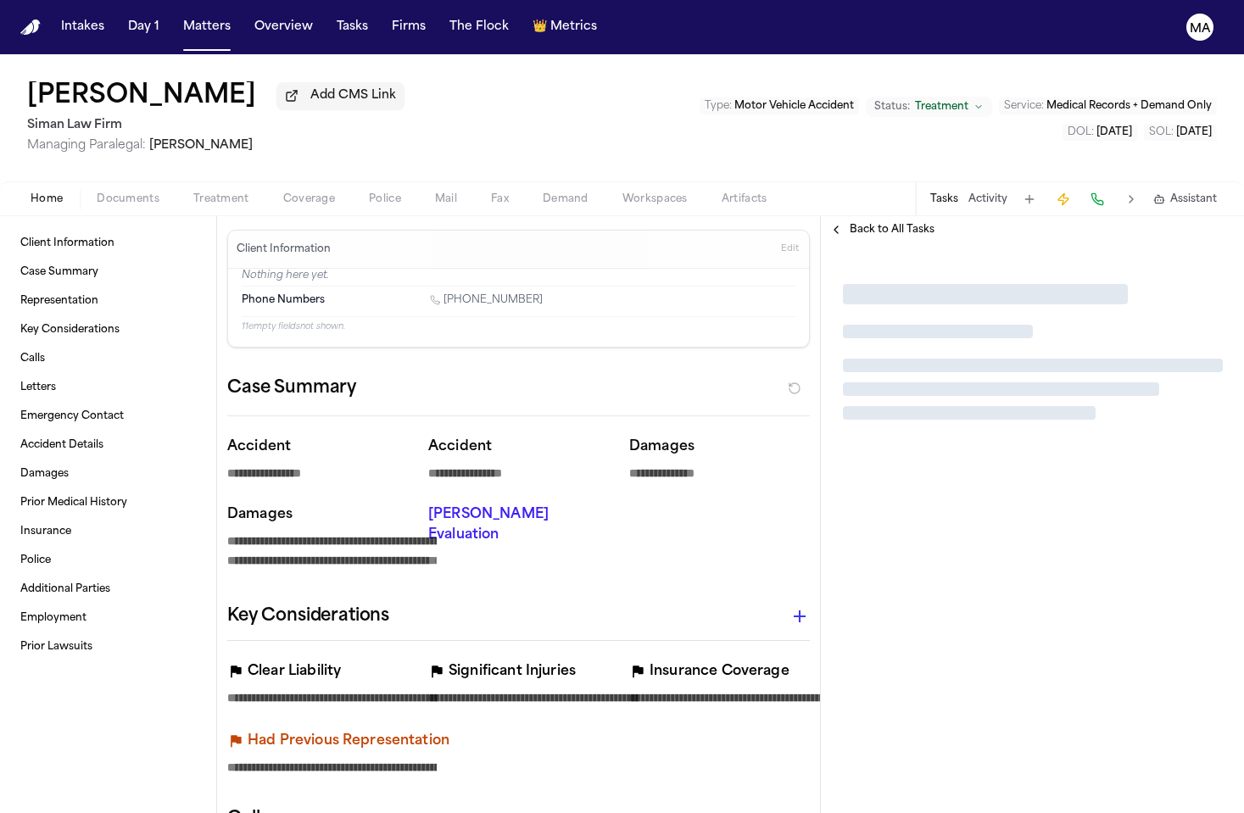
type textarea "*"
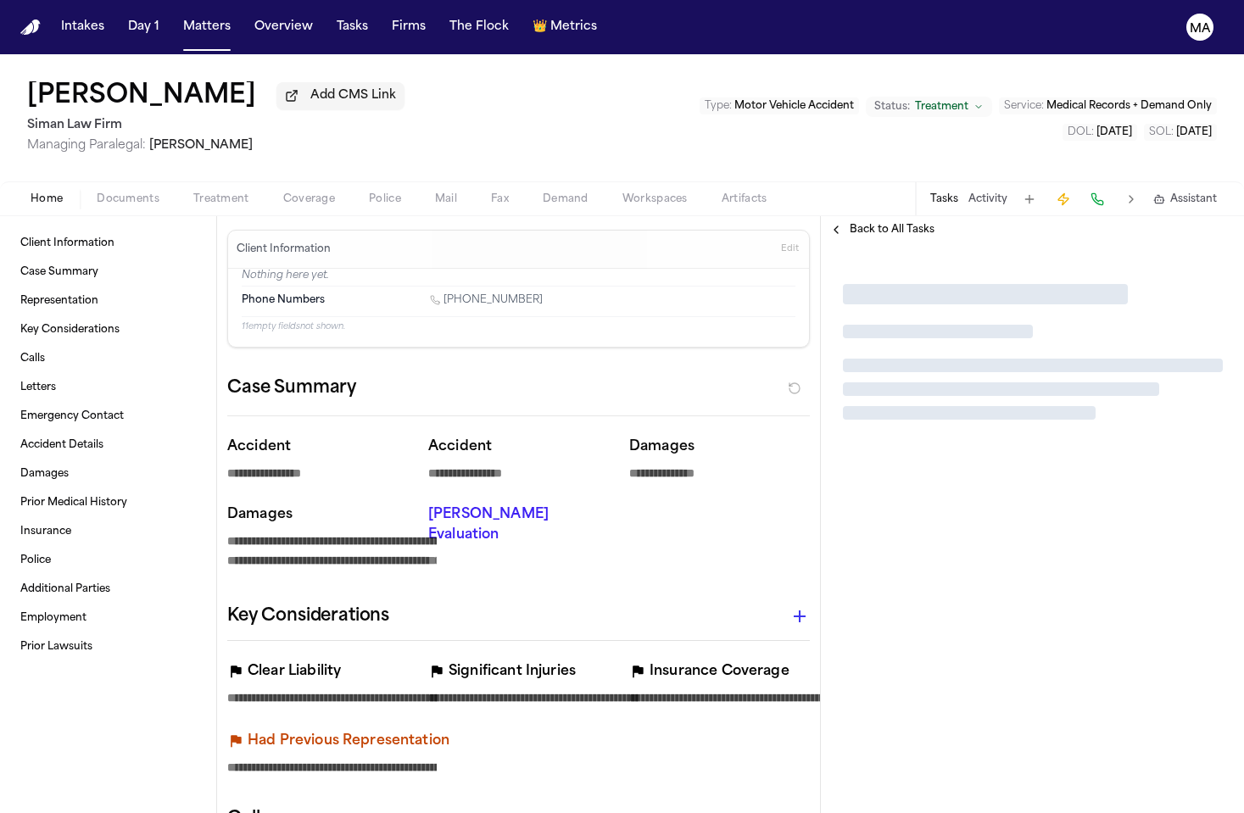
type textarea "*"
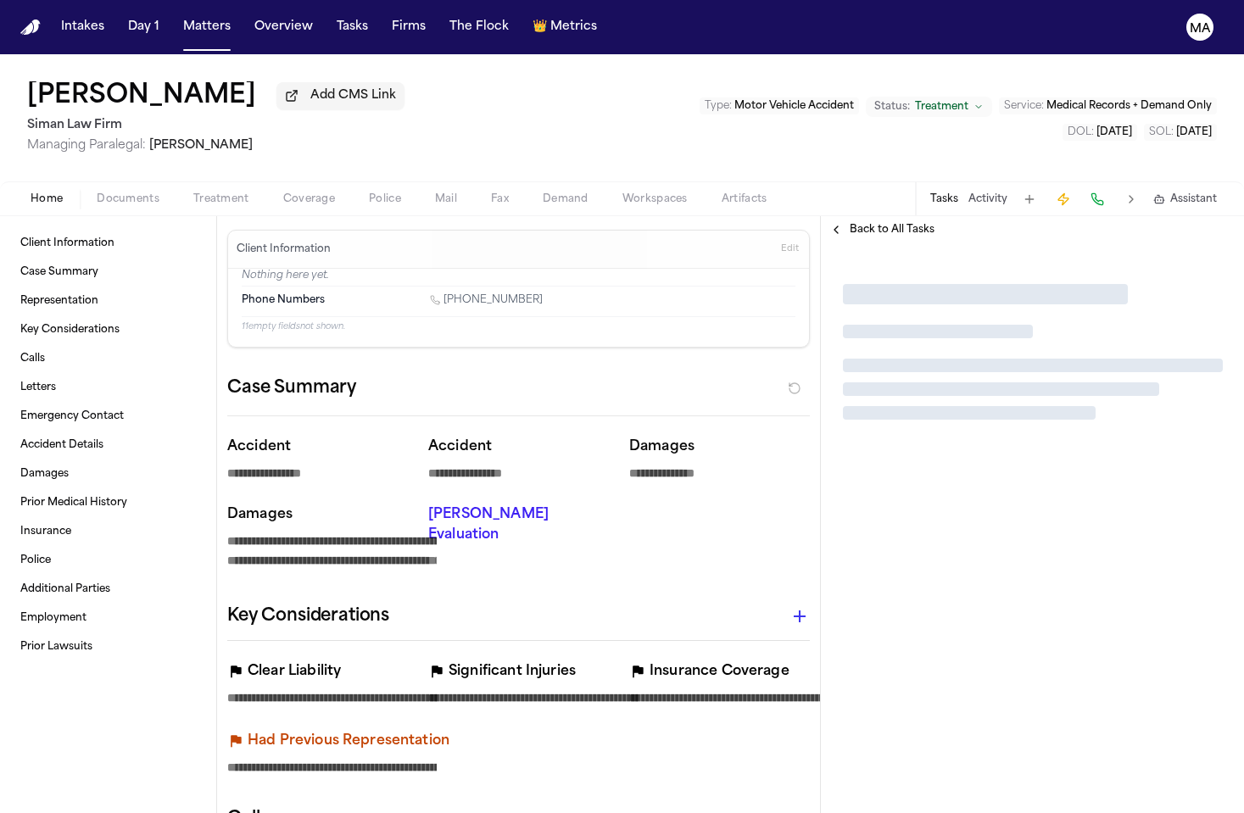
type textarea "*"
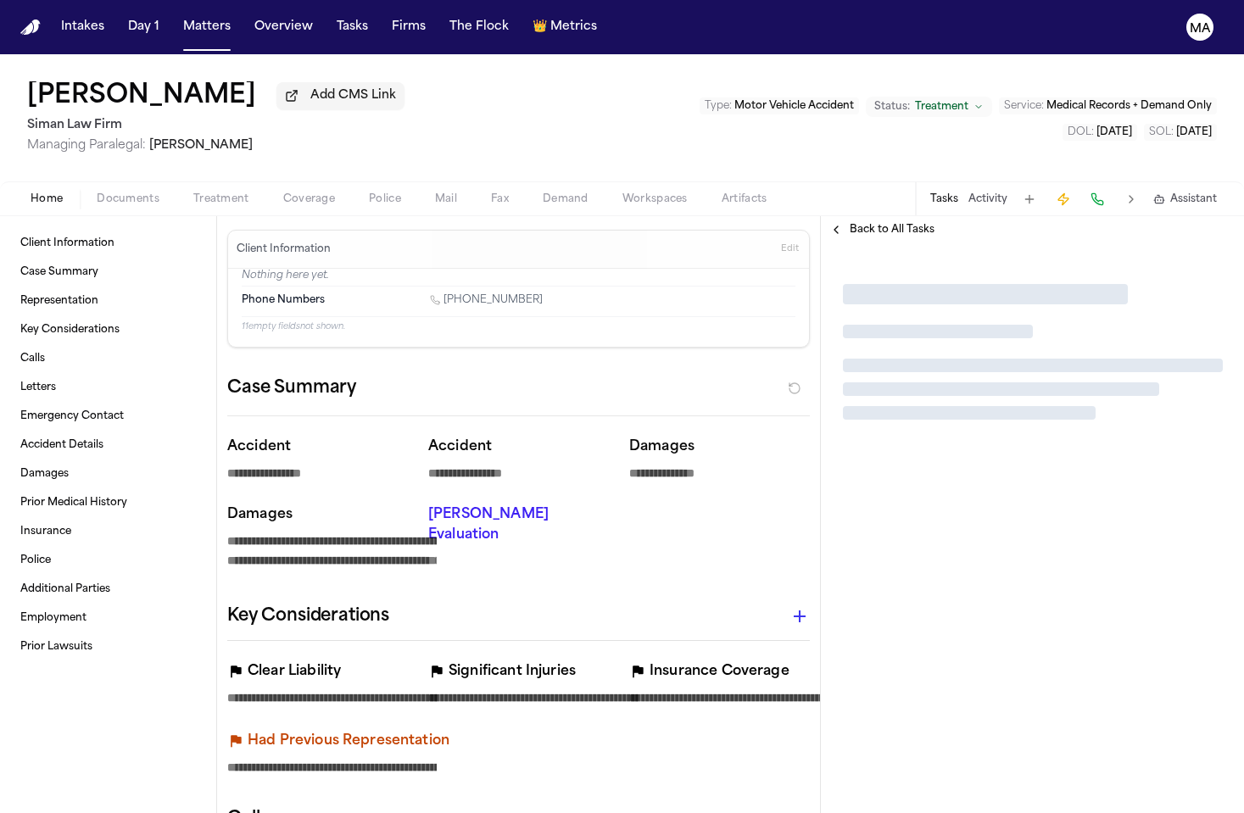
type textarea "*"
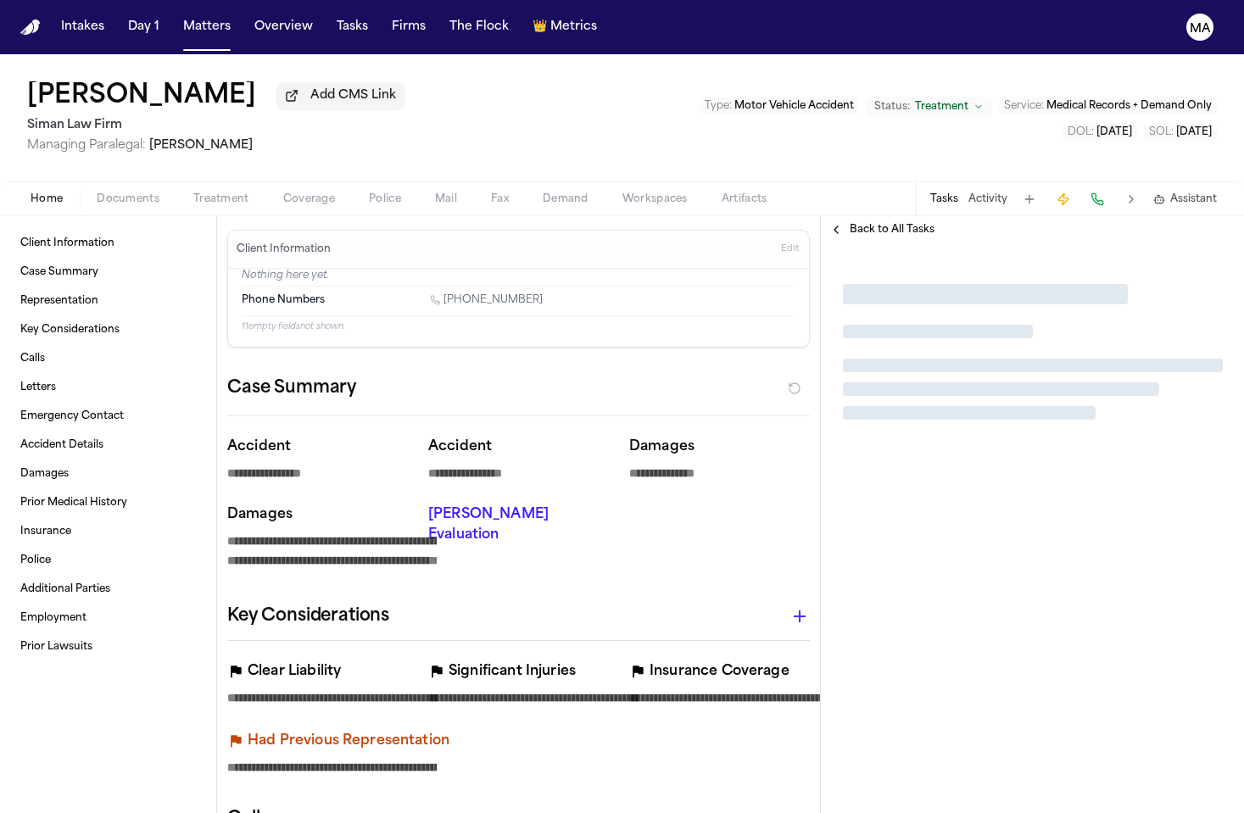
type textarea "*"
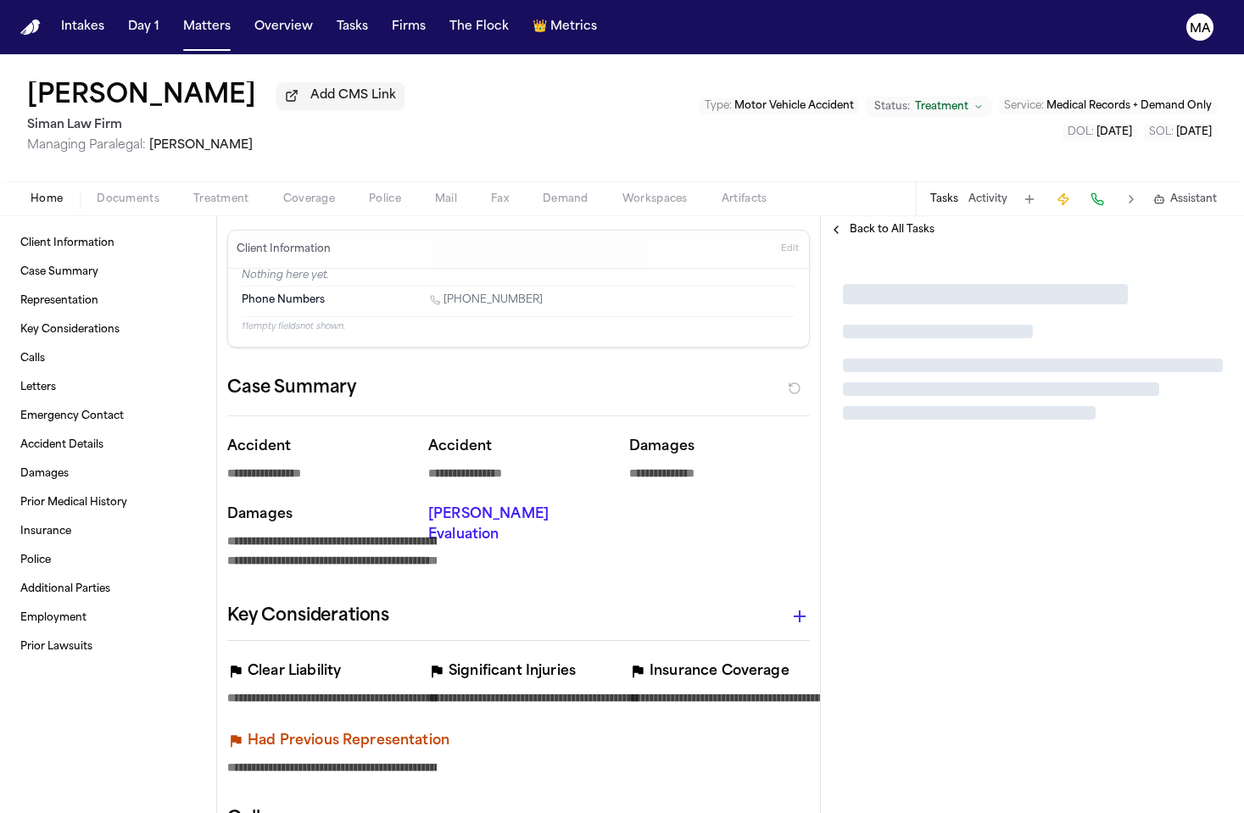
type textarea "*"
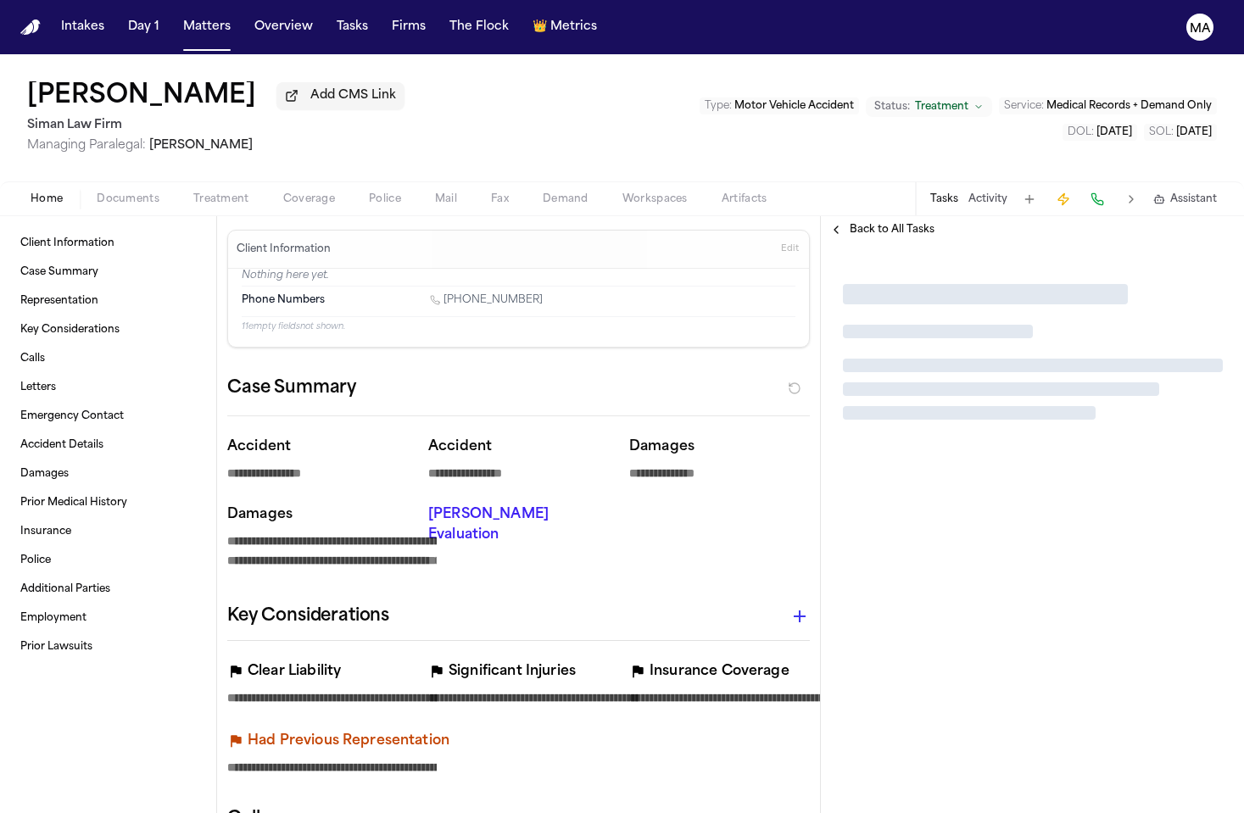
type textarea "*"
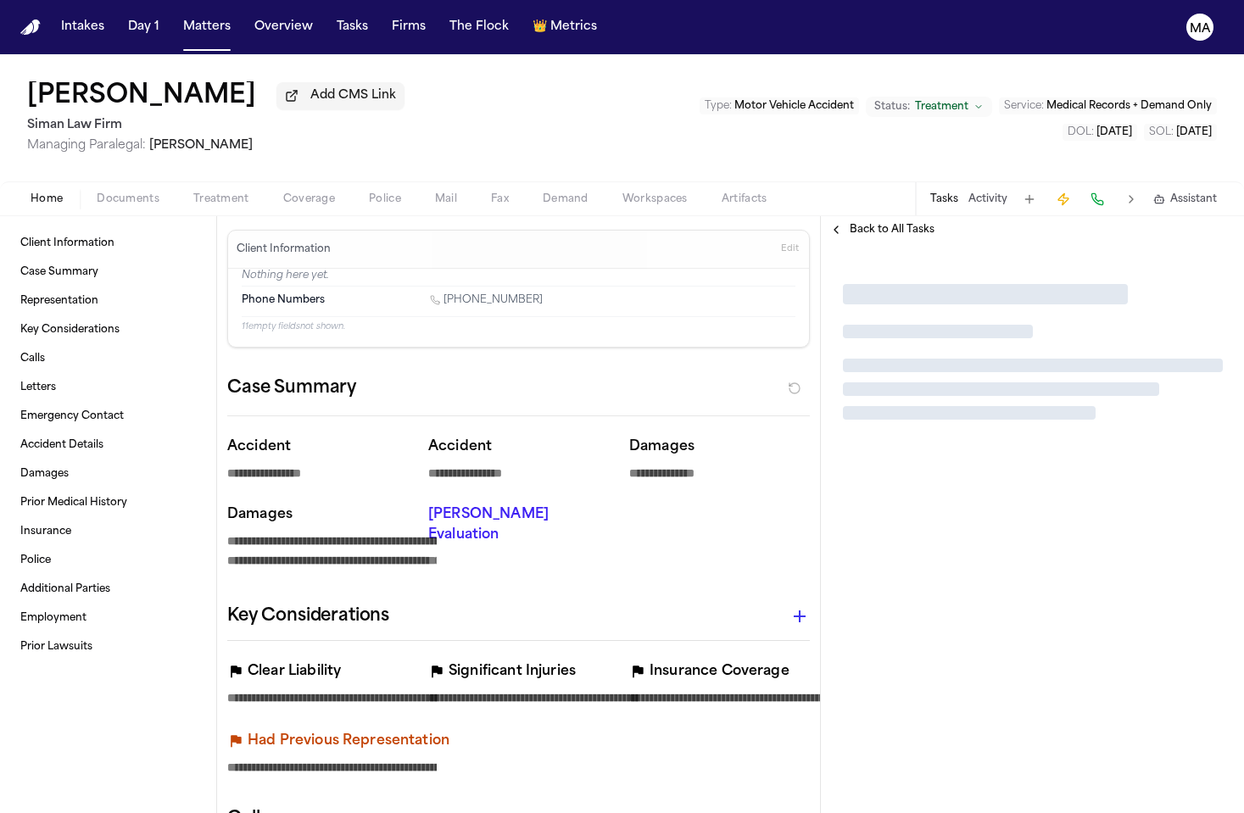
type textarea "*"
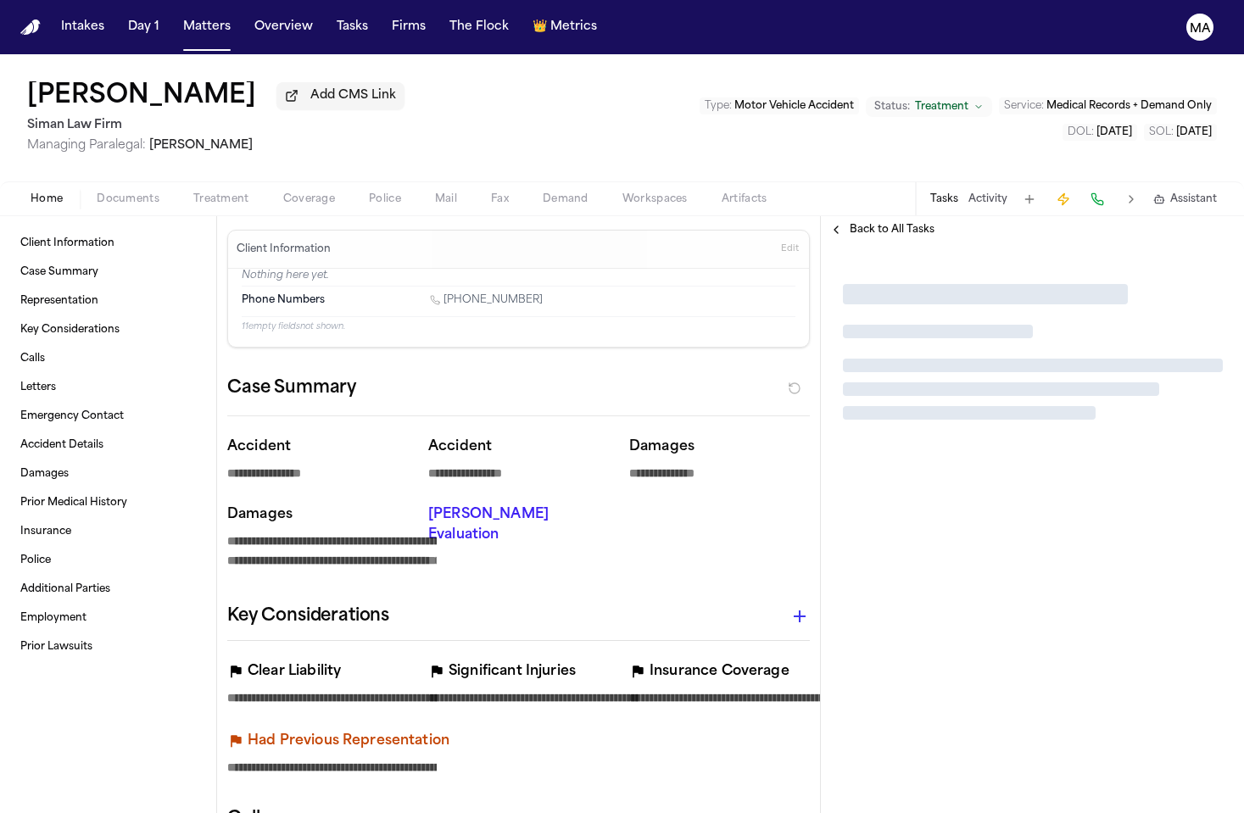
type textarea "*"
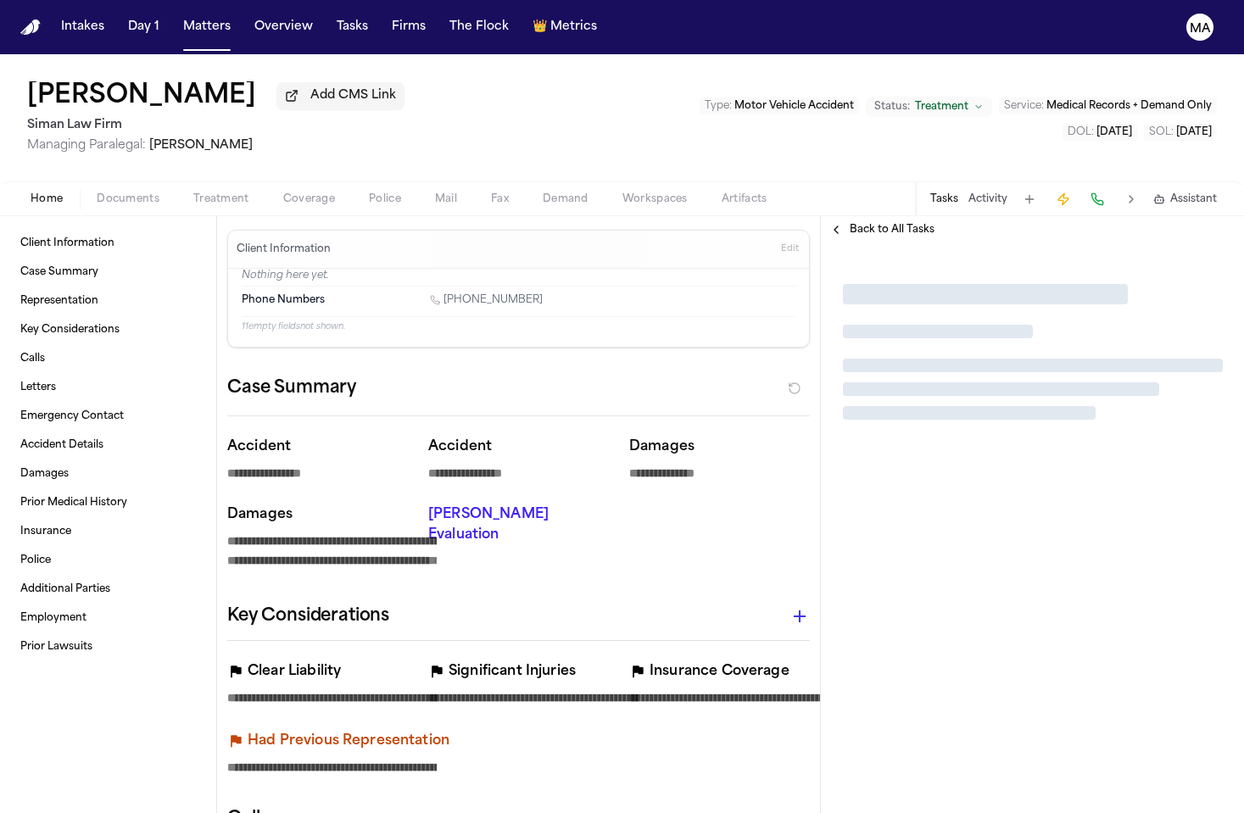
type textarea "*"
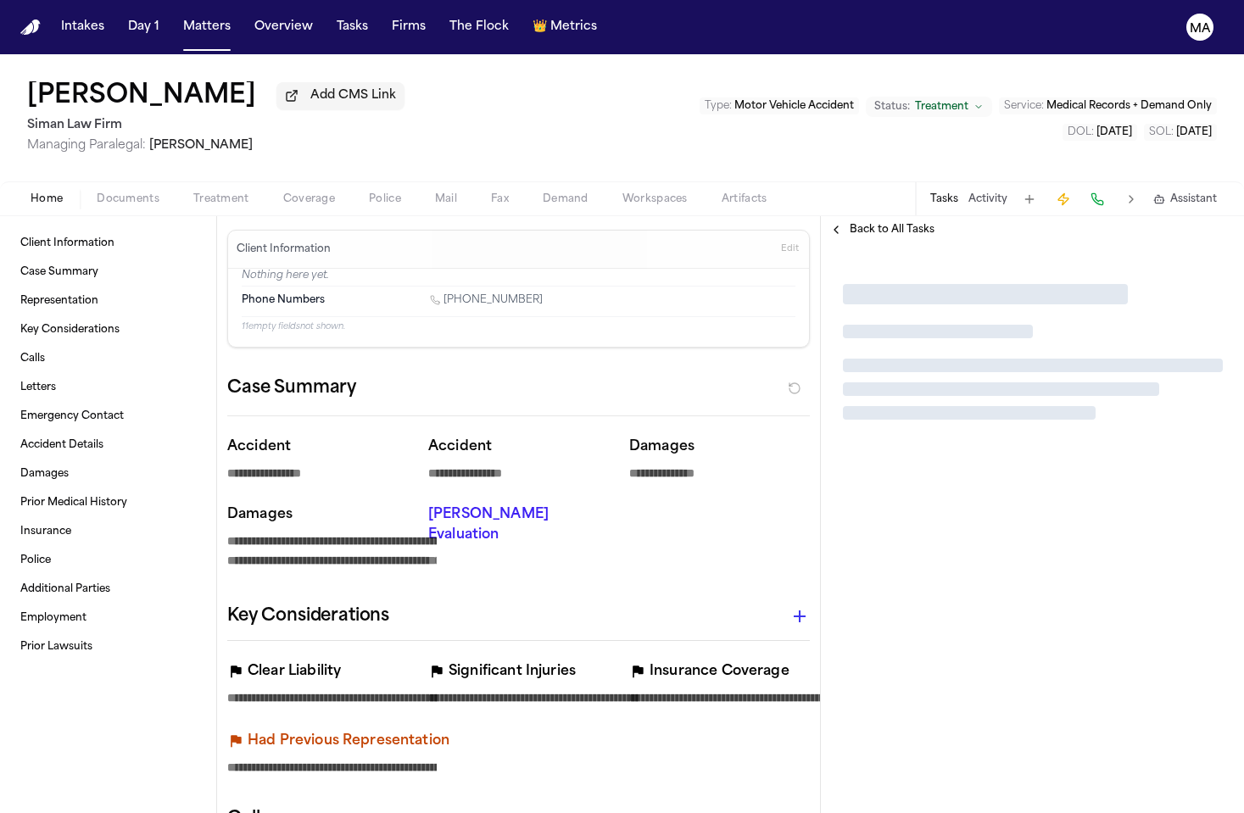
type textarea "*"
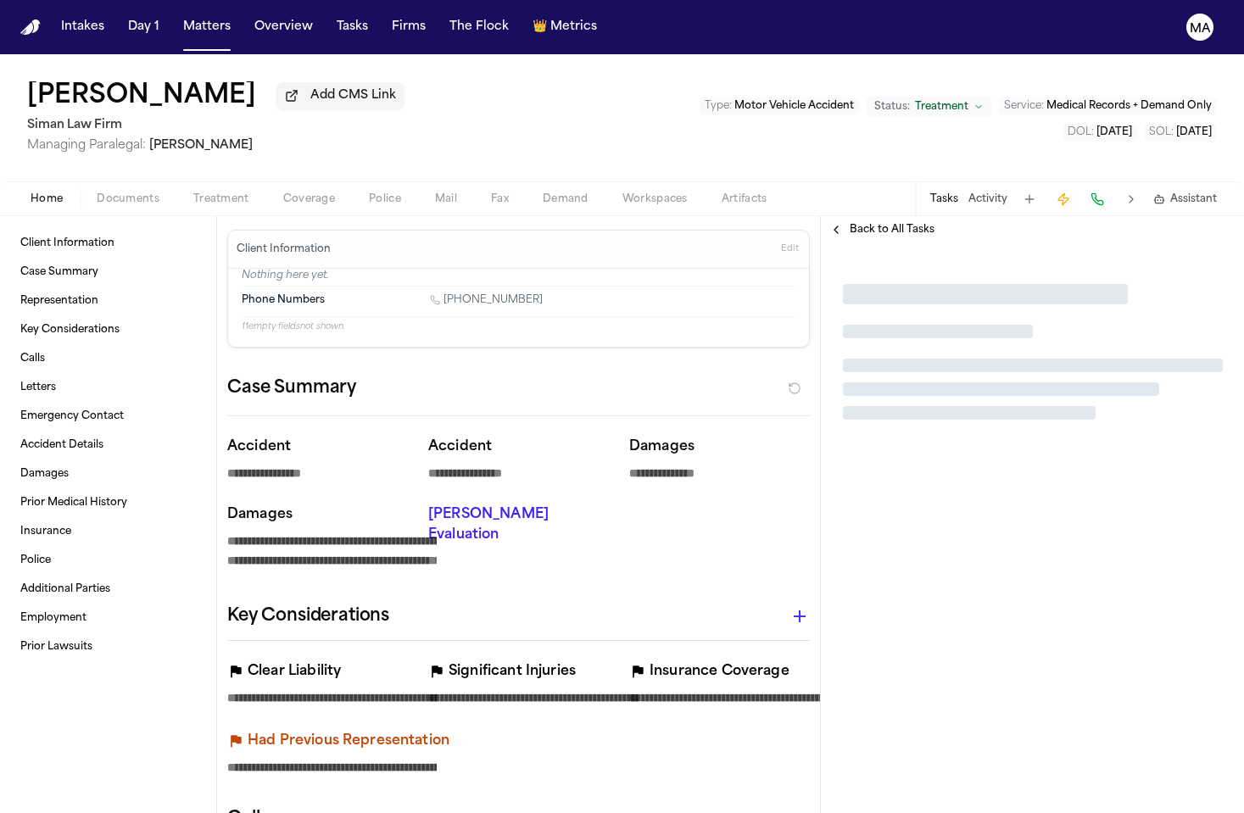
type textarea "*"
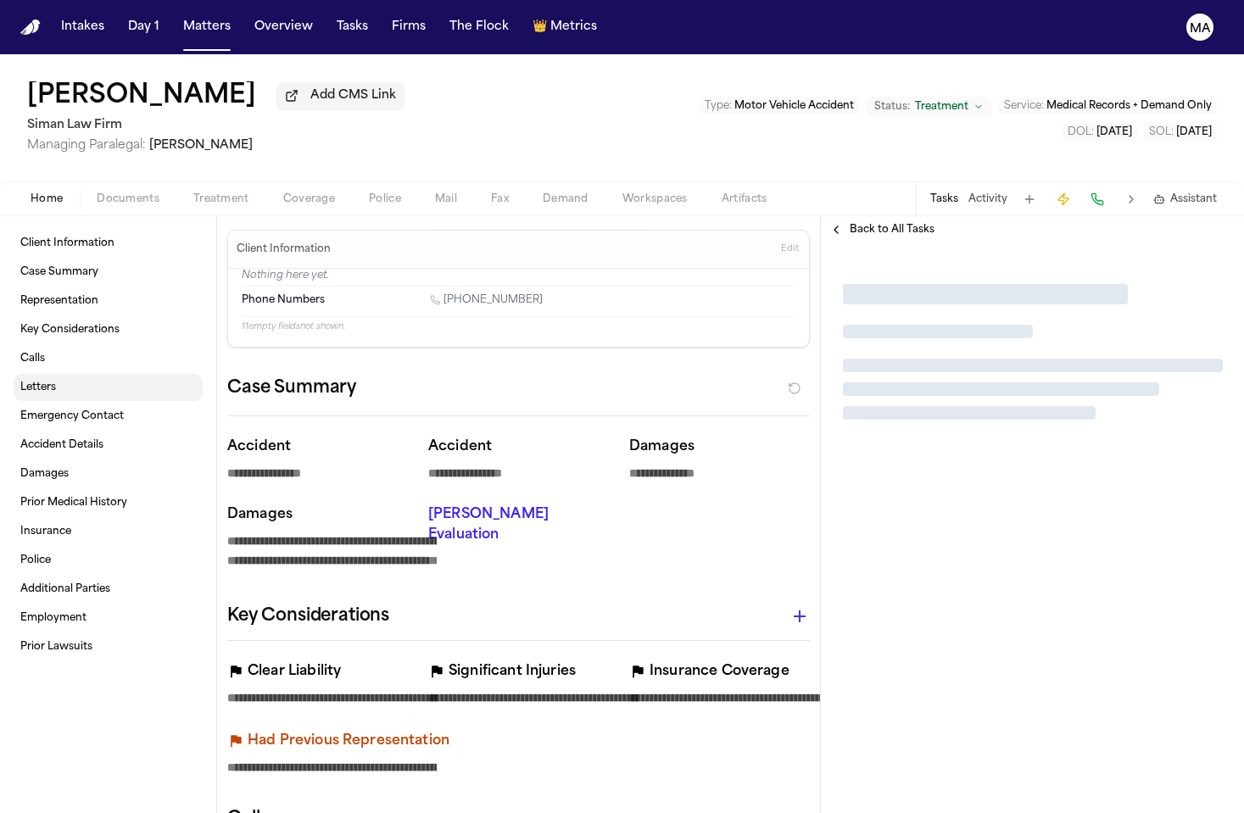
type textarea "*"
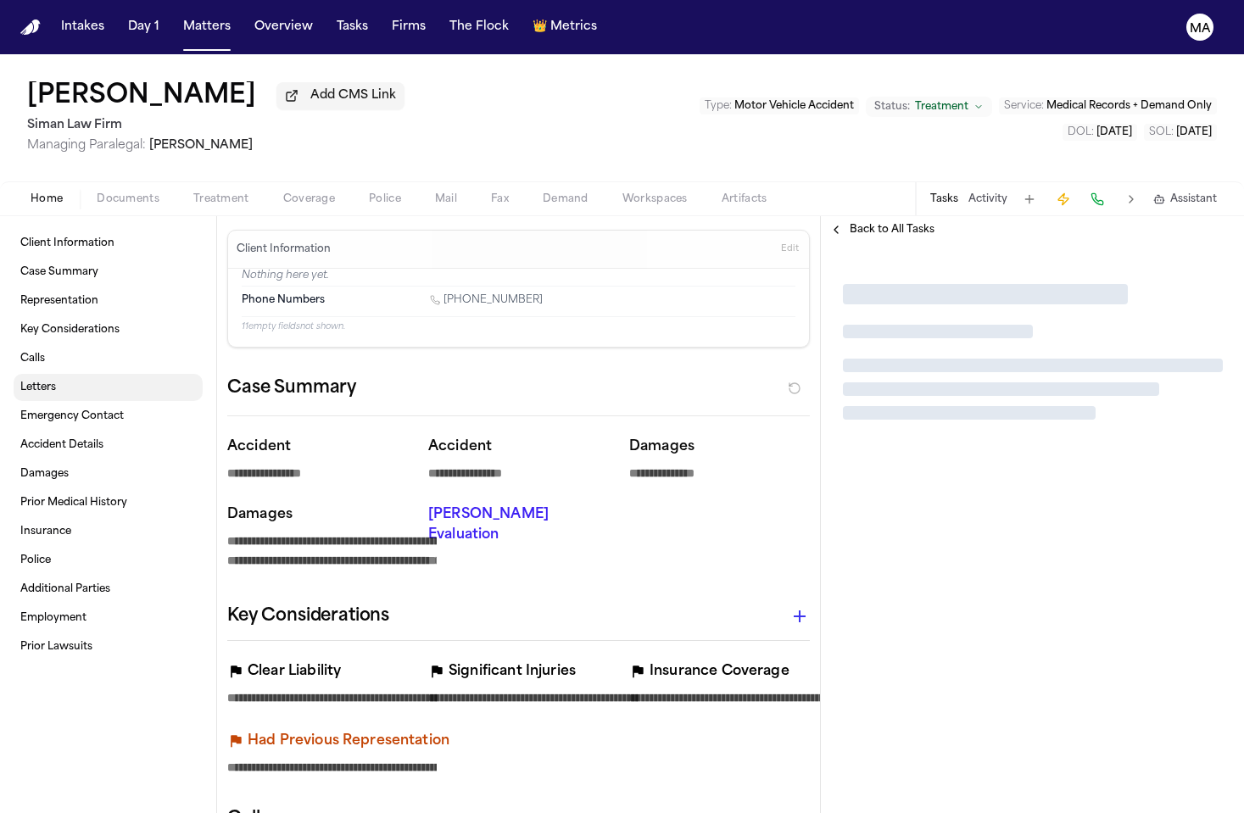
type textarea "*"
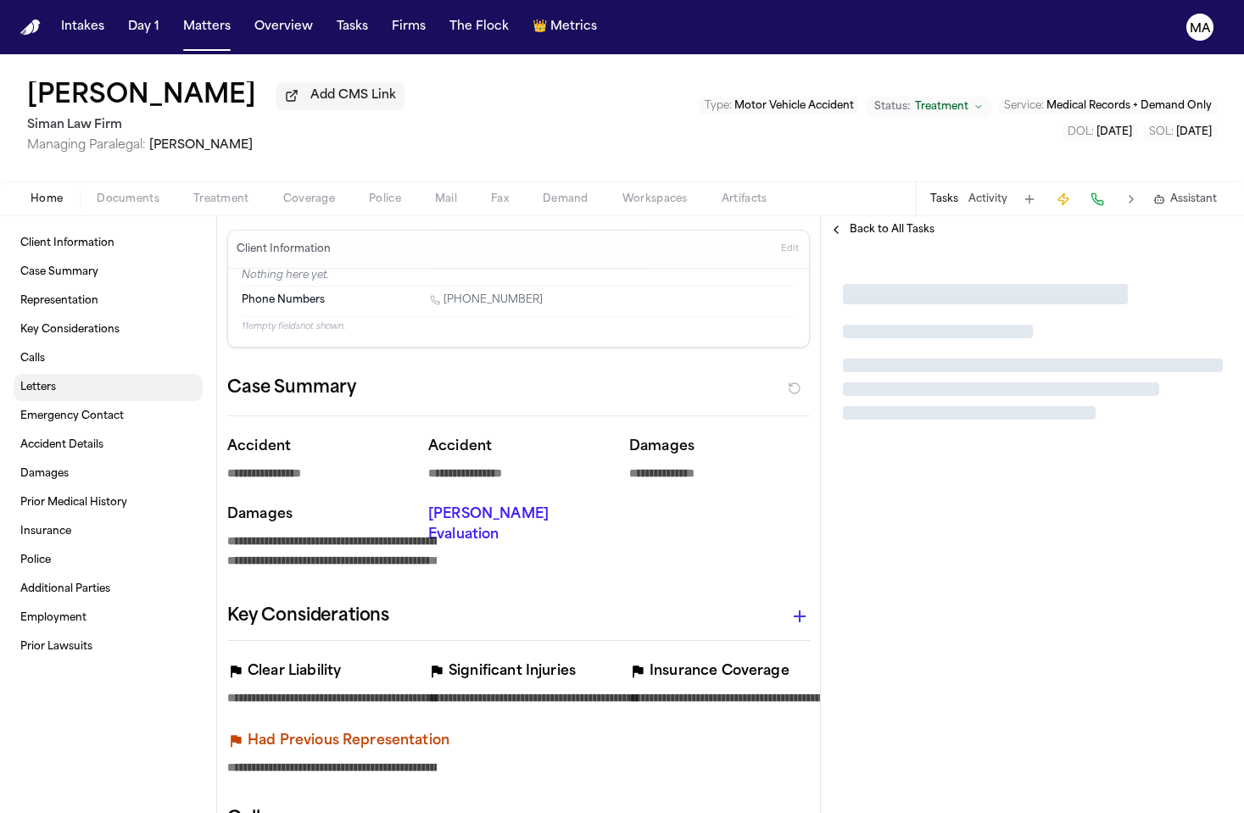
type textarea "*"
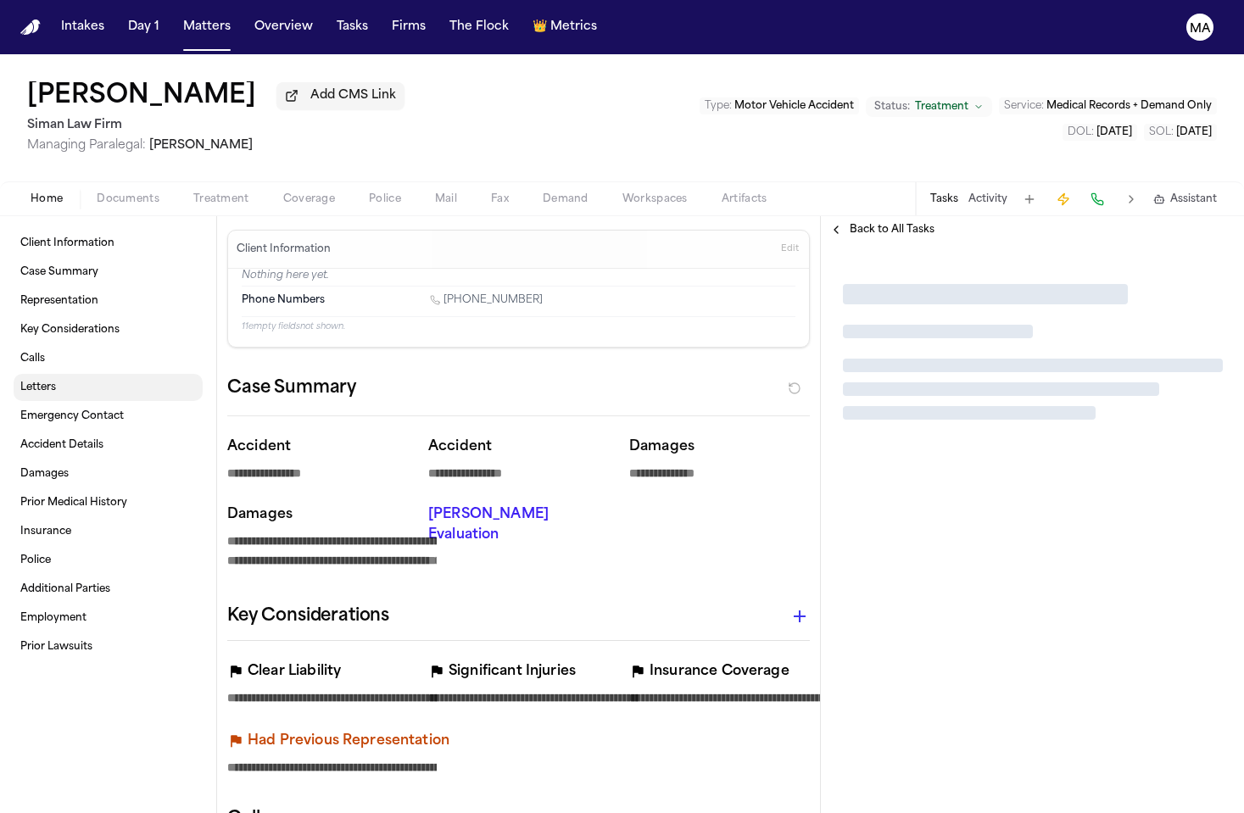
type textarea "*"
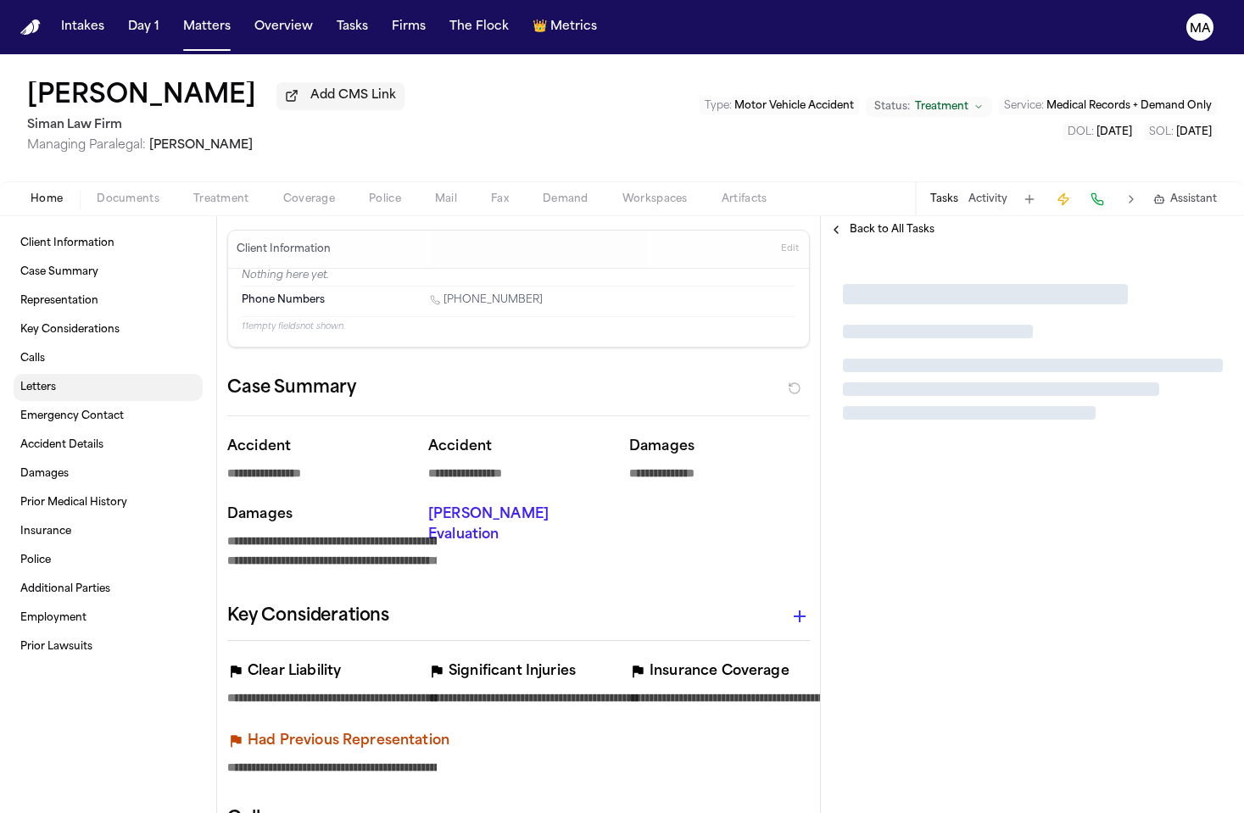
type textarea "*"
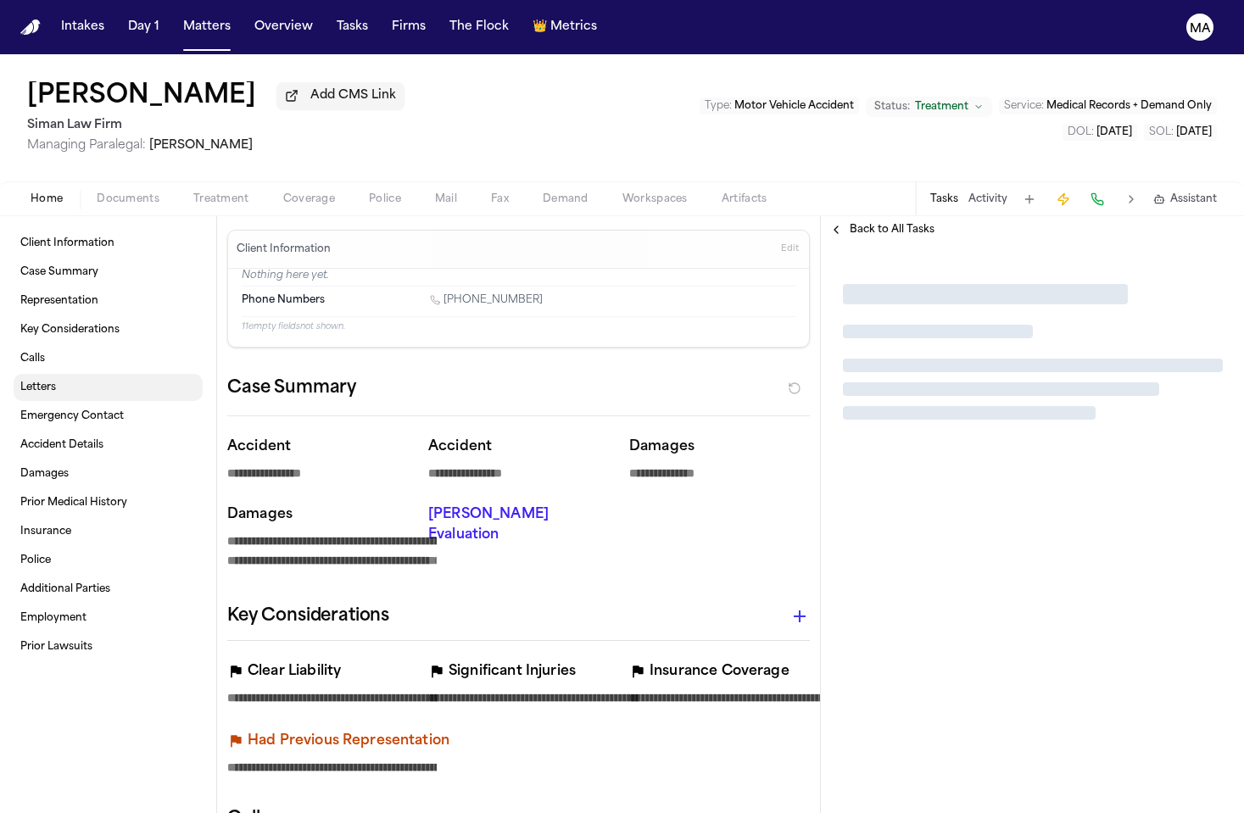
type textarea "*"
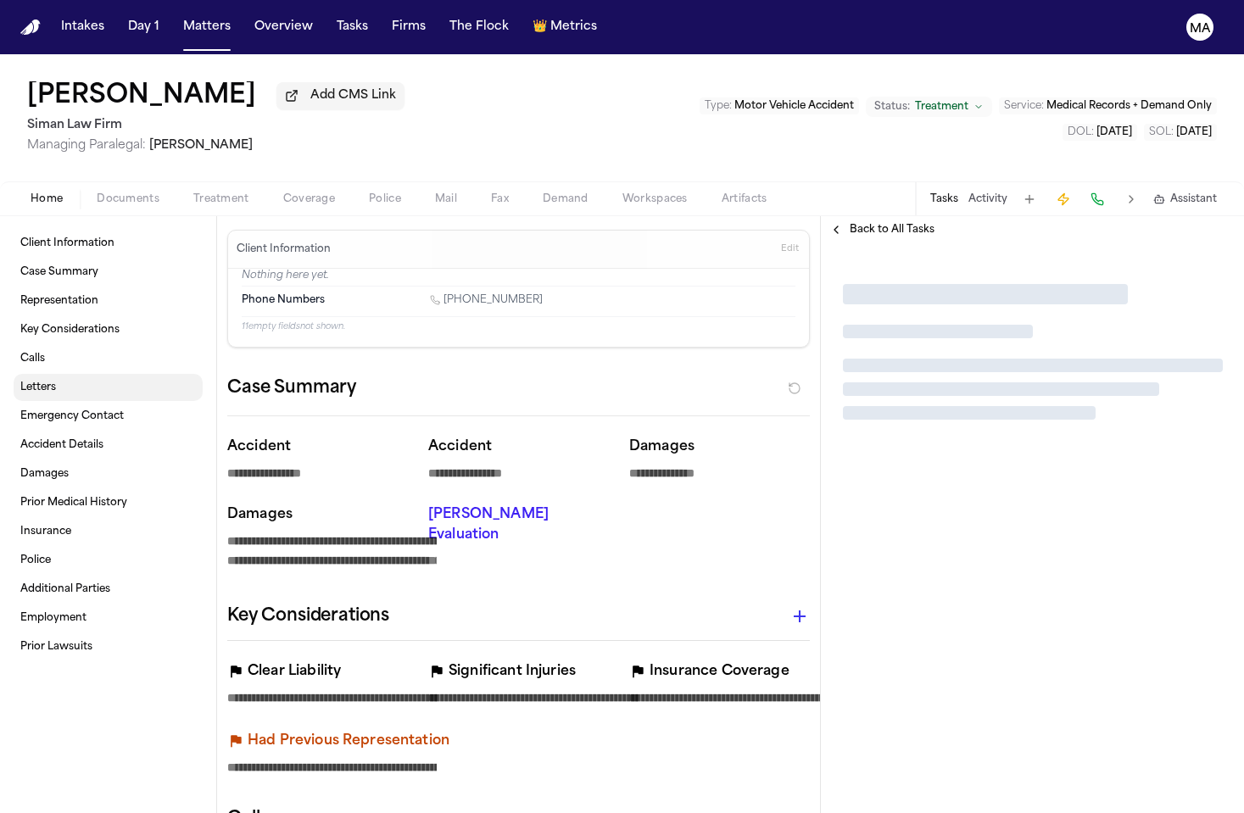
type textarea "*"
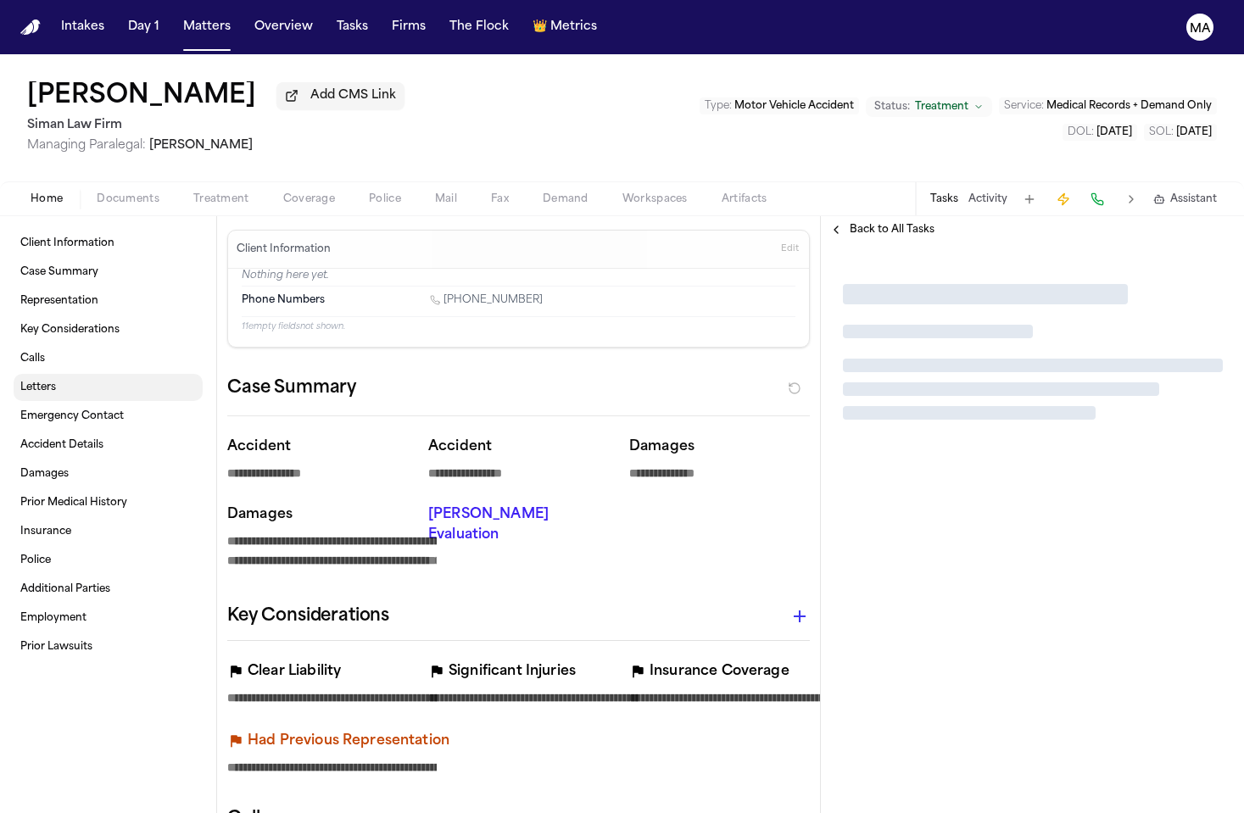
type textarea "*"
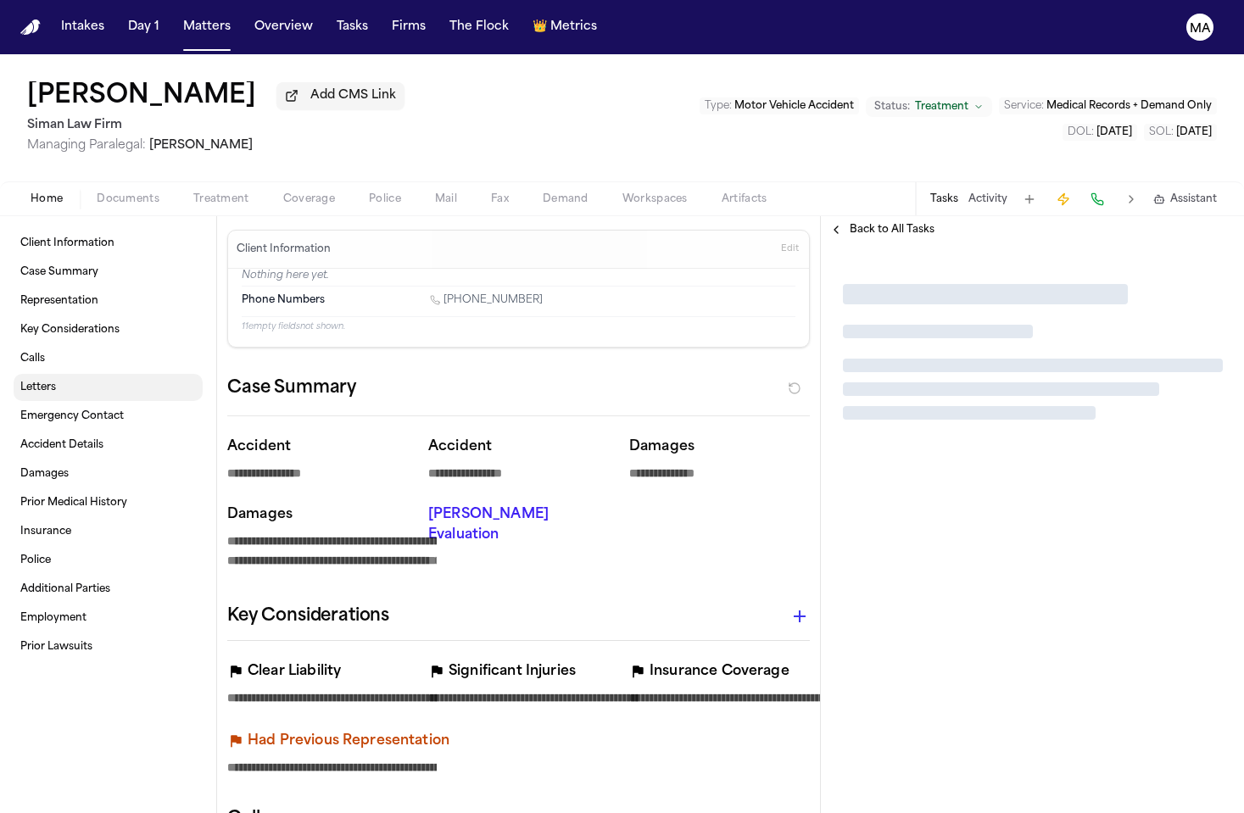
type textarea "*"
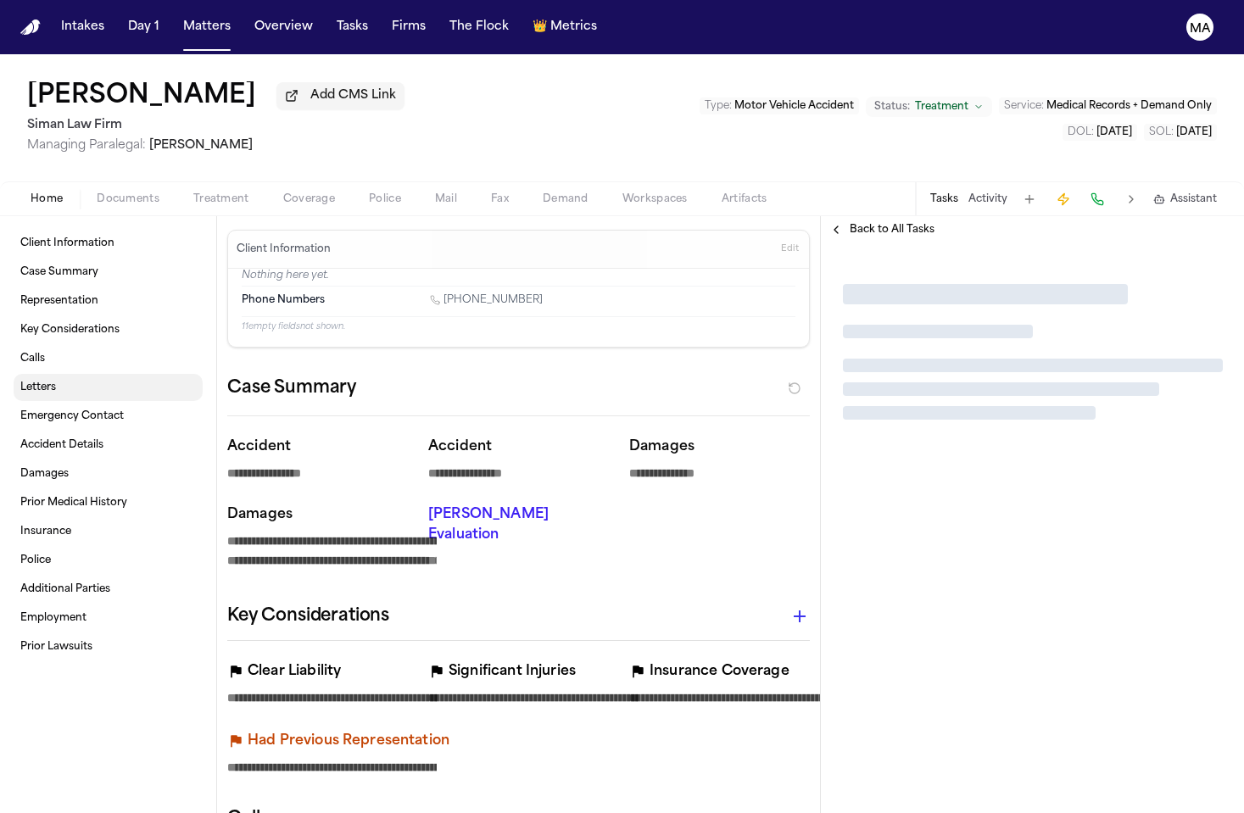
type textarea "*"
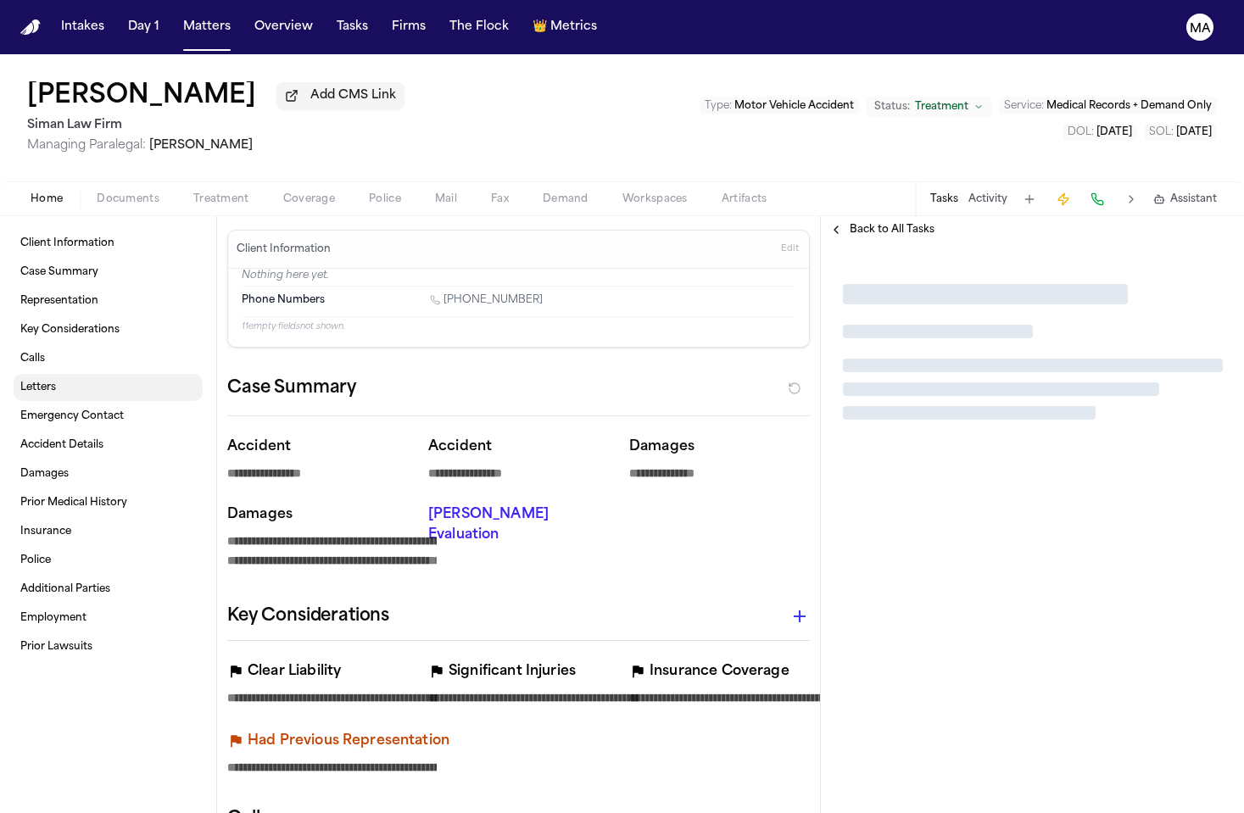
type textarea "*"
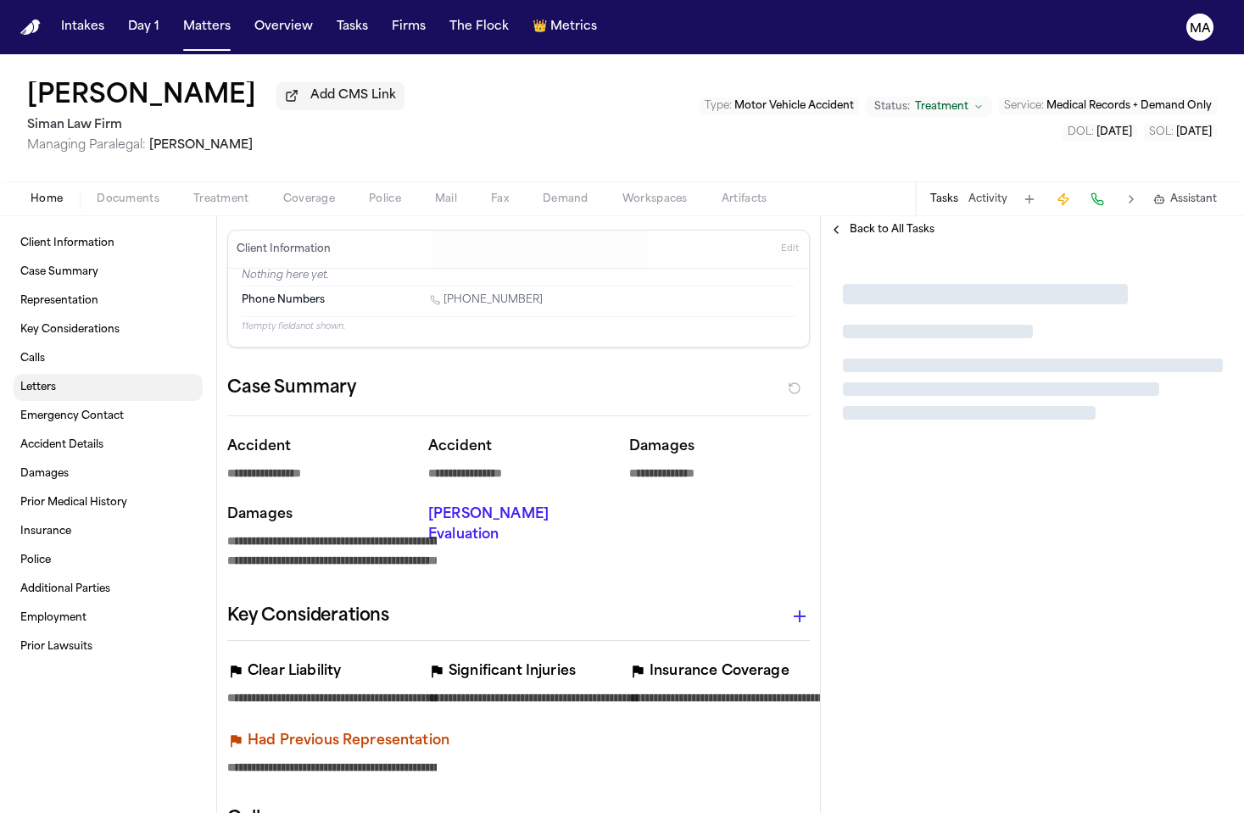
type textarea "*"
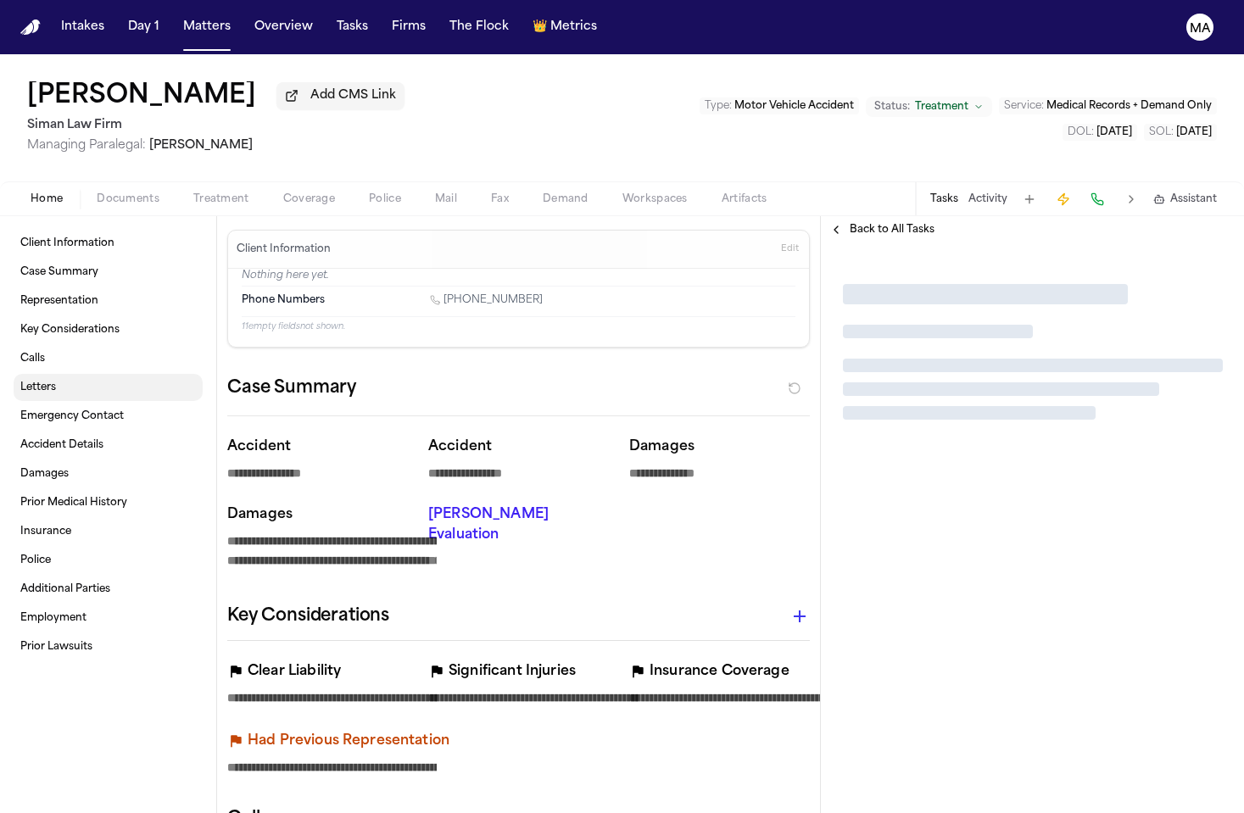
type textarea "*"
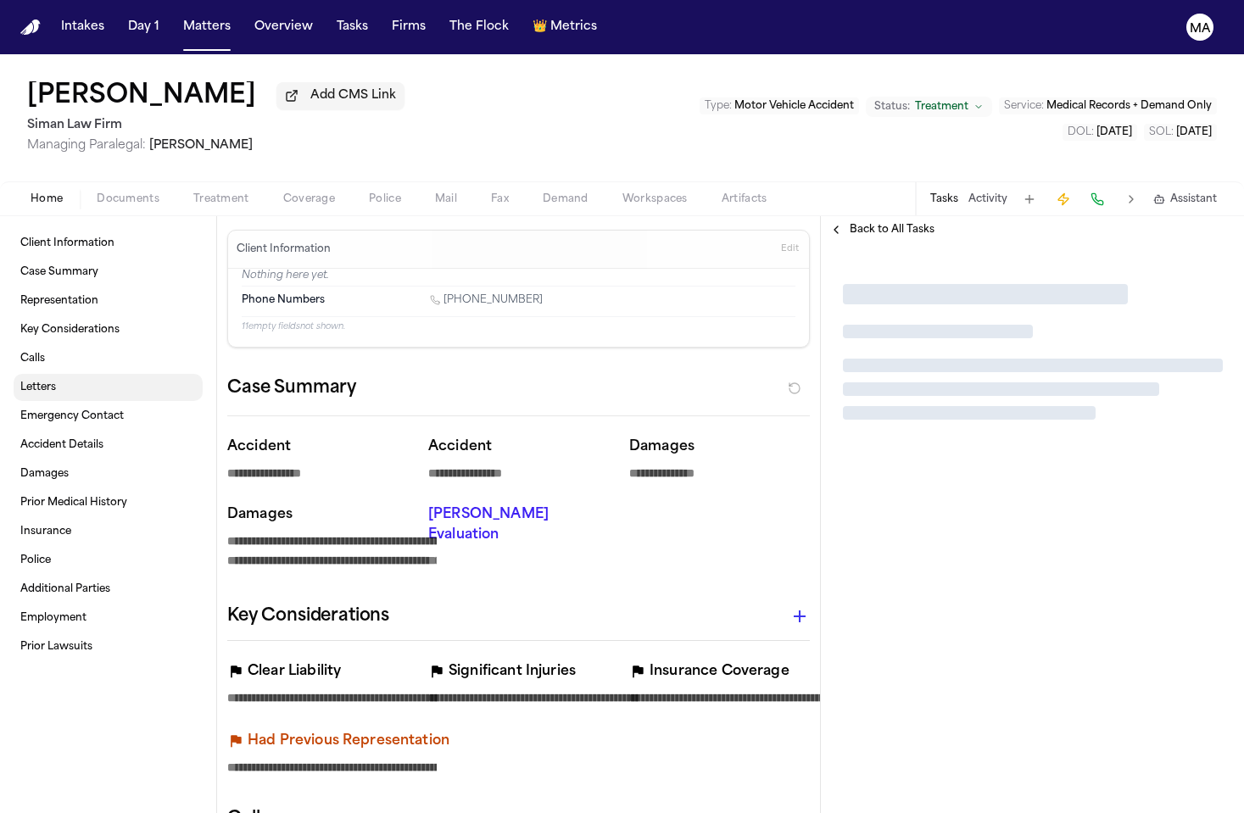
type textarea "*"
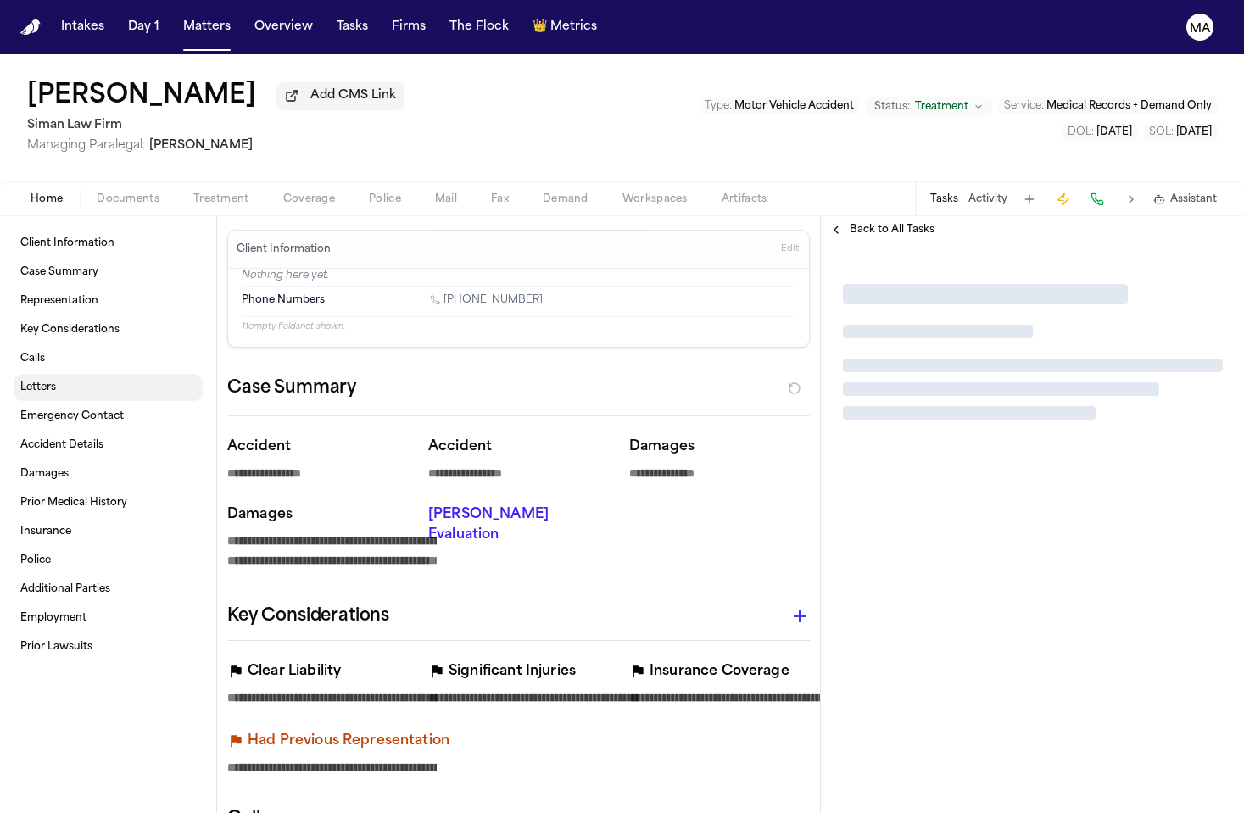
type textarea "*"
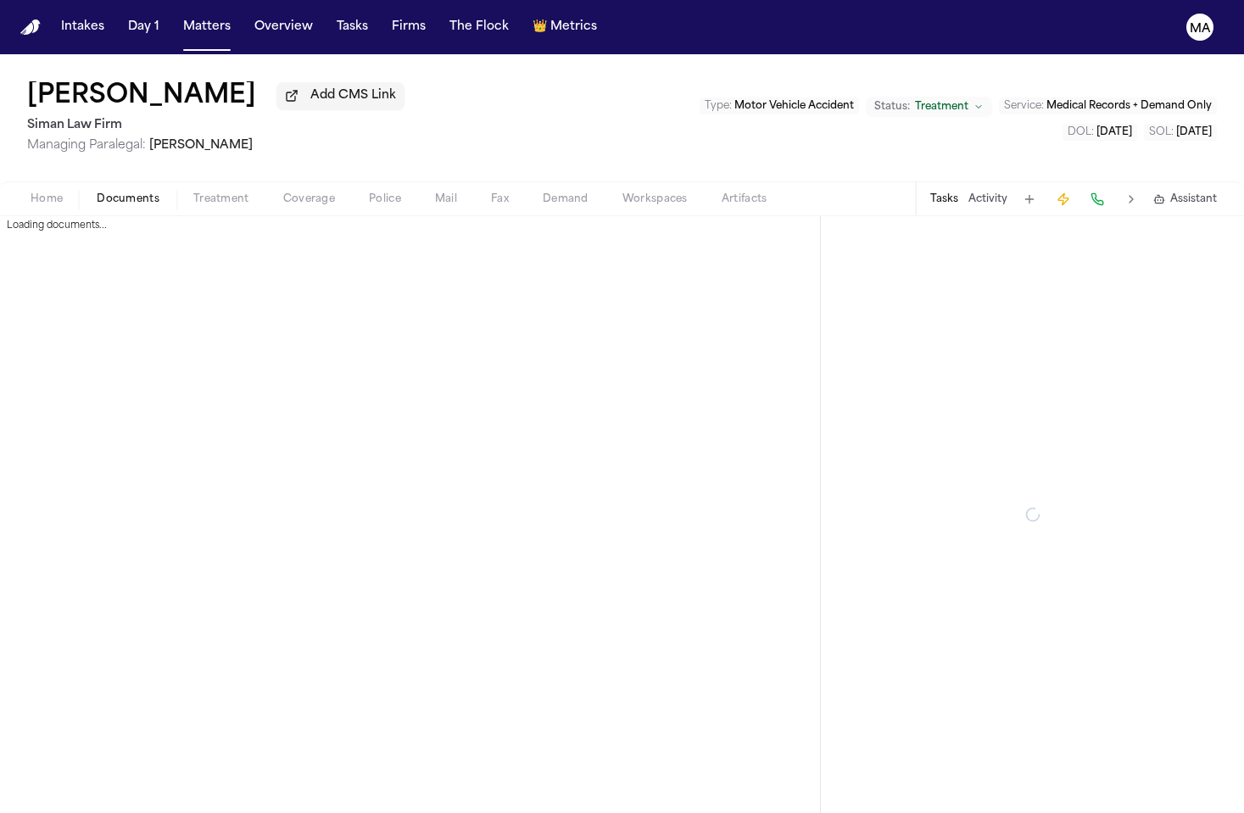
click at [97, 193] on span "Documents" at bounding box center [128, 200] width 63 height 14
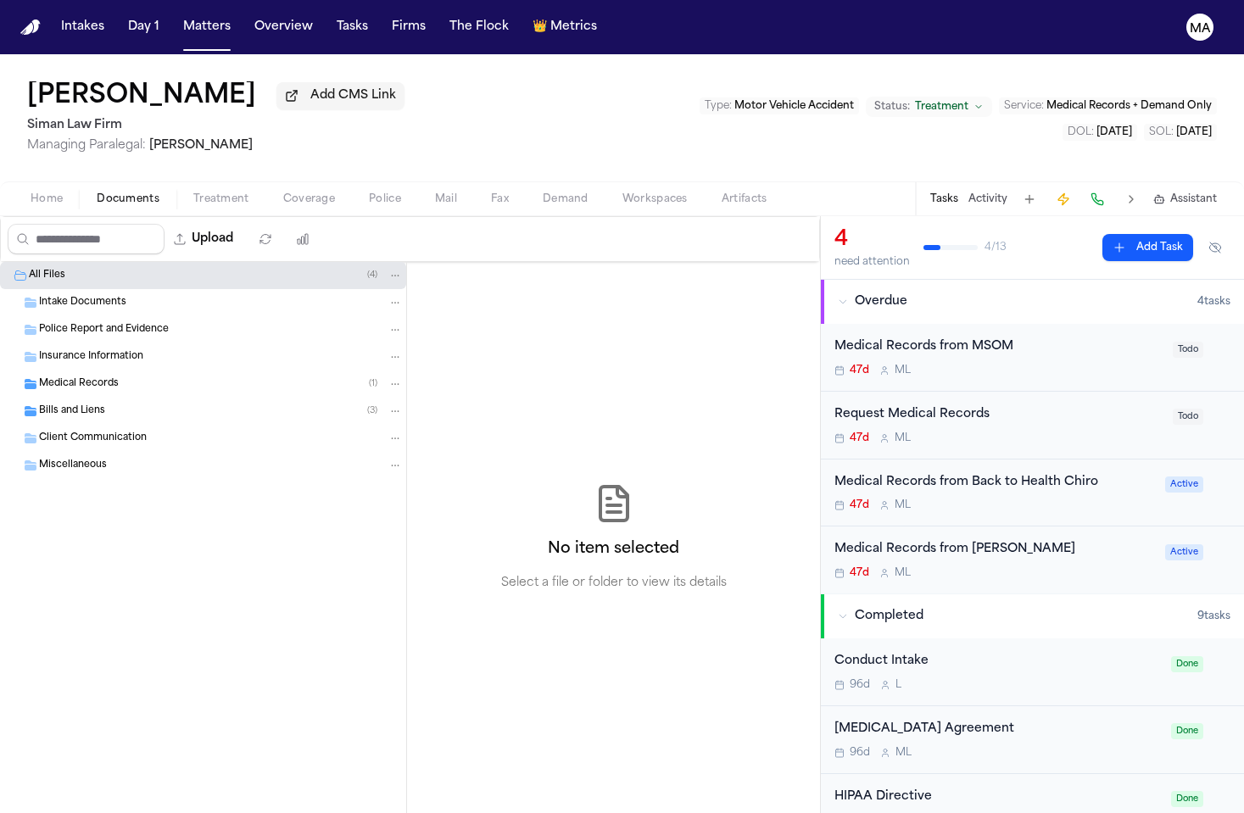
click at [89, 371] on div "Medical Records ( 1 )" at bounding box center [203, 384] width 406 height 27
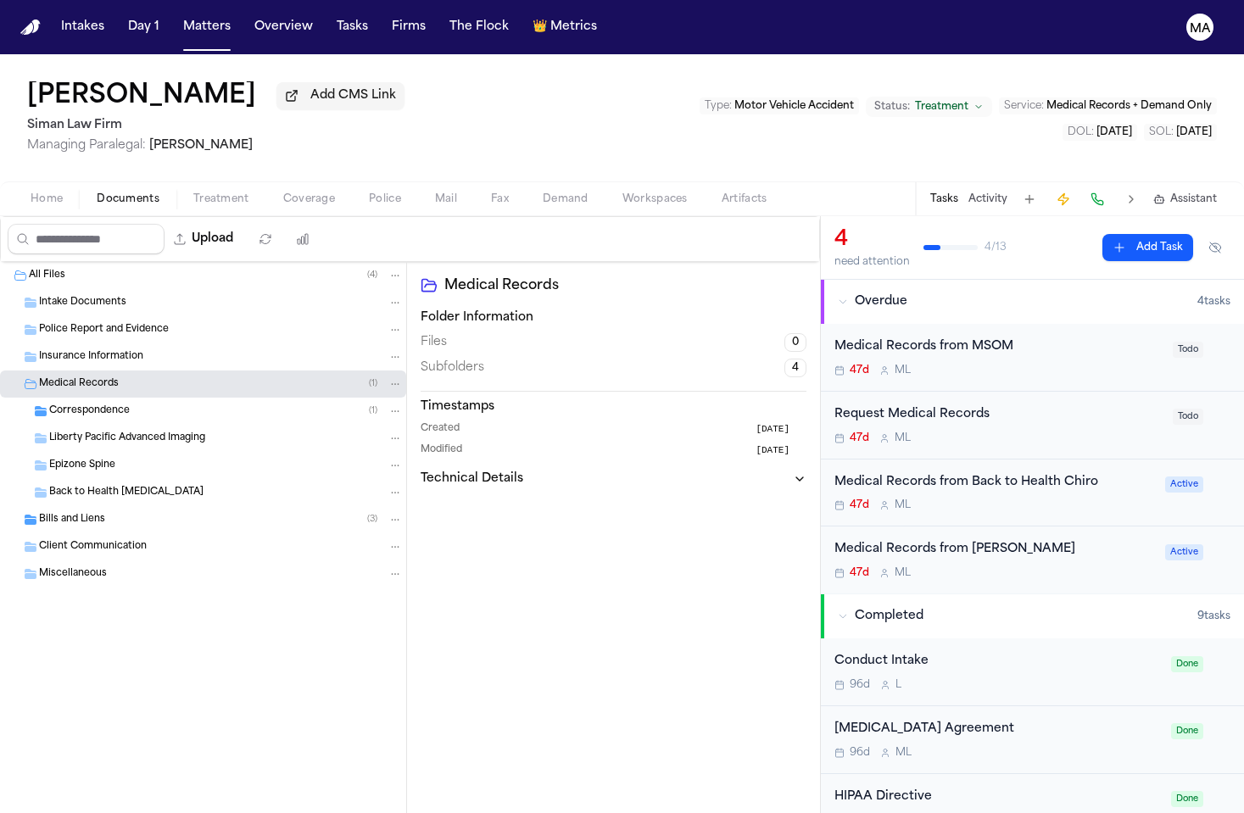
click at [111, 404] on div "Correspondence ( 1 )" at bounding box center [226, 411] width 354 height 15
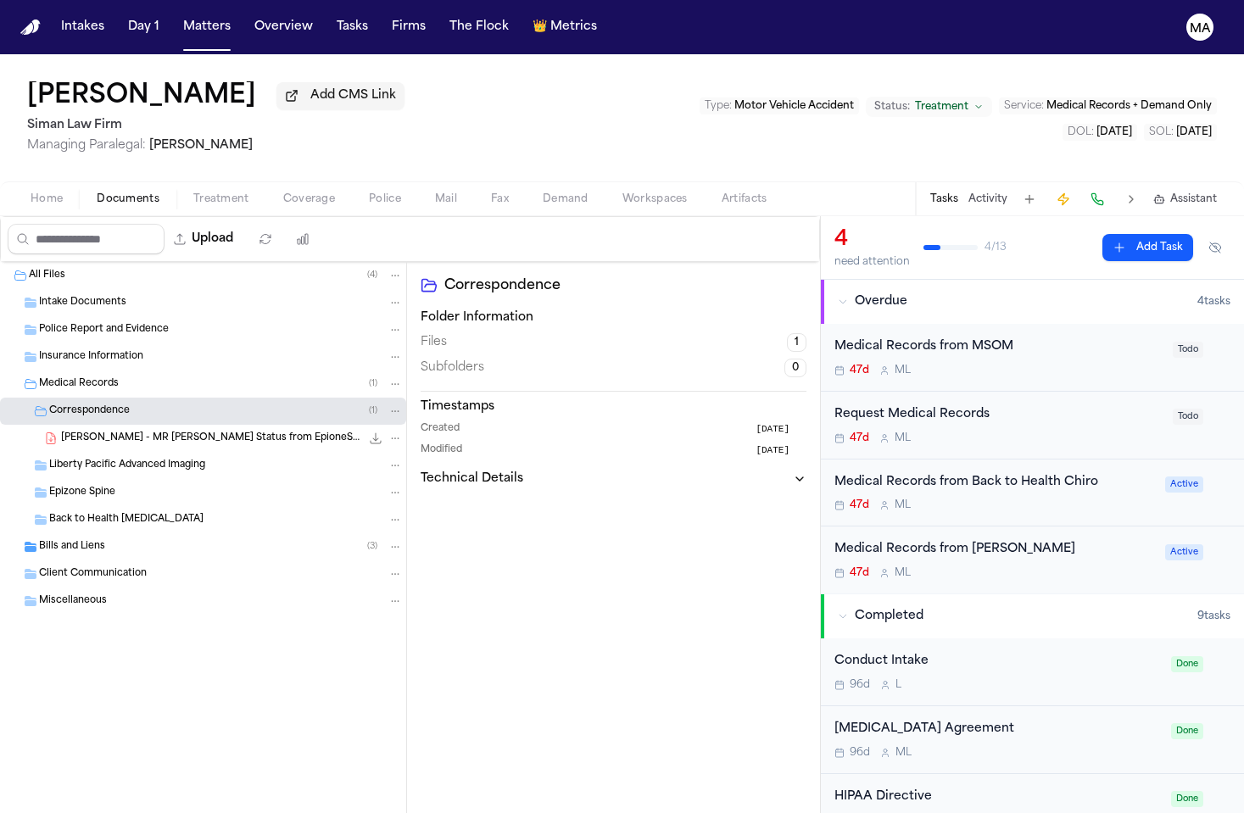
click at [118, 425] on div "[PERSON_NAME] - MR [PERSON_NAME] Status from EpioneSPINE - [DATE] 327.9 KB • PDF" at bounding box center [203, 438] width 406 height 27
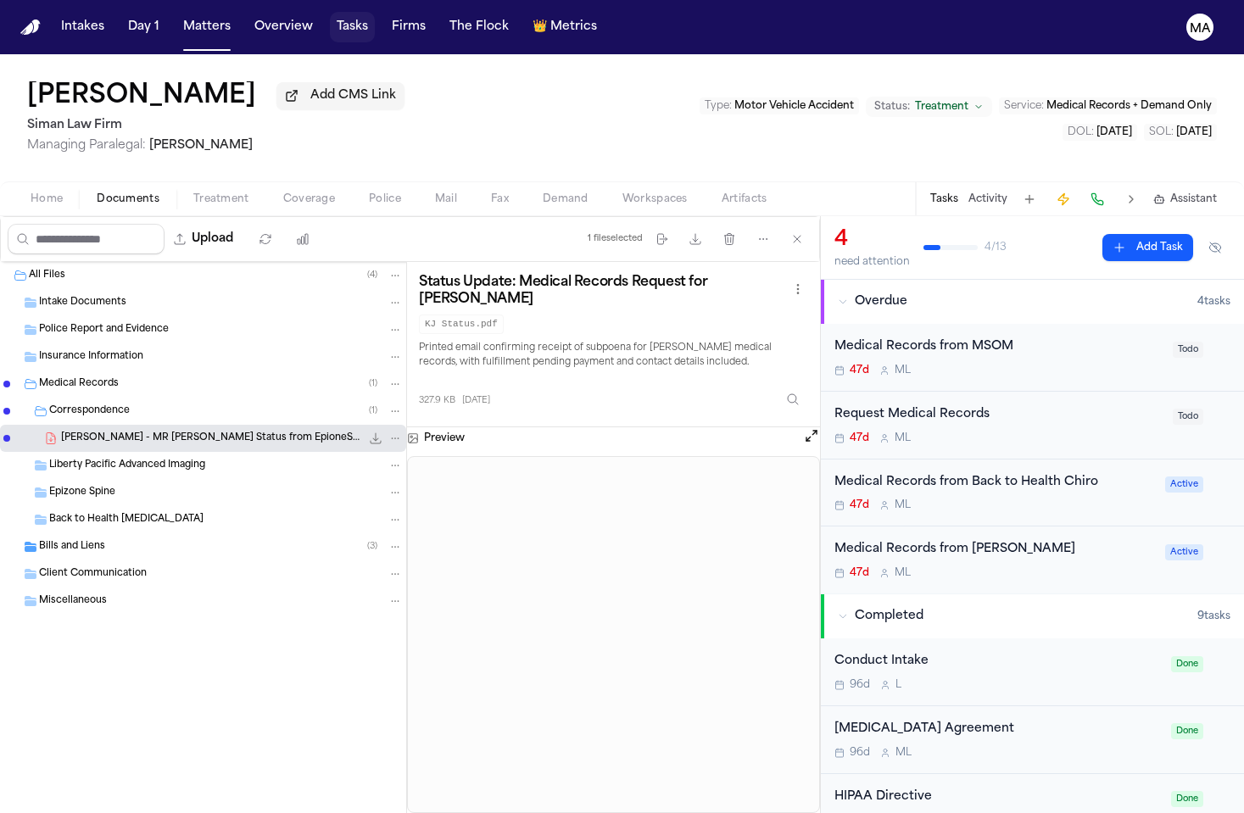
click at [330, 18] on button "Tasks" at bounding box center [352, 27] width 45 height 31
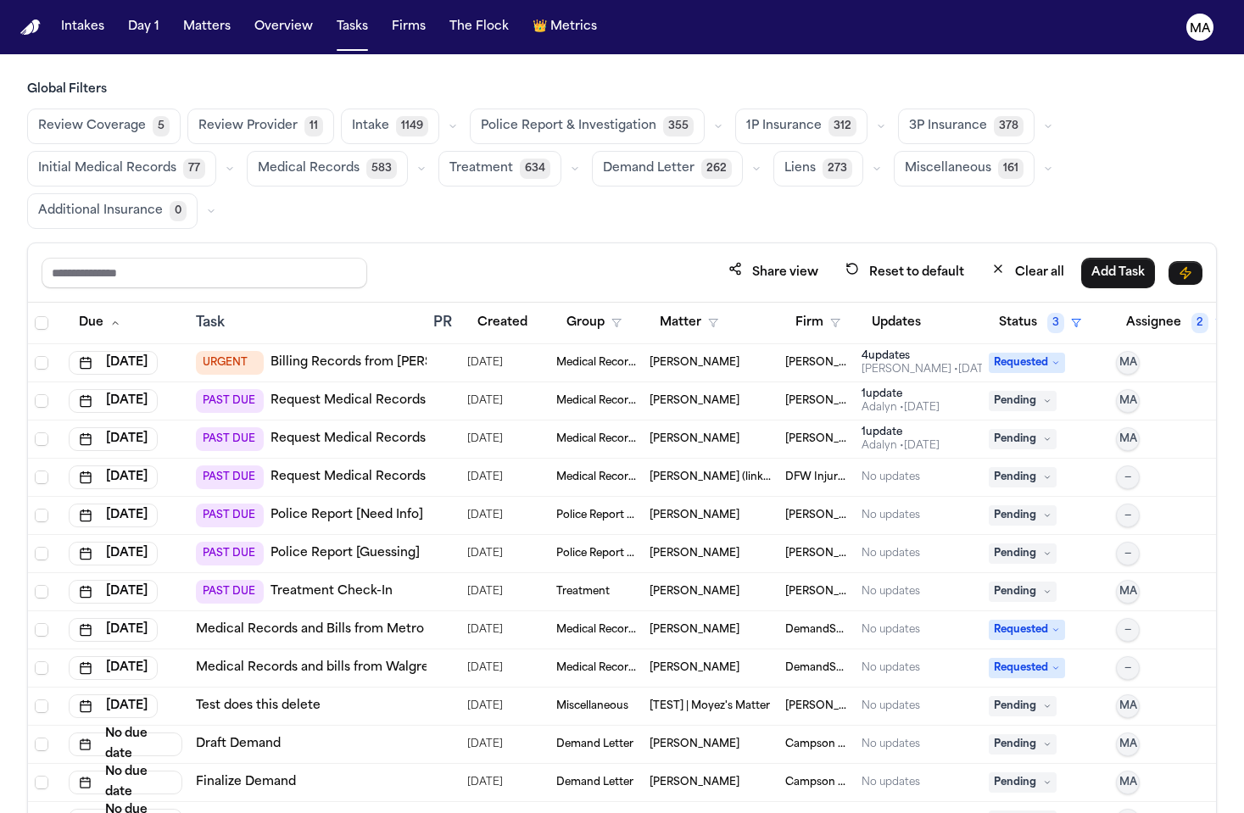
click at [360, 160] on span "Medical Records" at bounding box center [309, 168] width 102 height 17
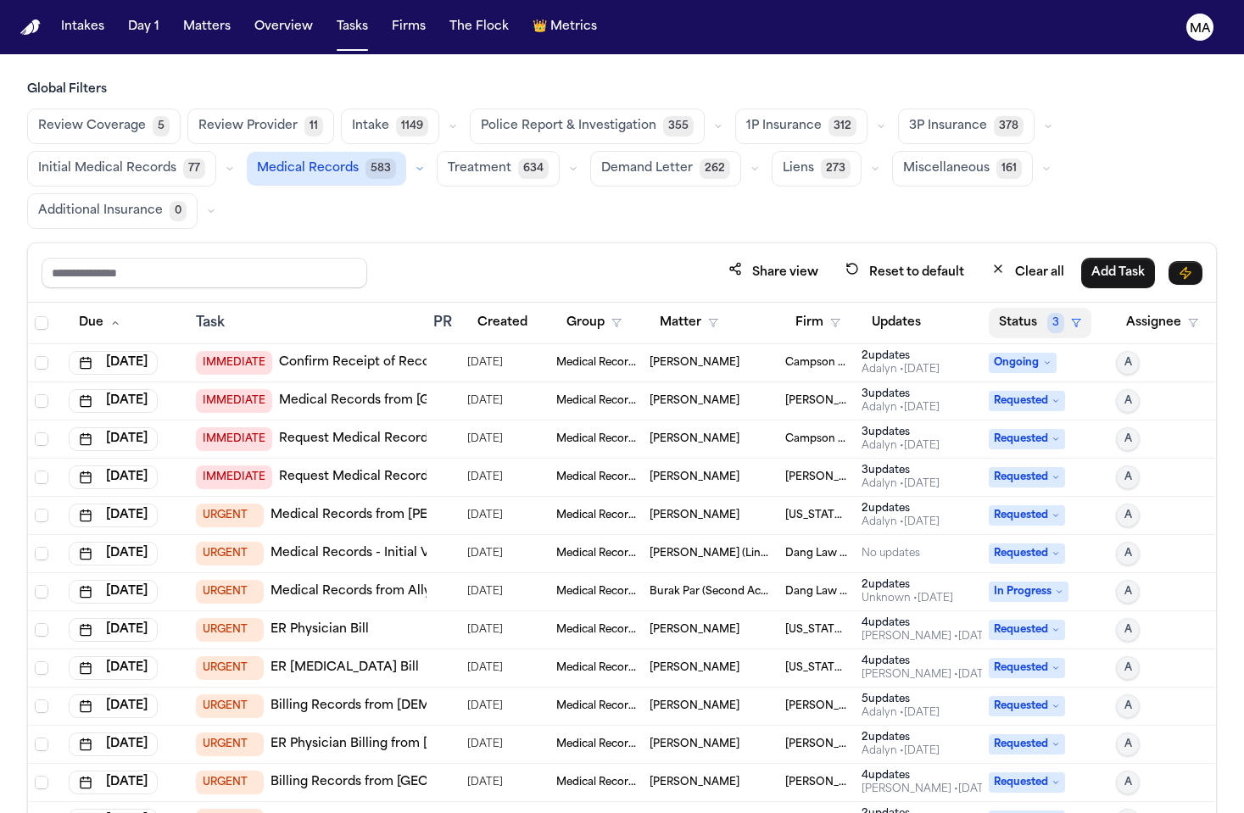
click at [993, 308] on button "Status 3" at bounding box center [1040, 323] width 103 height 31
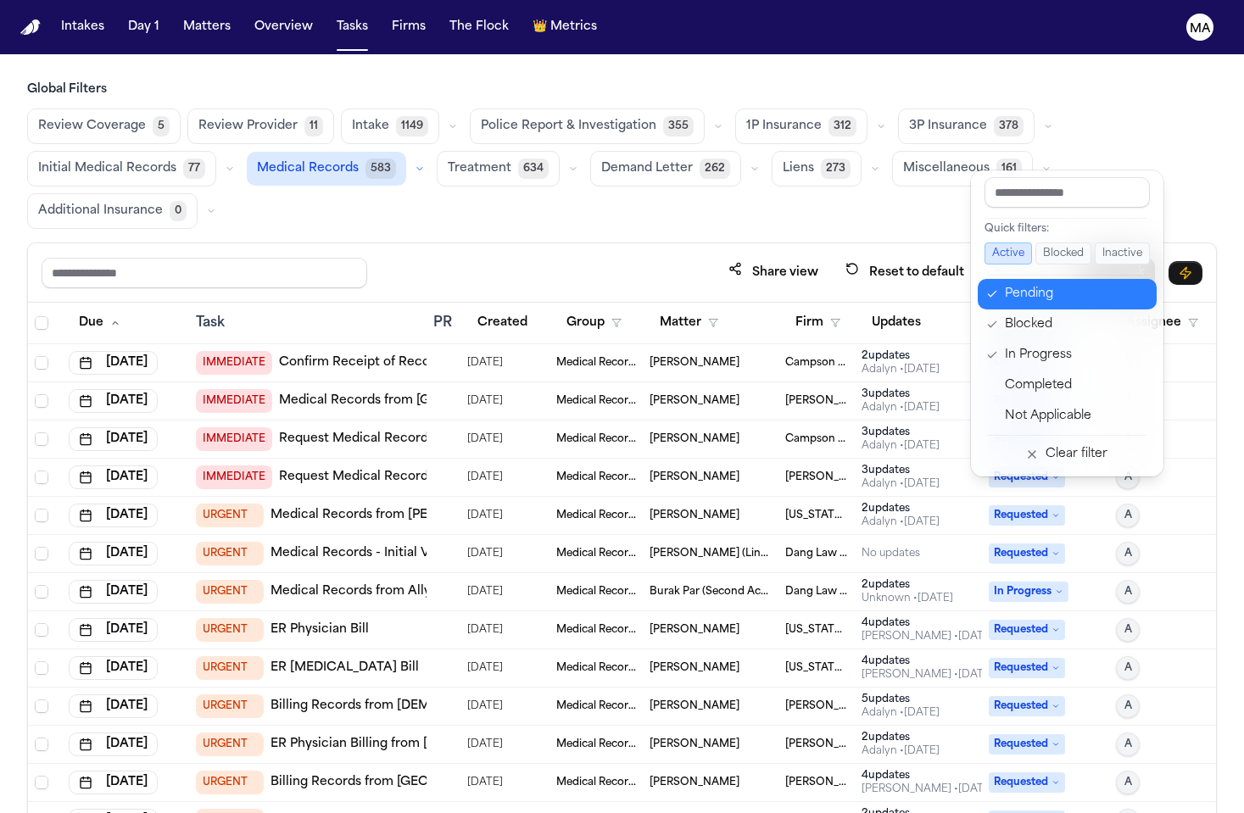
click at [1005, 284] on div "Pending" at bounding box center [1076, 294] width 142 height 20
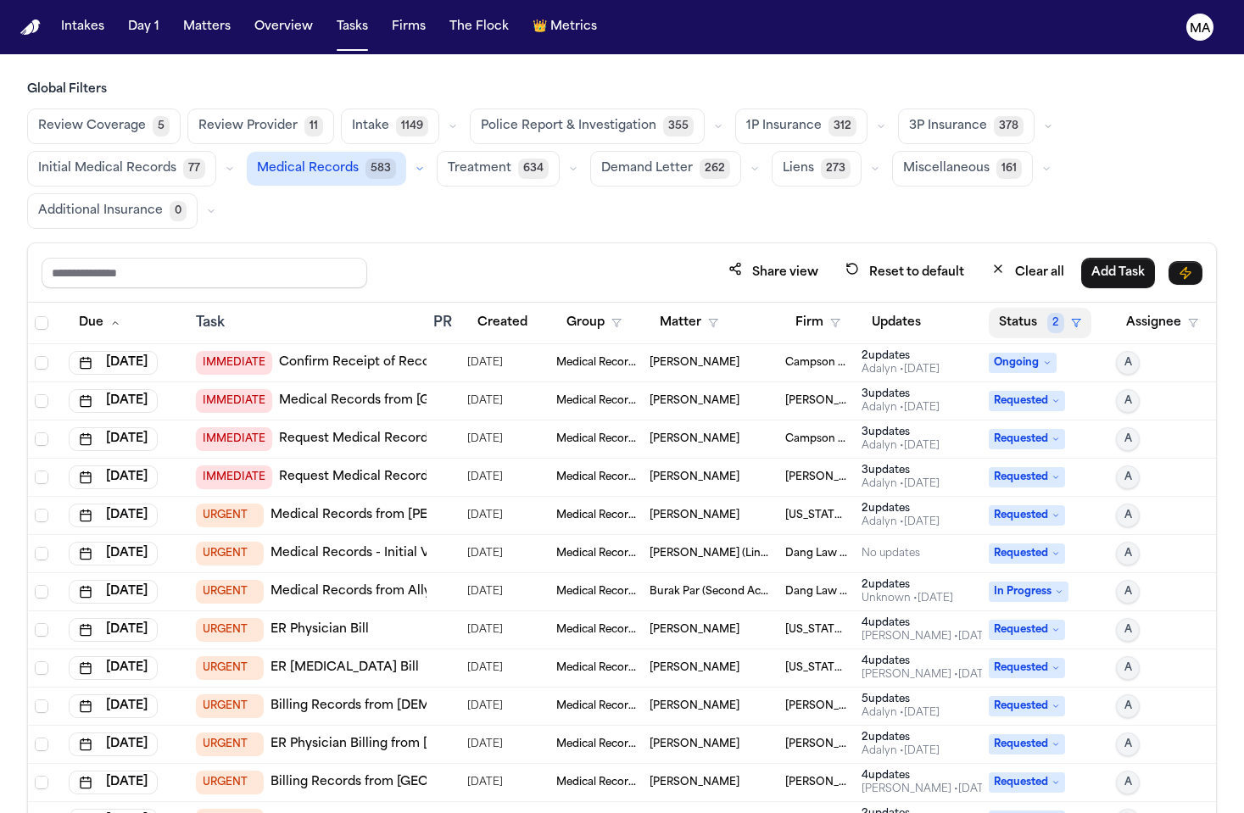
click at [1047, 313] on span "2" at bounding box center [1055, 323] width 17 height 20
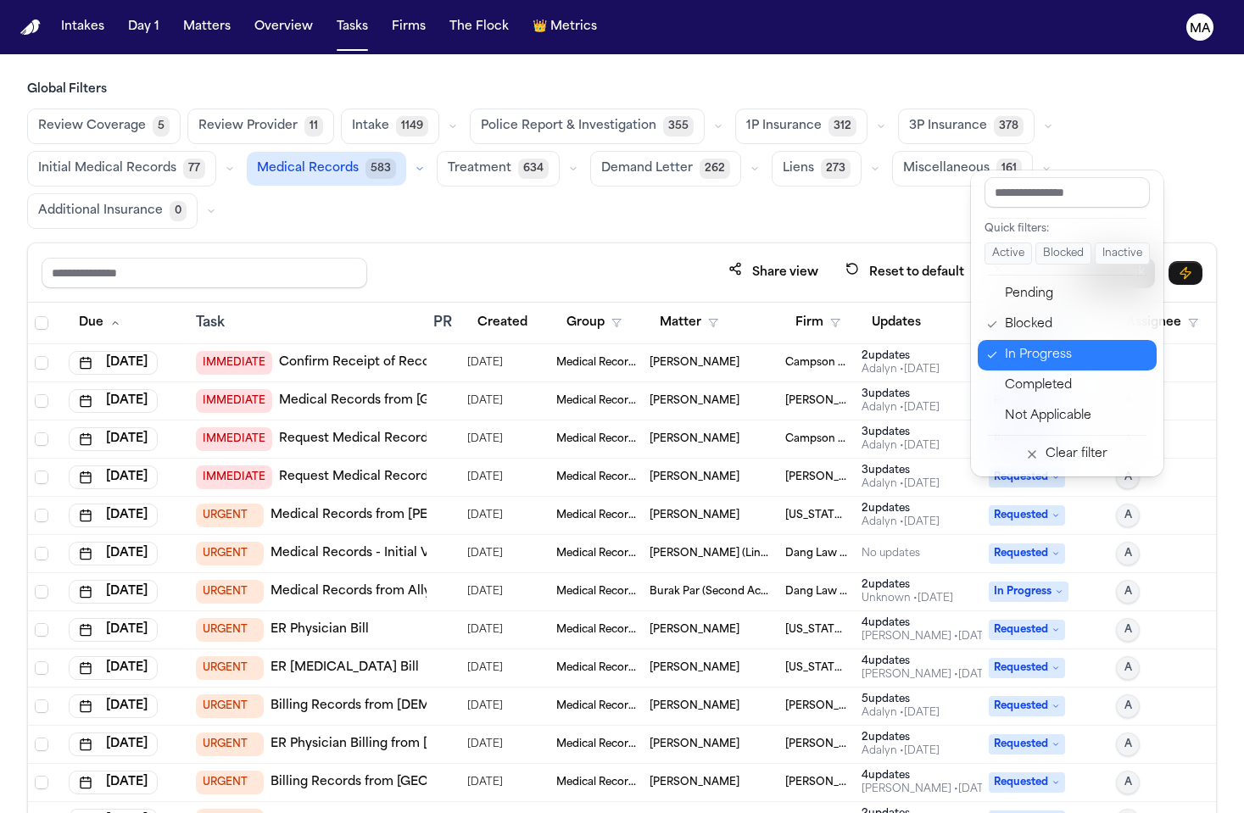
click at [1008, 345] on div "In Progress" at bounding box center [1076, 355] width 142 height 20
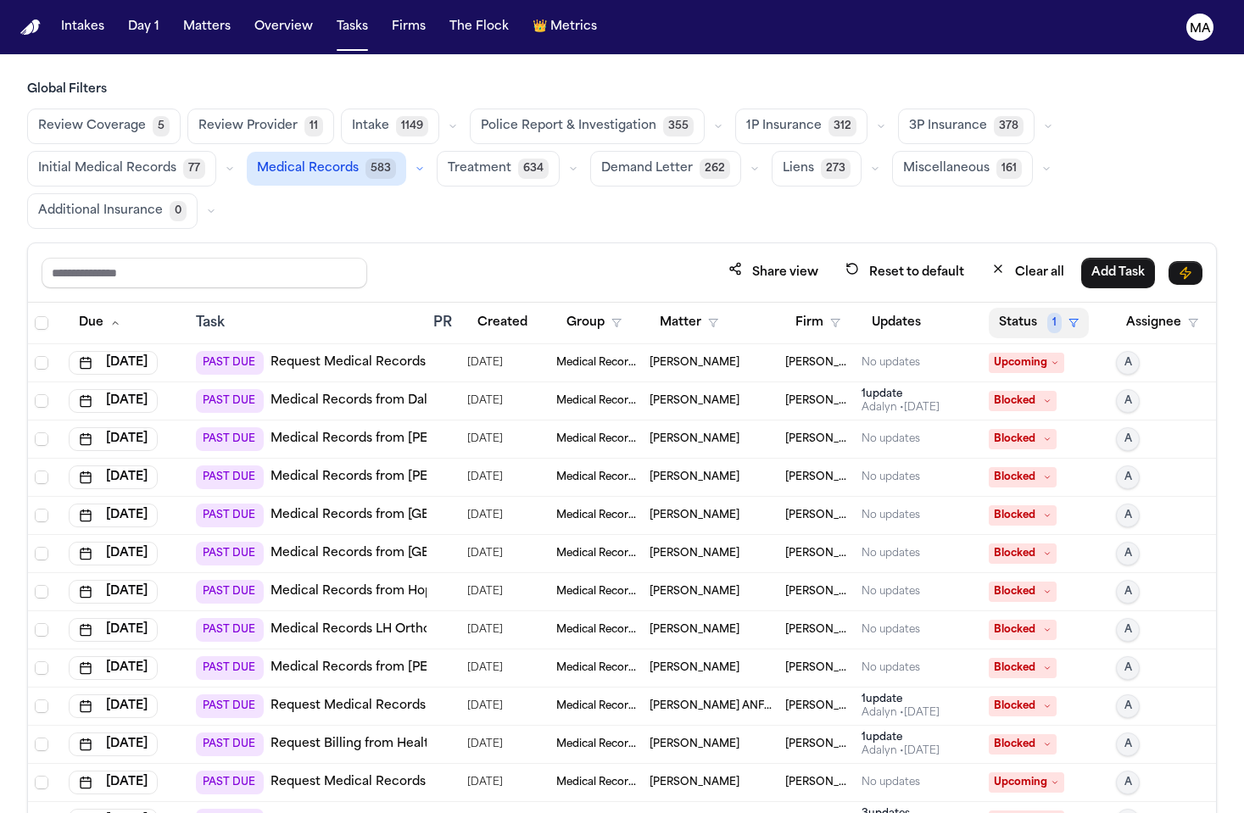
click at [1001, 308] on button "Status 1" at bounding box center [1039, 323] width 100 height 31
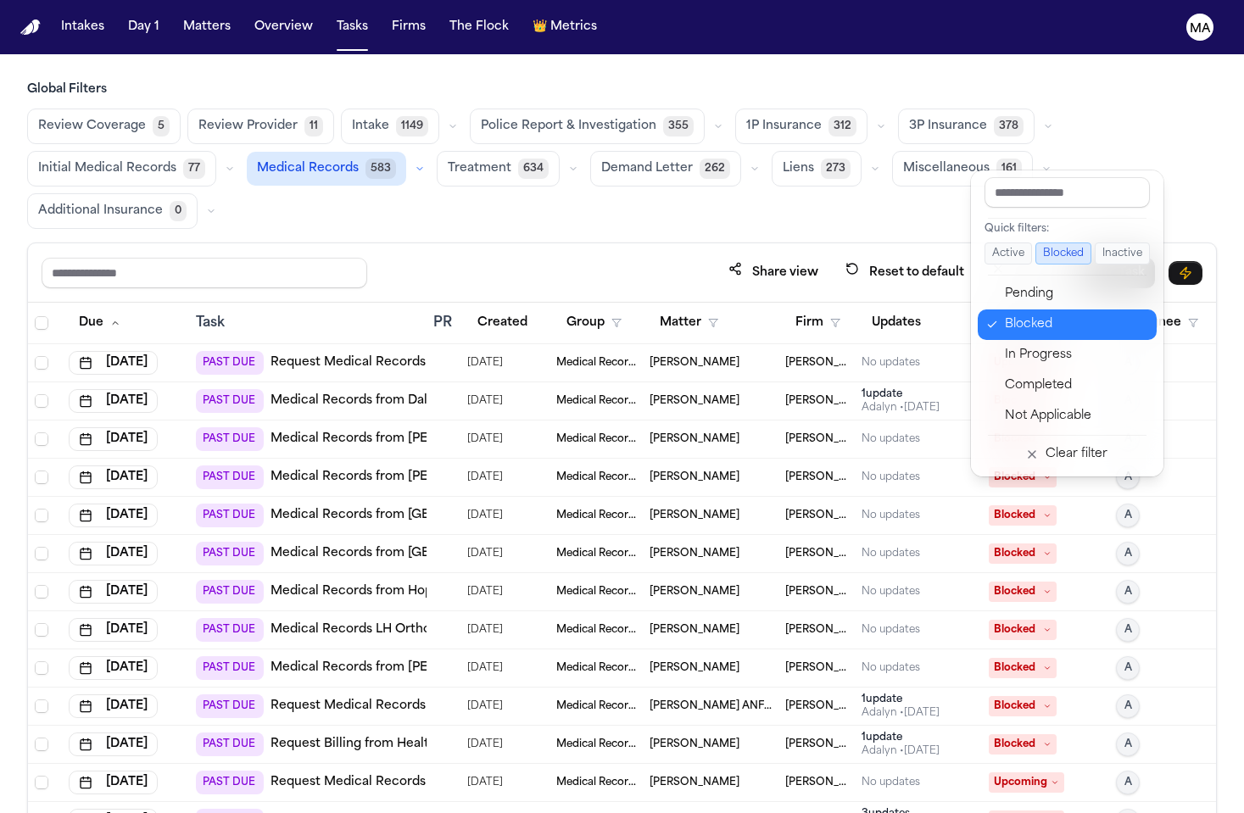
click at [1005, 315] on div "Blocked" at bounding box center [1076, 325] width 142 height 20
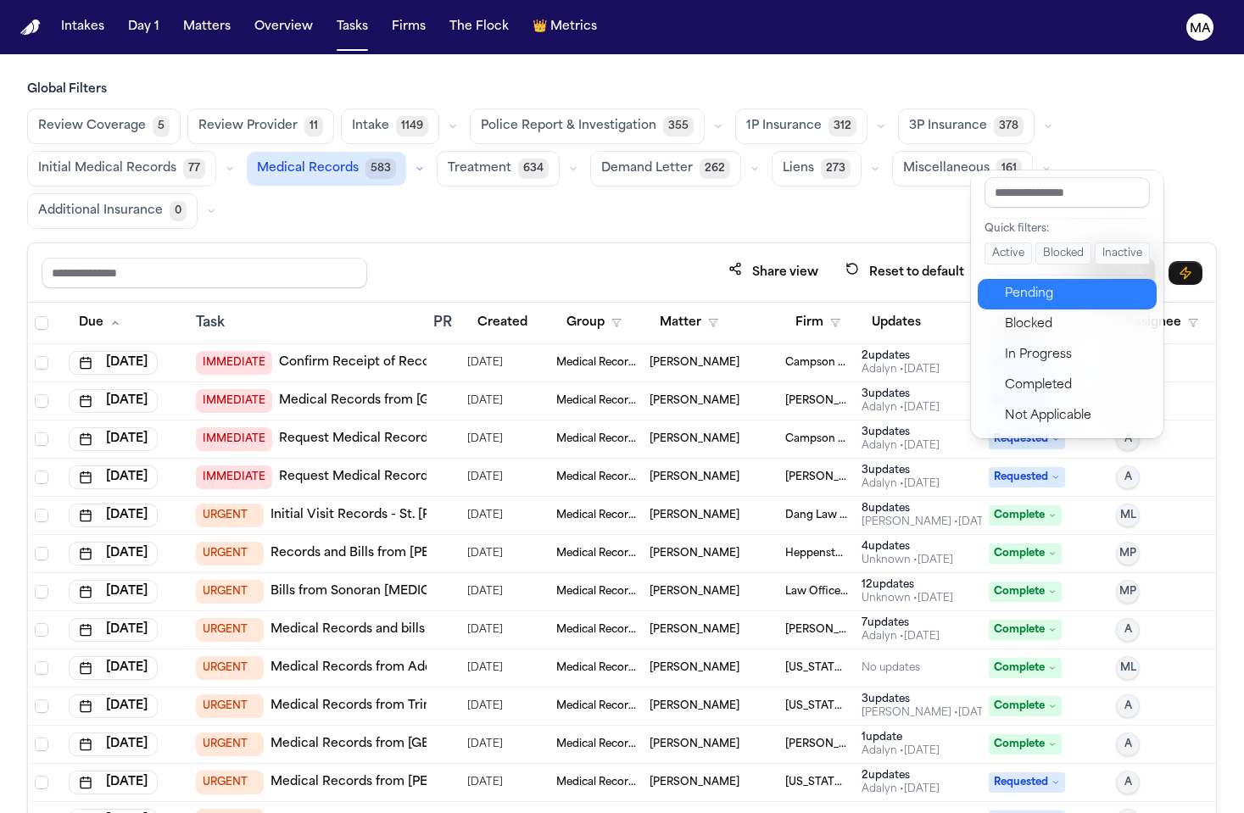
click at [1009, 284] on div "Pending" at bounding box center [1076, 294] width 142 height 20
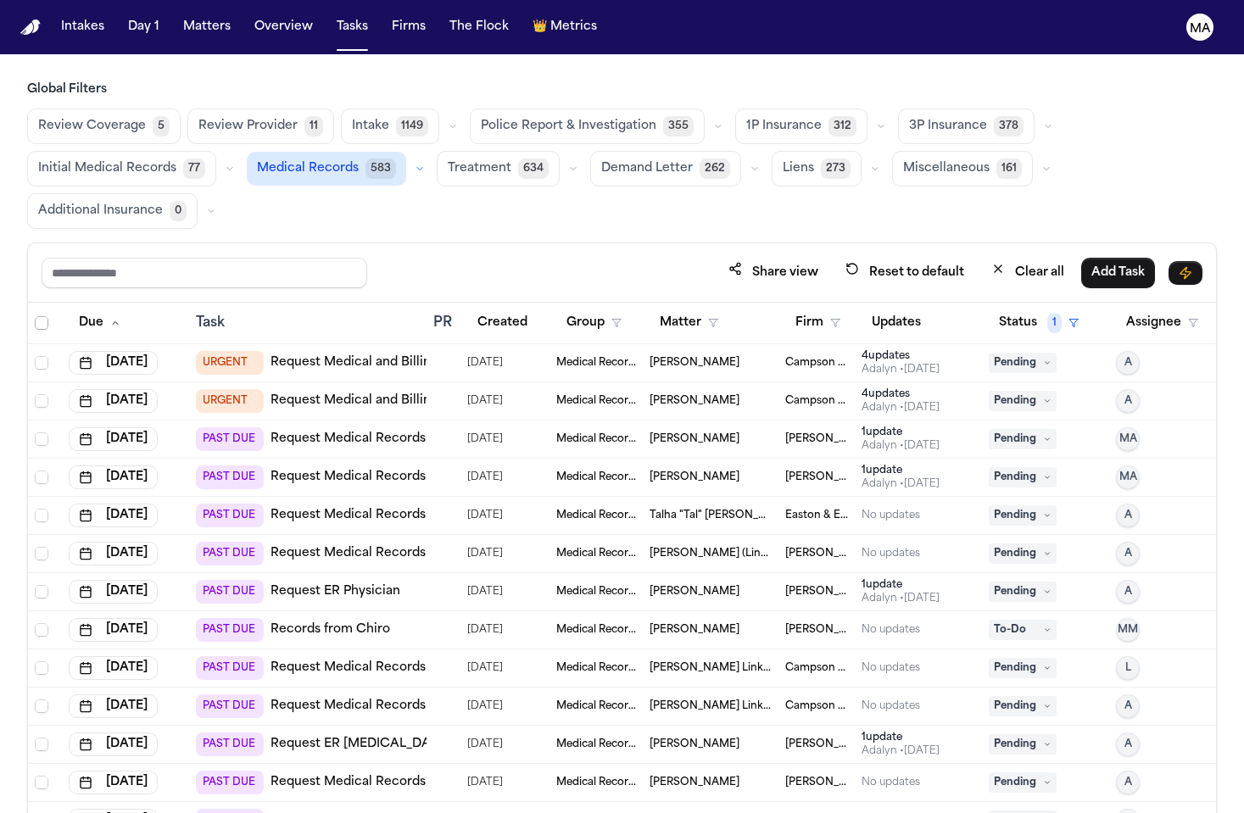
click at [35, 316] on span "Select all" at bounding box center [42, 323] width 14 height 14
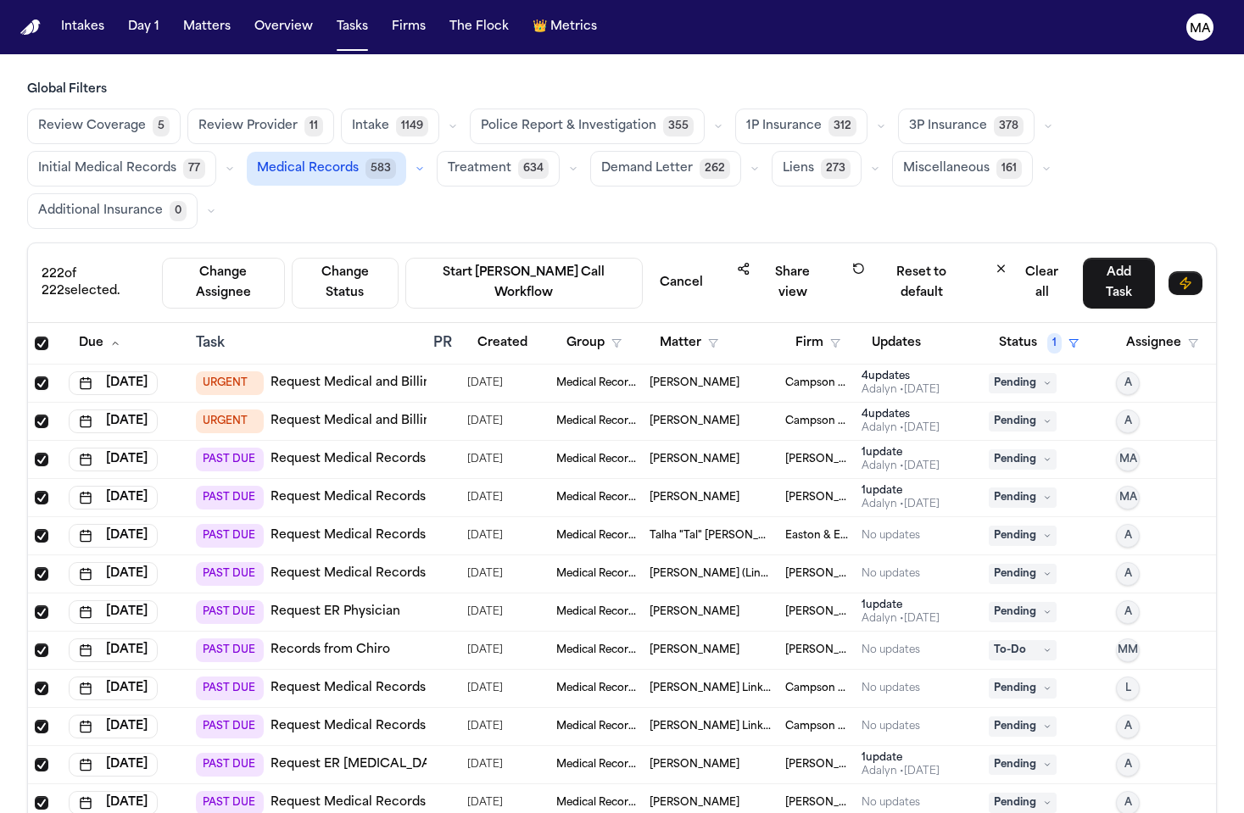
click at [35, 337] on span "Select all" at bounding box center [42, 344] width 14 height 14
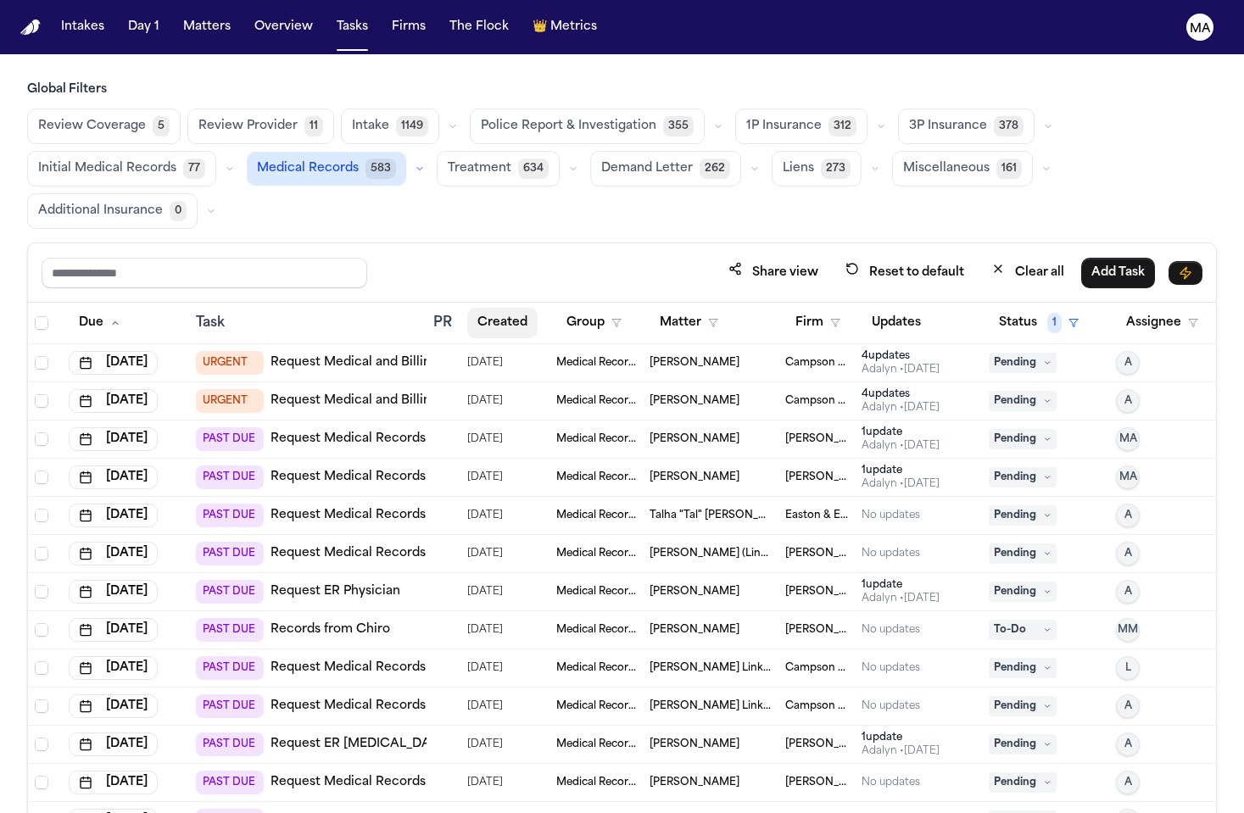
click at [482, 308] on button "Created" at bounding box center [502, 323] width 70 height 31
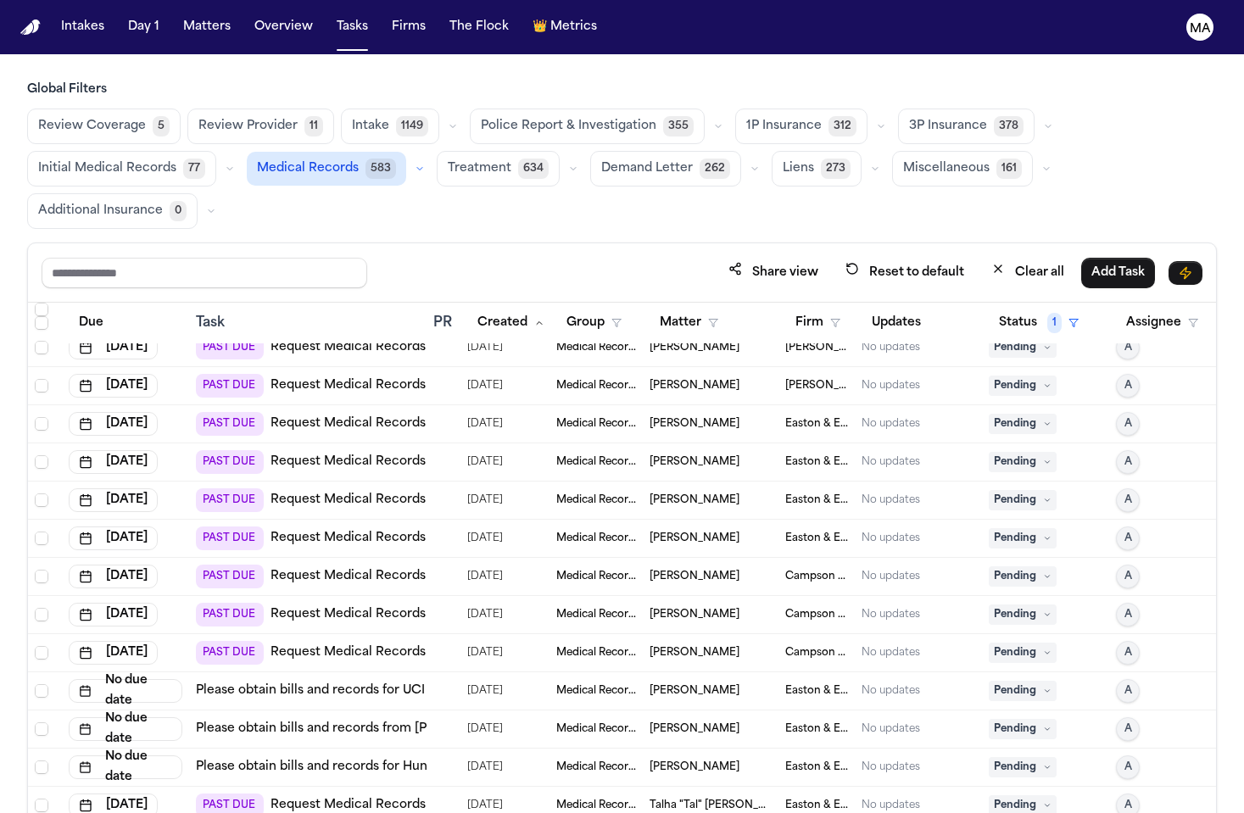
scroll to position [6417, 0]
